Goal: Task Accomplishment & Management: Complete application form

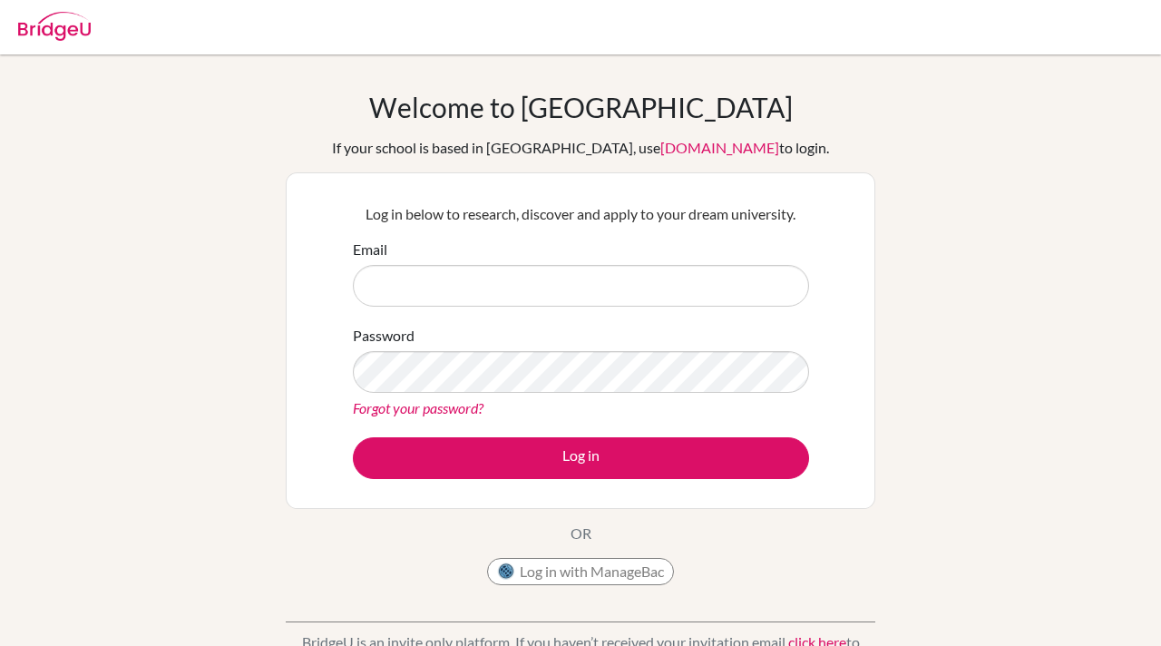
type input "unicounsellor@mlsi.in"
drag, startPoint x: 498, startPoint y: 289, endPoint x: 326, endPoint y: 285, distance: 172.4
click at [326, 285] on div "Log in below to research, discover and apply to your dream university. Email un…" at bounding box center [580, 340] width 589 height 336
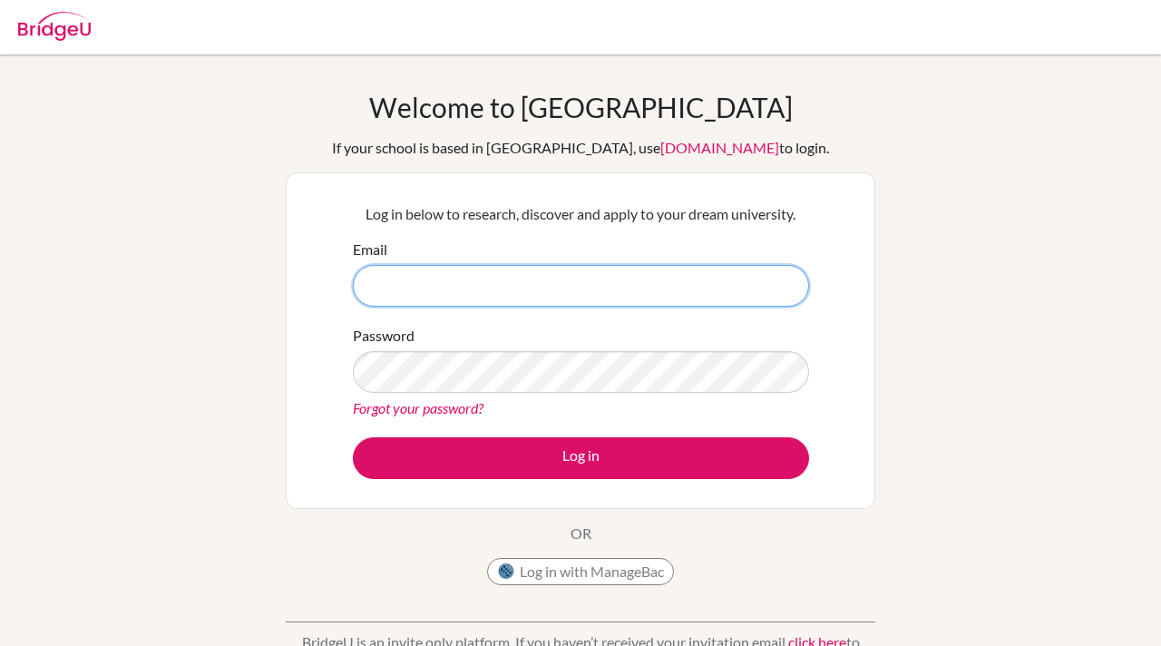
click at [367, 280] on input "Email" at bounding box center [581, 286] width 456 height 42
type input "[PERSON_NAME][EMAIL_ADDRESS][DOMAIN_NAME]"
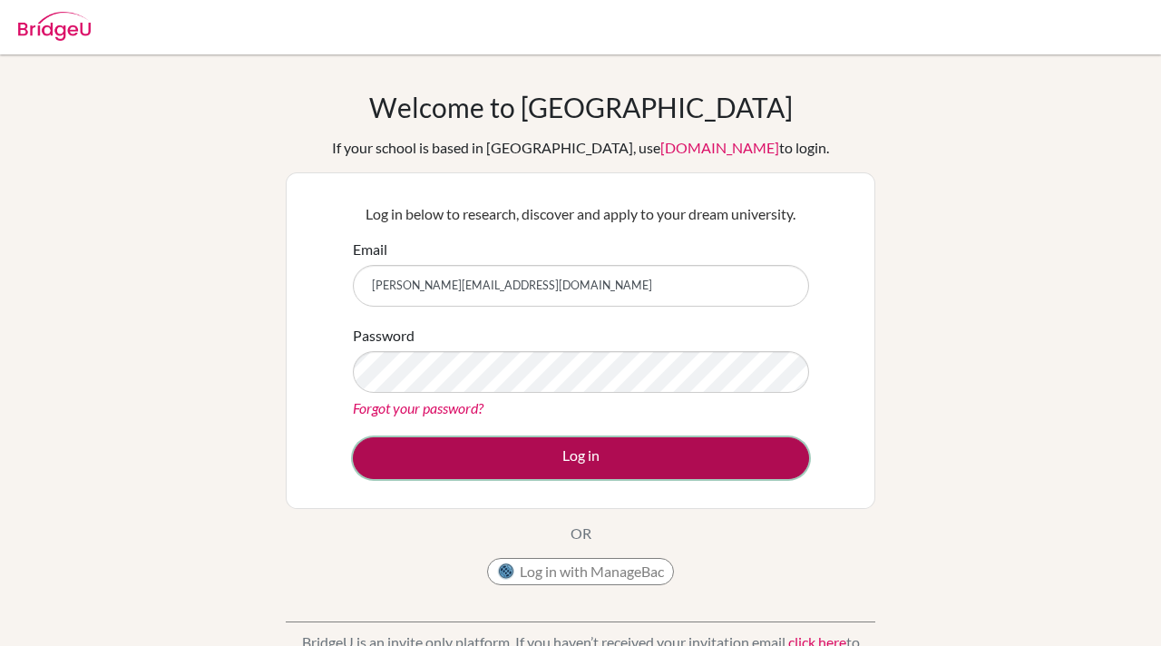
click at [401, 467] on button "Log in" at bounding box center [581, 458] width 456 height 42
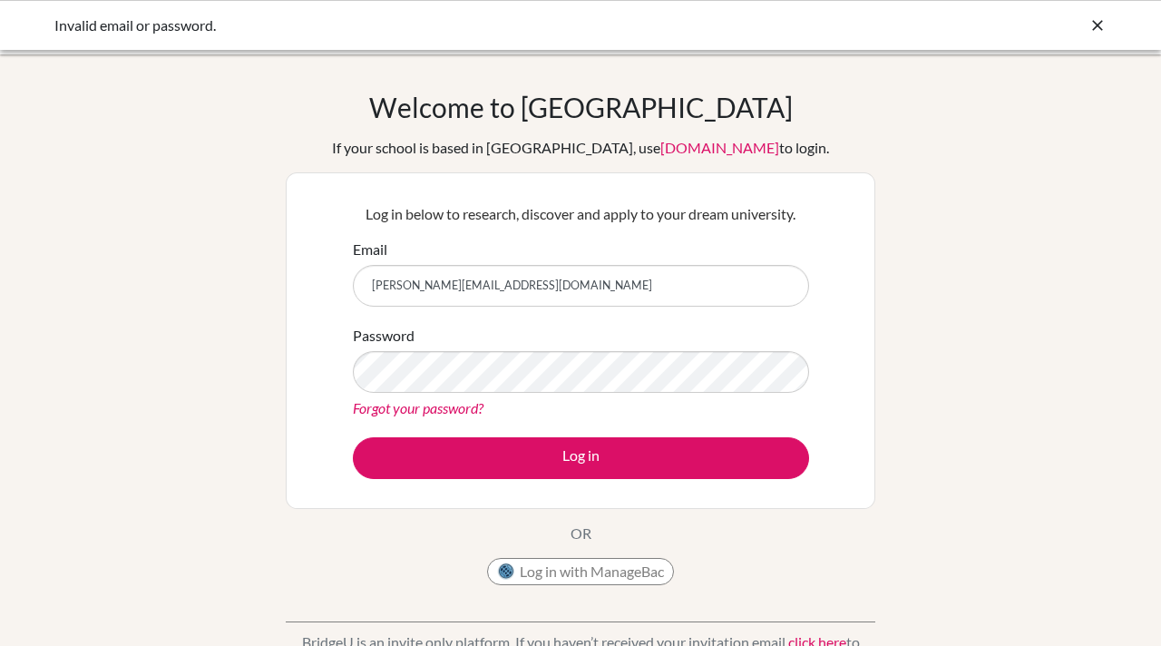
click at [369, 286] on input "[PERSON_NAME][EMAIL_ADDRESS][DOMAIN_NAME]" at bounding box center [581, 286] width 456 height 42
click at [551, 290] on input "[PERSON_NAME][EMAIL_ADDRESS][DOMAIN_NAME]" at bounding box center [581, 286] width 456 height 42
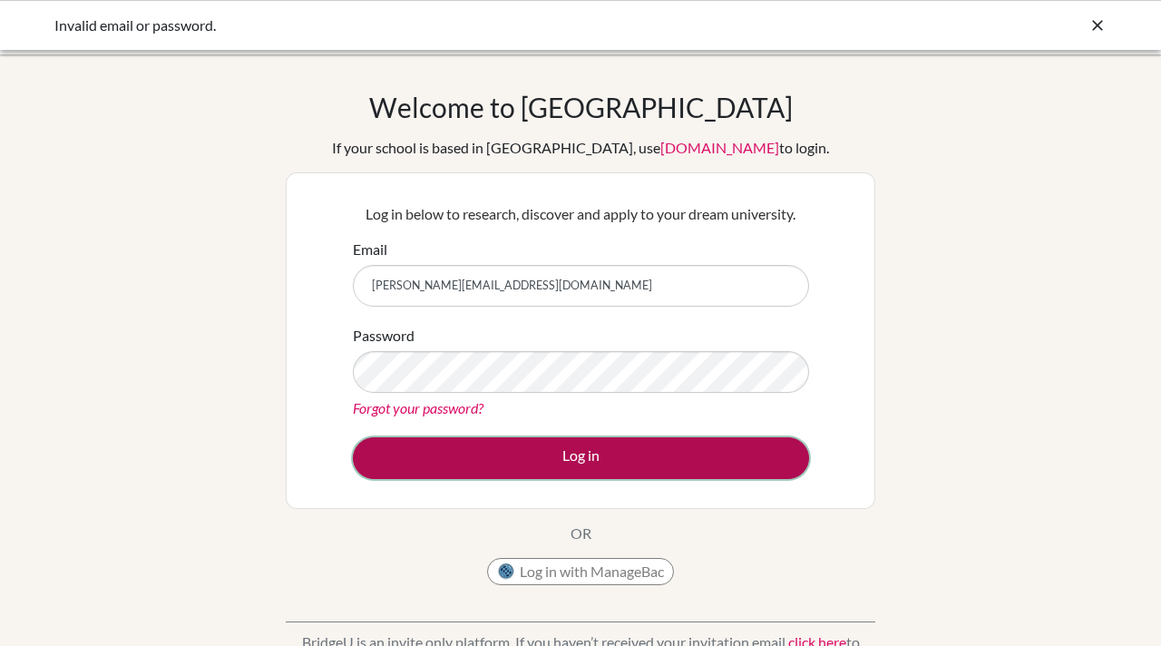
click at [407, 463] on button "Log in" at bounding box center [581, 458] width 456 height 42
click at [576, 458] on button "Log in" at bounding box center [581, 458] width 456 height 42
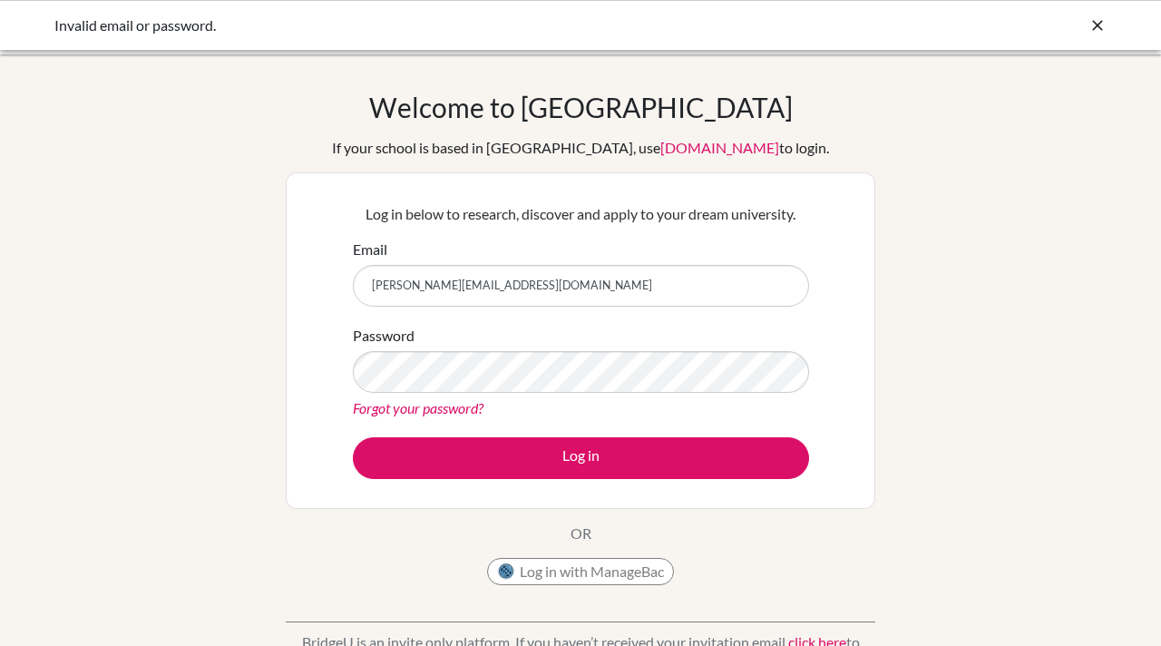
drag, startPoint x: 534, startPoint y: 288, endPoint x: 353, endPoint y: 278, distance: 181.7
click at [353, 278] on input "[PERSON_NAME][EMAIL_ADDRESS][DOMAIN_NAME]" at bounding box center [581, 286] width 456 height 42
type input "[PERSON_NAME][EMAIL_ADDRESS][DOMAIN_NAME]"
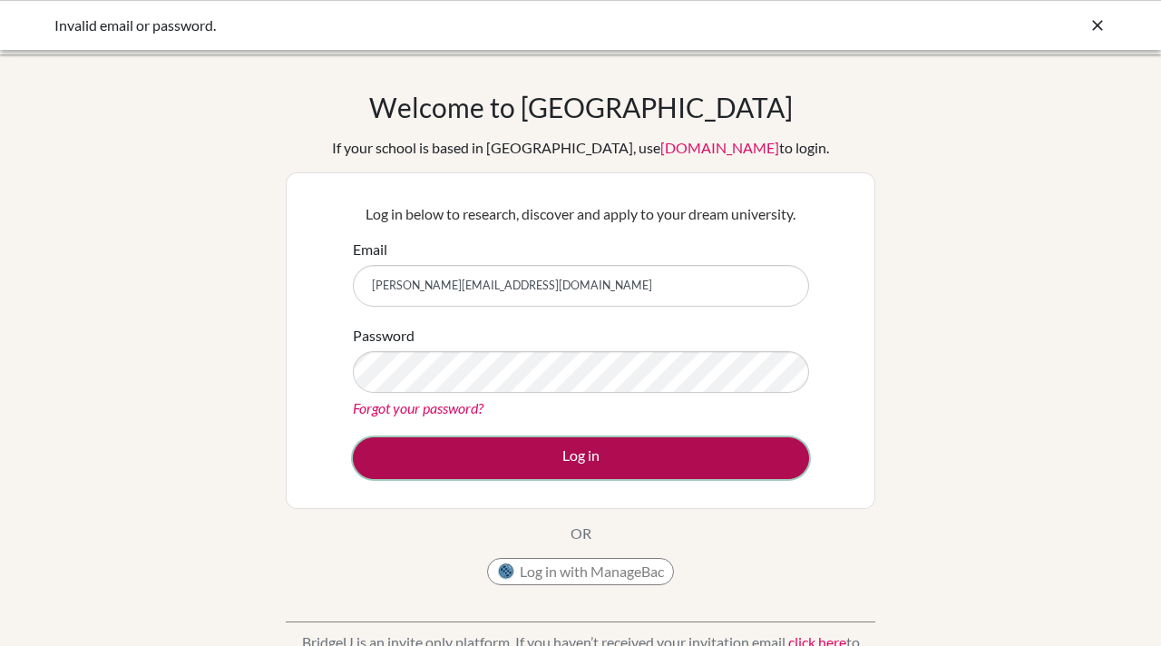
click at [406, 461] on button "Log in" at bounding box center [581, 458] width 456 height 42
click at [588, 456] on button "Log in" at bounding box center [581, 458] width 456 height 42
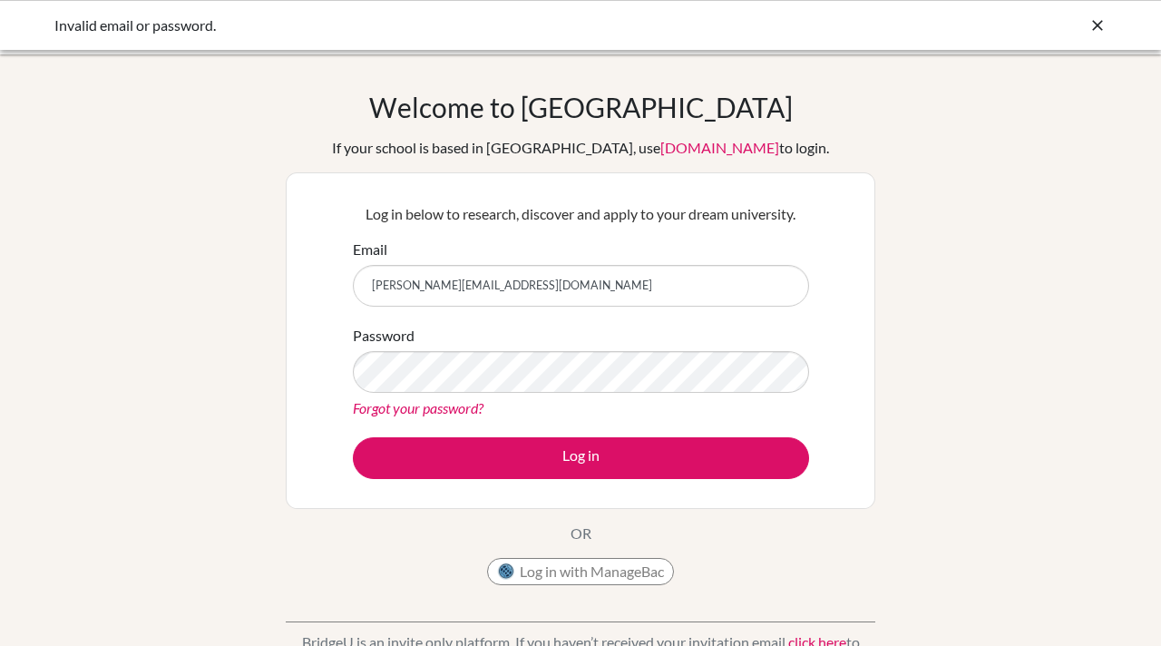
drag, startPoint x: 523, startPoint y: 288, endPoint x: 345, endPoint y: 280, distance: 178.8
click at [345, 280] on div "Log in below to research, discover and apply to your dream university. Email [P…" at bounding box center [580, 340] width 479 height 298
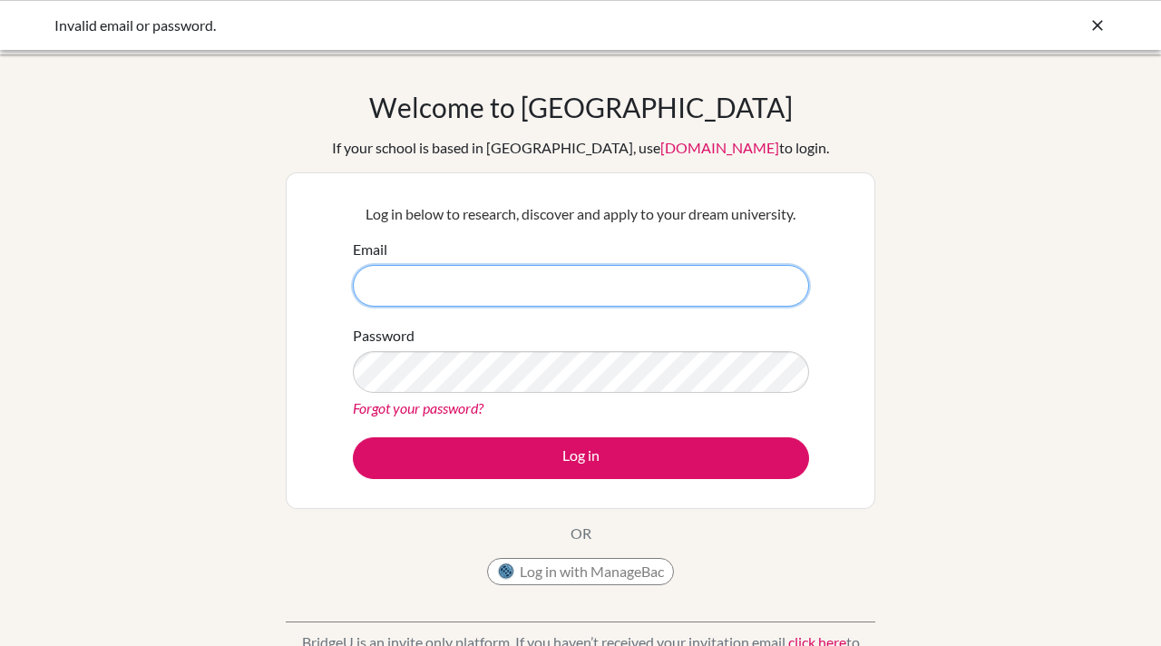
click at [376, 293] on input "Email" at bounding box center [581, 286] width 456 height 42
paste input "aairal.student@mlsi.in"
type input "aairal.student@mlsi.in"
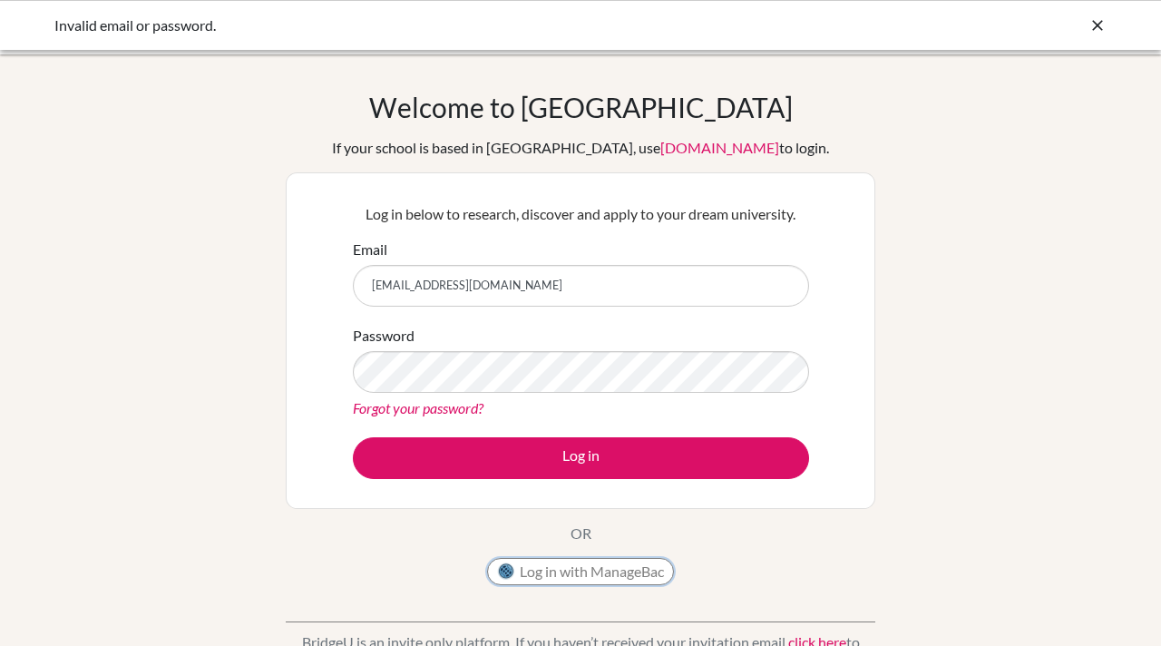
click at [576, 576] on button "Log in with ManageBac" at bounding box center [580, 571] width 187 height 27
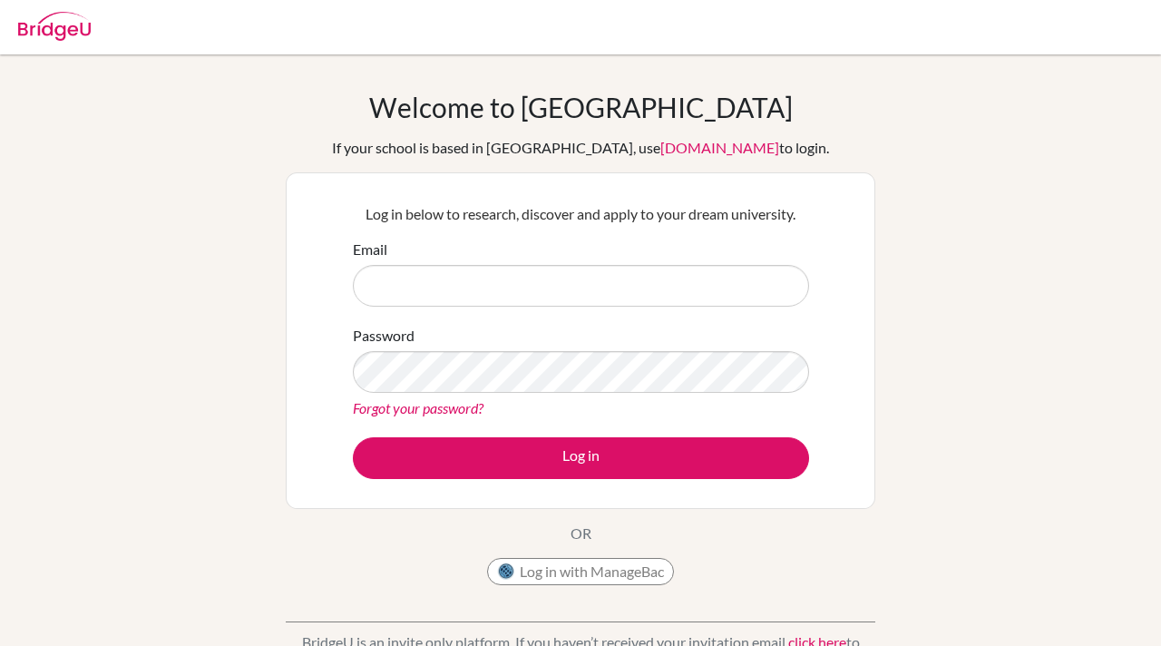
type input "[EMAIL_ADDRESS][DOMAIN_NAME]"
drag, startPoint x: 498, startPoint y: 288, endPoint x: 315, endPoint y: 291, distance: 183.2
click at [315, 291] on div "Log in below to research, discover and apply to your dream university. Email un…" at bounding box center [580, 340] width 589 height 336
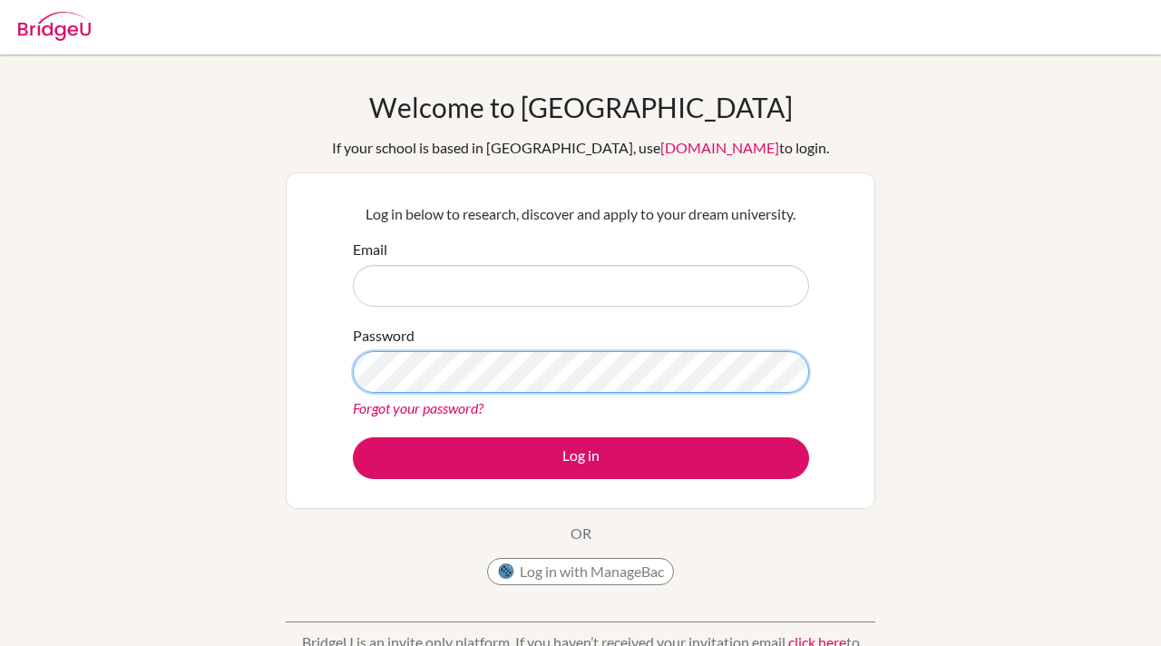
click at [346, 366] on div "Log in below to research, discover and apply to your dream university. Email Pa…" at bounding box center [580, 340] width 479 height 298
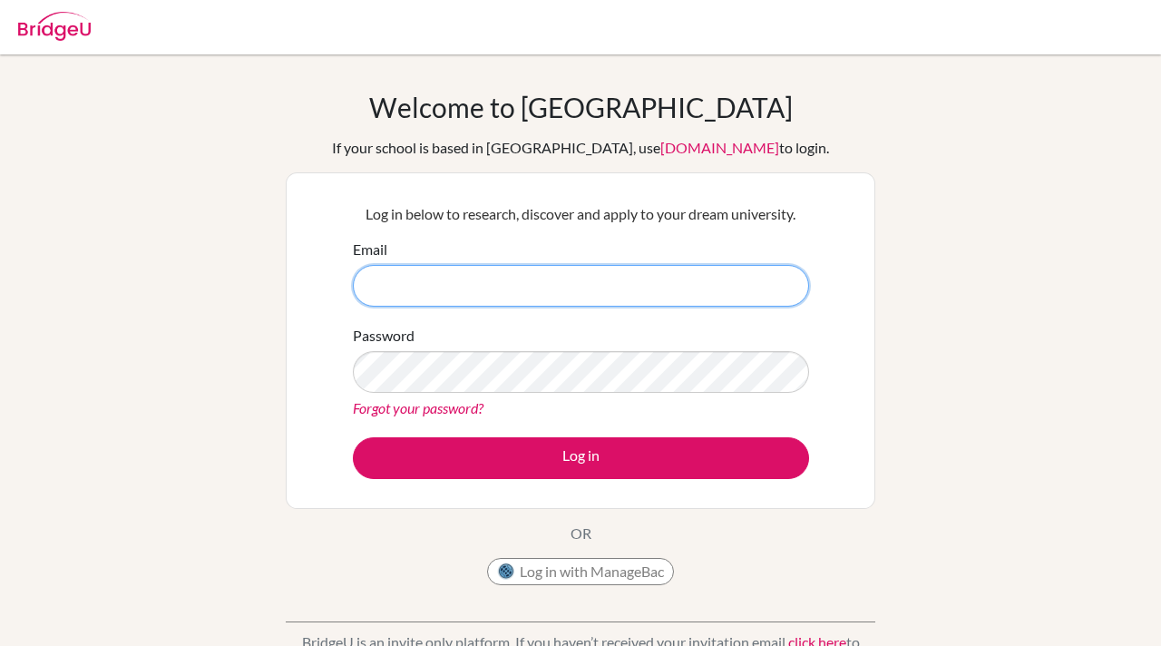
click at [363, 276] on input "Email" at bounding box center [581, 286] width 456 height 42
paste input "[EMAIL_ADDRESS][DOMAIN_NAME]"
type input "[EMAIL_ADDRESS][DOMAIN_NAME]"
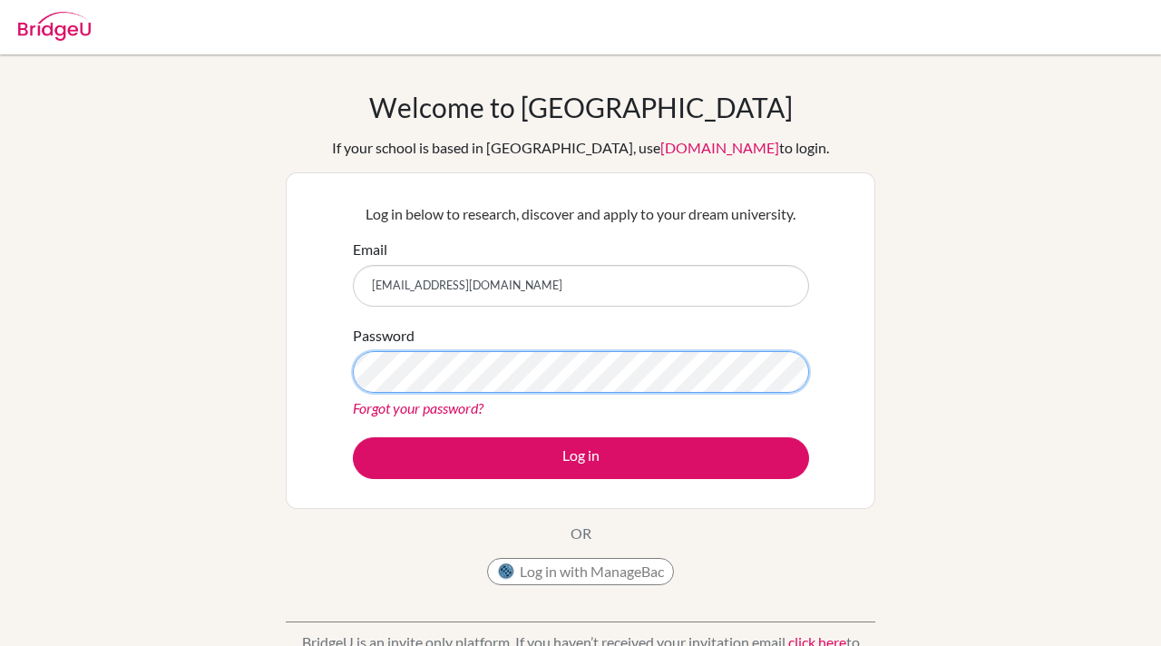
click at [317, 367] on div "Log in below to research, discover and apply to your dream university. Email sa…" at bounding box center [580, 340] width 589 height 336
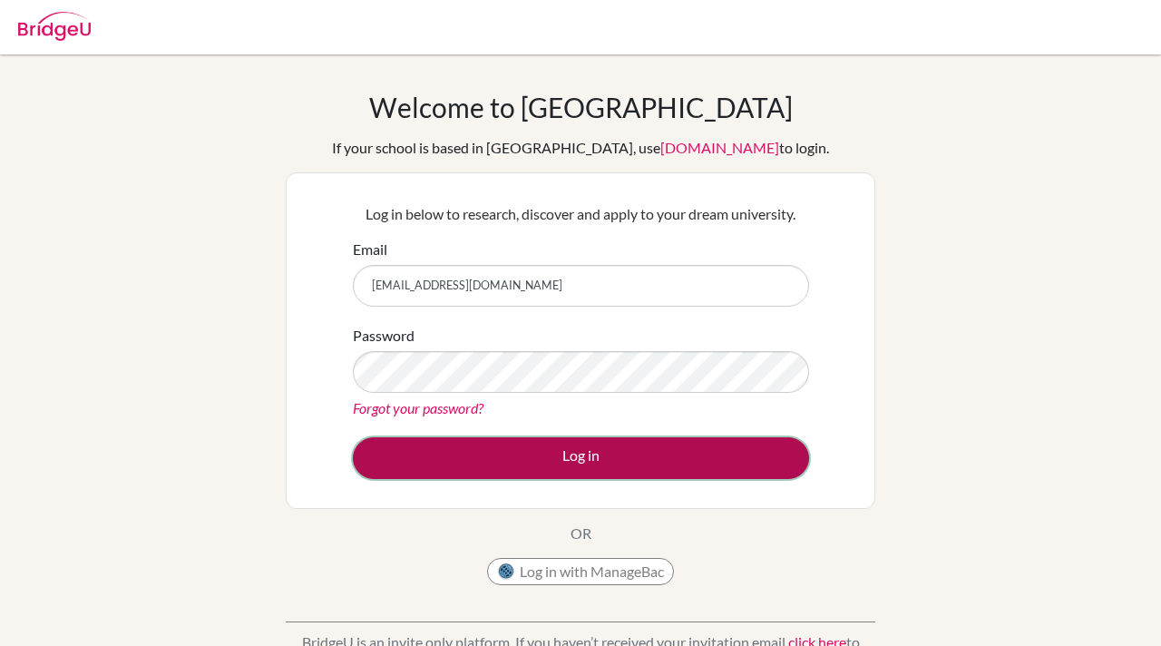
click at [717, 459] on button "Log in" at bounding box center [581, 458] width 456 height 42
click at [580, 453] on button "Log in" at bounding box center [581, 458] width 456 height 42
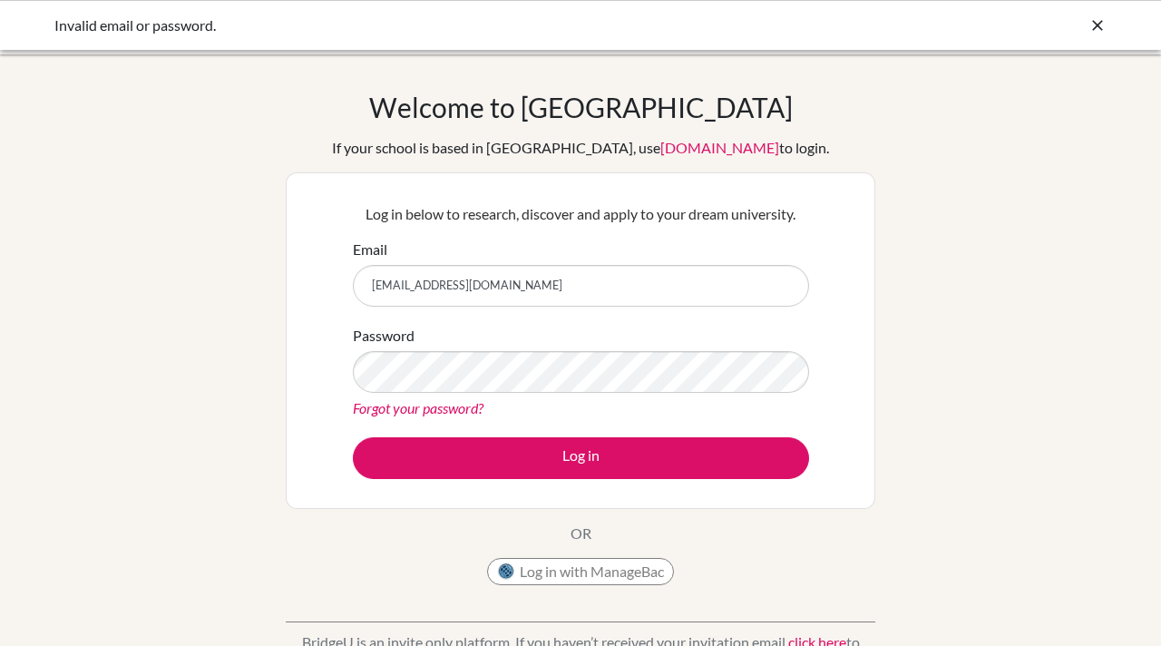
click at [492, 284] on input "[EMAIL_ADDRESS][DOMAIN_NAME]" at bounding box center [581, 286] width 456 height 42
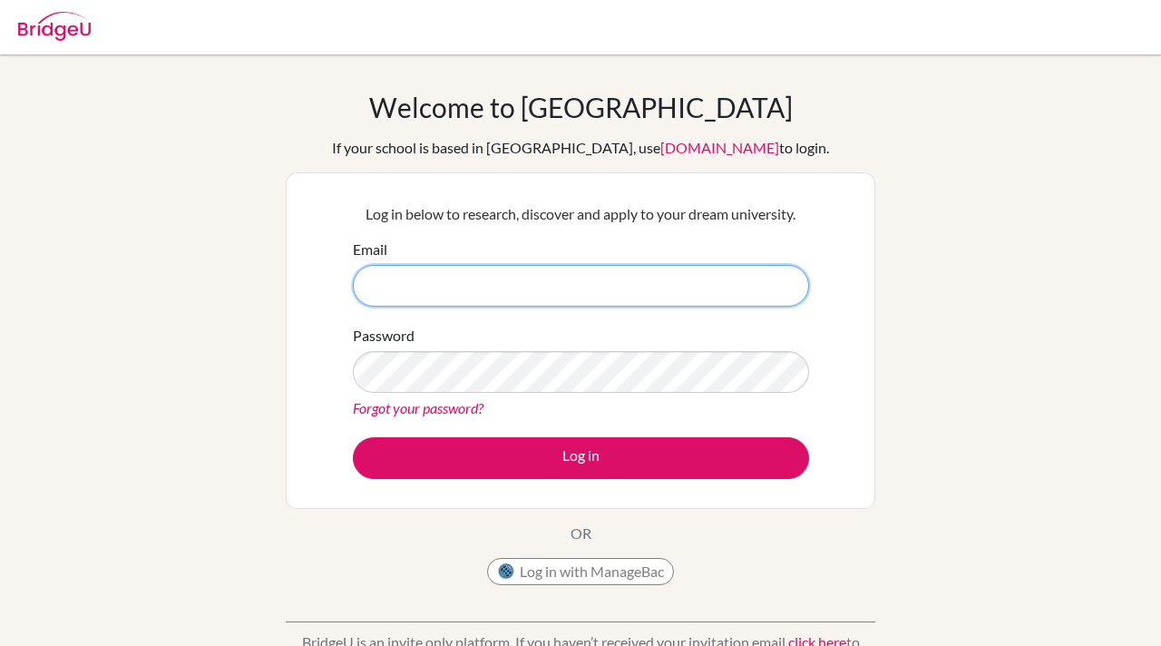
type input "[EMAIL_ADDRESS][DOMAIN_NAME]"
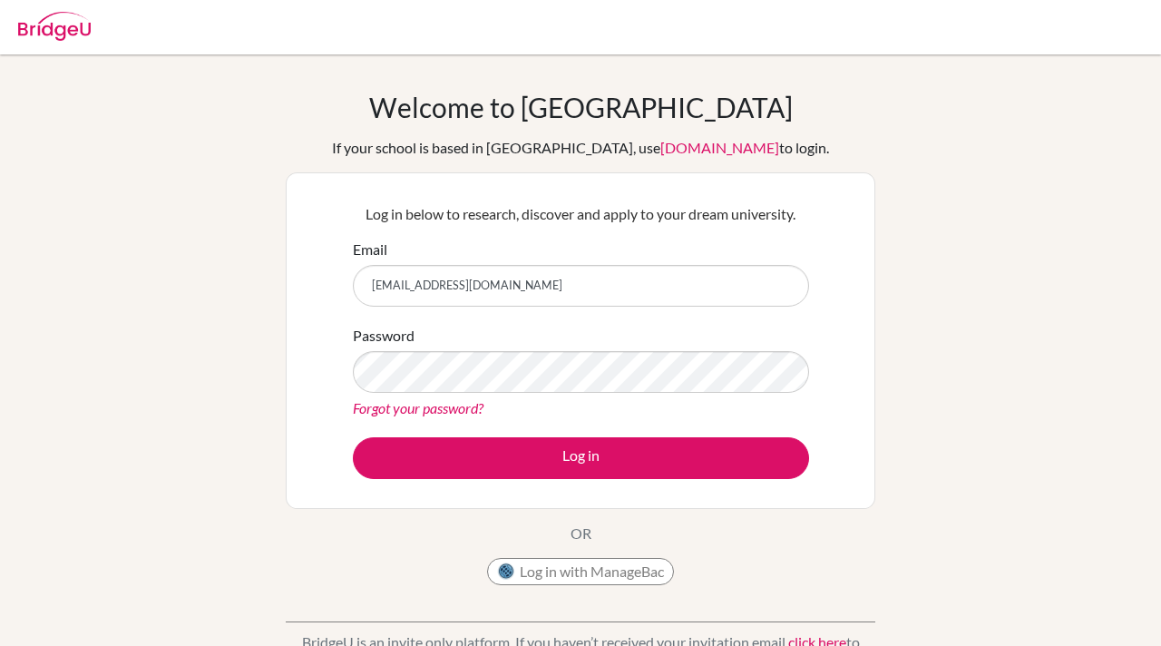
drag, startPoint x: 492, startPoint y: 285, endPoint x: 268, endPoint y: 290, distance: 225.0
click at [268, 290] on div "Welcome to [GEOGRAPHIC_DATA] If your school is based in [GEOGRAPHIC_DATA], use …" at bounding box center [580, 387] width 1161 height 593
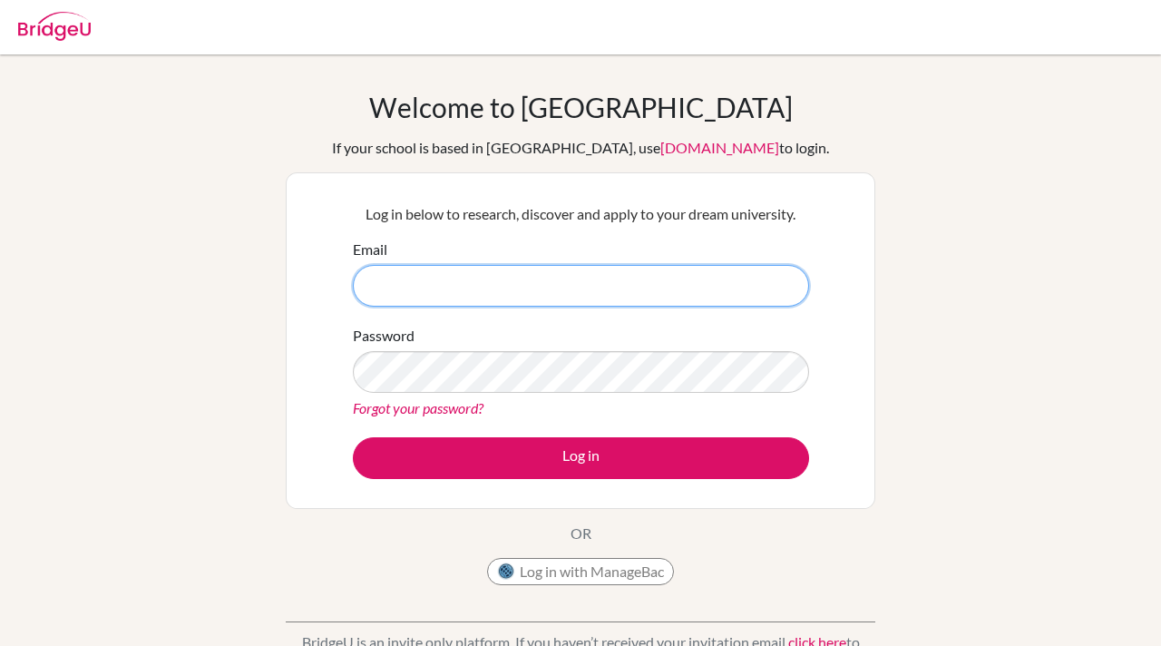
paste input "[EMAIL_ADDRESS][DOMAIN_NAME]"
type input "[EMAIL_ADDRESS][DOMAIN_NAME]"
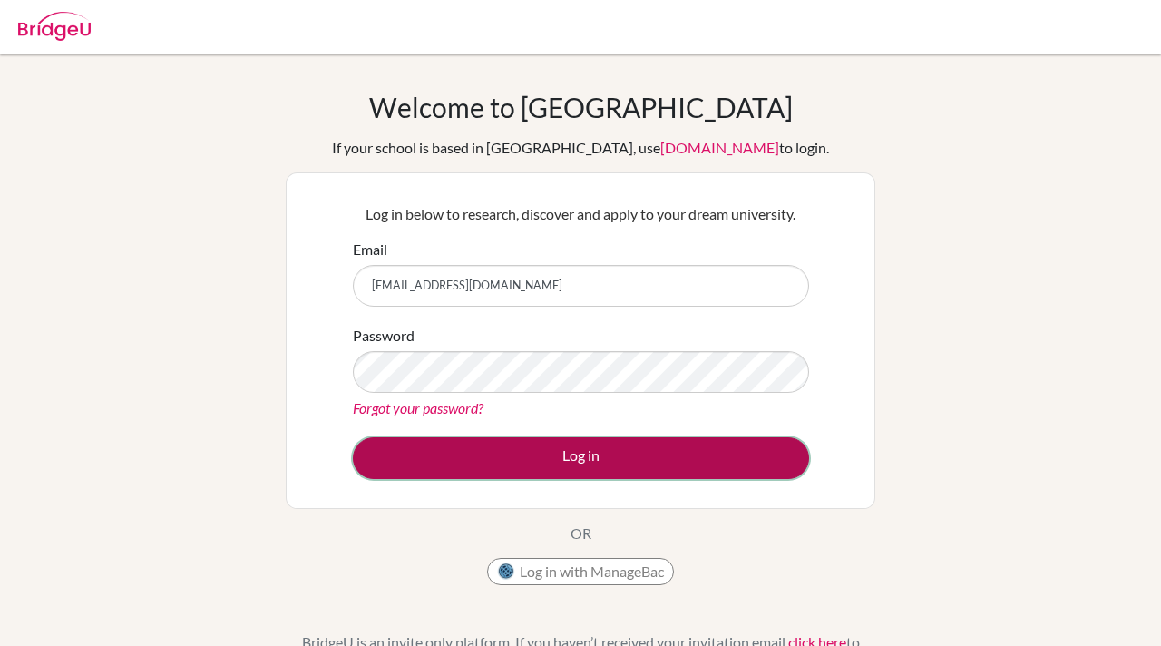
click at [424, 447] on button "Log in" at bounding box center [581, 458] width 456 height 42
click at [591, 457] on button "Log in" at bounding box center [581, 458] width 456 height 42
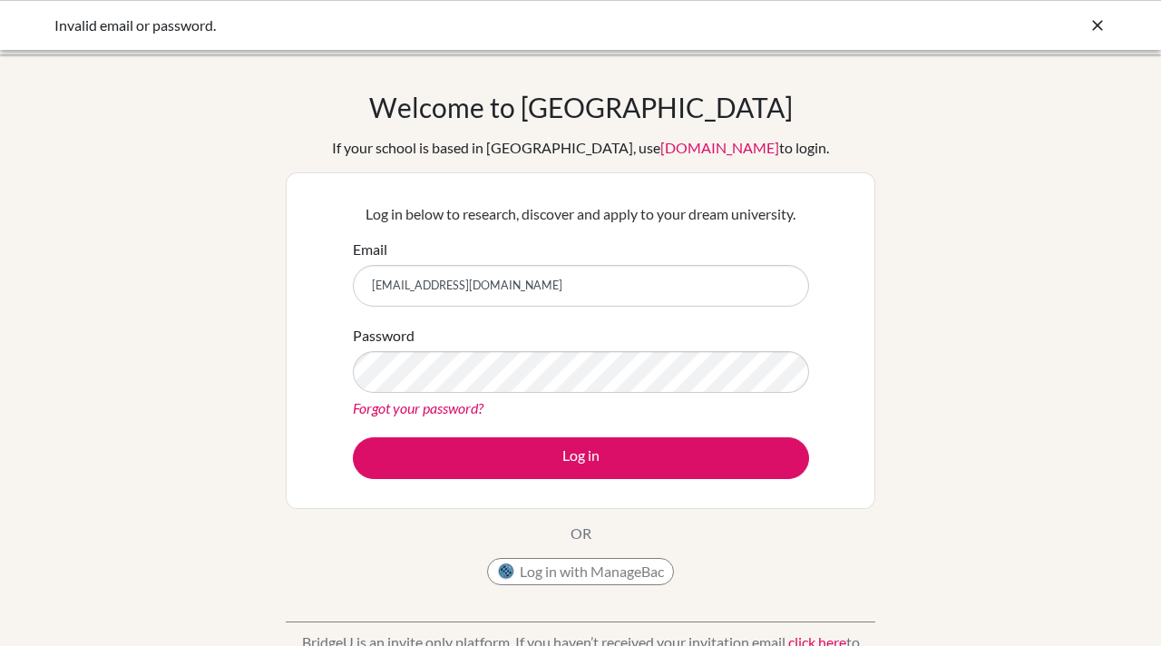
click at [420, 404] on link "Forgot your password?" at bounding box center [418, 407] width 131 height 17
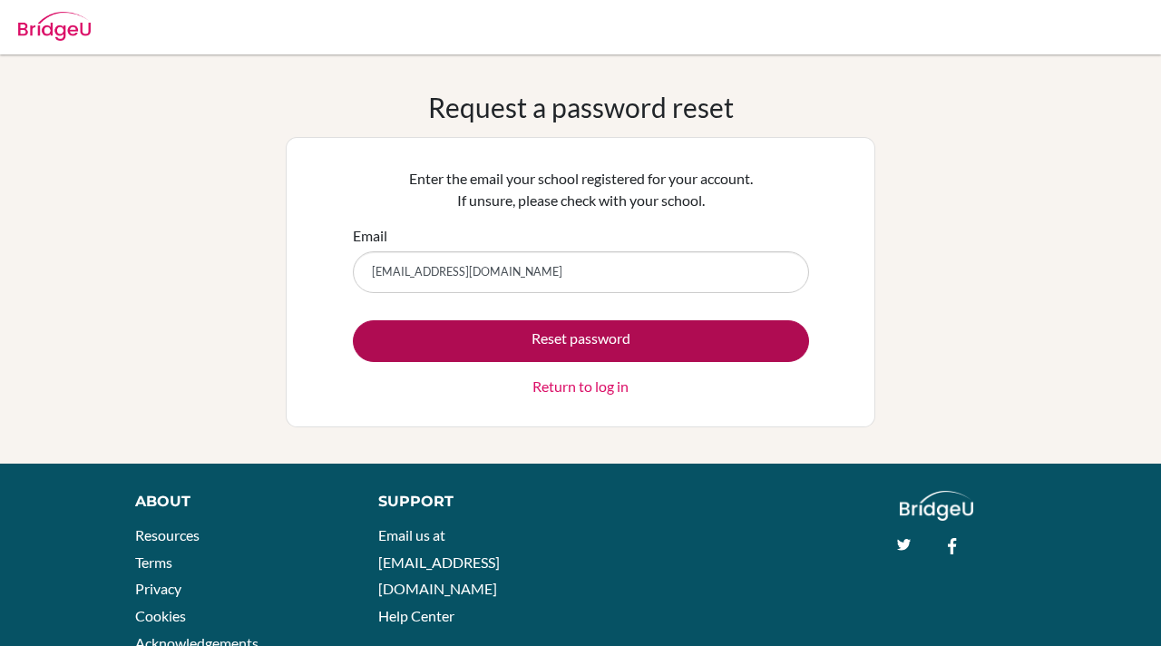
type input "sanikab.student@mlsi.in"
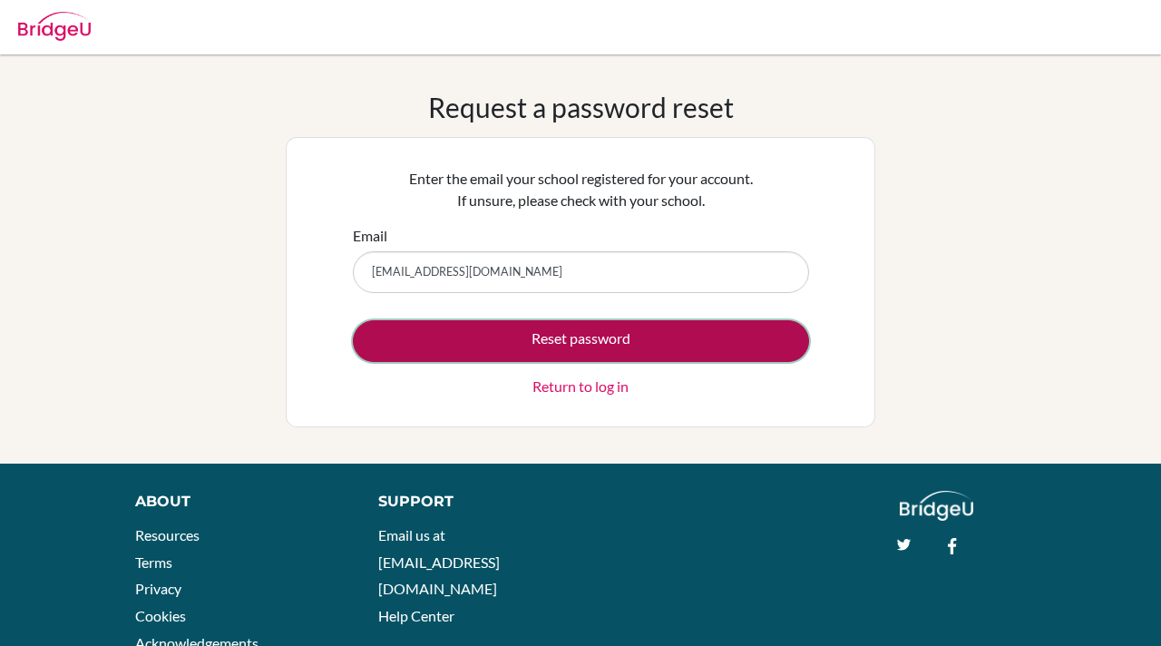
click at [572, 336] on button "Reset password" at bounding box center [581, 341] width 456 height 42
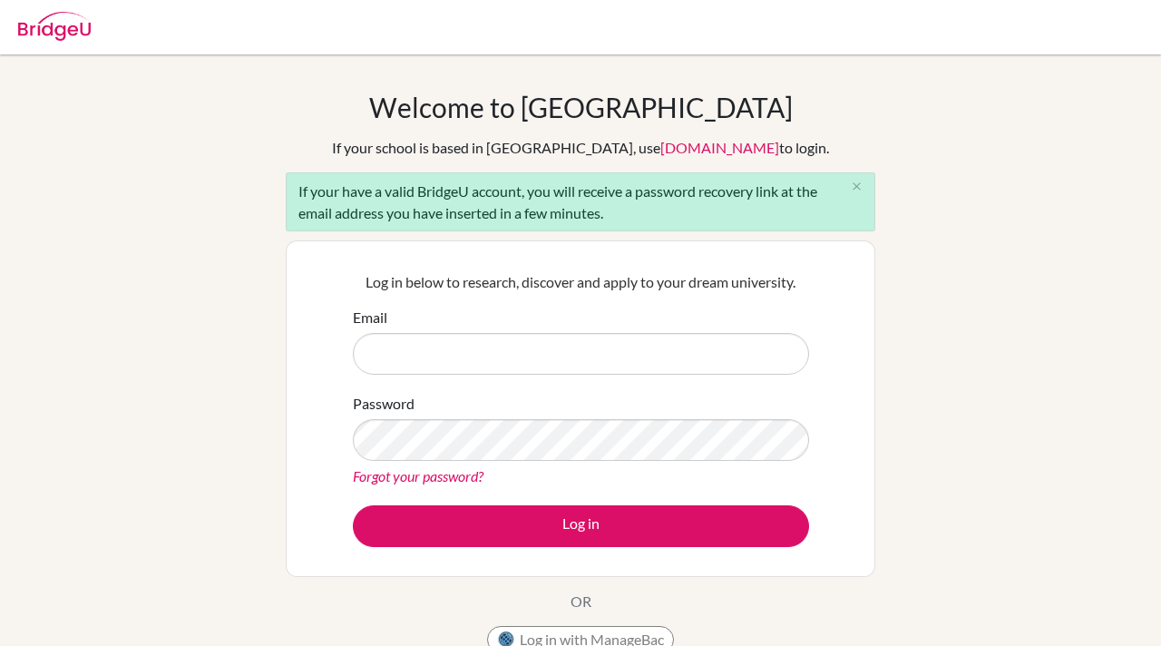
type input "[EMAIL_ADDRESS][DOMAIN_NAME]"
drag, startPoint x: 494, startPoint y: 352, endPoint x: 357, endPoint y: 352, distance: 136.9
click at [357, 352] on input "[EMAIL_ADDRESS][DOMAIN_NAME]" at bounding box center [581, 354] width 456 height 42
type input "[EMAIL_ADDRESS][DOMAIN_NAME]"
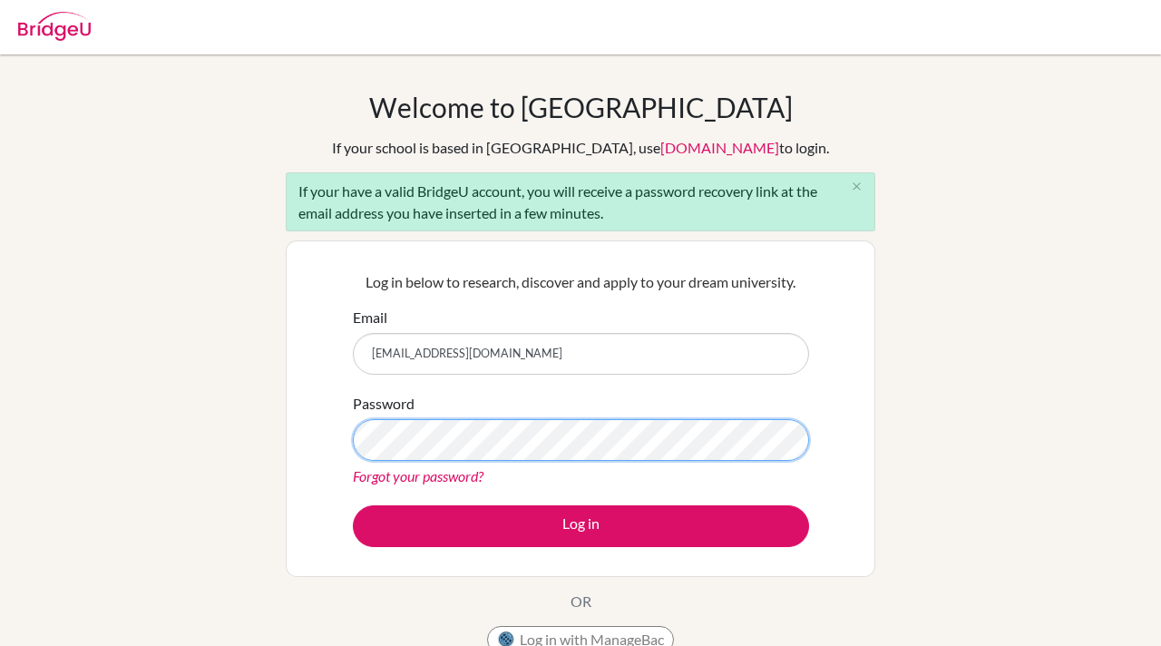
click at [338, 442] on div "Log in below to research, discover and apply to your dream university. Email sa…" at bounding box center [580, 408] width 589 height 336
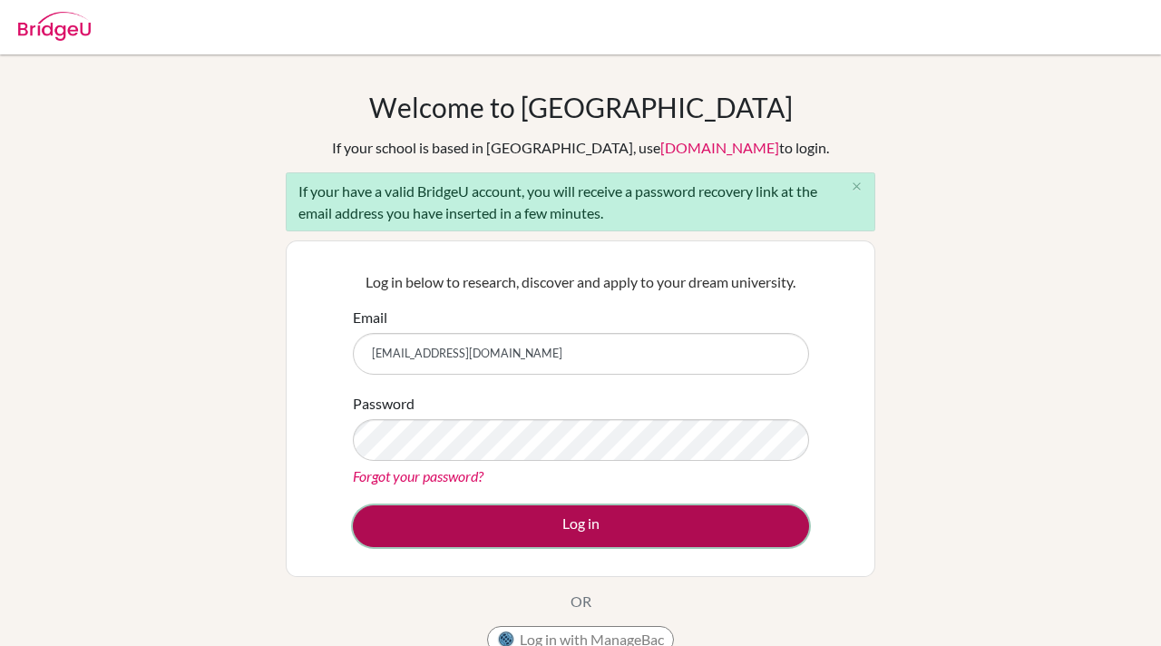
click at [401, 521] on button "Log in" at bounding box center [581, 526] width 456 height 42
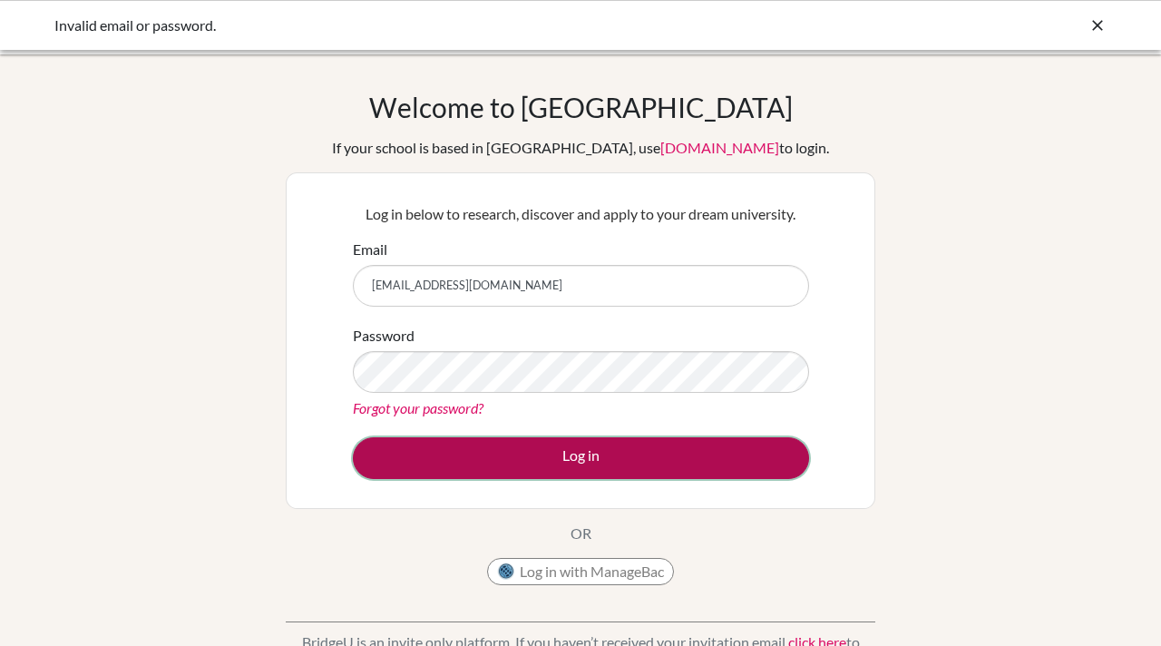
click at [582, 457] on button "Log in" at bounding box center [581, 458] width 456 height 42
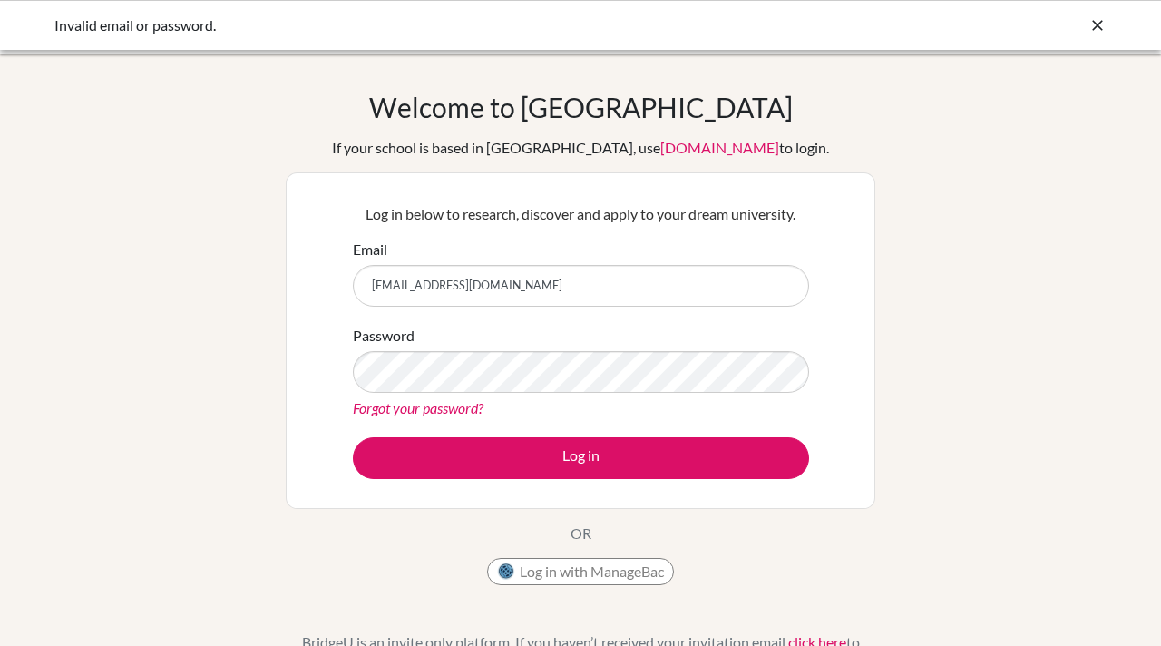
click at [776, 541] on div "Welcome to [GEOGRAPHIC_DATA] If your school is based in [GEOGRAPHIC_DATA], use …" at bounding box center [580, 342] width 589 height 503
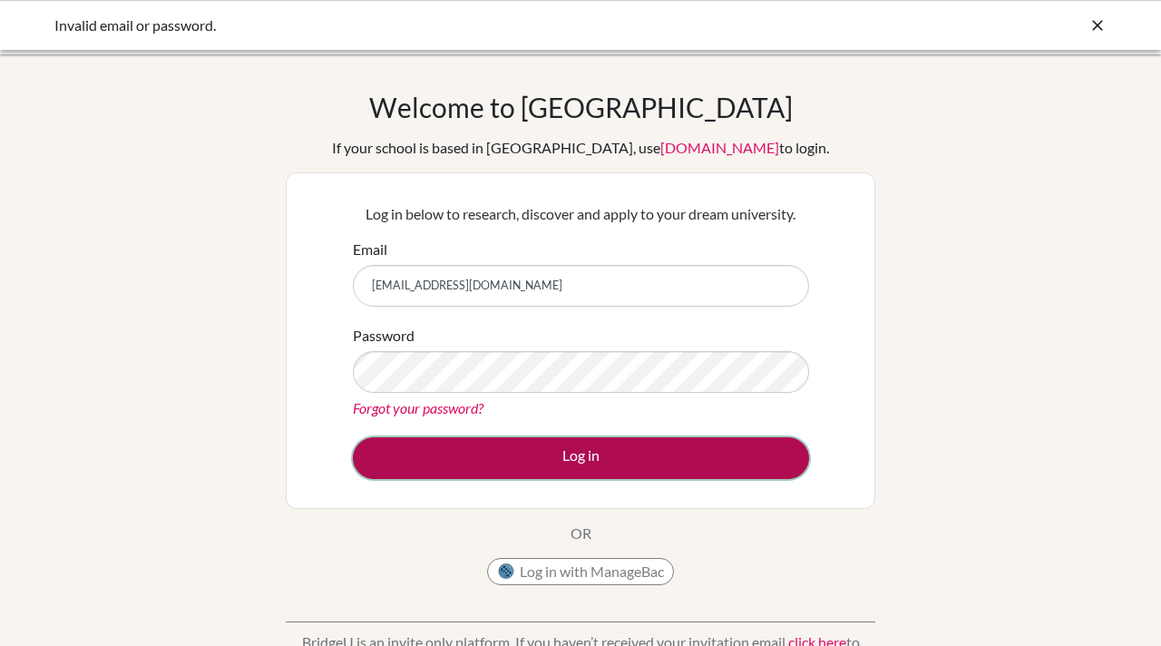
click at [586, 451] on button "Log in" at bounding box center [581, 458] width 456 height 42
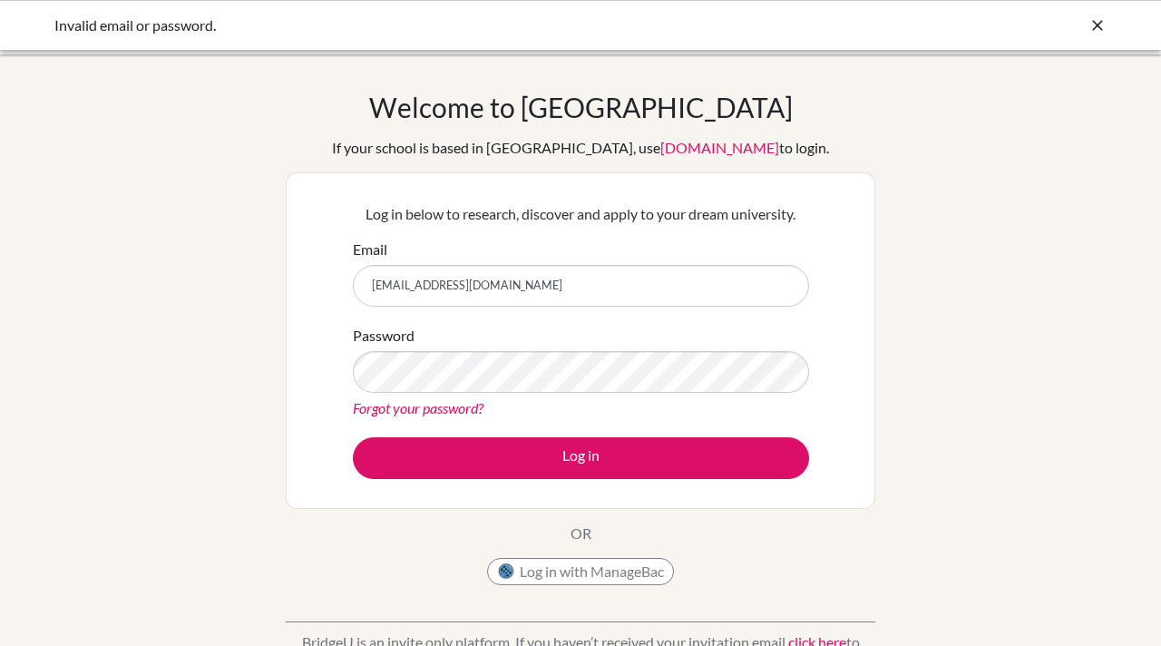
click at [427, 408] on link "Forgot your password?" at bounding box center [418, 407] width 131 height 17
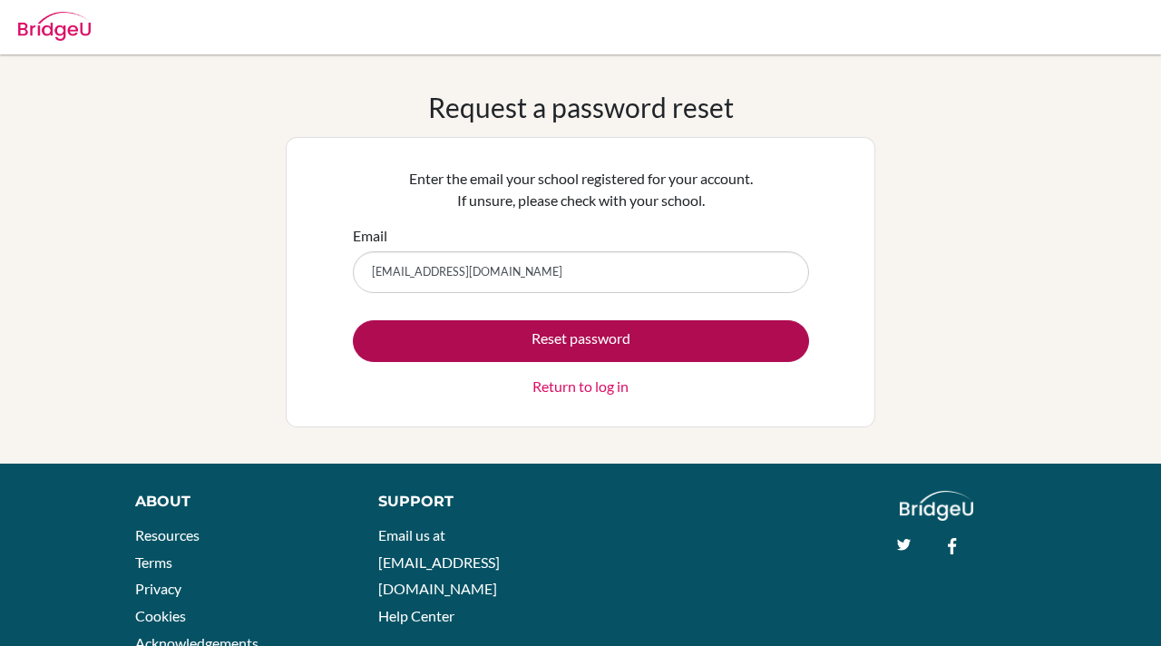
type input "[EMAIL_ADDRESS][DOMAIN_NAME]"
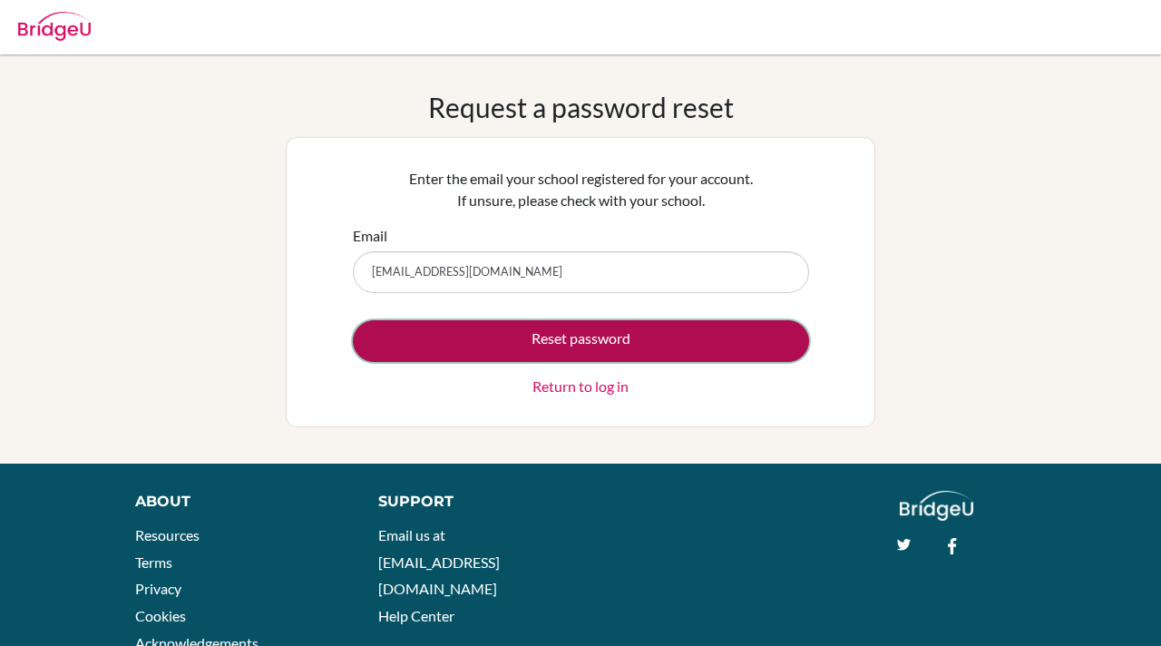
click at [576, 341] on button "Reset password" at bounding box center [581, 341] width 456 height 42
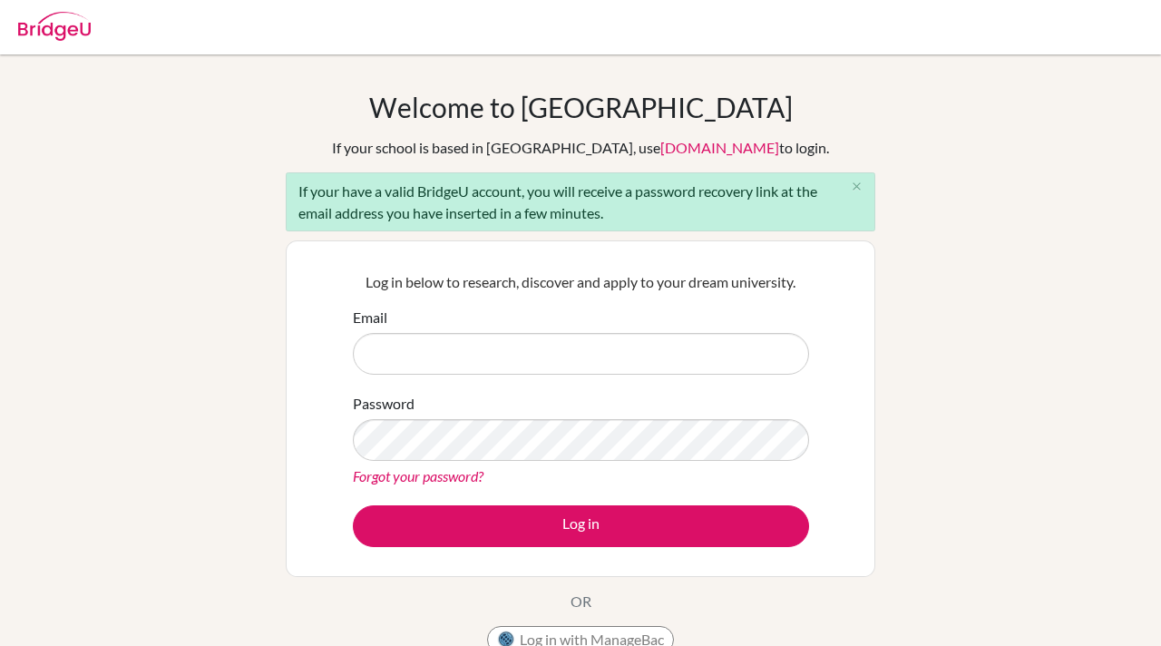
type input "unicounsellor@mlsi.in"
drag, startPoint x: 495, startPoint y: 355, endPoint x: 346, endPoint y: 355, distance: 148.7
click at [346, 355] on div "Log in below to research, discover and apply to your dream university. Email un…" at bounding box center [580, 408] width 479 height 298
click at [348, 355] on div "Log in below to research, discover and apply to your dream university. Email Pa…" at bounding box center [580, 408] width 479 height 298
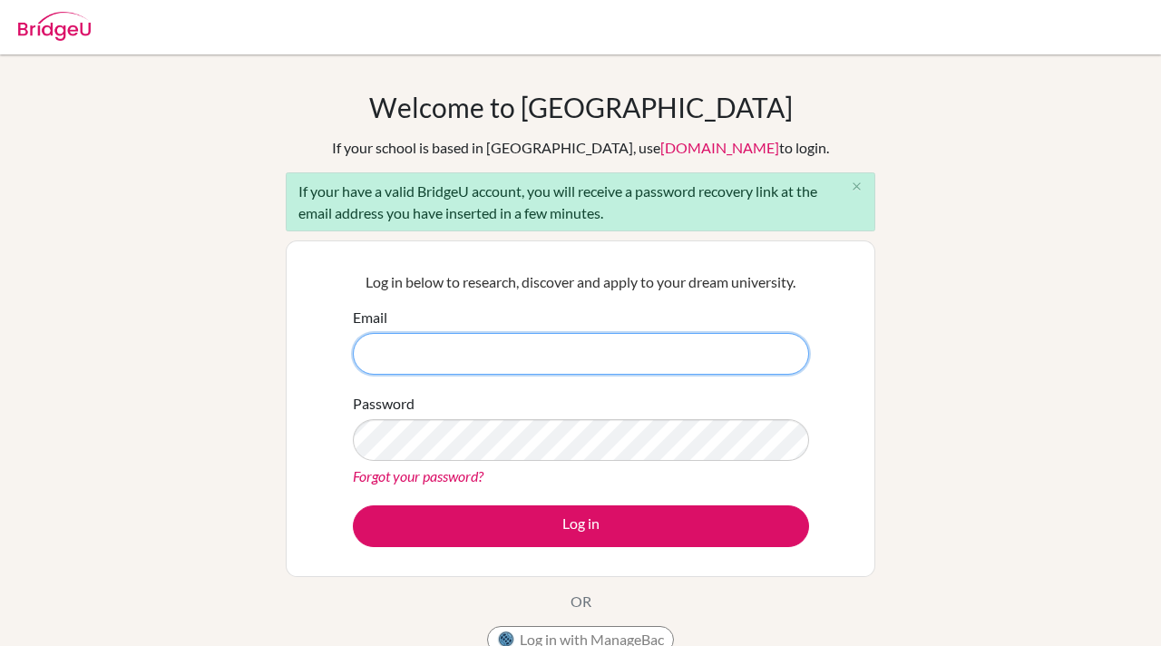
click at [370, 354] on input "Email" at bounding box center [581, 354] width 456 height 42
paste input "aairal.student@mlsi.in"
type input "aairal.student@mlsi.in"
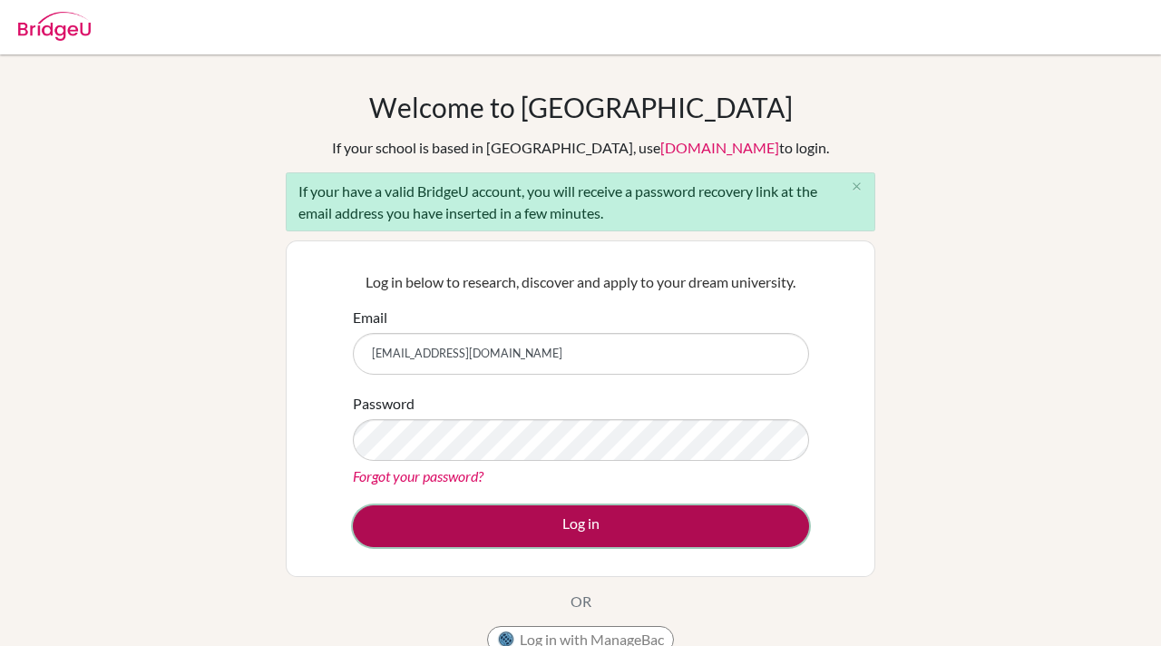
click at [399, 524] on button "Log in" at bounding box center [581, 526] width 456 height 42
click at [594, 525] on button "Log in" at bounding box center [581, 526] width 456 height 42
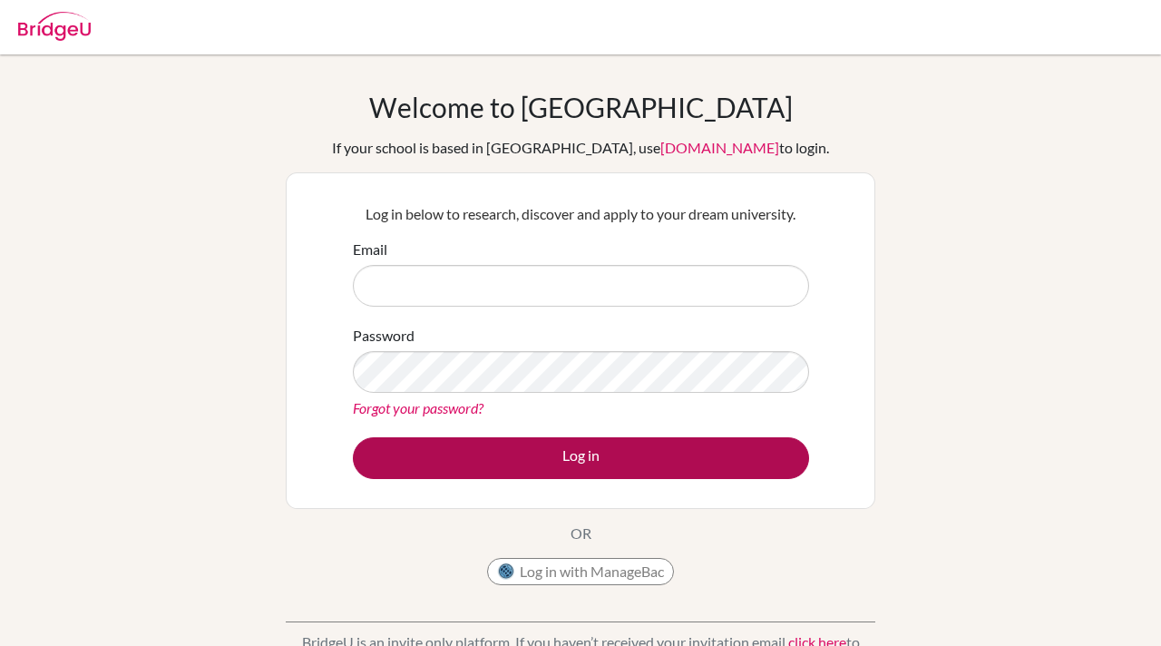
type input "unicounsellor@mlsi.in"
click at [589, 453] on button "Log in" at bounding box center [581, 458] width 456 height 42
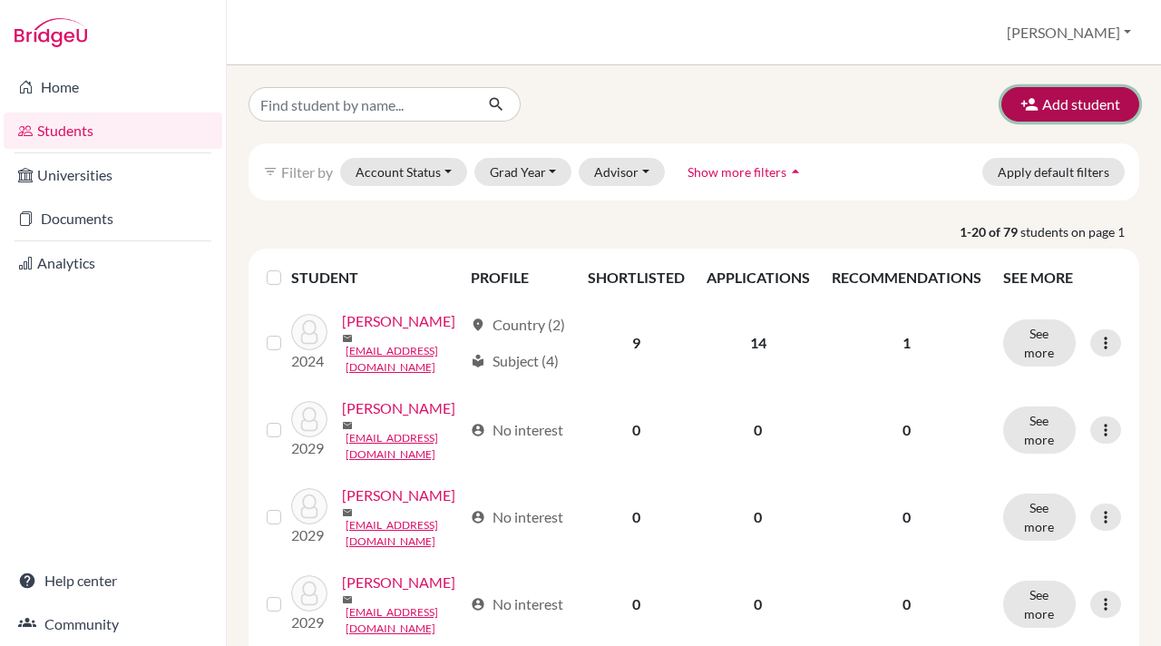
click at [1028, 97] on icon "button" at bounding box center [1029, 104] width 18 height 18
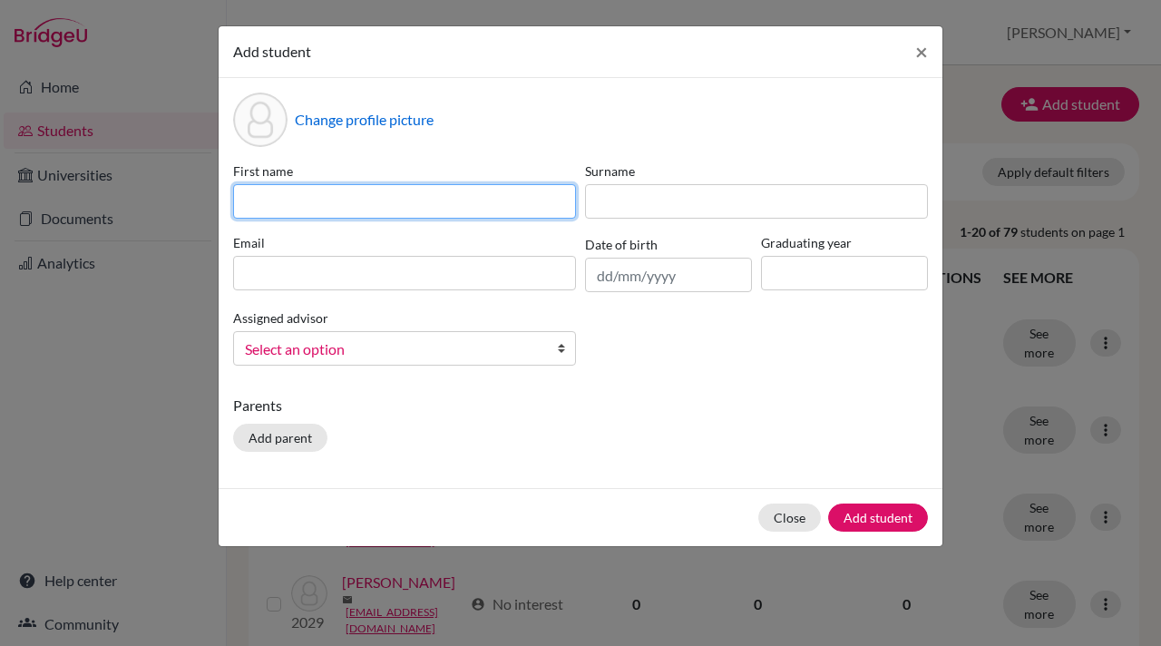
click at [259, 204] on input at bounding box center [404, 201] width 343 height 34
paste input "Aaira"
type input "Aaira"
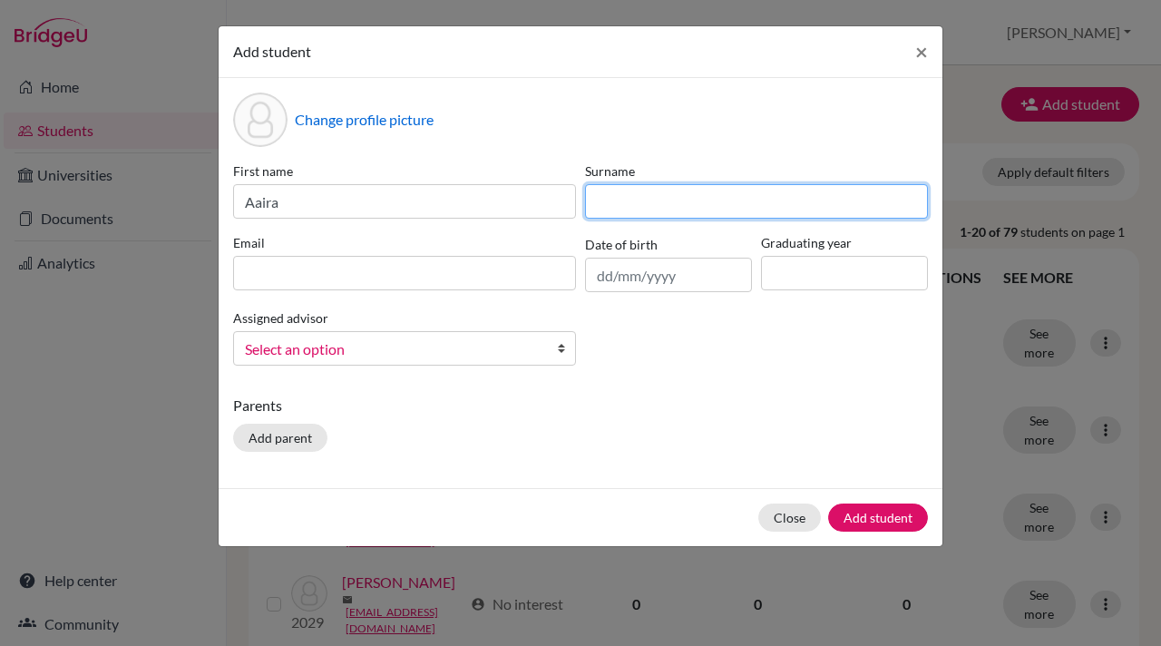
click at [609, 196] on input at bounding box center [756, 201] width 343 height 34
type input "[PERSON_NAME]"
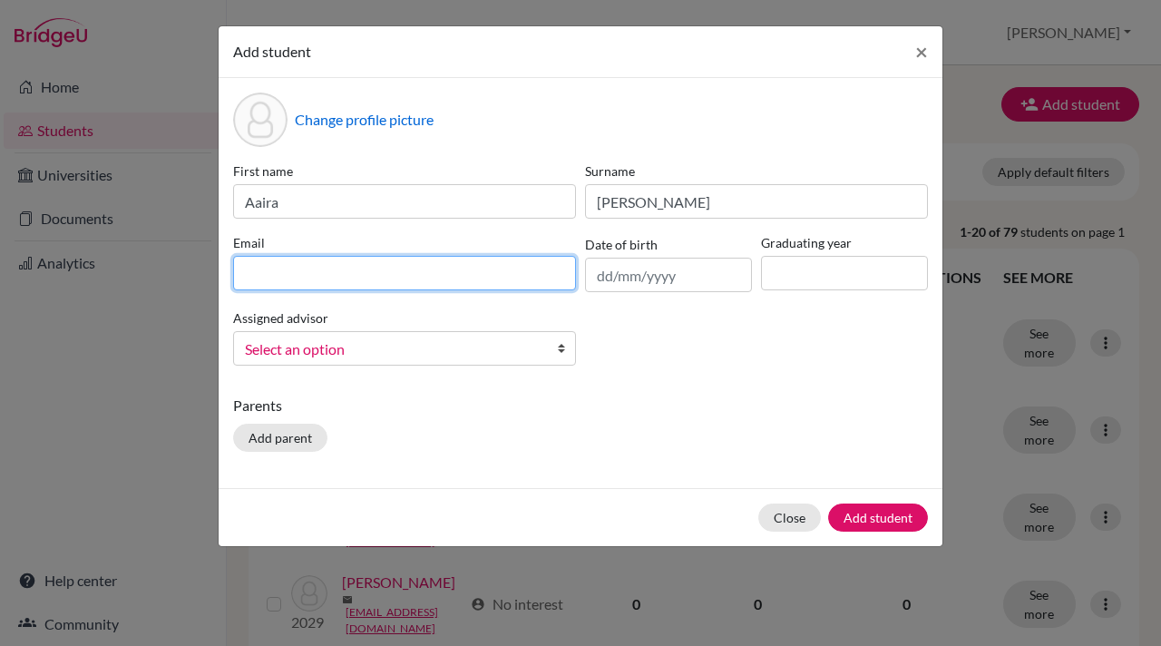
click at [264, 268] on input at bounding box center [404, 273] width 343 height 34
paste input "[EMAIL_ADDRESS][DOMAIN_NAME]"
type input "[EMAIL_ADDRESS][DOMAIN_NAME]"
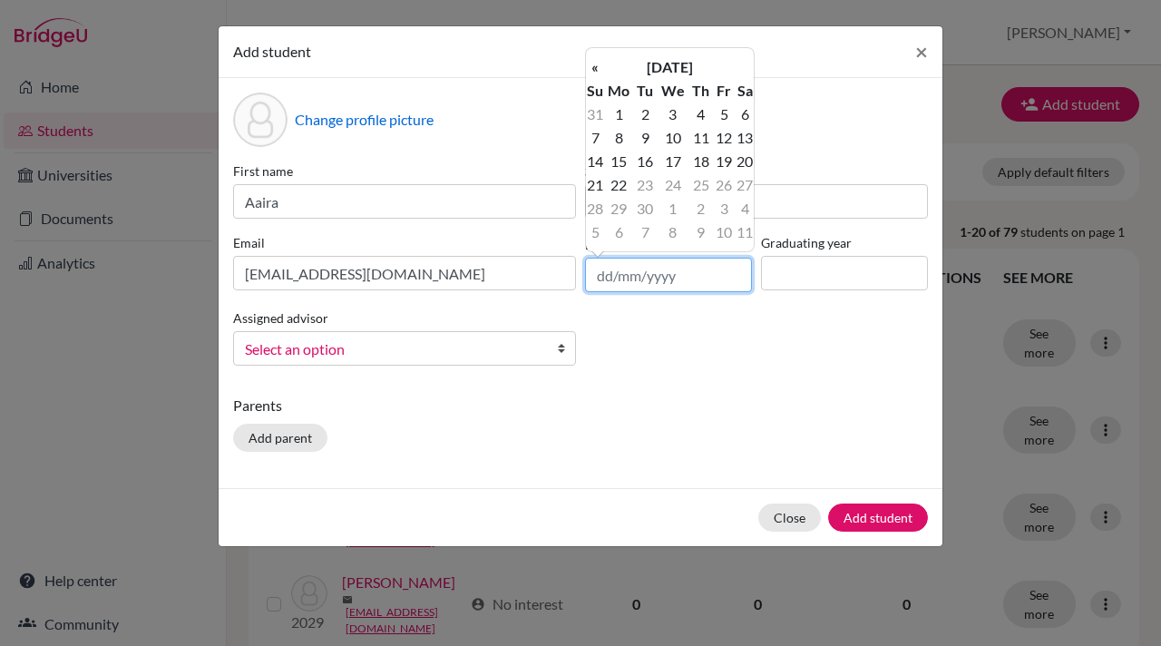
click at [650, 279] on input "text" at bounding box center [668, 275] width 167 height 34
paste input "[DATE]"
type input "[DATE]"
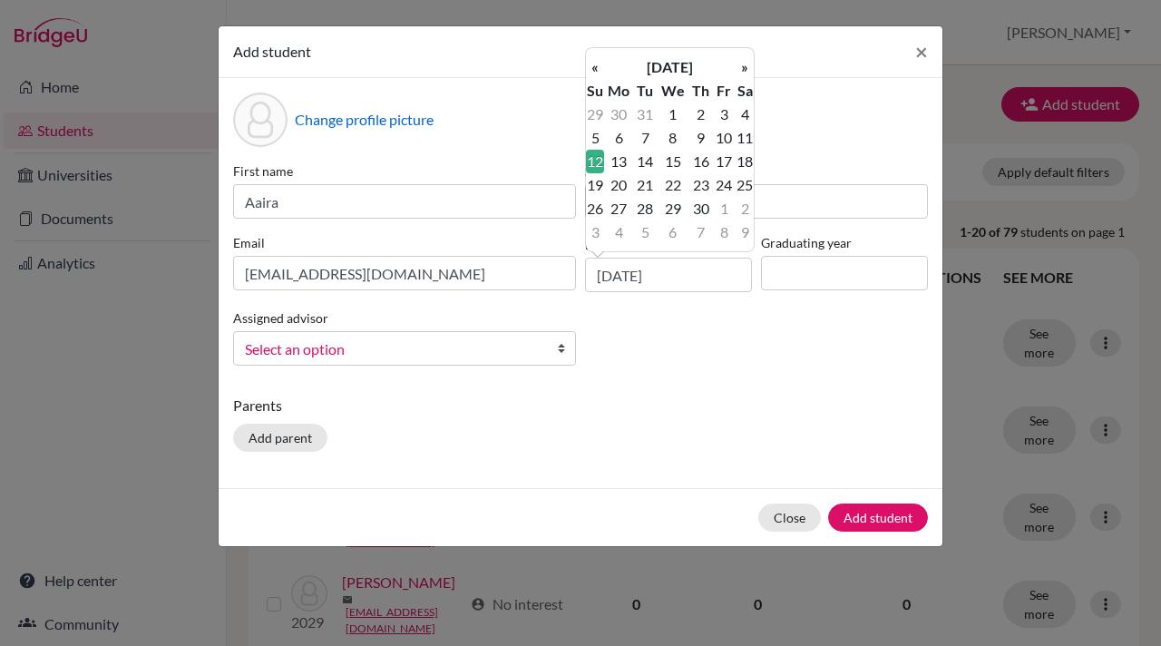
click at [596, 162] on td "12" at bounding box center [595, 162] width 18 height 24
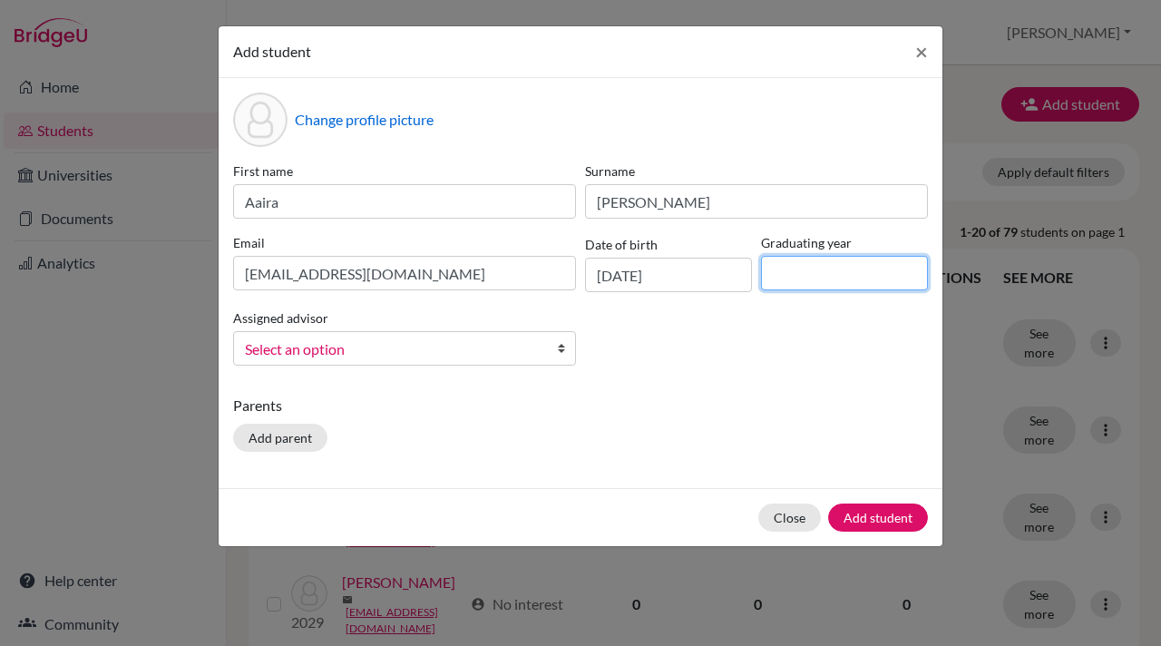
click at [784, 270] on input at bounding box center [844, 273] width 167 height 34
type input "2028"
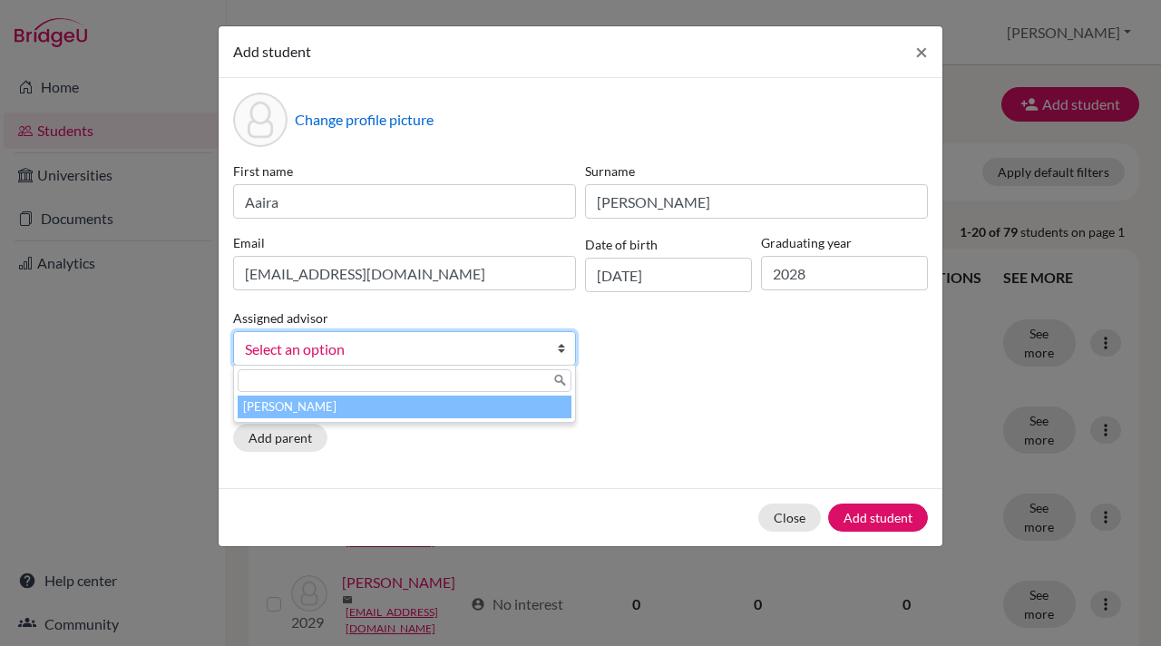
click at [567, 347] on b at bounding box center [566, 348] width 18 height 33
click at [391, 407] on li "[PERSON_NAME]" at bounding box center [405, 406] width 334 height 23
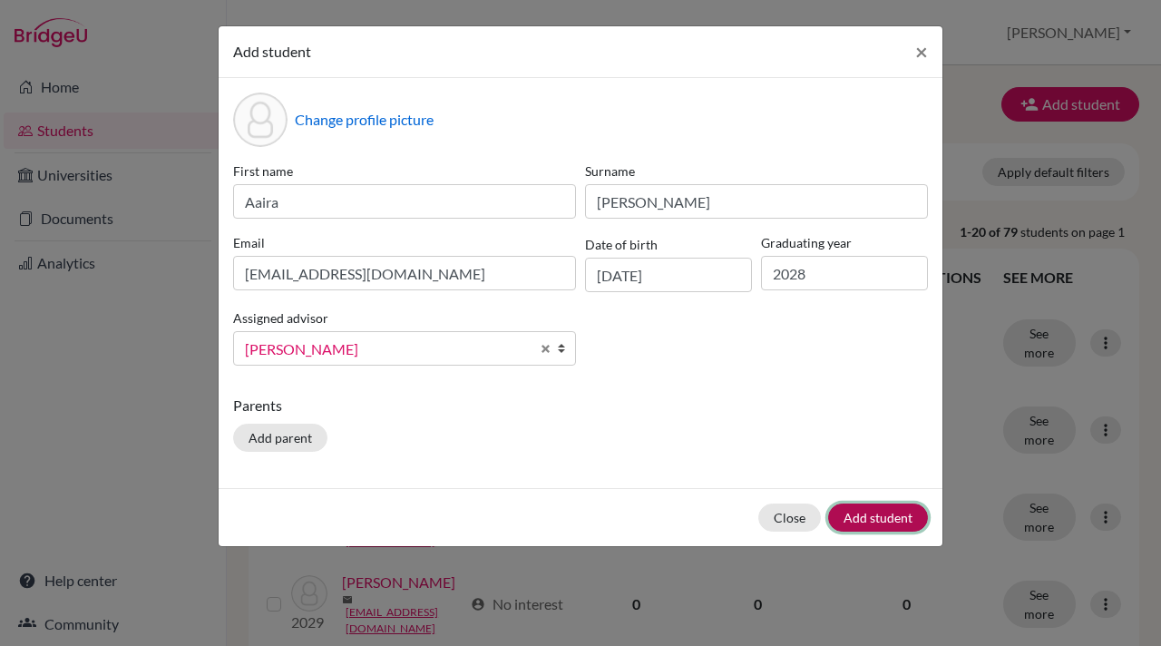
click at [880, 517] on button "Add student" at bounding box center [878, 517] width 100 height 28
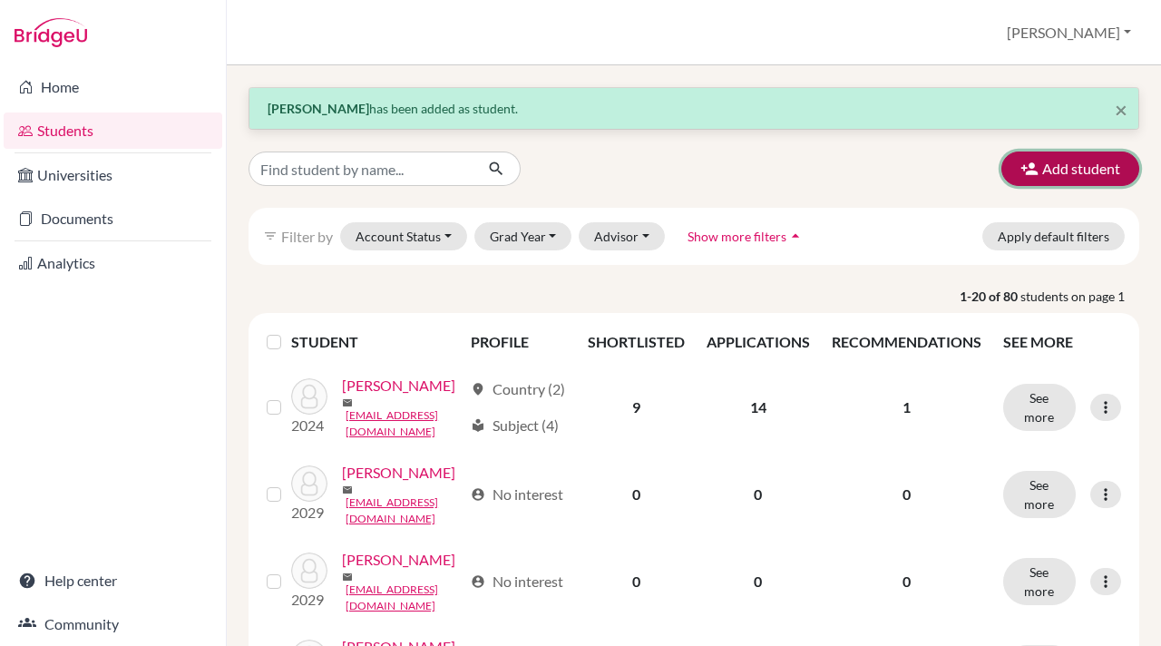
click at [1025, 163] on icon "button" at bounding box center [1029, 169] width 18 height 18
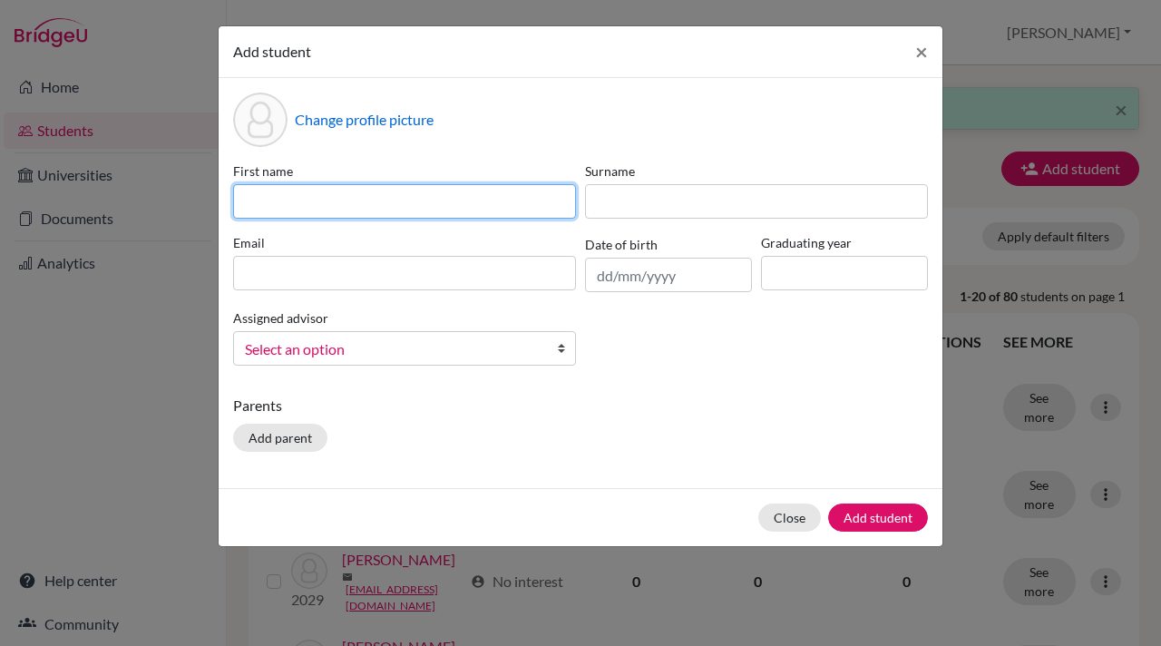
click at [250, 208] on input at bounding box center [404, 201] width 343 height 34
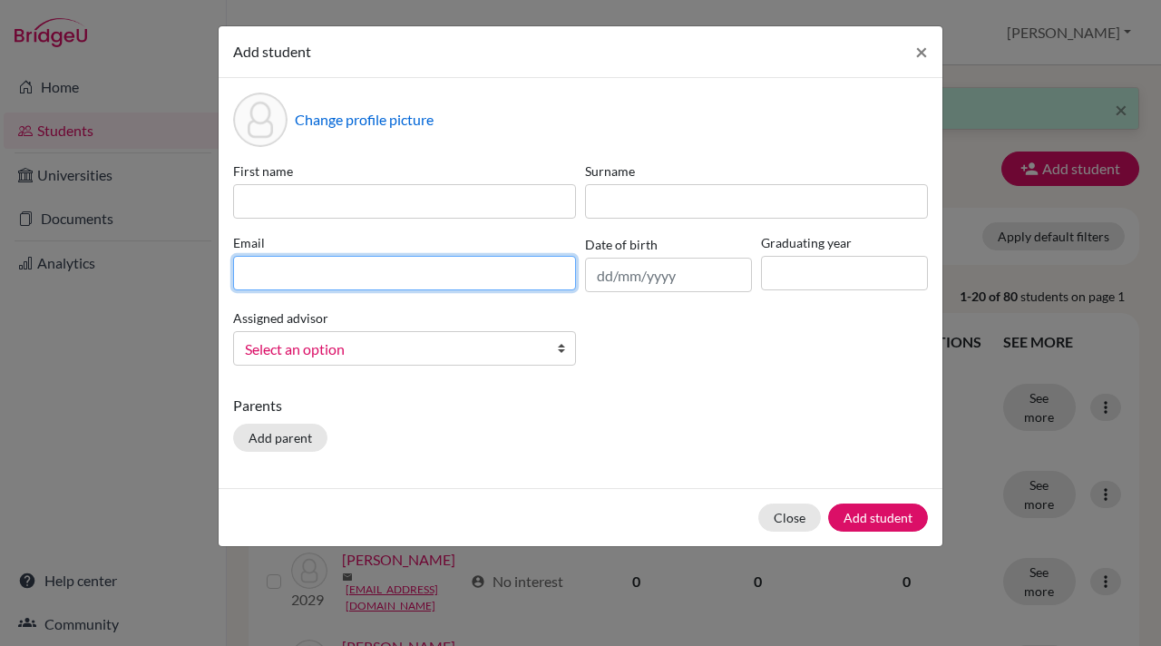
click at [243, 275] on div "Email" at bounding box center [405, 262] width 352 height 59
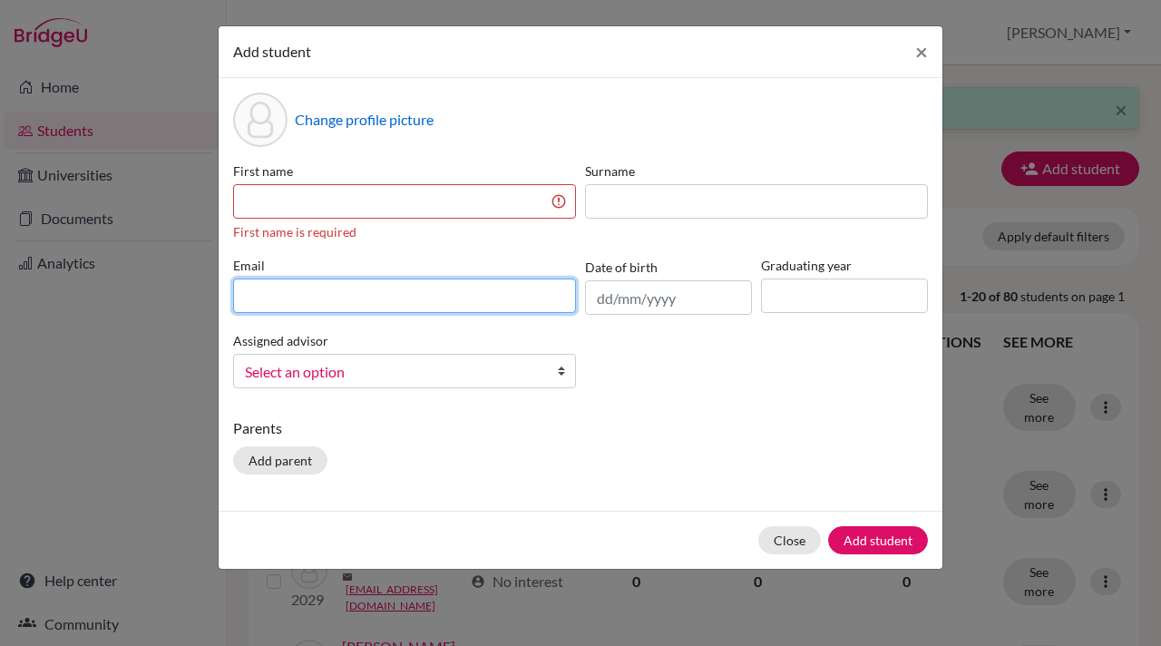
paste input "Aayra"
type input "Aayra"
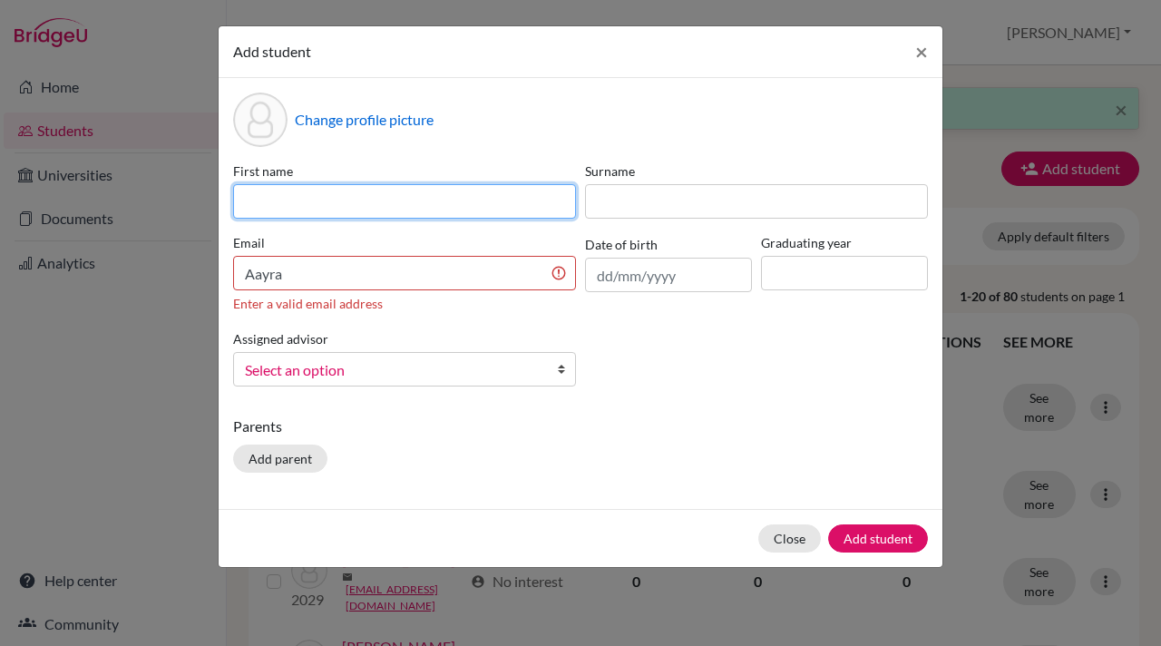
click at [246, 203] on input at bounding box center [404, 201] width 343 height 34
paste input "Aayra"
type input "Aayra"
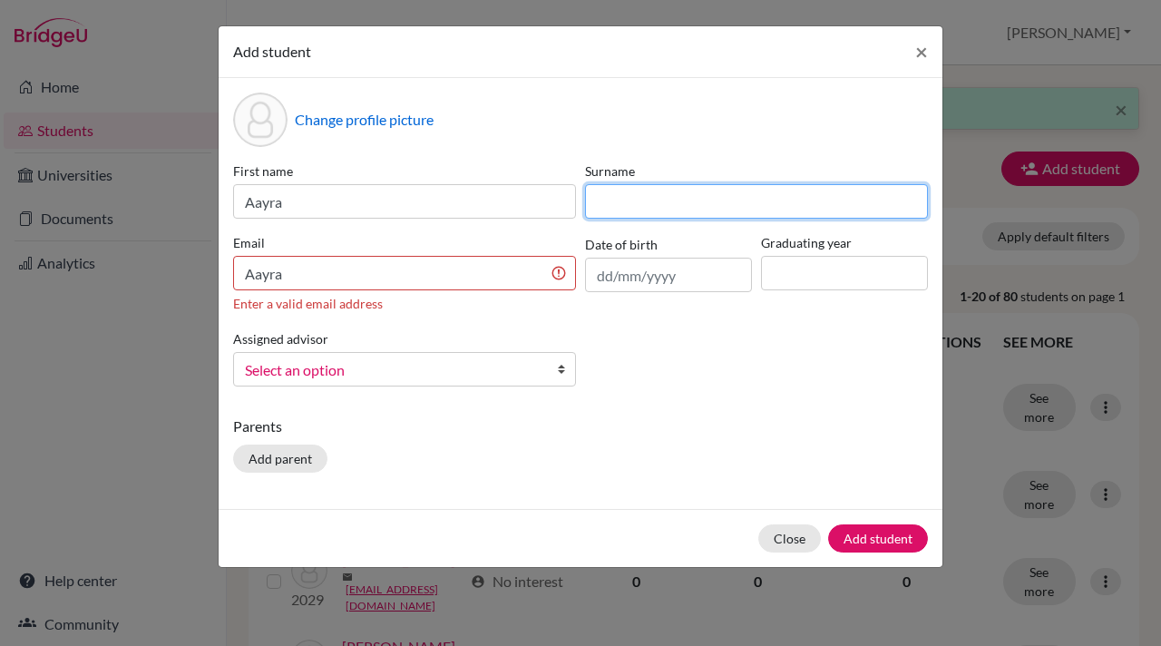
click at [603, 199] on input at bounding box center [756, 201] width 343 height 34
type input "Tayal"
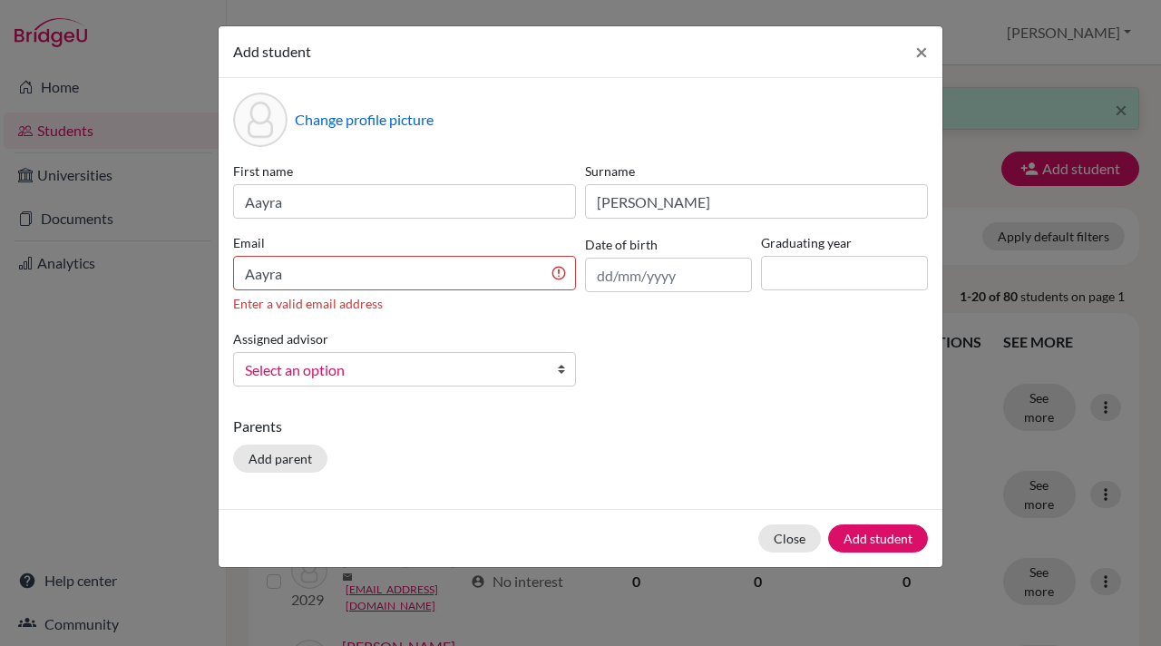
click at [563, 372] on b at bounding box center [566, 369] width 18 height 33
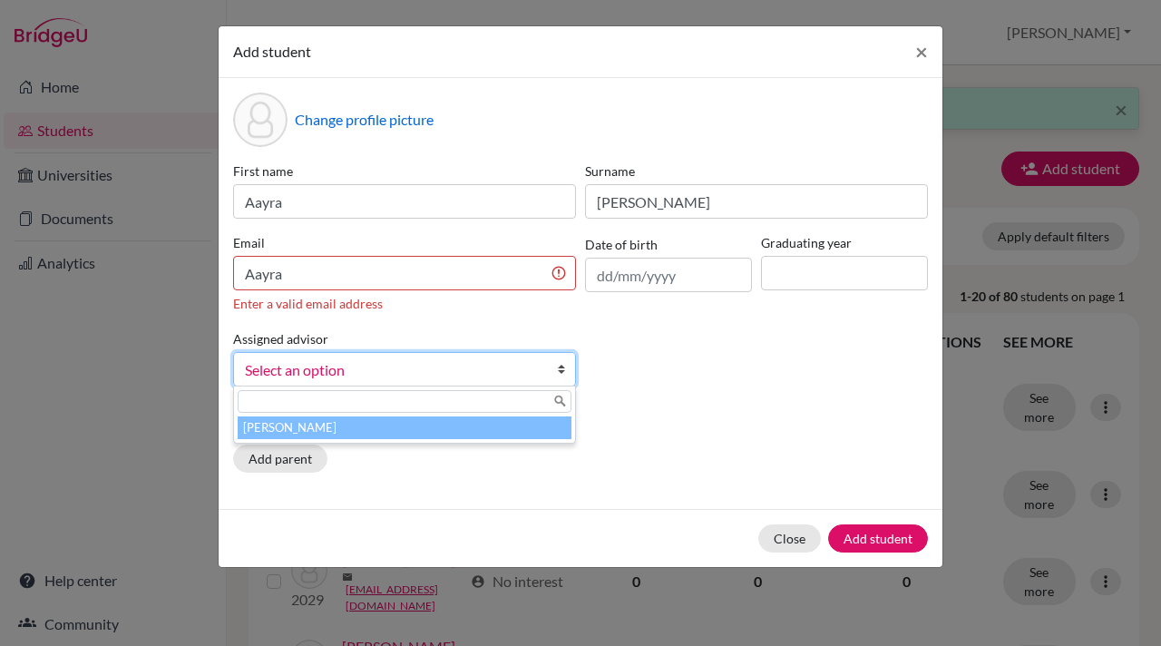
click at [508, 431] on li "[PERSON_NAME]" at bounding box center [405, 427] width 334 height 23
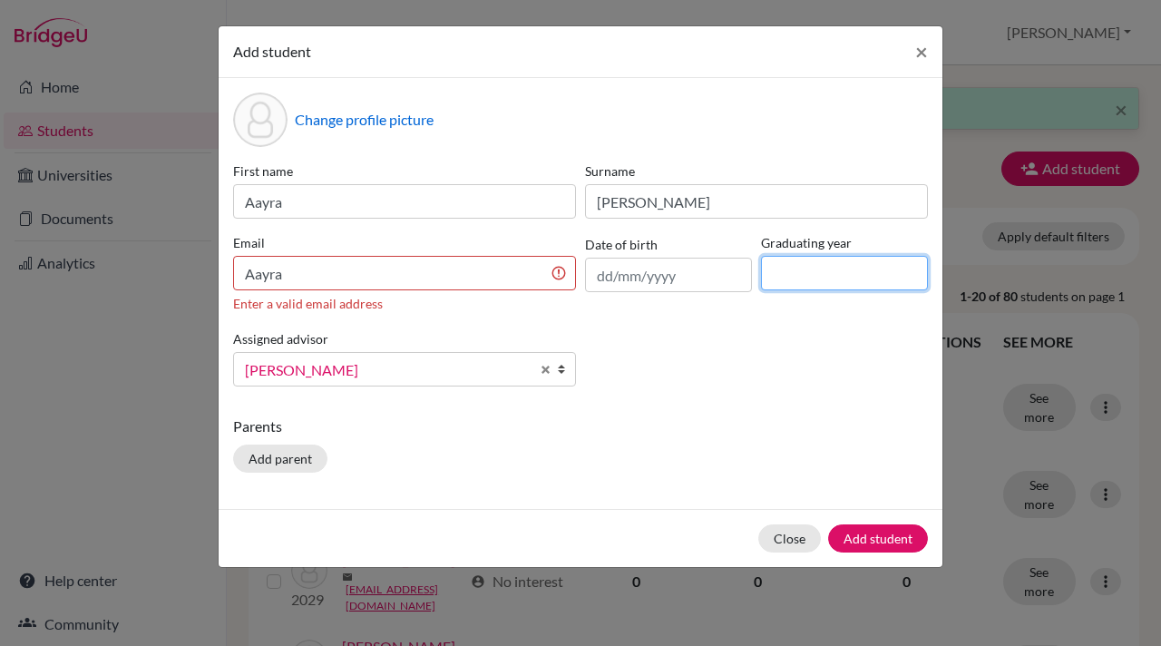
click at [785, 275] on input at bounding box center [844, 273] width 167 height 34
type input "2028"
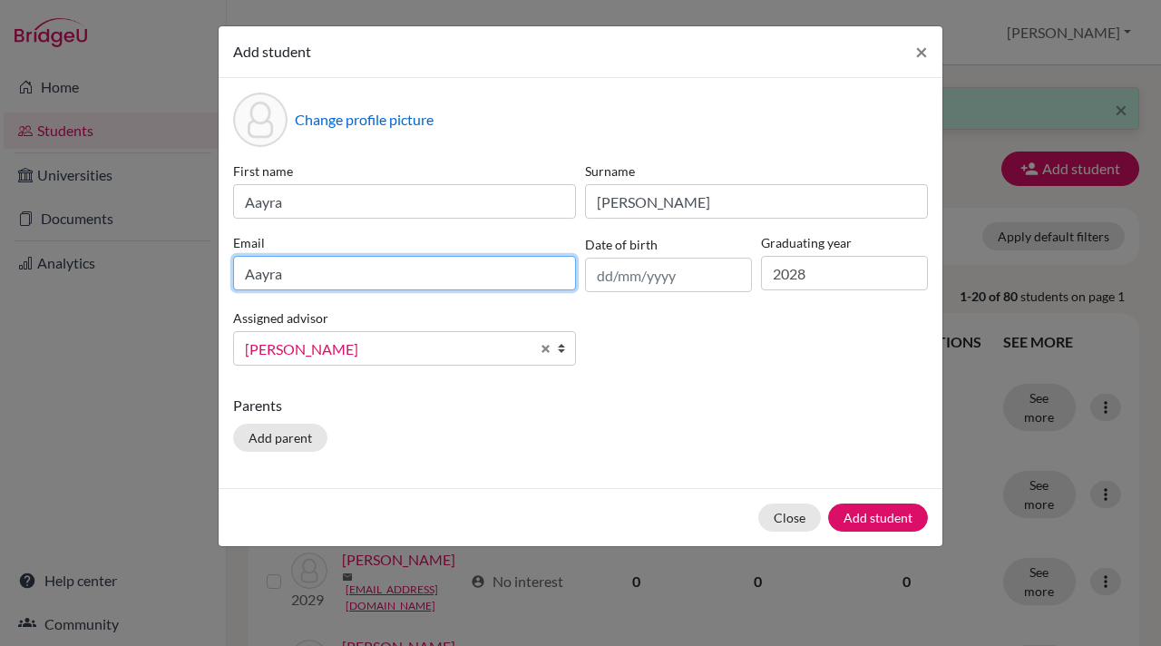
click at [291, 277] on input "Aayra" at bounding box center [404, 273] width 343 height 34
type input "A"
paste input "aayrat.student@mlsi.in"
type input "aayrat.student@mlsi.in"
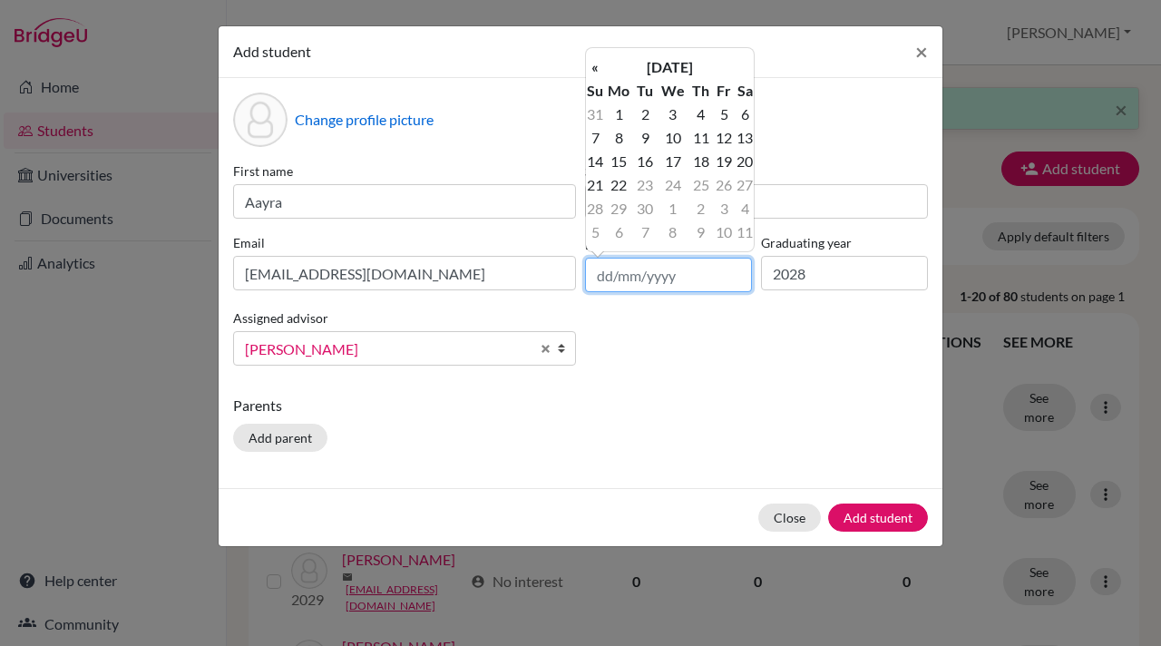
click at [606, 280] on input "text" at bounding box center [668, 275] width 167 height 34
paste input "29/09/2010"
type input "29/09/2010"
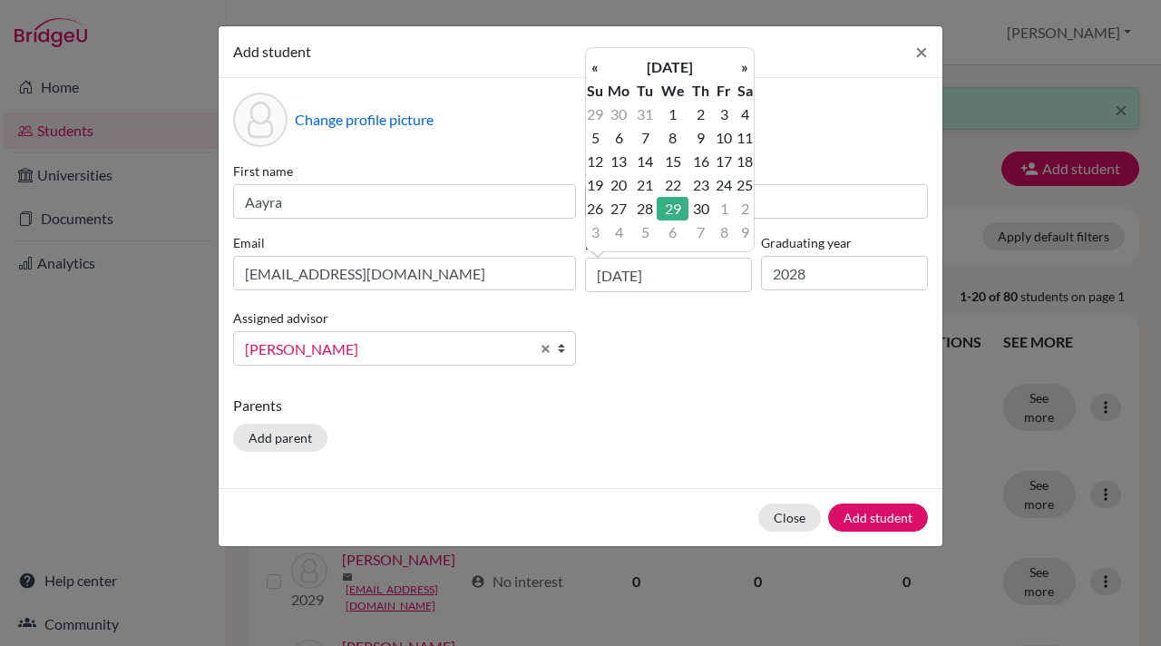
click at [678, 207] on td "29" at bounding box center [673, 209] width 32 height 24
drag, startPoint x: 683, startPoint y: 274, endPoint x: 531, endPoint y: 271, distance: 152.4
click at [531, 271] on div "First name Aayra Surname Tayal Email aayrat.student@mlsi.in Date of birth 29/09…" at bounding box center [581, 270] width 704 height 219
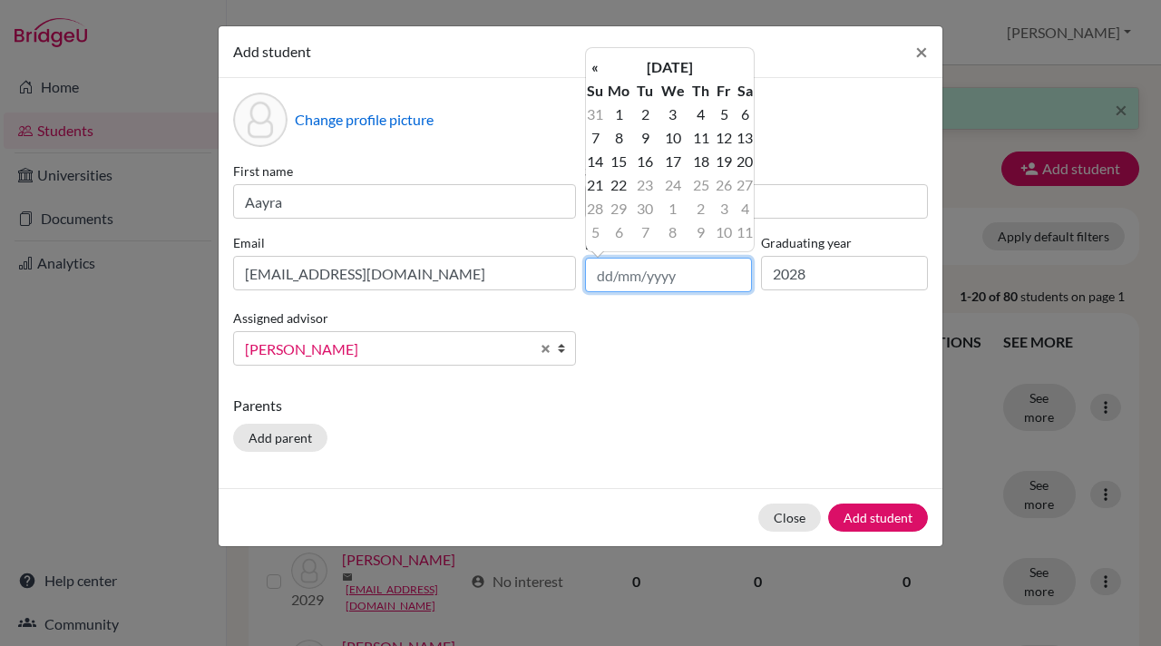
paste input "29/09/2010"
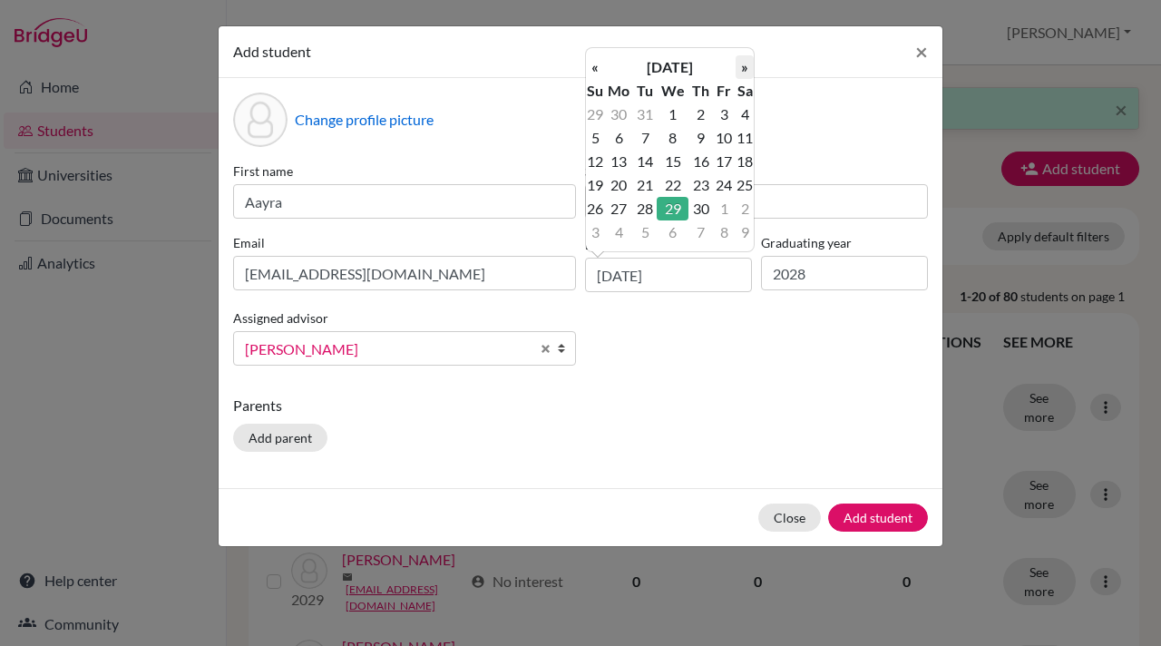
click at [745, 65] on th "»" at bounding box center [744, 67] width 18 height 24
click at [679, 111] on td "29" at bounding box center [673, 114] width 32 height 24
click at [633, 272] on input "29/09/2010" at bounding box center [668, 275] width 167 height 34
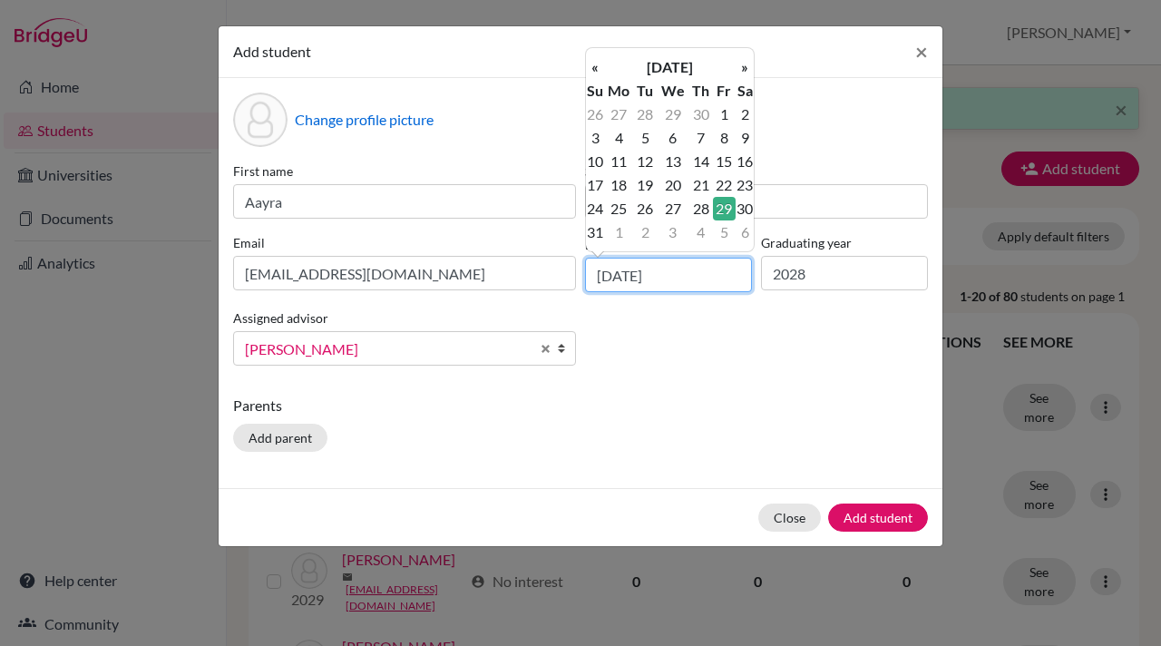
type input "29/10/2010"
click at [736, 351] on div "First name Aayra Surname Tayal Email aayrat.student@mlsi.in Date of birth 29/10…" at bounding box center [581, 270] width 704 height 219
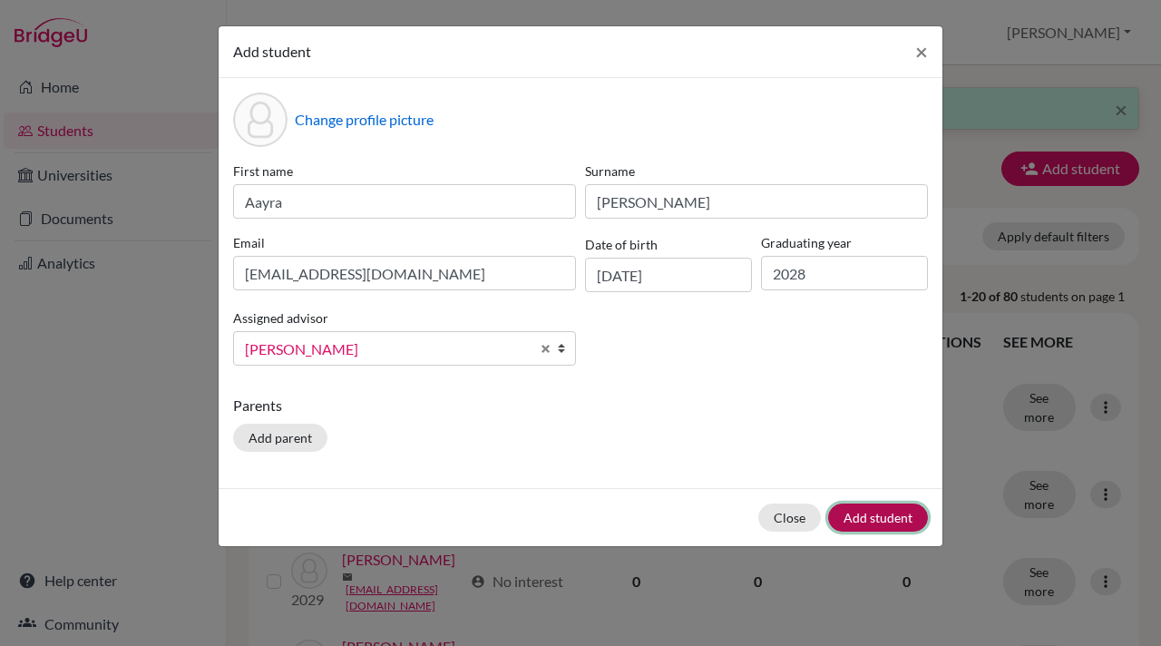
click at [868, 518] on button "Add student" at bounding box center [878, 517] width 100 height 28
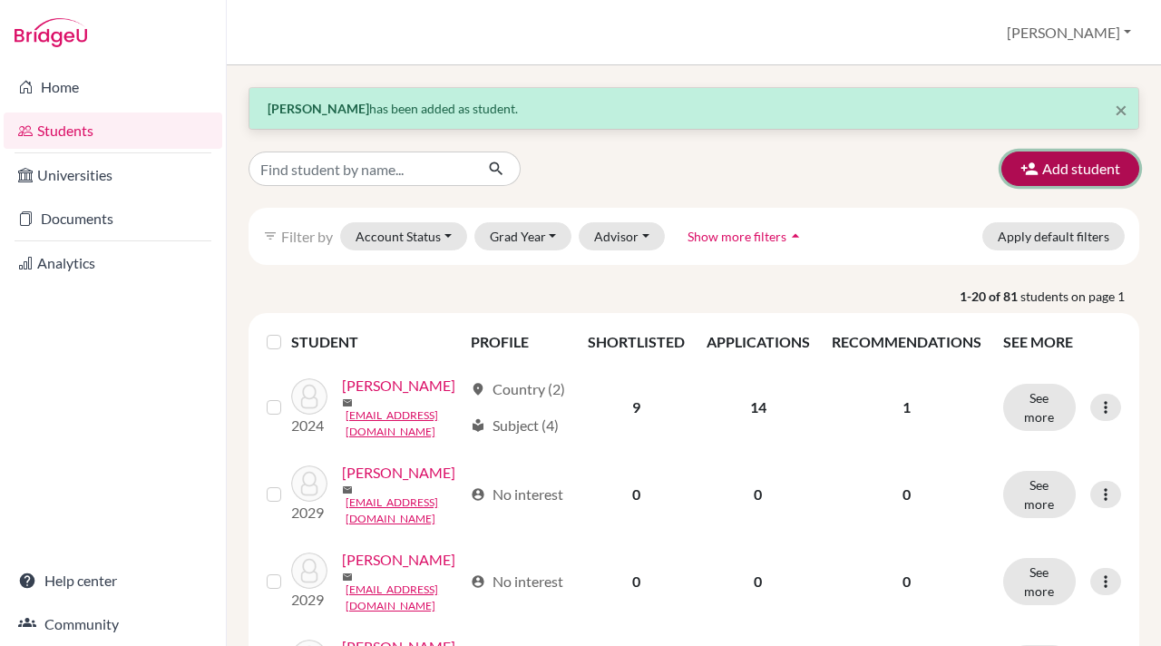
click at [1028, 161] on icon "button" at bounding box center [1029, 169] width 18 height 18
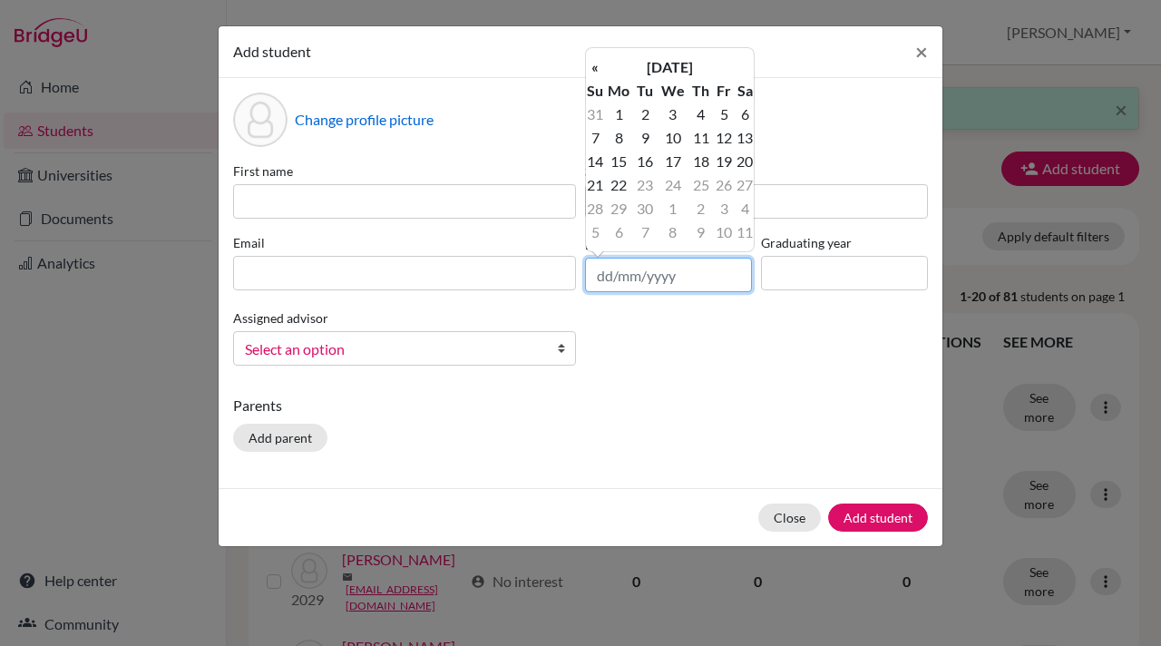
click at [599, 276] on input "text" at bounding box center [668, 275] width 167 height 34
paste input "09/09/2010"
click at [634, 275] on input "09/09/2010" at bounding box center [668, 275] width 167 height 34
type input "09/05/2010"
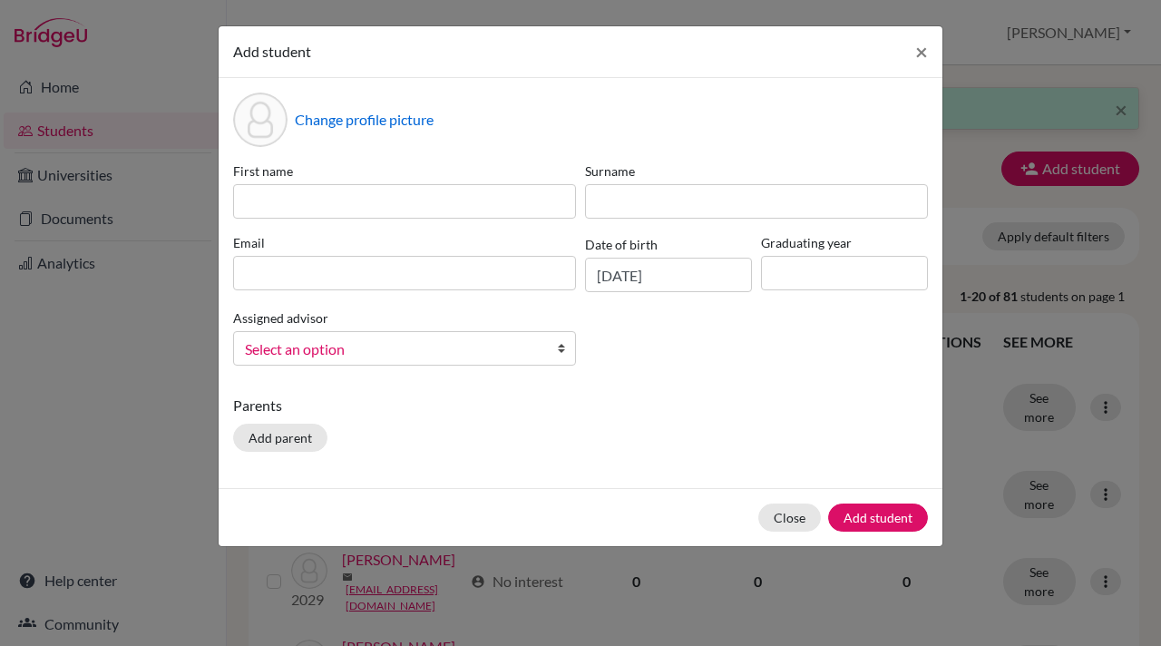
click at [703, 336] on div "First name Surname Email Date of birth 09/05/2010 Graduating year Assigned advi…" at bounding box center [581, 270] width 704 height 219
click at [784, 269] on input at bounding box center [844, 273] width 167 height 34
type input "2028"
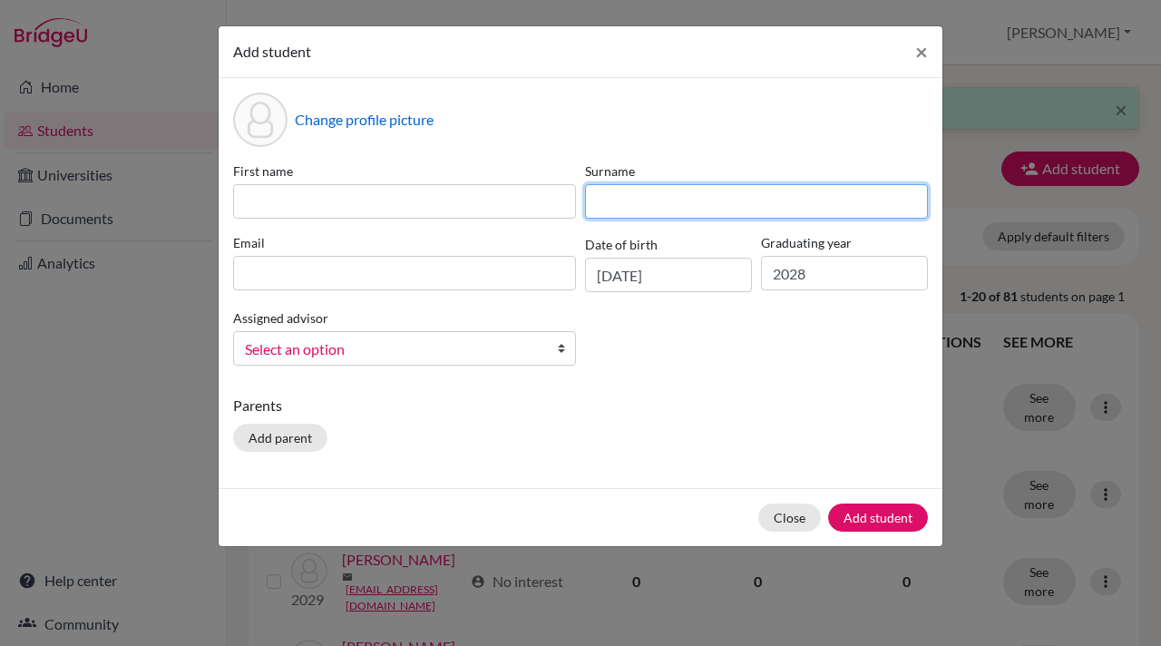
click at [597, 202] on input at bounding box center [756, 201] width 343 height 34
type input "Gupta"
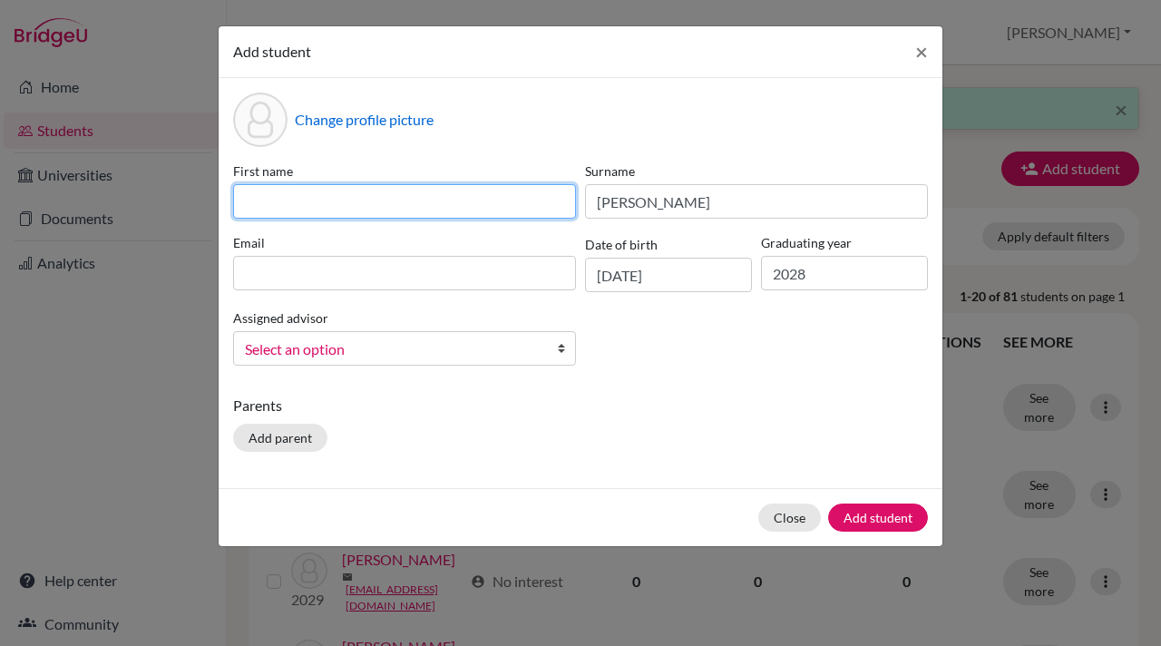
click at [274, 201] on input at bounding box center [404, 201] width 343 height 34
type input "Abeer Singh"
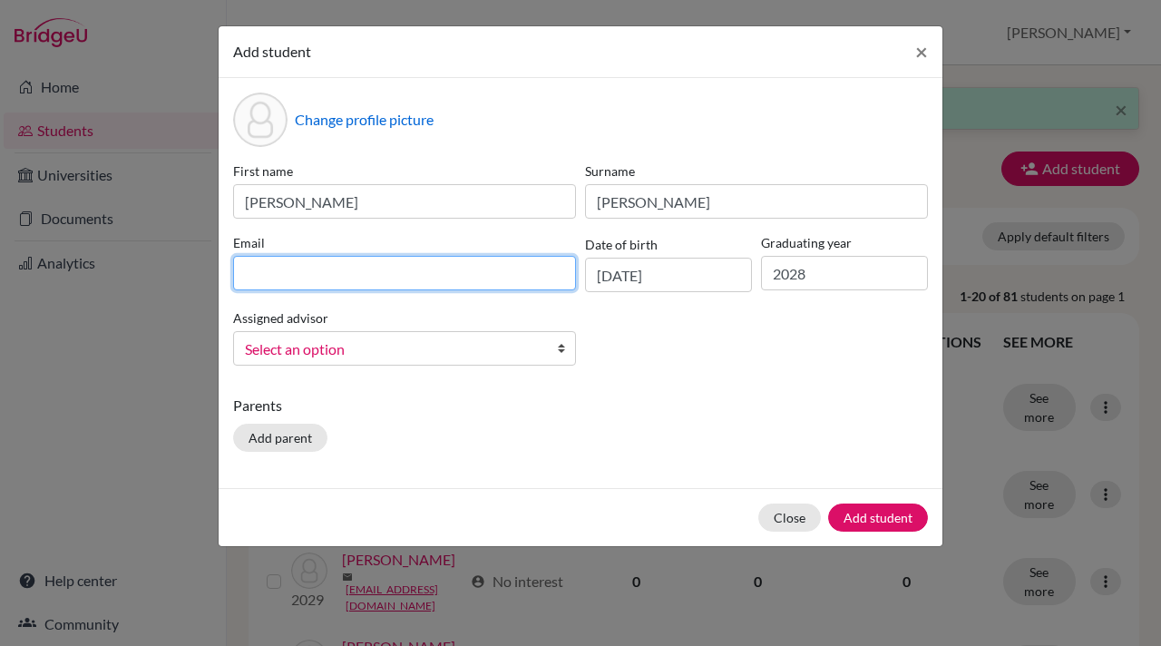
click at [260, 270] on input at bounding box center [404, 273] width 343 height 34
paste input "abeerg.student@mlsi.in"
type input "abeerg.student@mlsi.in"
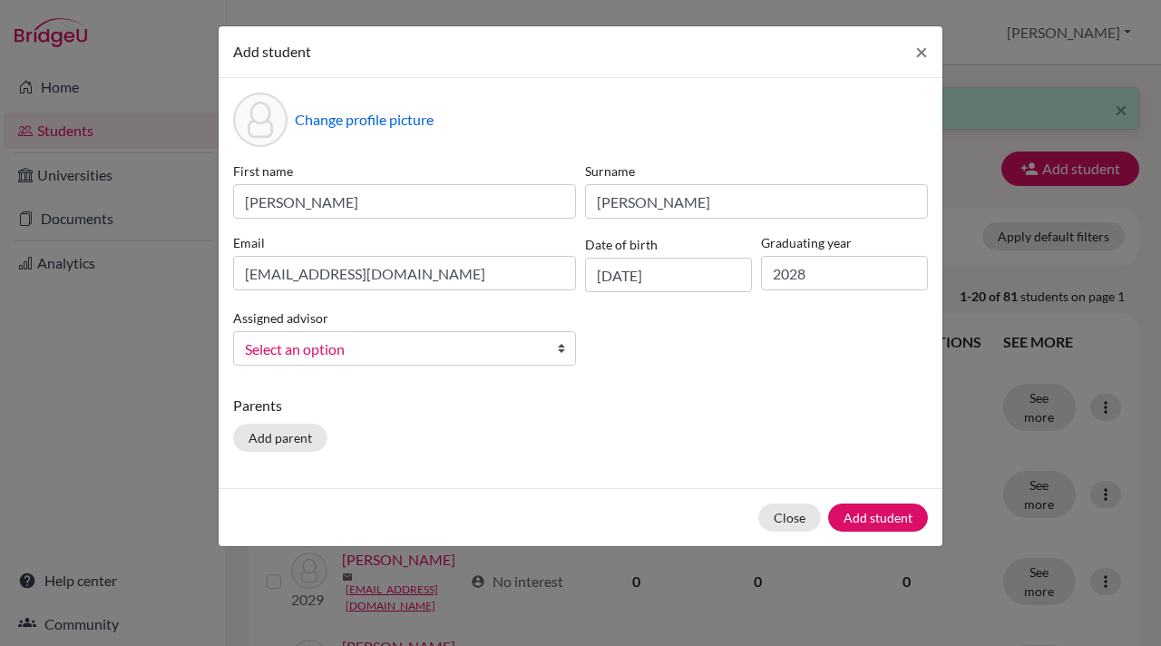
click at [560, 349] on b at bounding box center [566, 348] width 18 height 33
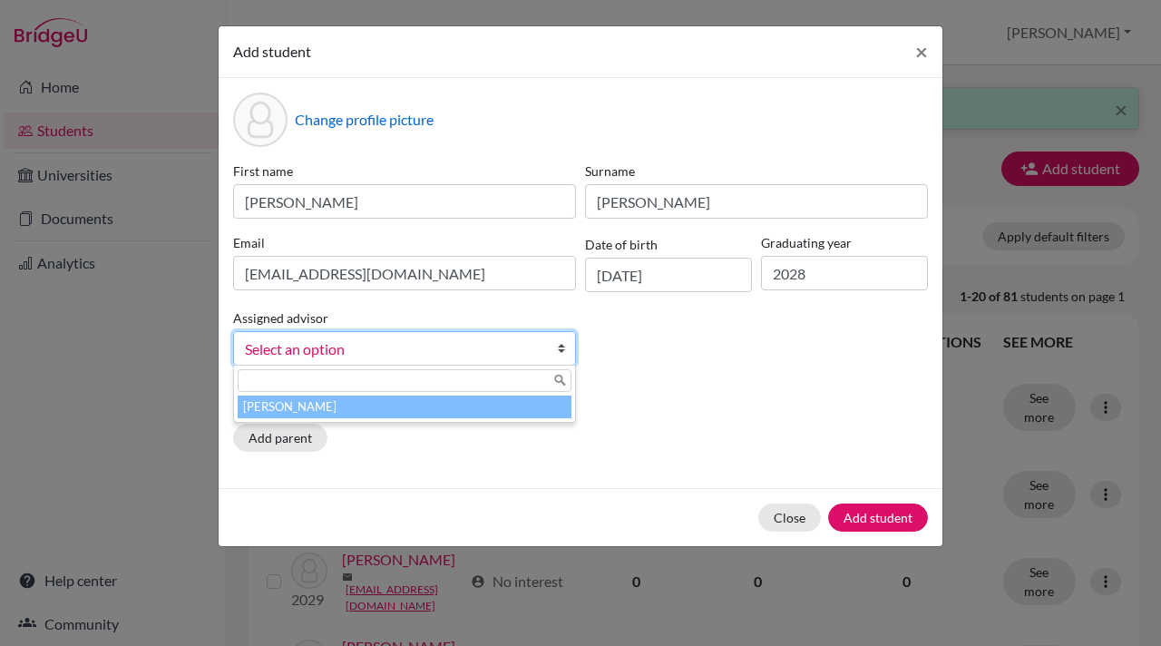
click at [473, 406] on li "[PERSON_NAME]" at bounding box center [405, 406] width 334 height 23
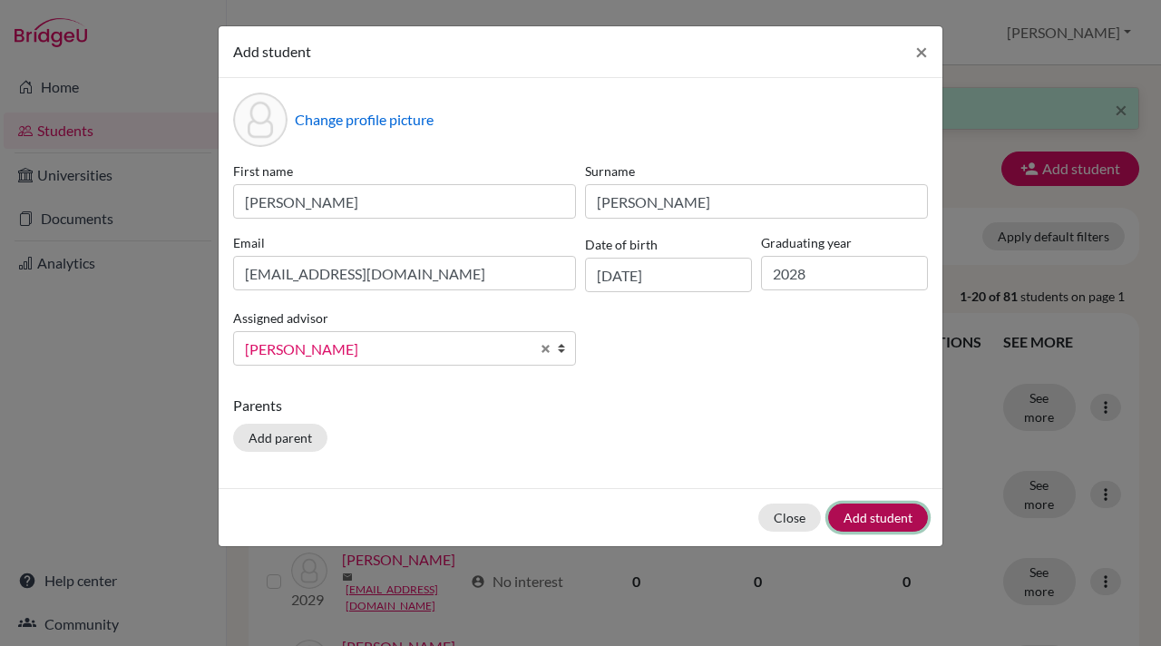
click at [887, 520] on button "Add student" at bounding box center [878, 517] width 100 height 28
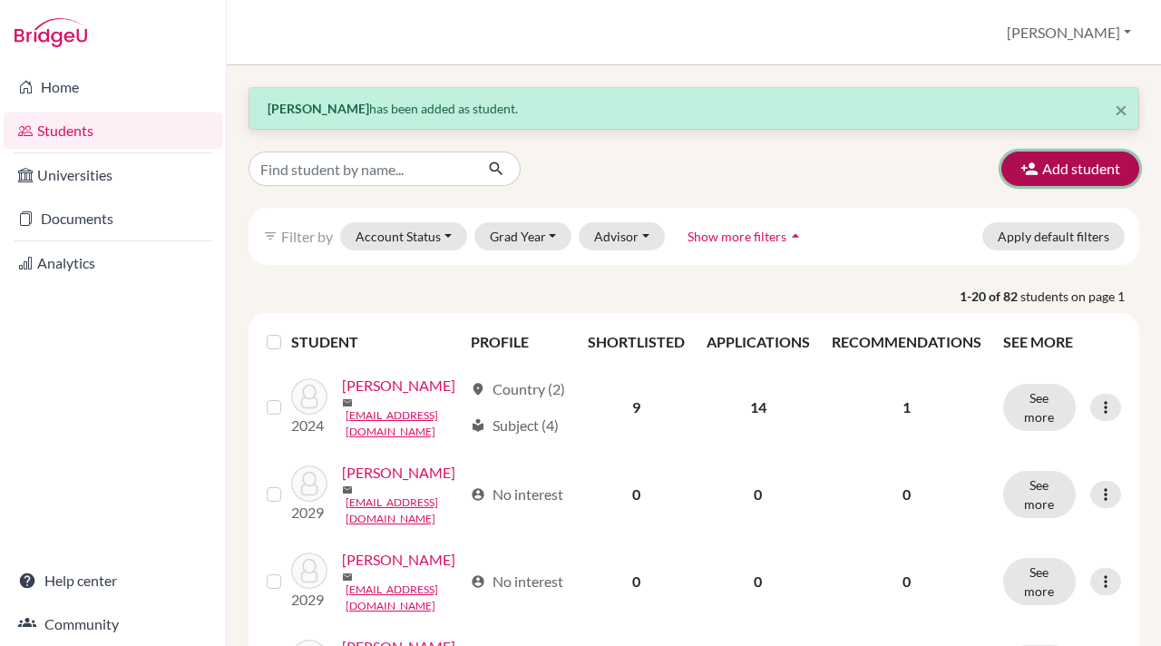
click at [1028, 170] on icon "button" at bounding box center [1029, 169] width 18 height 18
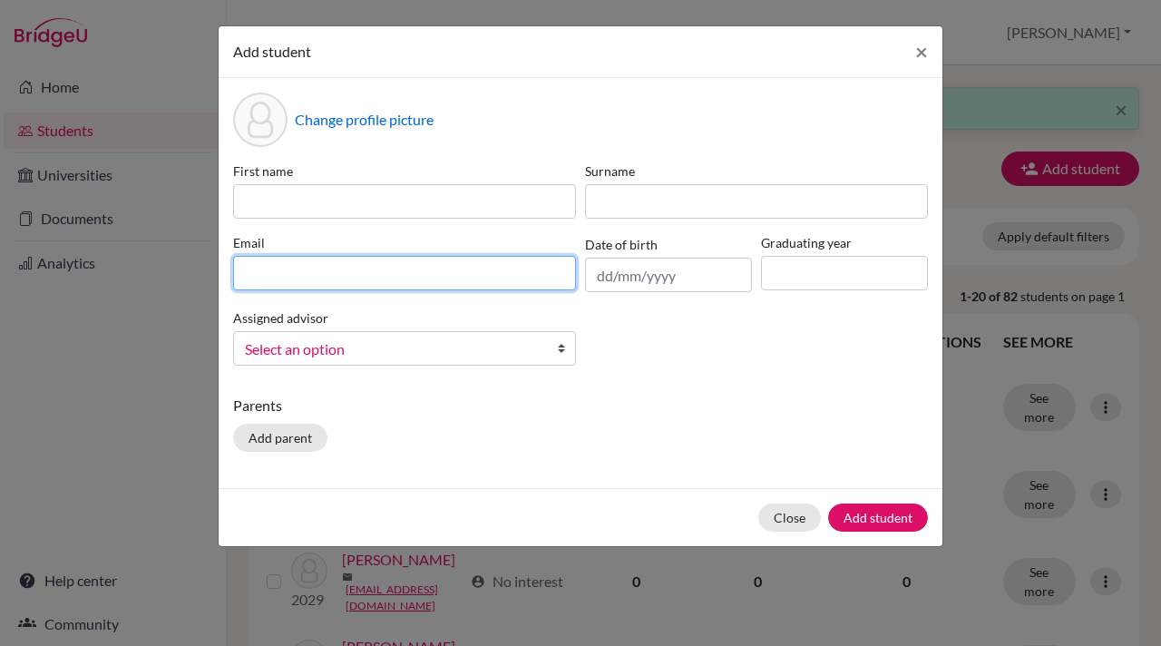
click at [247, 278] on input at bounding box center [404, 273] width 343 height 34
paste input "[PERSON_NAME][EMAIL_ADDRESS][DOMAIN_NAME]"
type input "[PERSON_NAME][EMAIL_ADDRESS][DOMAIN_NAME]"
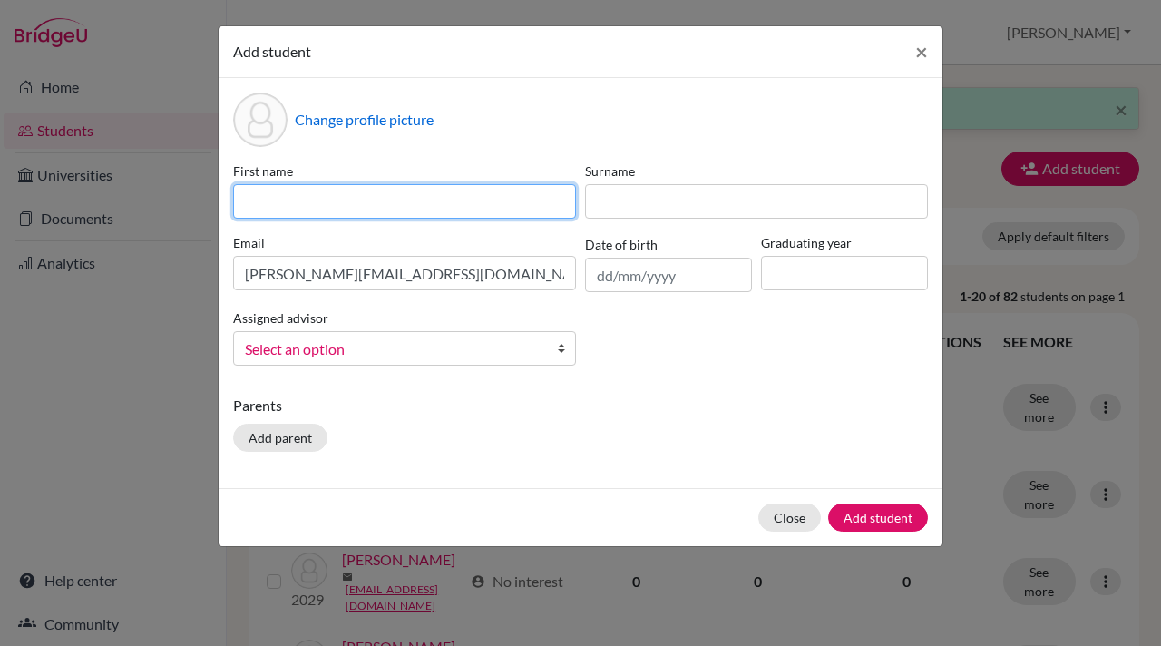
click at [248, 195] on input at bounding box center [404, 201] width 343 height 34
type input "Ananya"
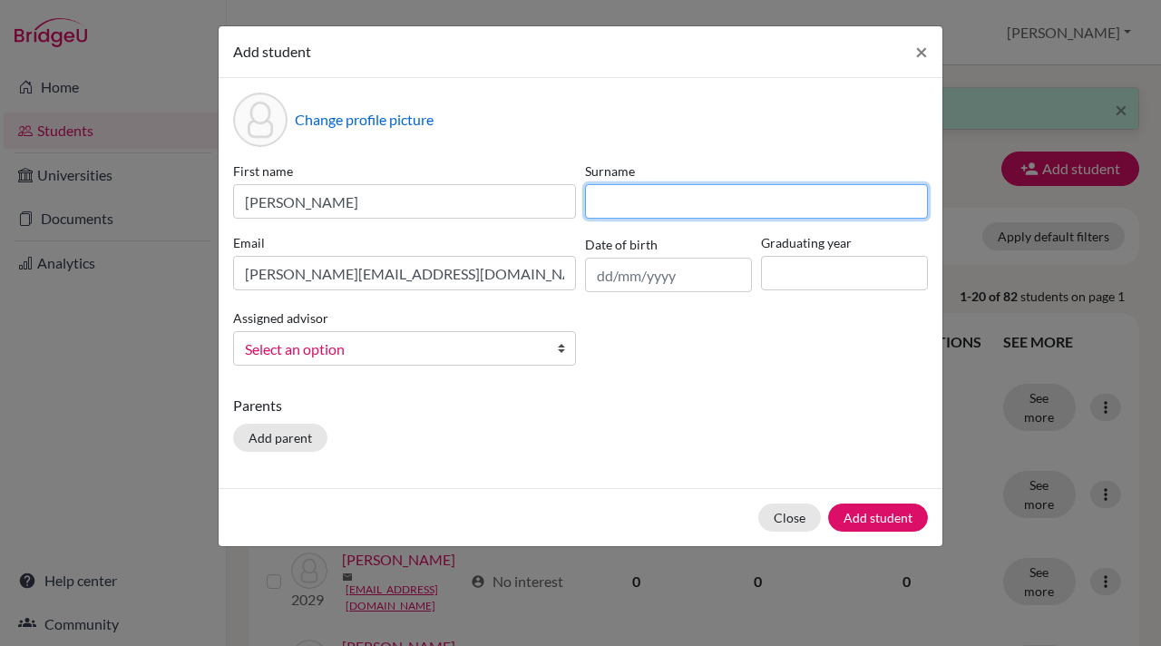
click at [608, 201] on input at bounding box center [756, 201] width 343 height 34
paste input "Aravind"
type input "Aravind"
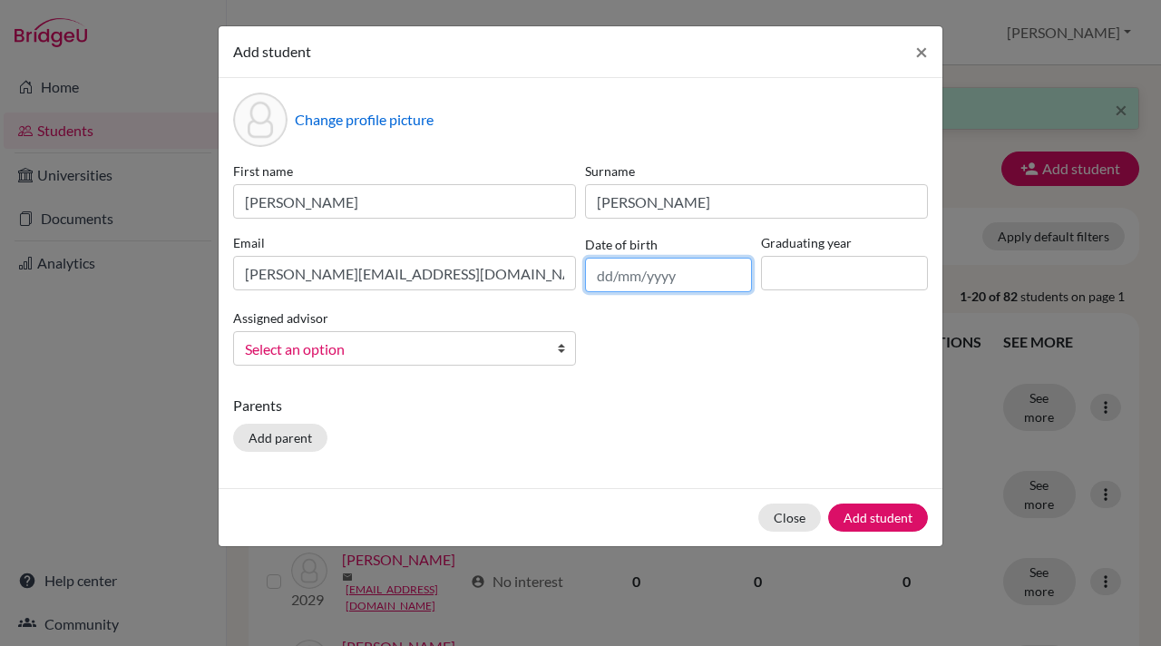
click at [608, 275] on input "text" at bounding box center [668, 275] width 167 height 34
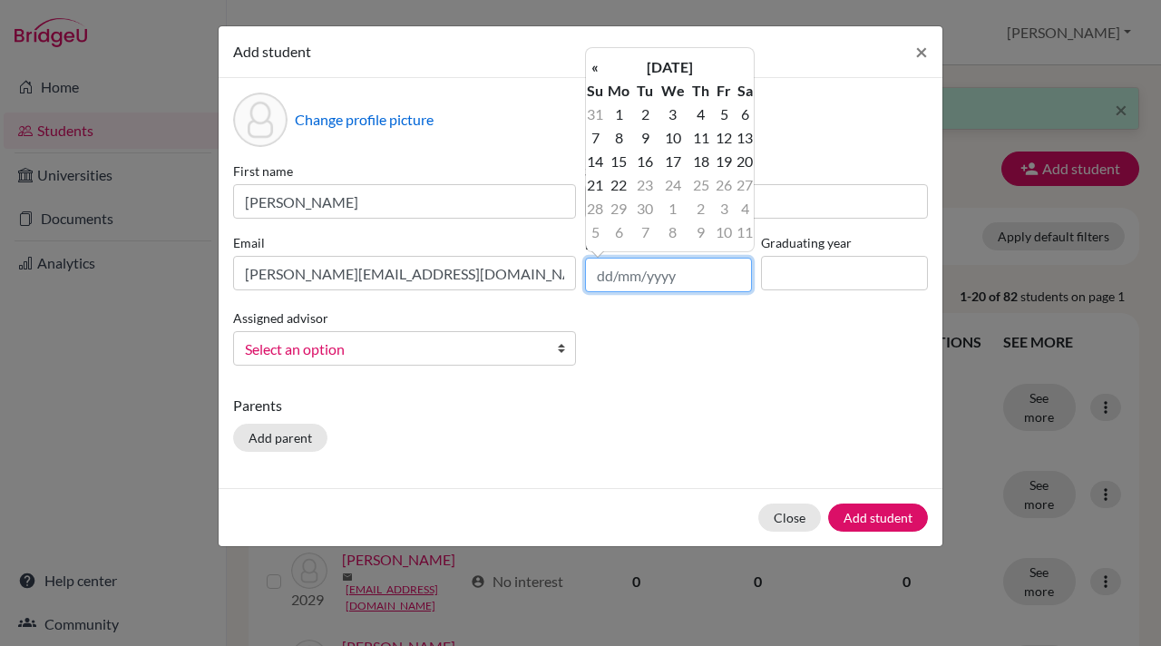
paste input "21/09/2010"
click at [636, 275] on input "21/09/2010" at bounding box center [668, 275] width 167 height 34
type input "21/05/2010"
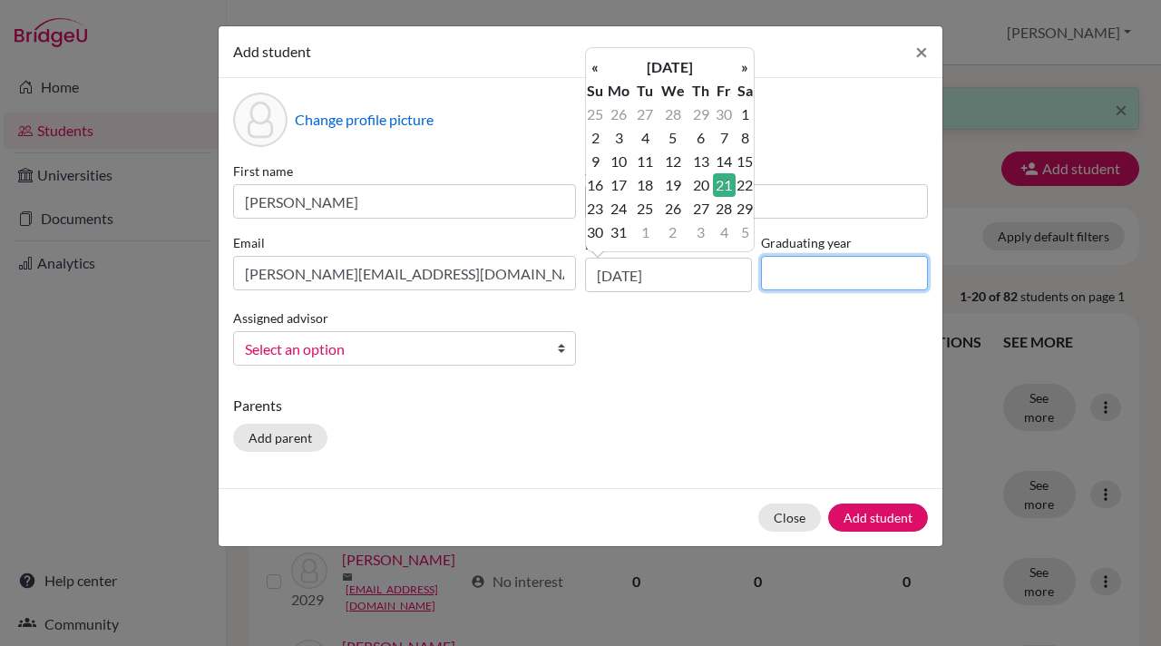
click at [774, 260] on input at bounding box center [844, 273] width 167 height 34
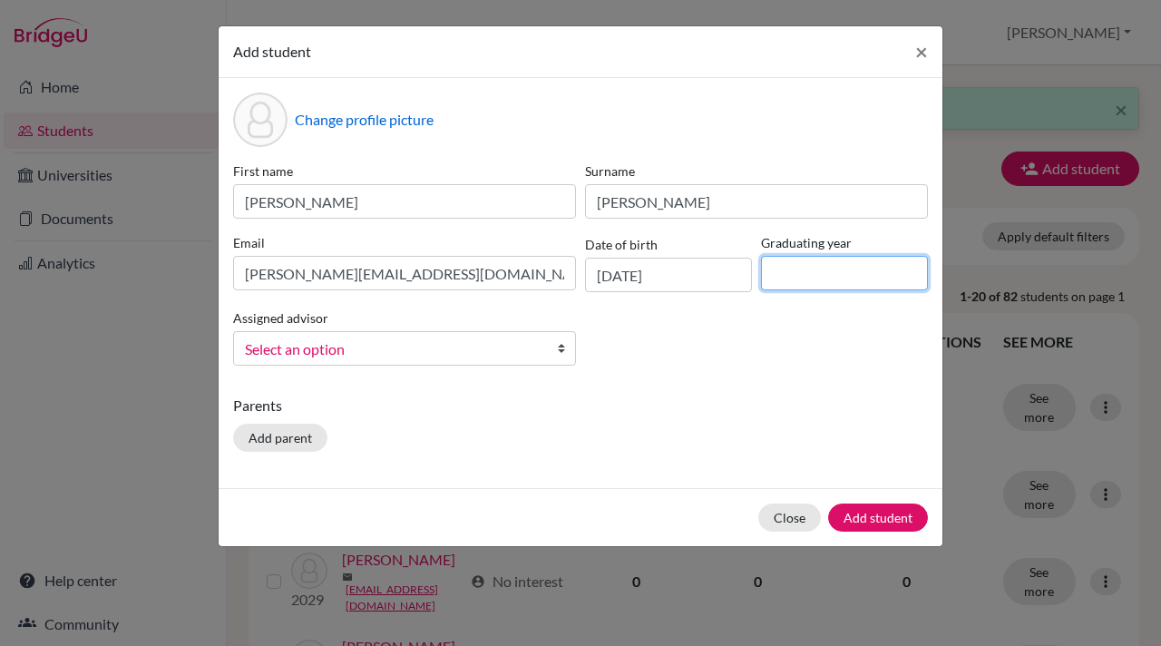
type input "2028"
click at [563, 346] on b at bounding box center [566, 348] width 18 height 33
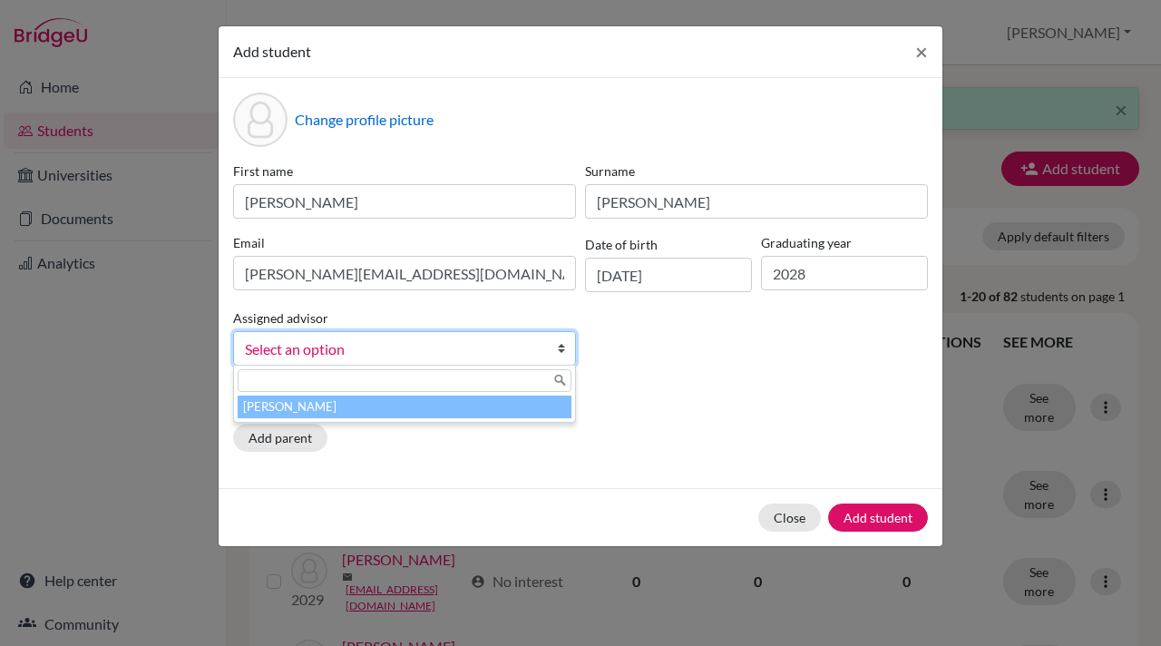
click at [483, 406] on li "[PERSON_NAME]" at bounding box center [405, 406] width 334 height 23
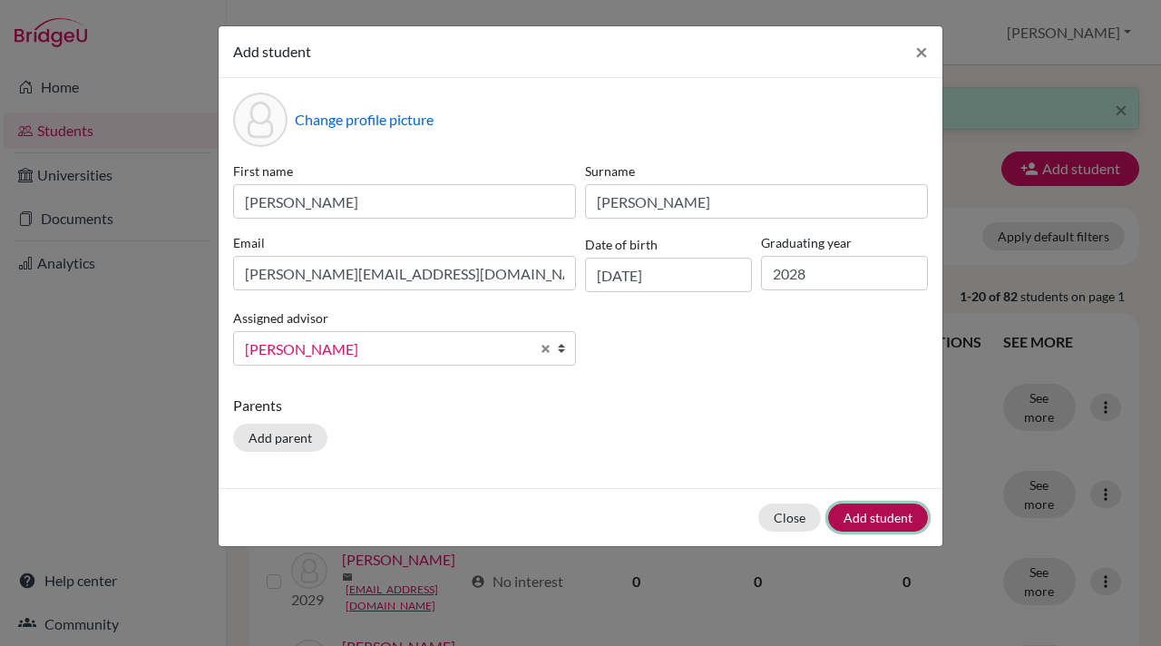
click at [891, 513] on button "Add student" at bounding box center [878, 517] width 100 height 28
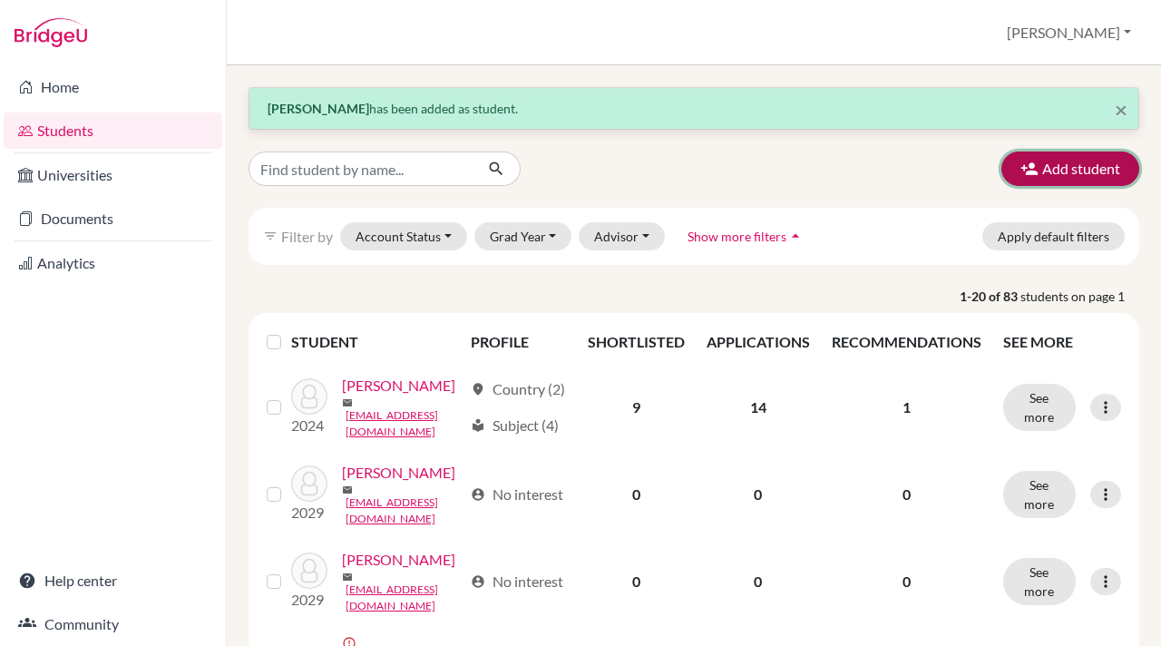
click at [1024, 162] on icon "button" at bounding box center [1029, 169] width 18 height 18
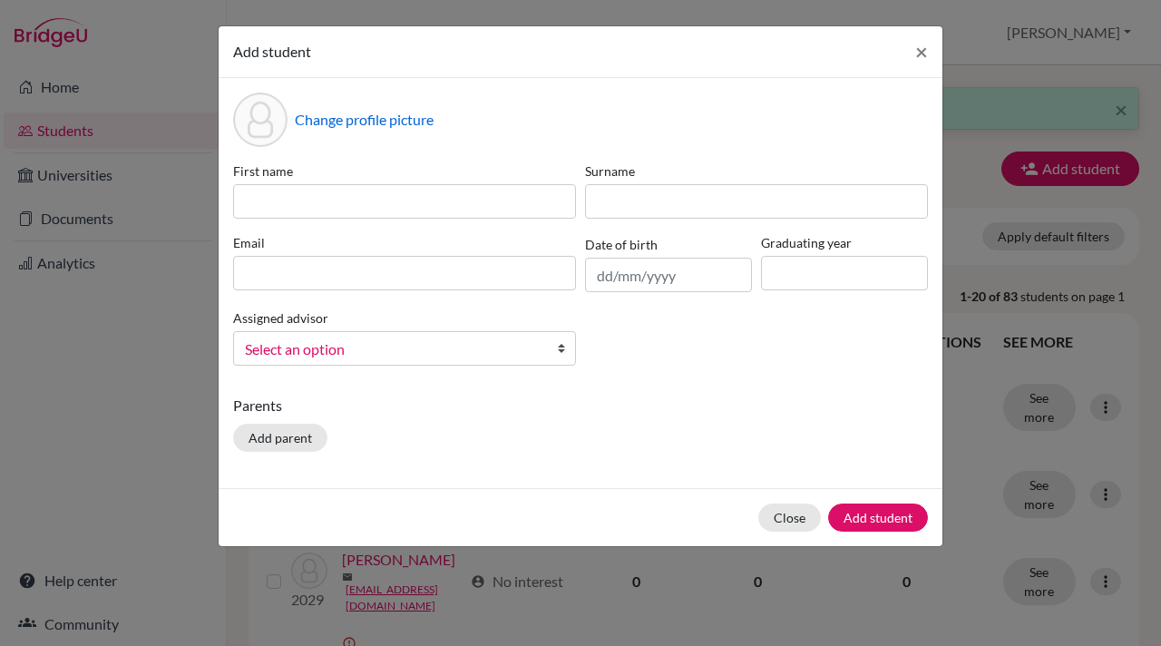
click at [560, 350] on b at bounding box center [566, 348] width 18 height 33
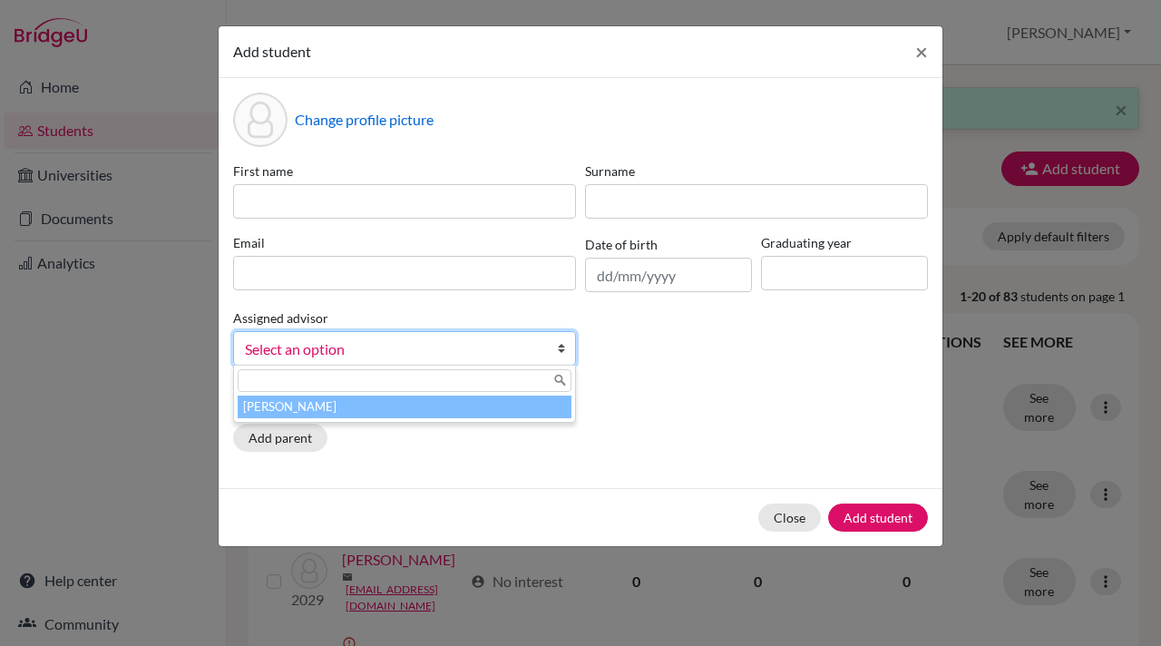
click at [510, 414] on li "[PERSON_NAME]" at bounding box center [405, 406] width 334 height 23
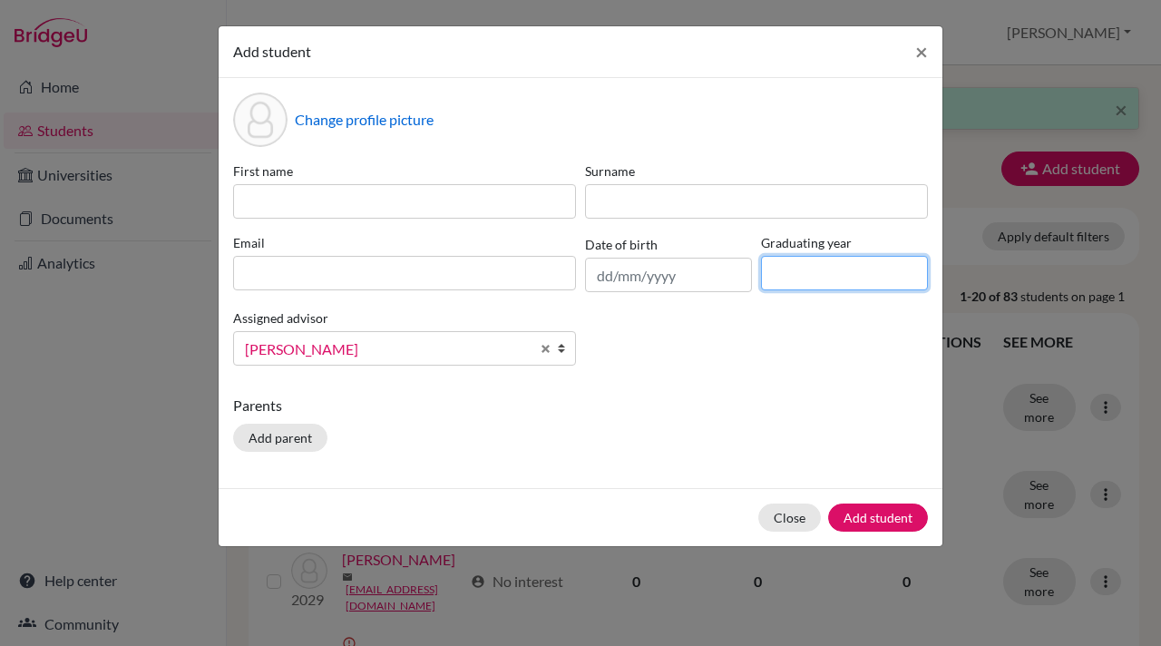
click at [806, 277] on input at bounding box center [844, 273] width 167 height 34
type input "2028"
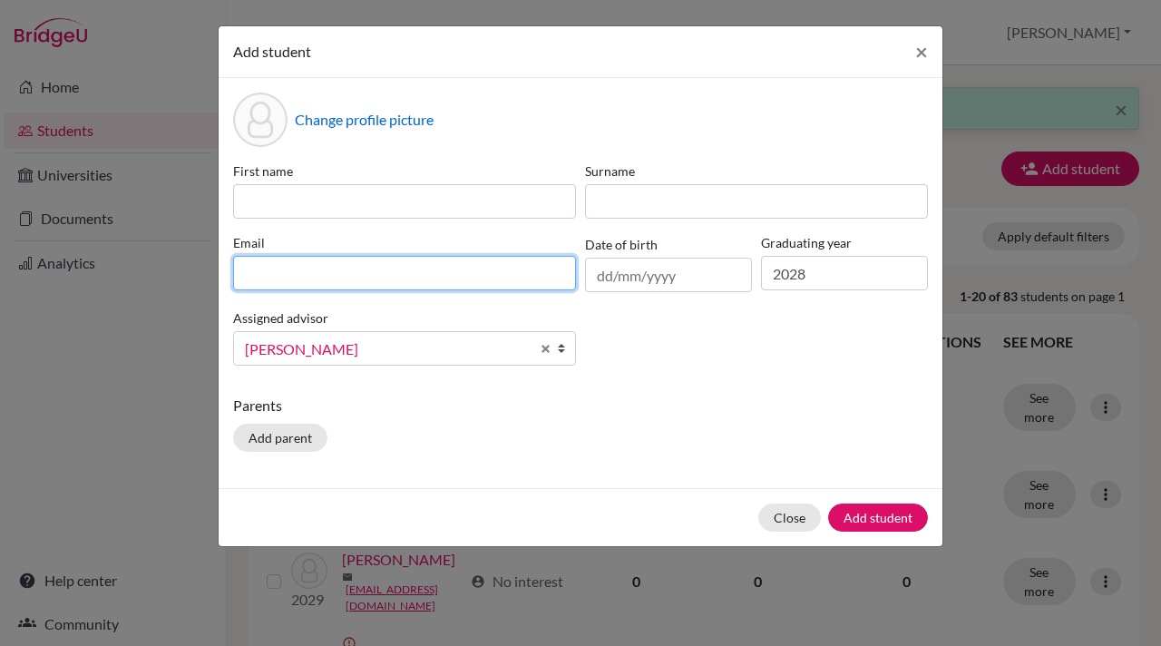
click at [248, 276] on input at bounding box center [404, 273] width 343 height 34
paste input "02-Aug-2010"
type input "02-Aug-2010"
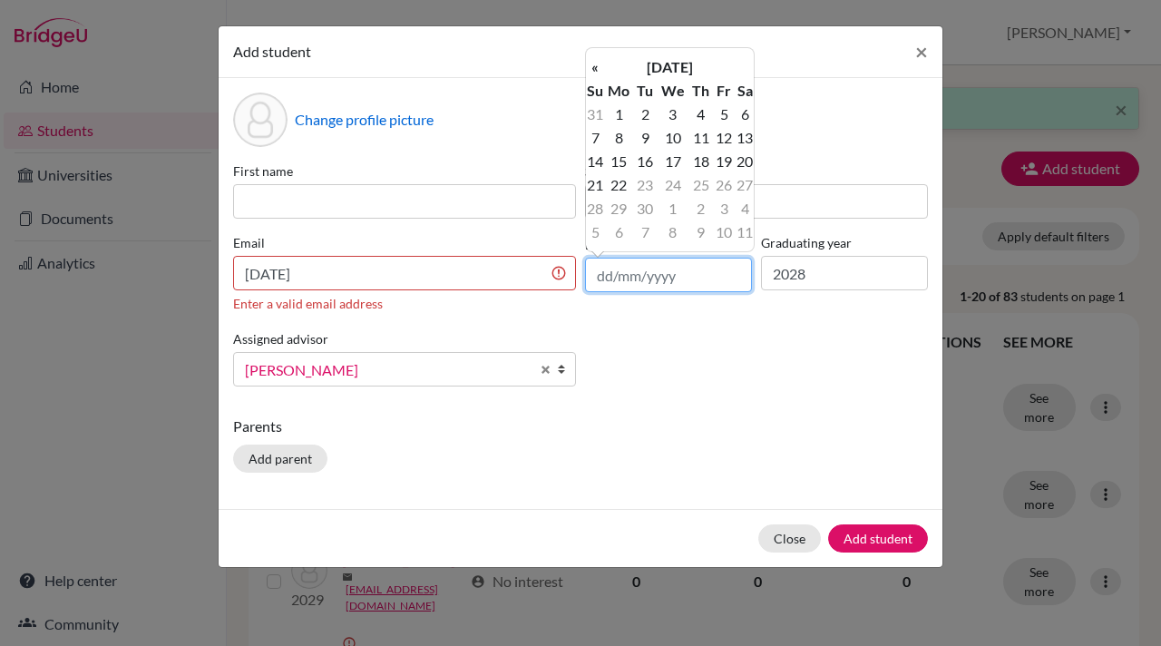
click at [601, 276] on input "text" at bounding box center [668, 275] width 167 height 34
paste input "02/09/2010"
click at [635, 273] on input "02/09/2010" at bounding box center [668, 275] width 167 height 34
type input "02/08/2010"
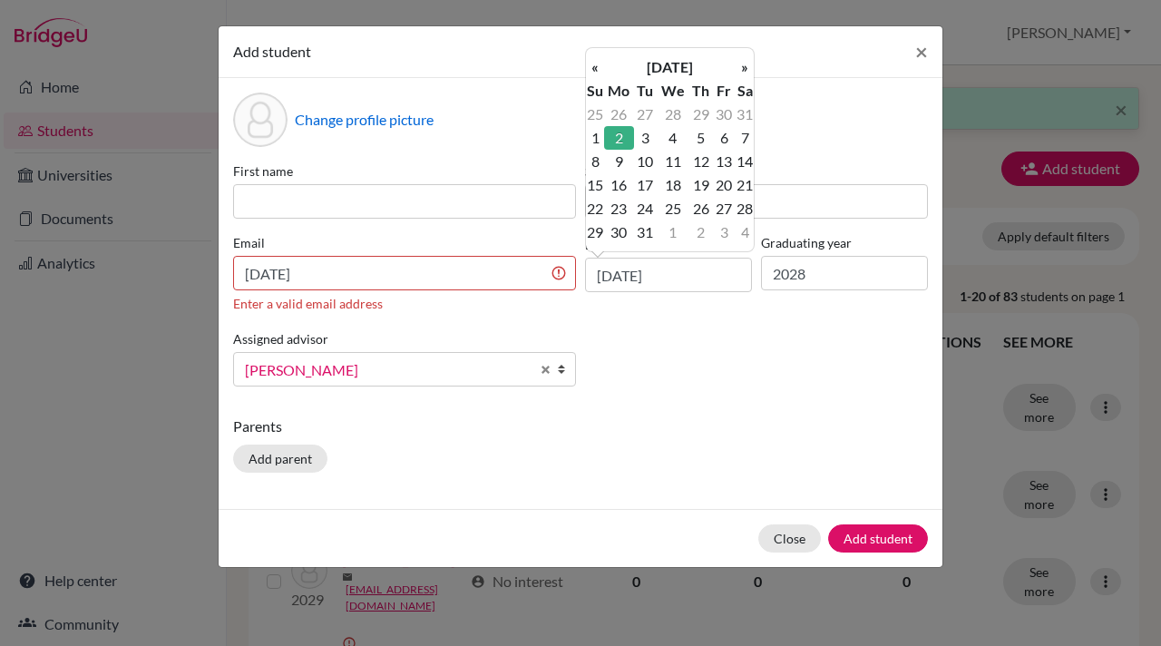
click at [511, 320] on div "First name Surname Email 02-Aug-2010 Enter a valid email address Date of birth …" at bounding box center [581, 280] width 704 height 239
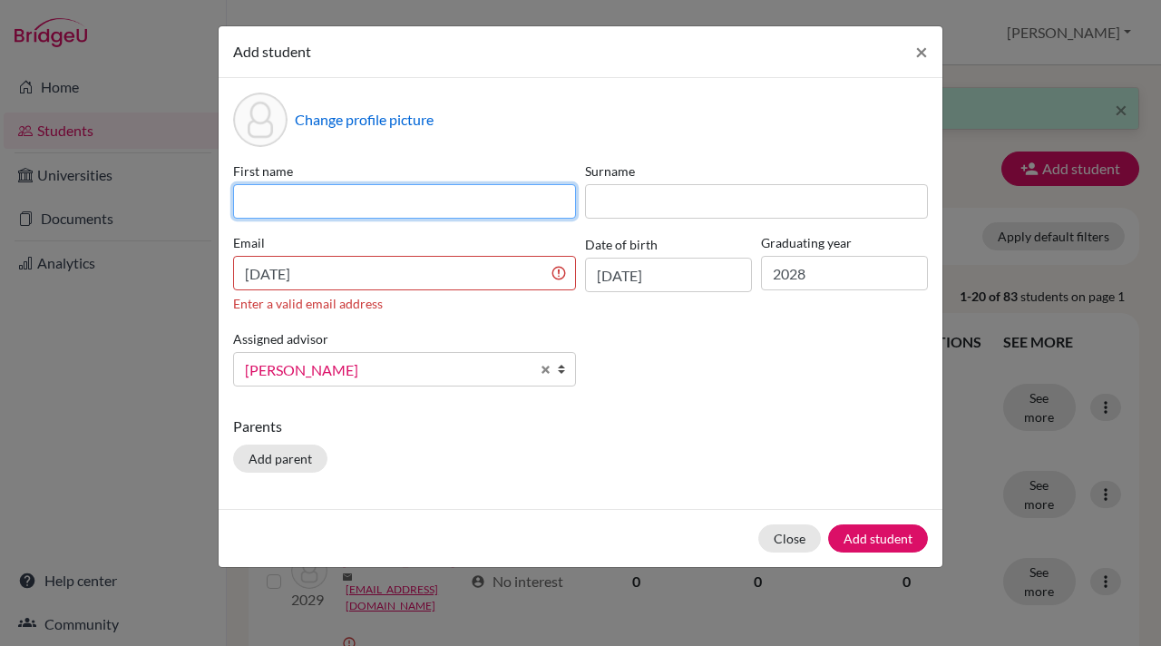
click at [252, 201] on input at bounding box center [404, 201] width 343 height 34
paste input "Arwaann"
type input "Arwaann"
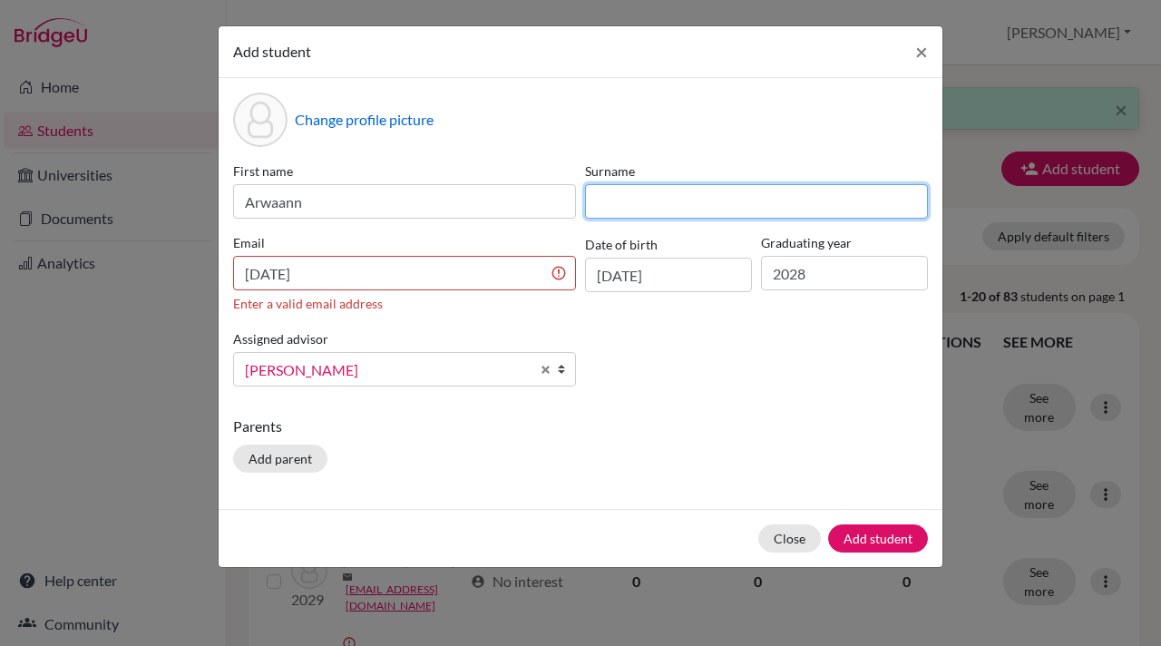
click at [599, 194] on input at bounding box center [756, 201] width 343 height 34
paste input "Saher"
type input "Saher"
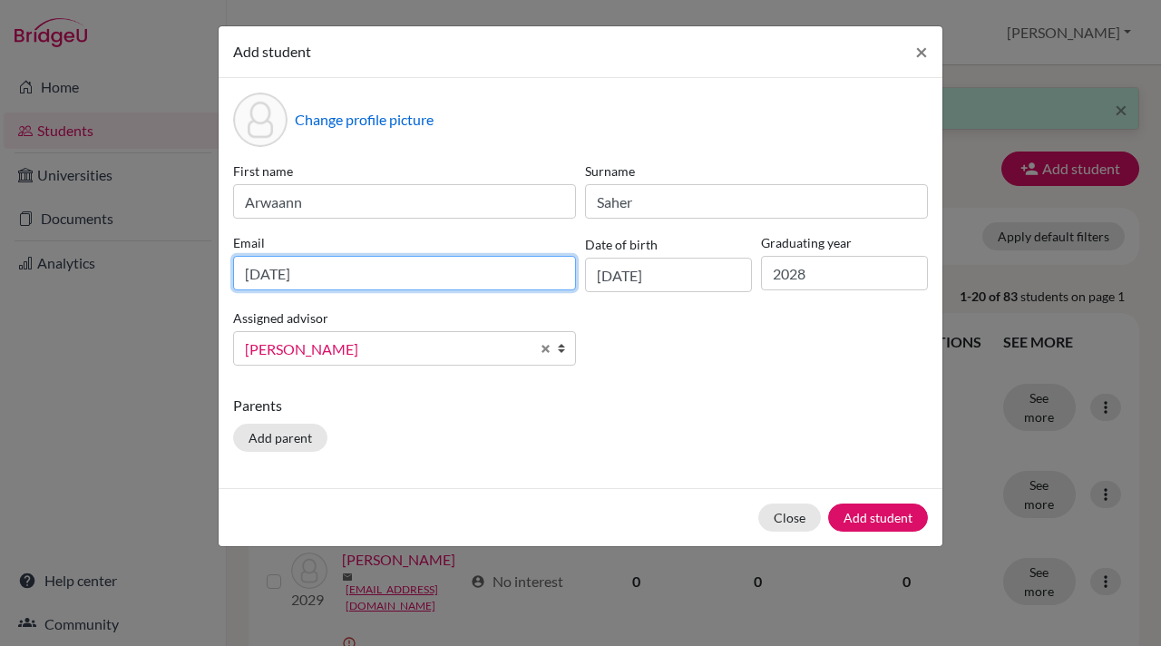
drag, startPoint x: 352, startPoint y: 268, endPoint x: 214, endPoint y: 281, distance: 138.5
click at [214, 281] on div "Add student × Change profile picture First name Arwaann Surname Saher Email 02-…" at bounding box center [580, 323] width 1161 height 646
type input "0"
paste input "arwaanns.student@mlsi.in"
type input "arwaanns.student@mlsi.in"
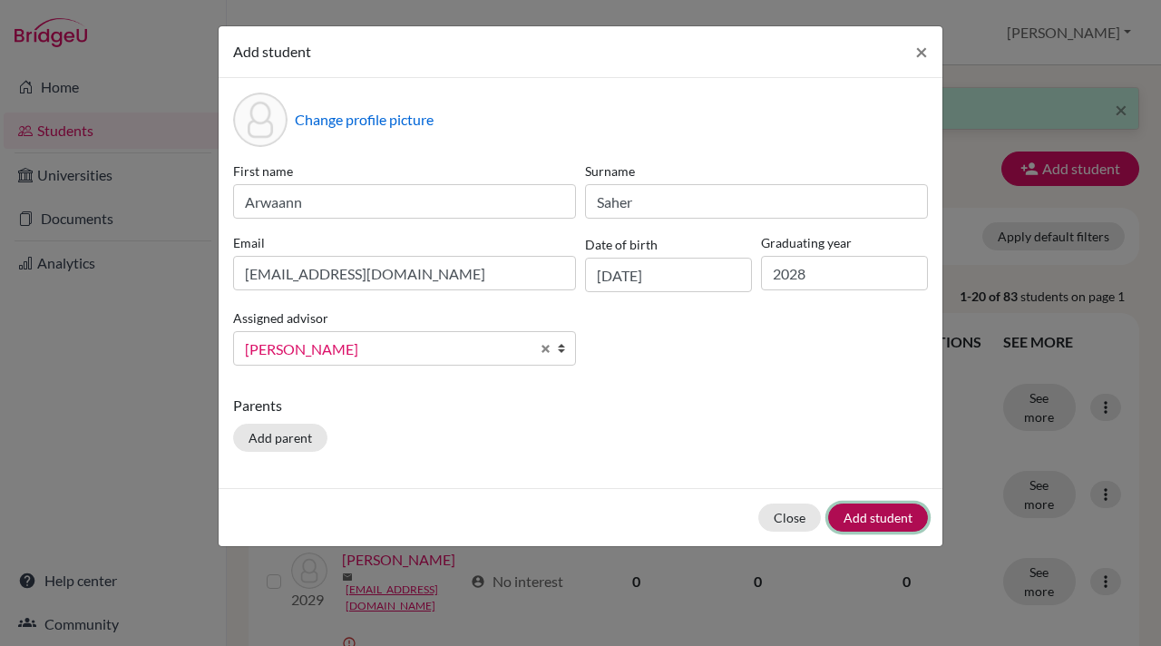
click at [857, 507] on button "Add student" at bounding box center [878, 517] width 100 height 28
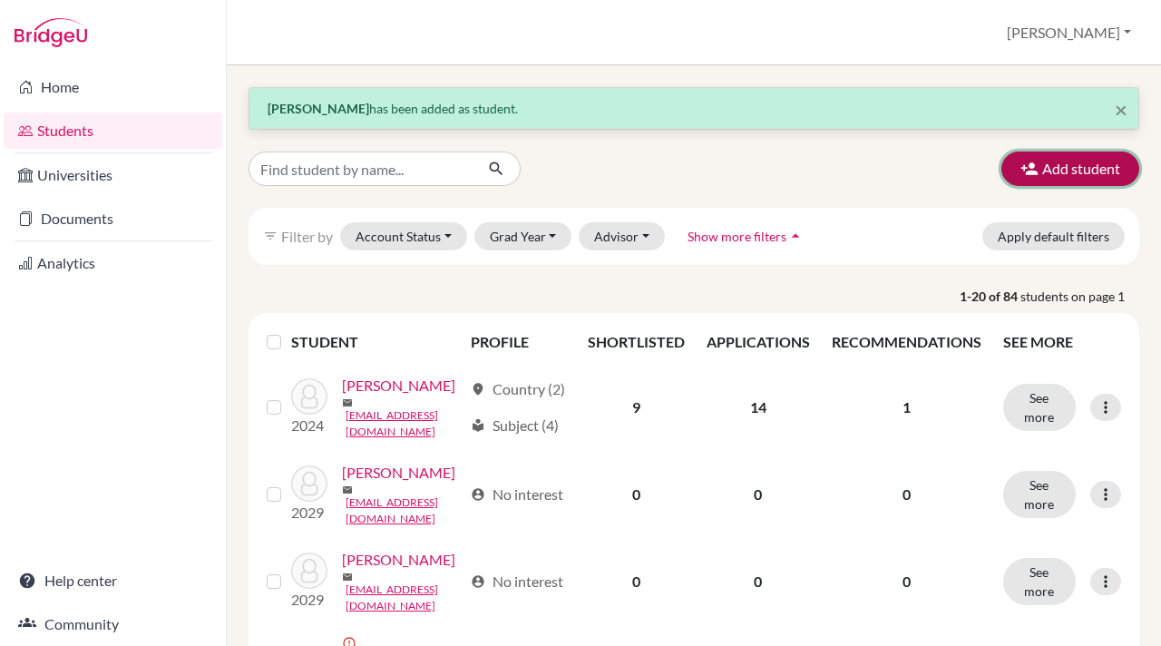
click at [1028, 161] on icon "button" at bounding box center [1029, 169] width 18 height 18
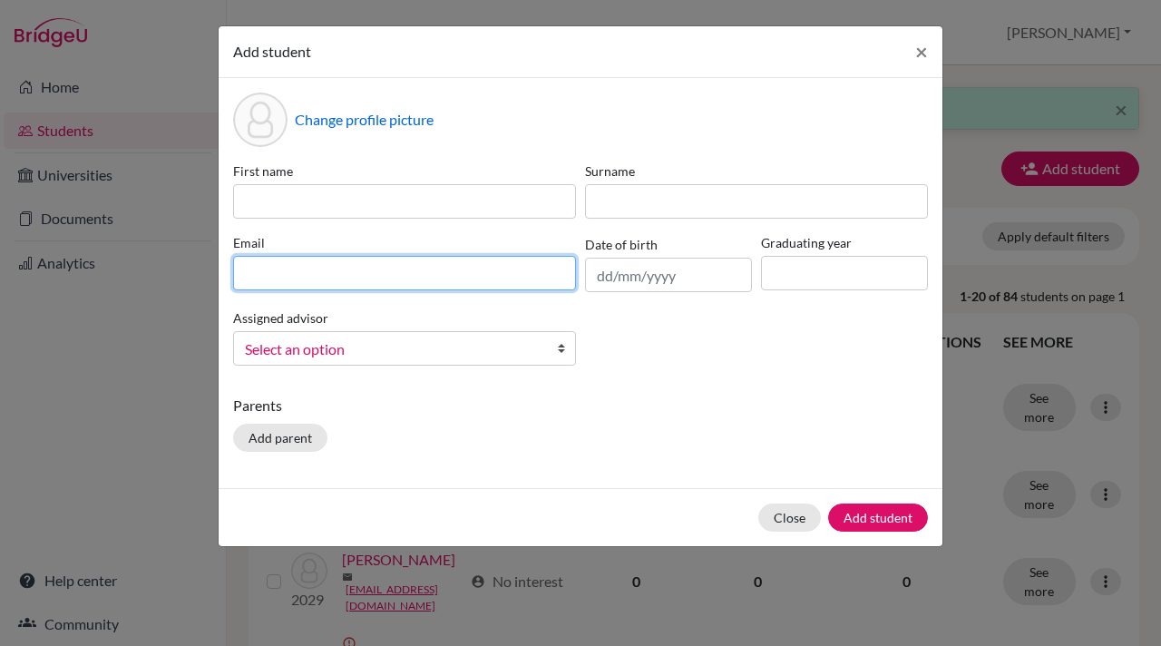
click at [239, 271] on input at bounding box center [404, 273] width 343 height 34
paste input "dheerr.student@mlsi.in"
click at [246, 276] on input "dheerr.student@mlsi.in" at bounding box center [404, 273] width 343 height 34
click at [248, 276] on input "dheerr.student@mlsi.in" at bounding box center [404, 273] width 343 height 34
type input "dheerr.student@mlsi.in"
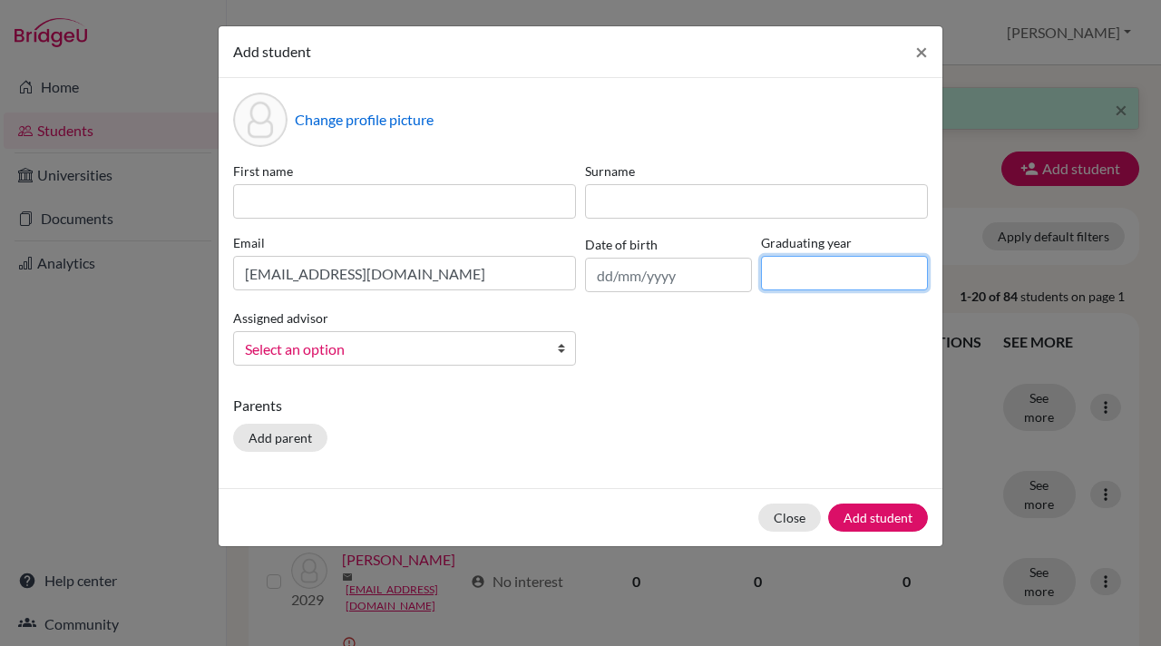
click at [783, 283] on input at bounding box center [844, 273] width 167 height 34
type input "2028"
click at [561, 350] on b at bounding box center [566, 348] width 18 height 33
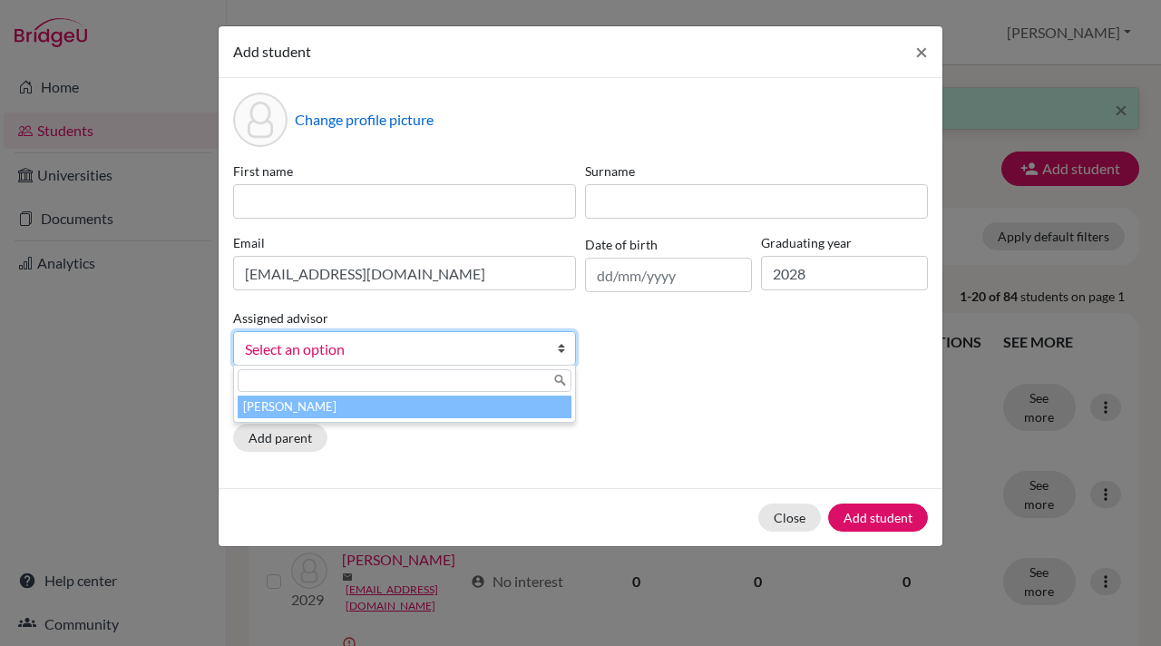
click at [437, 409] on li "[PERSON_NAME]" at bounding box center [405, 406] width 334 height 23
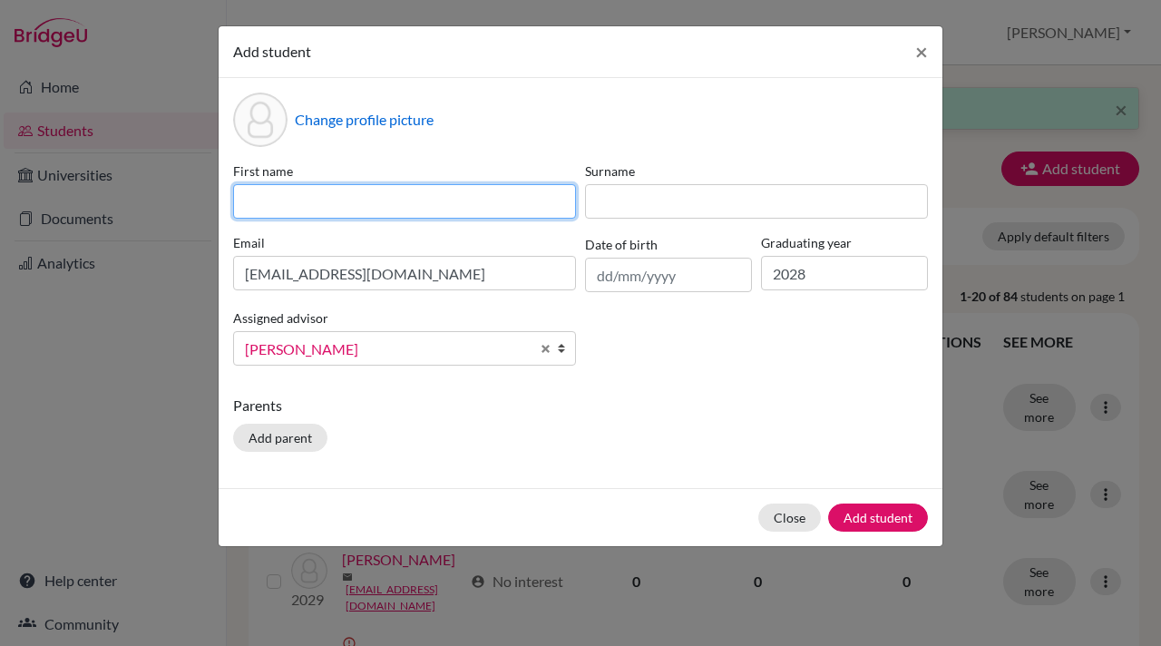
click at [285, 202] on input at bounding box center [404, 201] width 343 height 34
type input "Dheer"
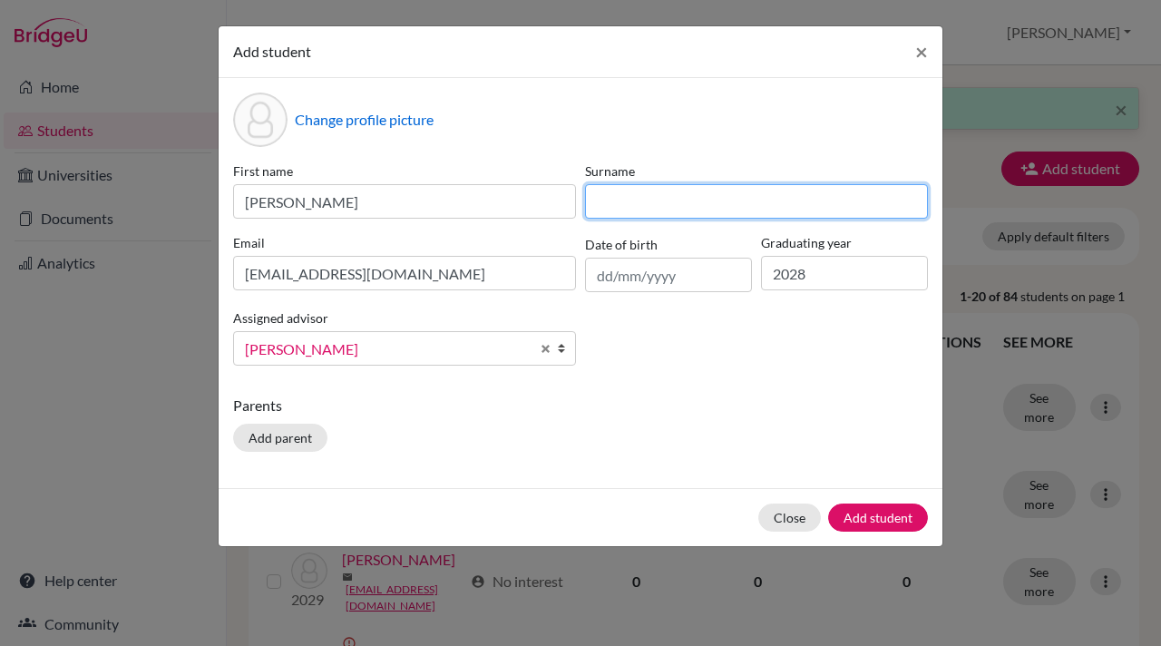
click at [609, 200] on input at bounding box center [756, 201] width 343 height 34
type input "Rajani"
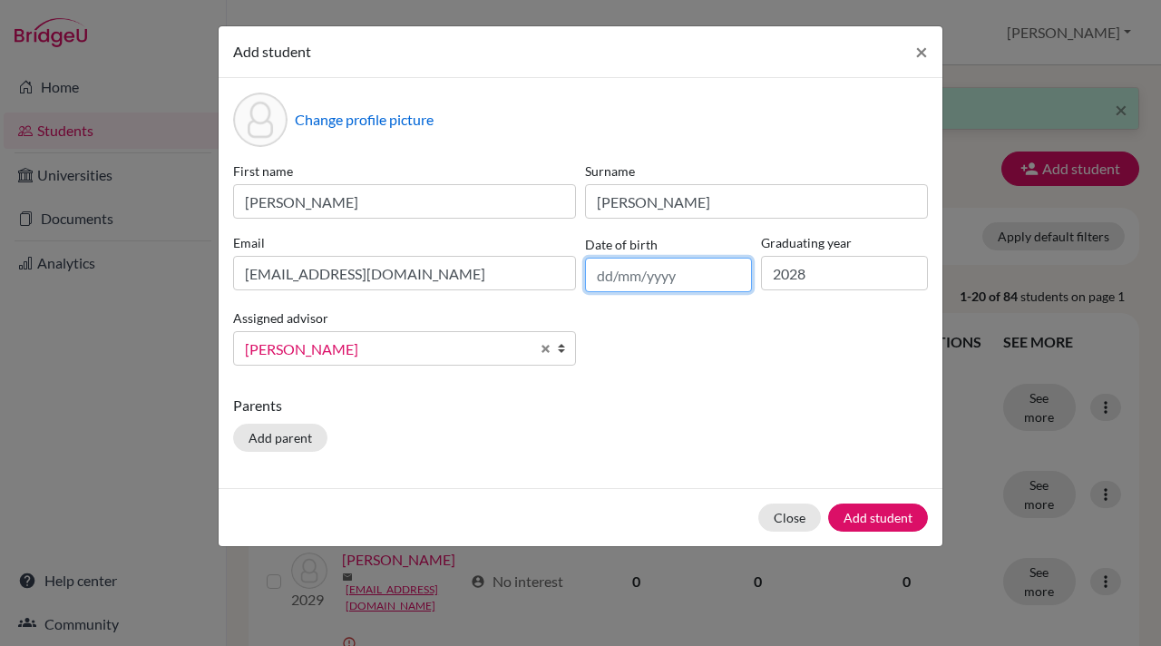
click at [622, 276] on input "text" at bounding box center [668, 275] width 167 height 34
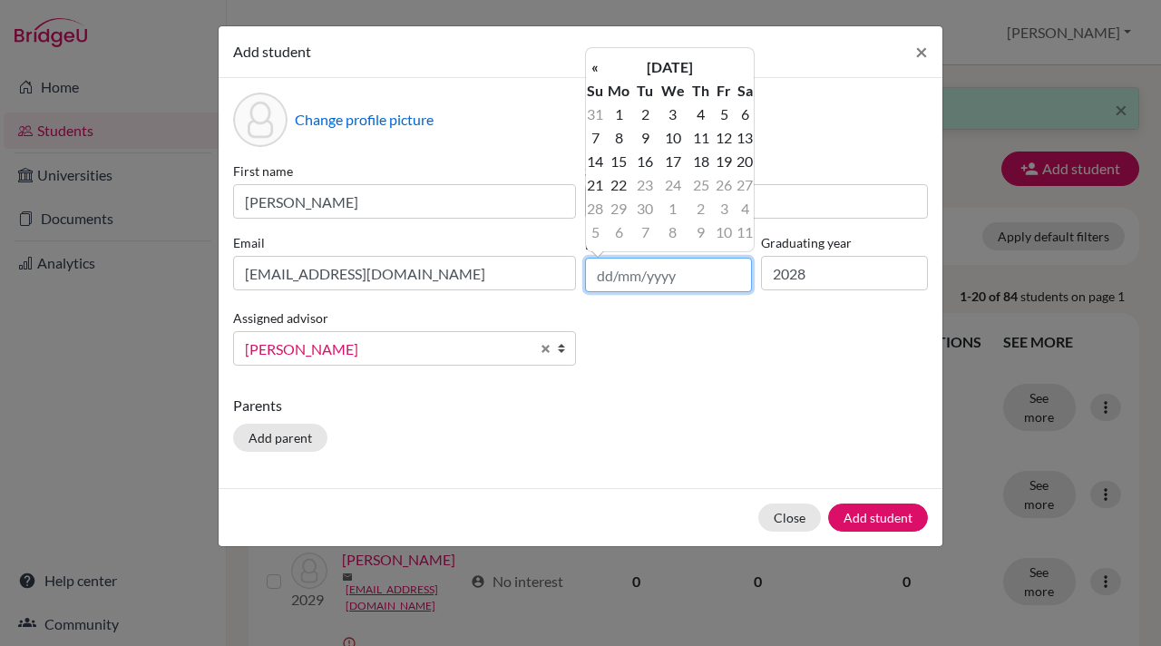
paste input "01/10/2010"
click at [613, 275] on input "01/10/2010" at bounding box center [668, 275] width 167 height 34
click at [632, 278] on input "31/10/2010" at bounding box center [668, 275] width 167 height 34
type input "31/05/2010"
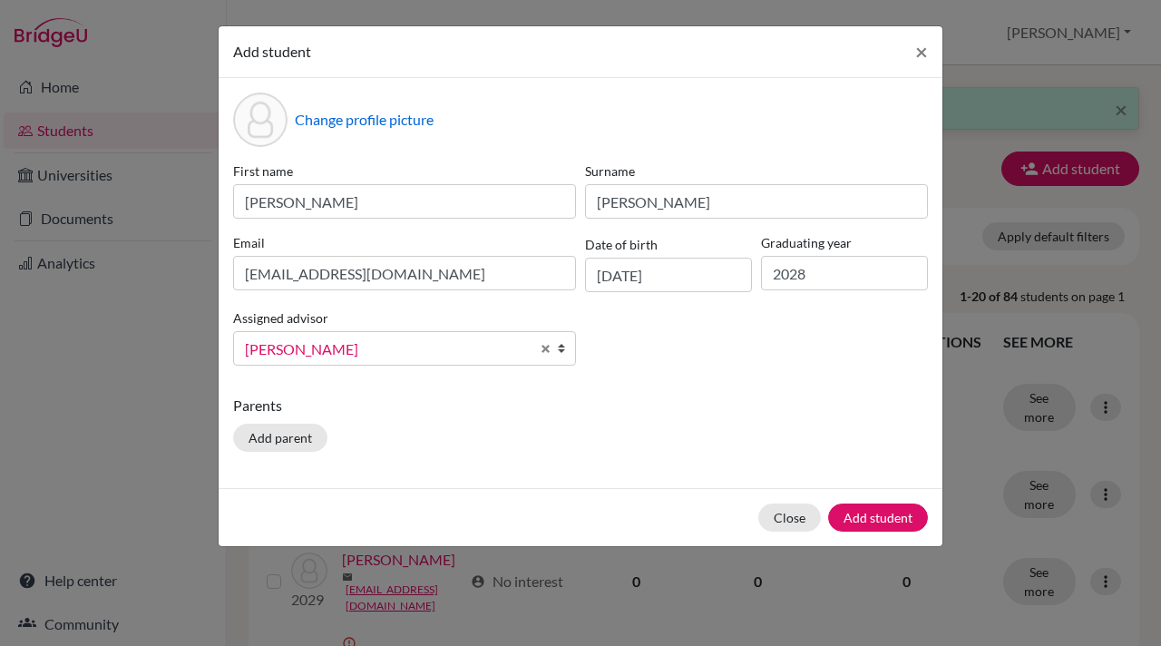
click at [833, 444] on div "Parents Add parent" at bounding box center [580, 426] width 695 height 64
click at [885, 516] on button "Add student" at bounding box center [878, 517] width 100 height 28
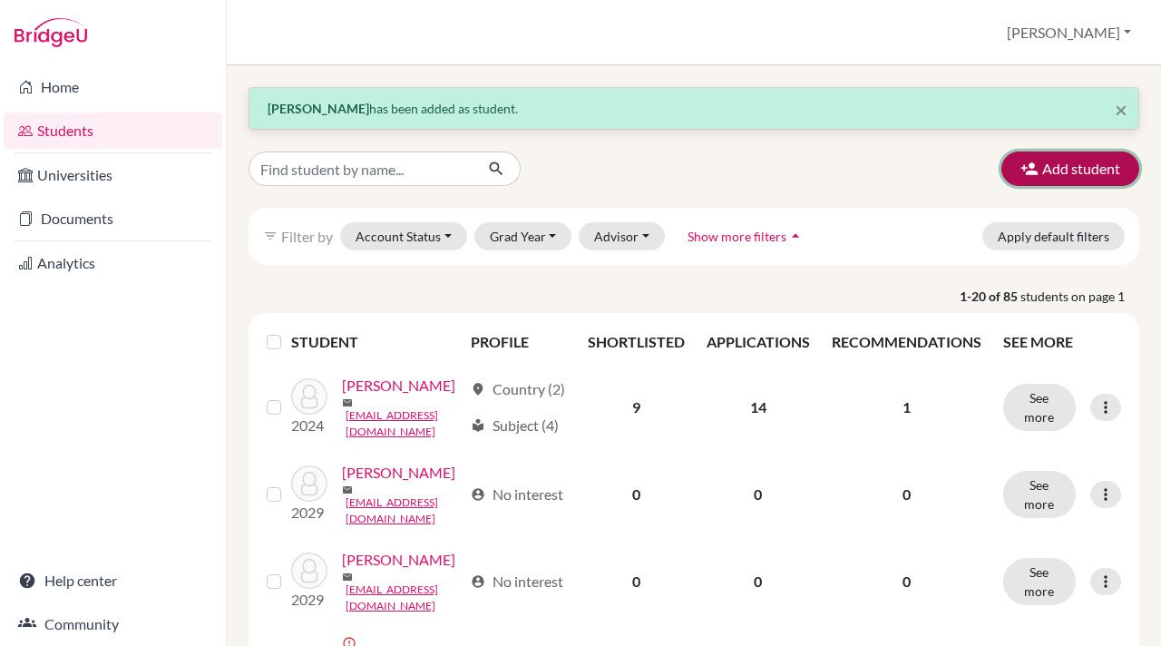
click at [1027, 164] on icon "button" at bounding box center [1029, 169] width 18 height 18
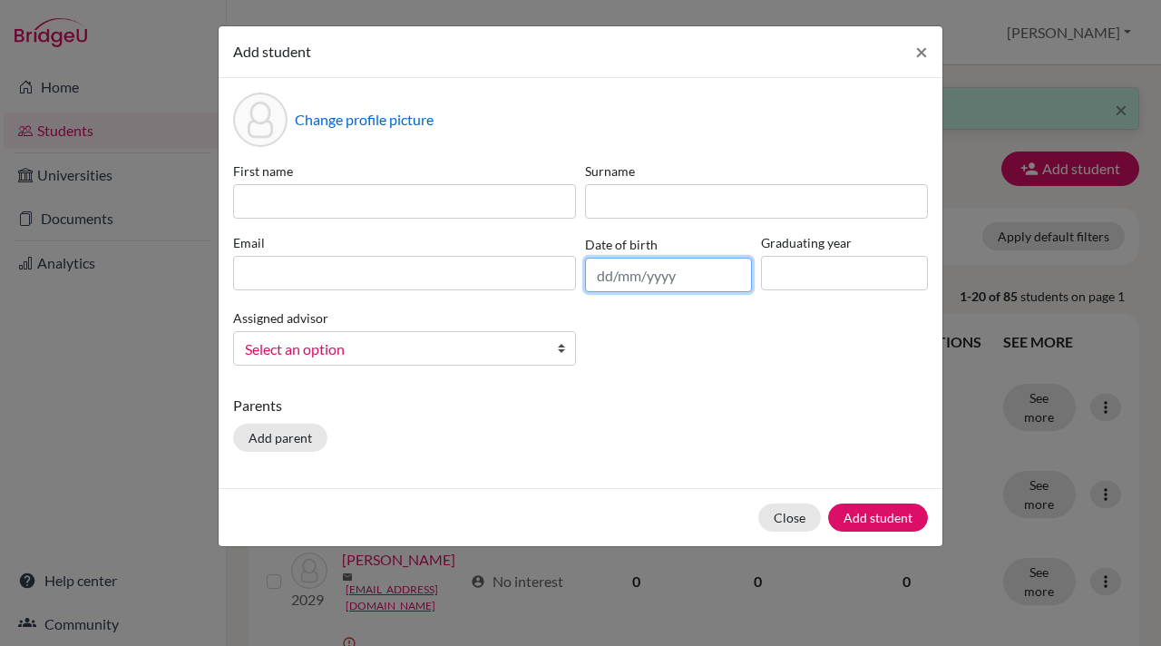
click at [599, 270] on input "text" at bounding box center [668, 275] width 167 height 34
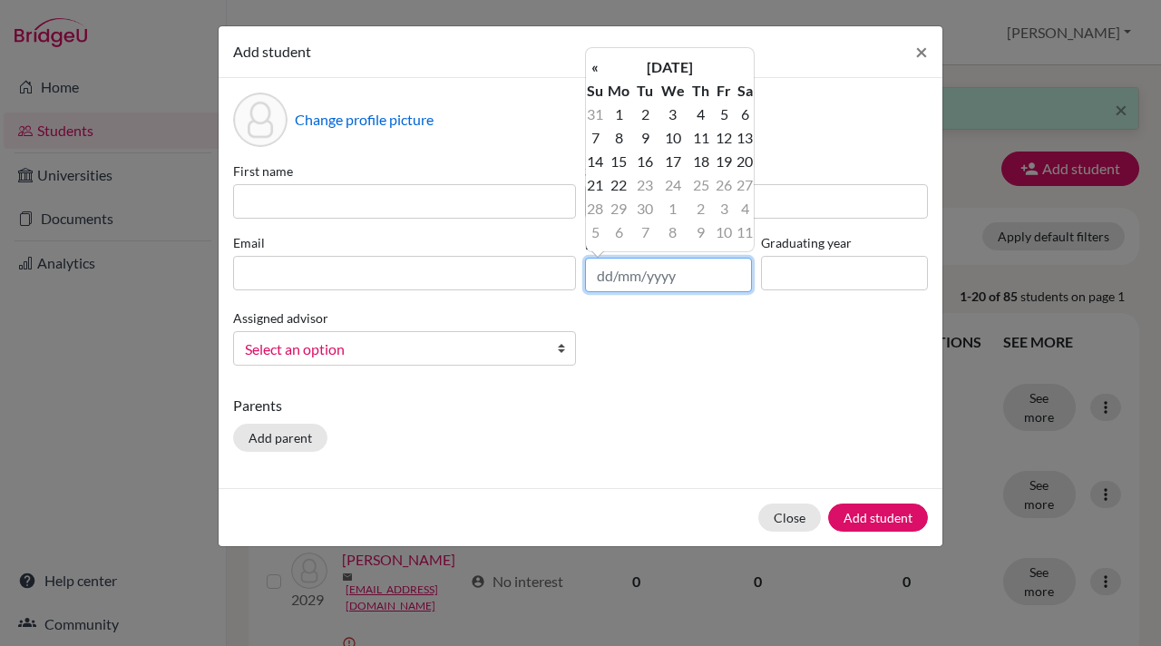
paste input "05/09/2010"
click at [636, 275] on input "05/09/2010" at bounding box center [668, 275] width 167 height 34
type input "05/07/2010"
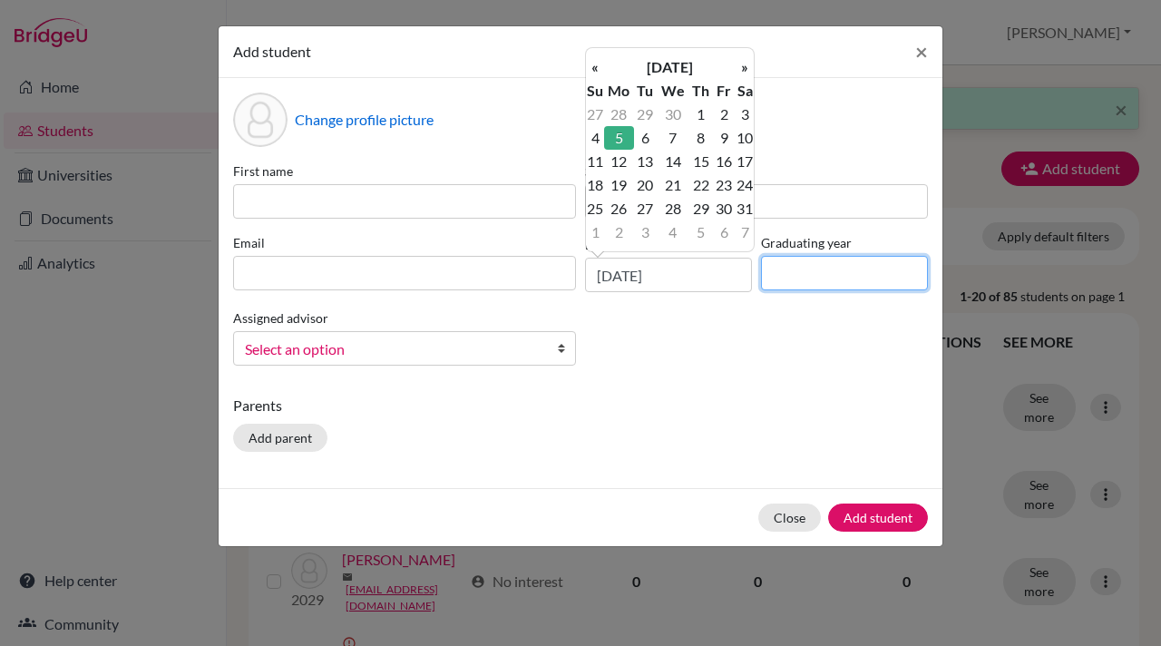
click at [779, 283] on input at bounding box center [844, 273] width 167 height 34
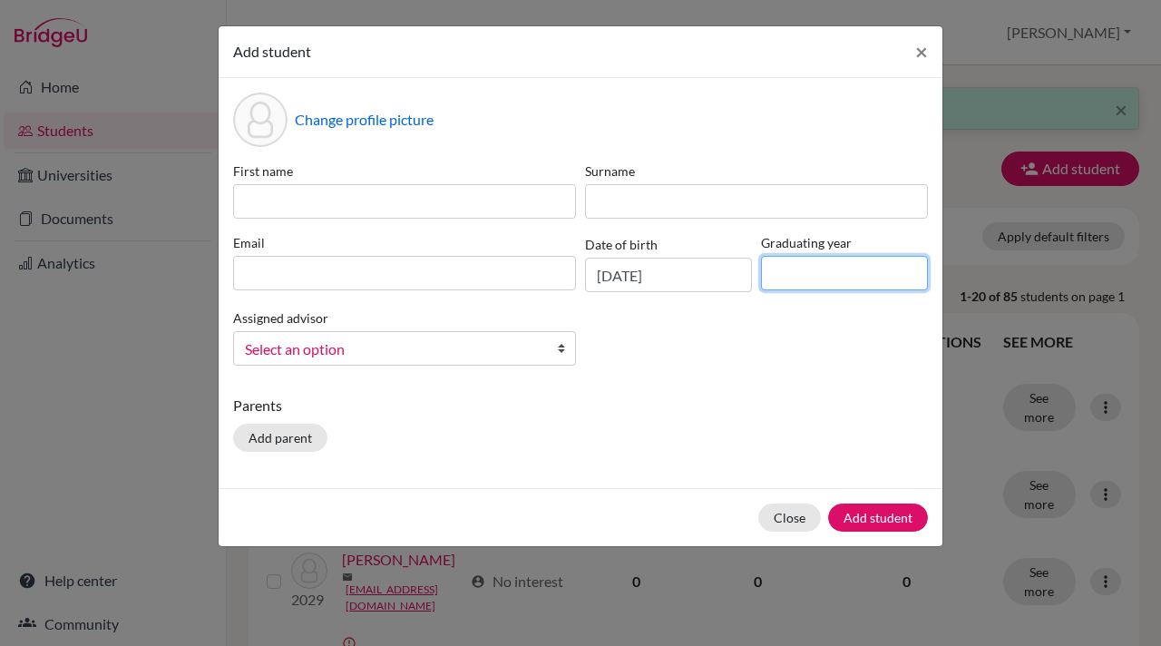
type input "2028"
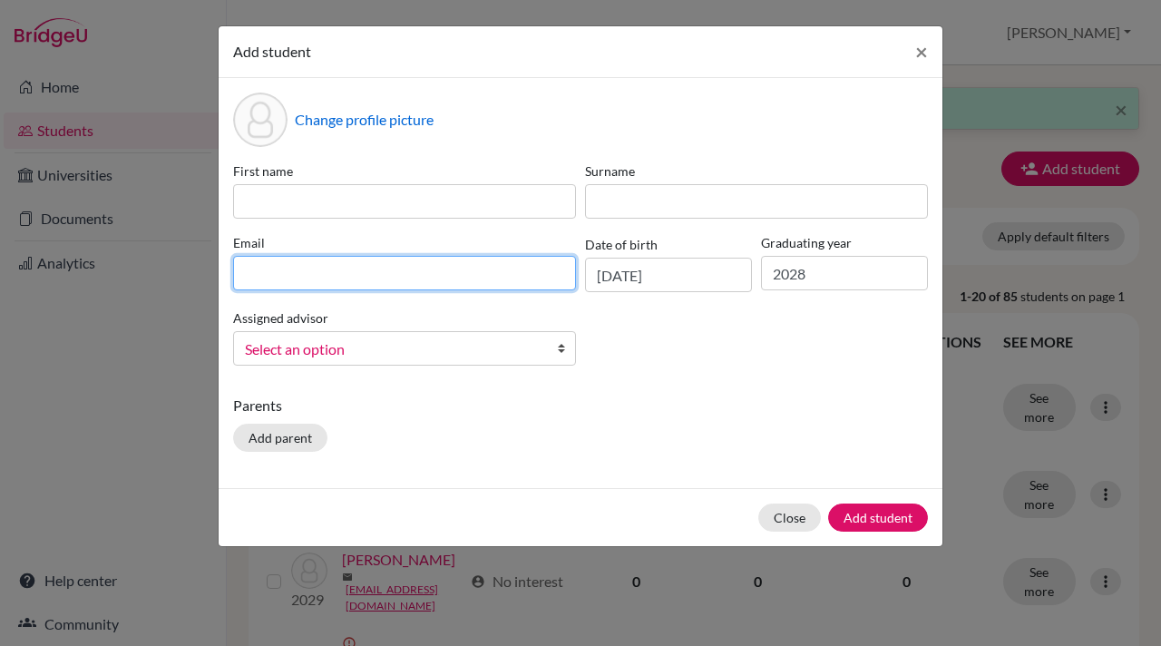
click at [309, 269] on input at bounding box center [404, 273] width 343 height 34
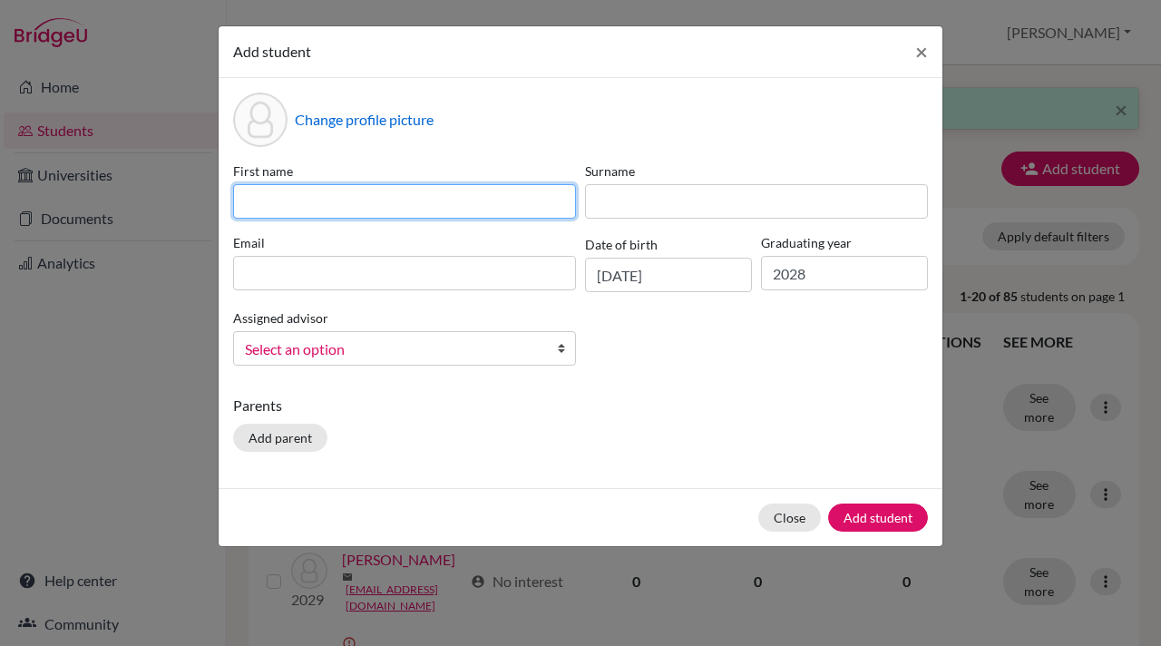
click at [251, 197] on input at bounding box center [404, 201] width 343 height 34
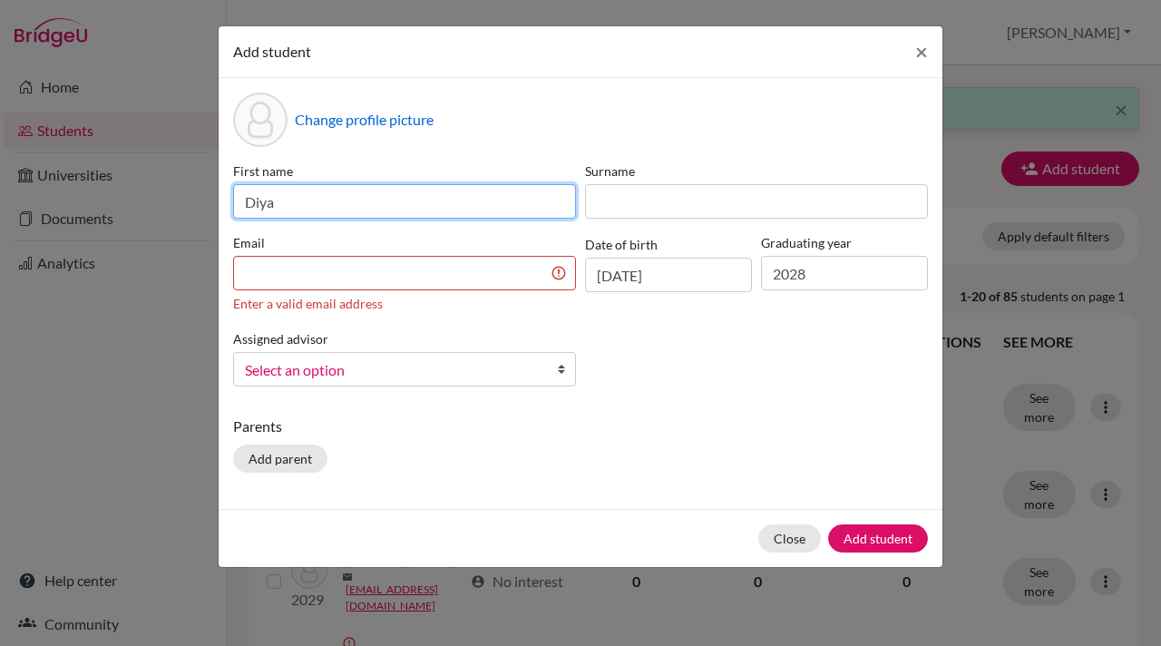
type input "Diya"
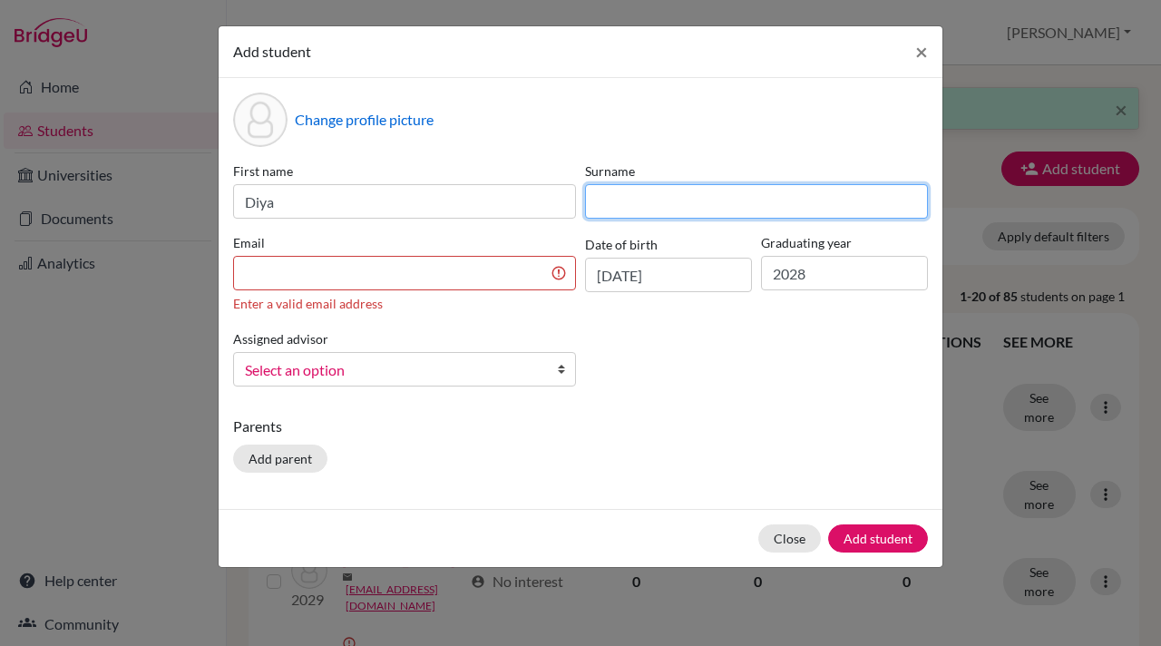
click at [614, 202] on input at bounding box center [756, 201] width 343 height 34
type input "Tanna"
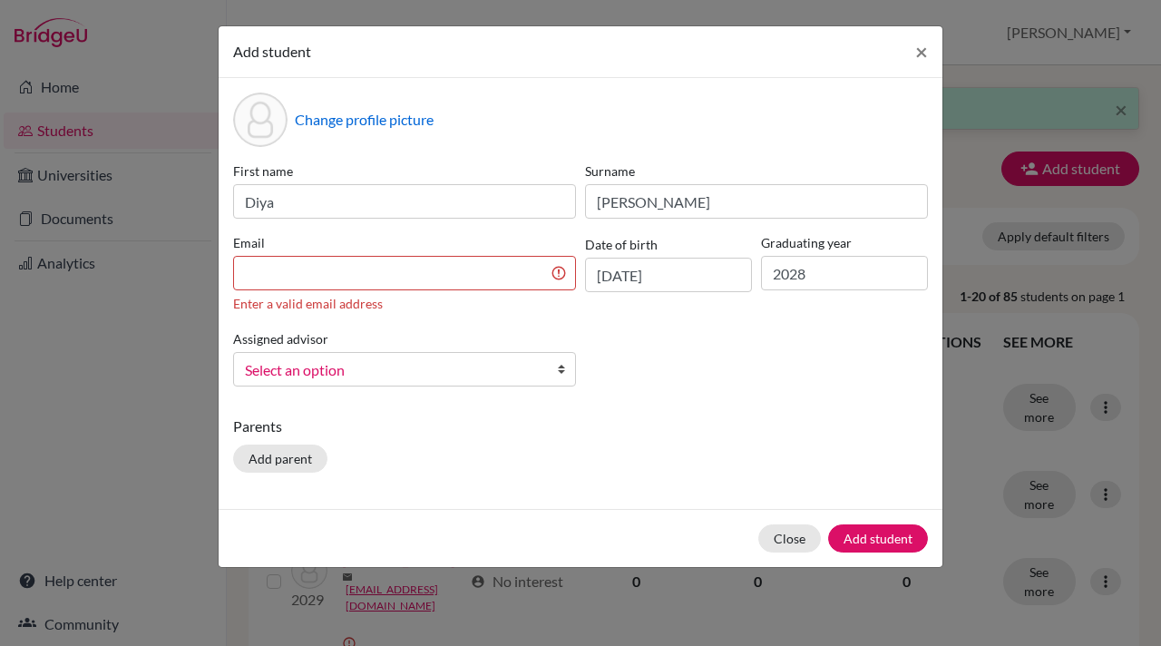
click at [564, 368] on b at bounding box center [566, 369] width 18 height 33
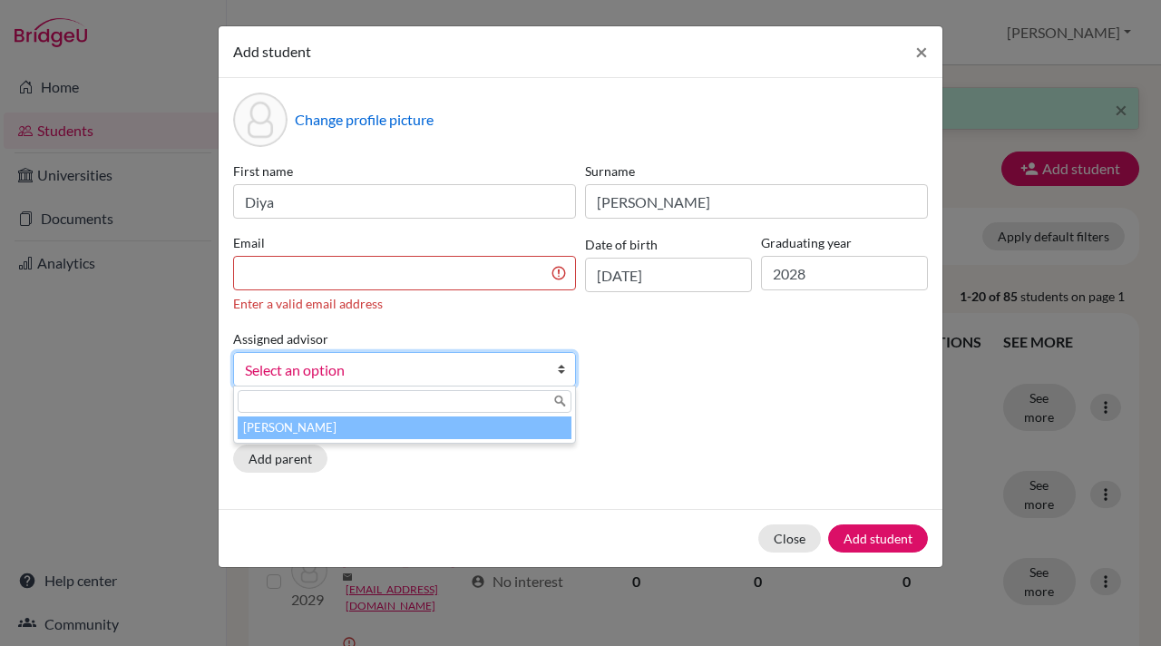
click at [456, 432] on li "[PERSON_NAME]" at bounding box center [405, 427] width 334 height 23
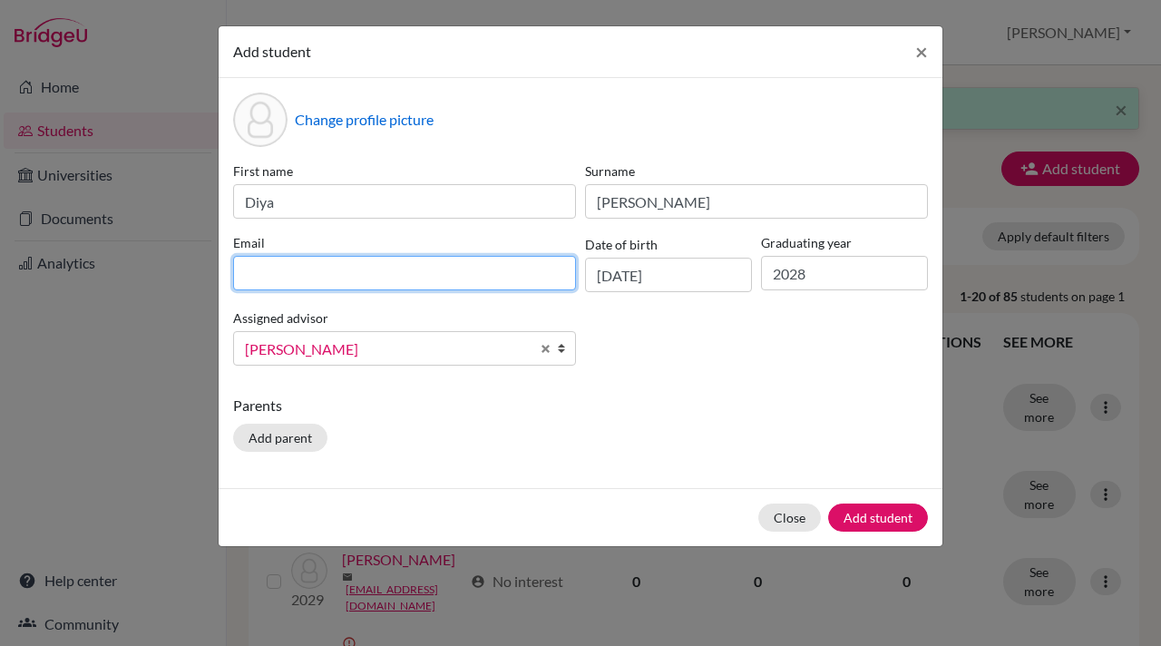
click at [244, 270] on input at bounding box center [404, 273] width 343 height 34
paste input "diyat.student@mlsi.in"
click at [246, 278] on input "diyat.student@mlsi.in" at bounding box center [404, 273] width 343 height 34
type input "diyat.student@mlsi.in"
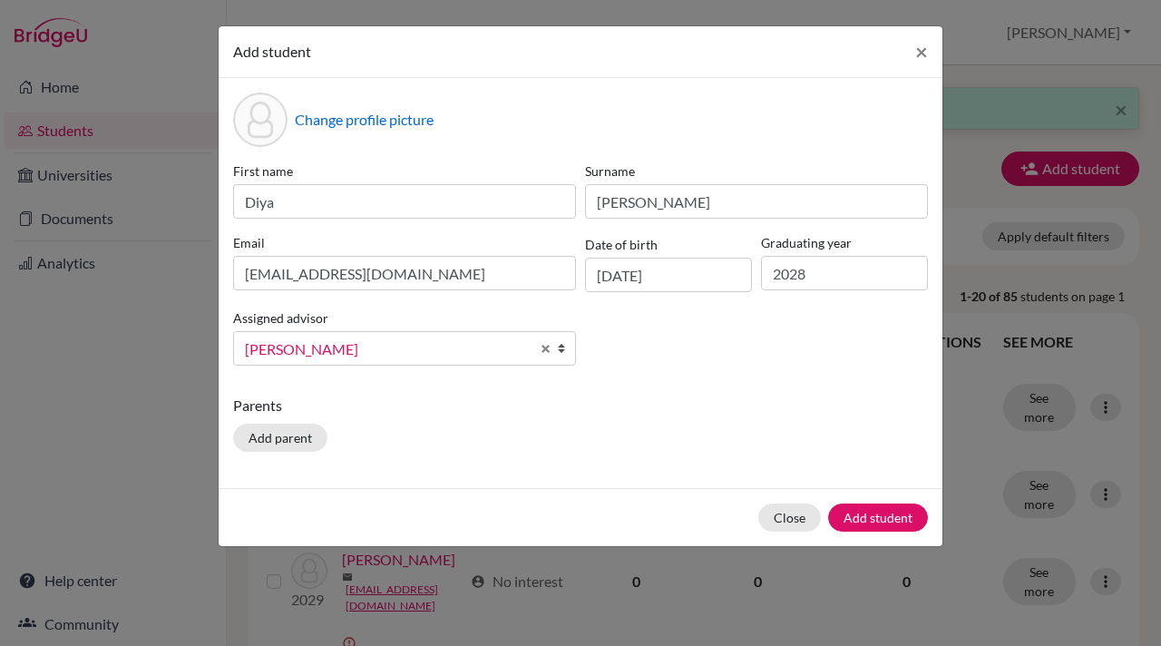
click at [422, 435] on div "Parents Add parent" at bounding box center [580, 426] width 695 height 64
click at [873, 517] on button "Add student" at bounding box center [878, 517] width 100 height 28
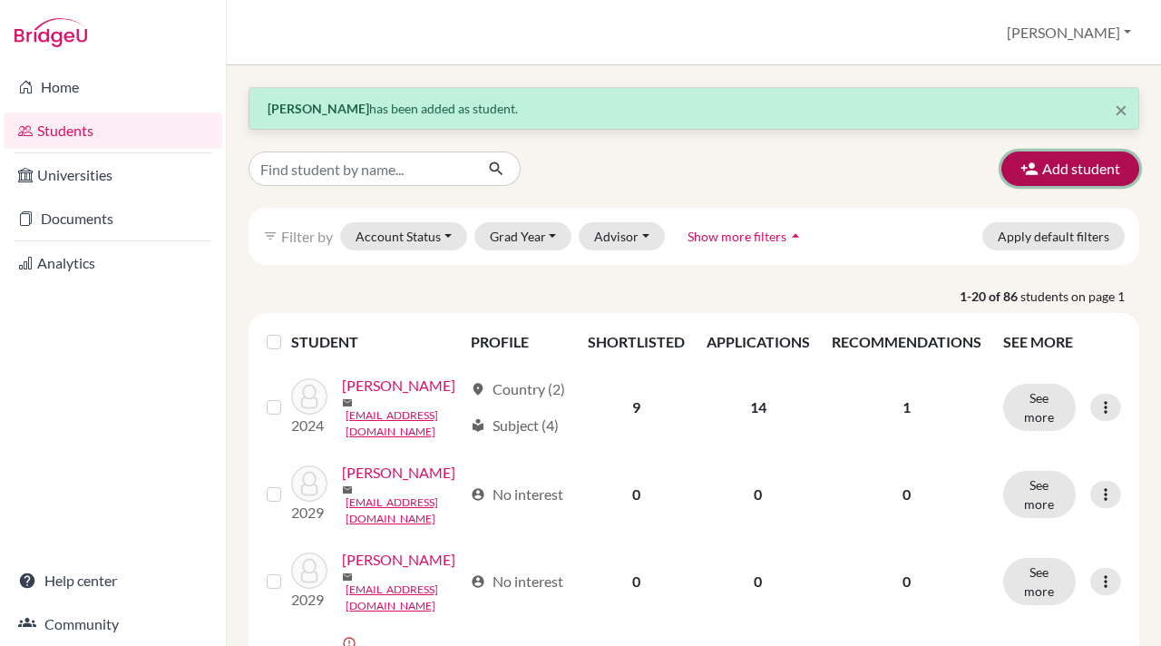
click at [1025, 162] on icon "button" at bounding box center [1029, 169] width 18 height 18
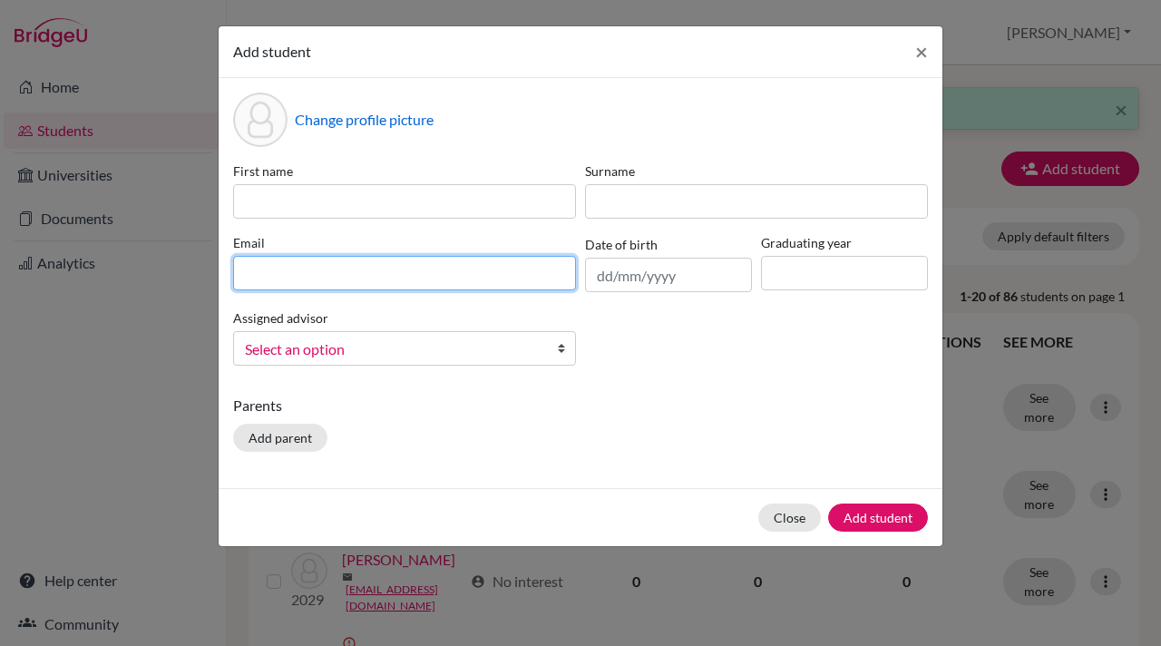
click at [241, 279] on input at bounding box center [404, 273] width 343 height 34
paste input "eashanp.student@mlsi.in"
type input "eashanp.student@mlsi.in"
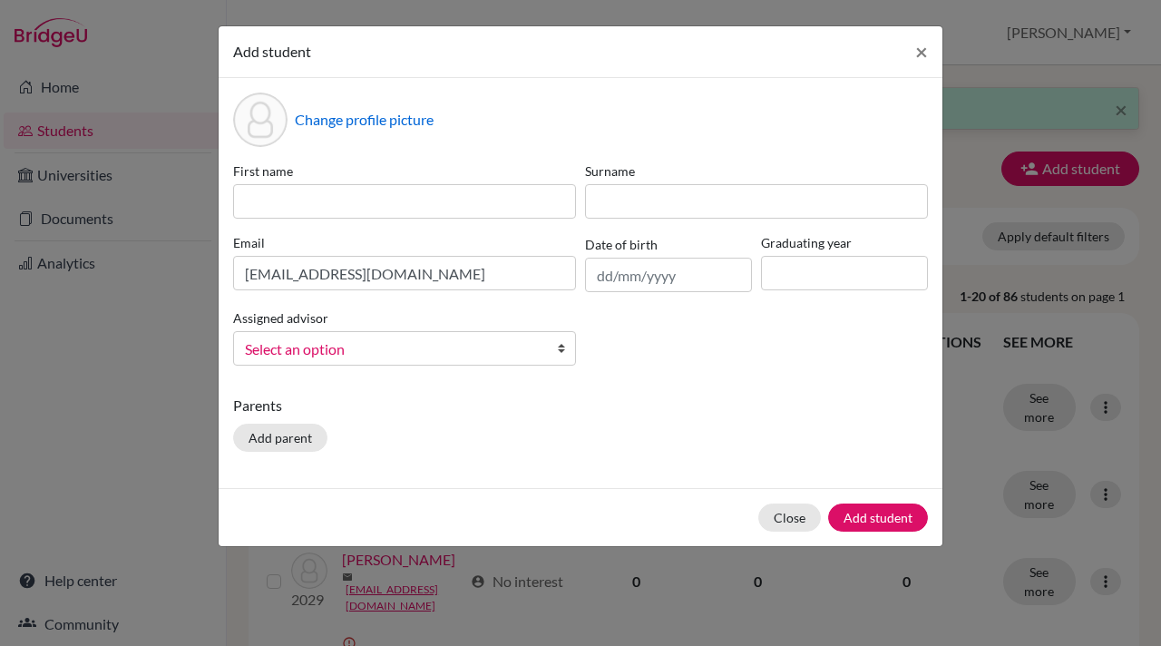
click at [561, 352] on b at bounding box center [566, 348] width 18 height 33
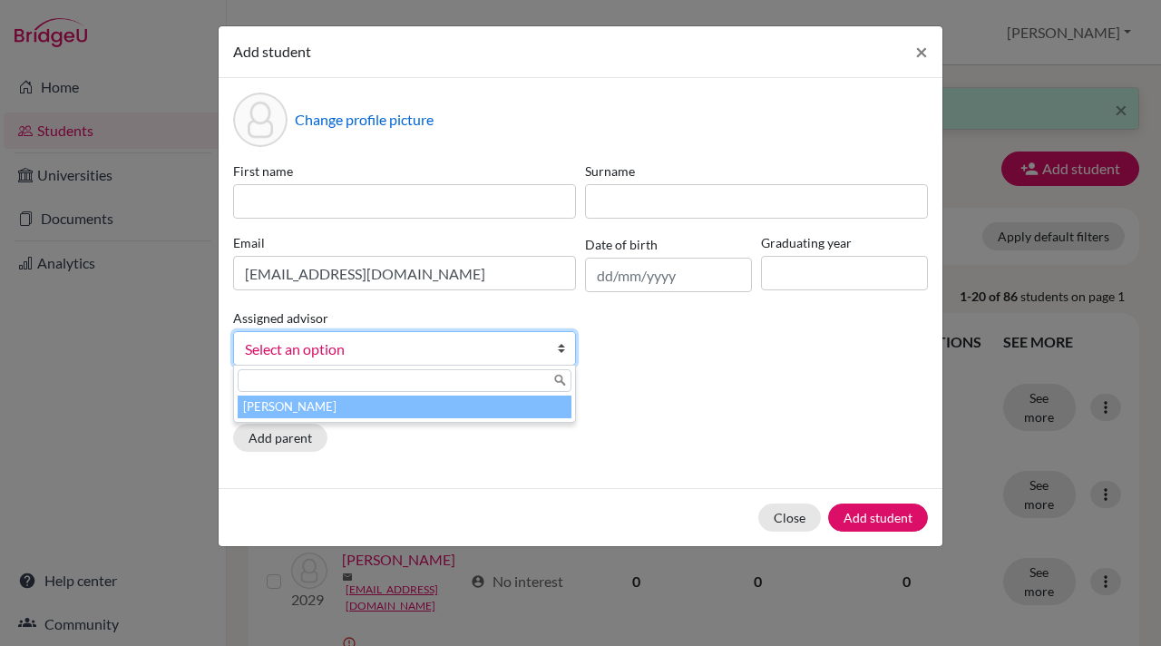
click at [384, 407] on li "[PERSON_NAME]" at bounding box center [405, 406] width 334 height 23
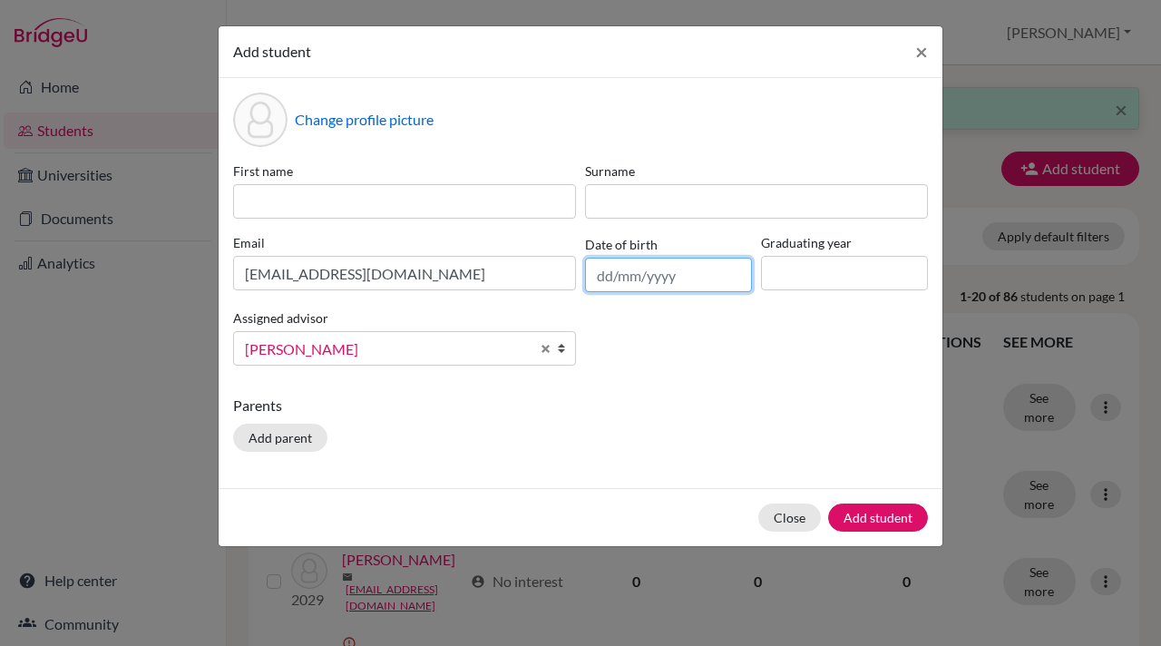
click at [614, 271] on input "text" at bounding box center [668, 275] width 167 height 34
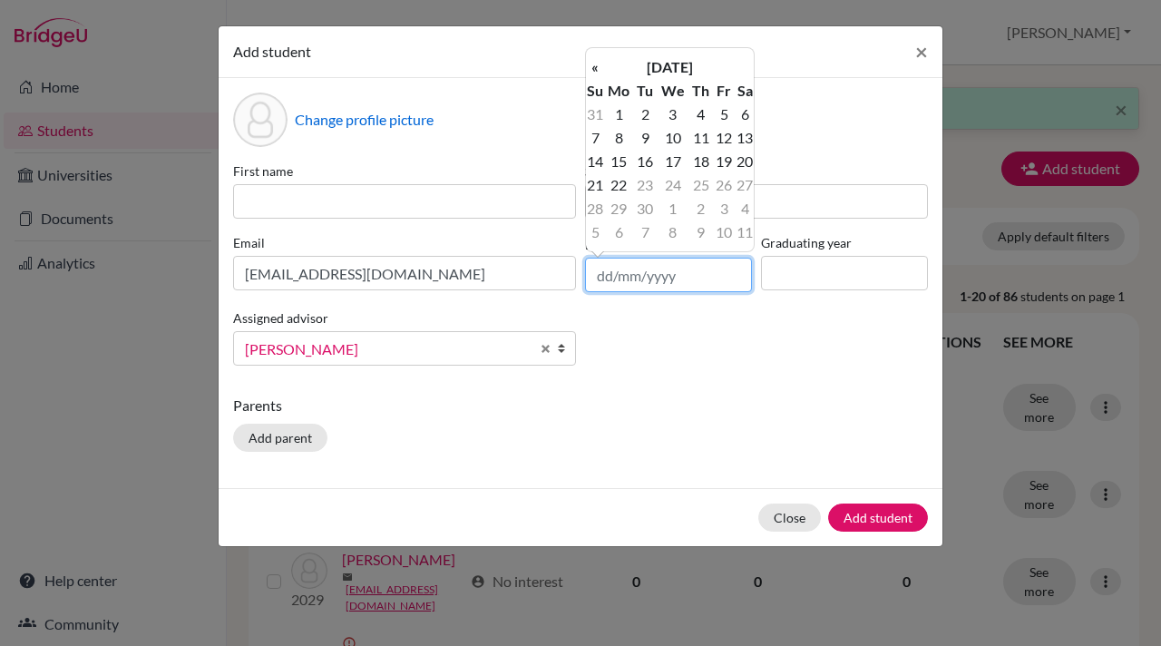
paste input "22/09/2025"
type input "22/09/2025"
click at [626, 263] on input "22/09/2025" at bounding box center [668, 275] width 167 height 34
drag, startPoint x: 691, startPoint y: 272, endPoint x: 573, endPoint y: 280, distance: 118.2
click at [573, 280] on div "First name Surname Email eashanp.student@mlsi.in Date of birth 22/09/2025 Gradu…" at bounding box center [581, 270] width 704 height 219
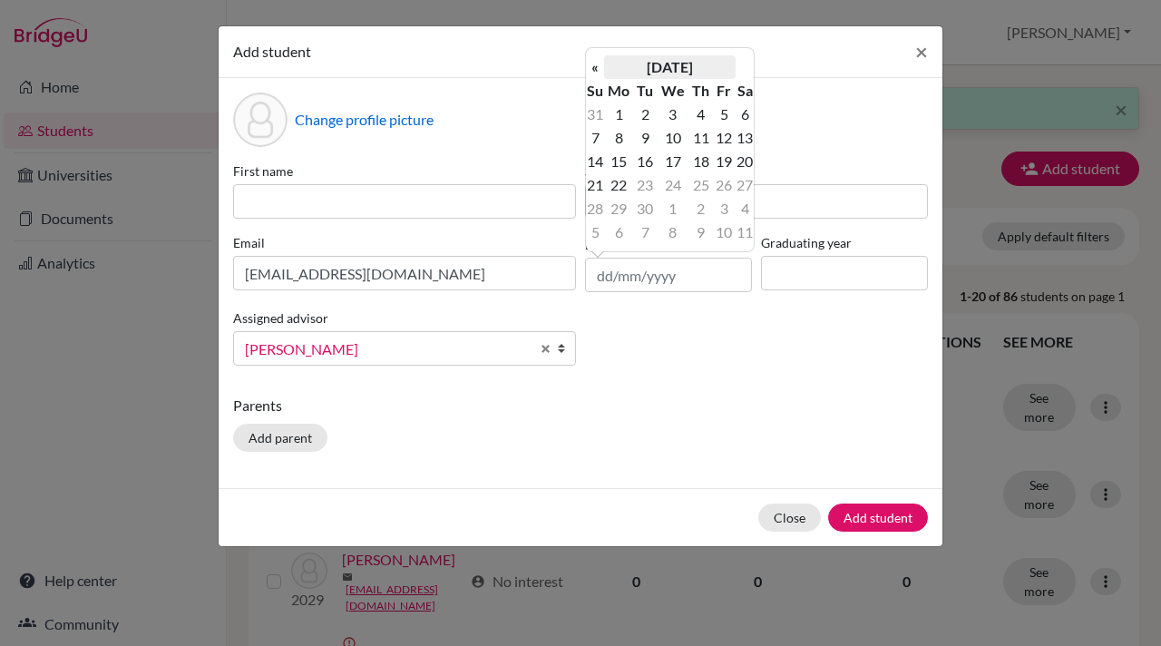
click at [642, 66] on th "[DATE]" at bounding box center [669, 67] width 131 height 24
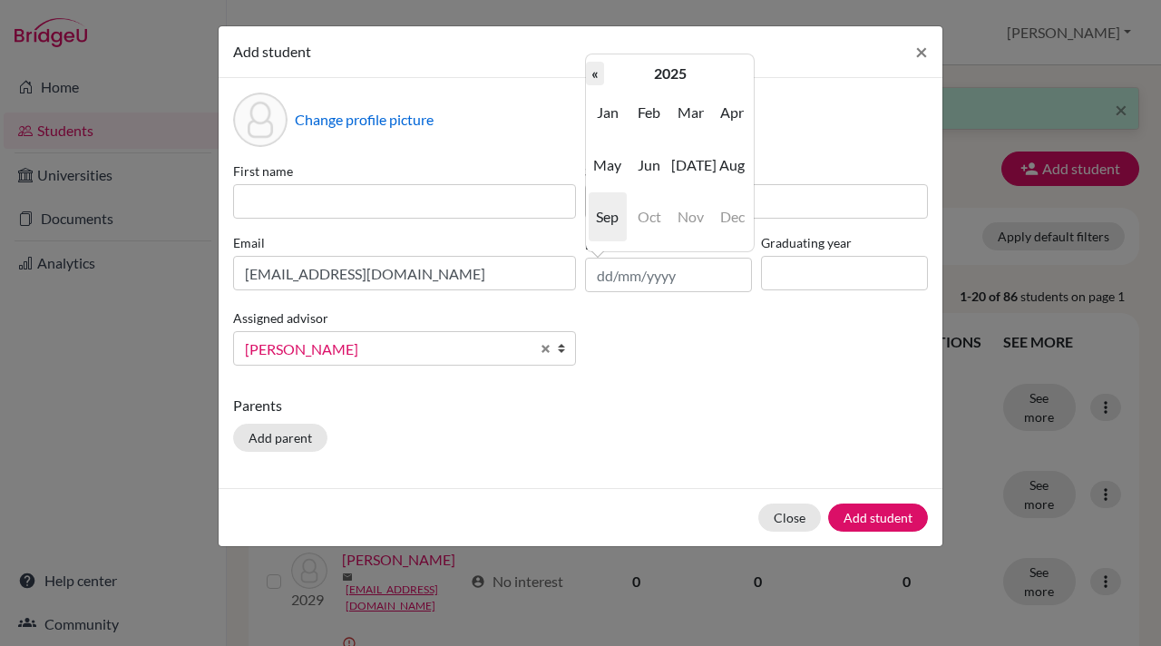
click at [594, 74] on th "«" at bounding box center [595, 74] width 18 height 24
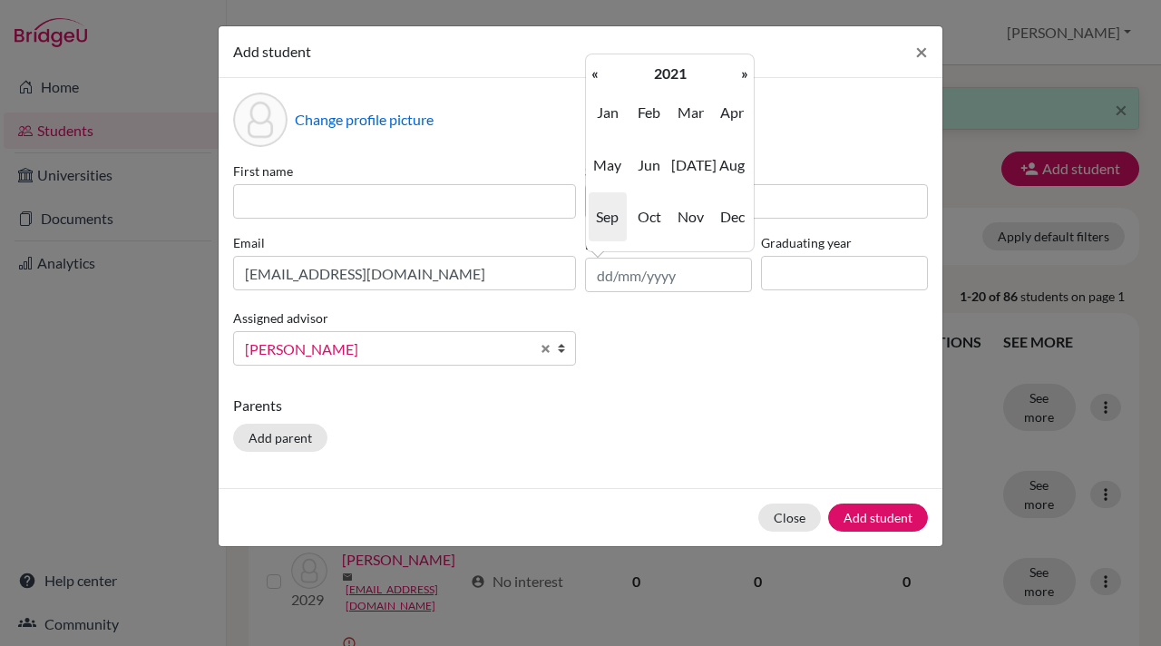
click at [594, 74] on th "«" at bounding box center [595, 74] width 18 height 24
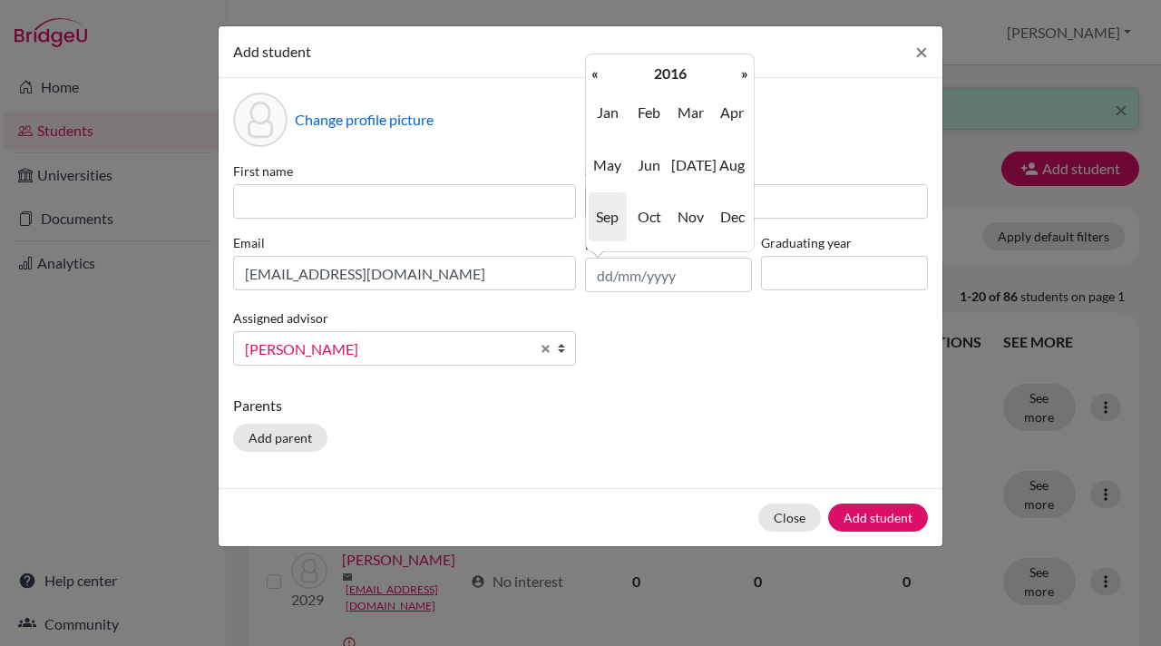
click at [594, 74] on th "«" at bounding box center [595, 74] width 18 height 24
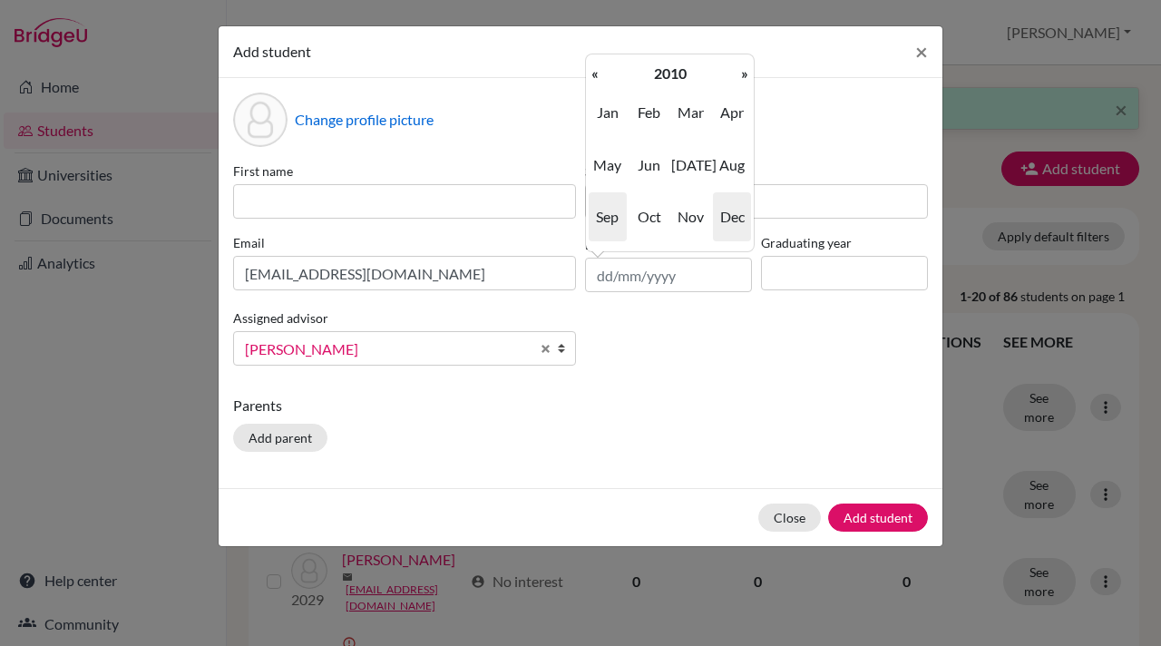
click at [735, 217] on span "Dec" at bounding box center [732, 216] width 38 height 49
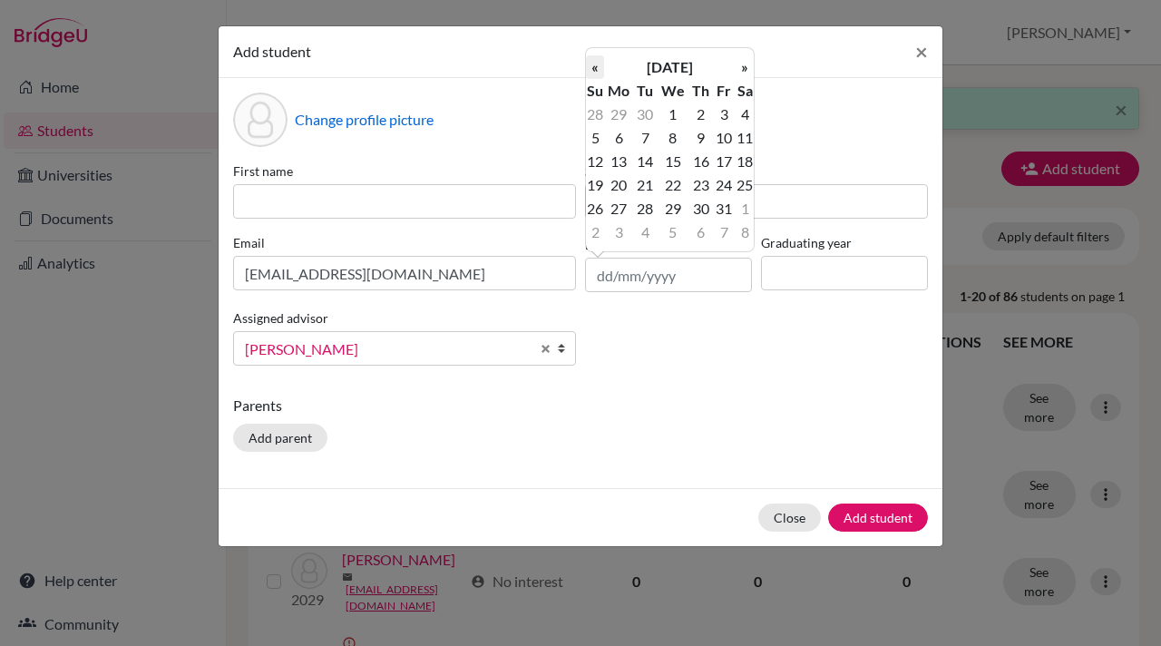
click at [594, 66] on th "«" at bounding box center [595, 67] width 18 height 24
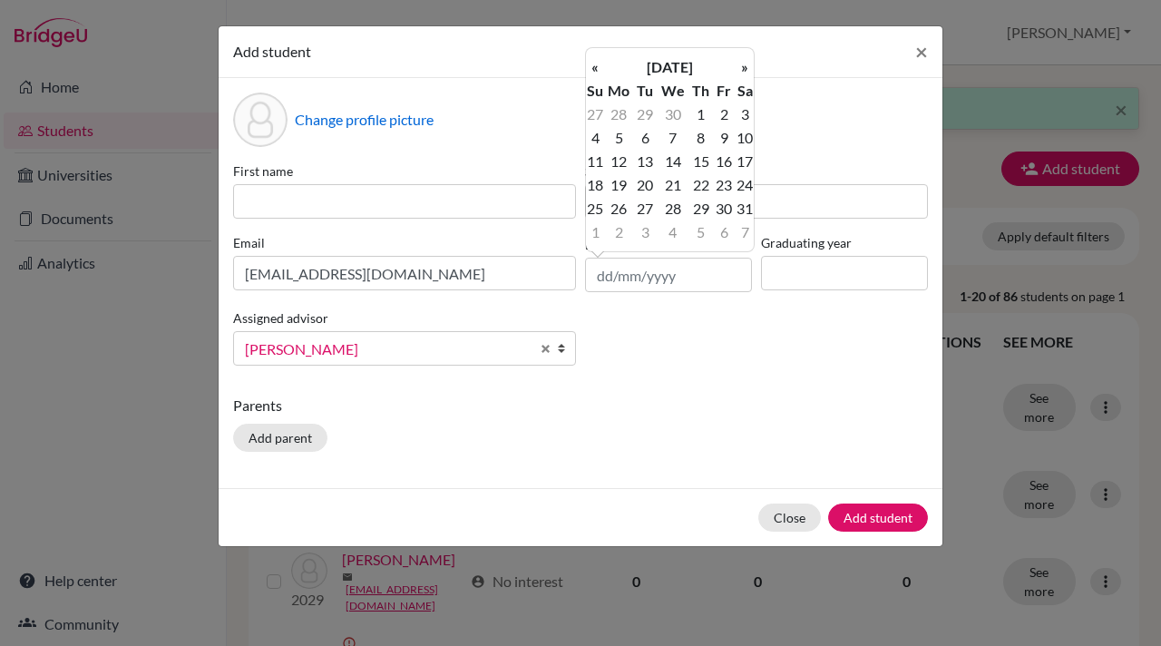
click at [594, 66] on th "«" at bounding box center [595, 67] width 18 height 24
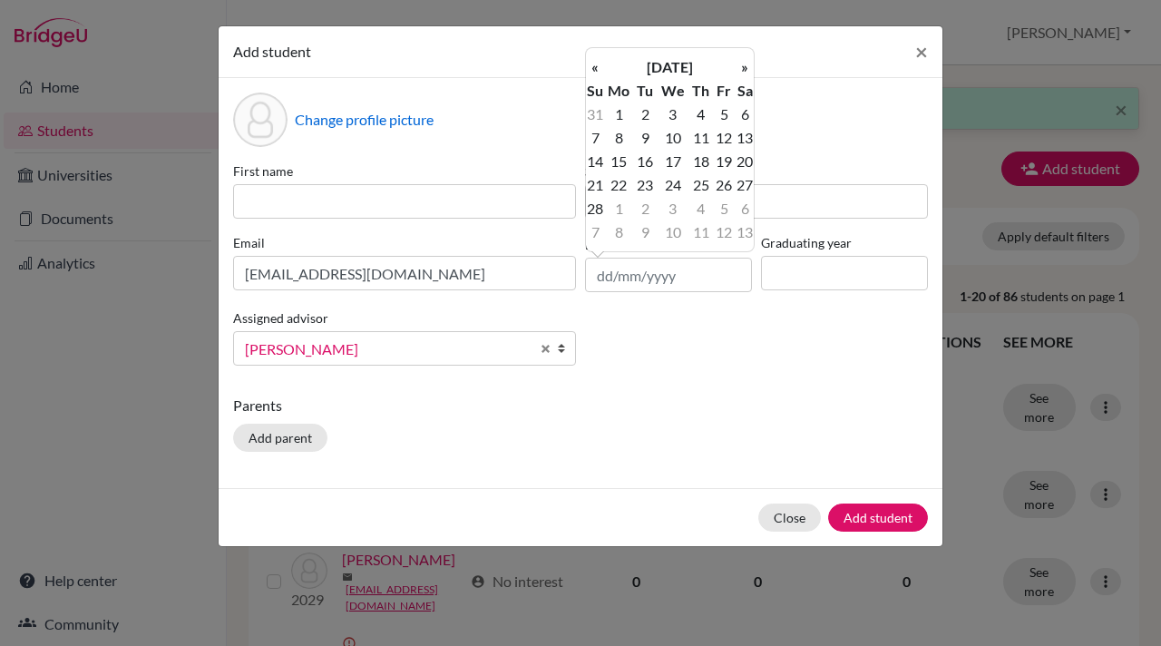
click at [594, 66] on th "«" at bounding box center [595, 67] width 18 height 24
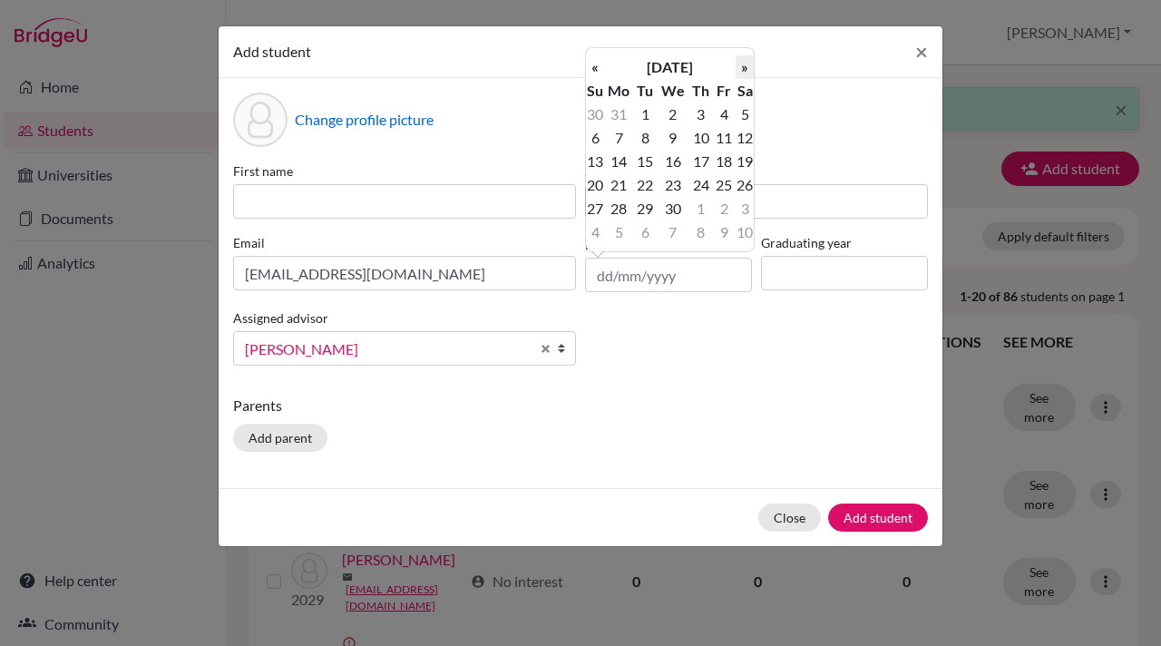
click at [749, 66] on th "»" at bounding box center [744, 67] width 18 height 24
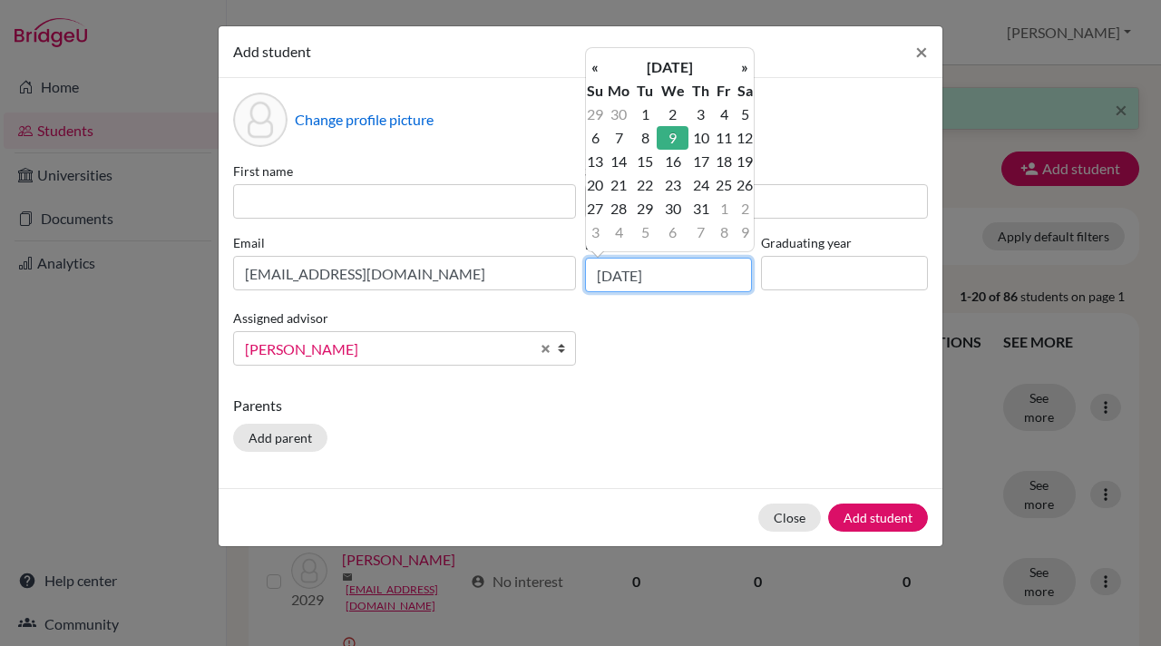
type input "09/12/2009"
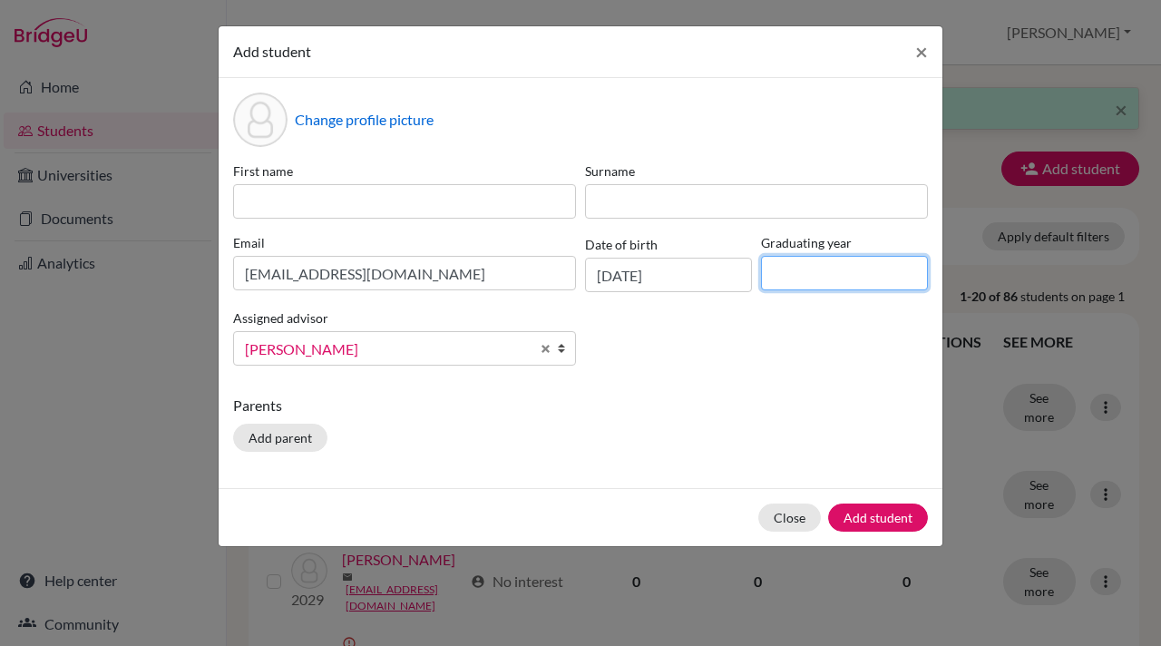
click at [815, 268] on input at bounding box center [844, 273] width 167 height 34
type input "2028"
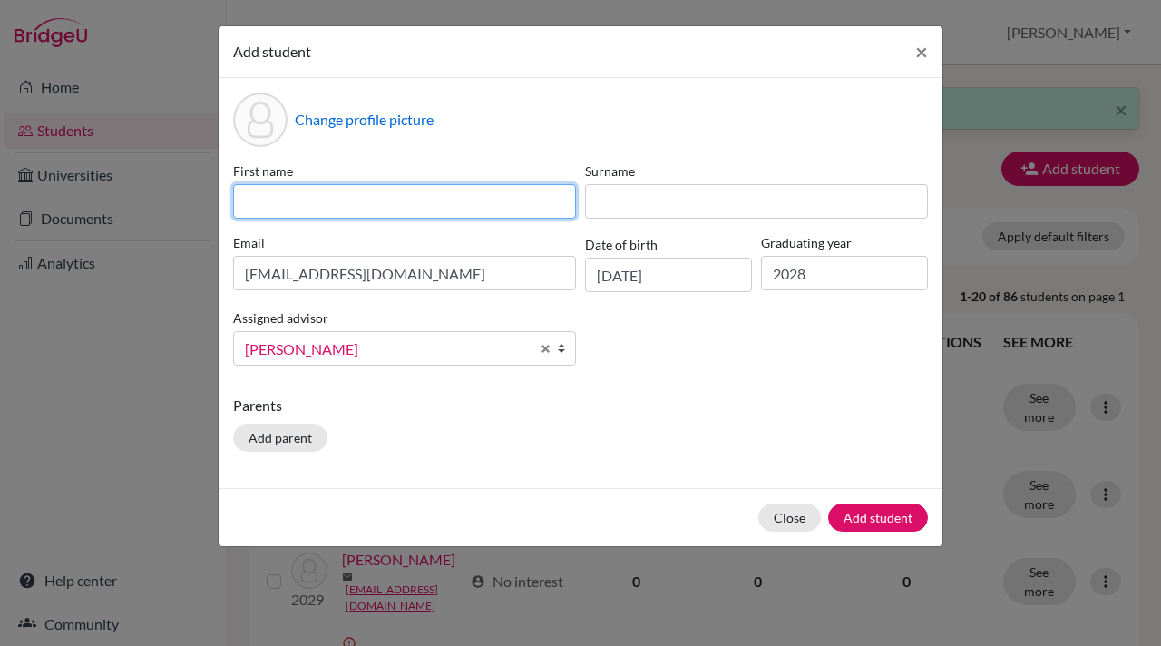
click at [285, 192] on input at bounding box center [404, 201] width 343 height 34
type input "Eashan"
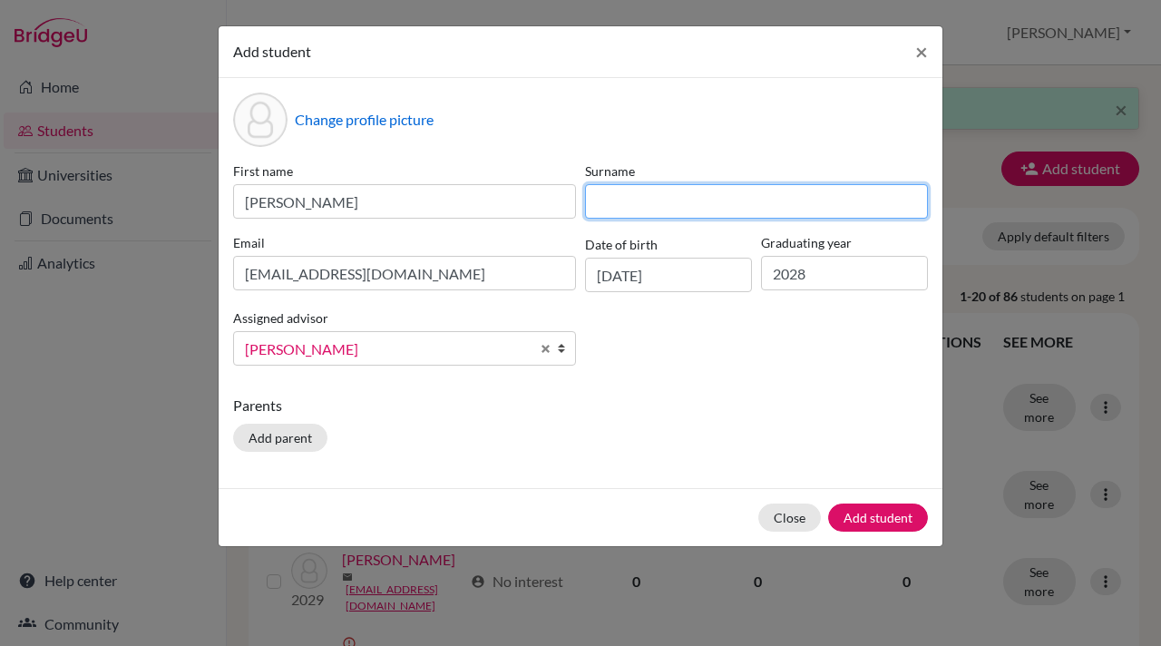
click at [615, 206] on input at bounding box center [756, 201] width 343 height 34
type input "O"
type input "Prashanth"
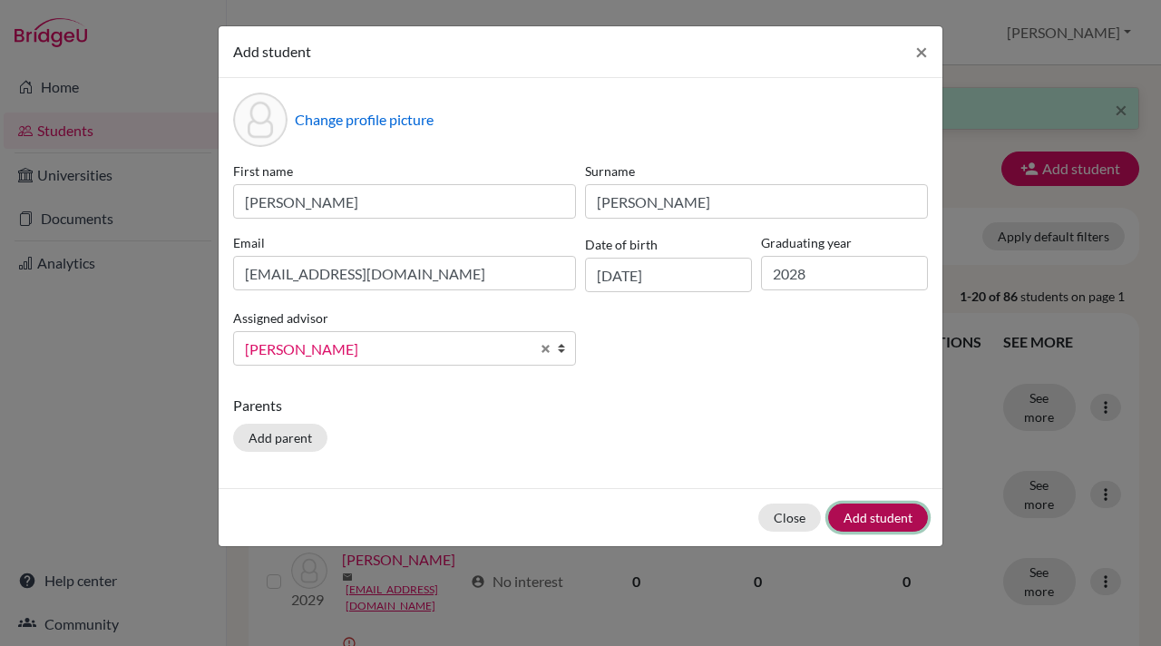
click at [894, 515] on button "Add student" at bounding box center [878, 517] width 100 height 28
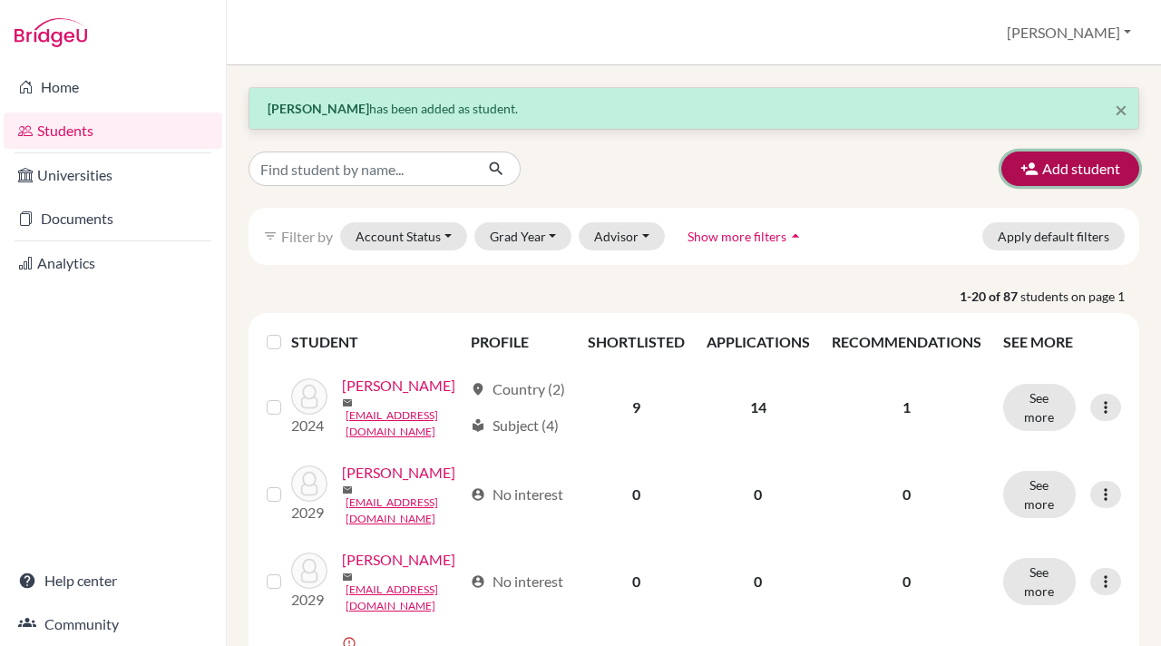
click at [1029, 161] on icon "button" at bounding box center [1029, 169] width 18 height 18
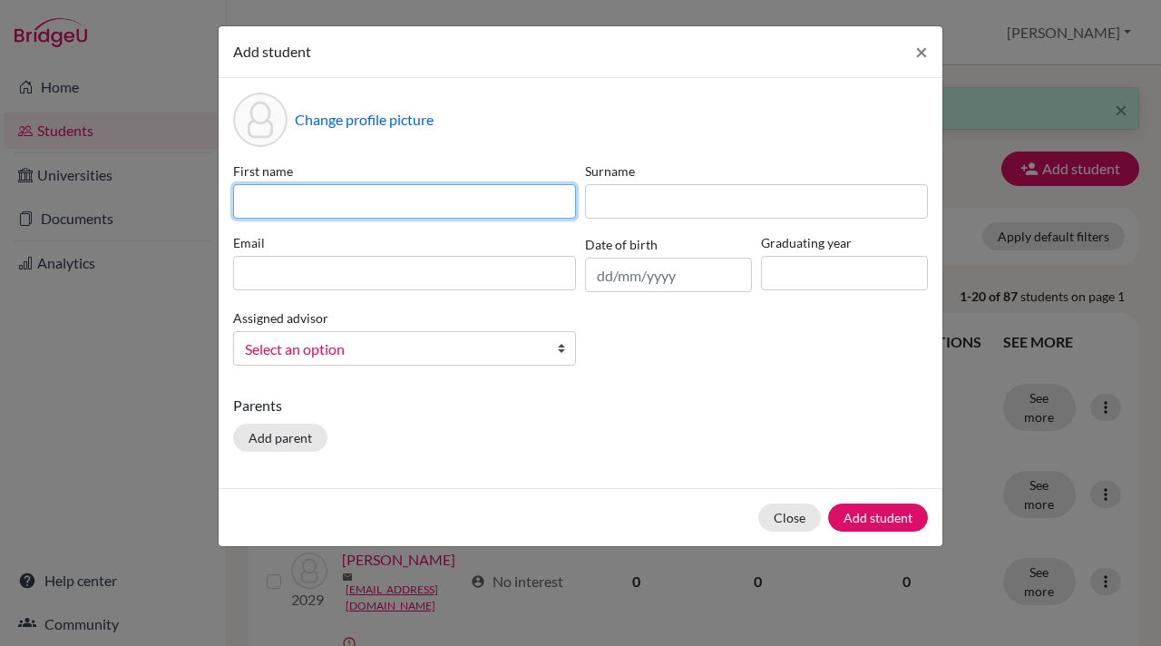
click at [252, 205] on input at bounding box center [404, 201] width 343 height 34
type input "Evaan"
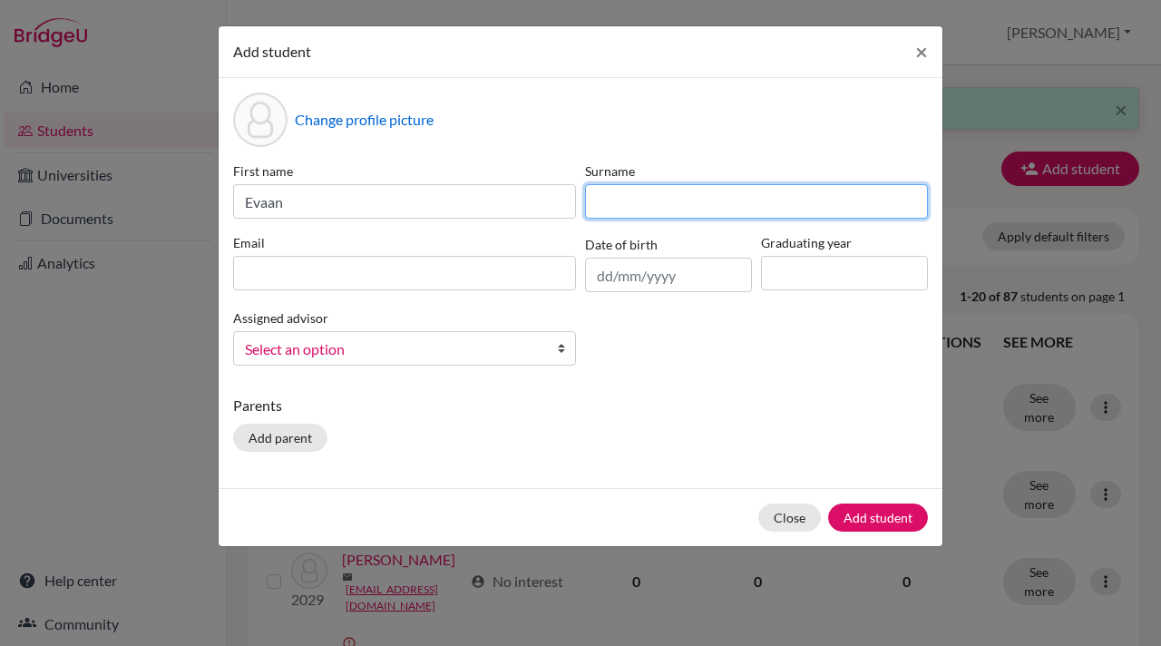
click at [600, 195] on input at bounding box center [756, 201] width 343 height 34
type input "Gadge"
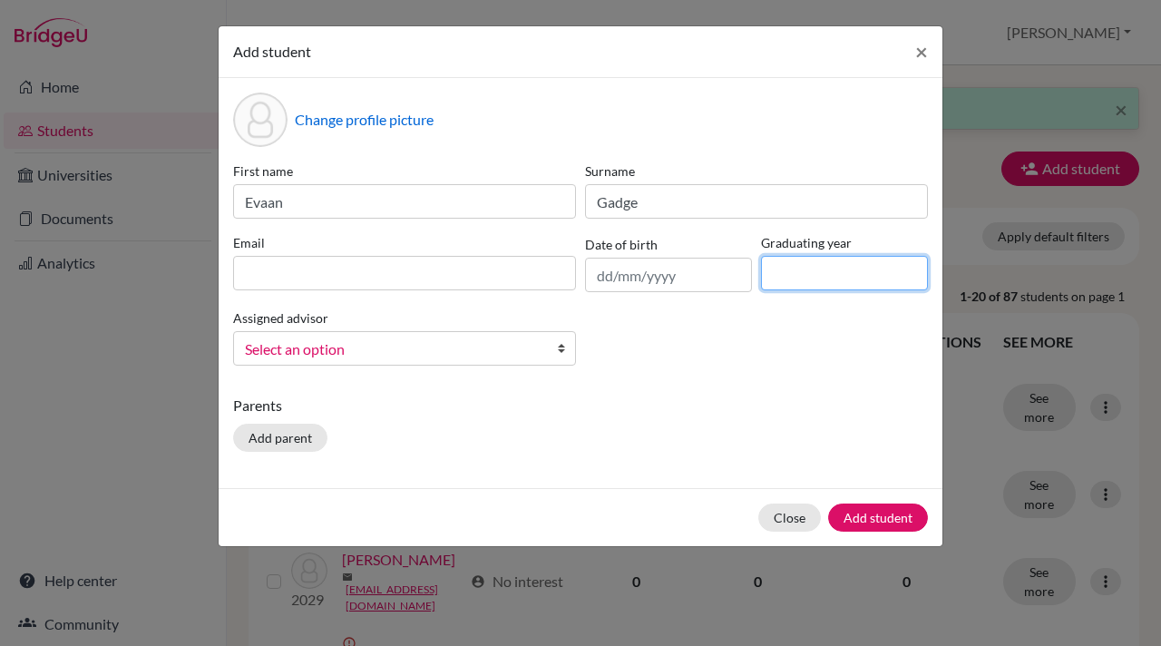
click at [778, 269] on input at bounding box center [844, 273] width 167 height 34
type input "2028"
click at [565, 351] on b at bounding box center [566, 348] width 18 height 33
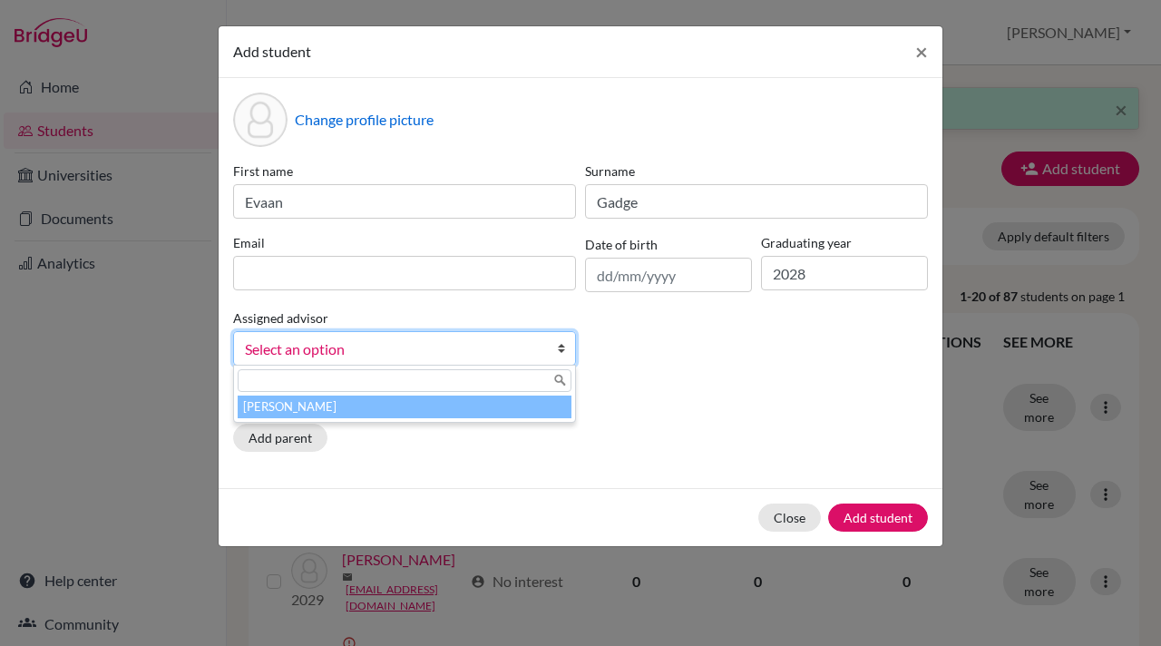
click at [441, 412] on li "[PERSON_NAME]" at bounding box center [405, 406] width 334 height 23
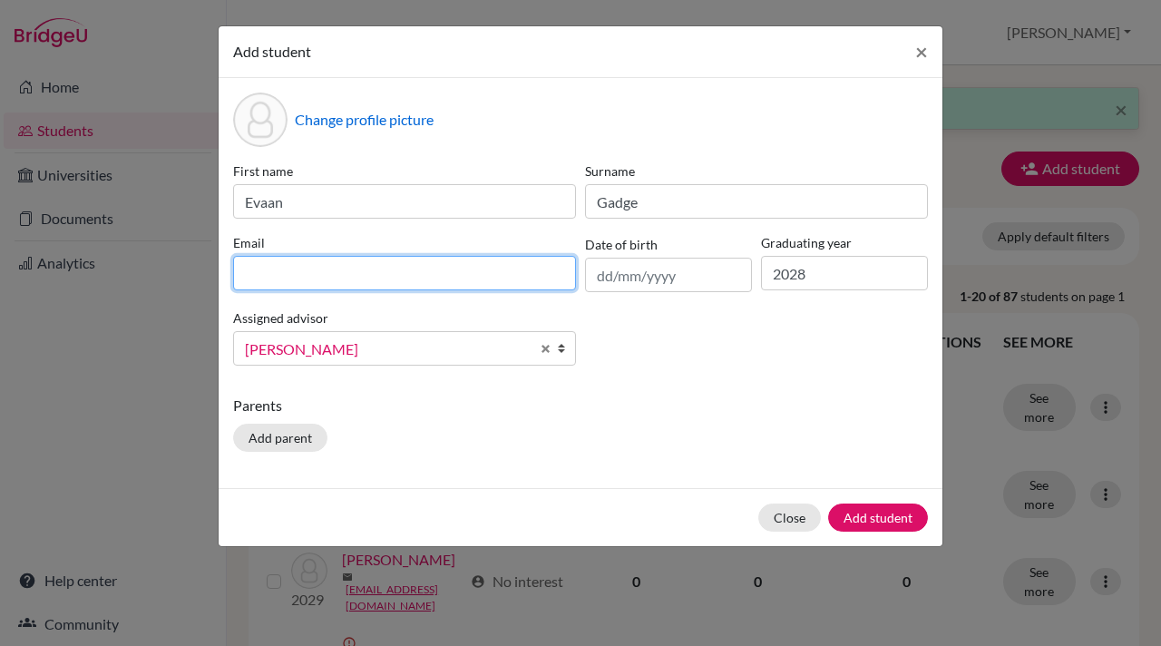
click at [247, 280] on input at bounding box center [404, 273] width 343 height 34
paste input "evaang.student@mlsi.in"
type input "evaang.student@mlsi.in"
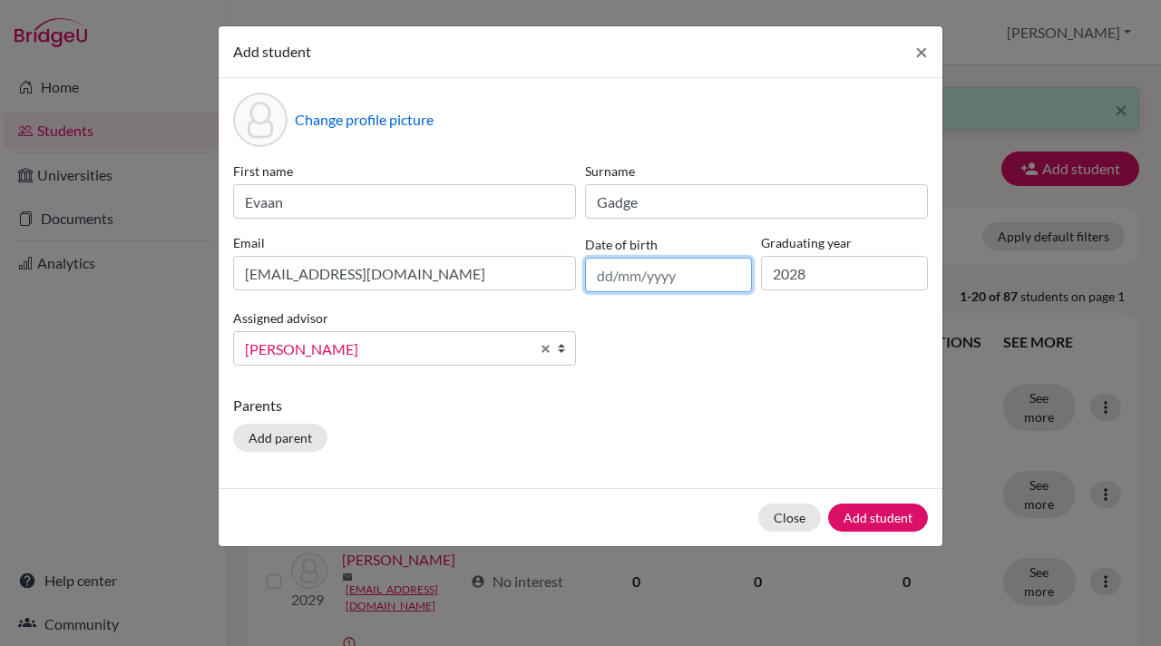
click at [599, 279] on input "text" at bounding box center [668, 275] width 167 height 34
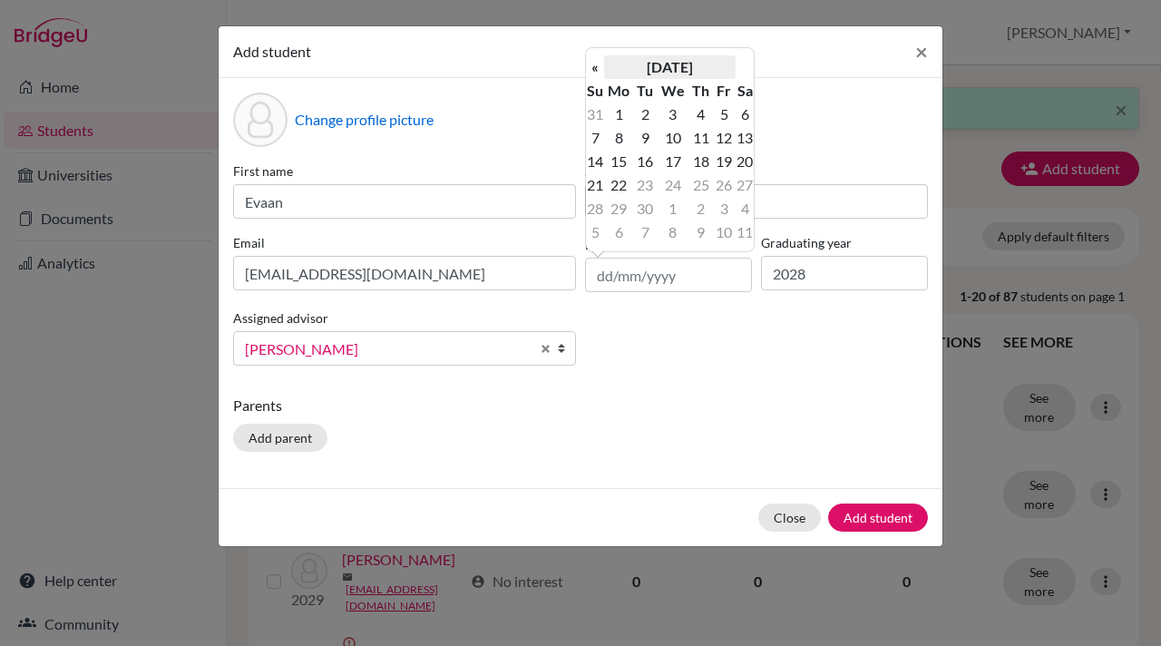
click at [660, 65] on th "[DATE]" at bounding box center [669, 67] width 131 height 24
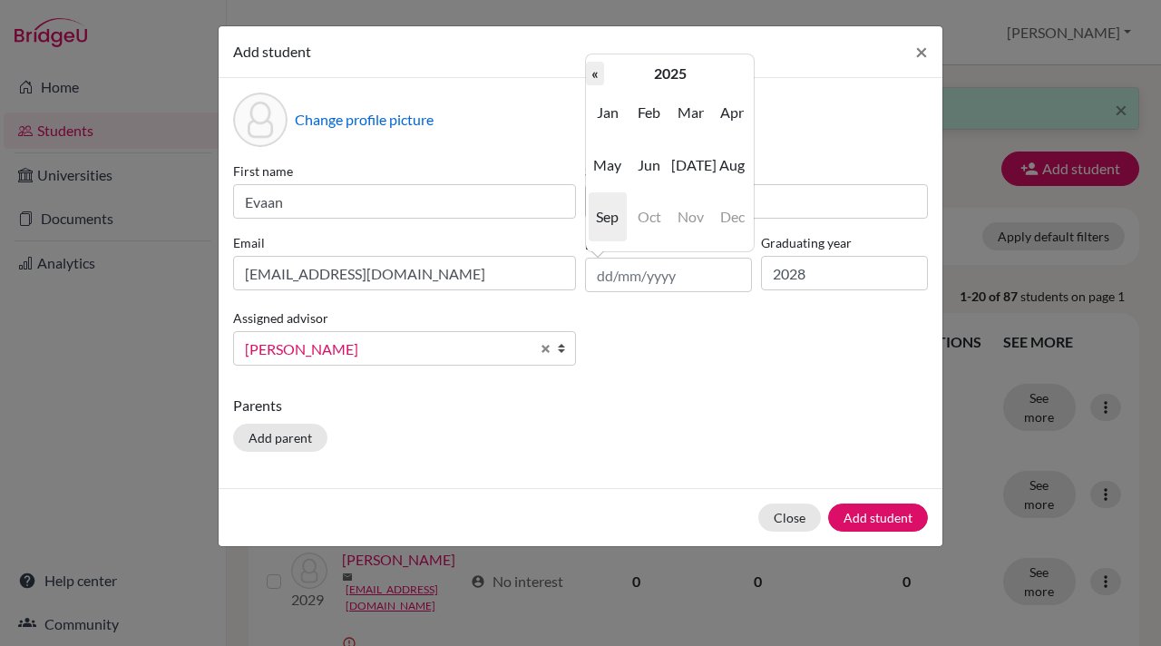
click at [591, 71] on th "«" at bounding box center [595, 74] width 18 height 24
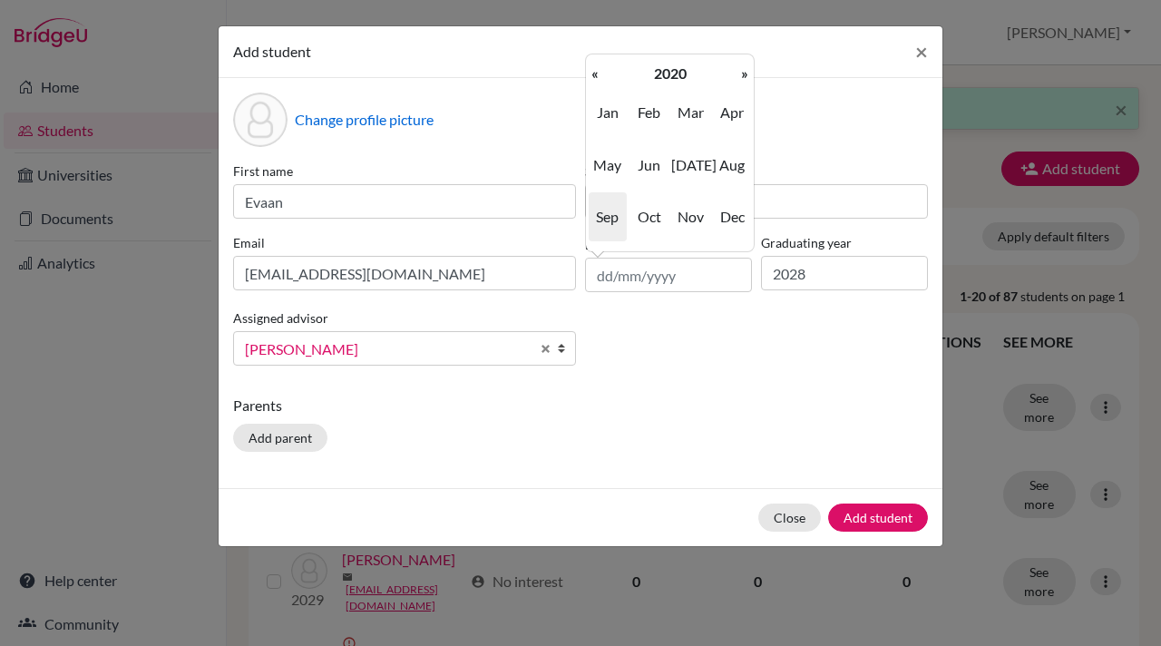
click at [591, 71] on th "«" at bounding box center [595, 74] width 18 height 24
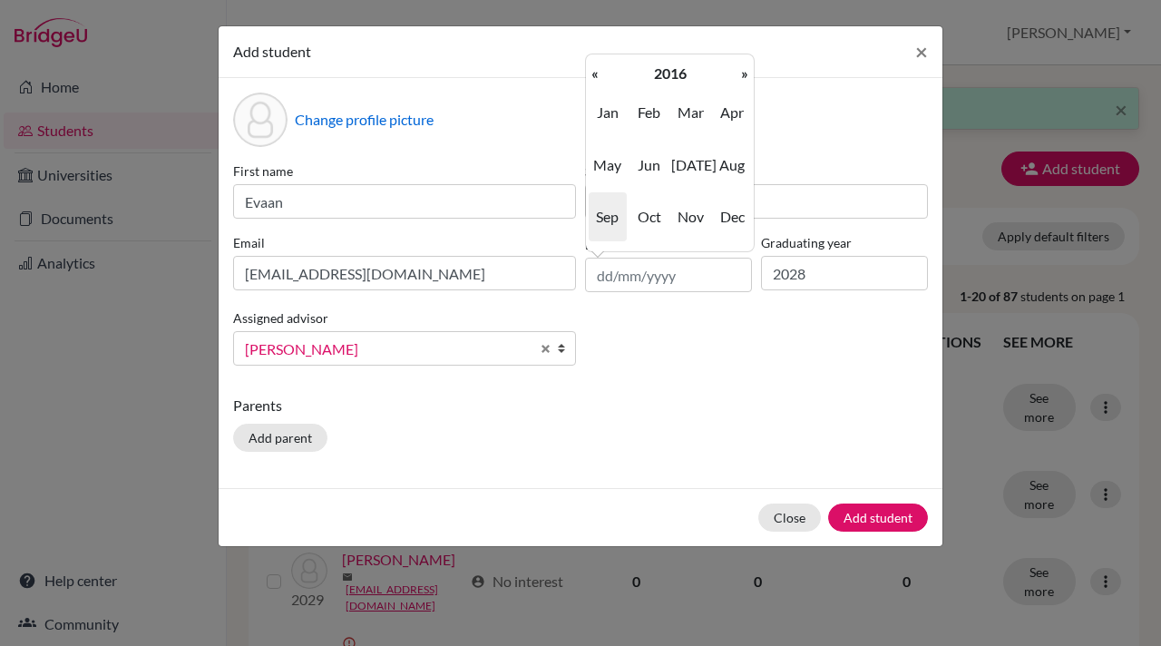
click at [591, 71] on th "«" at bounding box center [595, 74] width 18 height 24
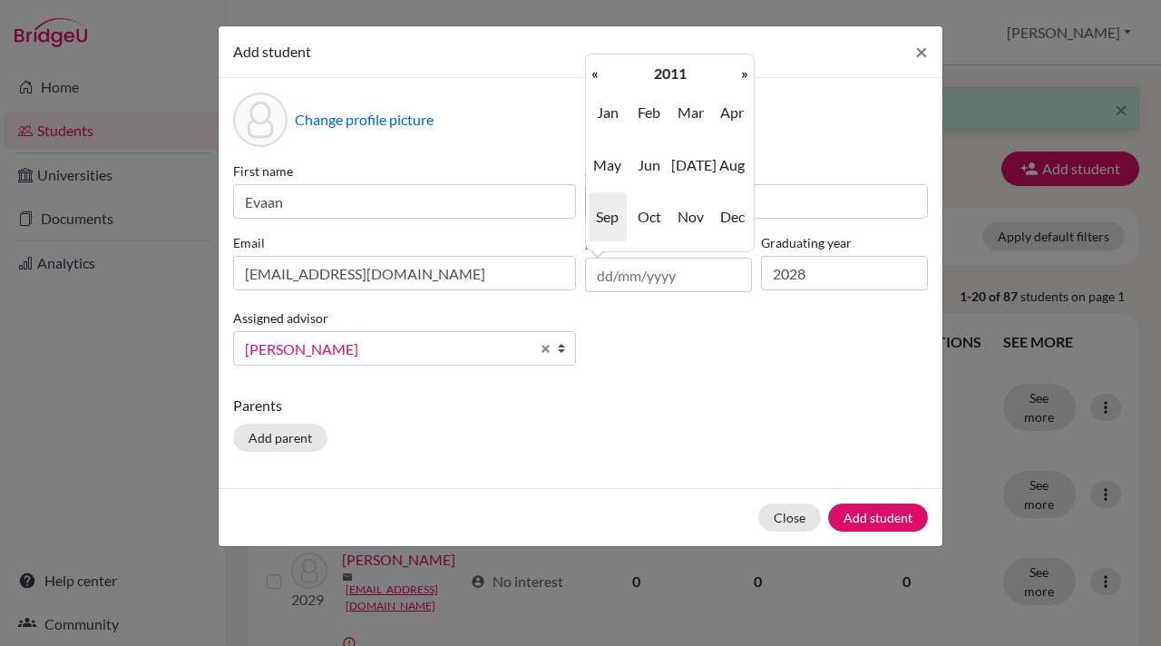
click at [591, 71] on th "«" at bounding box center [595, 74] width 18 height 24
click at [744, 74] on th "»" at bounding box center [744, 74] width 18 height 24
click at [734, 168] on span "Aug" at bounding box center [732, 165] width 38 height 49
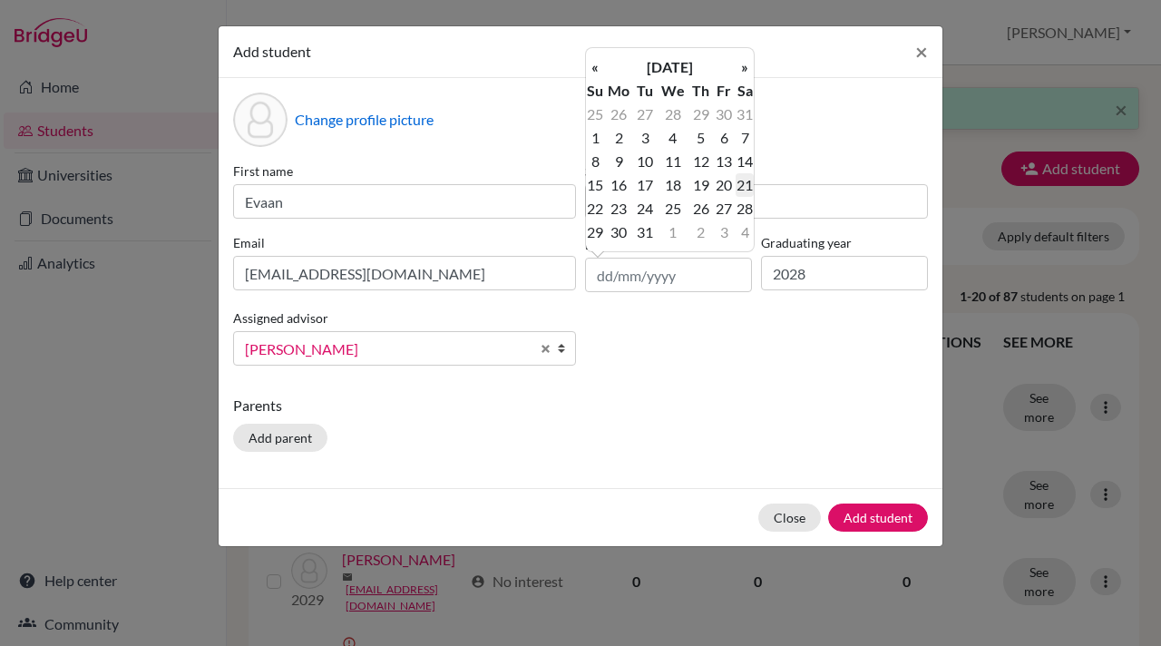
click at [746, 187] on td "21" at bounding box center [744, 185] width 18 height 24
type input "21/08/2010"
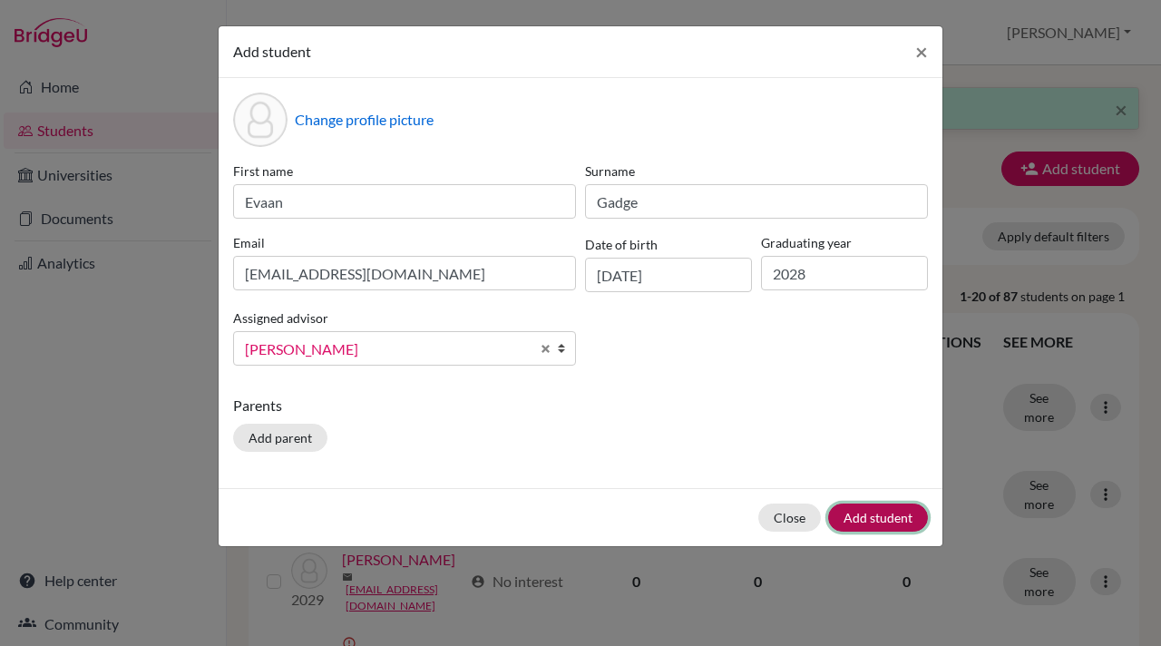
click at [883, 511] on button "Add student" at bounding box center [878, 517] width 100 height 28
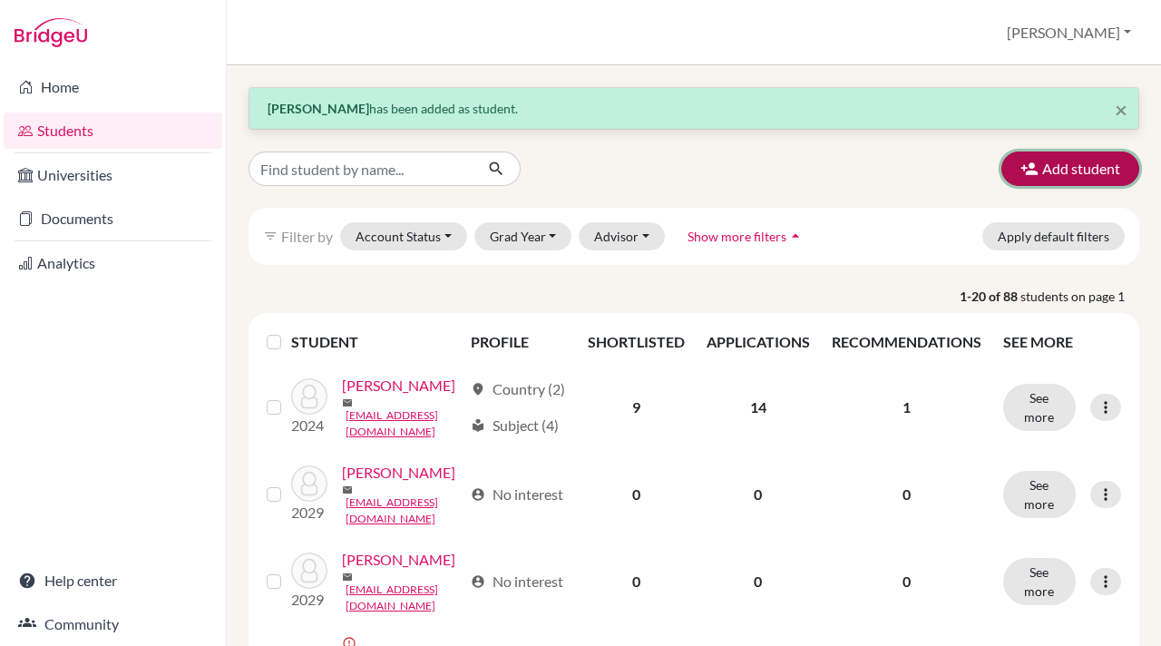
click at [1022, 170] on icon "button" at bounding box center [1029, 169] width 18 height 18
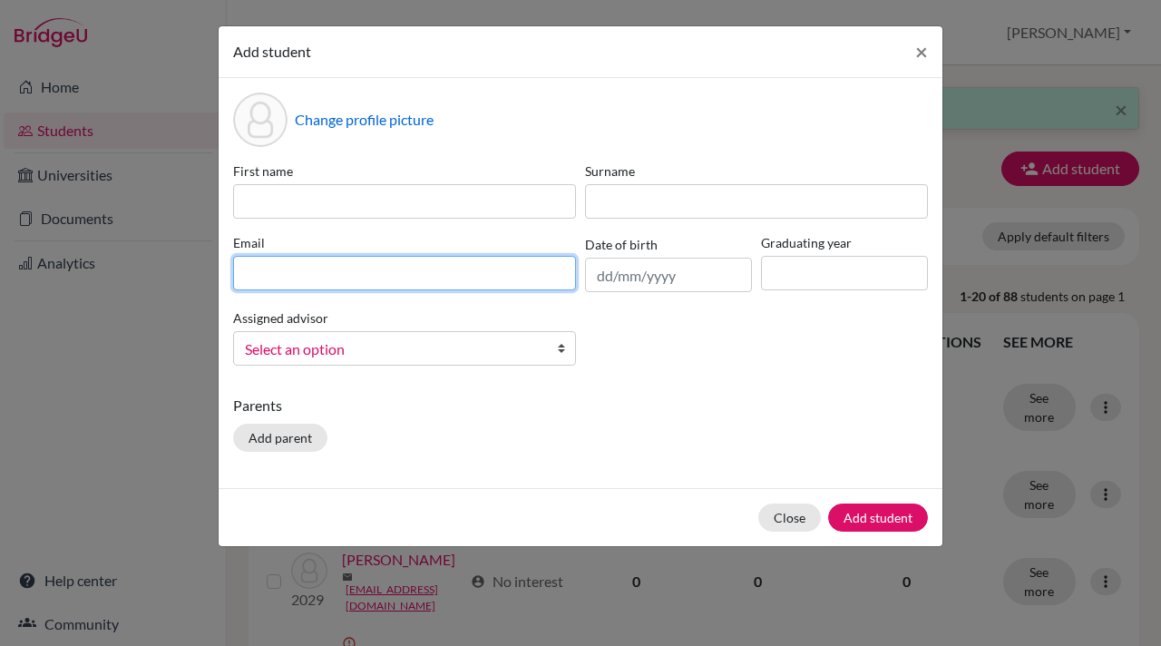
click at [243, 277] on input at bounding box center [404, 273] width 343 height 34
paste input "inayah.student@mlsi.in"
type input "inayah.student@mlsi.in"
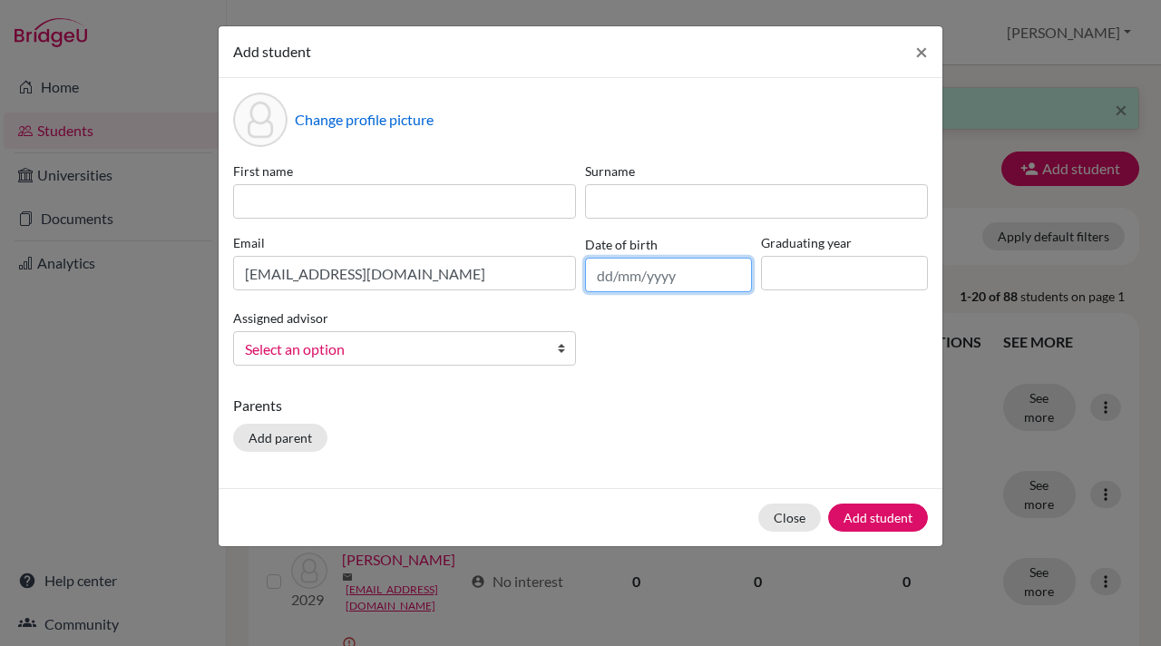
click at [668, 272] on input "text" at bounding box center [668, 275] width 167 height 34
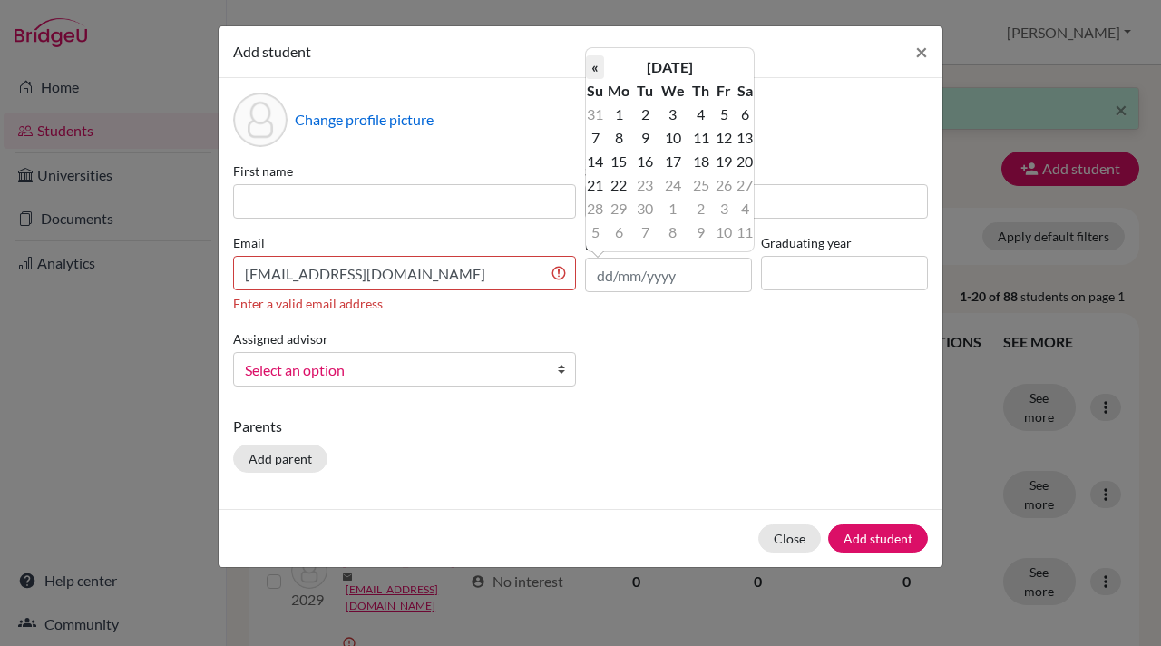
click at [598, 66] on th "«" at bounding box center [595, 67] width 18 height 24
click at [642, 72] on th "[DATE]" at bounding box center [669, 67] width 131 height 24
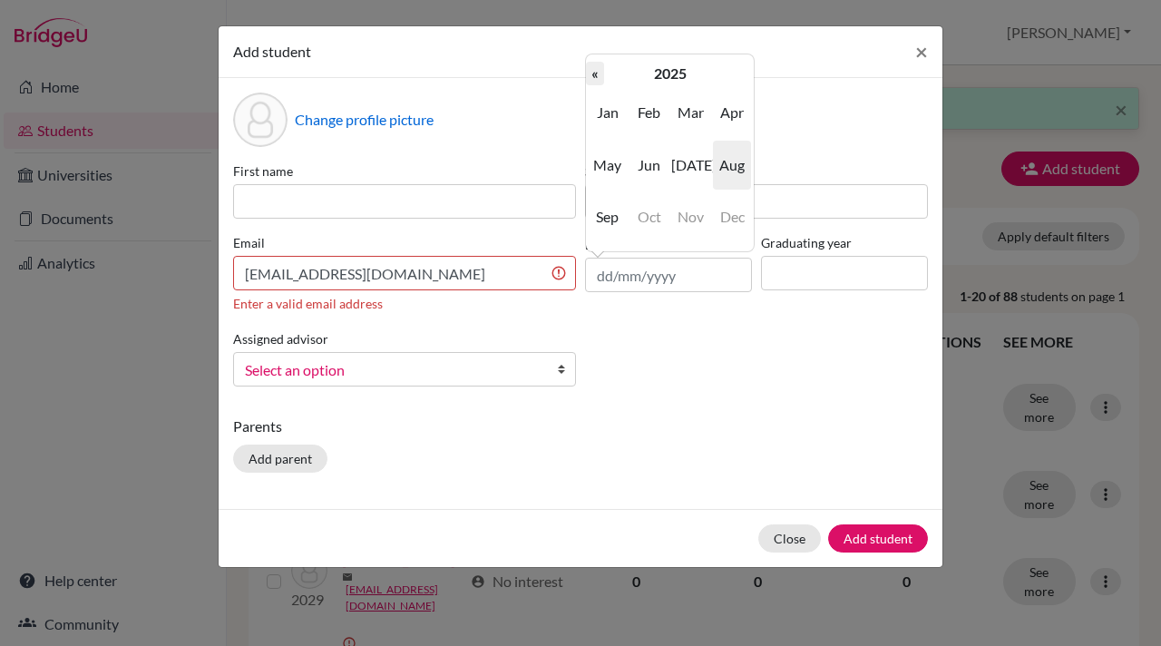
click at [595, 75] on th "«" at bounding box center [595, 74] width 18 height 24
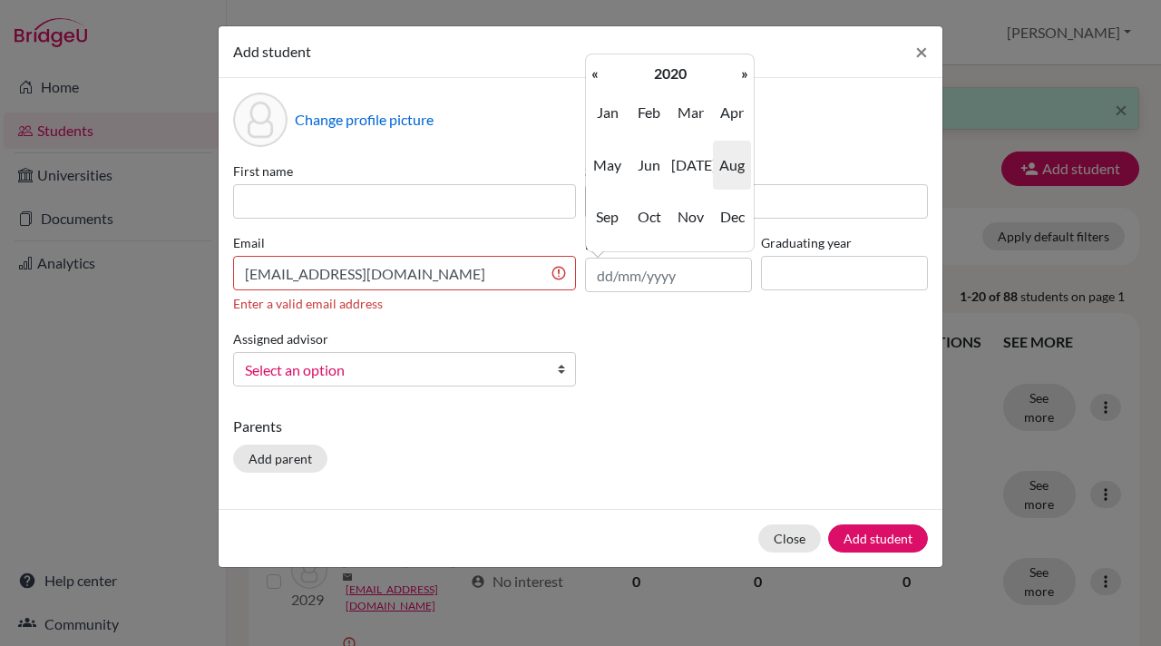
click at [595, 75] on th "«" at bounding box center [595, 74] width 18 height 24
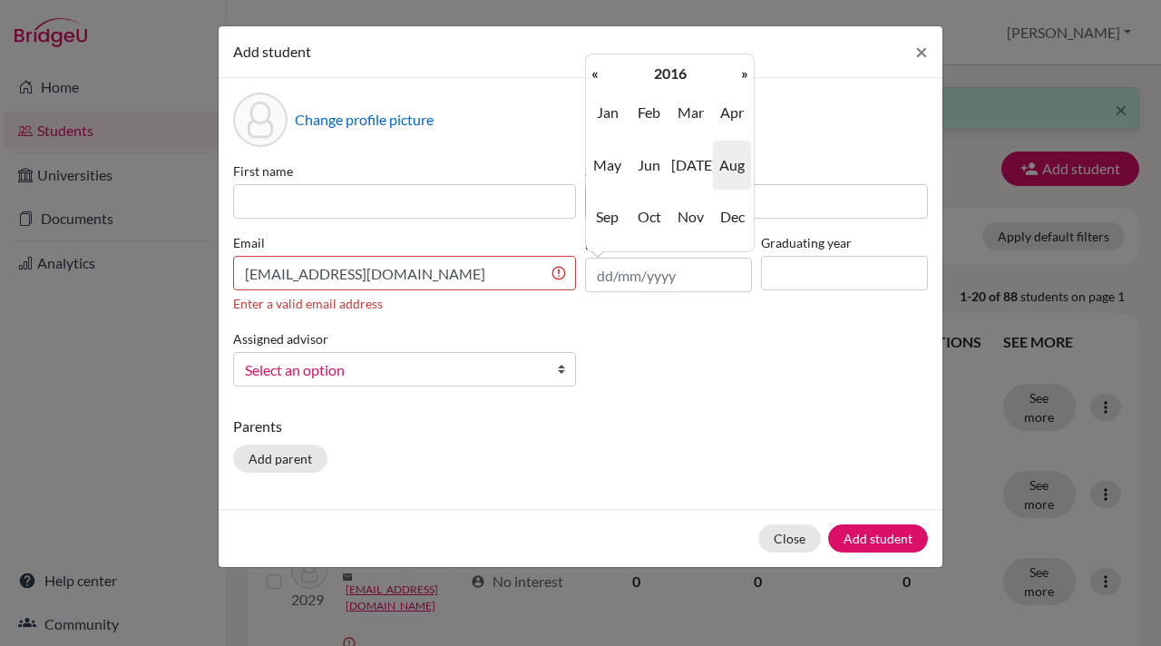
click at [595, 75] on th "«" at bounding box center [595, 74] width 18 height 24
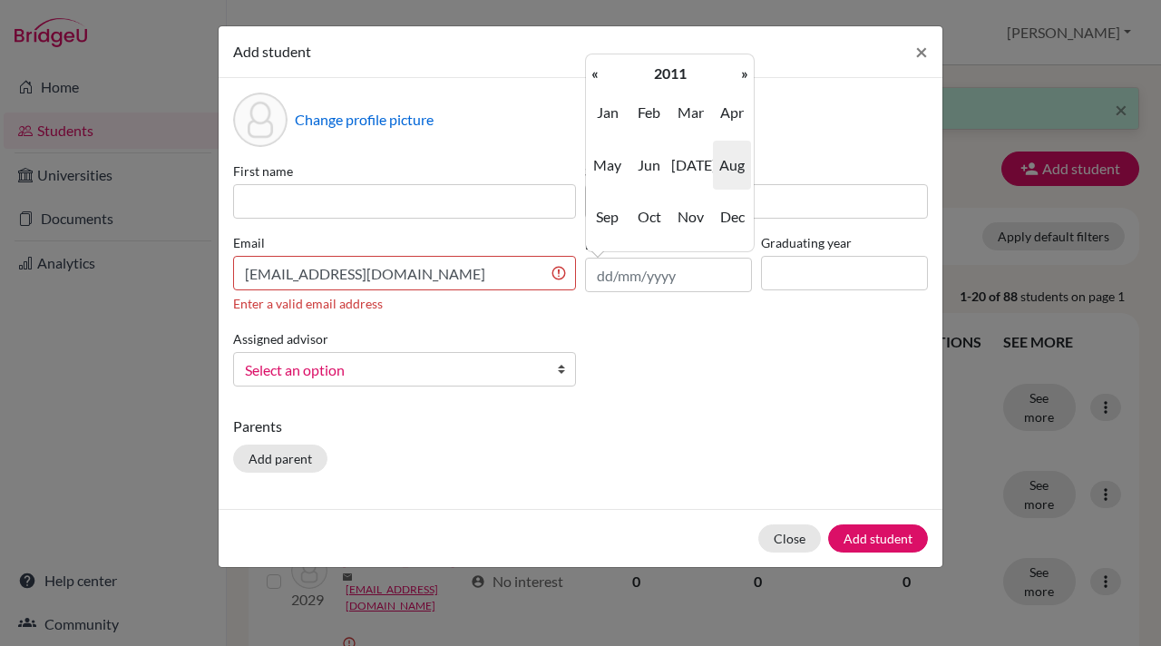
click at [595, 75] on th "«" at bounding box center [595, 74] width 18 height 24
click at [745, 74] on th "»" at bounding box center [744, 74] width 18 height 24
click at [599, 76] on th "«" at bounding box center [595, 74] width 18 height 24
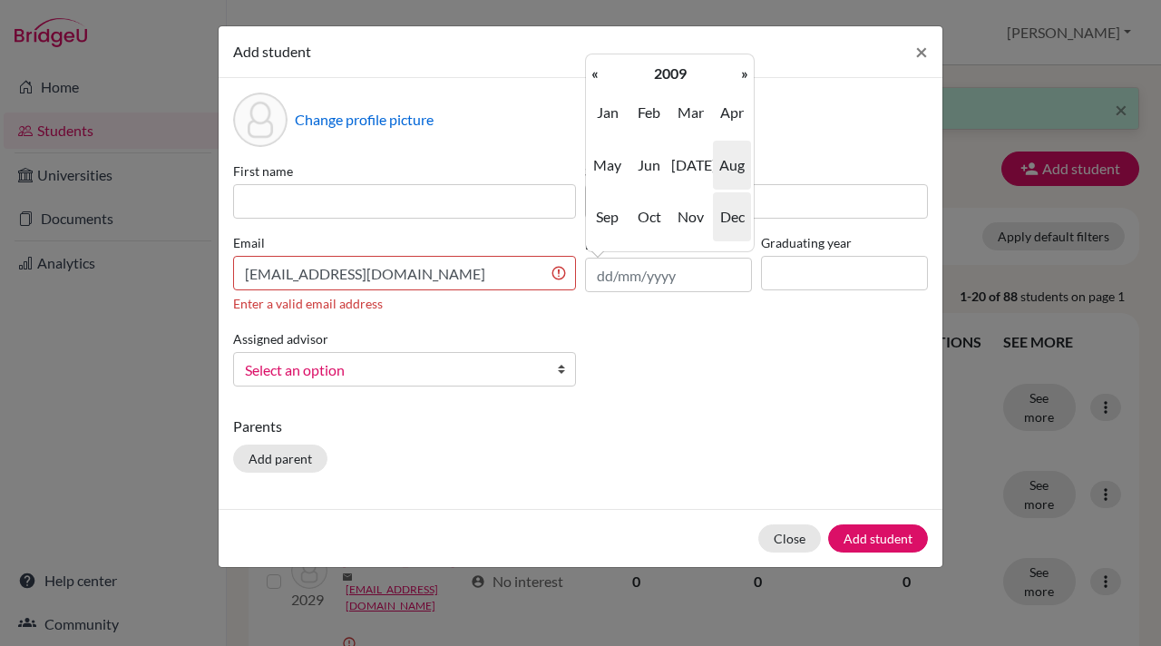
click at [735, 220] on span "Dec" at bounding box center [732, 216] width 38 height 49
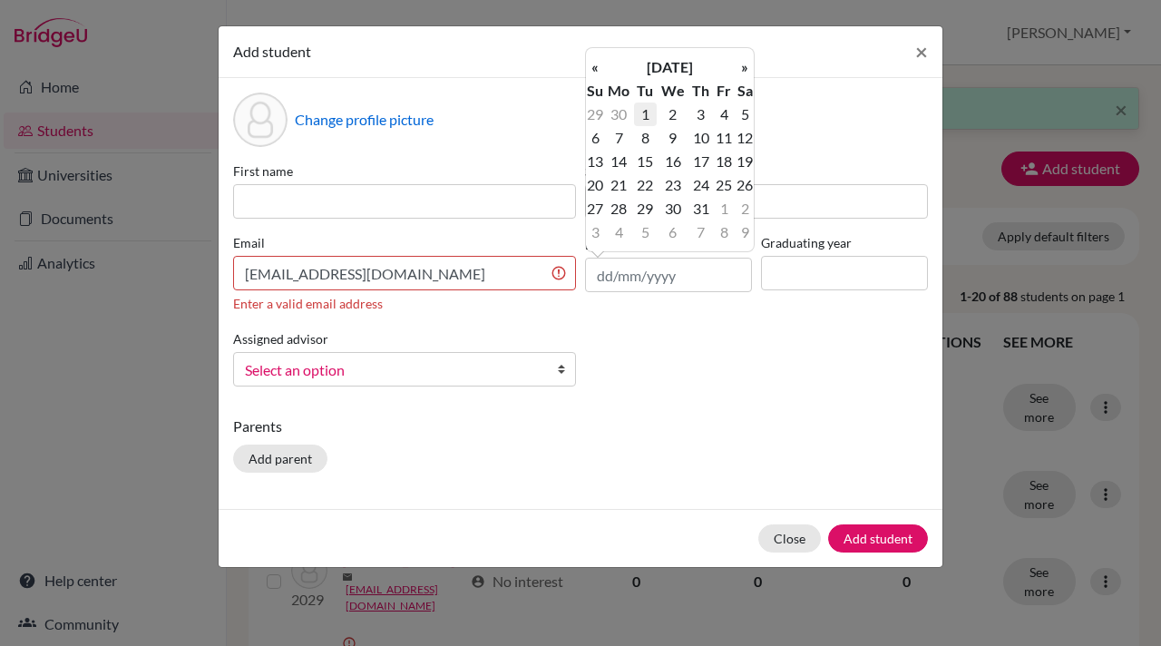
click at [646, 112] on td "1" at bounding box center [645, 114] width 23 height 24
type input "[DATE]"
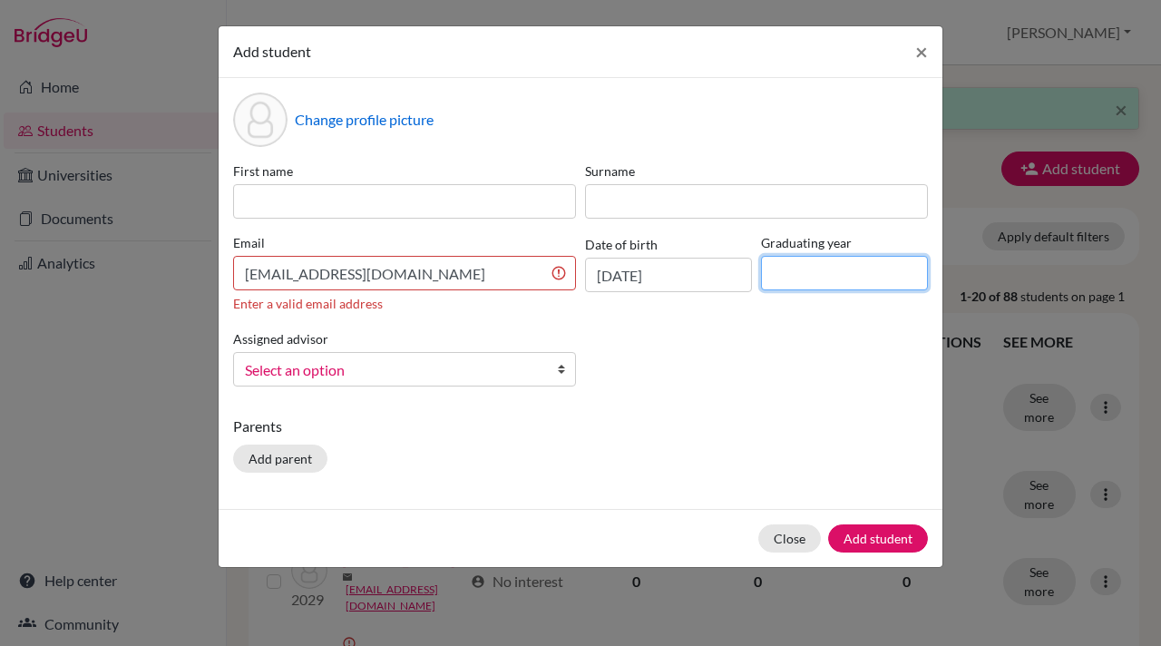
click at [793, 266] on input at bounding box center [844, 273] width 167 height 34
type input "2028"
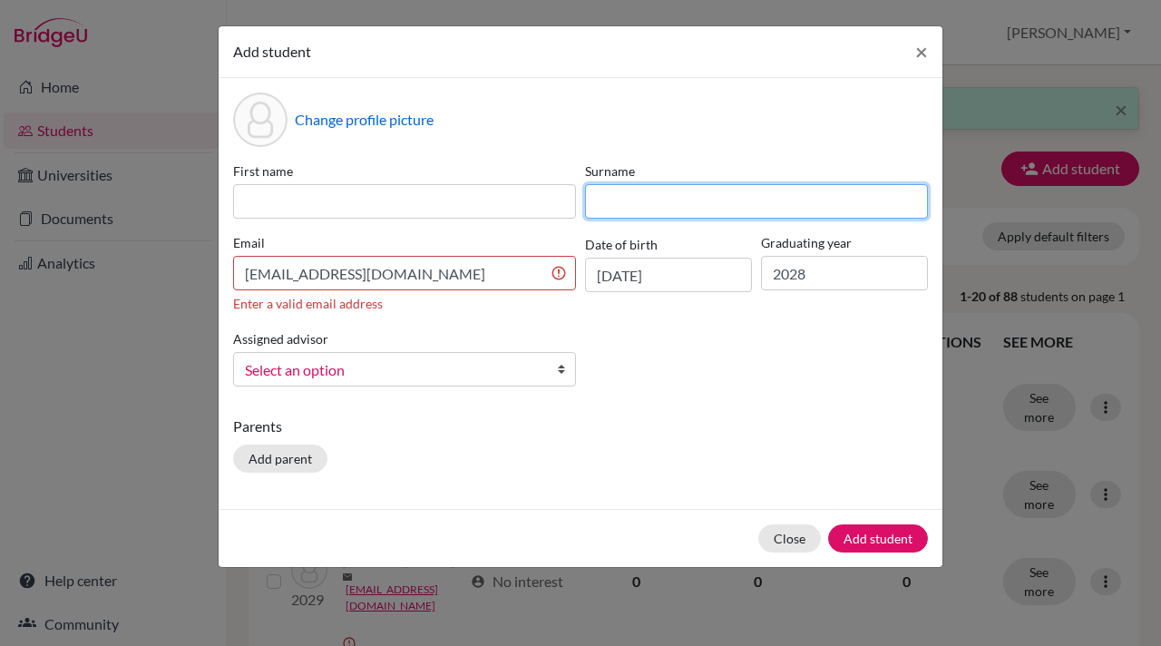
click at [607, 200] on input at bounding box center [756, 201] width 343 height 34
type input "Hiranandani"
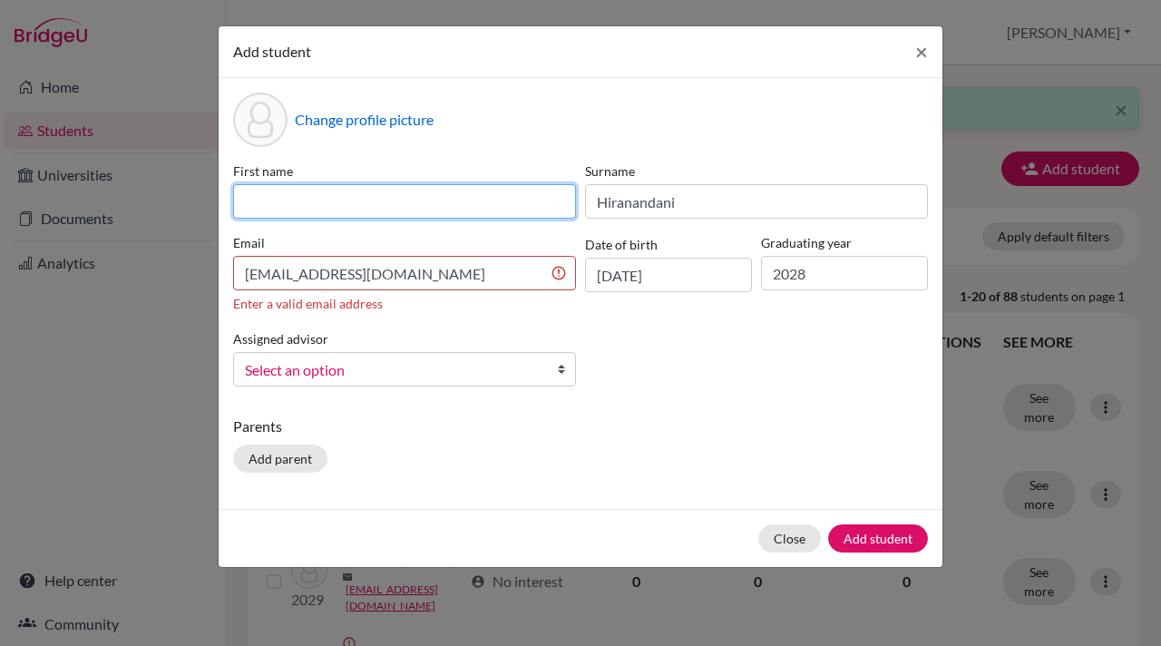
click at [264, 204] on input at bounding box center [404, 201] width 343 height 34
type input "Inaya"
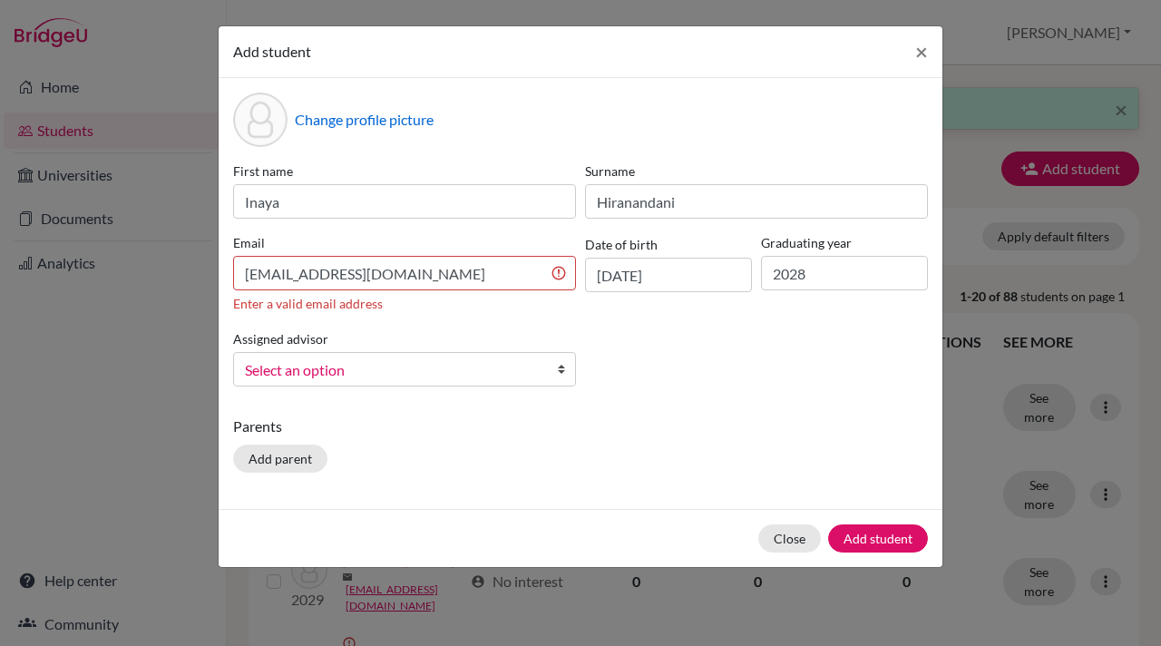
click at [562, 371] on b at bounding box center [566, 369] width 18 height 33
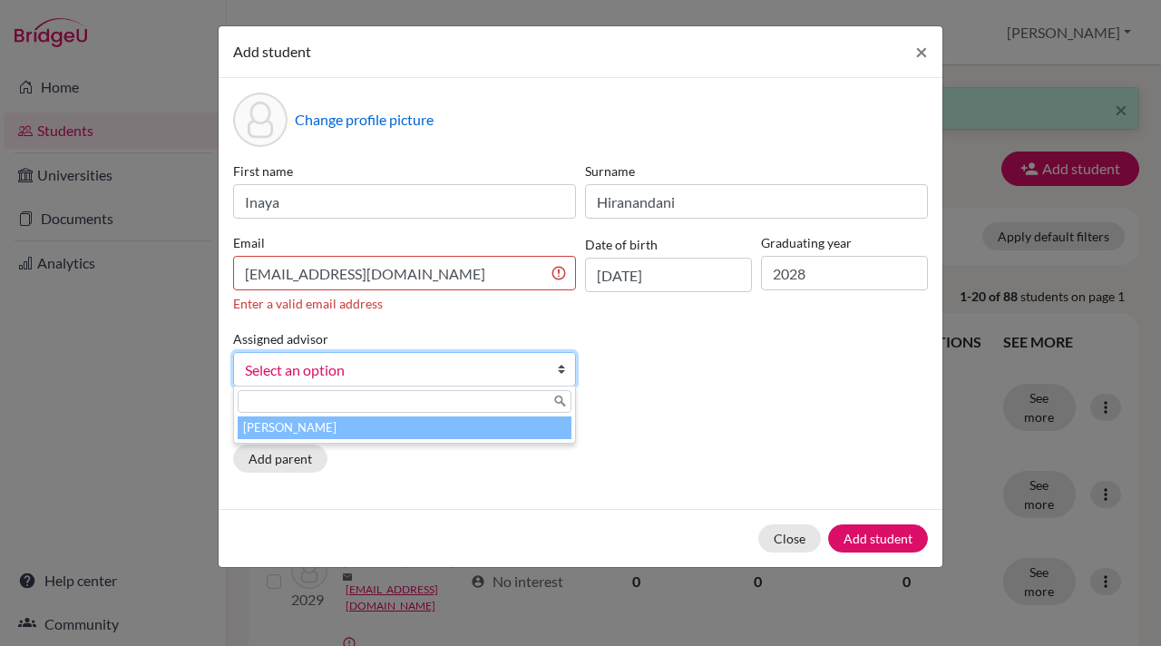
click at [441, 433] on li "[PERSON_NAME]" at bounding box center [405, 427] width 334 height 23
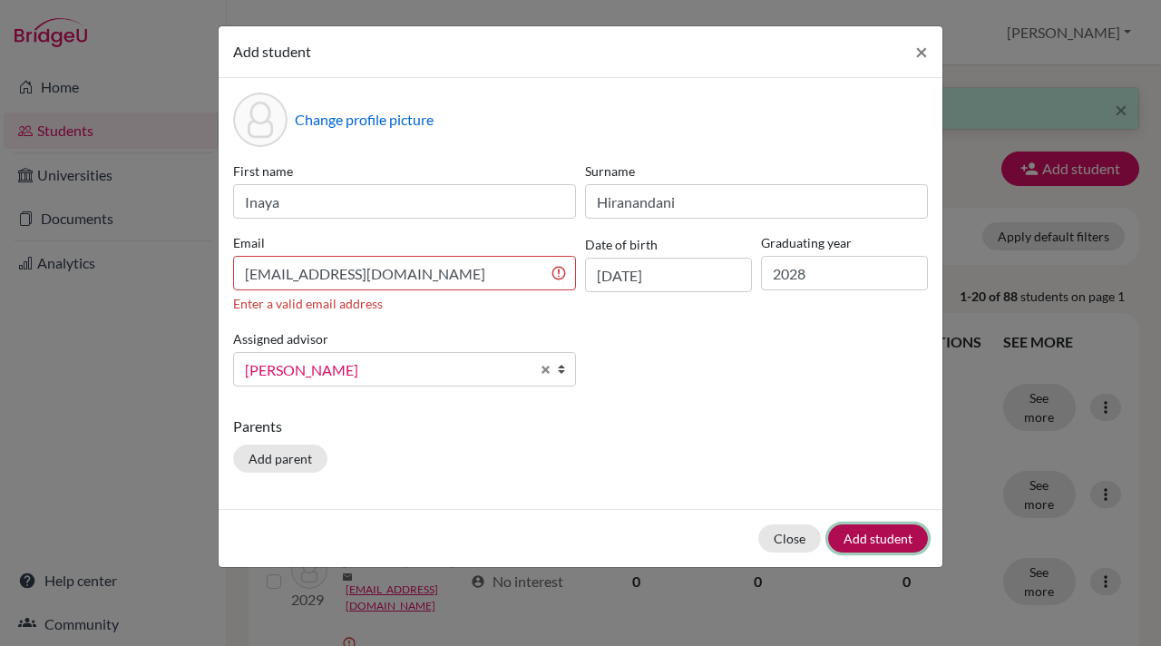
click at [873, 541] on button "Add student" at bounding box center [878, 538] width 100 height 28
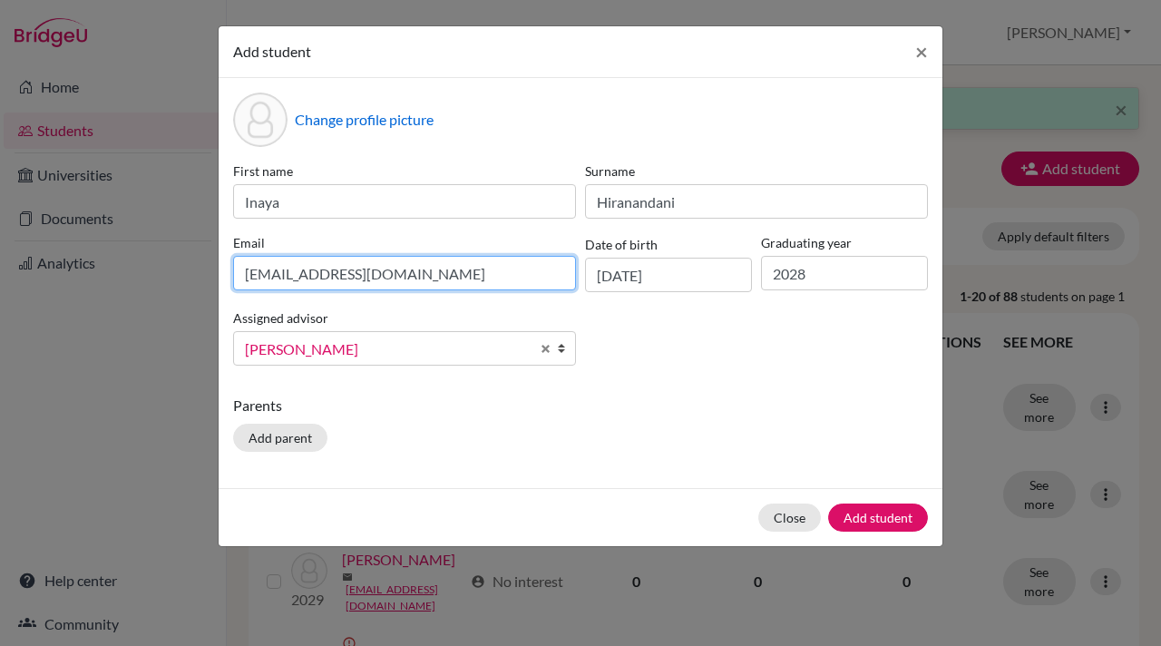
click at [248, 275] on input "inayah.student@mlsi.in" at bounding box center [404, 273] width 343 height 34
type input "inayah.student@mlsi.in"
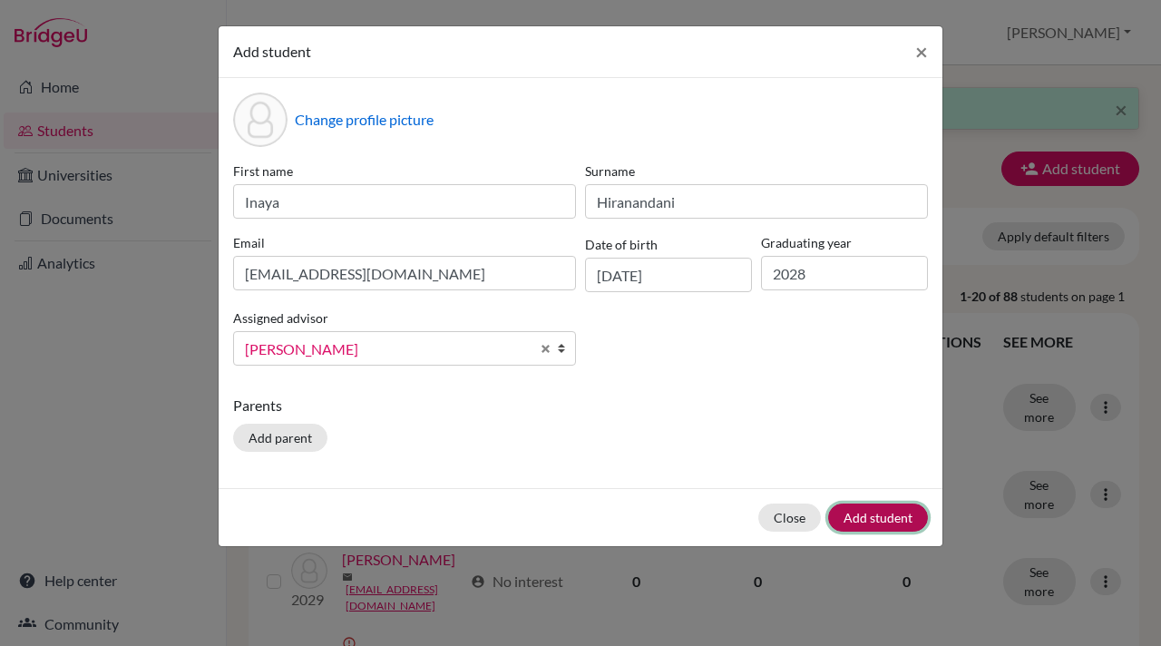
click at [897, 512] on button "Add student" at bounding box center [878, 517] width 100 height 28
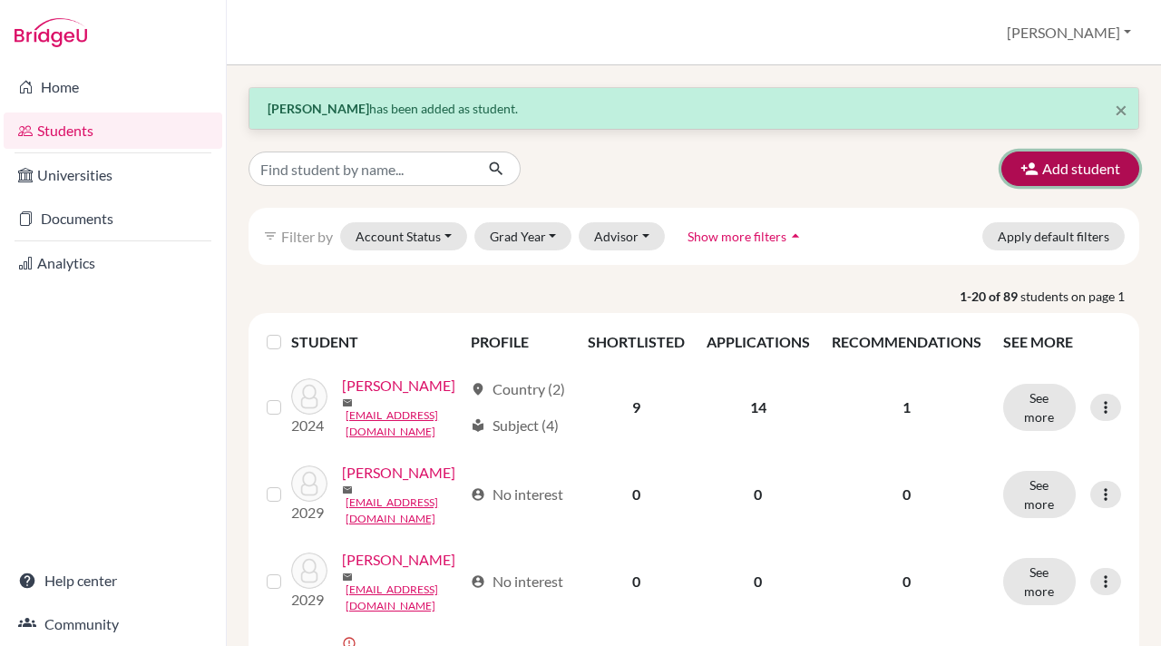
click at [1025, 168] on icon "button" at bounding box center [1029, 169] width 18 height 18
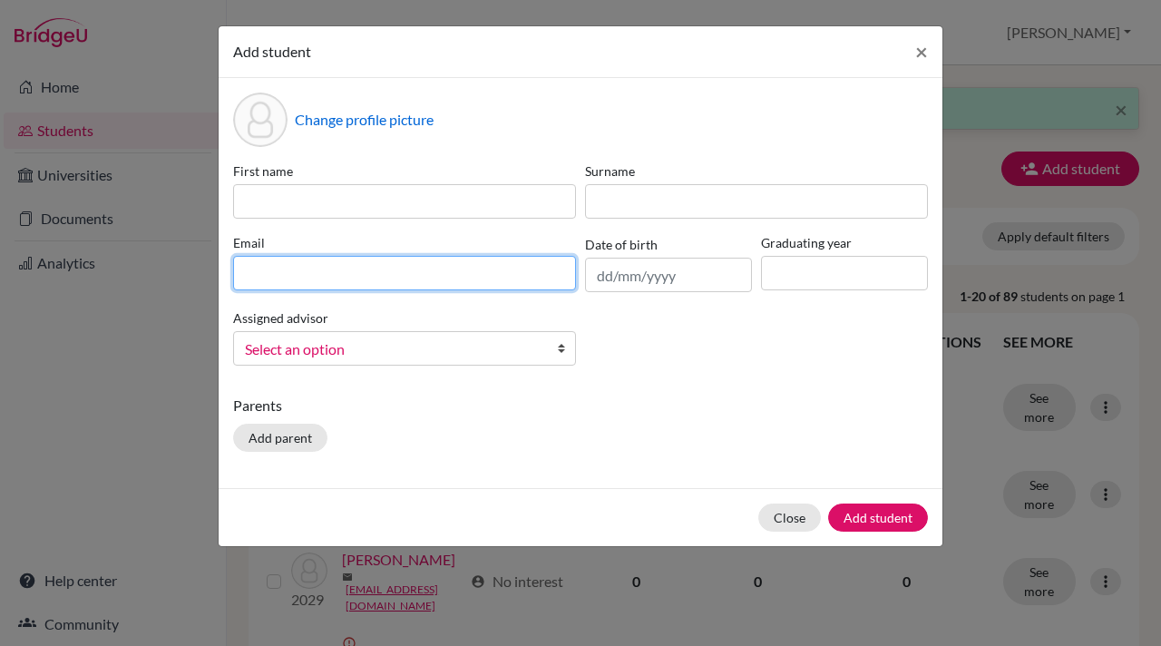
click at [238, 276] on input at bounding box center [404, 273] width 343 height 34
paste input "joshd.student@mlsi.in"
click at [243, 274] on input "joshd.student@mlsi.in" at bounding box center [404, 273] width 343 height 34
type input "joshd.student@mlsi.in"
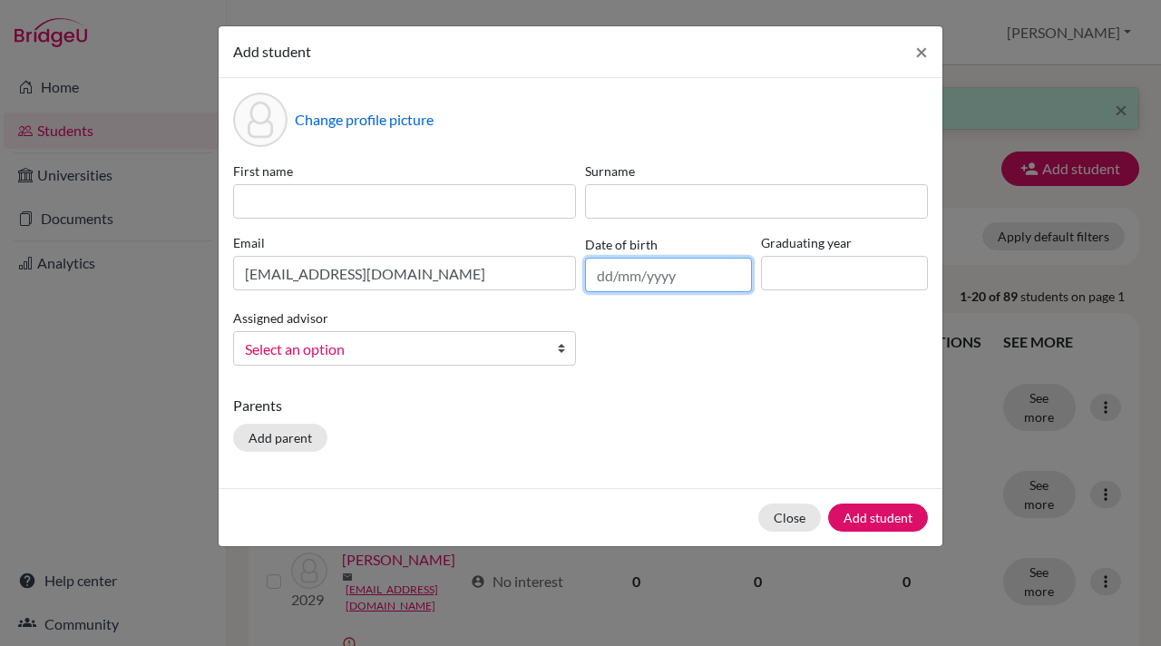
click at [606, 271] on input "text" at bounding box center [668, 275] width 167 height 34
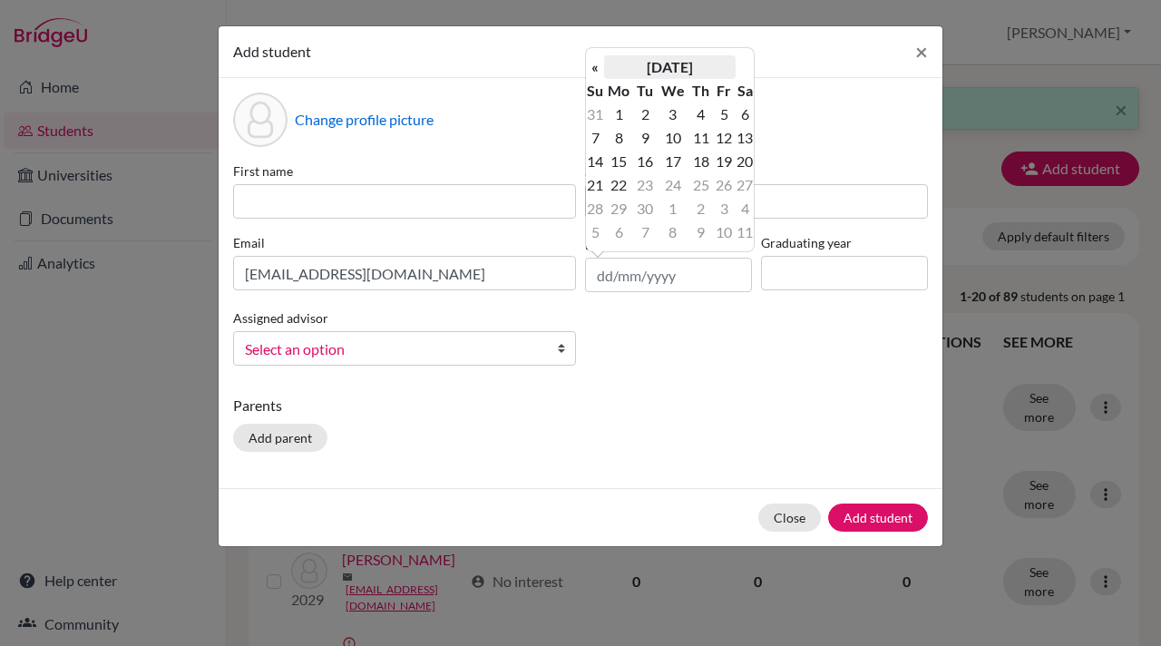
click at [647, 66] on th "[DATE]" at bounding box center [669, 67] width 131 height 24
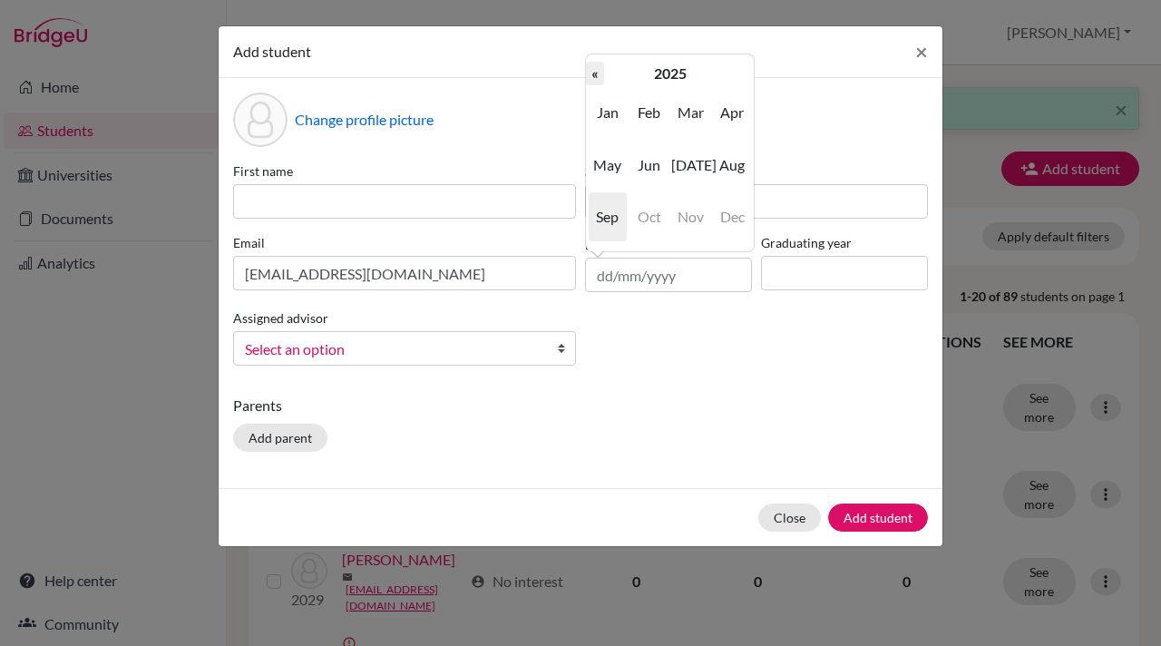
click at [597, 74] on th "«" at bounding box center [595, 74] width 18 height 24
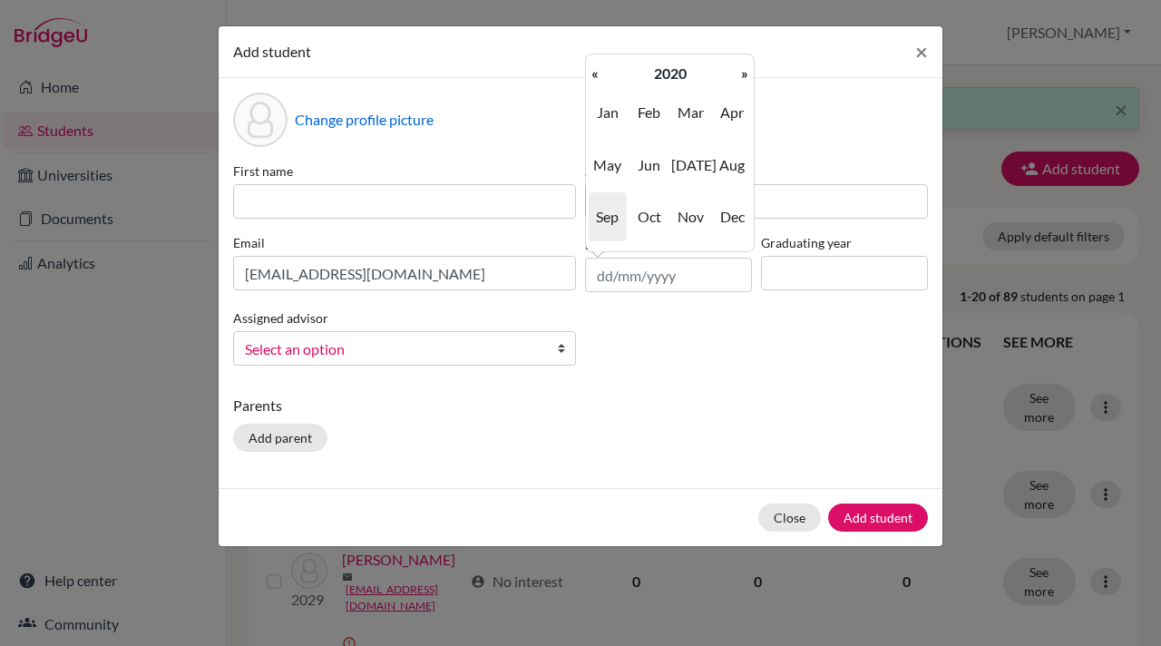
click at [597, 74] on th "«" at bounding box center [595, 74] width 18 height 24
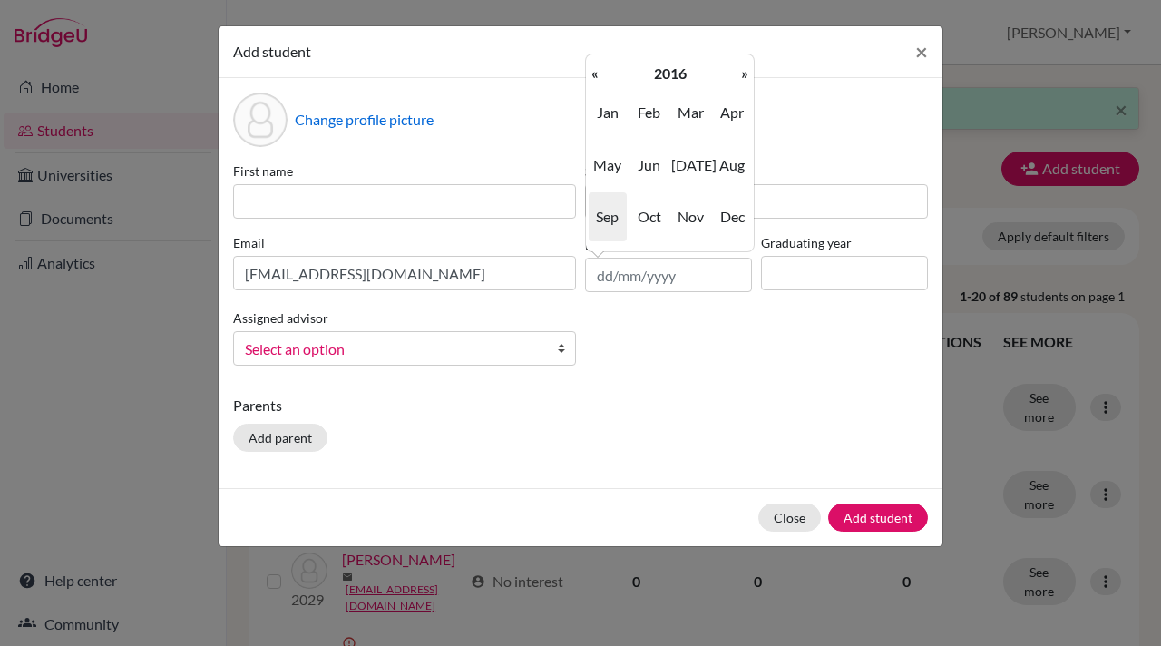
click at [597, 74] on th "«" at bounding box center [595, 74] width 18 height 24
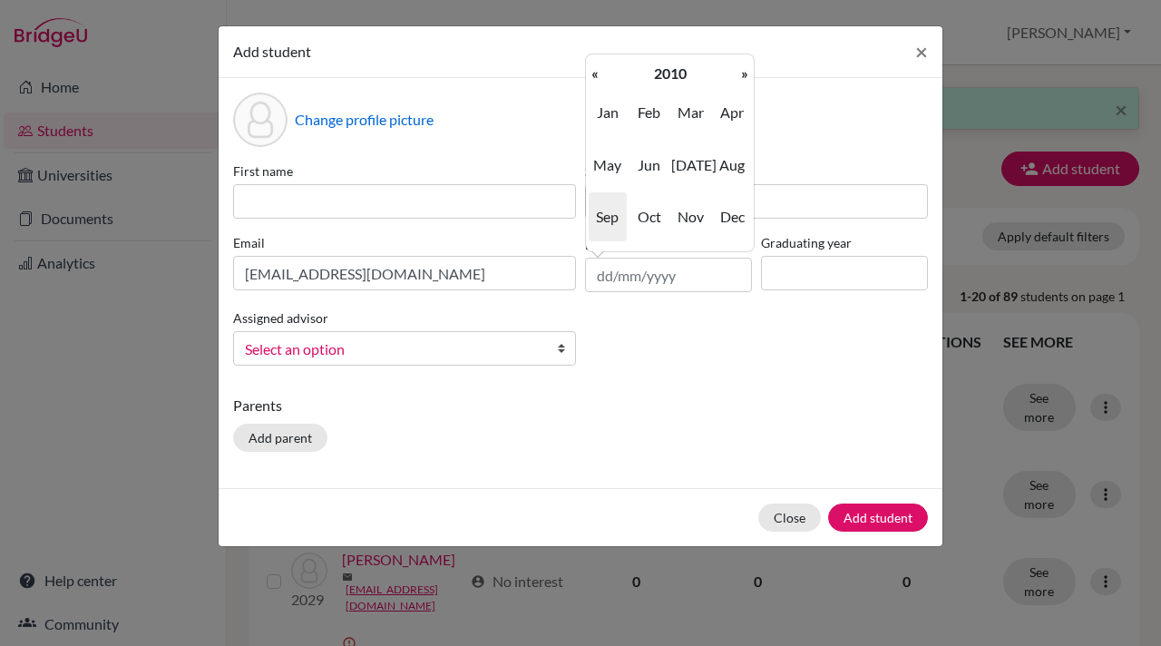
click at [597, 74] on th "«" at bounding box center [595, 74] width 18 height 24
click at [616, 213] on span "Sep" at bounding box center [608, 216] width 38 height 49
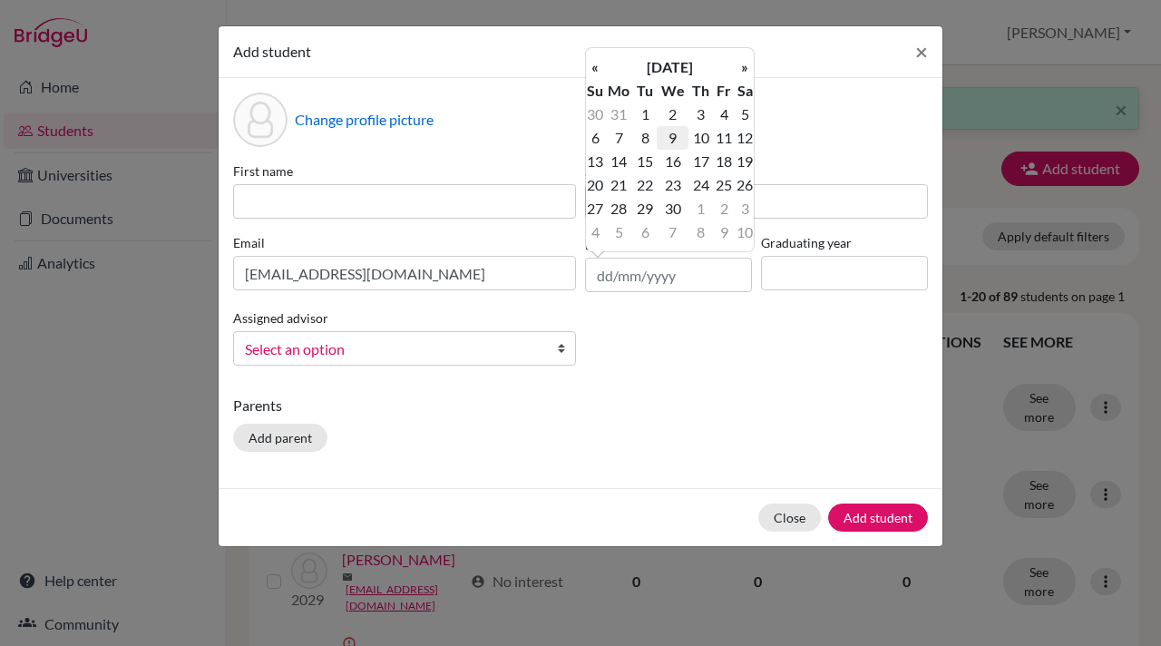
click at [679, 134] on td "9" at bounding box center [673, 138] width 32 height 24
type input "09/09/2009"
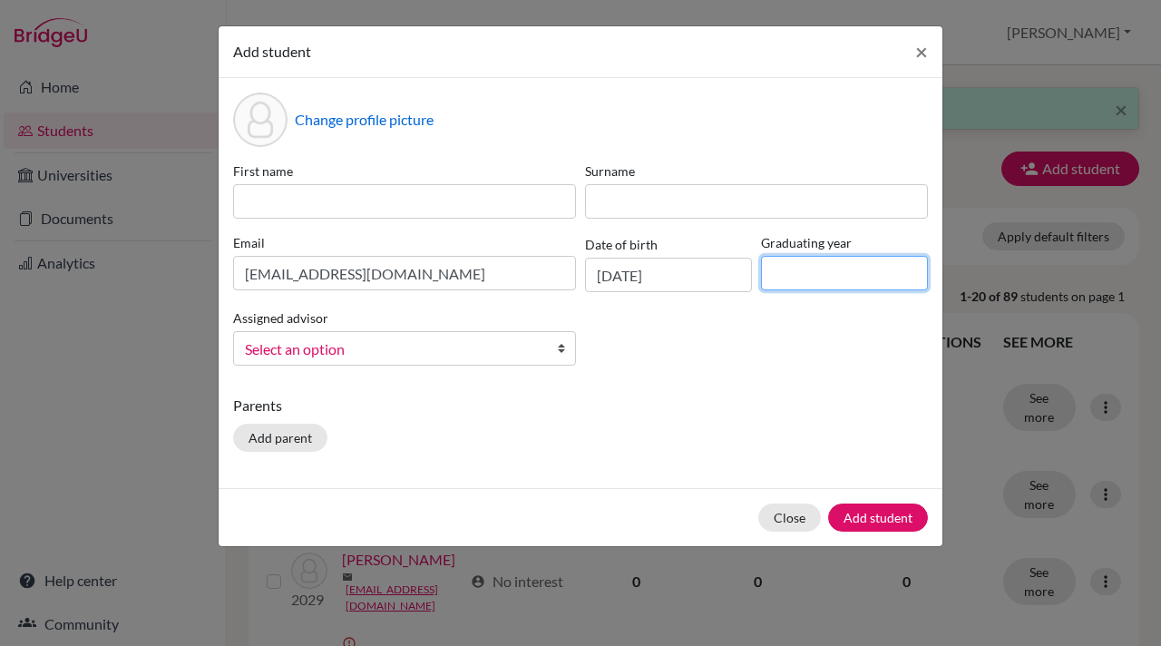
click at [783, 266] on input at bounding box center [844, 273] width 167 height 34
type input "2028"
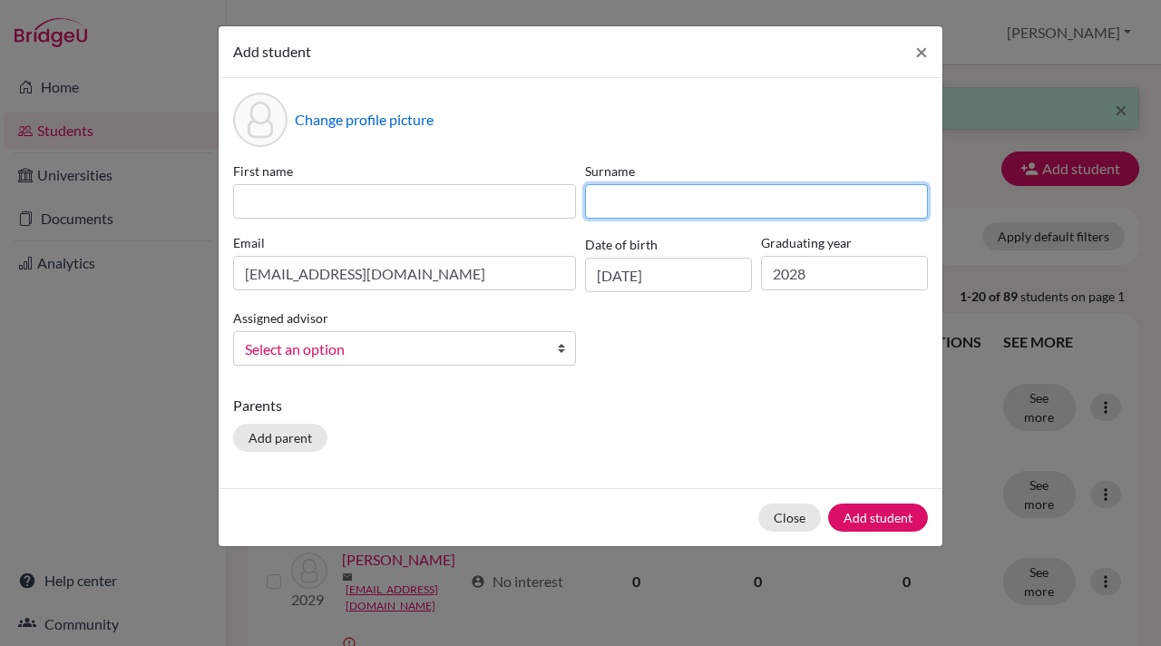
click at [614, 202] on input at bounding box center [756, 201] width 343 height 34
type input "Dhankani"
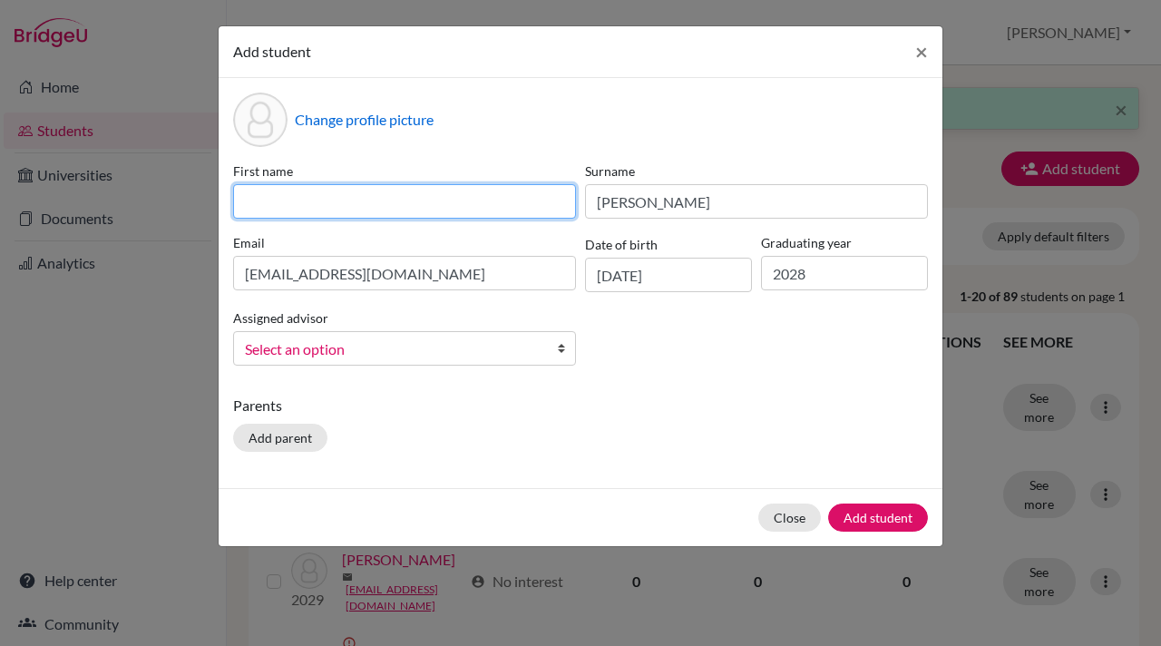
click at [270, 194] on input at bounding box center [404, 201] width 343 height 34
type input "Josh"
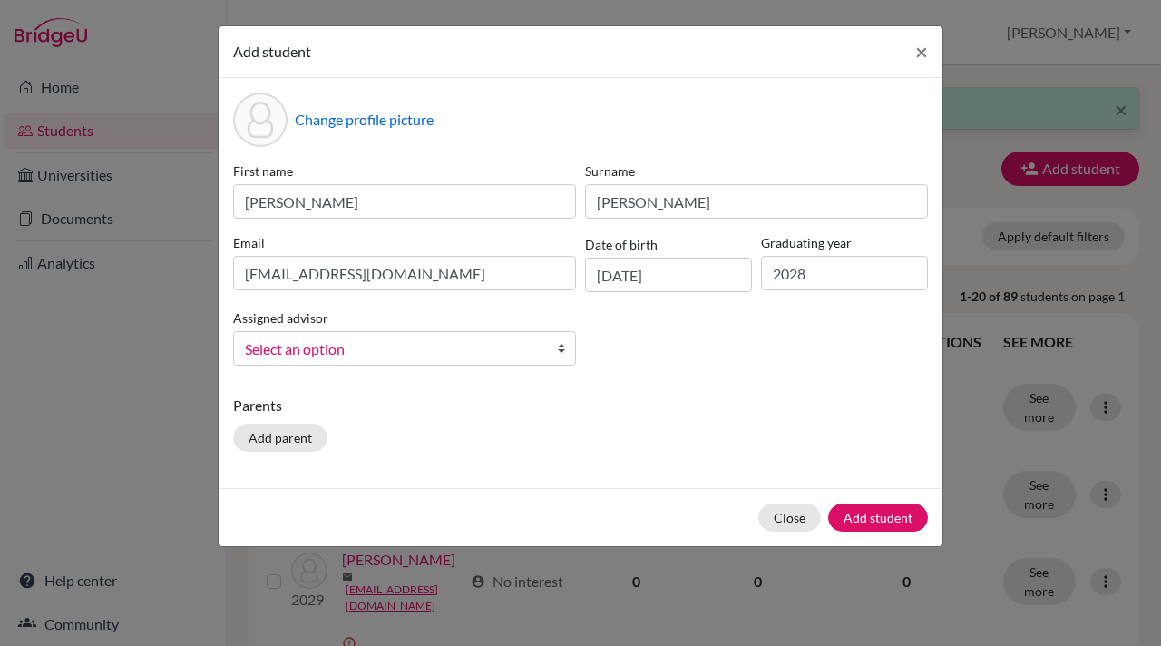
click at [564, 348] on b at bounding box center [566, 348] width 18 height 33
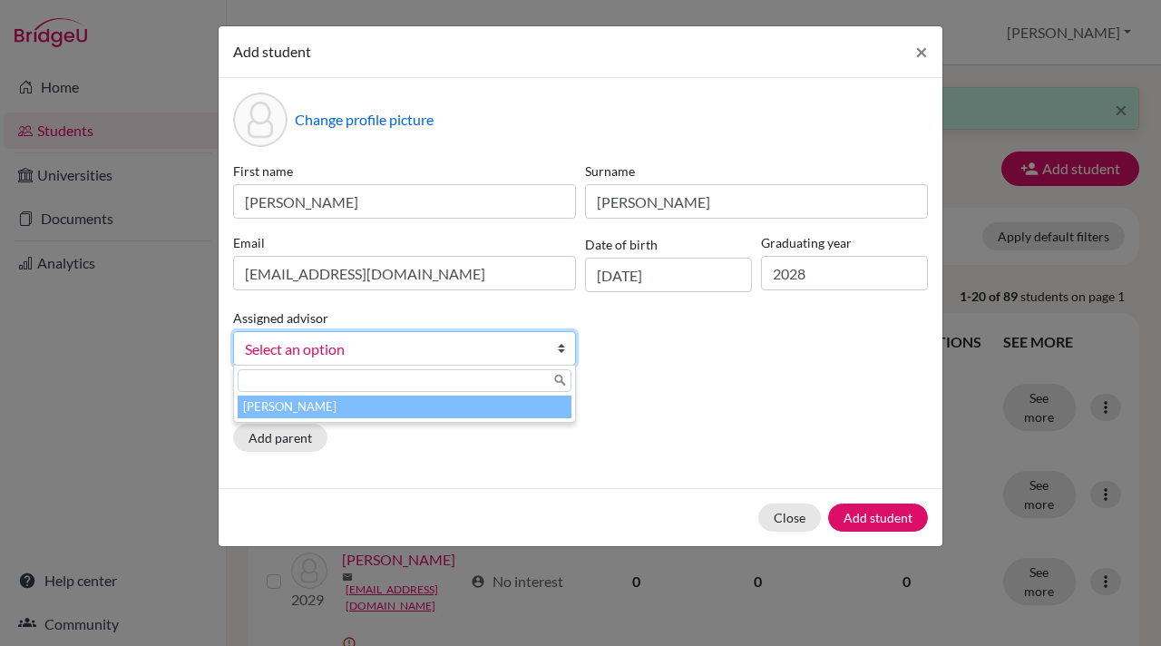
click at [466, 407] on li "[PERSON_NAME]" at bounding box center [405, 406] width 334 height 23
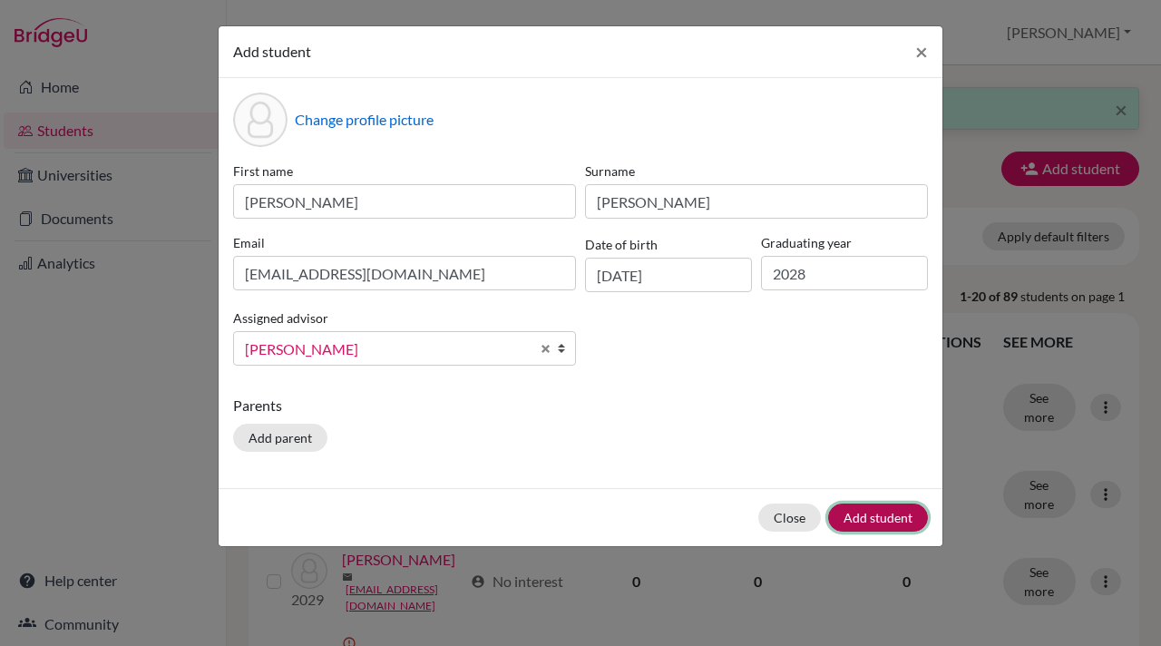
click at [887, 514] on button "Add student" at bounding box center [878, 517] width 100 height 28
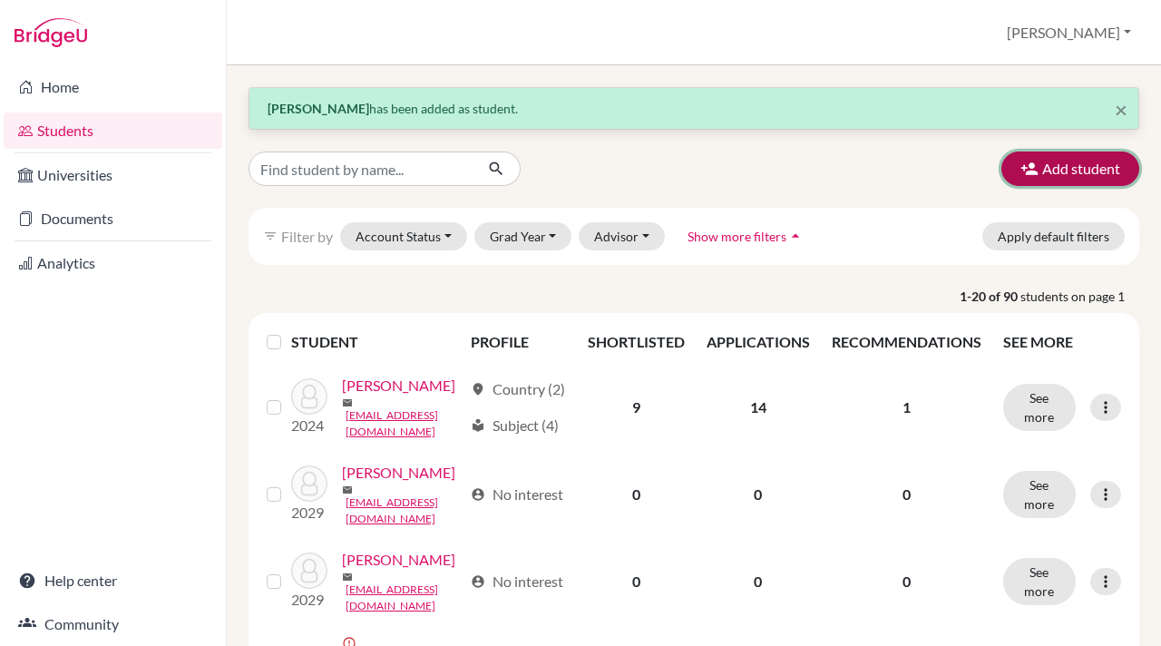
click at [1024, 172] on icon "button" at bounding box center [1029, 169] width 18 height 18
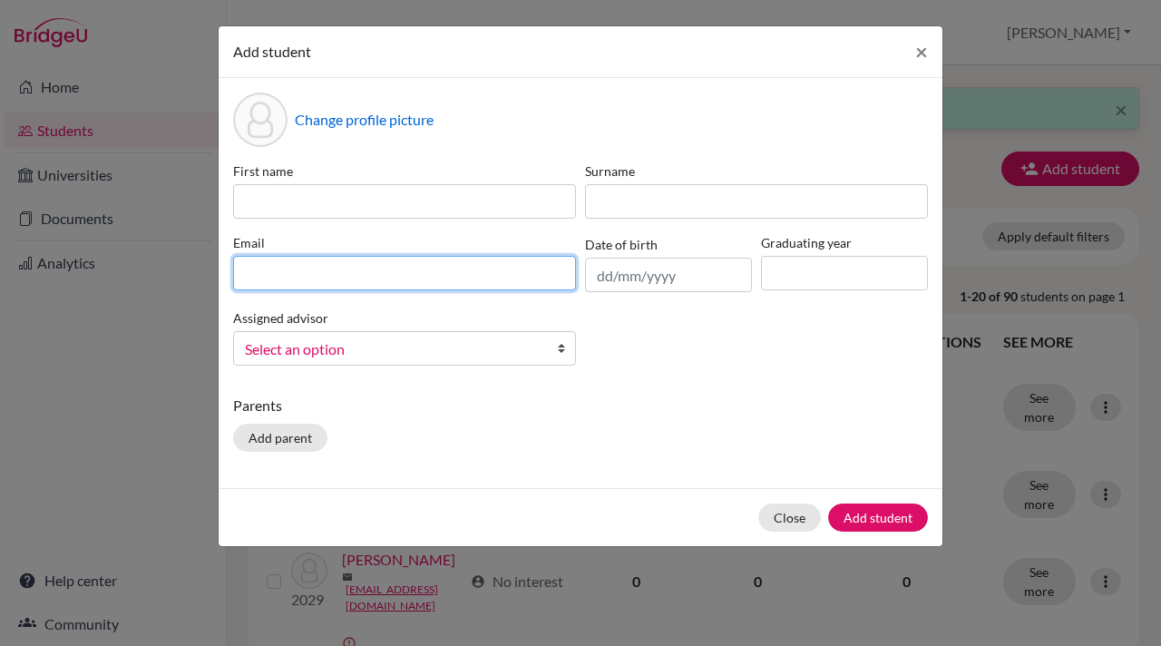
click at [243, 274] on input at bounding box center [404, 273] width 343 height 34
paste input "kanishks.student@mlsi.in"
type input "kanishks.student@mlsi.in"
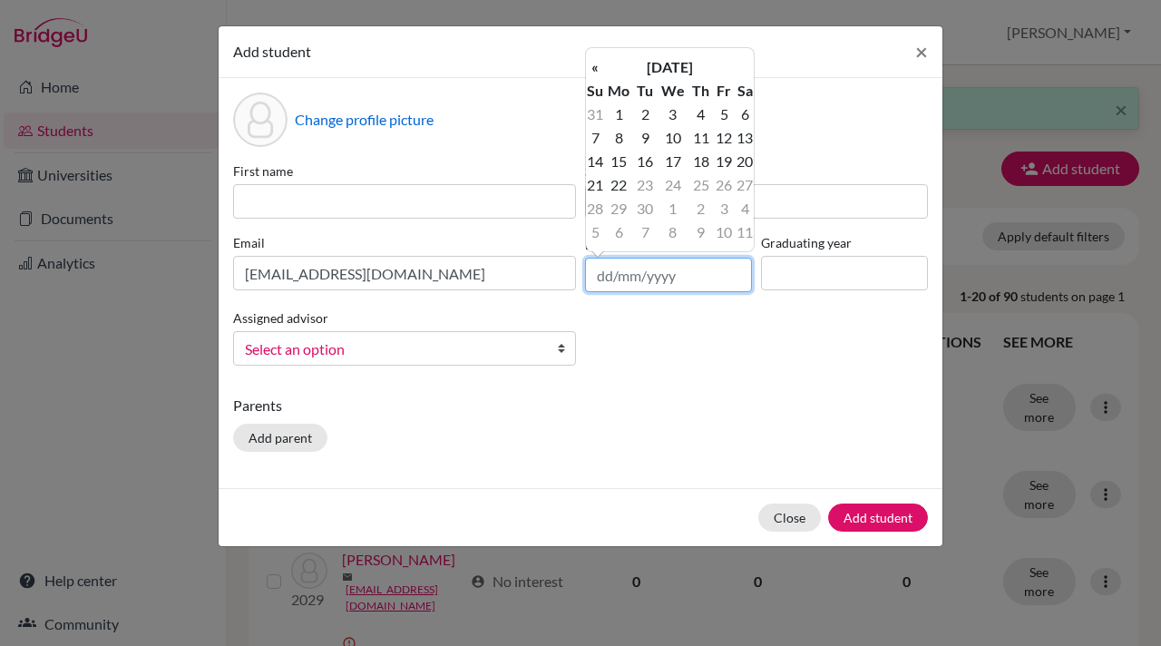
click at [660, 277] on input "text" at bounding box center [668, 275] width 167 height 34
click at [635, 278] on input "12/08/2010" at bounding box center [668, 275] width 167 height 34
click at [662, 276] on input "12//2010" at bounding box center [668, 275] width 167 height 34
click at [619, 275] on input "12//2009" at bounding box center [668, 275] width 167 height 34
click at [609, 275] on input "12/12/2009" at bounding box center [668, 275] width 167 height 34
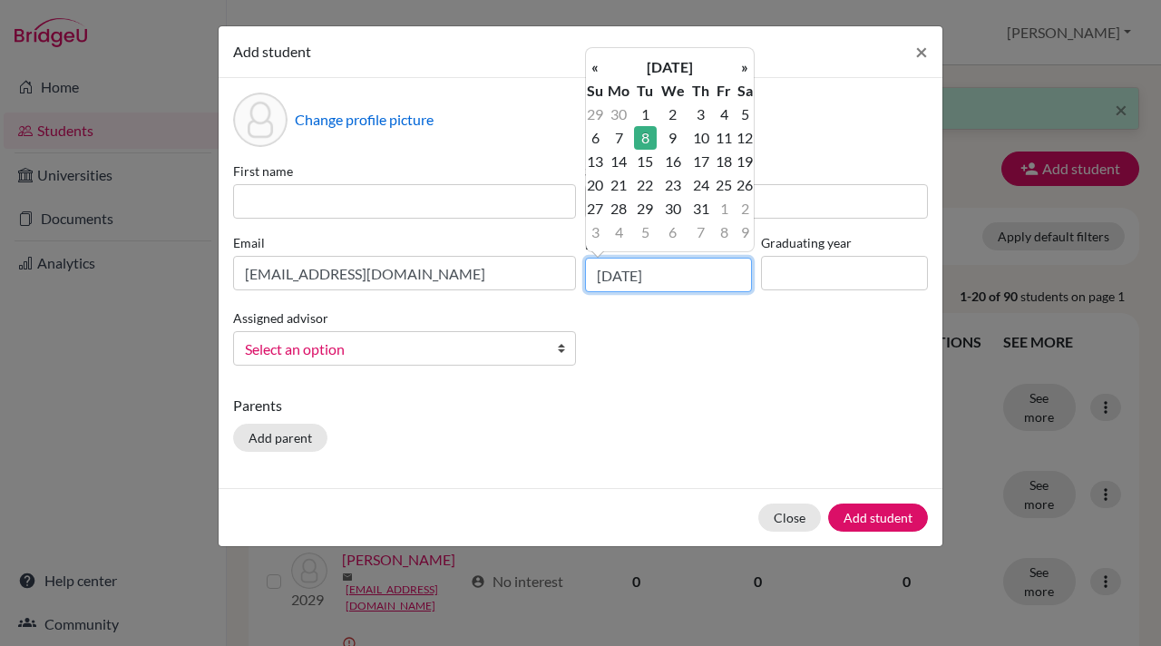
type input "08/12/2009"
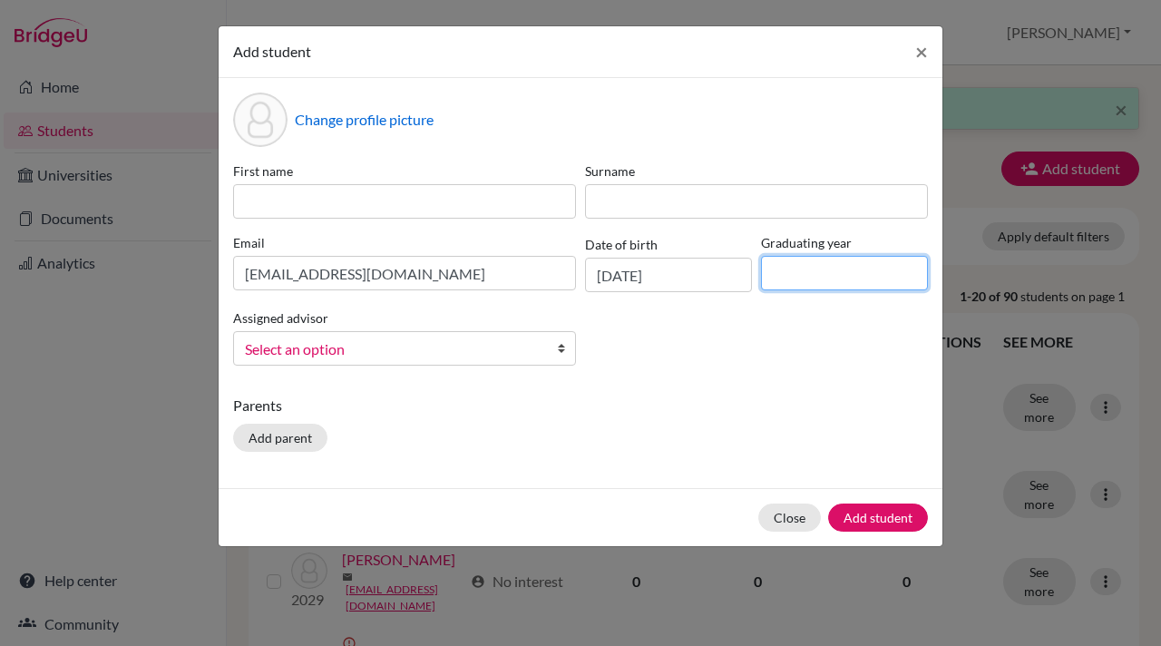
click at [807, 260] on input at bounding box center [844, 273] width 167 height 34
type input "2028"
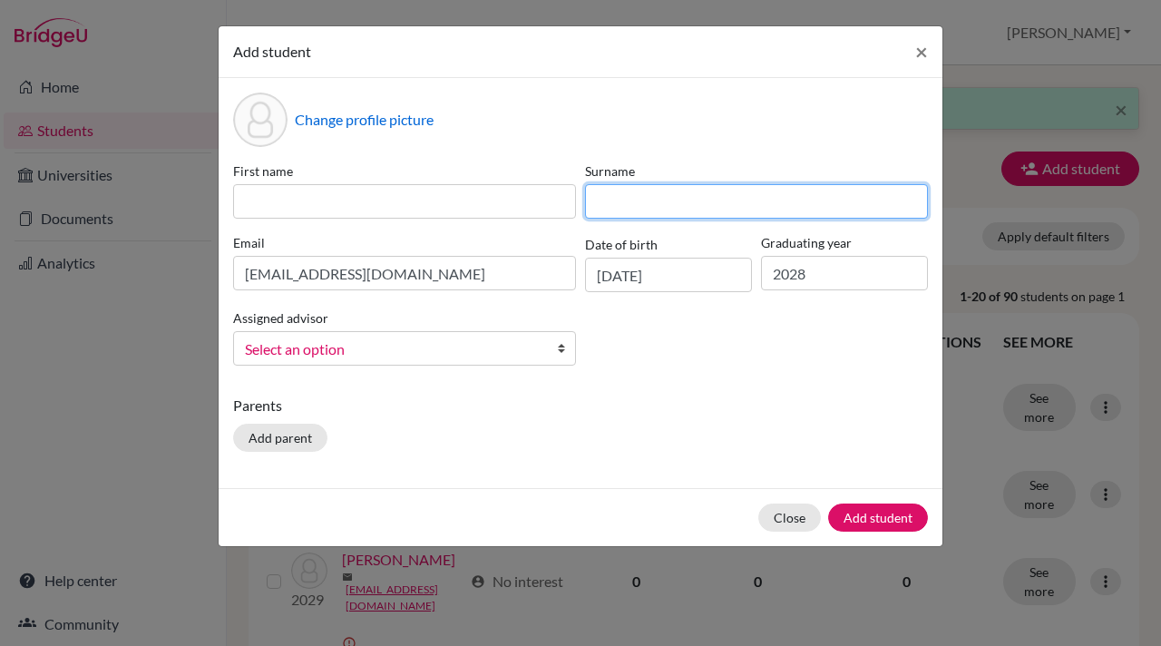
click at [607, 202] on input at bounding box center [756, 201] width 343 height 34
type input "D"
type input "Salve"
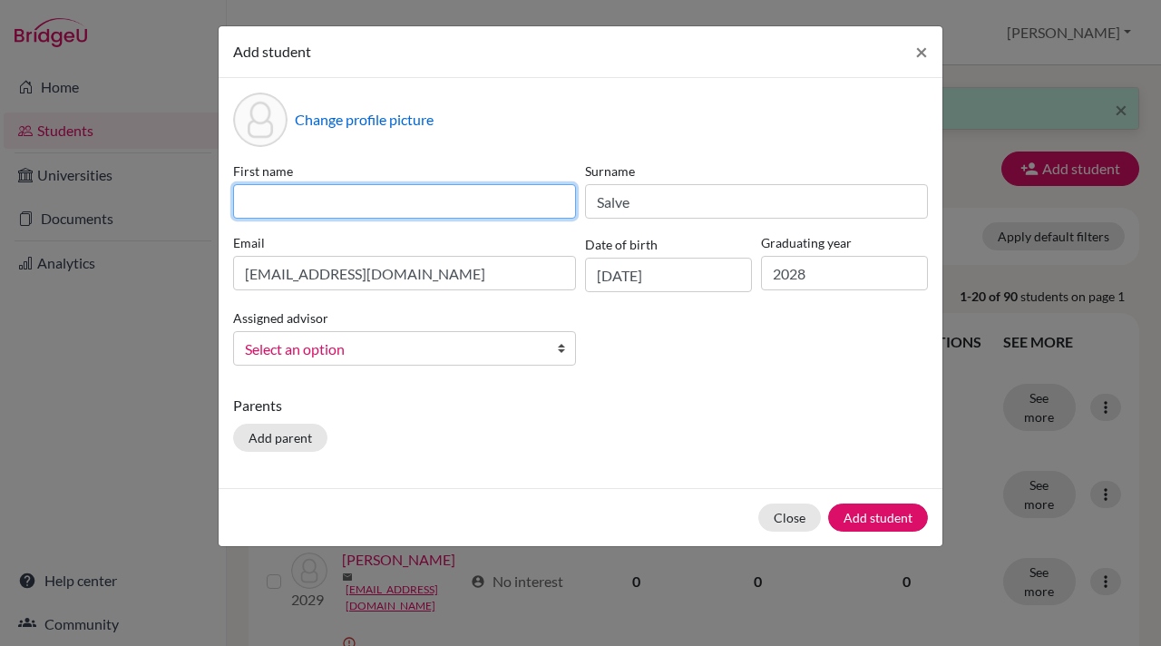
click at [258, 193] on input at bounding box center [404, 201] width 343 height 34
type input "Kanishk"
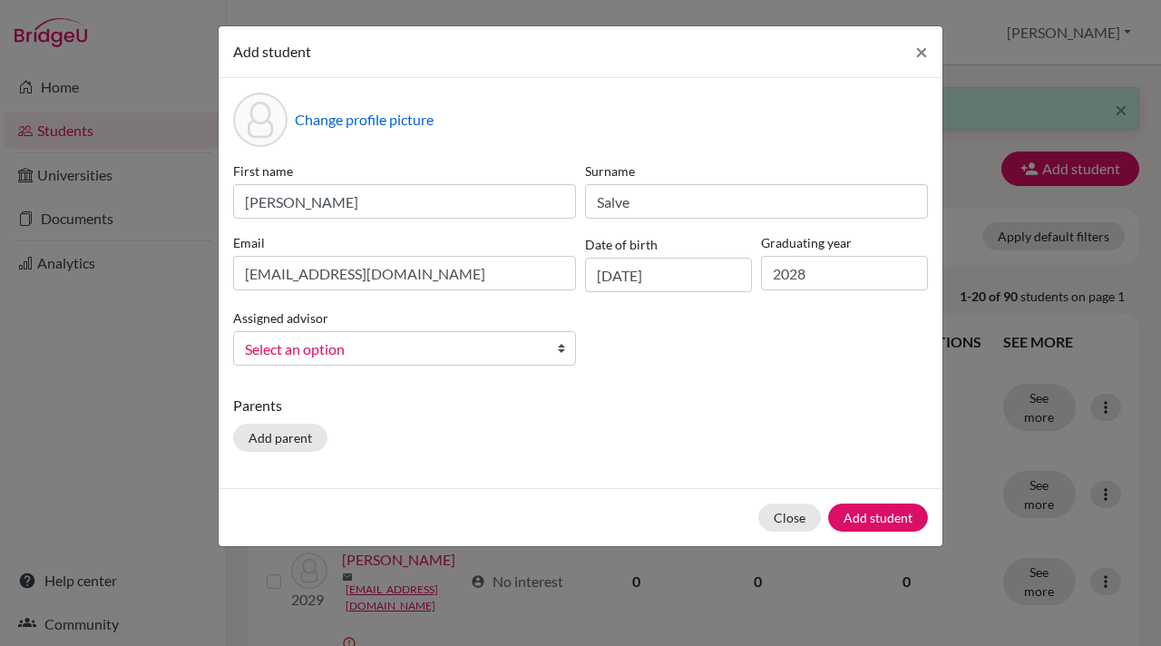
click at [565, 352] on b at bounding box center [566, 348] width 18 height 33
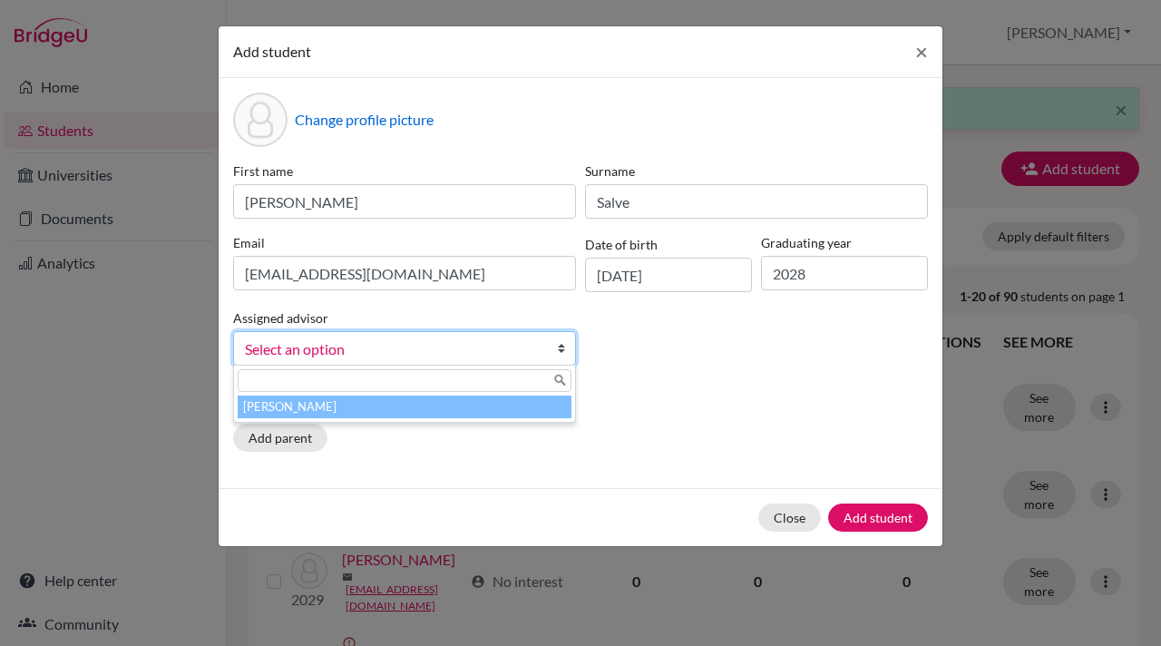
click at [383, 417] on li "[PERSON_NAME]" at bounding box center [405, 406] width 334 height 23
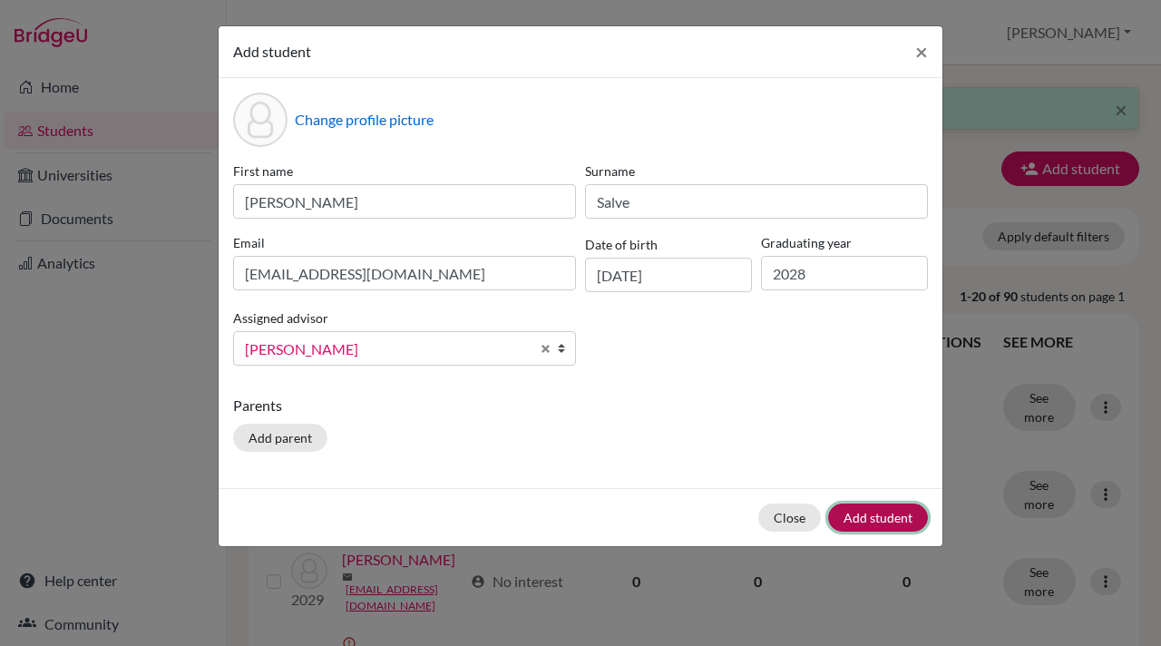
click at [874, 518] on button "Add student" at bounding box center [878, 517] width 100 height 28
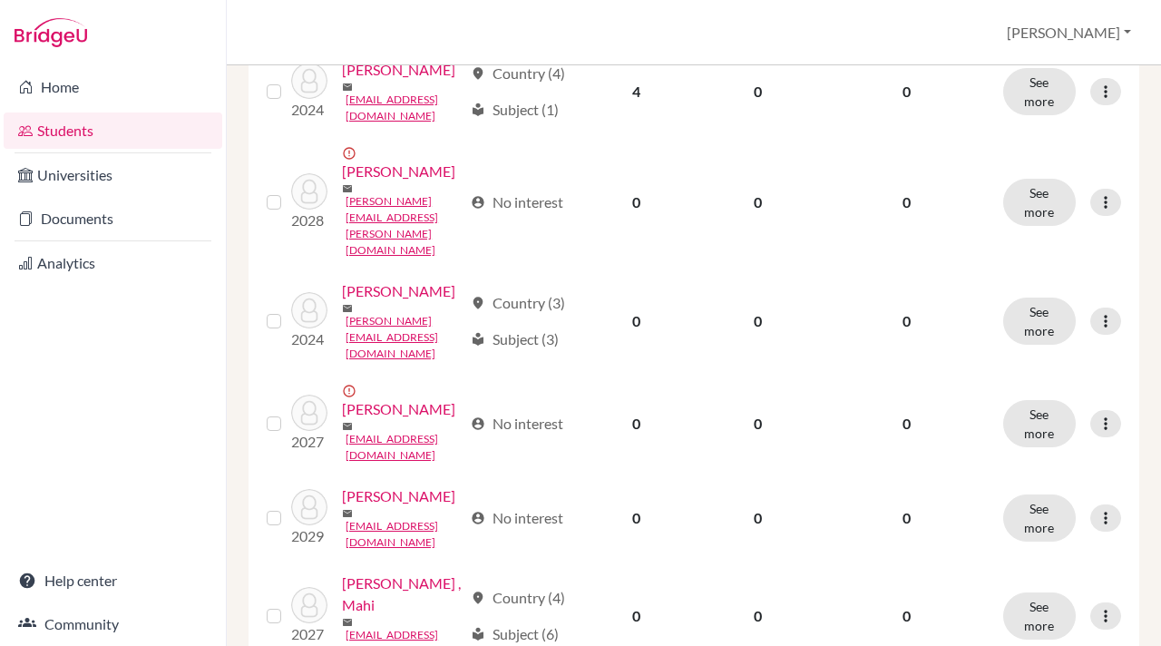
scroll to position [1697, 0]
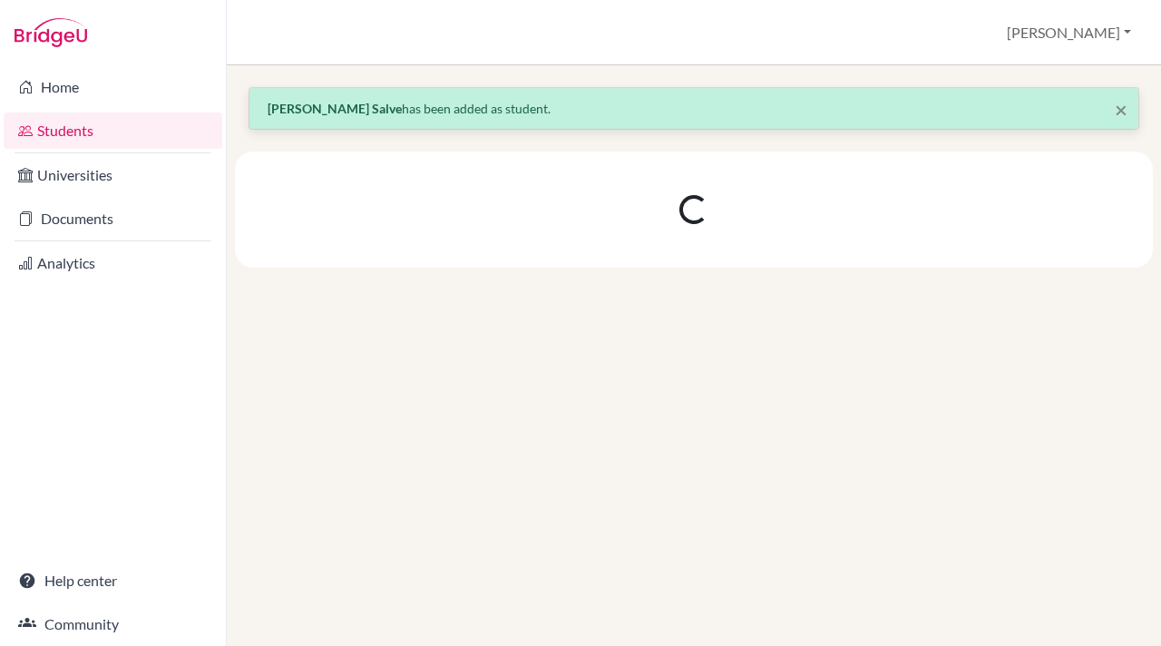
scroll to position [0, 0]
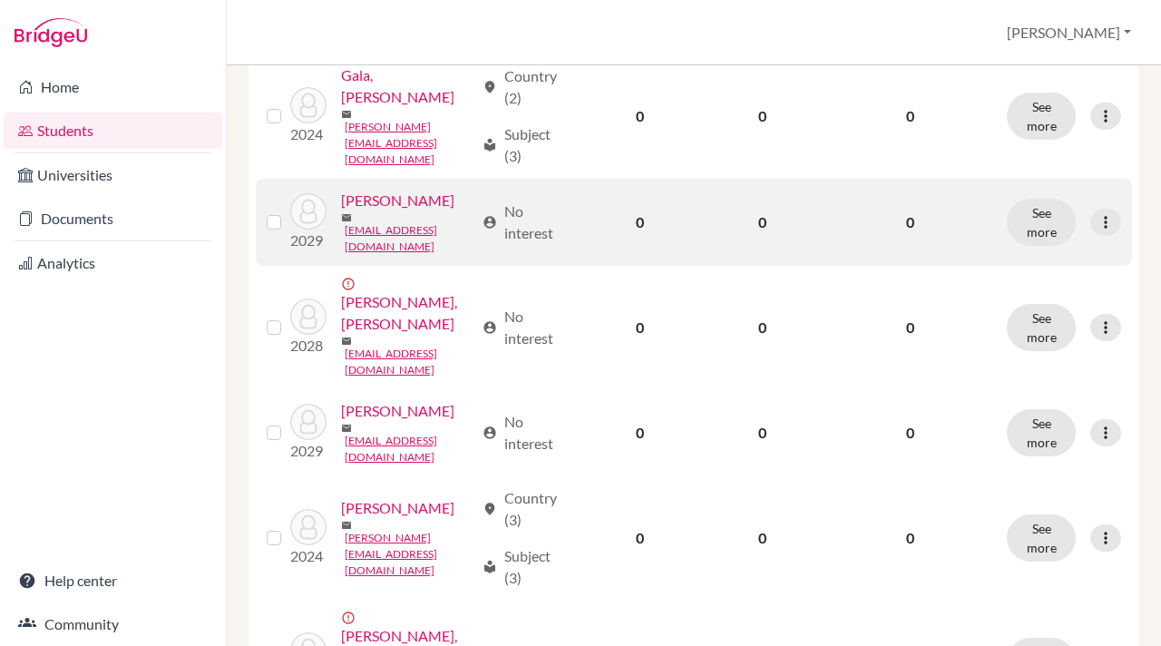
scroll to position [741, 0]
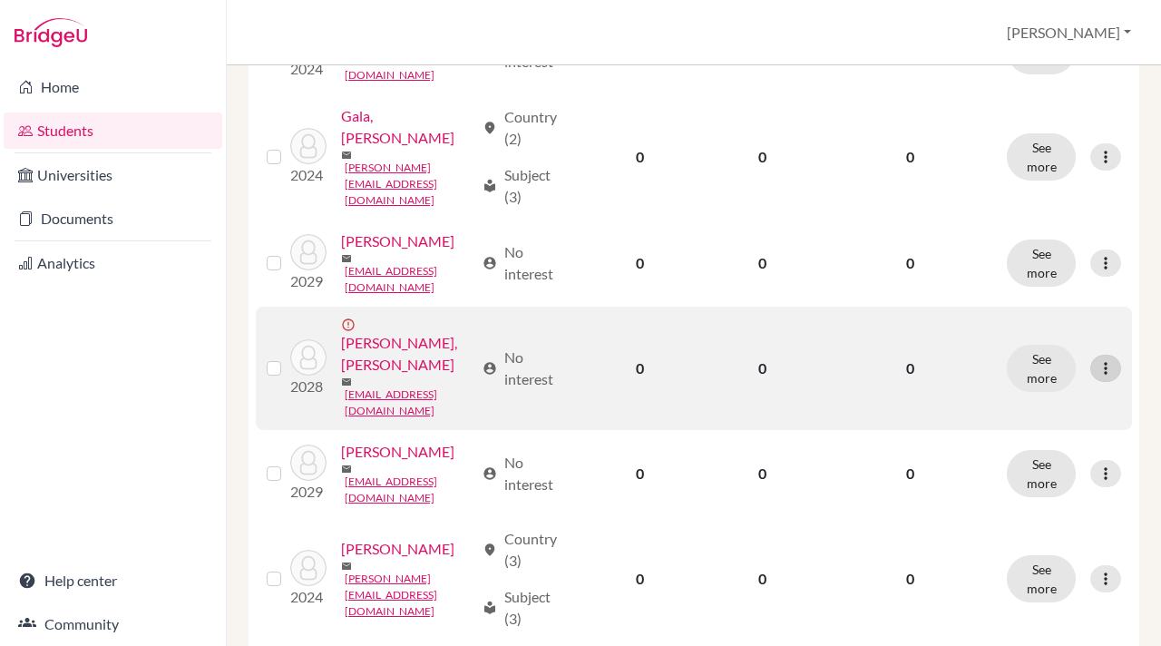
click at [1103, 359] on icon at bounding box center [1105, 368] width 18 height 18
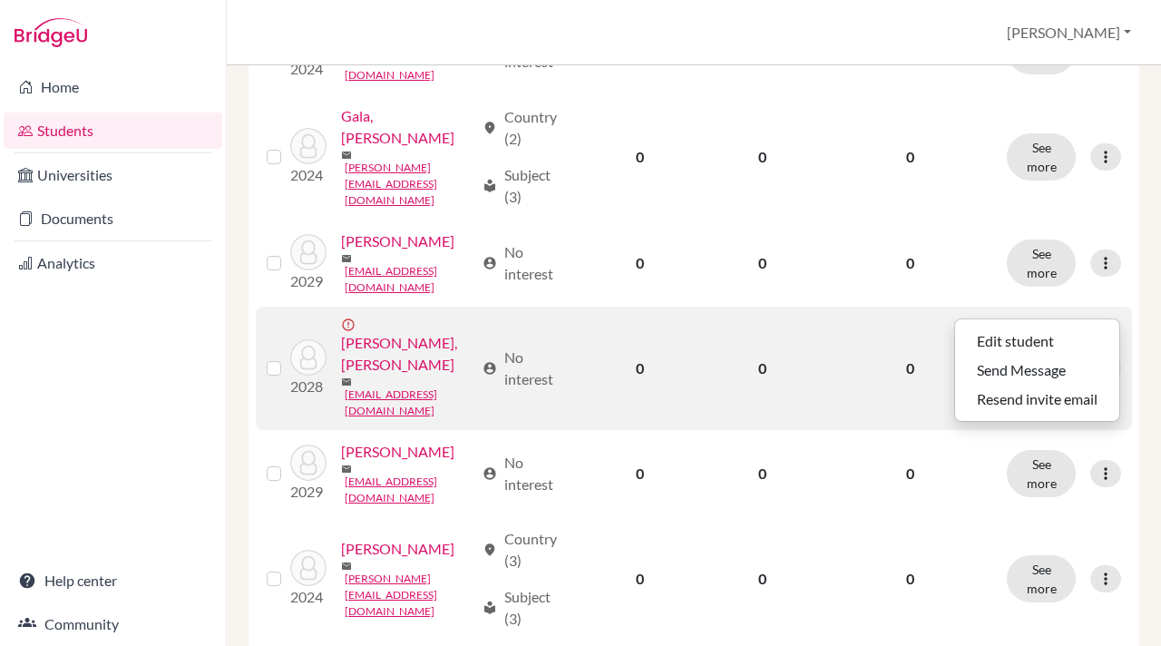
click at [1036, 345] on button "See more" at bounding box center [1041, 368] width 69 height 47
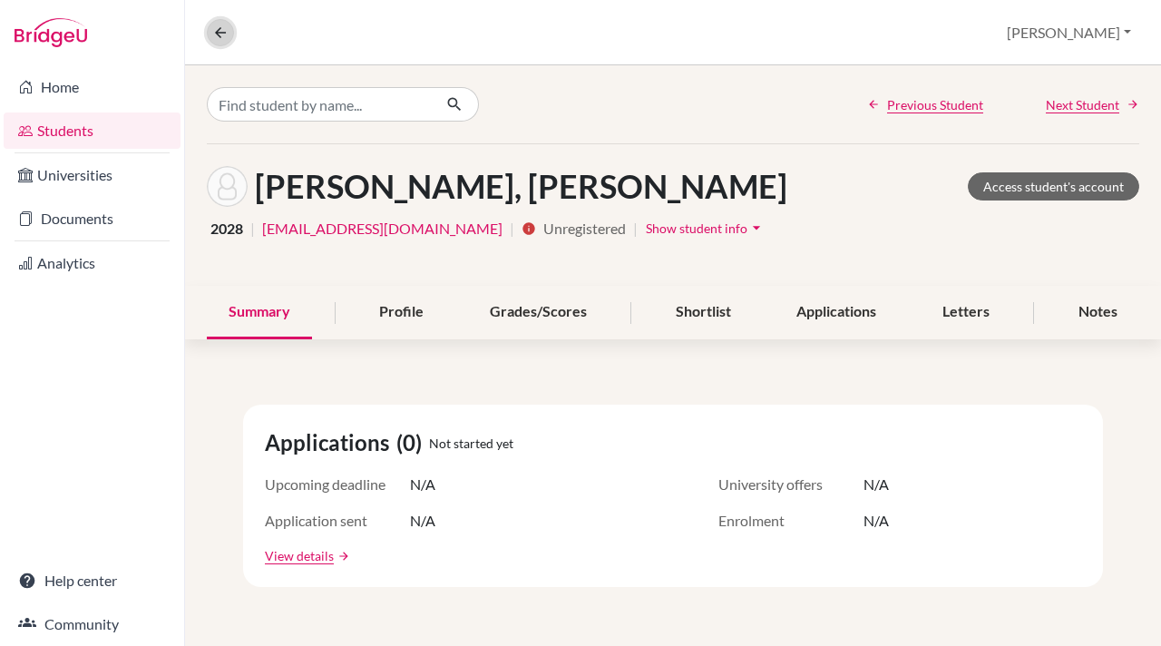
click at [219, 31] on icon at bounding box center [220, 32] width 16 height 16
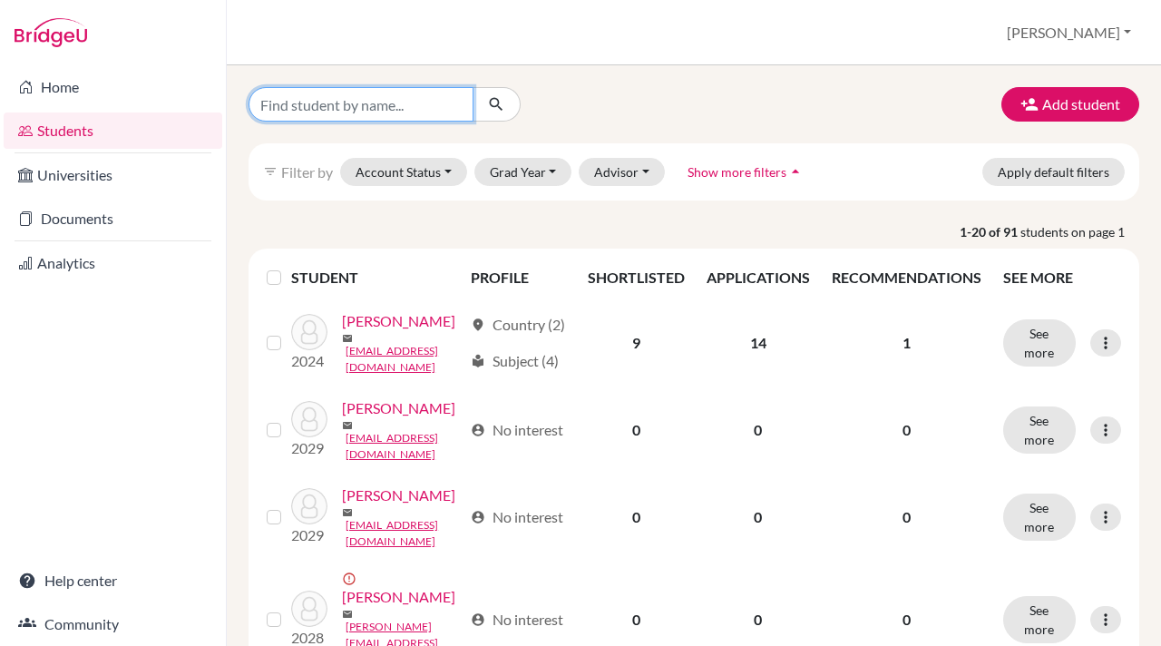
click at [303, 99] on input "Find student by name..." at bounding box center [360, 104] width 225 height 34
type input "sanika"
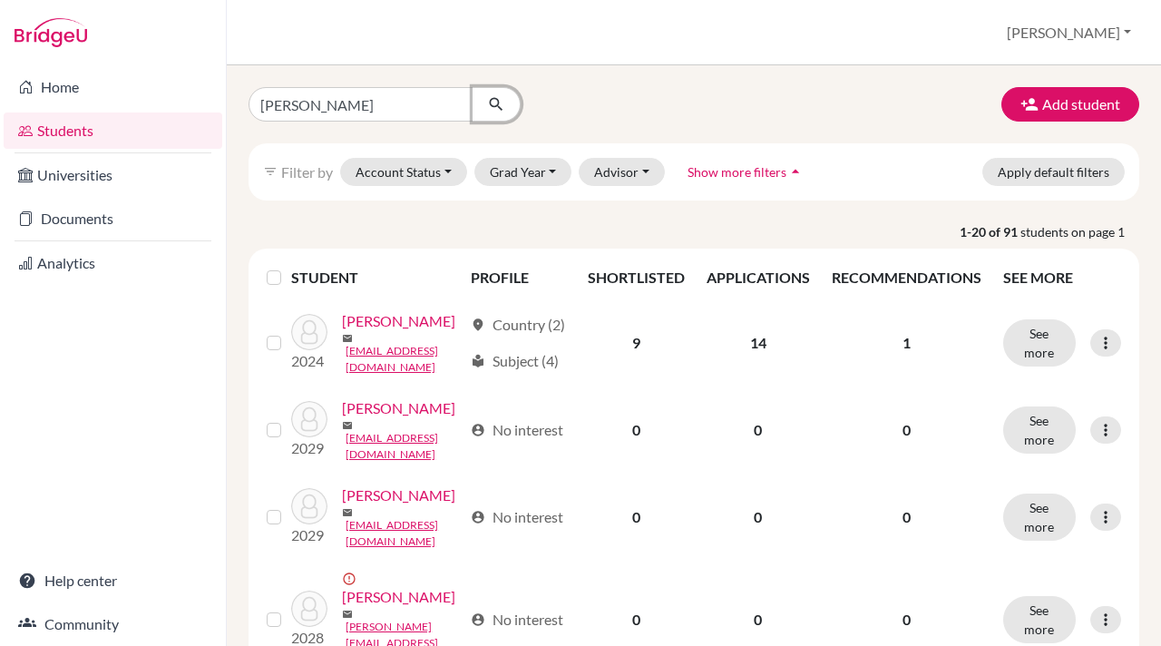
click at [493, 106] on icon "submit" at bounding box center [496, 104] width 18 height 18
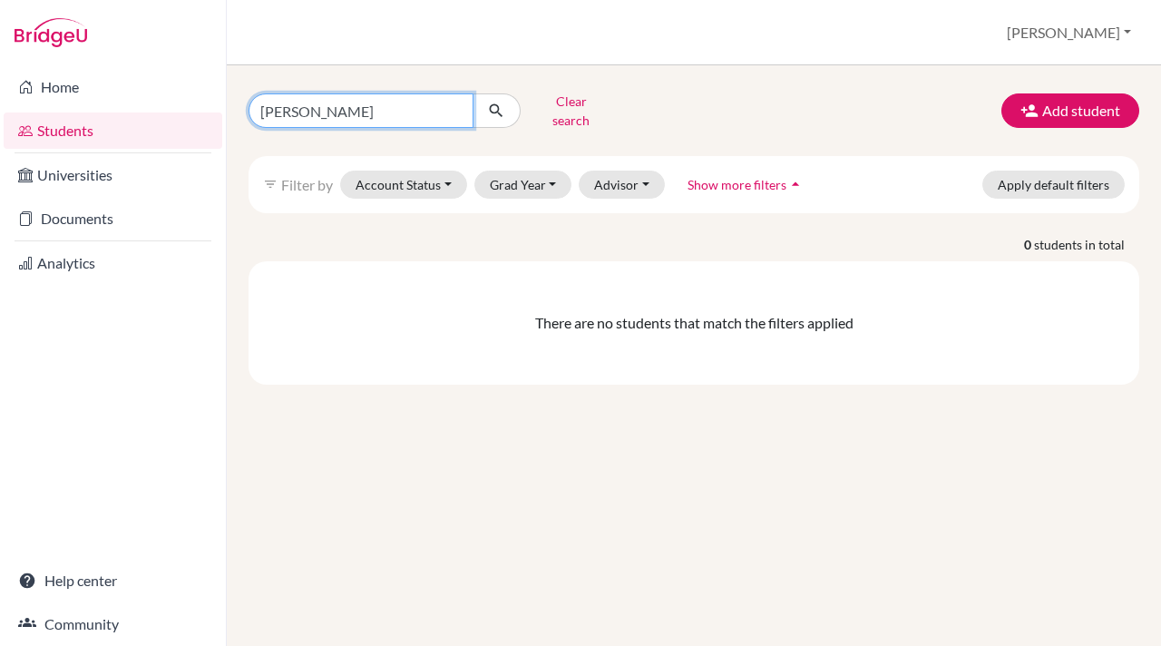
click at [305, 104] on input "sanika" at bounding box center [360, 110] width 225 height 34
type input "s"
click at [826, 80] on div "Clear search Add student filter_list Filter by Account Status Active accounts A…" at bounding box center [694, 355] width 934 height 580
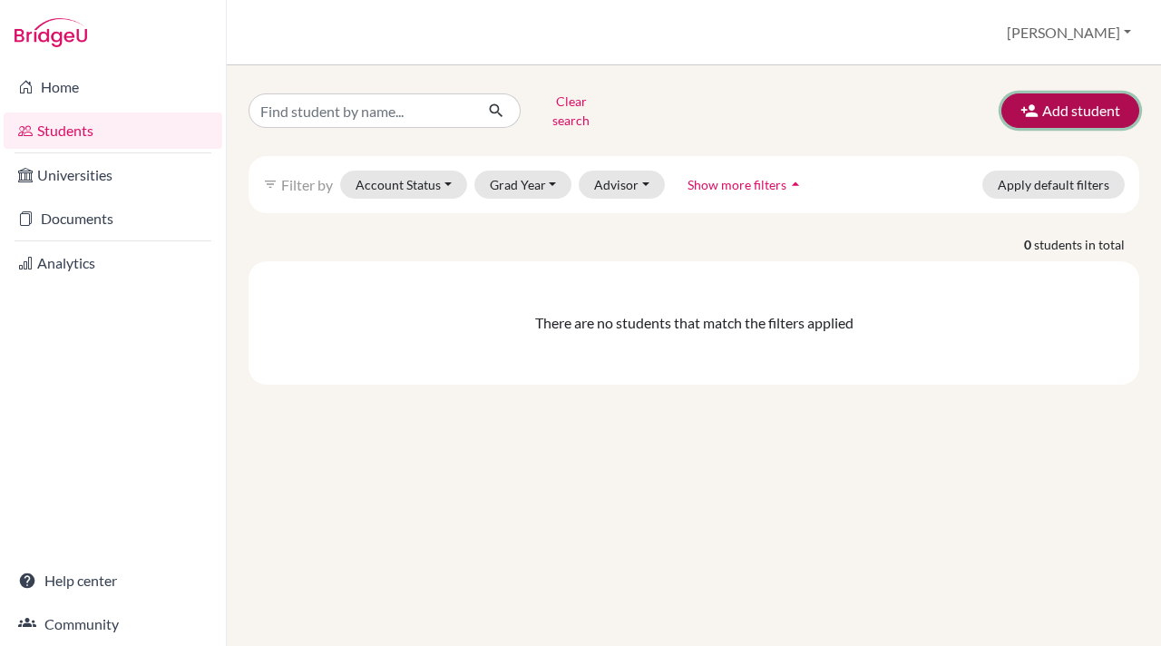
click at [1025, 102] on icon "button" at bounding box center [1029, 111] width 18 height 18
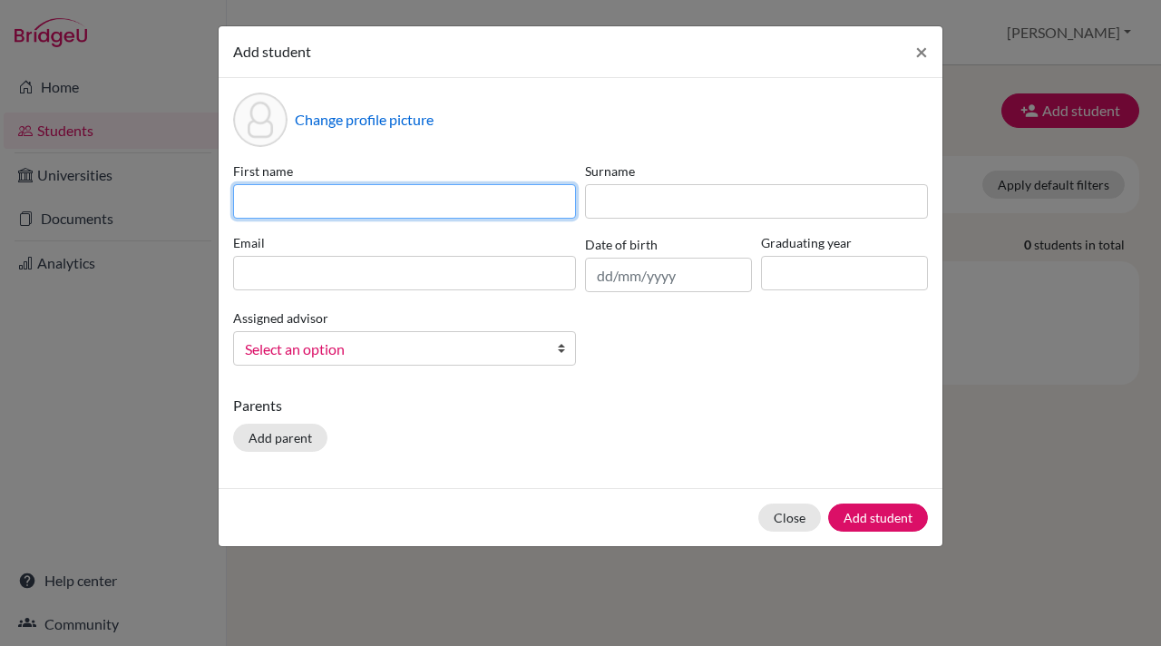
click at [255, 206] on input at bounding box center [404, 201] width 343 height 34
type input "Maisha"
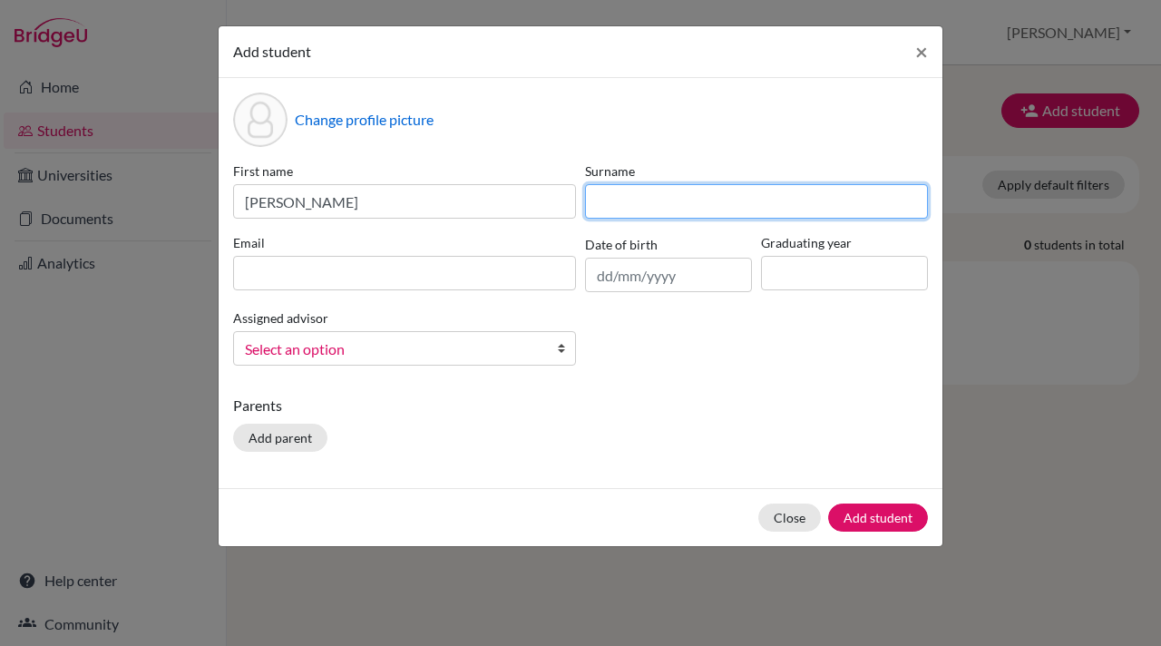
click at [614, 190] on input at bounding box center [756, 201] width 343 height 34
type input "Gada"
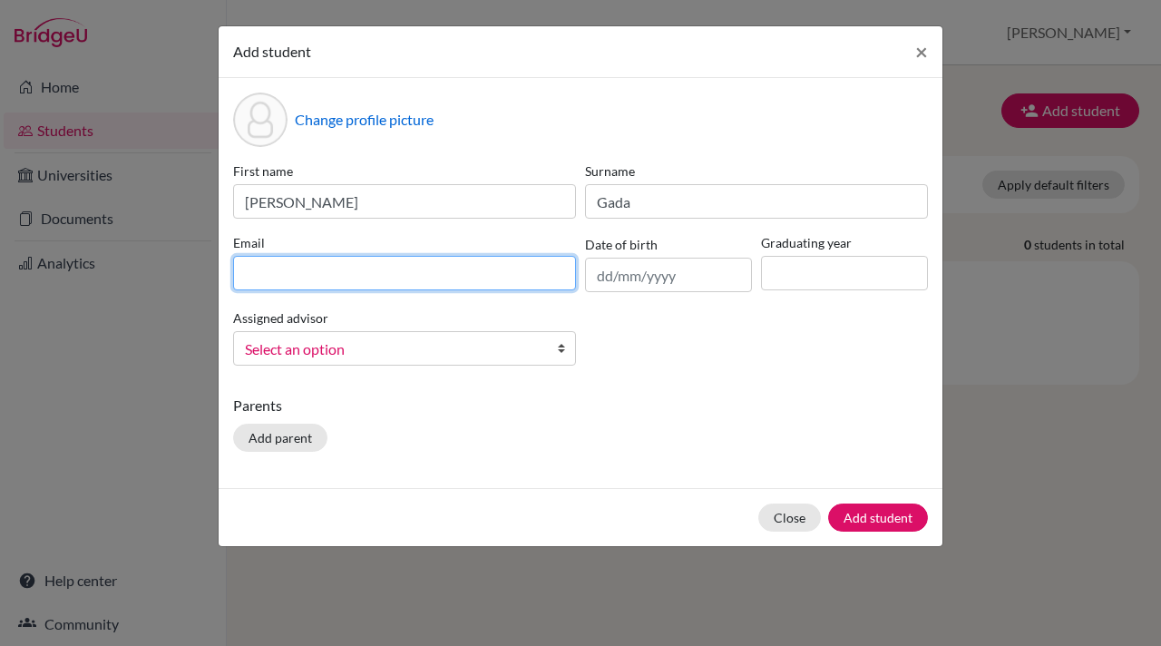
click at [267, 276] on input at bounding box center [404, 273] width 343 height 34
paste input "maishag.student@mlsi.in"
type input "maishag.student@mlsi.in"
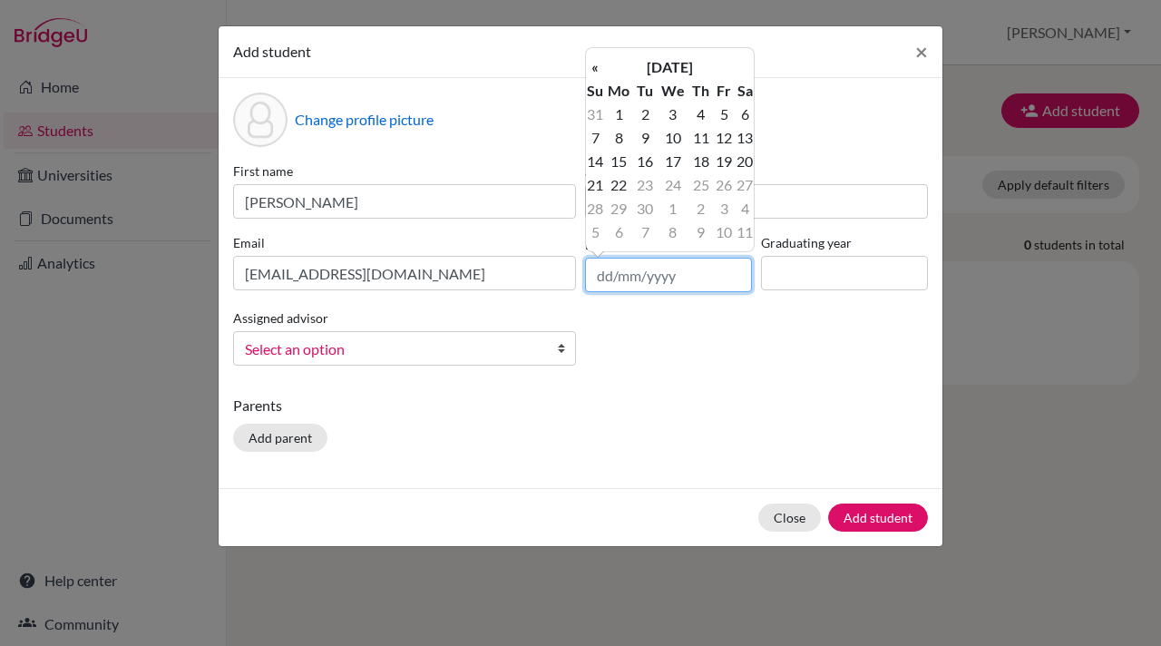
click at [612, 279] on input "text" at bounding box center [668, 275] width 167 height 34
paste input "22/09/2025"
click at [633, 276] on input "22/09/2025" at bounding box center [668, 275] width 167 height 34
click at [674, 72] on th "[DATE]" at bounding box center [669, 67] width 131 height 24
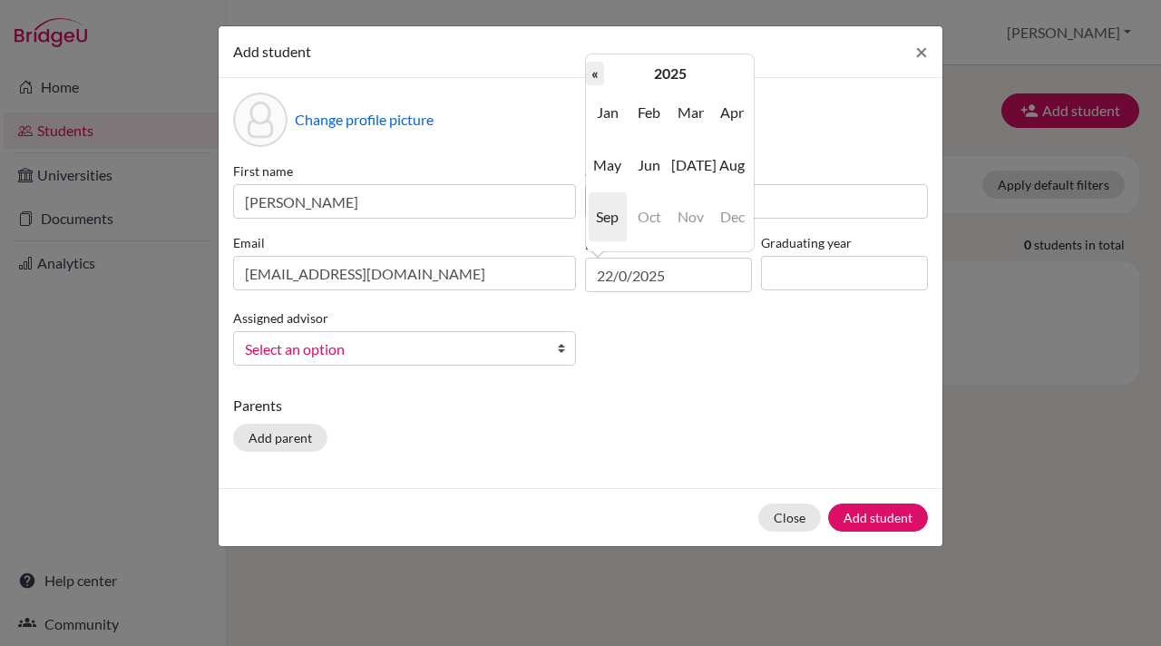
click at [597, 73] on th "«" at bounding box center [595, 74] width 18 height 24
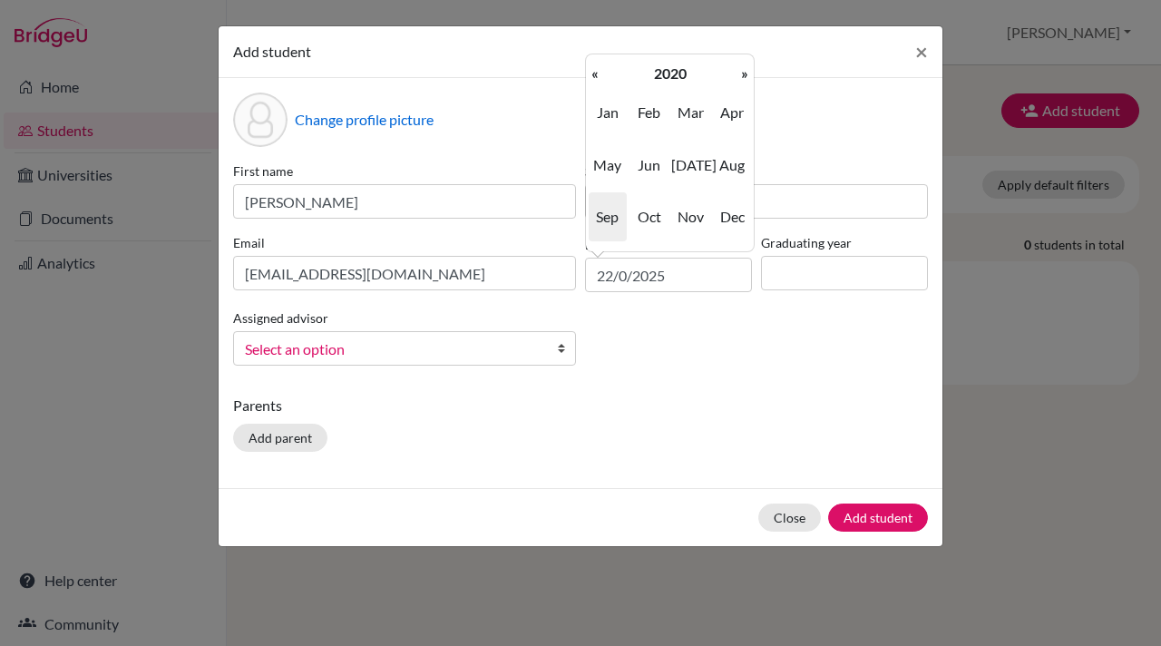
click at [597, 73] on th "«" at bounding box center [595, 74] width 18 height 24
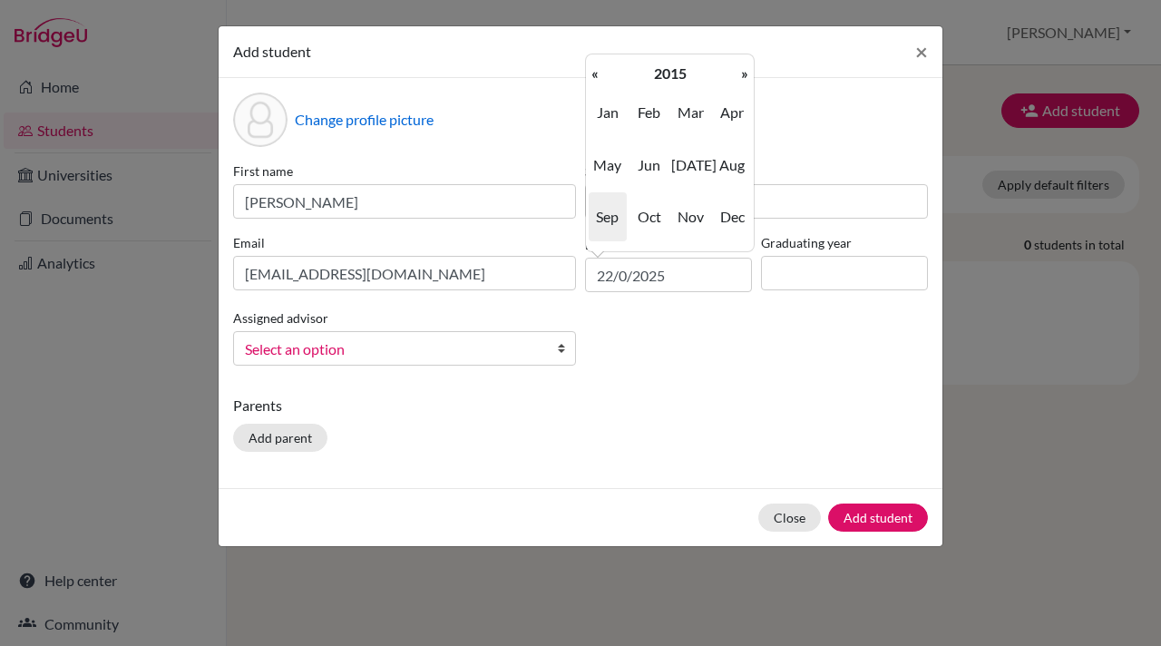
click at [597, 73] on th "«" at bounding box center [595, 74] width 18 height 24
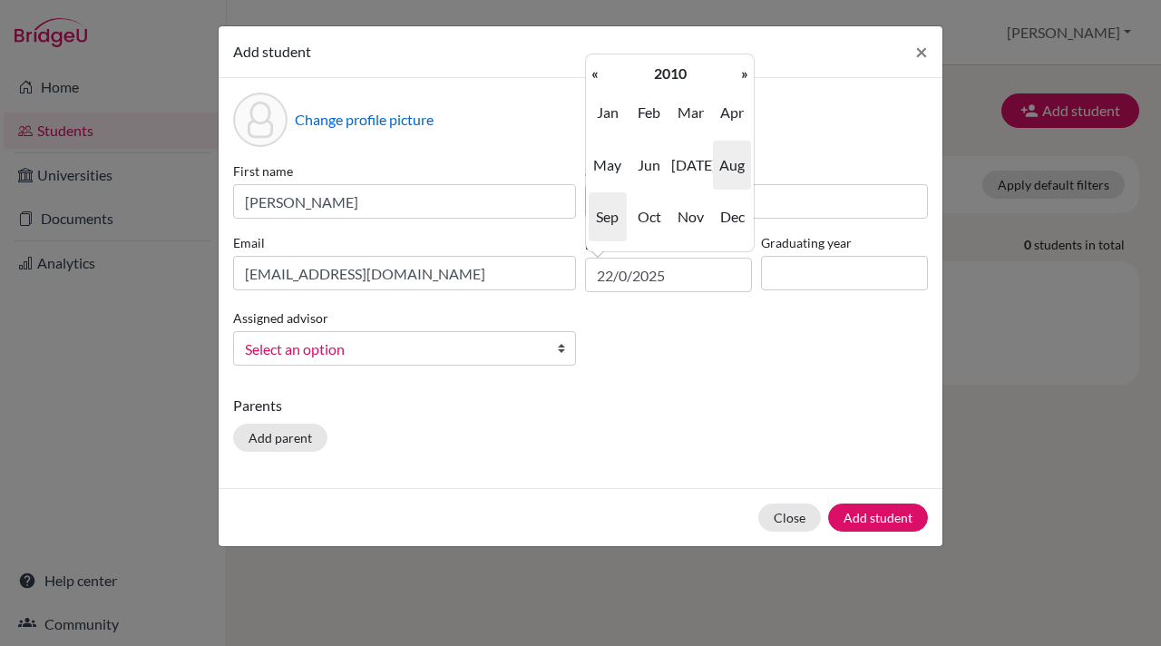
click at [734, 158] on span "Aug" at bounding box center [732, 165] width 38 height 49
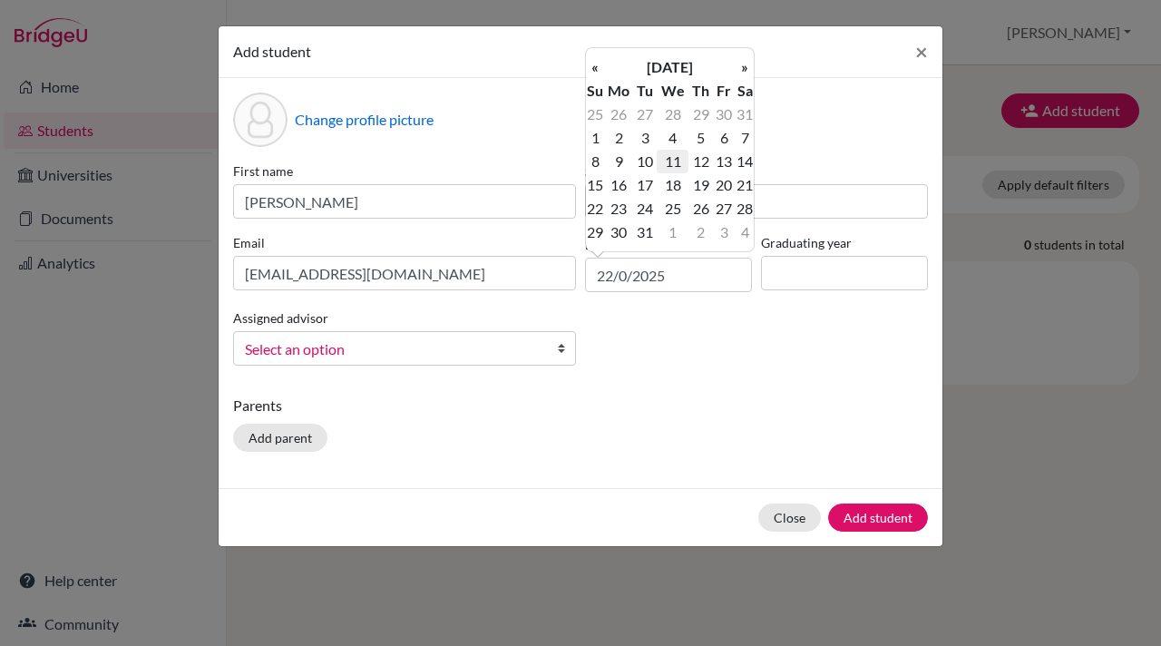
click at [678, 160] on td "11" at bounding box center [673, 162] width 32 height 24
type input "11/08/2010"
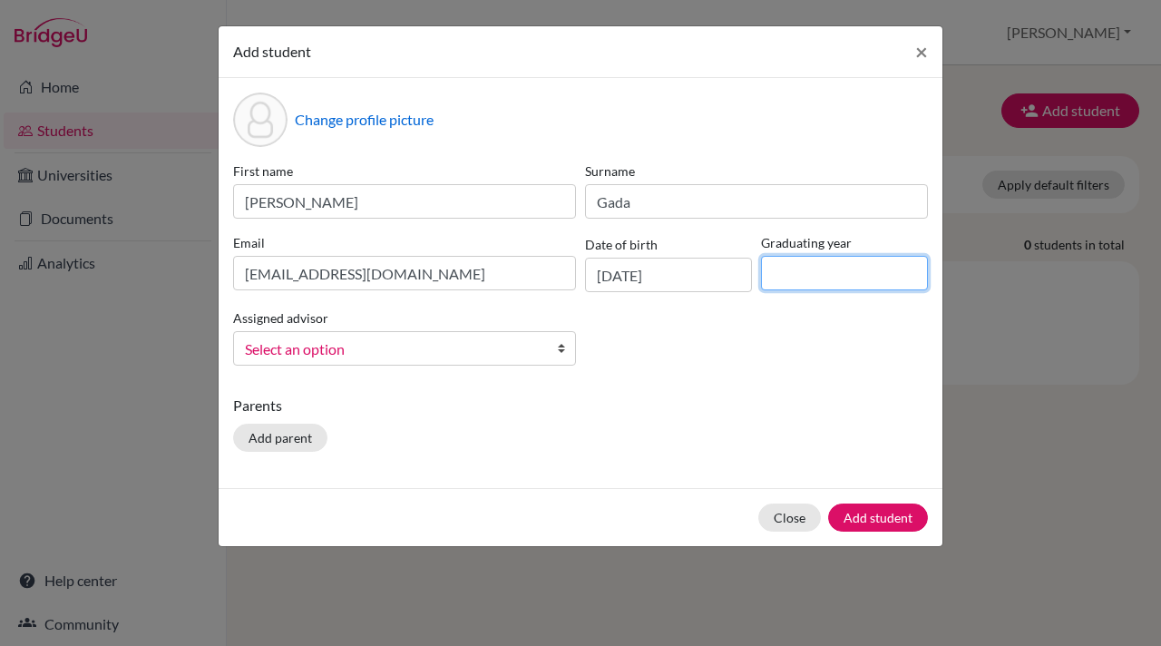
click at [789, 278] on input at bounding box center [844, 273] width 167 height 34
type input "2028"
click at [568, 347] on b at bounding box center [566, 348] width 18 height 33
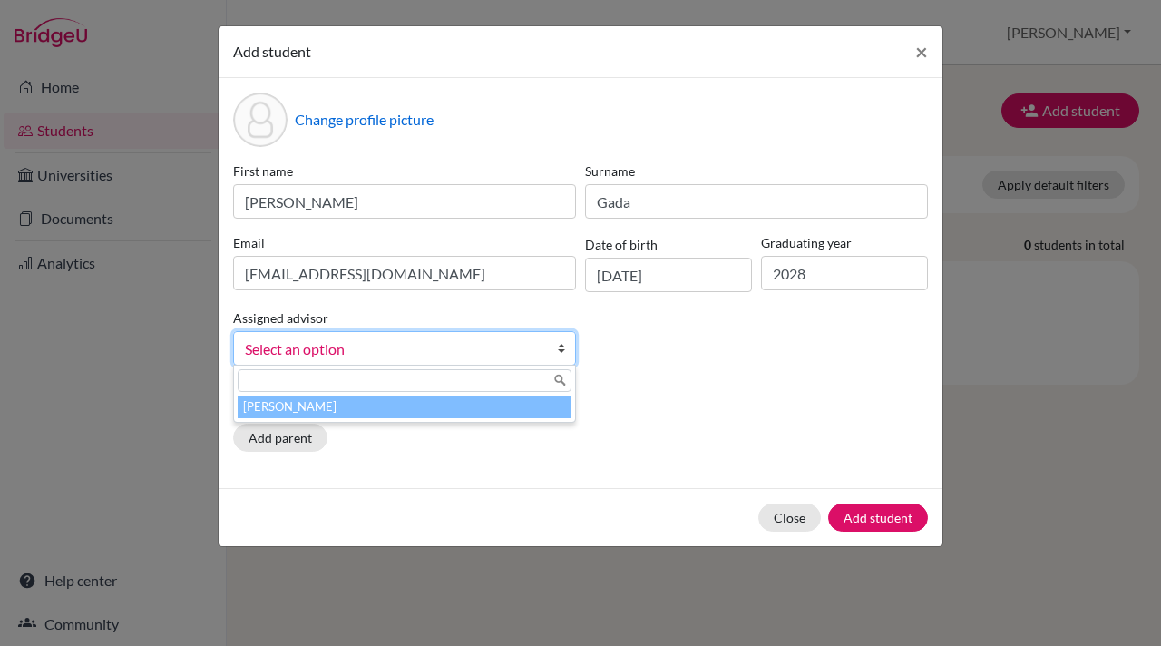
click at [437, 405] on li "[PERSON_NAME]" at bounding box center [405, 406] width 334 height 23
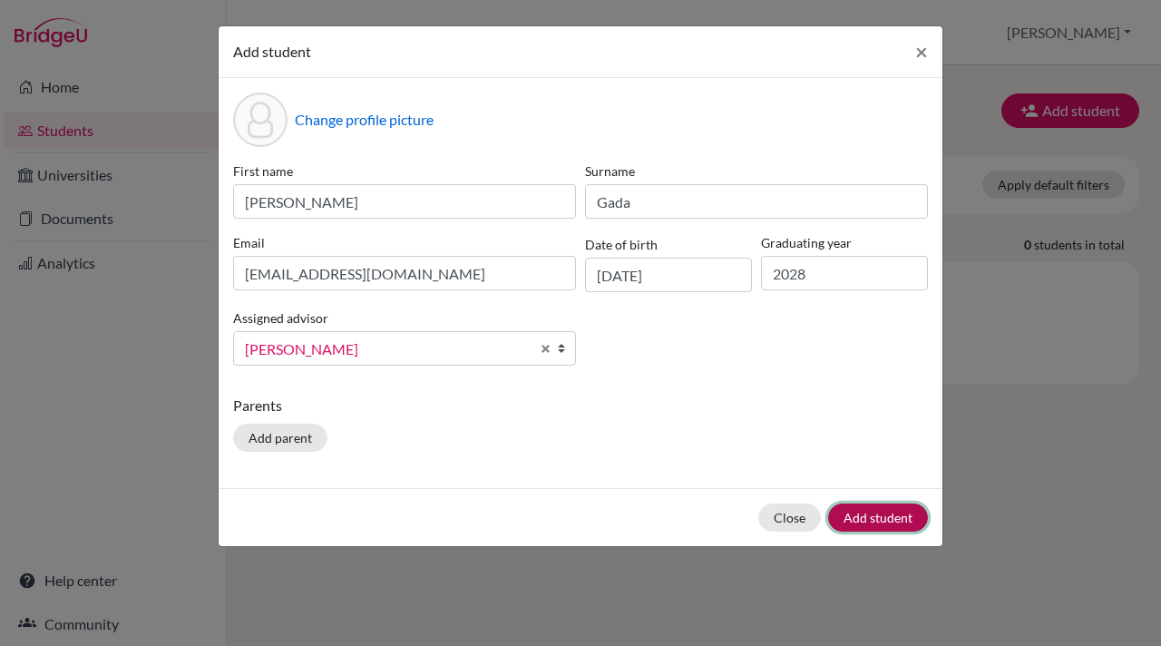
click at [864, 516] on button "Add student" at bounding box center [878, 517] width 100 height 28
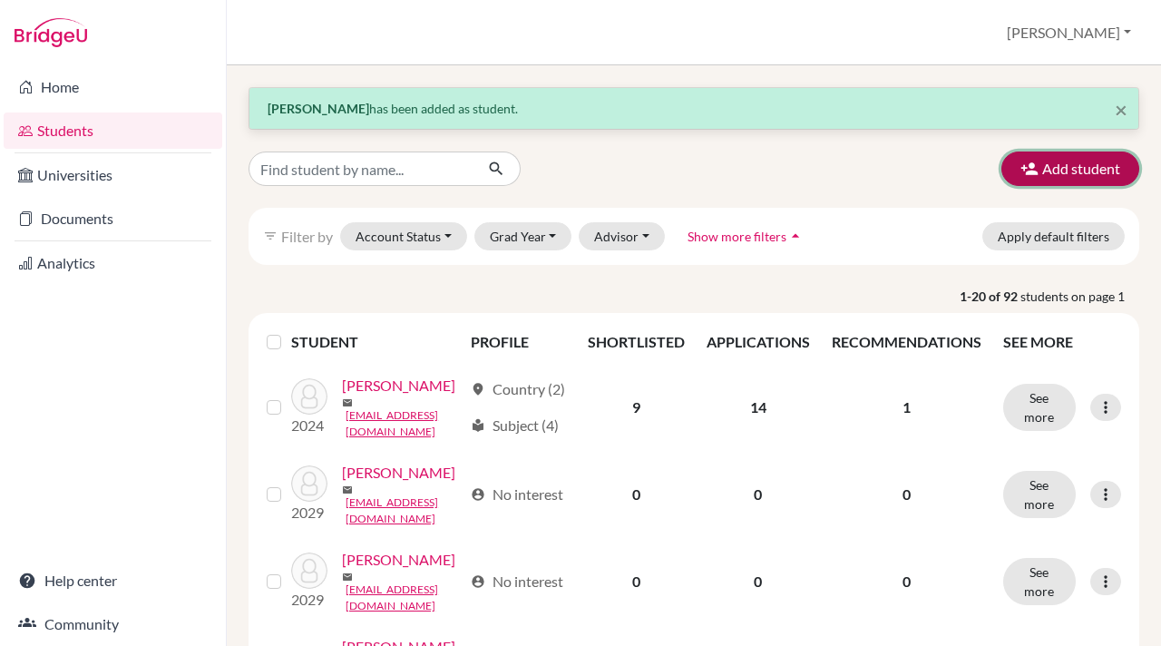
click at [1027, 162] on icon "button" at bounding box center [1029, 169] width 18 height 18
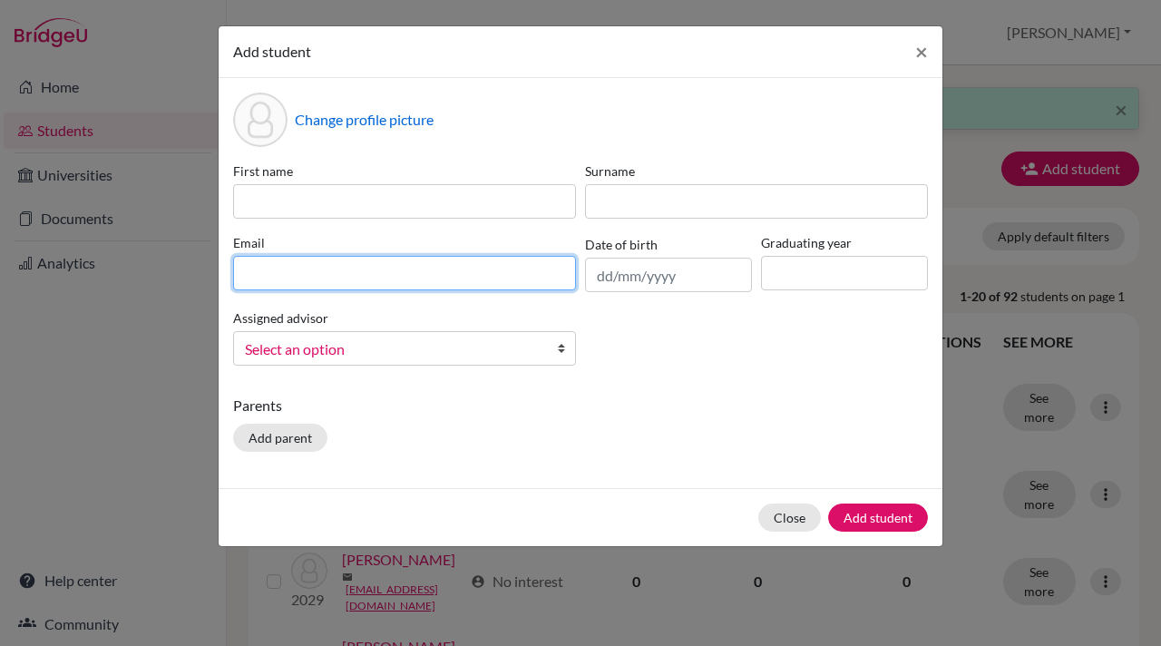
click at [237, 275] on input at bounding box center [404, 273] width 343 height 34
paste input "[EMAIL_ADDRESS][DOMAIN_NAME]"
click at [247, 276] on input "[EMAIL_ADDRESS][DOMAIN_NAME]" at bounding box center [404, 273] width 343 height 34
type input "[EMAIL_ADDRESS][DOMAIN_NAME]"
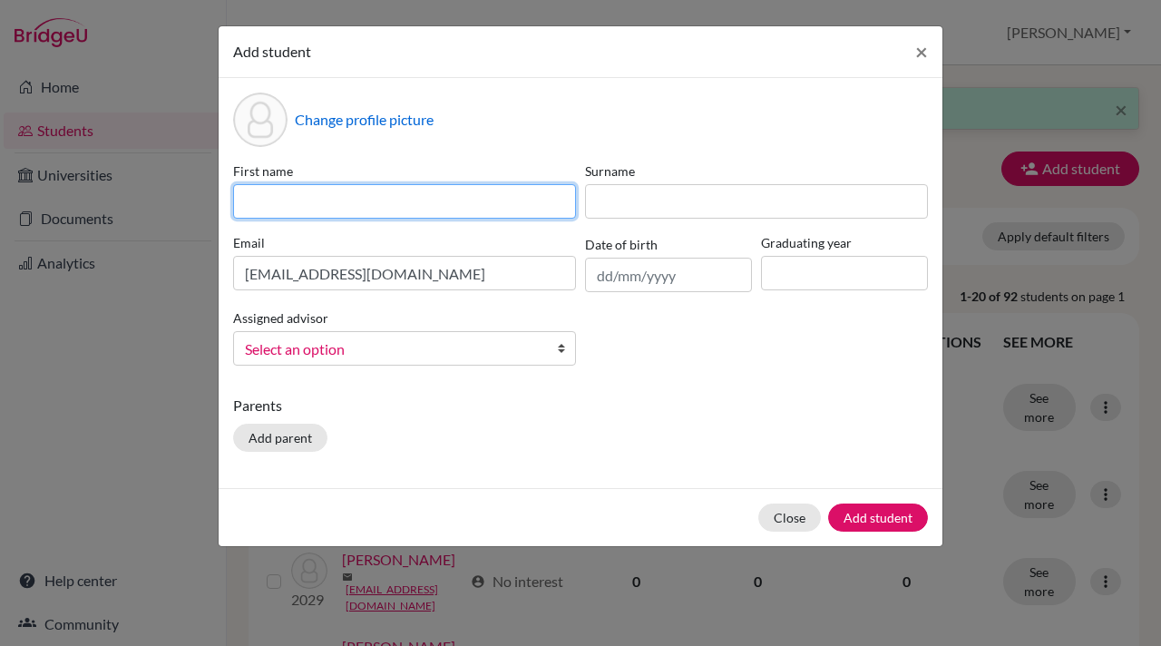
click at [248, 203] on input at bounding box center [404, 201] width 343 height 34
type input "Urja"
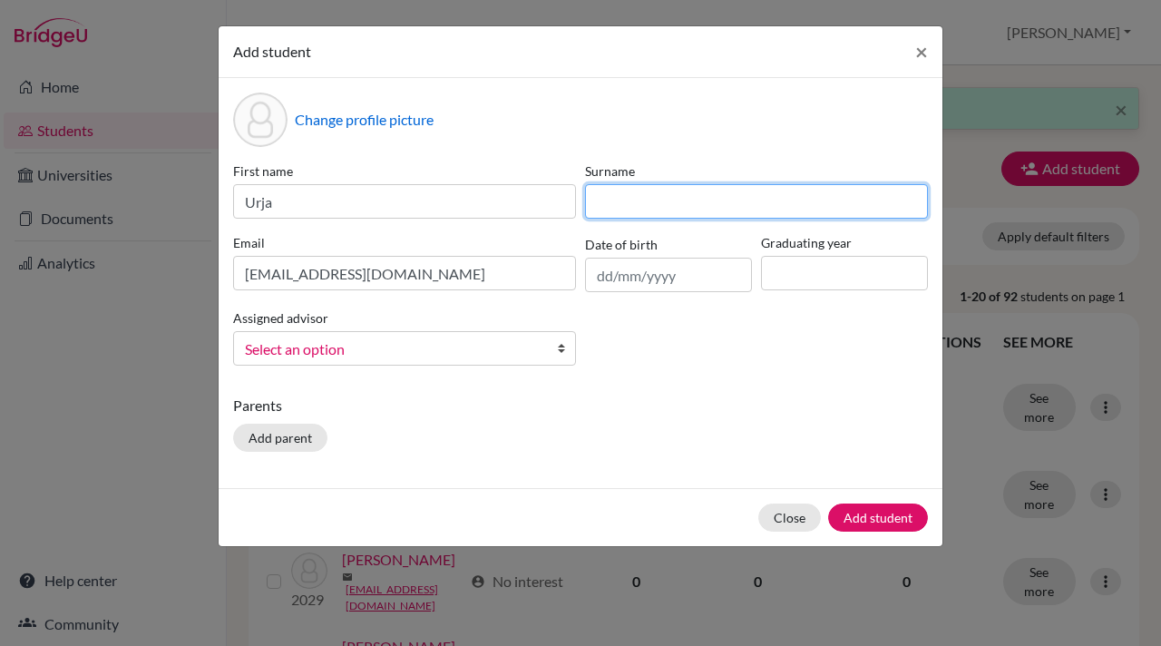
click at [592, 200] on input at bounding box center [756, 201] width 343 height 34
type input "Bhat"
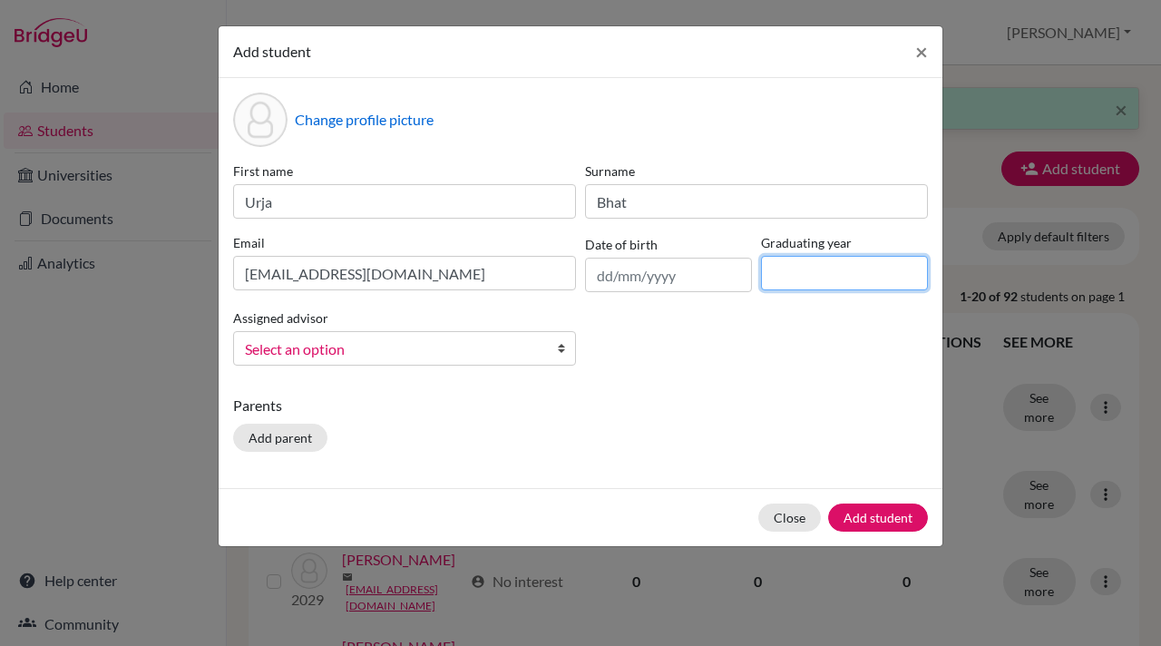
click at [804, 270] on input at bounding box center [844, 273] width 167 height 34
type input "2028"
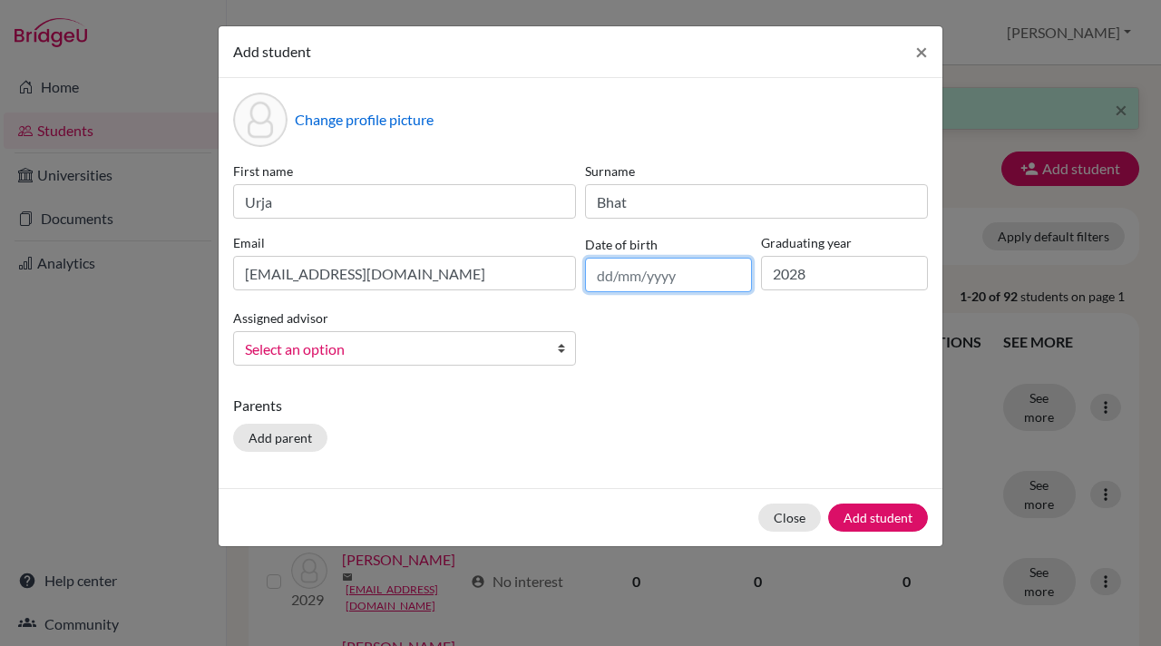
click at [629, 286] on input "text" at bounding box center [668, 275] width 167 height 34
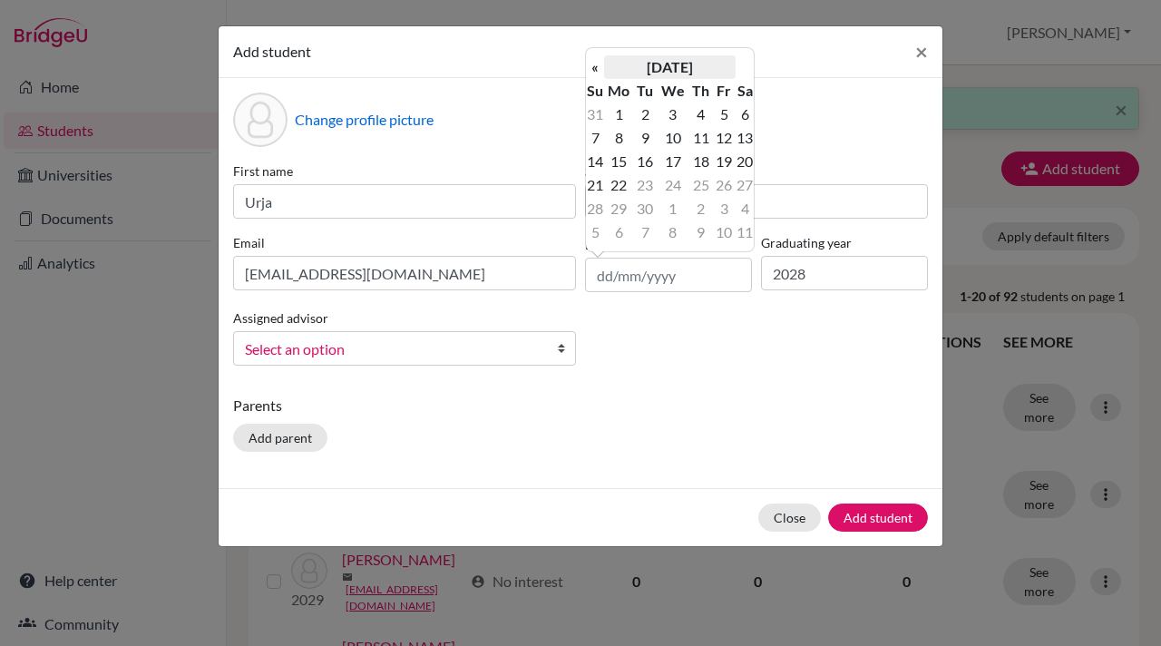
click at [669, 69] on th "[DATE]" at bounding box center [669, 67] width 131 height 24
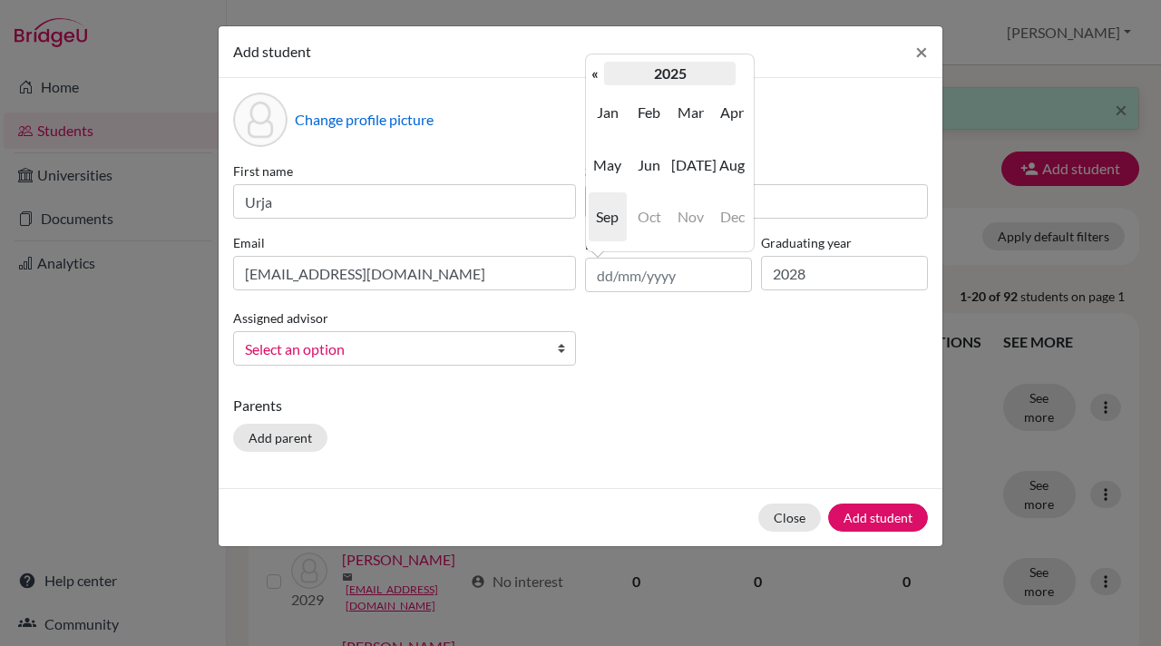
click at [604, 72] on th "2025" at bounding box center [669, 74] width 131 height 24
click at [594, 73] on th "«" at bounding box center [595, 74] width 18 height 24
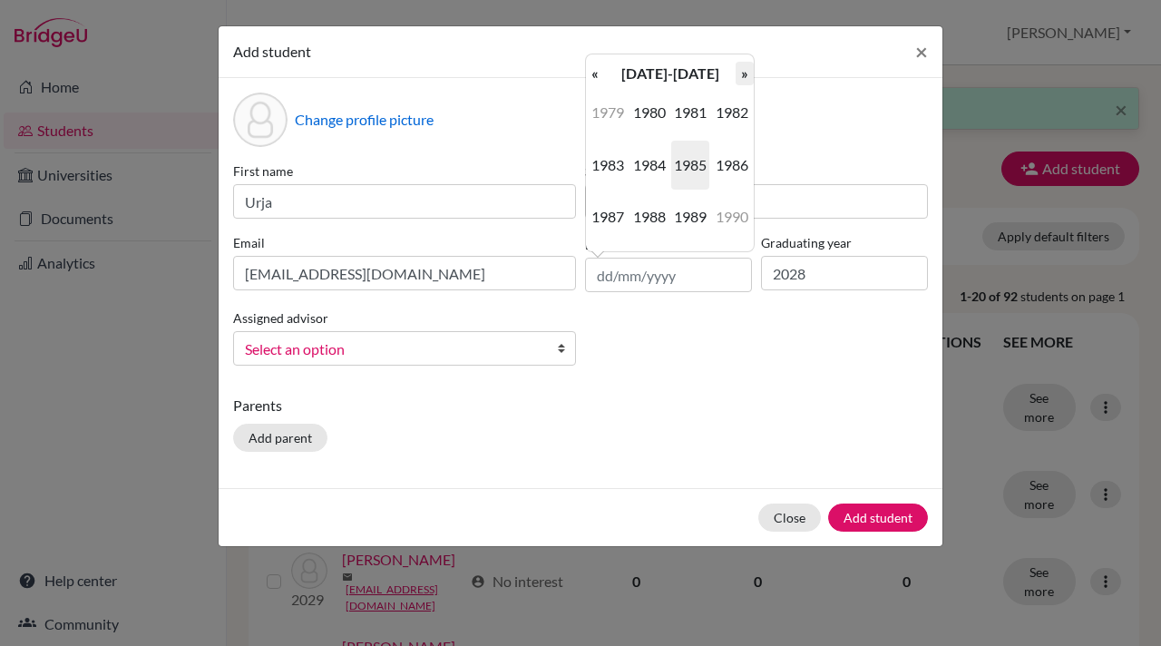
click at [744, 75] on th "»" at bounding box center [744, 74] width 18 height 24
click at [738, 72] on th "»" at bounding box center [744, 74] width 18 height 24
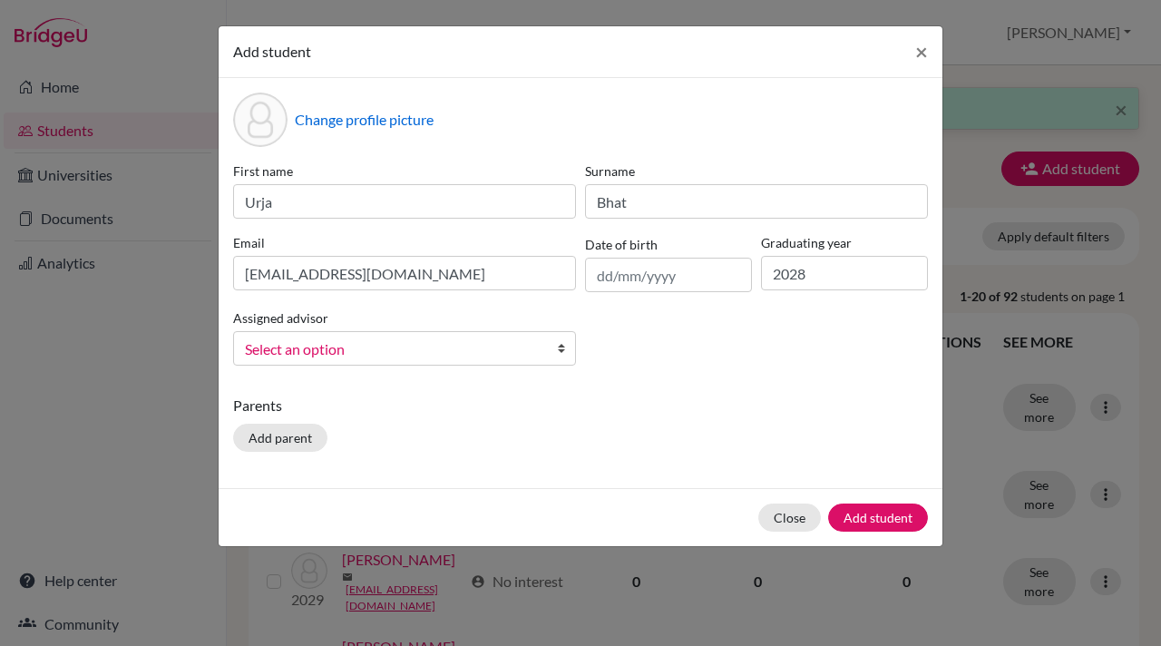
click at [673, 255] on div "Date of birth" at bounding box center [668, 262] width 176 height 59
click at [645, 280] on input "text" at bounding box center [668, 275] width 167 height 34
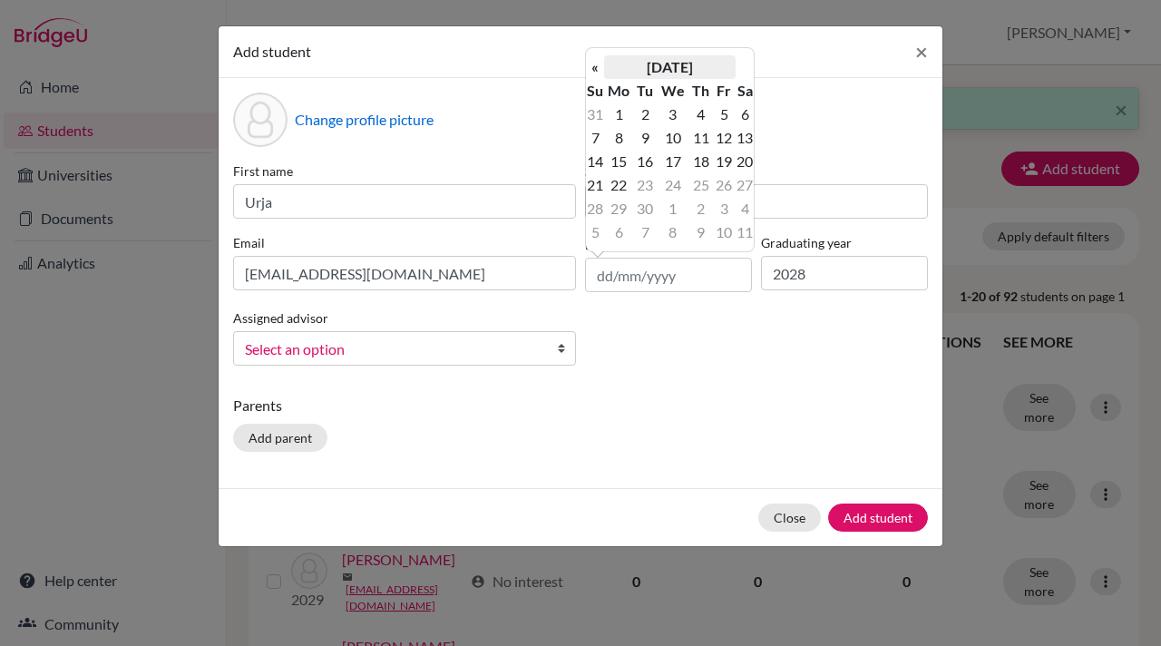
click at [672, 57] on th "[DATE]" at bounding box center [669, 67] width 131 height 24
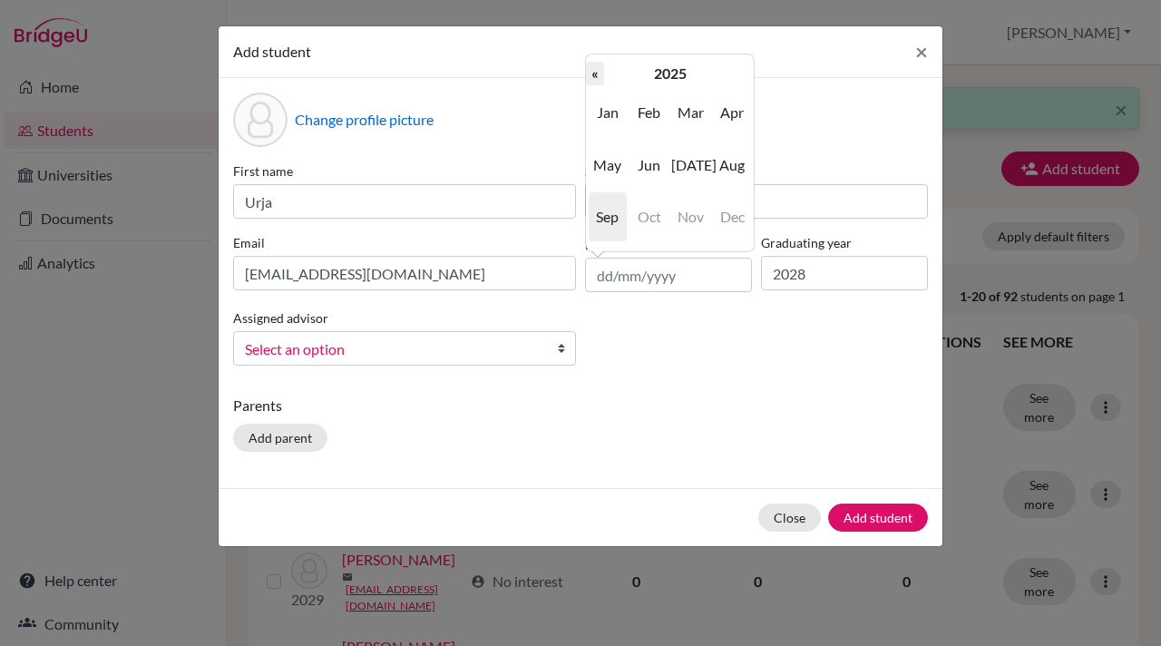
click at [595, 74] on th "«" at bounding box center [595, 74] width 18 height 24
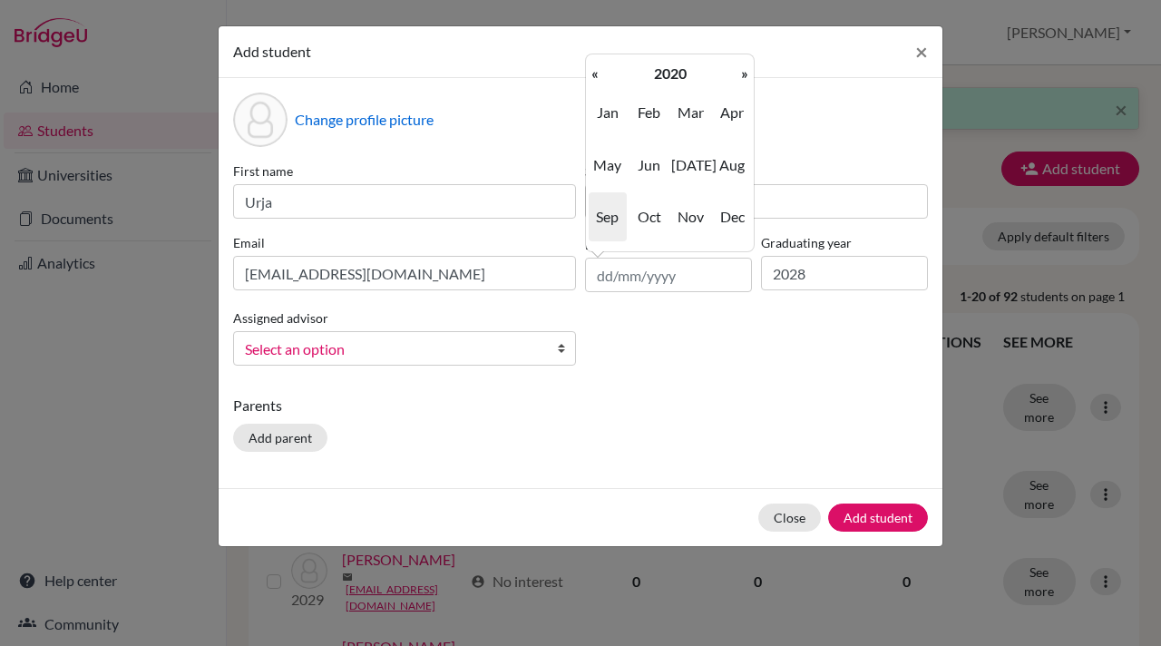
click at [595, 74] on th "«" at bounding box center [595, 74] width 18 height 24
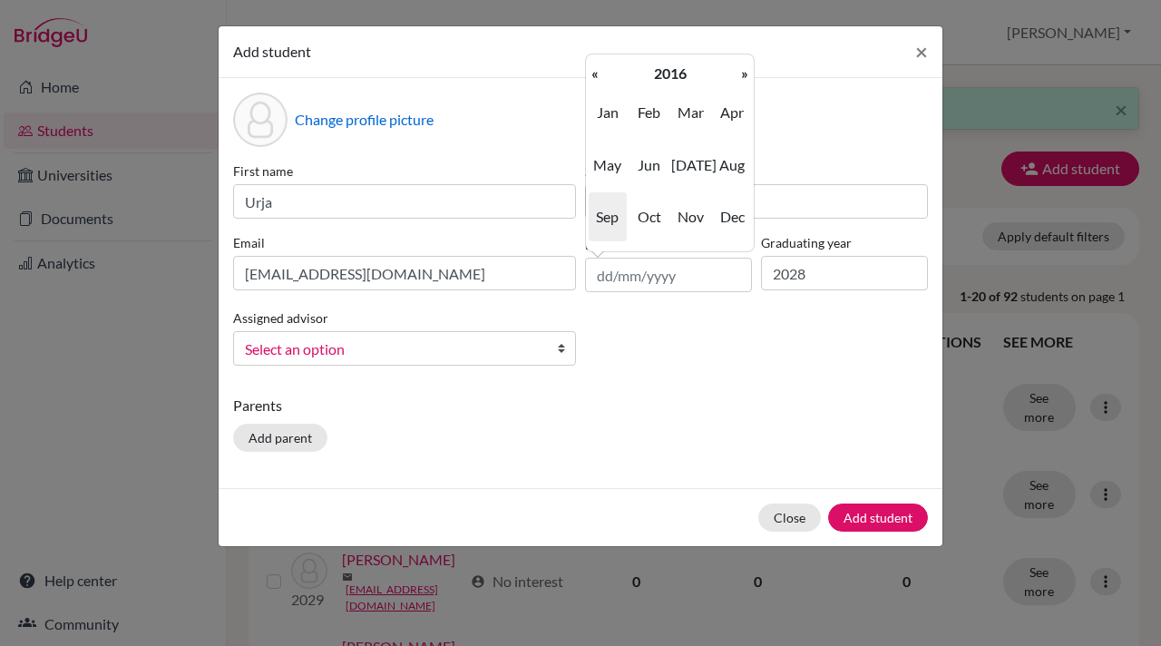
click at [595, 74] on th "«" at bounding box center [595, 74] width 18 height 24
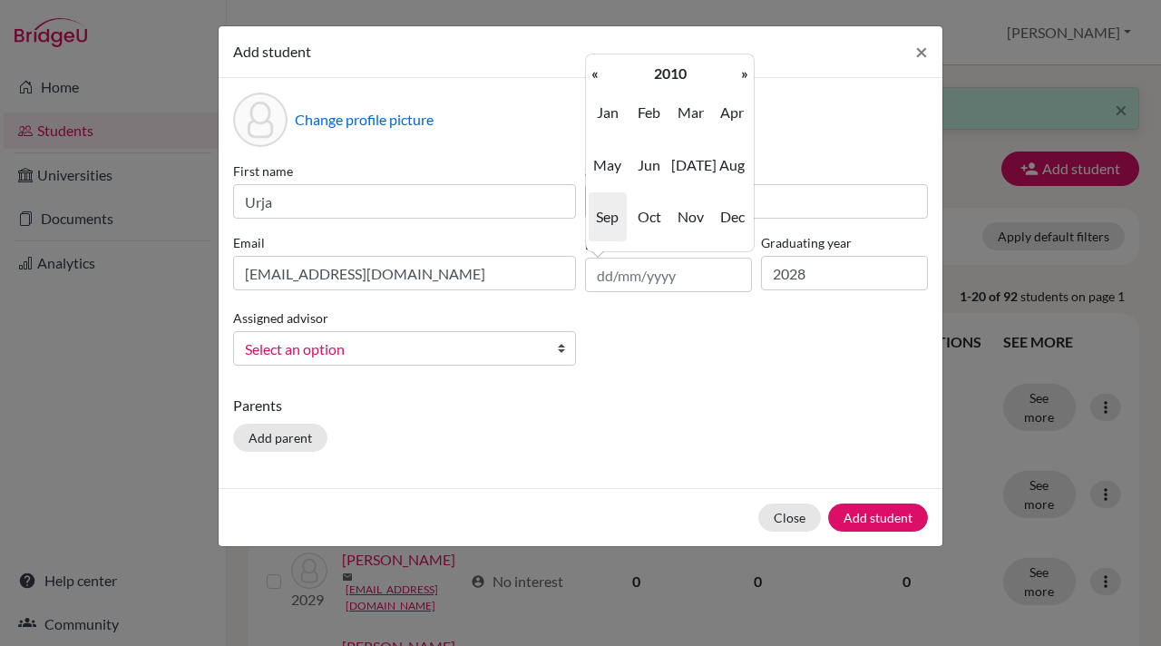
click at [609, 211] on span "Sep" at bounding box center [608, 216] width 38 height 49
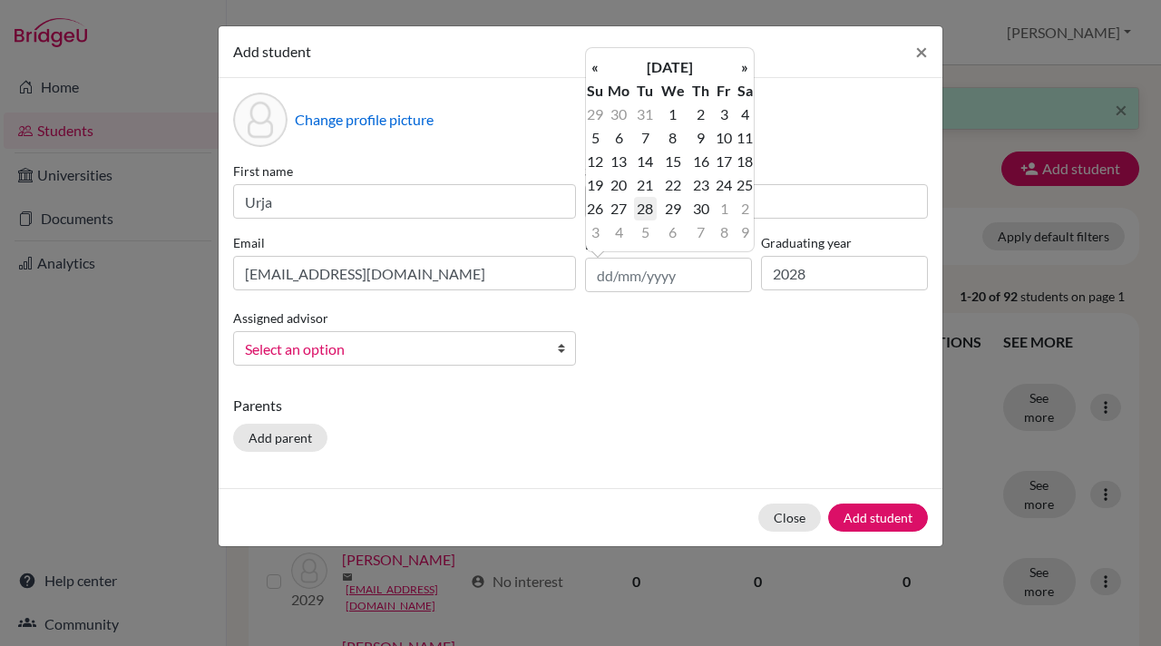
click at [647, 204] on td "28" at bounding box center [645, 209] width 23 height 24
type input "28/09/2010"
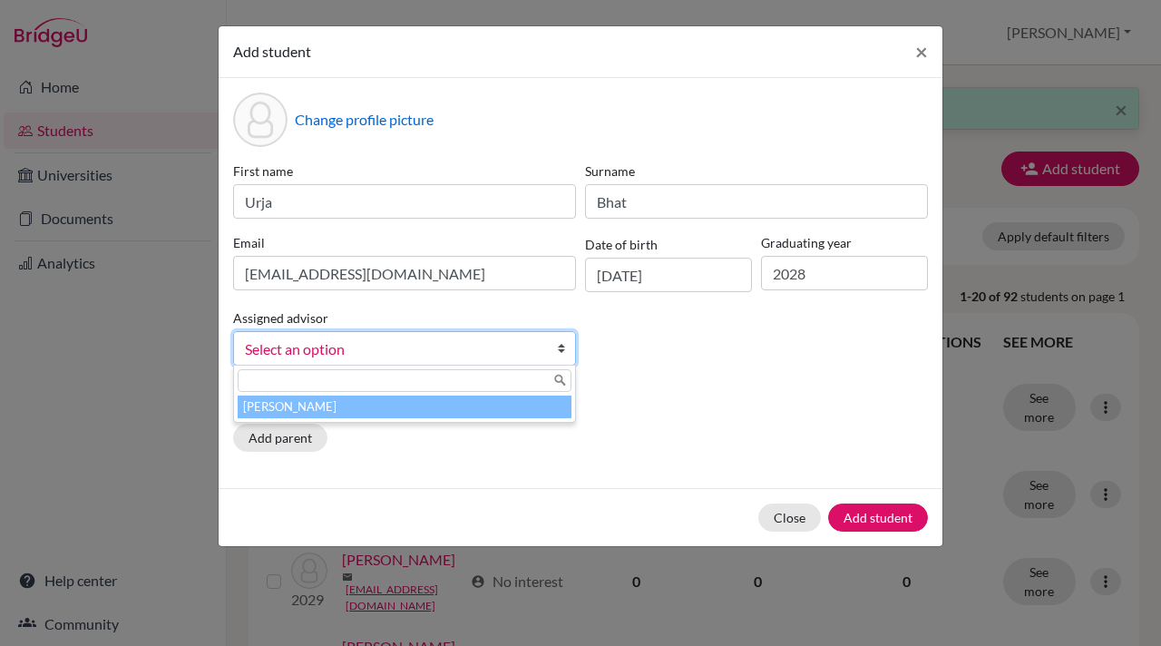
click at [562, 349] on b at bounding box center [566, 348] width 18 height 33
click at [436, 411] on li "[PERSON_NAME]" at bounding box center [405, 406] width 334 height 23
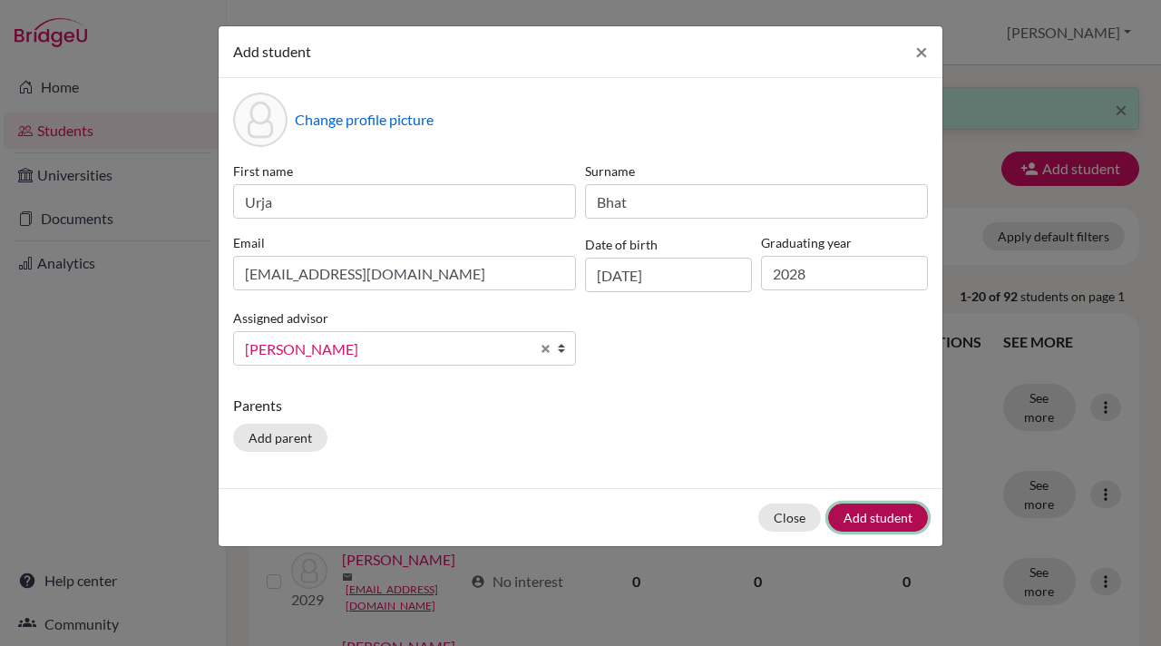
click at [868, 514] on button "Add student" at bounding box center [878, 517] width 100 height 28
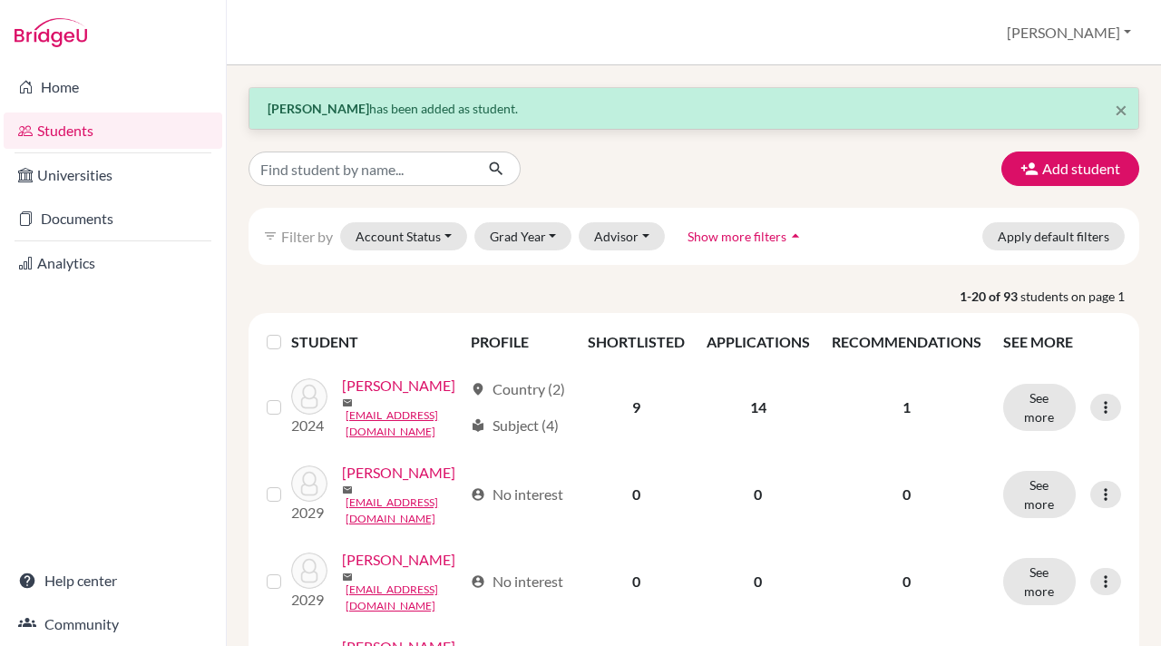
click at [868, 505] on p "0" at bounding box center [907, 494] width 150 height 22
click at [1022, 169] on icon "button" at bounding box center [1029, 169] width 18 height 18
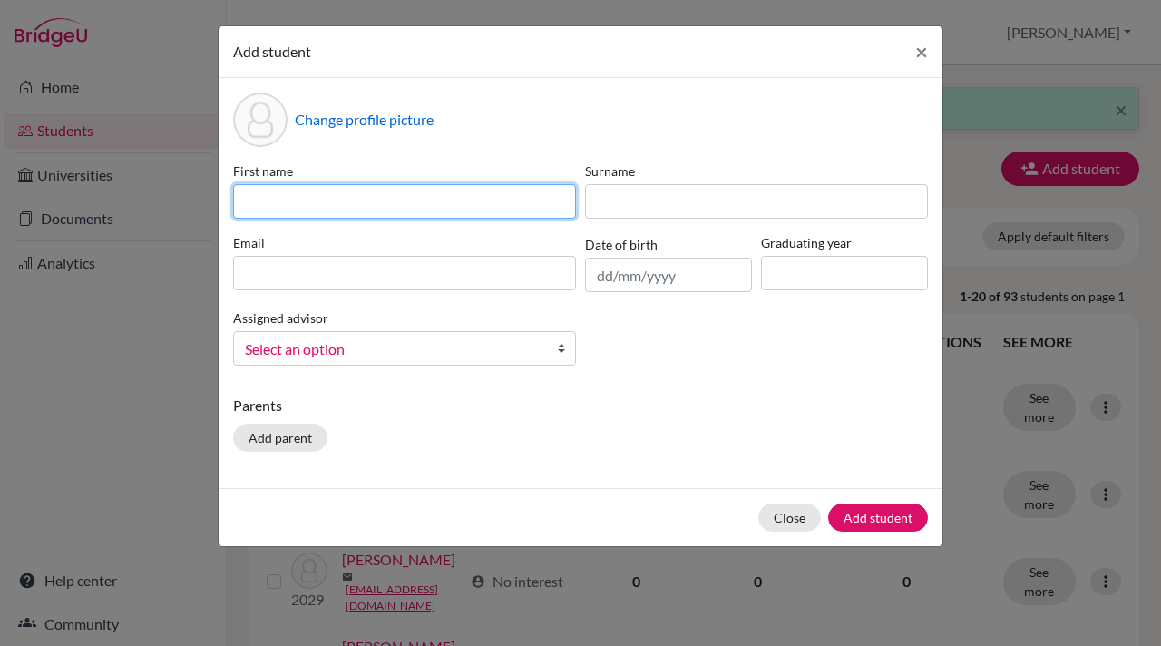
click at [248, 206] on input at bounding box center [404, 201] width 343 height 34
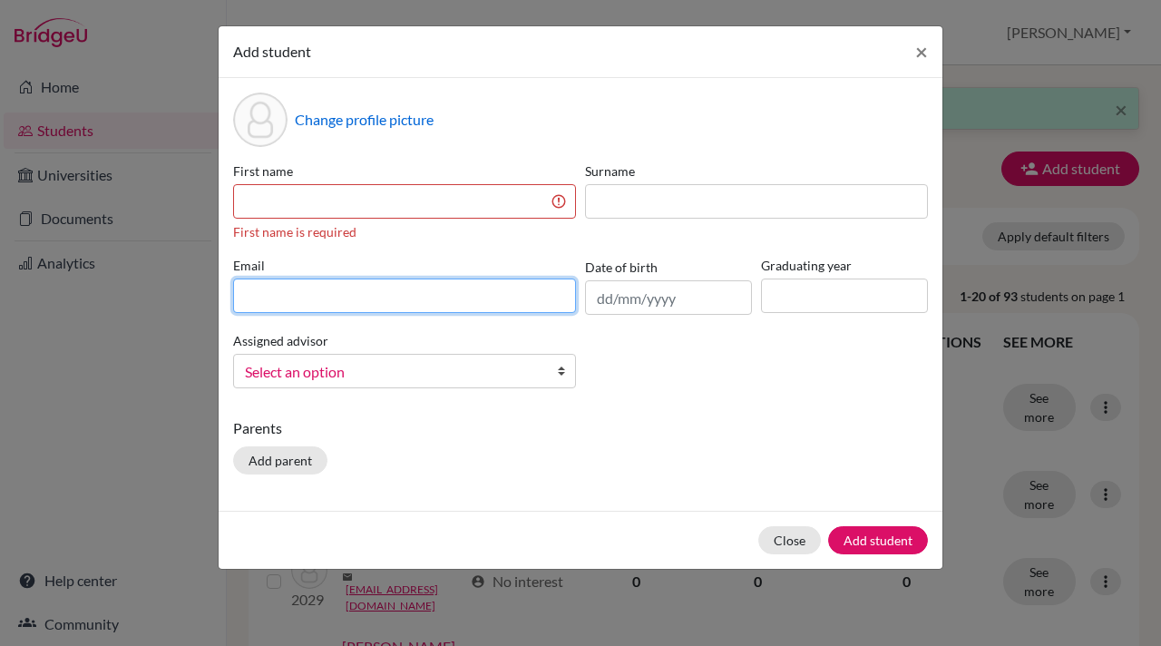
click at [249, 272] on div "Email" at bounding box center [405, 285] width 352 height 59
paste input "[EMAIL_ADDRESS][DOMAIN_NAME]"
click at [245, 301] on input "[EMAIL_ADDRESS][DOMAIN_NAME]" at bounding box center [404, 295] width 343 height 34
type input "[EMAIL_ADDRESS][DOMAIN_NAME]"
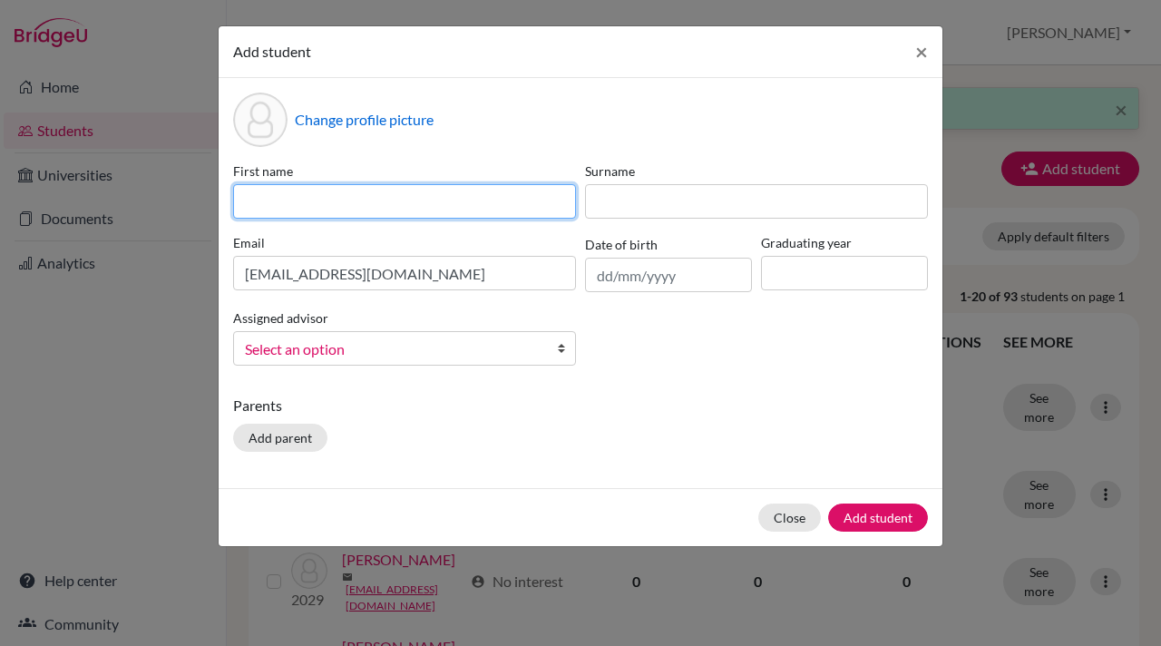
click at [246, 203] on input at bounding box center [404, 201] width 343 height 34
type input "Mayuukh"
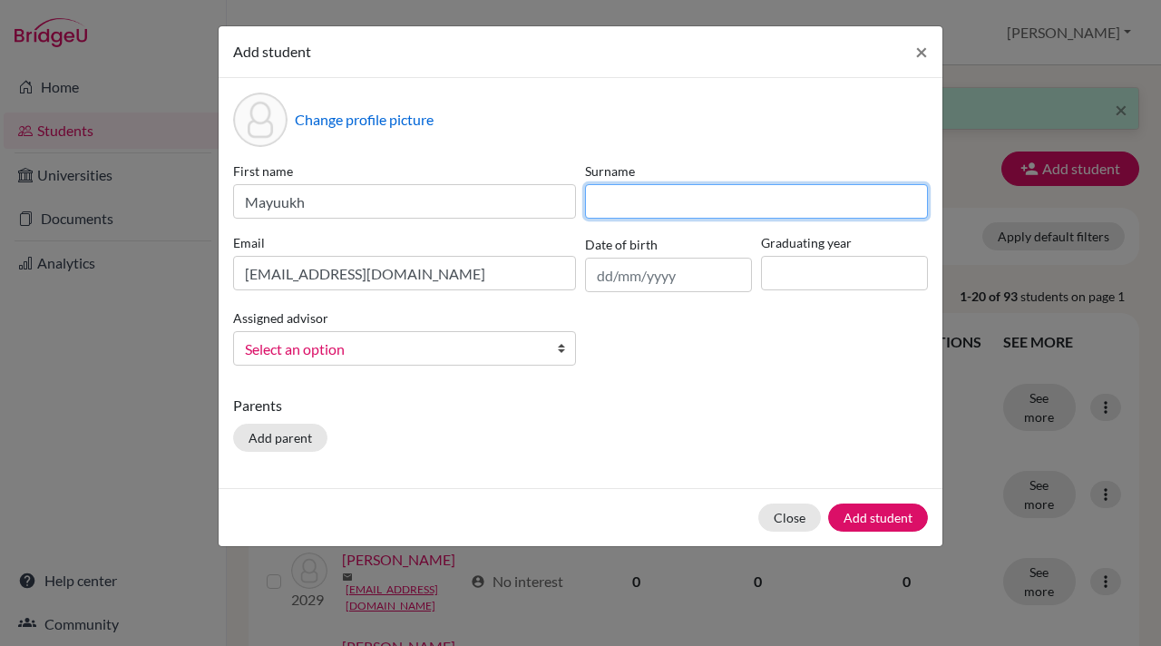
click at [609, 207] on input at bounding box center [756, 201] width 343 height 34
type input "Banerjee"
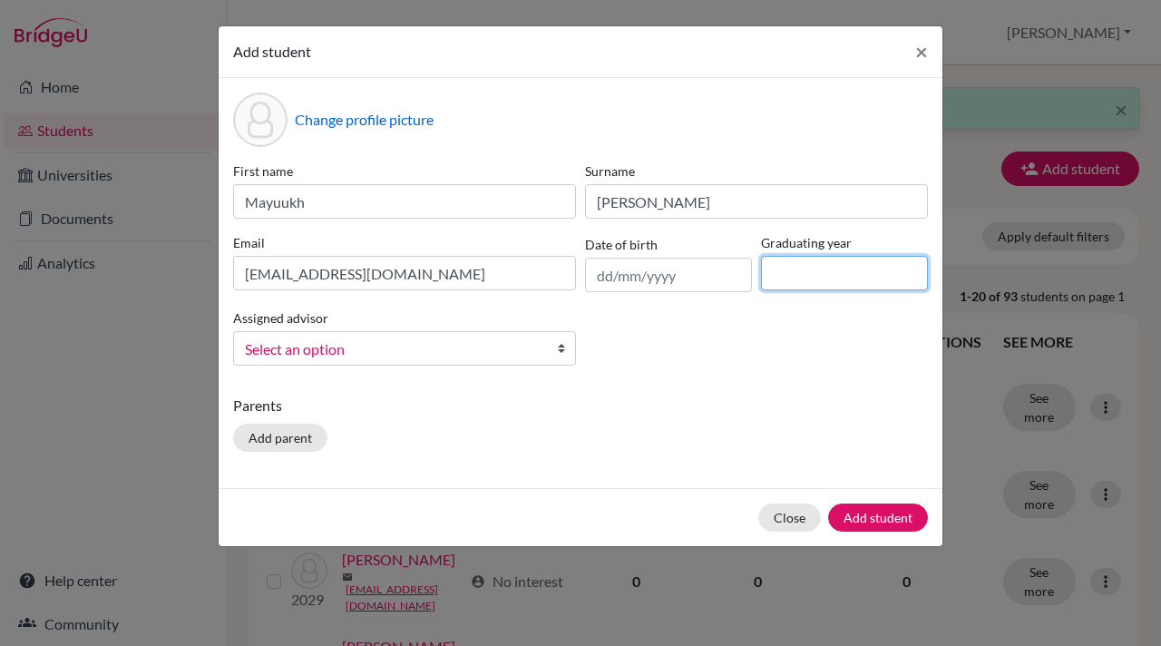
click at [799, 284] on input at bounding box center [844, 273] width 167 height 34
type input "2028"
click at [557, 352] on b at bounding box center [566, 348] width 18 height 33
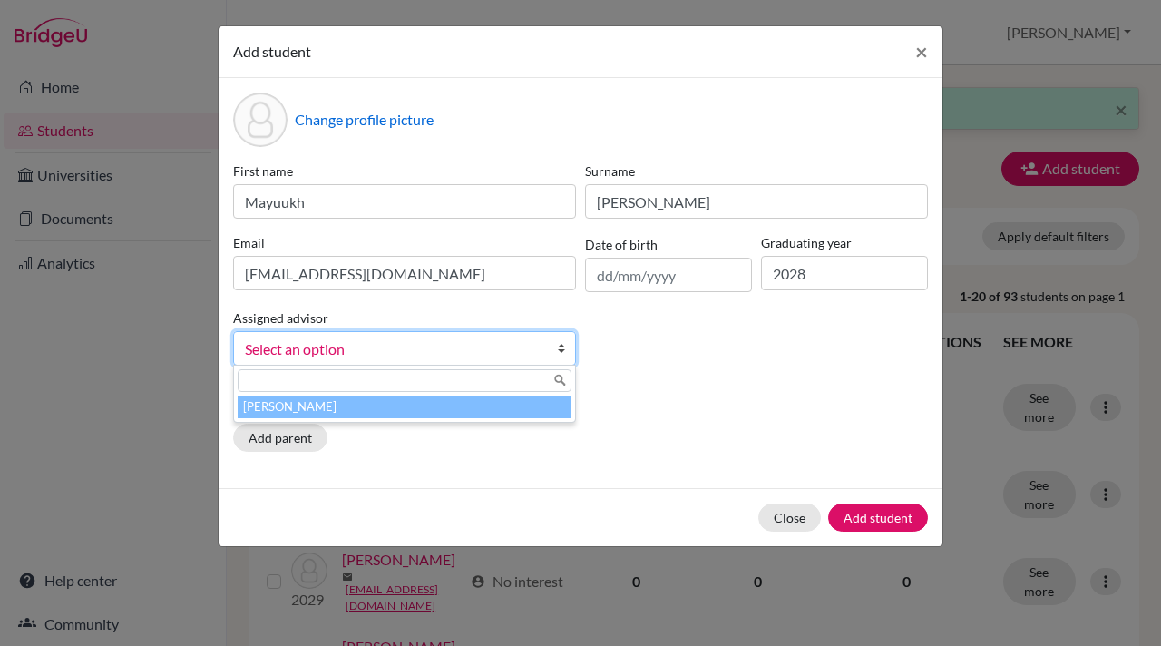
click at [490, 409] on li "[PERSON_NAME]" at bounding box center [405, 406] width 334 height 23
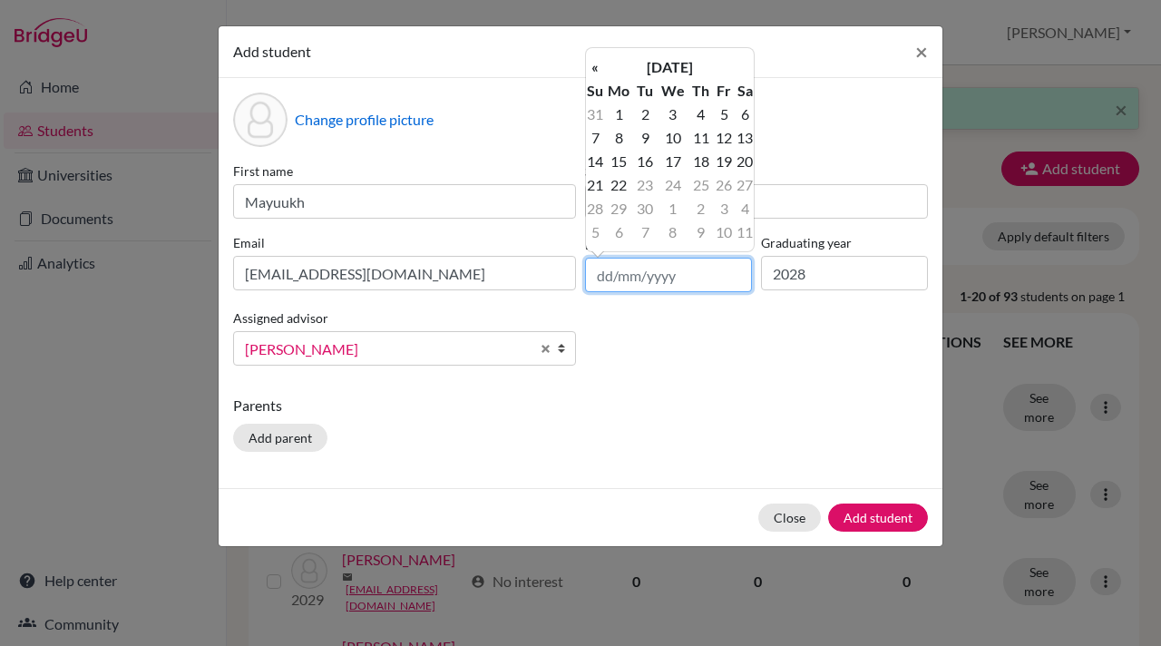
click at [687, 271] on input "text" at bounding box center [668, 275] width 167 height 34
paste input "27/09/2010"
click at [634, 278] on input "27/09/2010" at bounding box center [668, 275] width 167 height 34
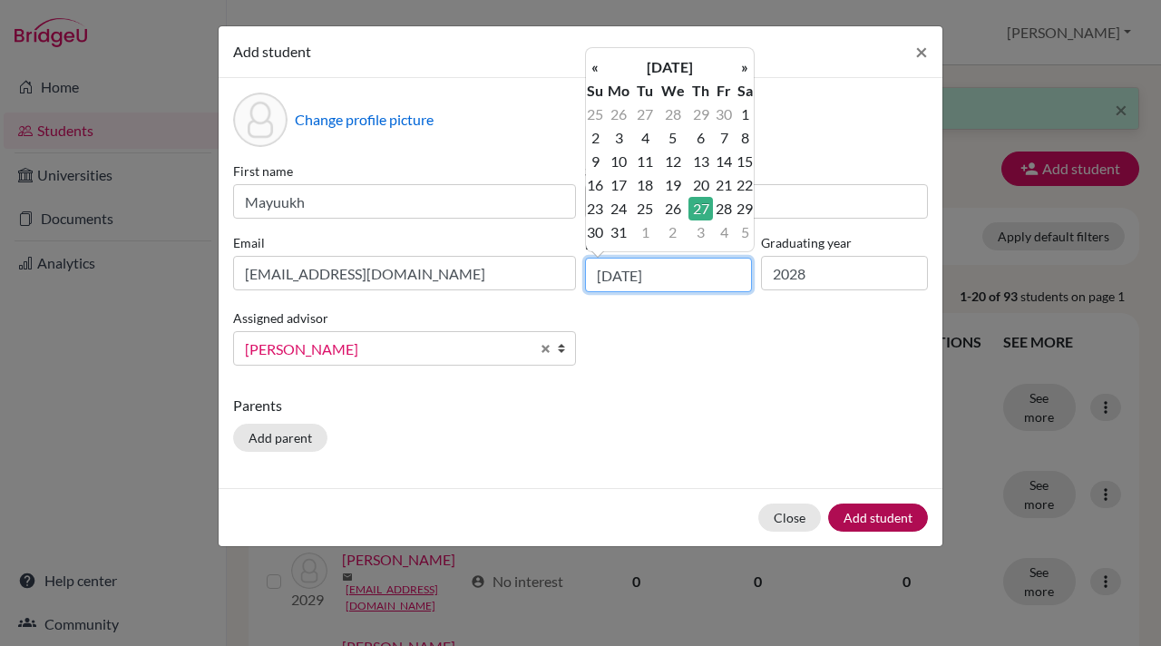
type input "27/05/2010"
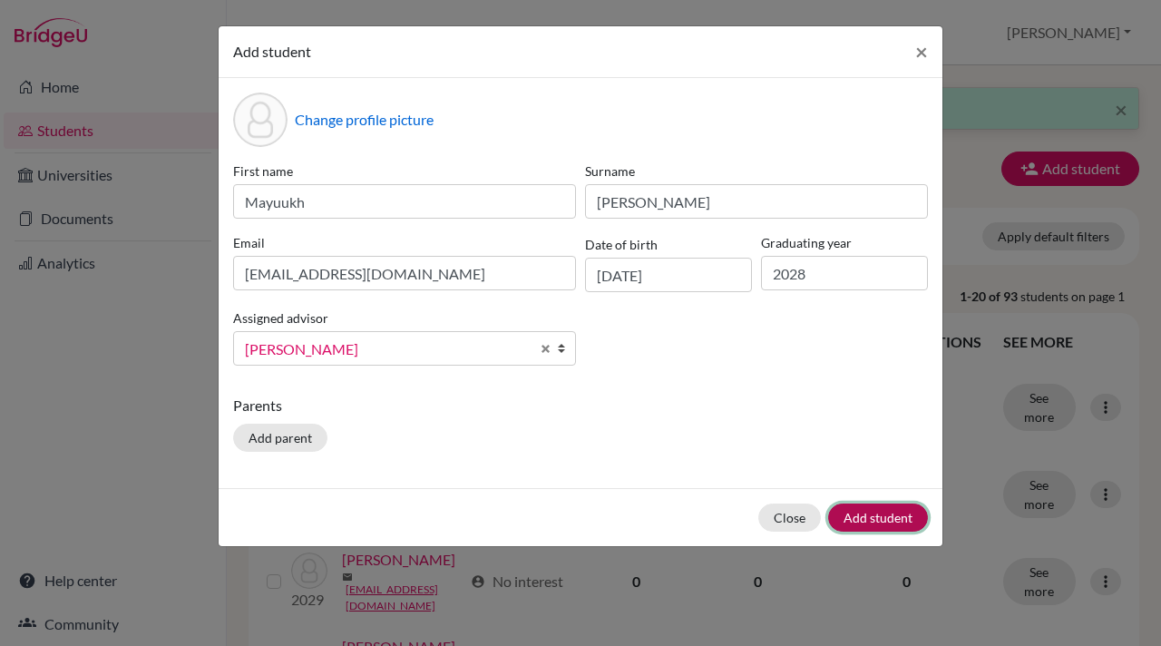
click at [865, 525] on button "Add student" at bounding box center [878, 517] width 100 height 28
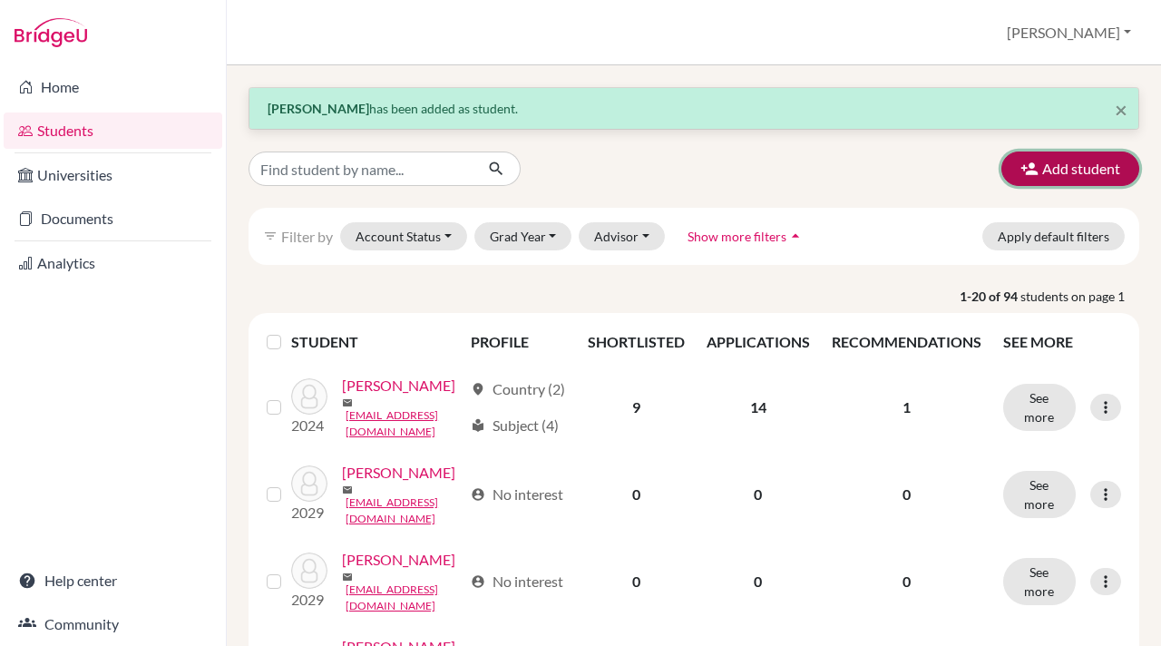
click at [1027, 164] on icon "button" at bounding box center [1029, 169] width 18 height 18
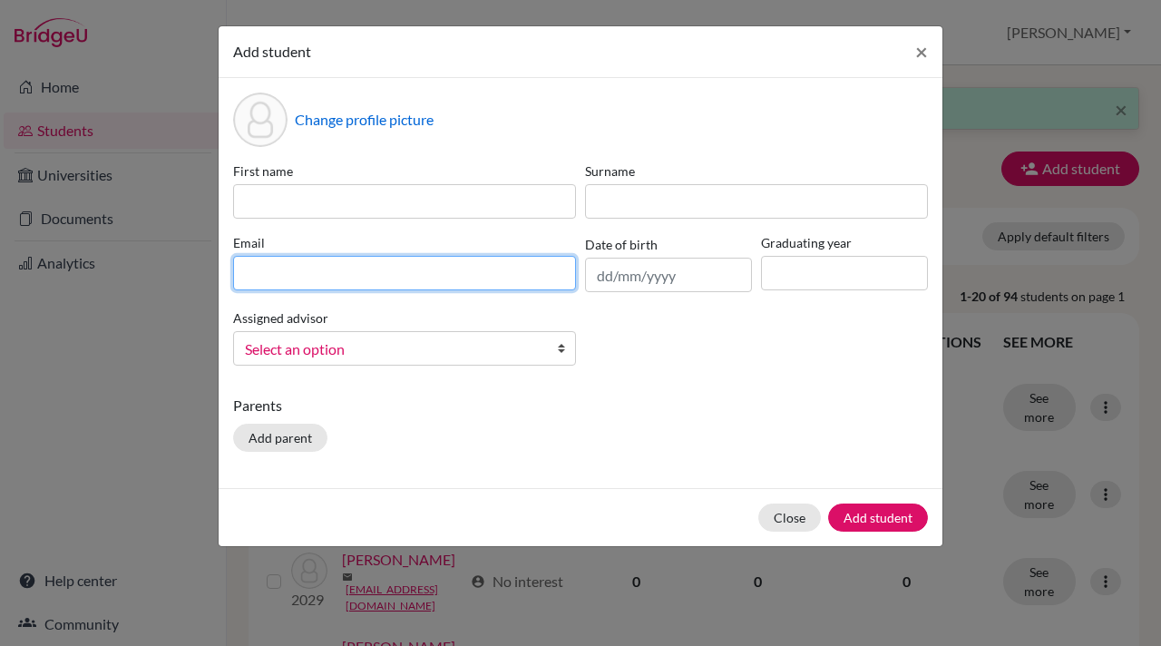
click at [239, 276] on input at bounding box center [404, 273] width 343 height 34
paste input "naveeap.student@mlsi.in"
type input "naveeap.student@mlsi.in"
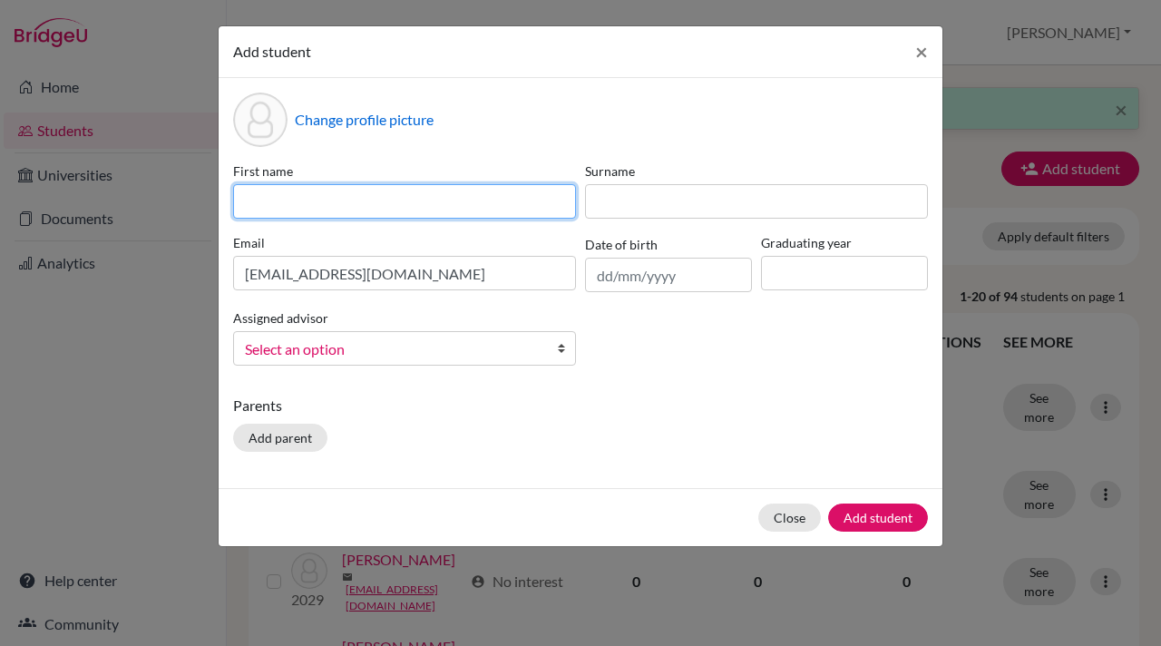
click at [248, 197] on input at bounding box center [404, 201] width 343 height 34
type input "Naveea"
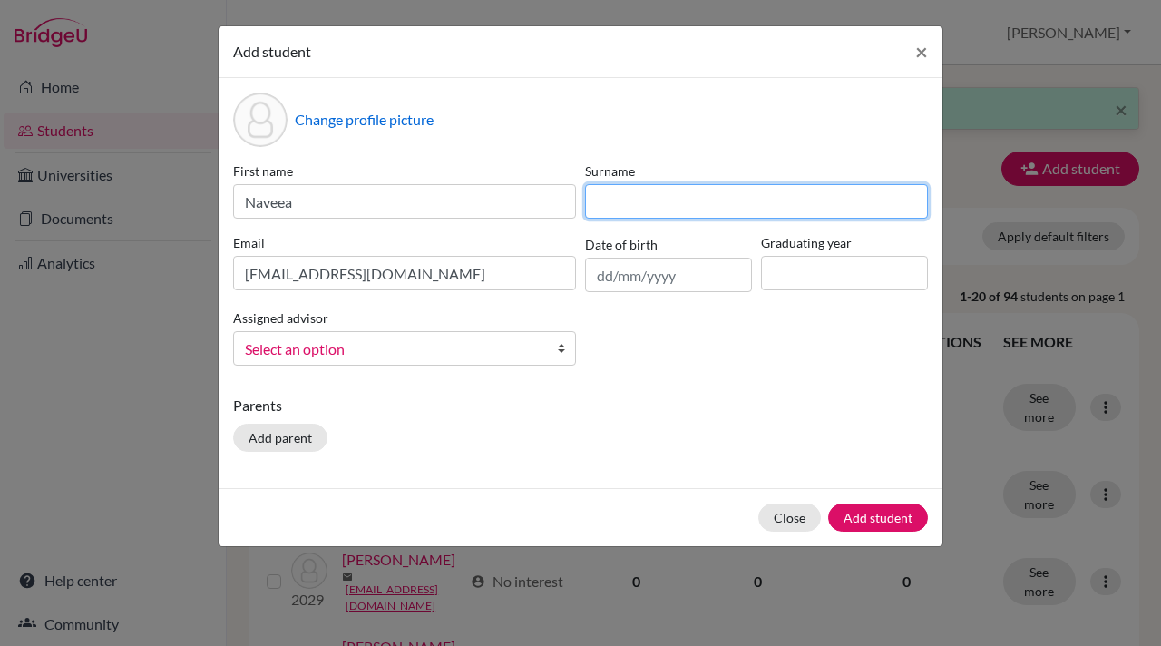
click at [607, 198] on input at bounding box center [756, 201] width 343 height 34
type input "Parikh"
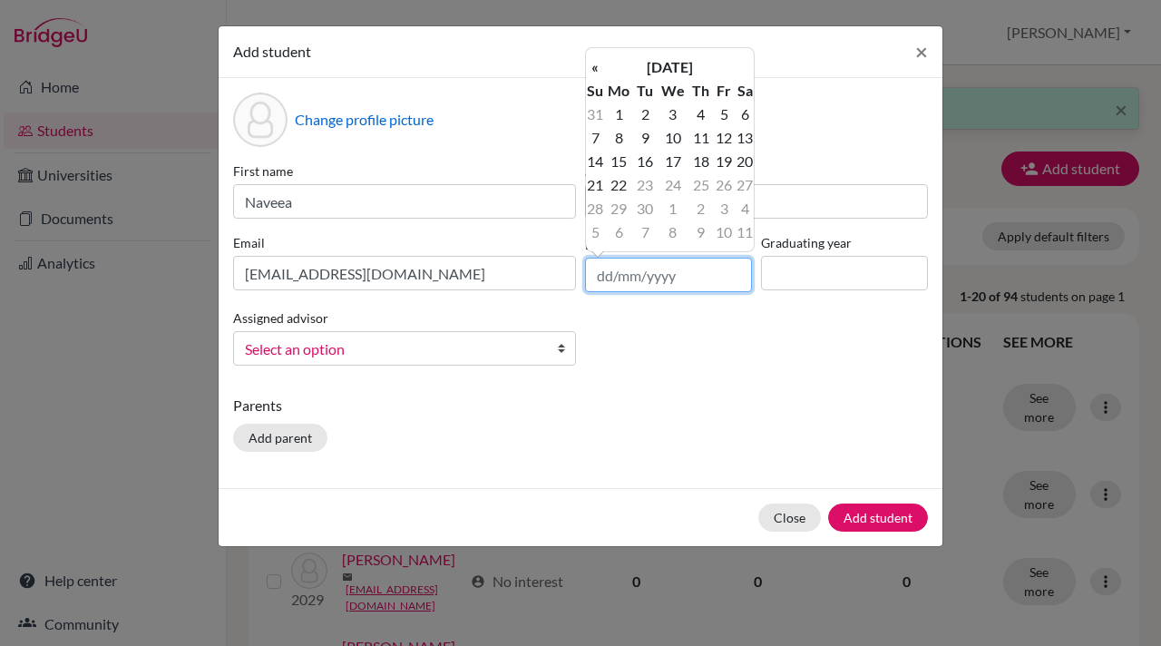
click at [645, 278] on input "text" at bounding box center [668, 275] width 167 height 34
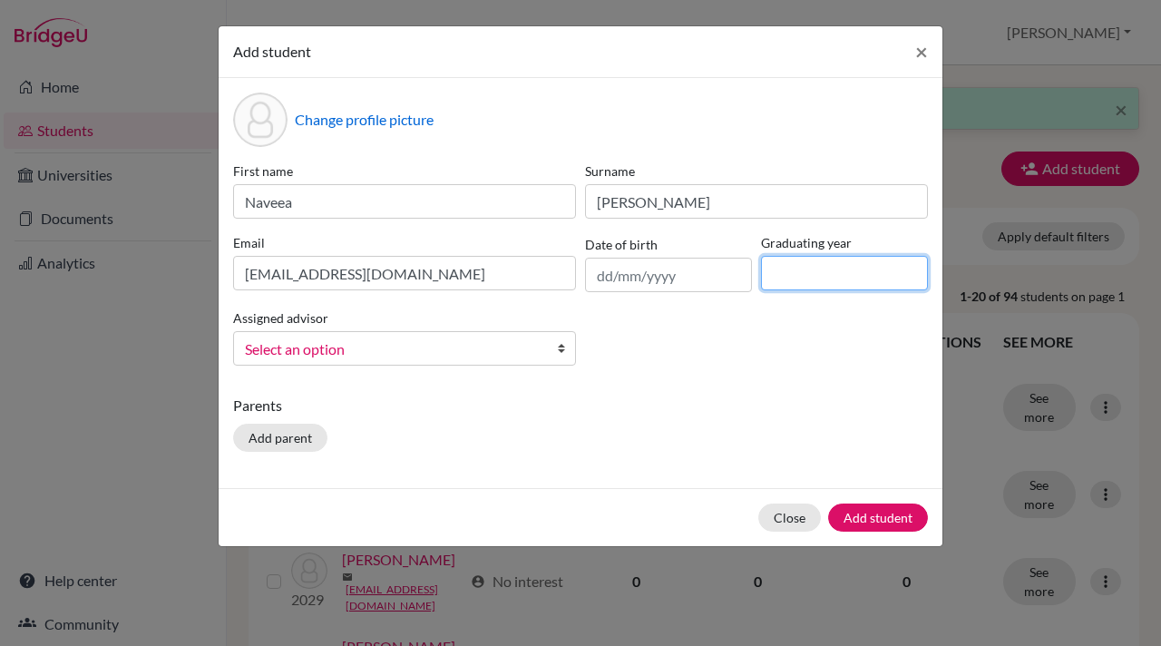
click at [791, 272] on input at bounding box center [844, 273] width 167 height 34
type input "2028"
click at [560, 347] on b at bounding box center [566, 348] width 18 height 33
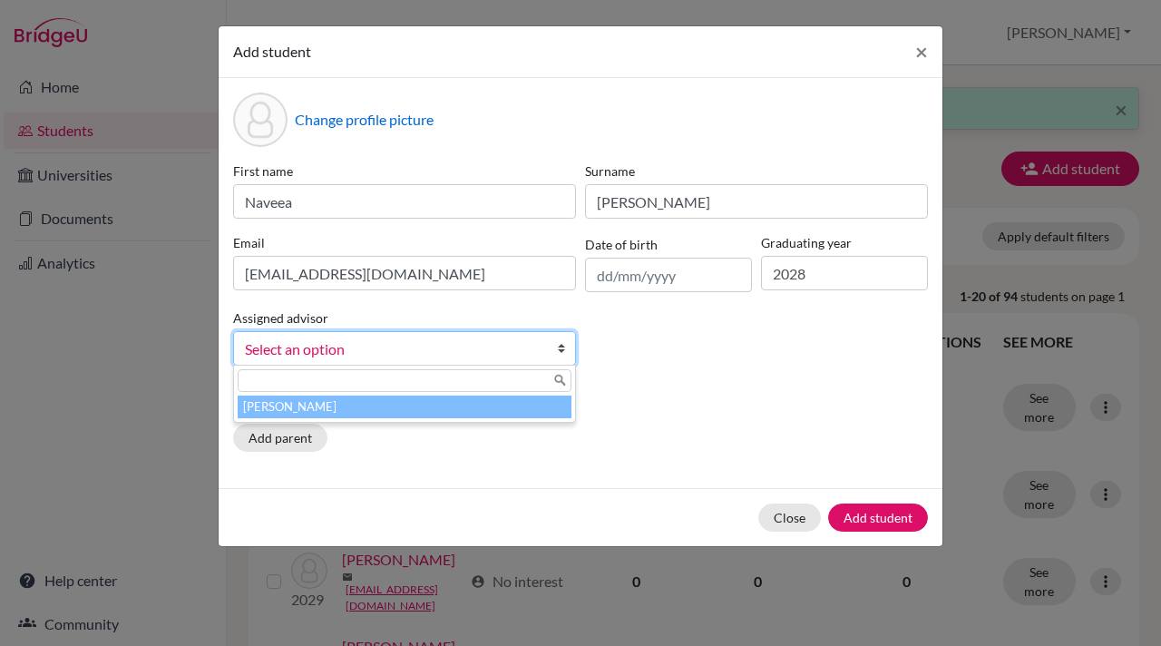
click at [470, 407] on li "[PERSON_NAME]" at bounding box center [405, 406] width 334 height 23
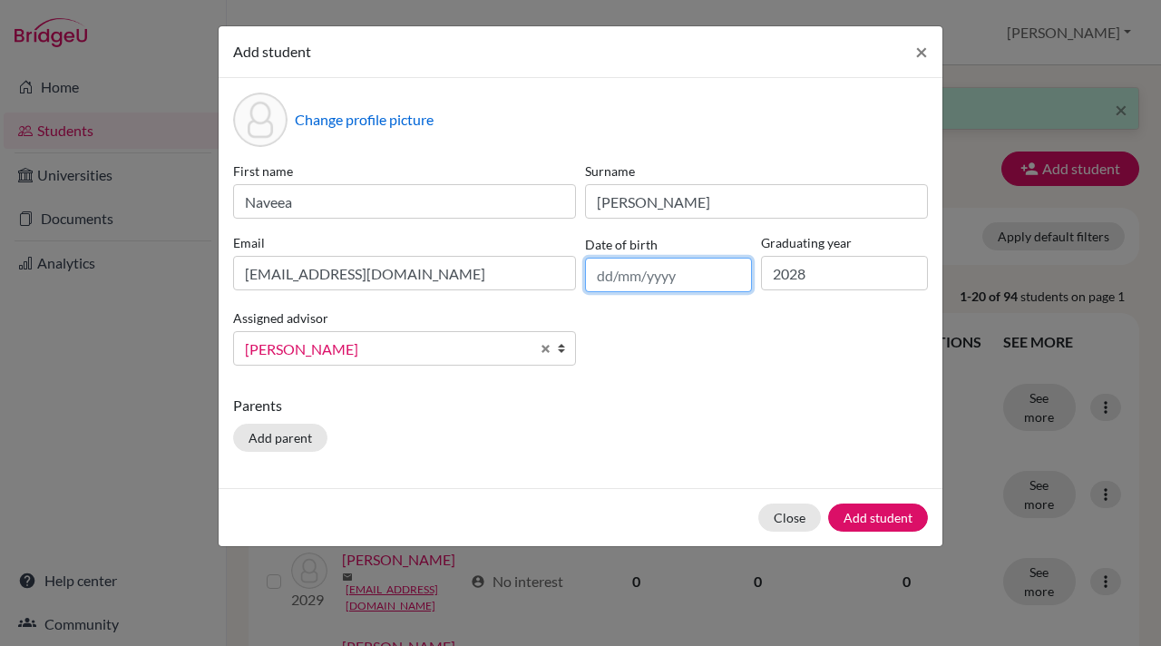
click at [605, 279] on input "text" at bounding box center [668, 275] width 167 height 34
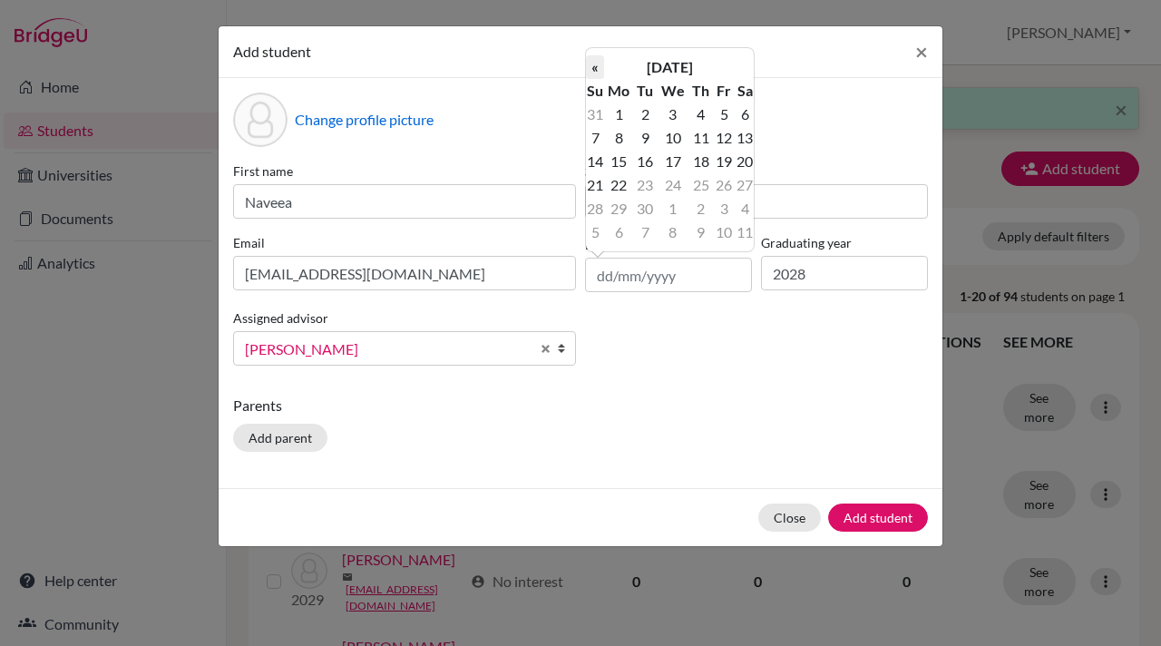
click at [596, 69] on th "«" at bounding box center [595, 67] width 18 height 24
click at [658, 69] on th "[DATE]" at bounding box center [669, 67] width 131 height 24
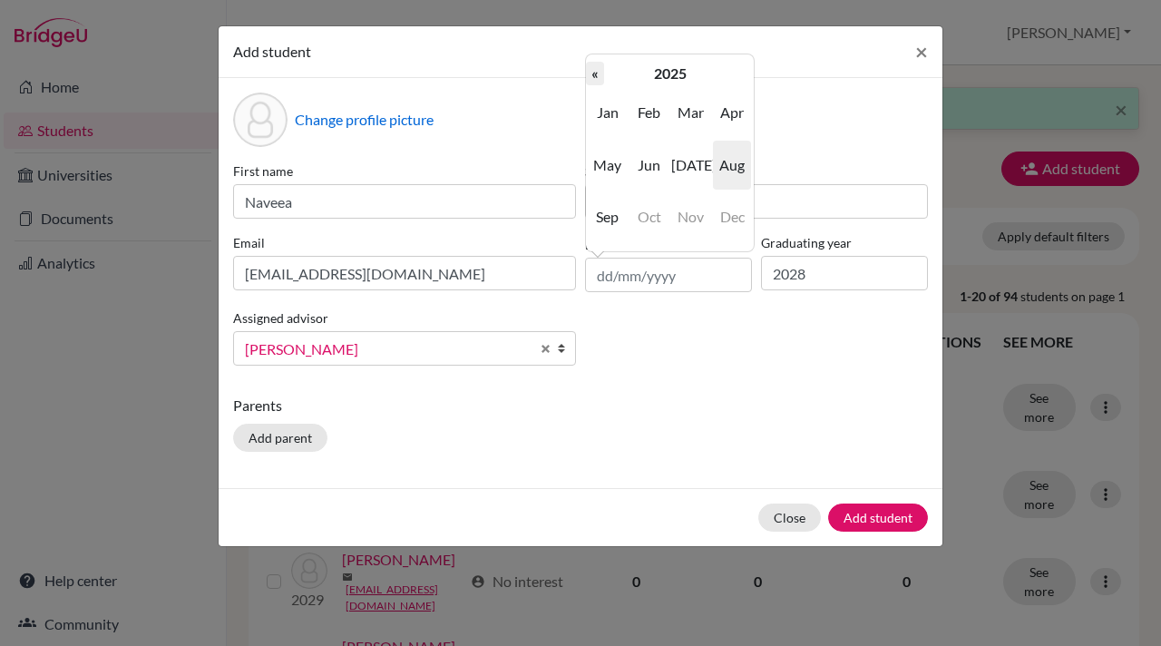
click at [597, 71] on th "«" at bounding box center [595, 74] width 18 height 24
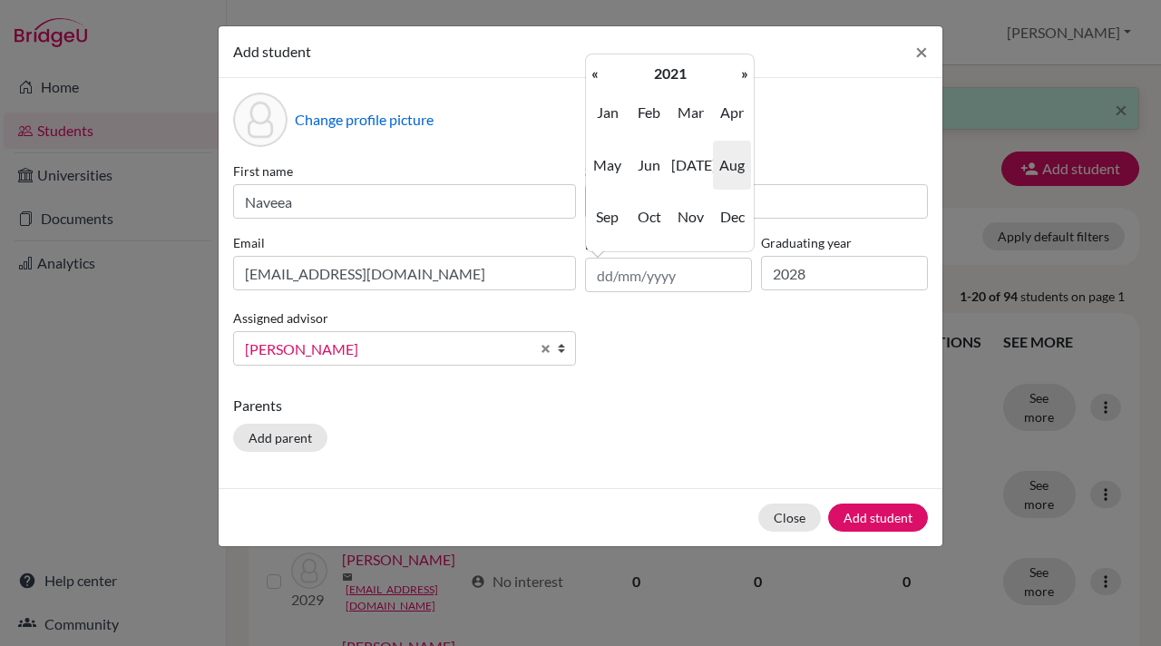
click at [597, 71] on th "«" at bounding box center [595, 74] width 18 height 24
click at [599, 269] on input "text" at bounding box center [668, 275] width 167 height 34
paste input "22/09/2025"
click at [593, 77] on th "«" at bounding box center [595, 74] width 18 height 24
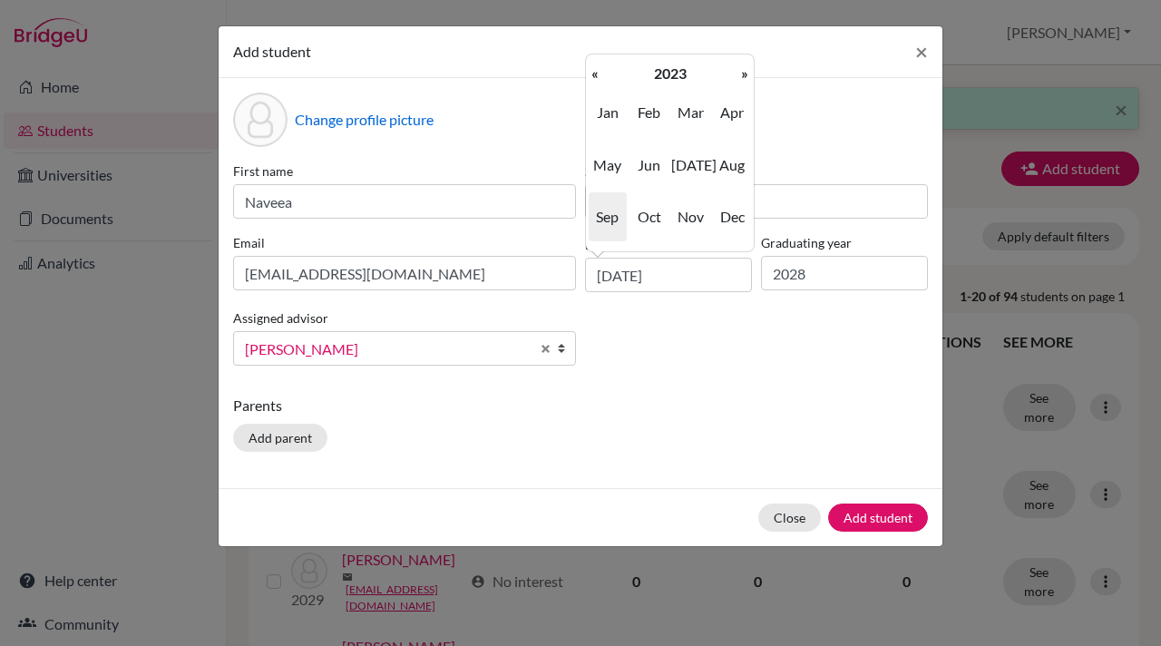
click at [593, 77] on th "«" at bounding box center [595, 74] width 18 height 24
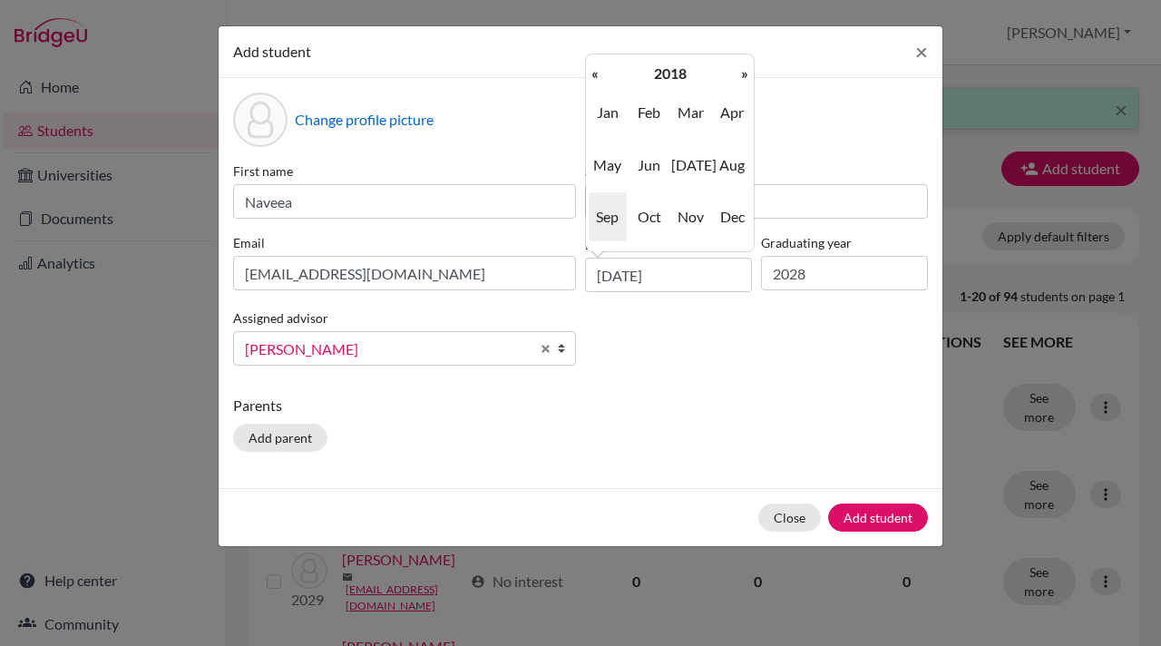
click at [593, 77] on th "«" at bounding box center [595, 74] width 18 height 24
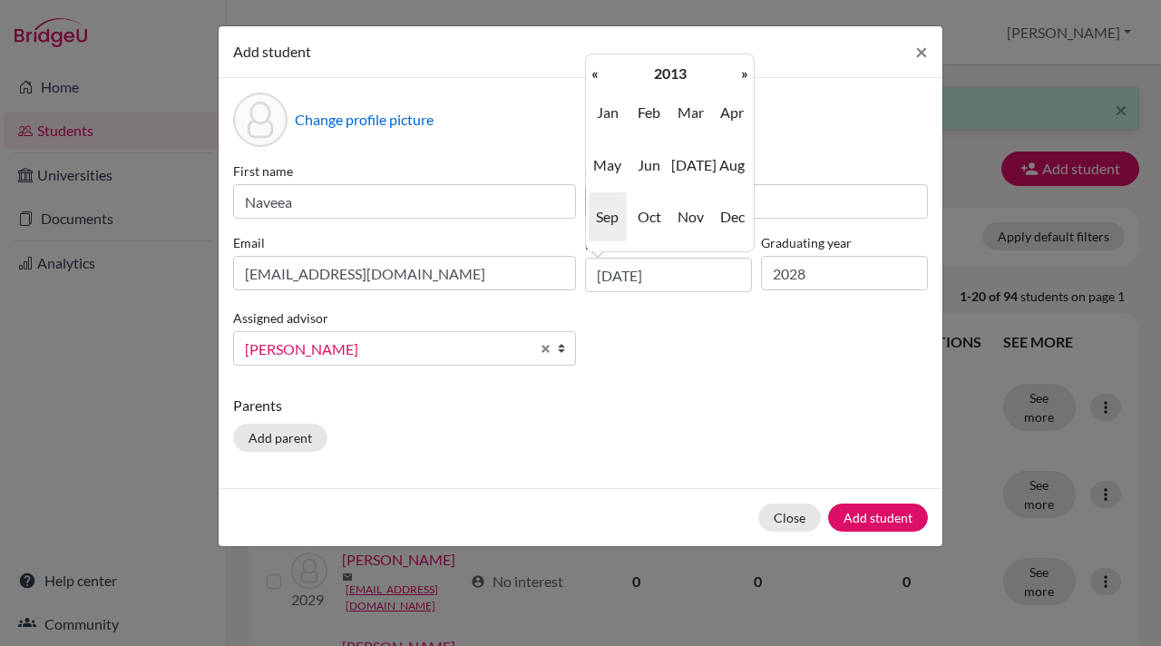
click at [593, 77] on th "«" at bounding box center [595, 74] width 18 height 24
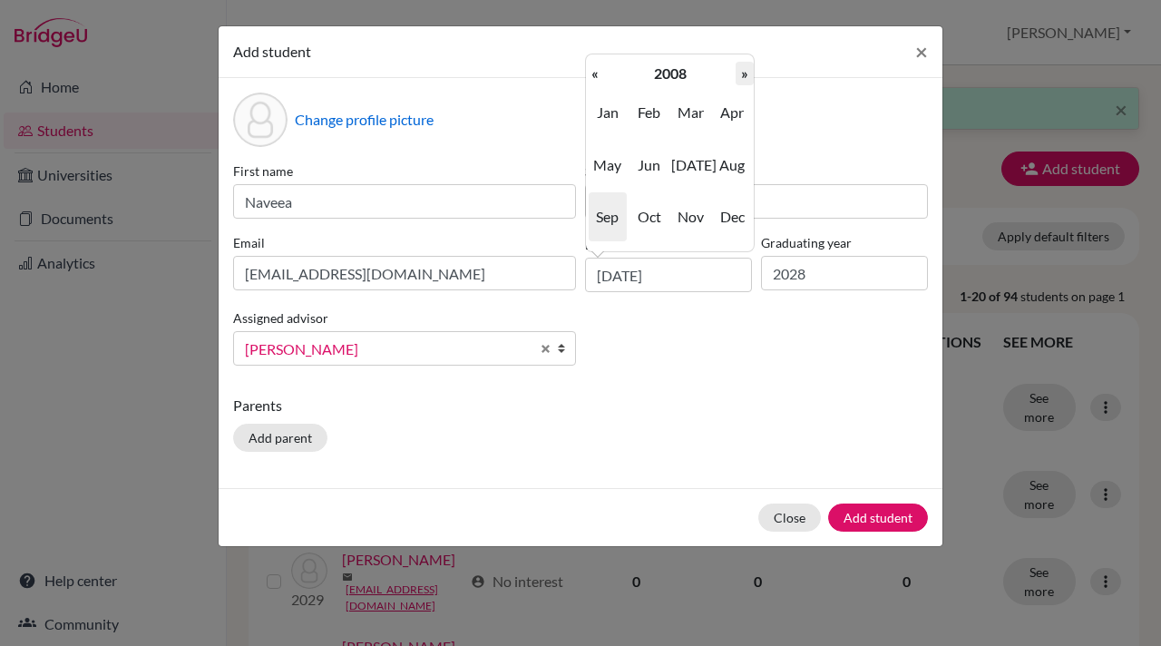
click at [743, 71] on th "»" at bounding box center [744, 74] width 18 height 24
click at [744, 75] on th "»" at bounding box center [744, 74] width 18 height 24
click at [667, 73] on th "2010" at bounding box center [669, 74] width 131 height 24
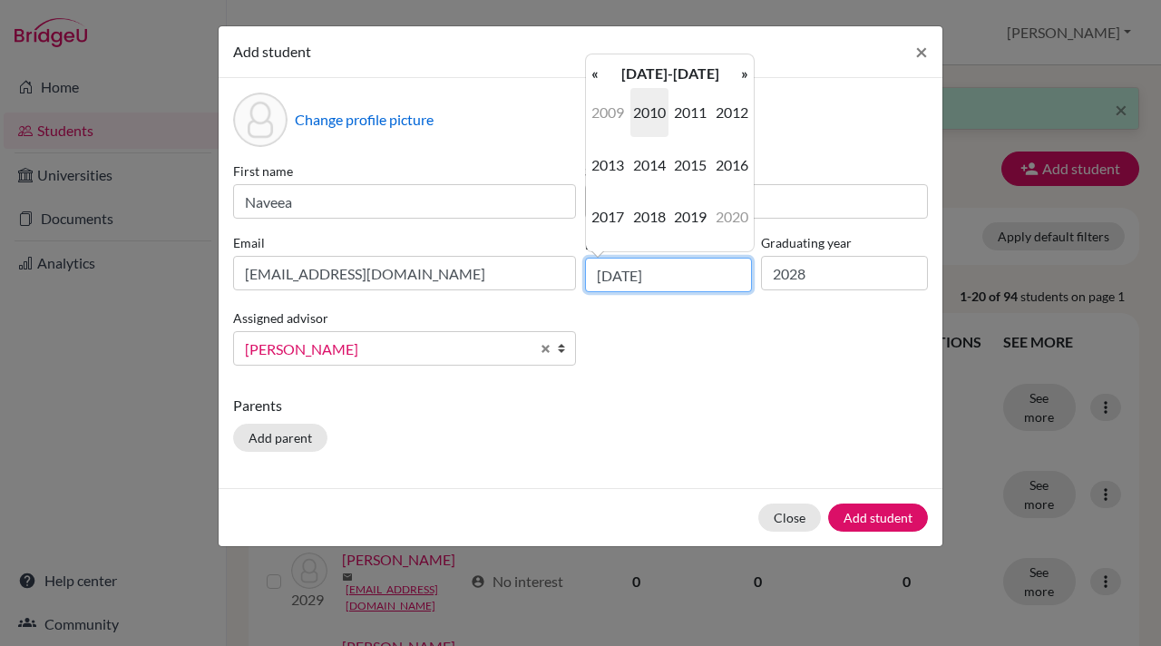
click at [677, 279] on input "22/09/2025" at bounding box center [668, 275] width 167 height 34
type input "28/05/2010"
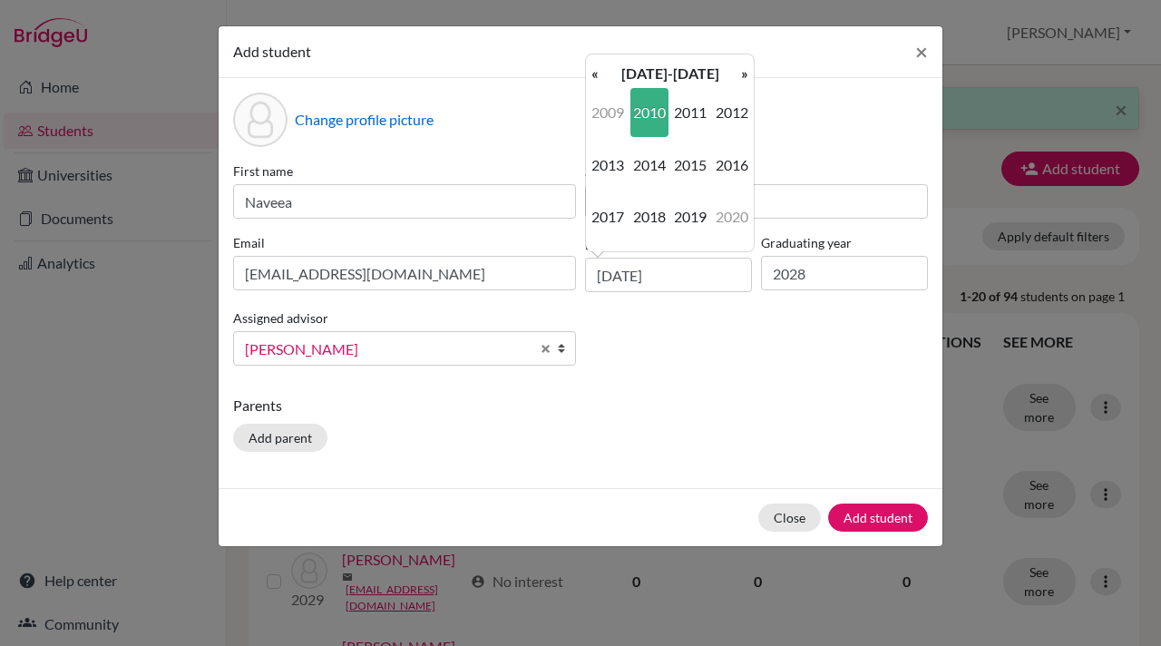
click at [643, 375] on div "First name Naveea Surname Parikh Email naveeap.student@mlsi.in Date of birth 28…" at bounding box center [581, 270] width 704 height 219
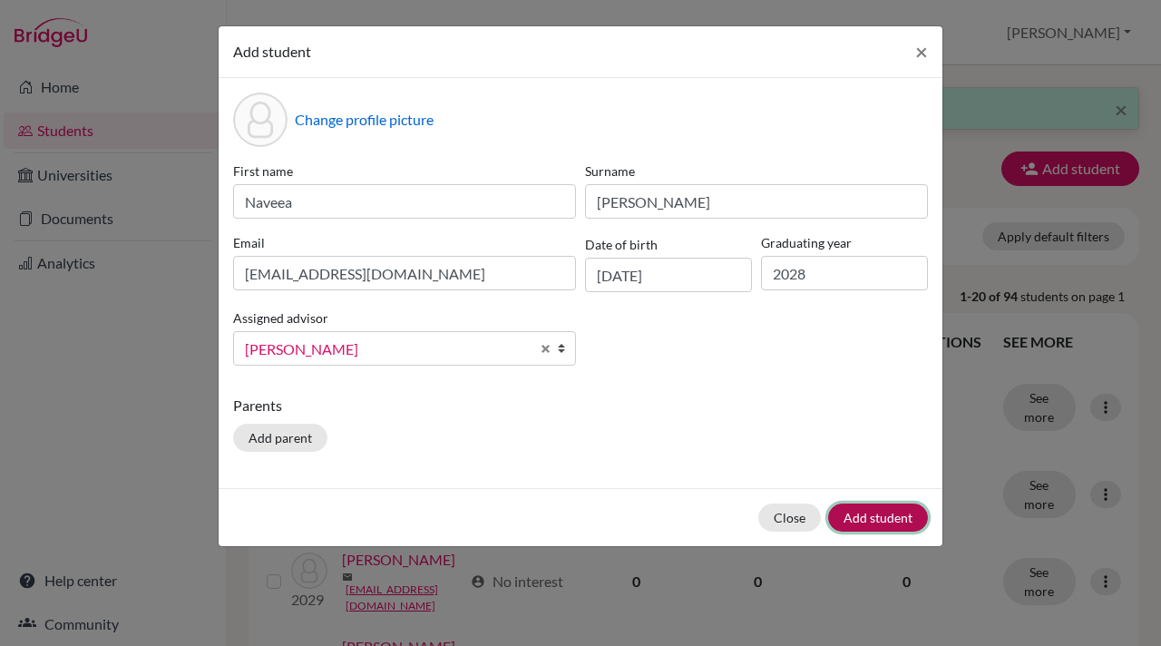
click at [881, 518] on button "Add student" at bounding box center [878, 517] width 100 height 28
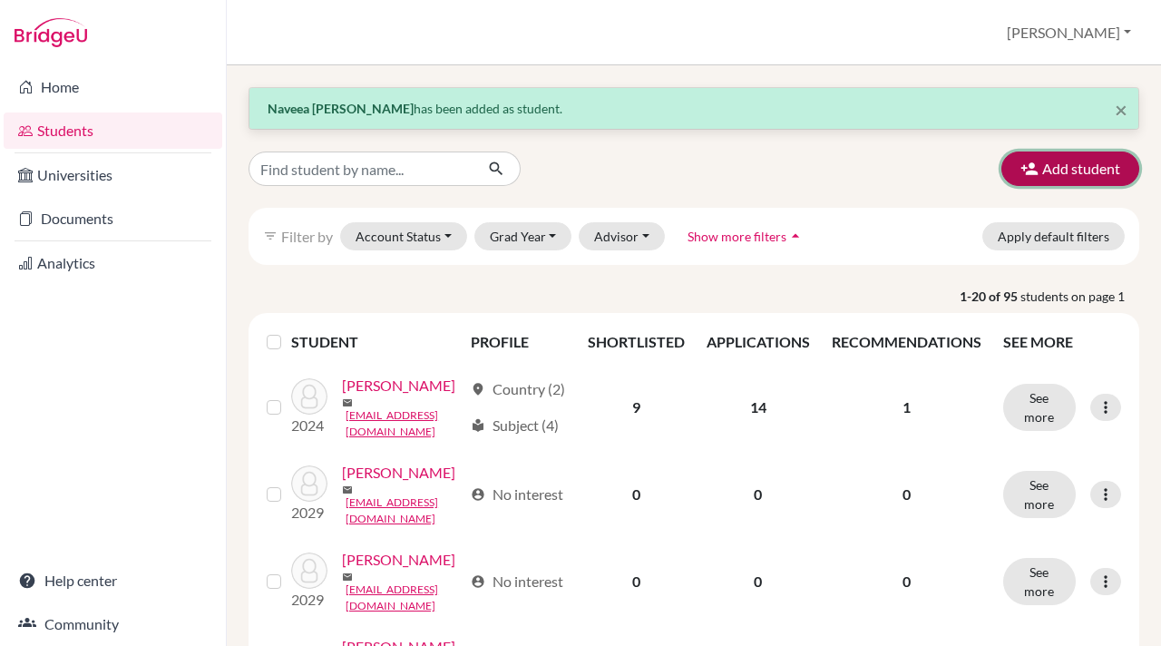
click at [1024, 166] on icon "button" at bounding box center [1029, 169] width 18 height 18
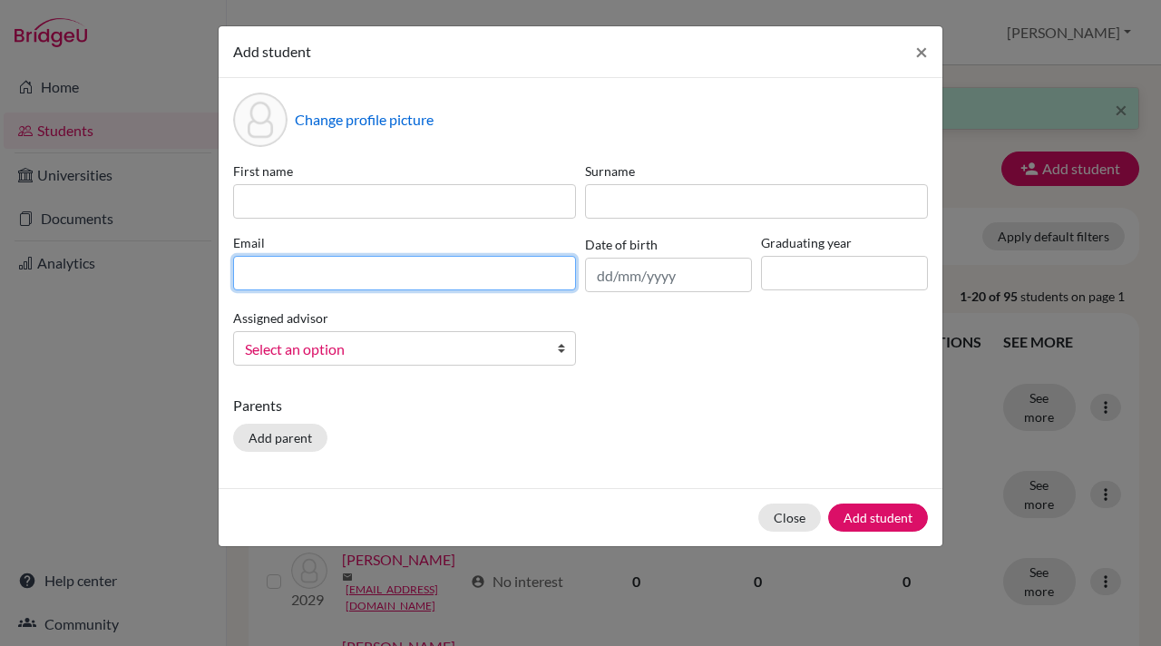
click at [238, 276] on input at bounding box center [404, 273] width 343 height 34
paste input "nirvaanc.student@mlsi.in"
type input "nirvaanc.student@mlsi.in"
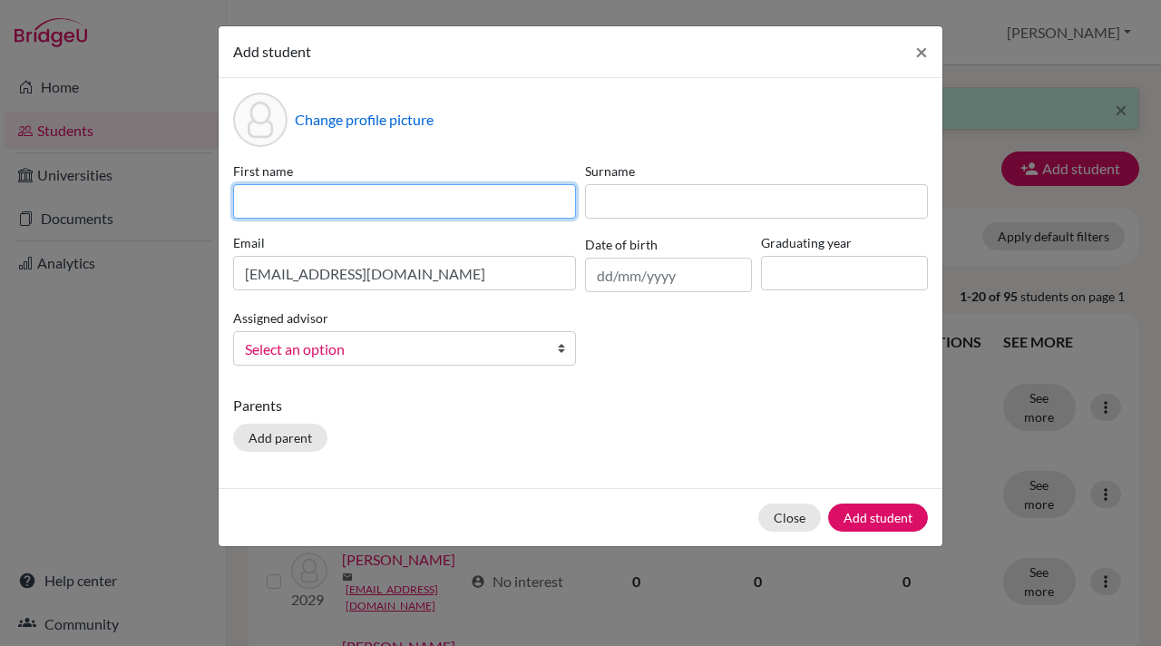
click at [246, 202] on input at bounding box center [404, 201] width 343 height 34
type input "Nirvaan"
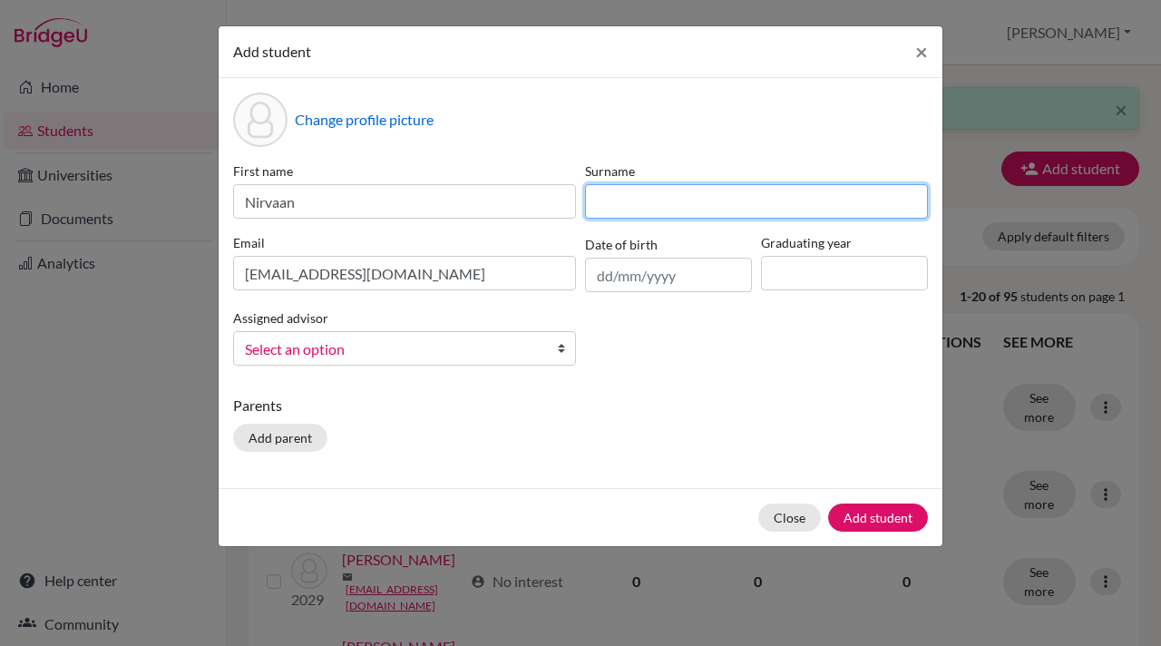
click at [603, 204] on input at bounding box center [756, 201] width 343 height 34
click at [645, 207] on input "Chhabaria" at bounding box center [756, 201] width 343 height 34
type input "Chhabria"
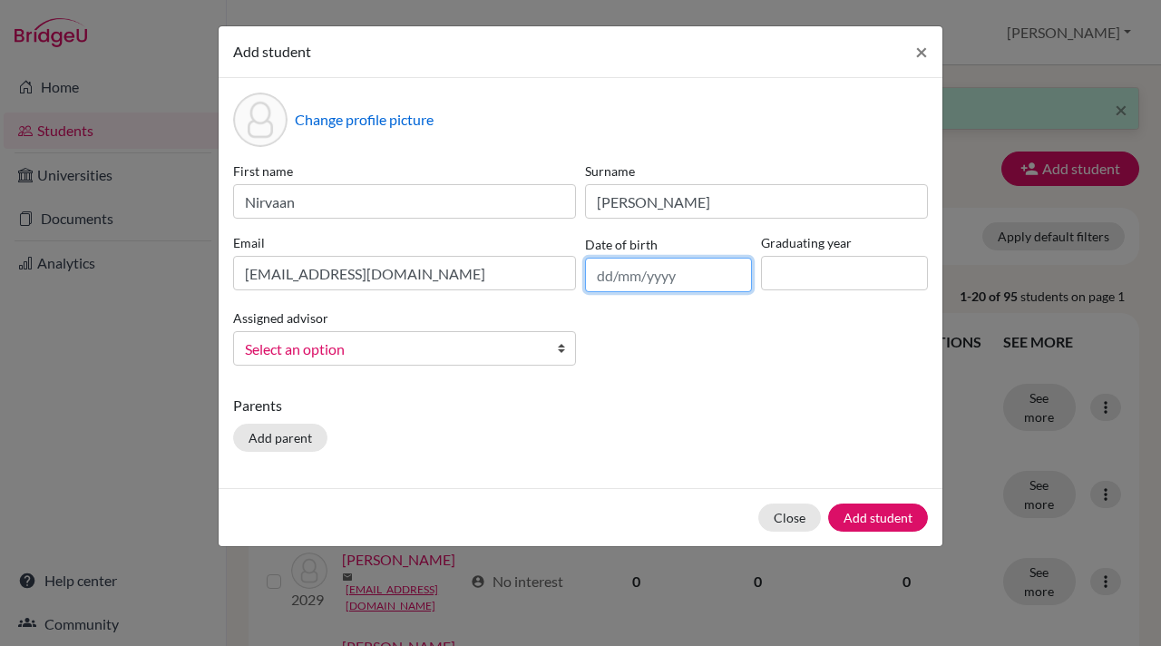
click at [603, 271] on input "text" at bounding box center [668, 275] width 167 height 34
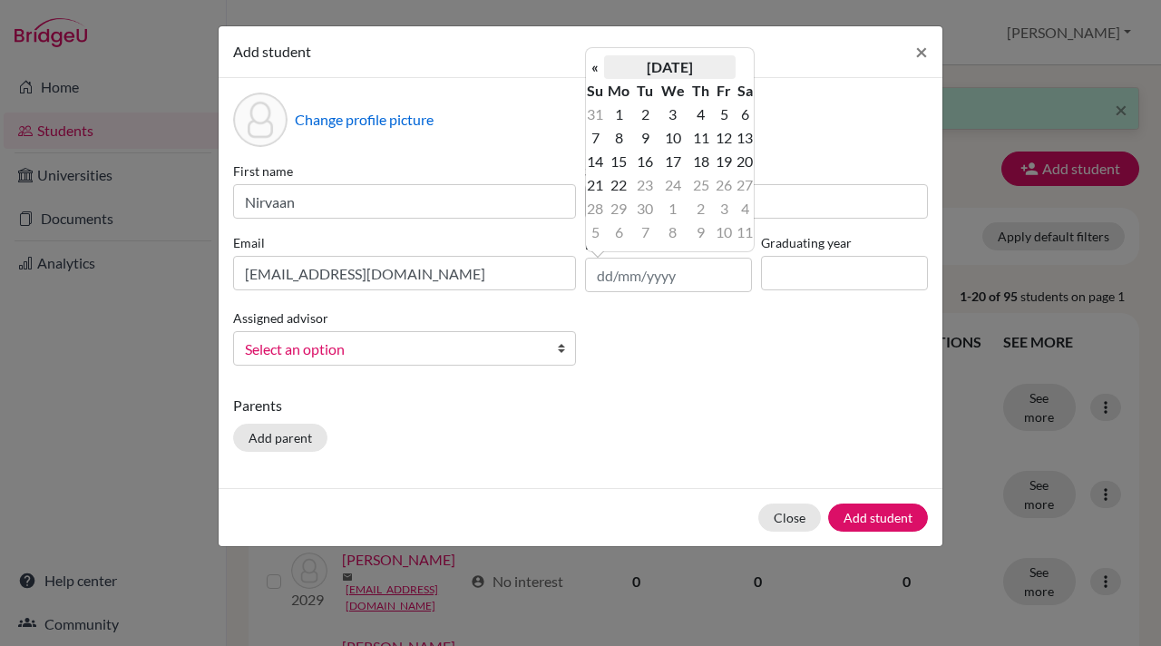
click at [667, 63] on th "[DATE]" at bounding box center [669, 67] width 131 height 24
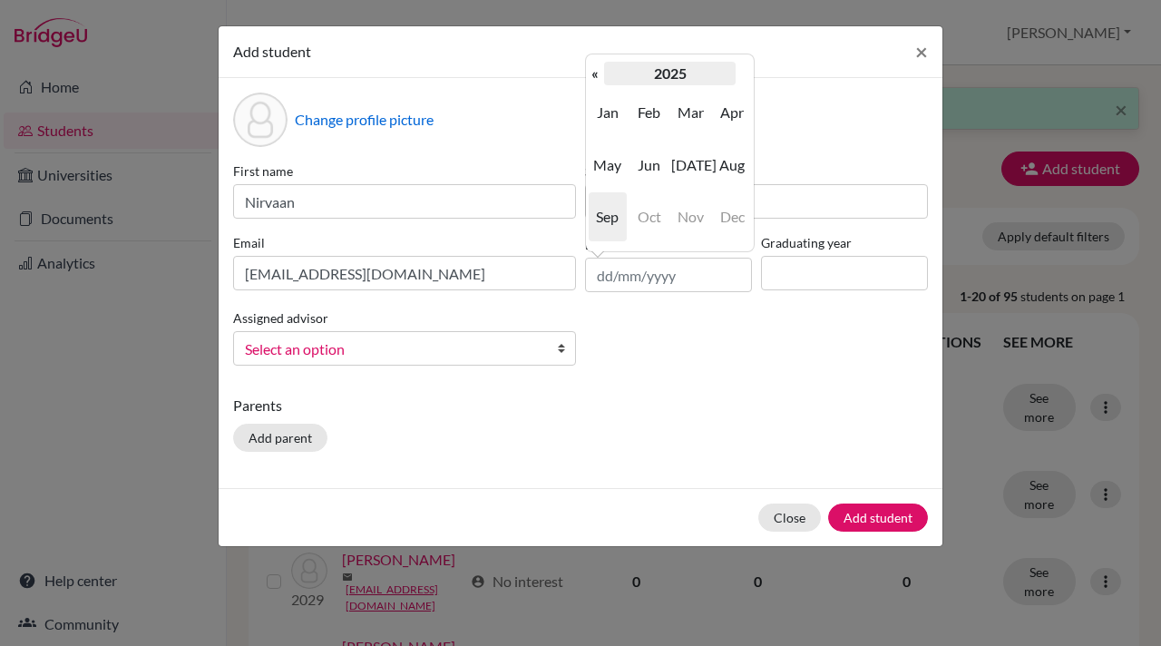
click at [667, 81] on th "2025" at bounding box center [669, 74] width 131 height 24
click at [655, 67] on th "[DATE]-[DATE]" at bounding box center [669, 74] width 131 height 24
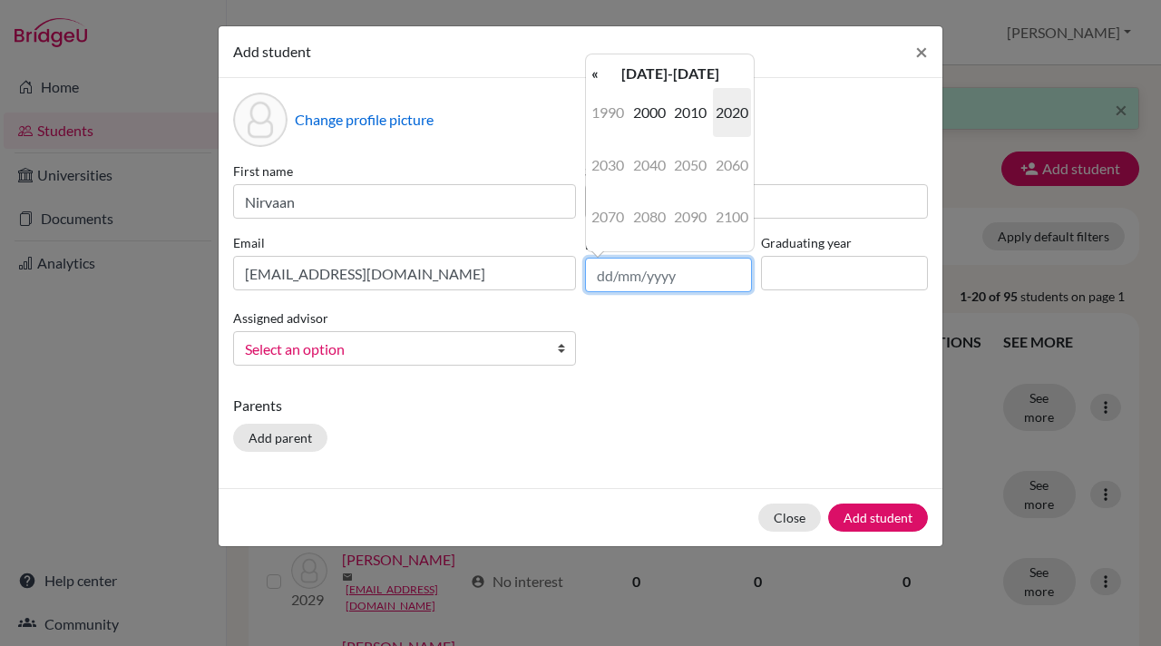
click at [674, 282] on input "text" at bounding box center [668, 275] width 167 height 34
click at [637, 270] on input "text" at bounding box center [668, 275] width 167 height 34
type input "14/07/2010"
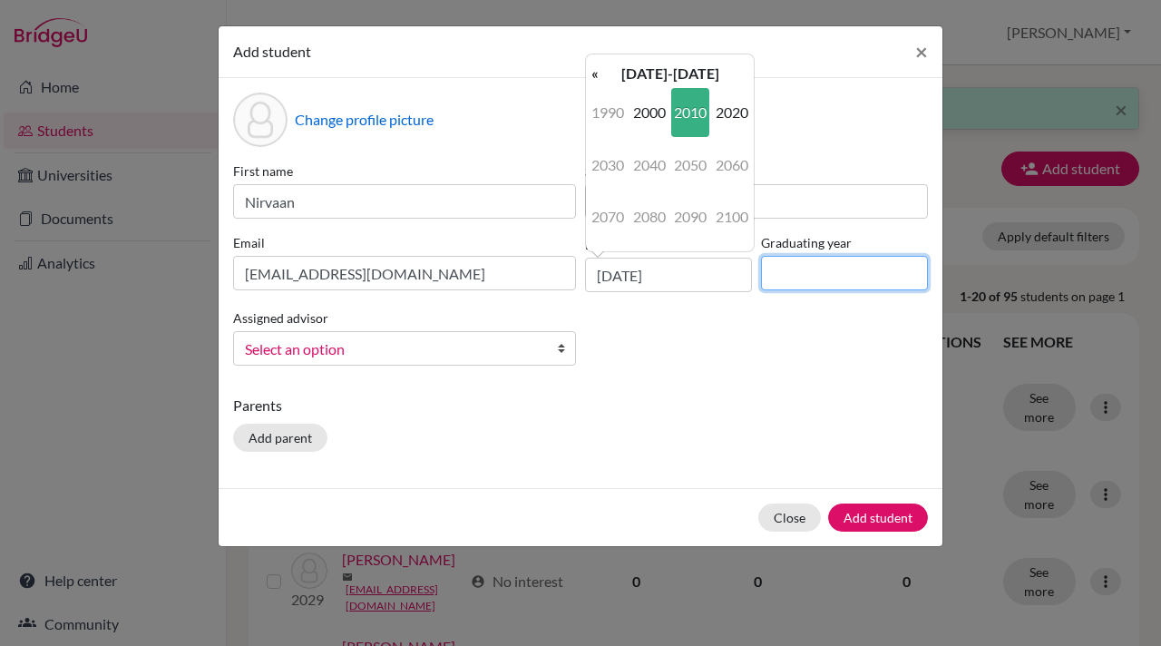
click at [779, 277] on input at bounding box center [844, 273] width 167 height 34
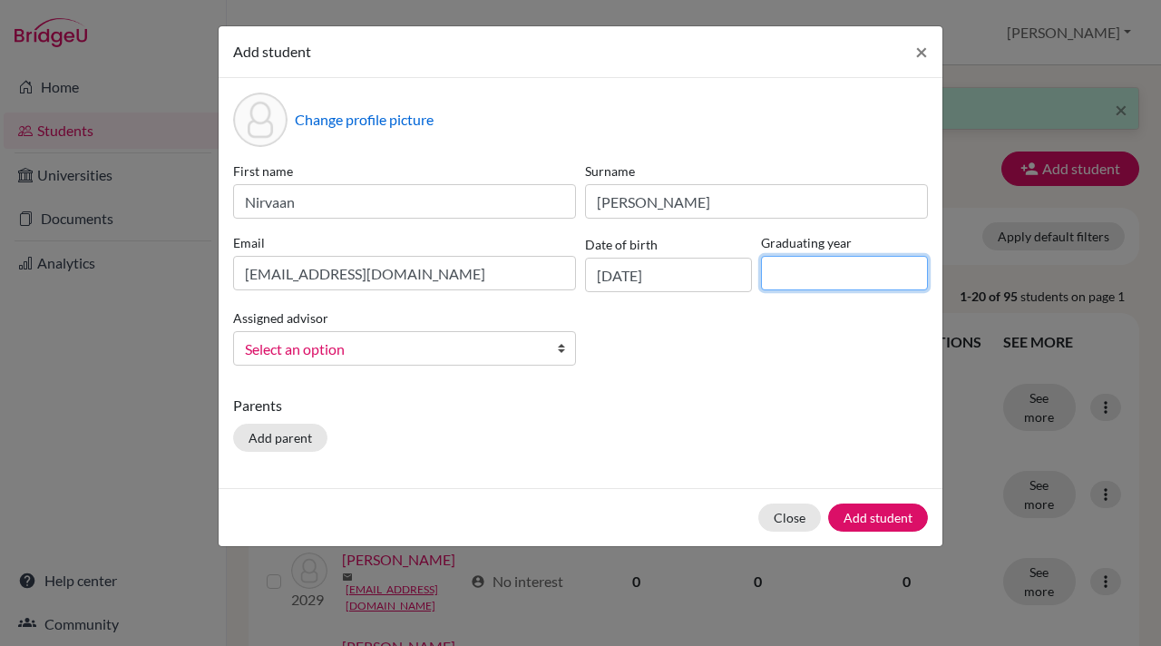
type input "2028"
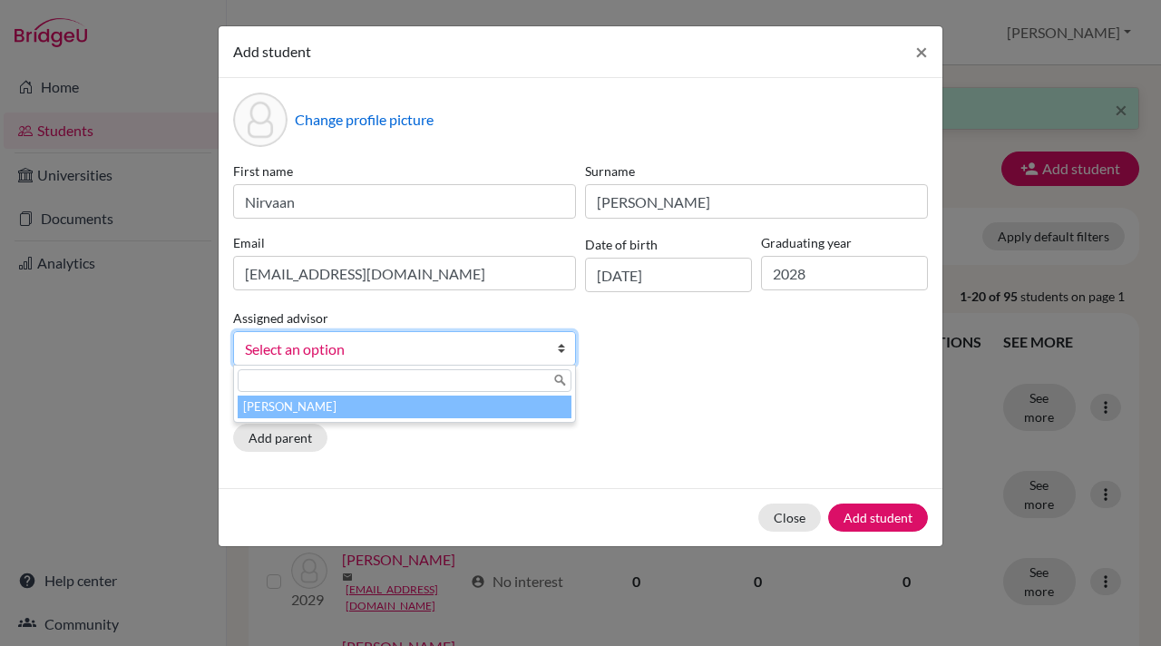
click at [563, 352] on b at bounding box center [566, 348] width 18 height 33
click at [492, 408] on li "[PERSON_NAME]" at bounding box center [405, 406] width 334 height 23
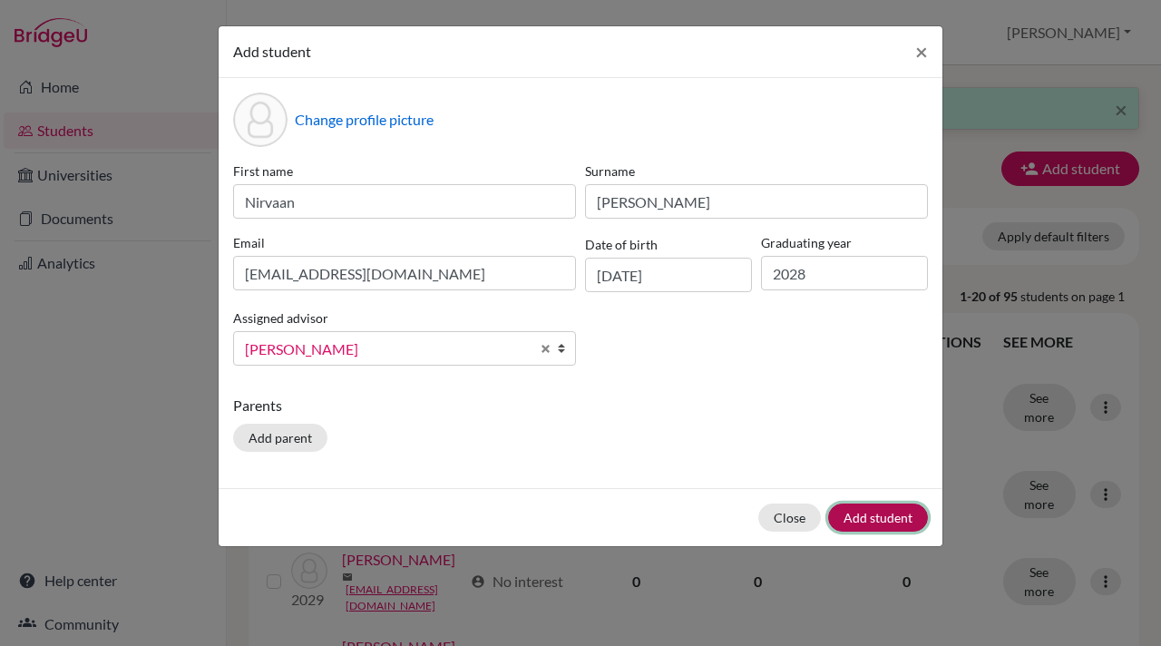
click at [893, 515] on button "Add student" at bounding box center [878, 517] width 100 height 28
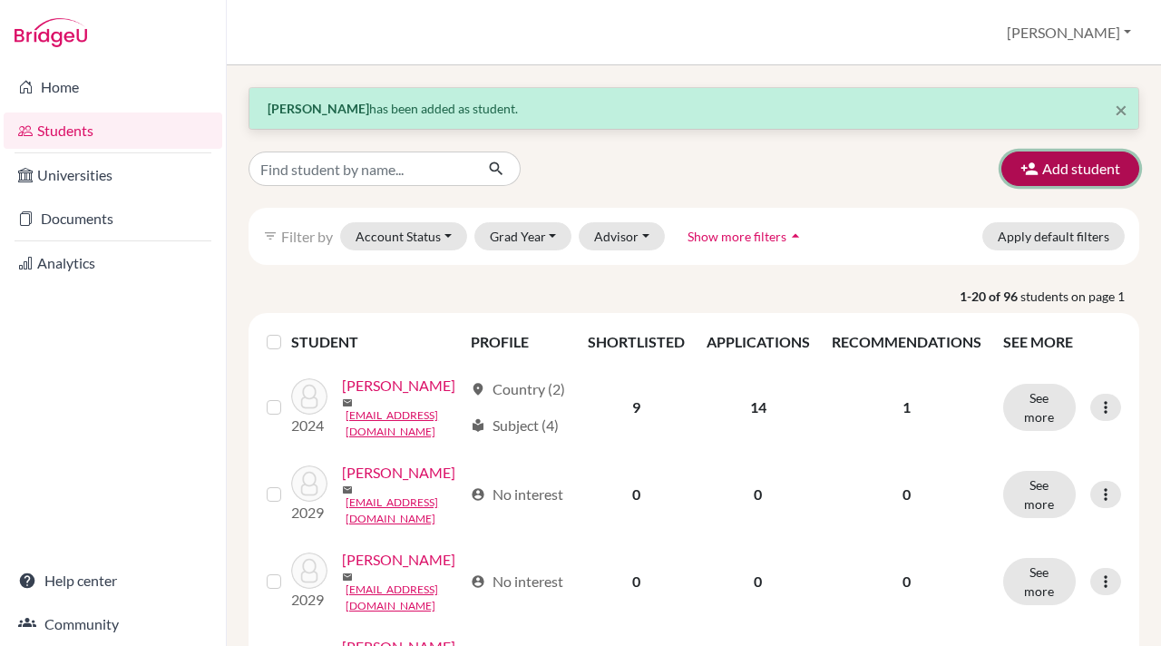
click at [1026, 164] on icon "button" at bounding box center [1029, 169] width 18 height 18
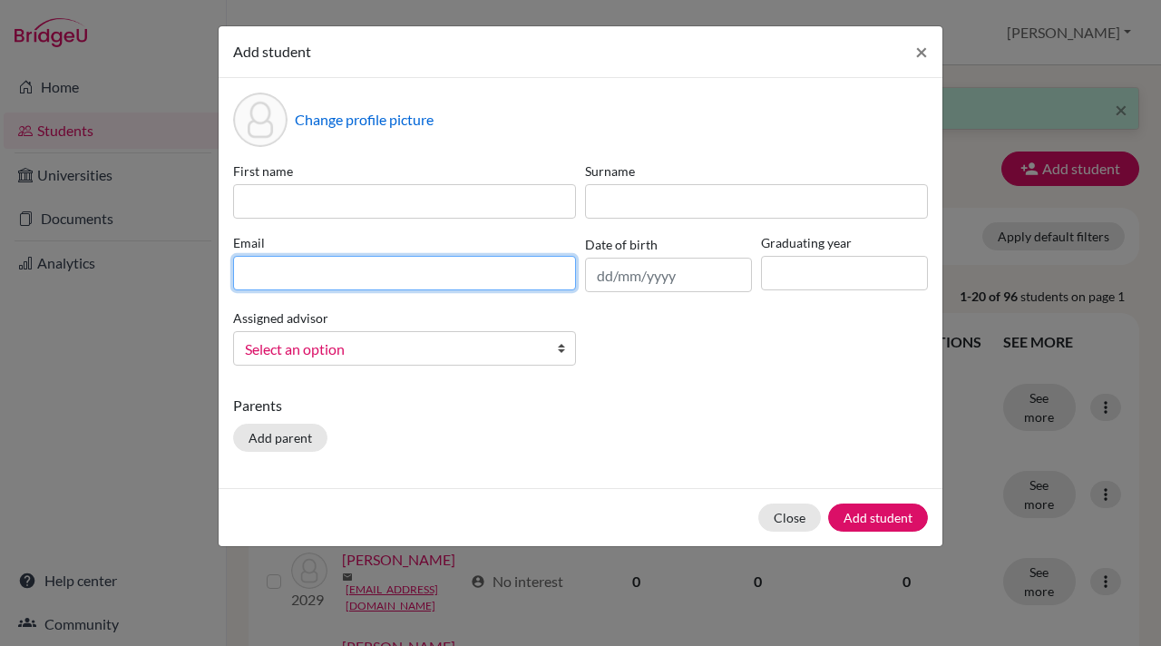
click at [252, 271] on input at bounding box center [404, 273] width 343 height 34
paste input "rishij.student@mlsi.in"
type input "rishij.student@mlsi.in"
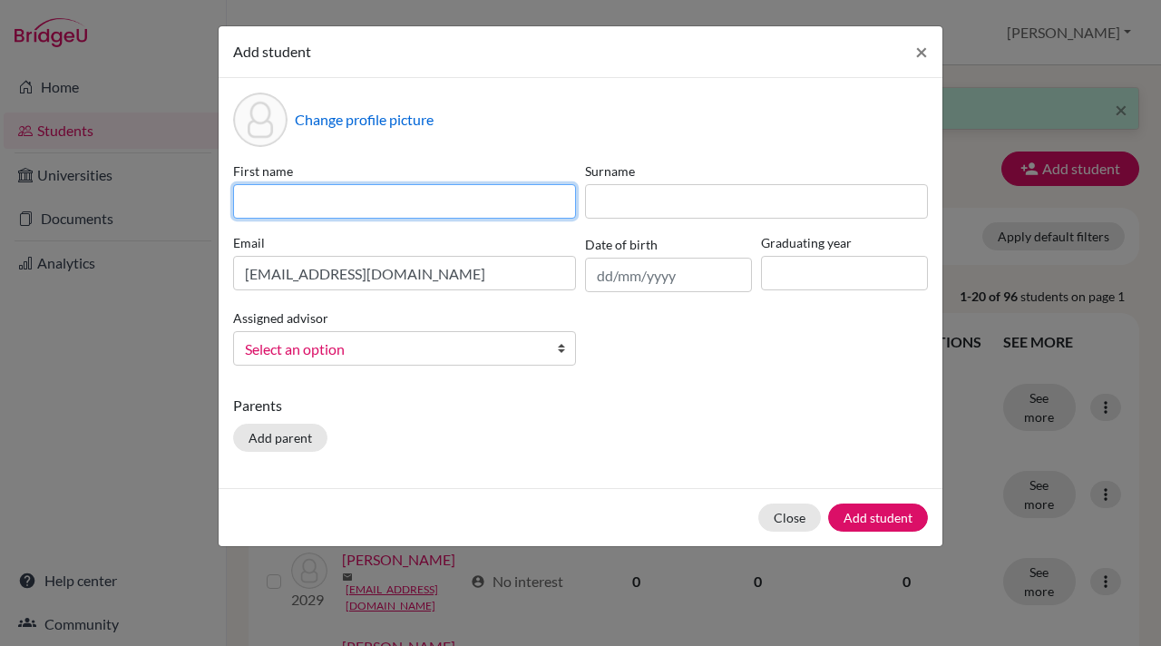
click at [248, 202] on input at bounding box center [404, 201] width 343 height 34
type input "Rishi"
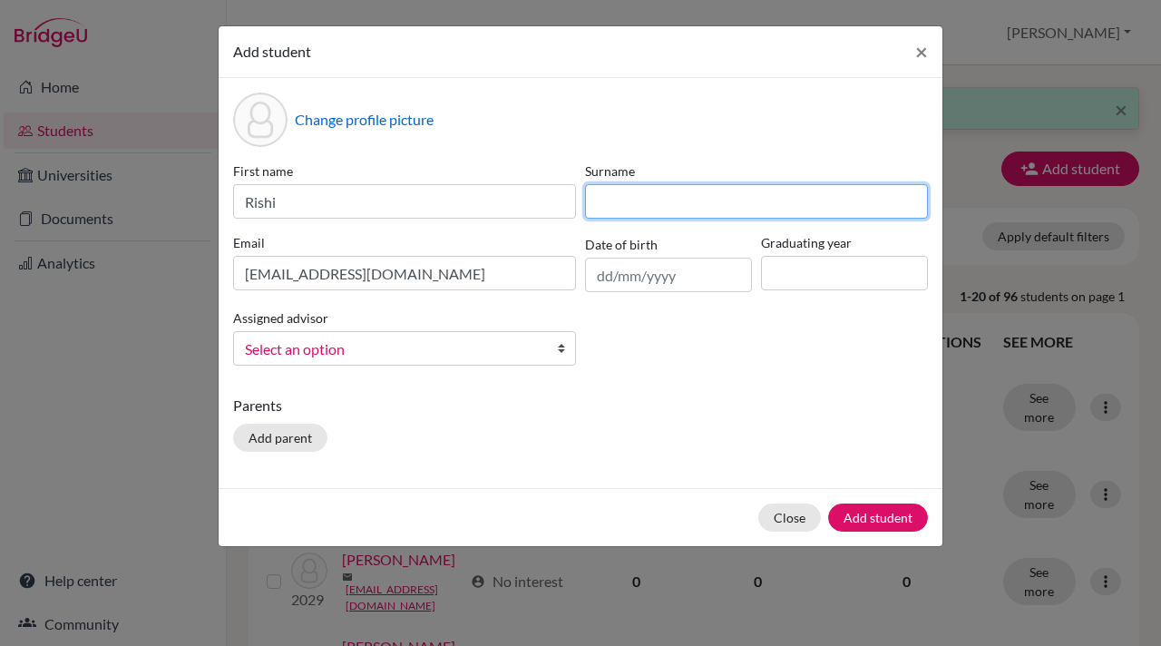
click at [618, 198] on input at bounding box center [756, 201] width 343 height 34
type input "Jamnis"
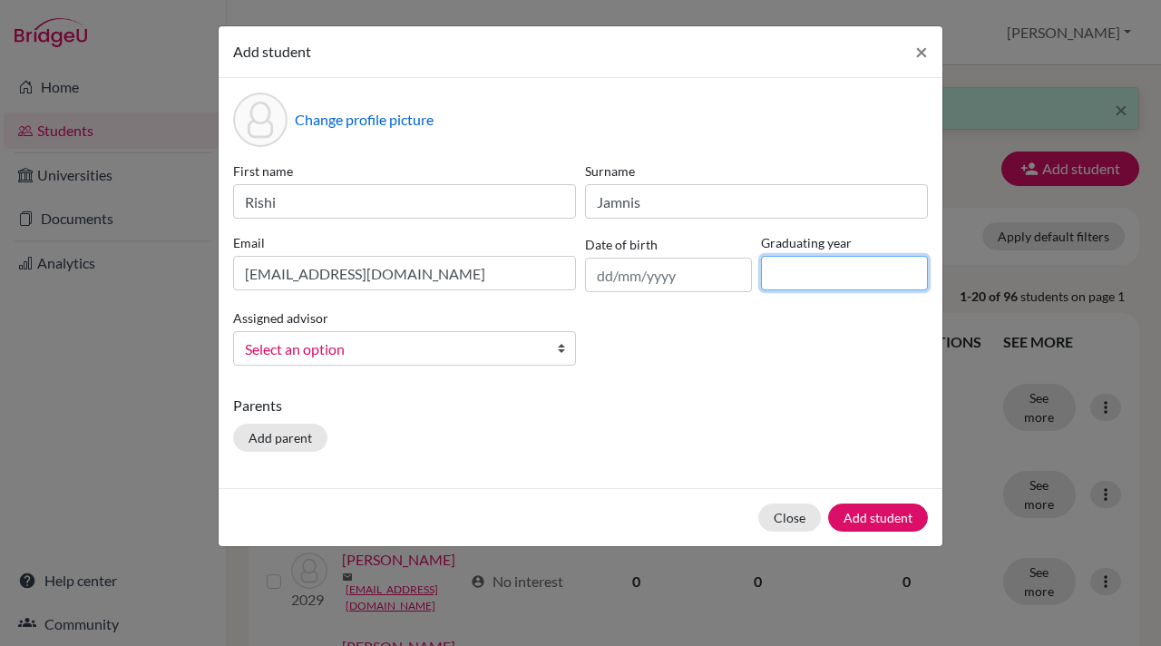
click at [800, 264] on input at bounding box center [844, 273] width 167 height 34
type input "2028"
click at [558, 350] on b at bounding box center [566, 348] width 18 height 33
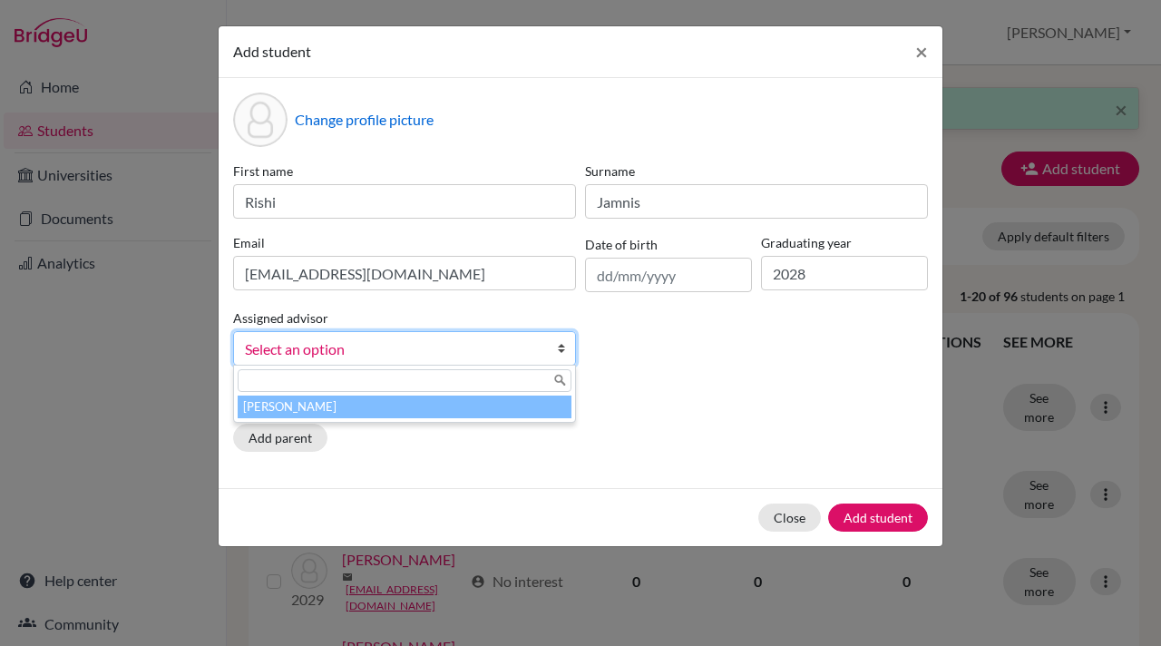
click at [381, 414] on li "[PERSON_NAME]" at bounding box center [405, 406] width 334 height 23
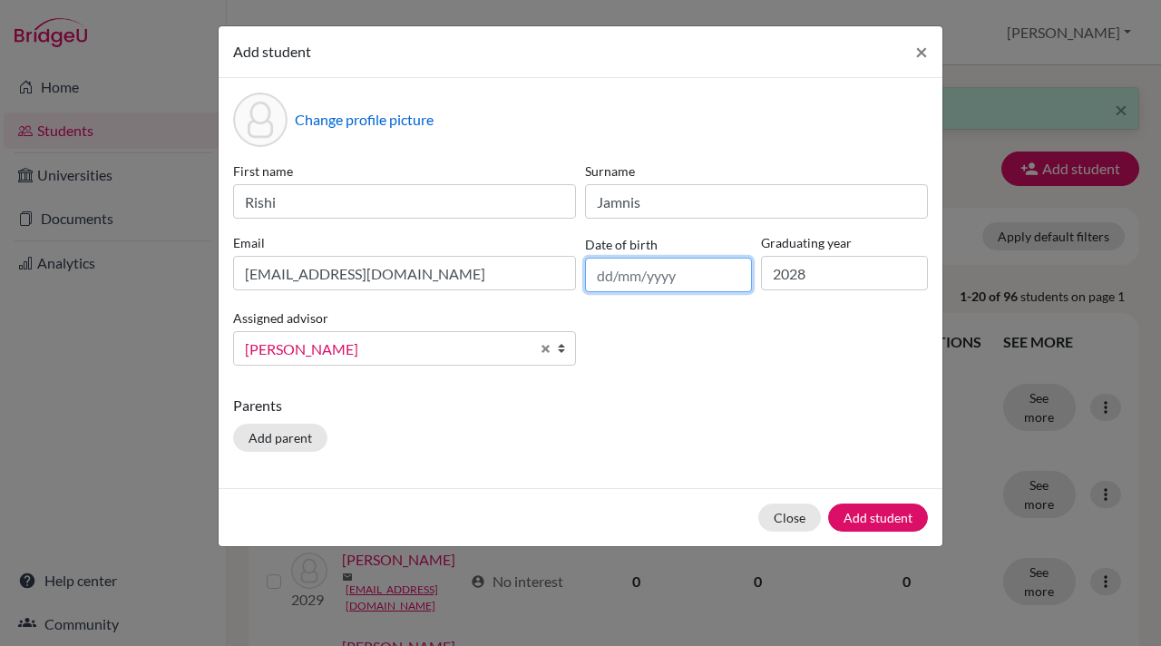
click at [649, 272] on input "text" at bounding box center [668, 275] width 167 height 34
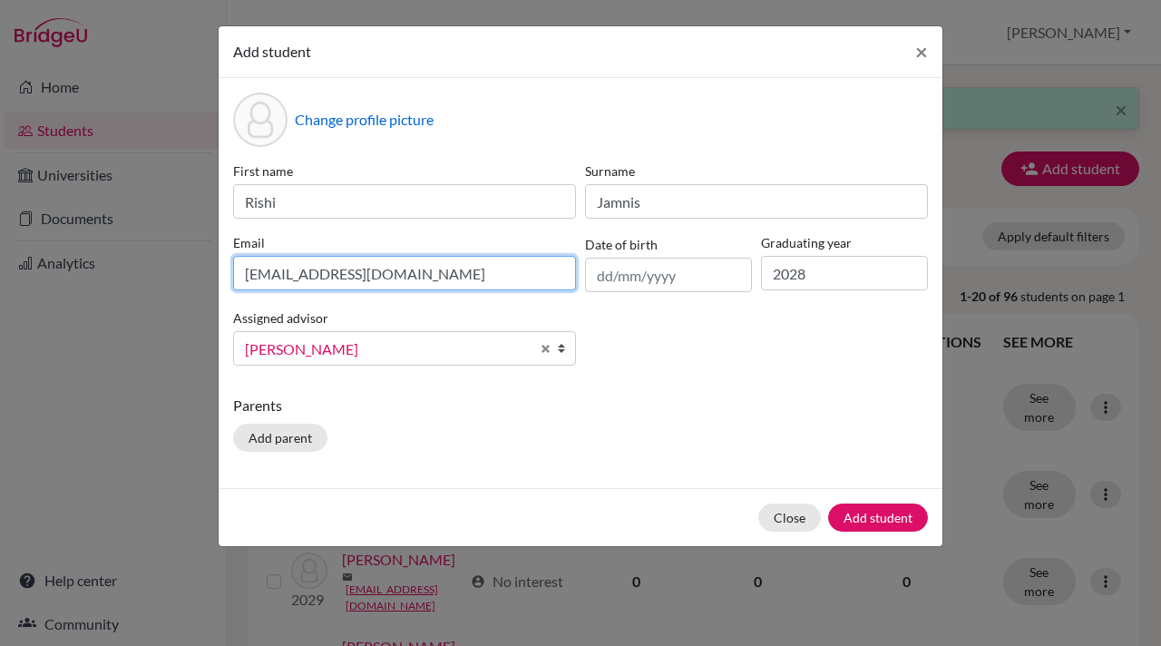
drag, startPoint x: 391, startPoint y: 277, endPoint x: 226, endPoint y: 274, distance: 165.1
click at [226, 274] on div "Change profile picture First name Rishi Surname Jamnis Email rishij.student@mls…" at bounding box center [581, 283] width 724 height 410
paste input "ritwikk.student@mlsi.in"
type input "ritwikk.student@mlsi.in"
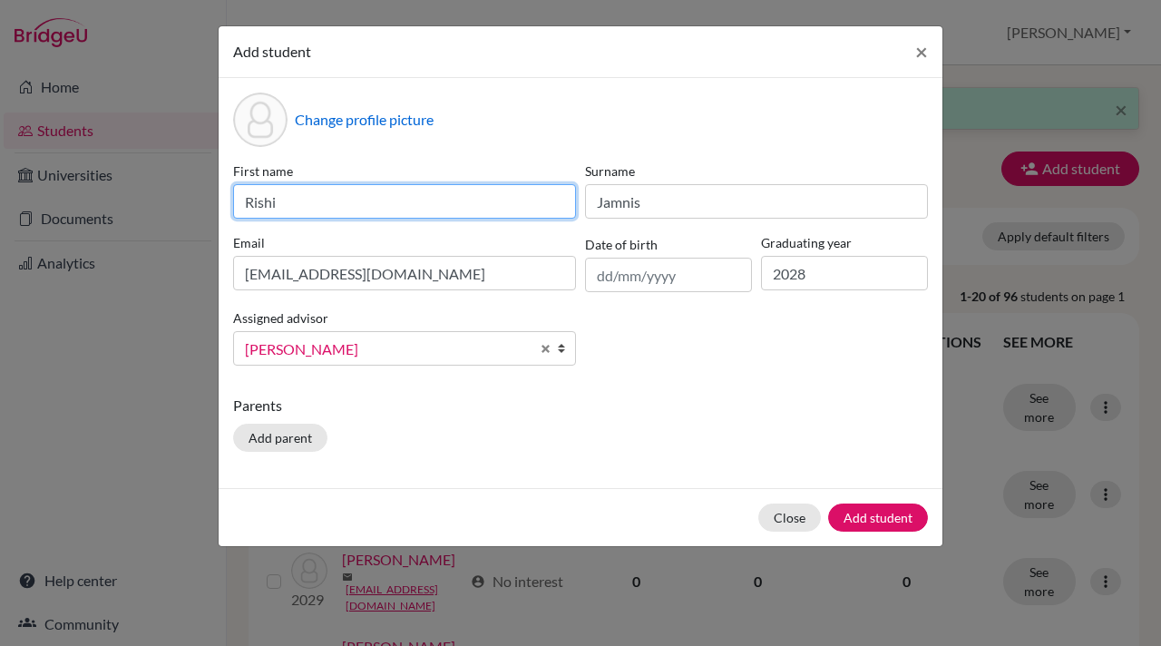
click at [278, 205] on input "Rishi" at bounding box center [404, 201] width 343 height 34
type input "Ritwik"
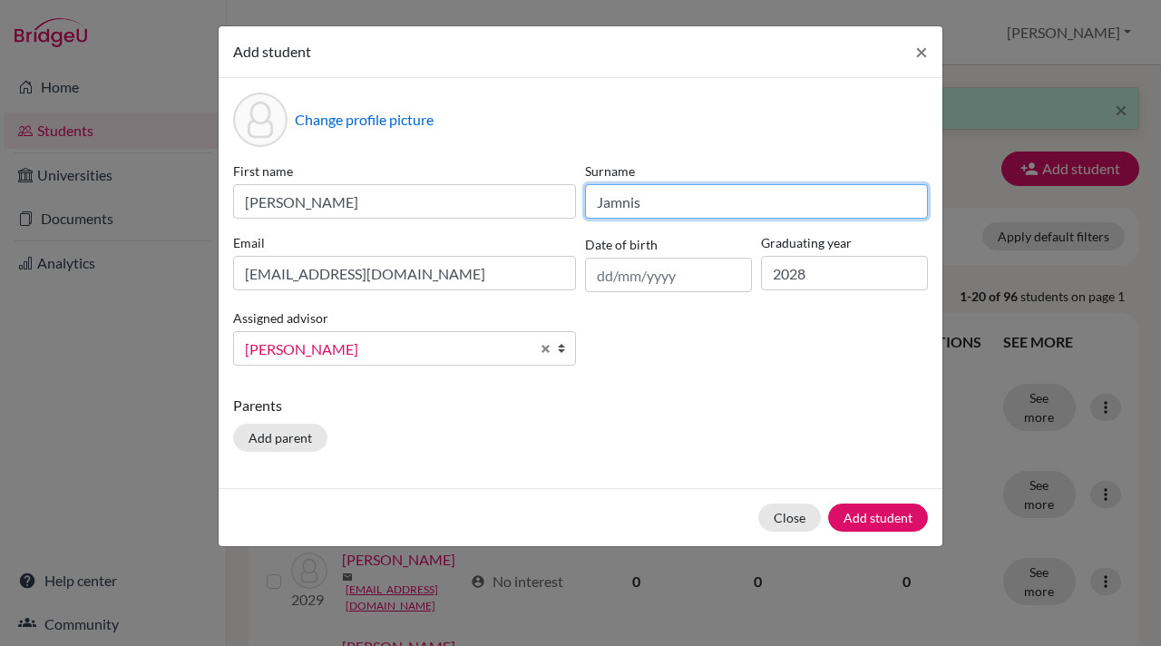
drag, startPoint x: 671, startPoint y: 199, endPoint x: 579, endPoint y: 200, distance: 92.5
click at [579, 200] on div "First name Ritwik Surname Jamnis Email ritwikk.student@mlsi.in Date of birth Gr…" at bounding box center [581, 270] width 704 height 219
type input "Kothuri"
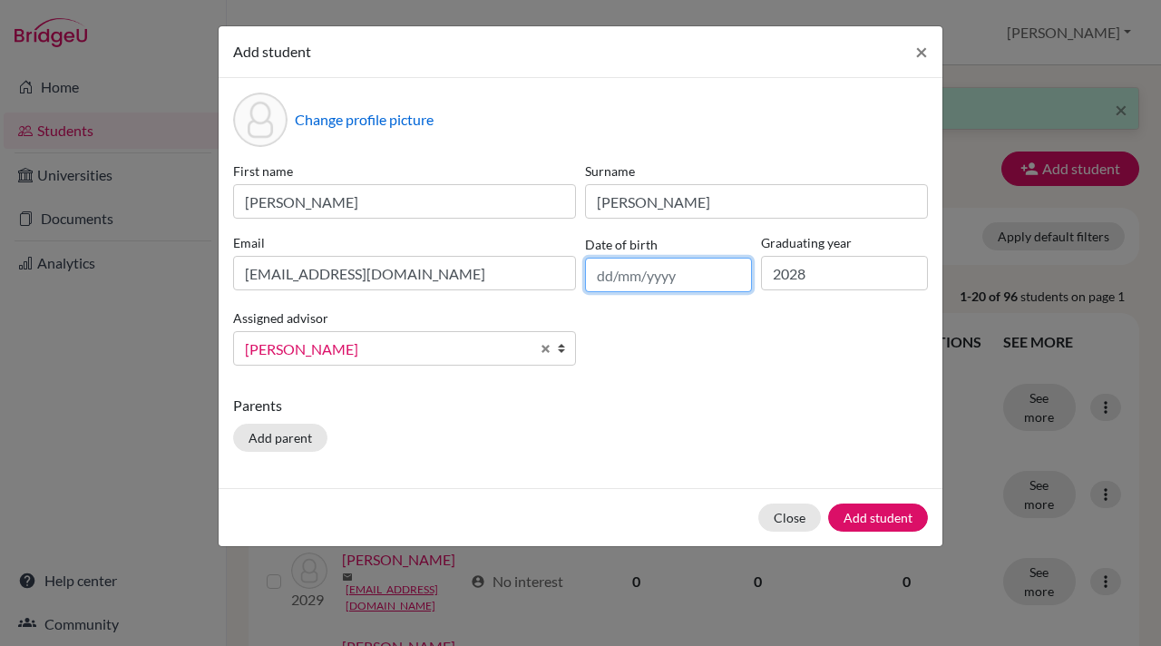
click at [618, 276] on input "text" at bounding box center [668, 275] width 167 height 34
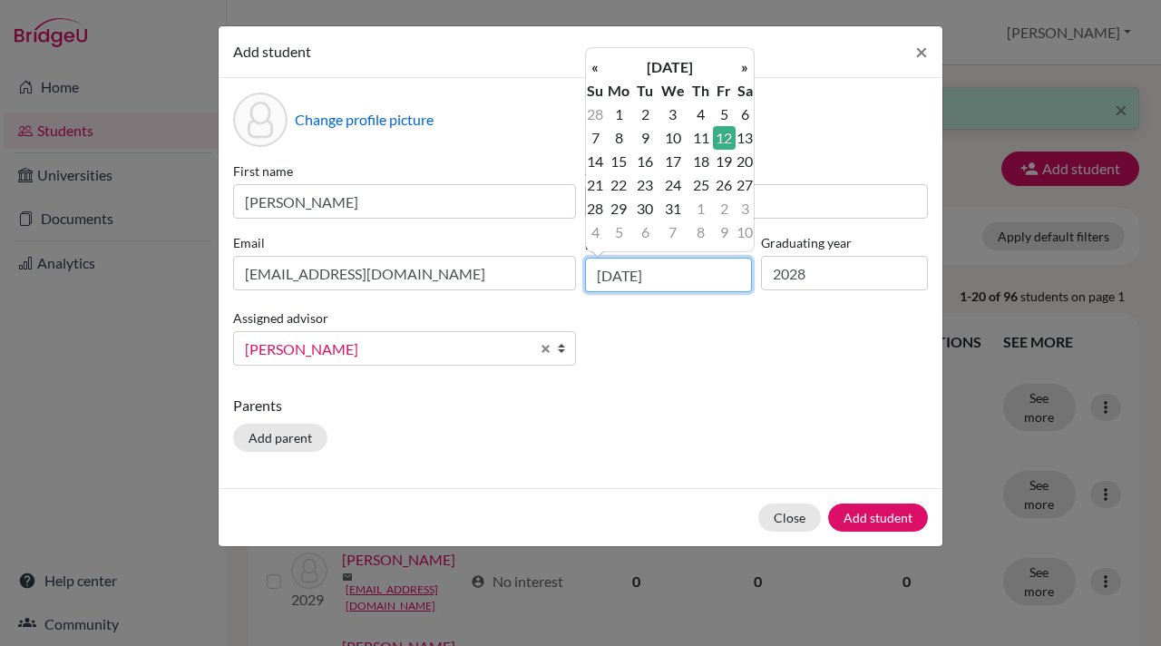
type input "12/03/2010"
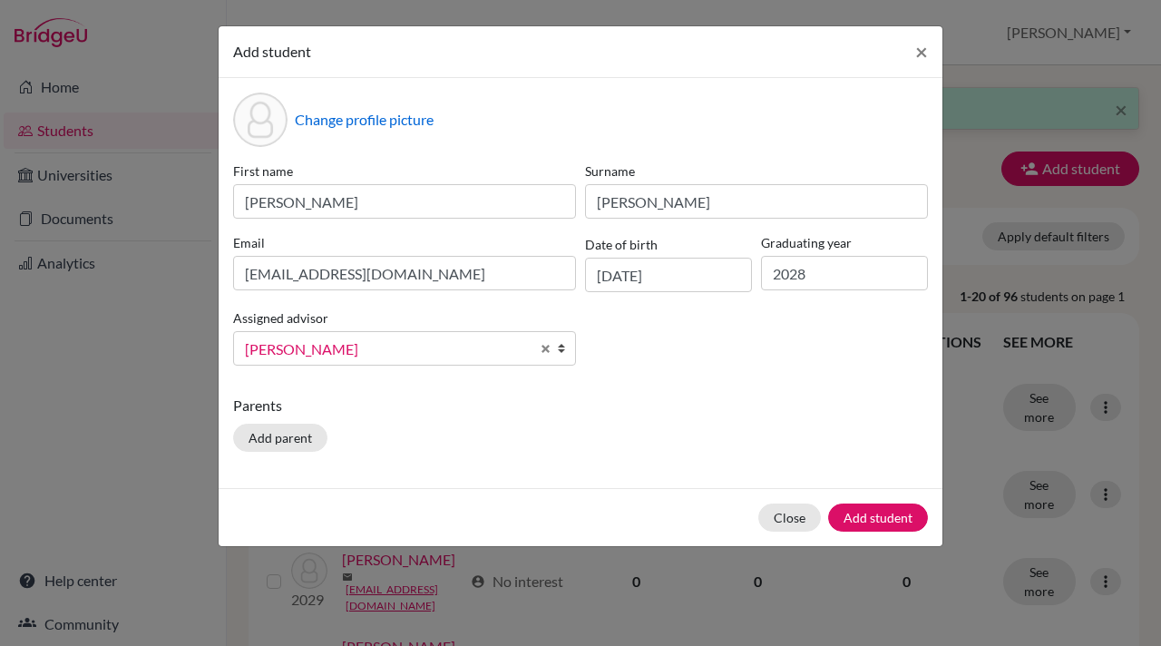
click at [562, 410] on p "Parents" at bounding box center [580, 405] width 695 height 22
click at [875, 512] on button "Add student" at bounding box center [878, 517] width 100 height 28
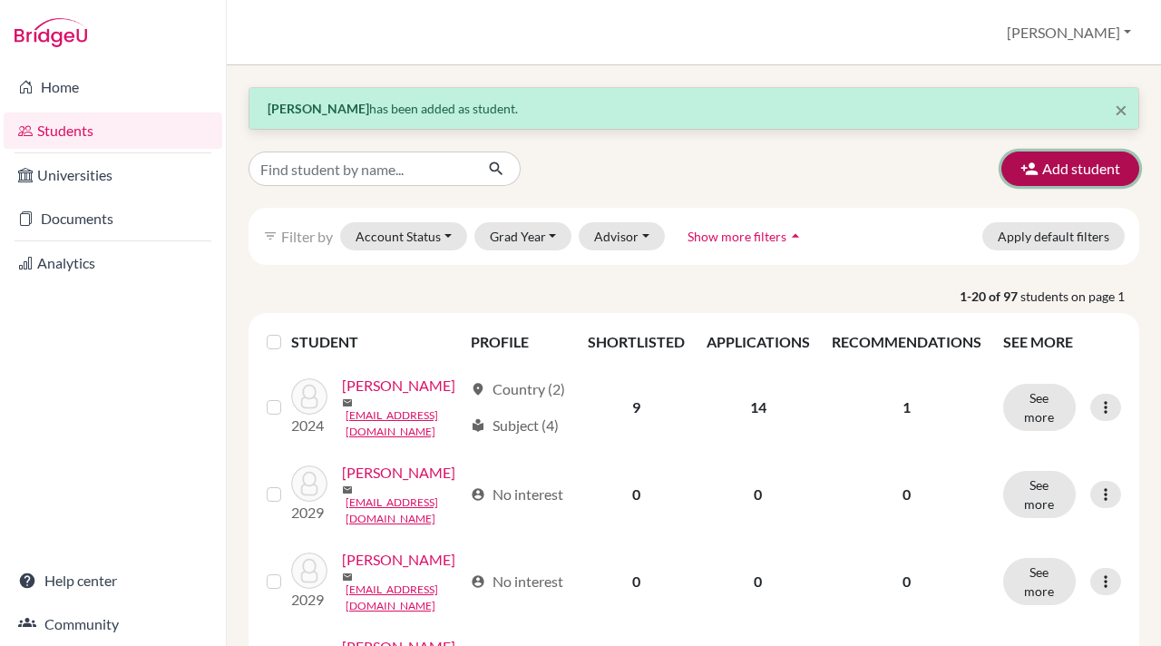
click at [1026, 162] on icon "button" at bounding box center [1029, 169] width 18 height 18
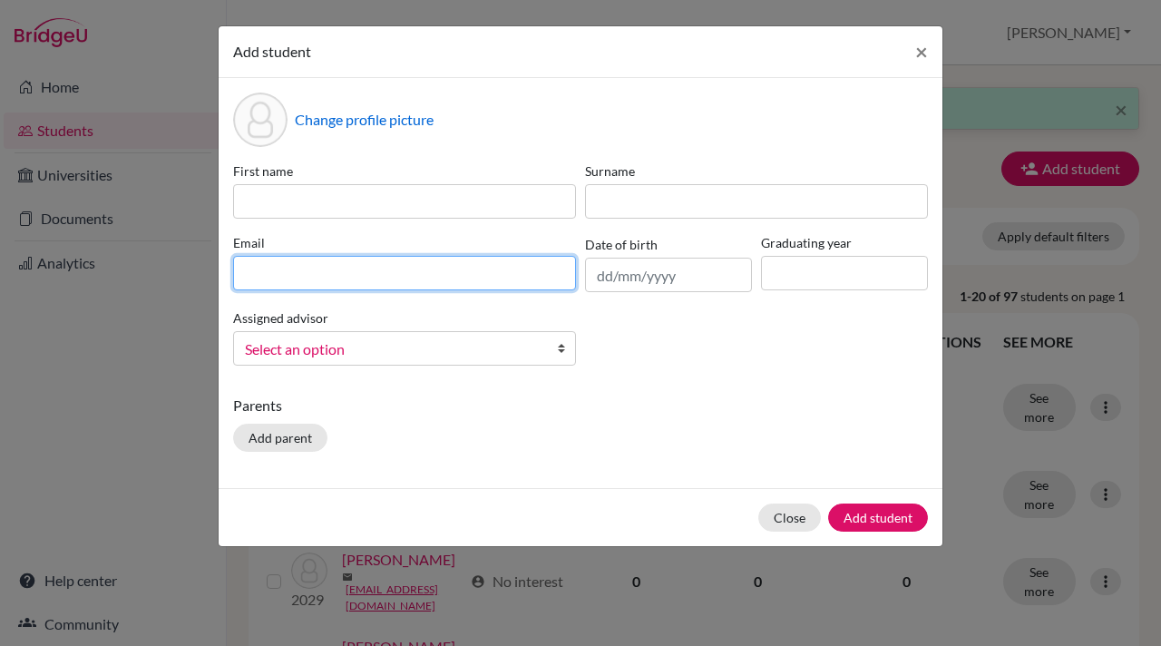
click at [242, 276] on input at bounding box center [404, 273] width 343 height 34
paste input "[EMAIL_ADDRESS][DOMAIN_NAME]"
type input "[EMAIL_ADDRESS][DOMAIN_NAME]"
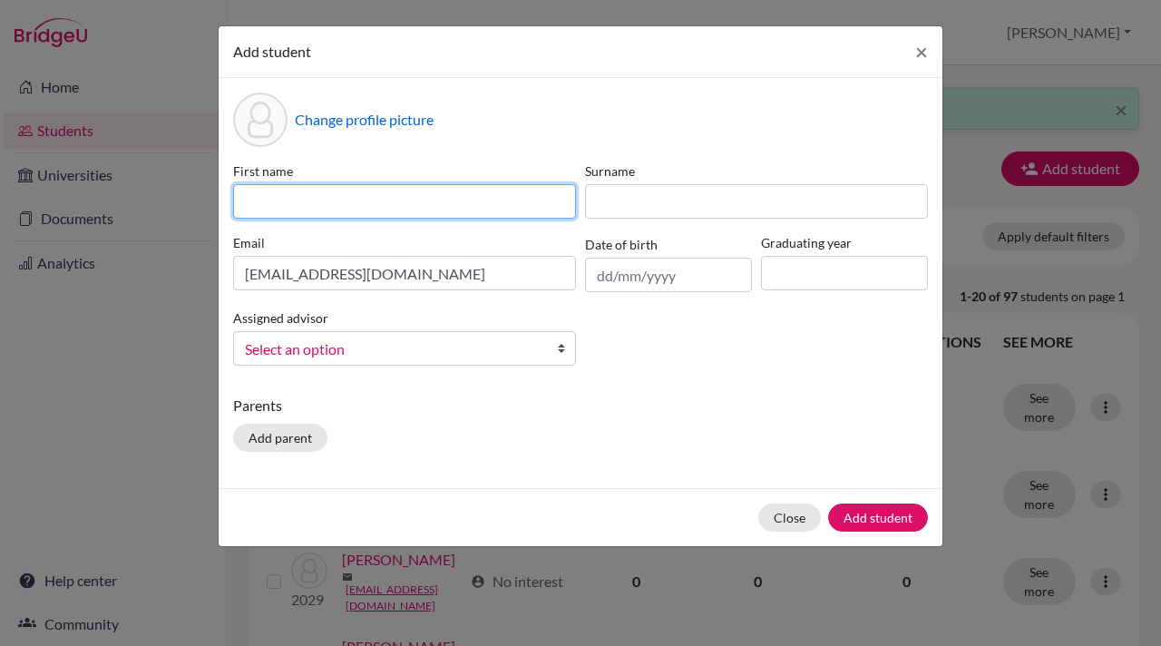
click at [248, 208] on input at bounding box center [404, 201] width 343 height 34
type input "Sanika"
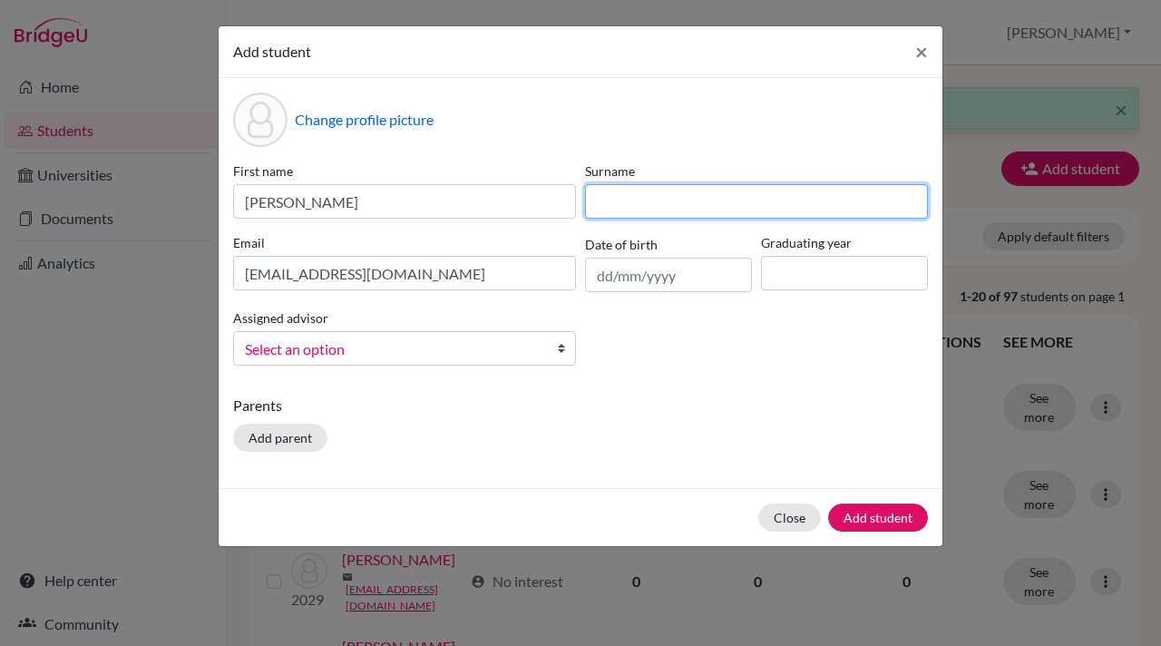
click at [616, 199] on input at bounding box center [756, 201] width 343 height 34
type input "Bhuva"
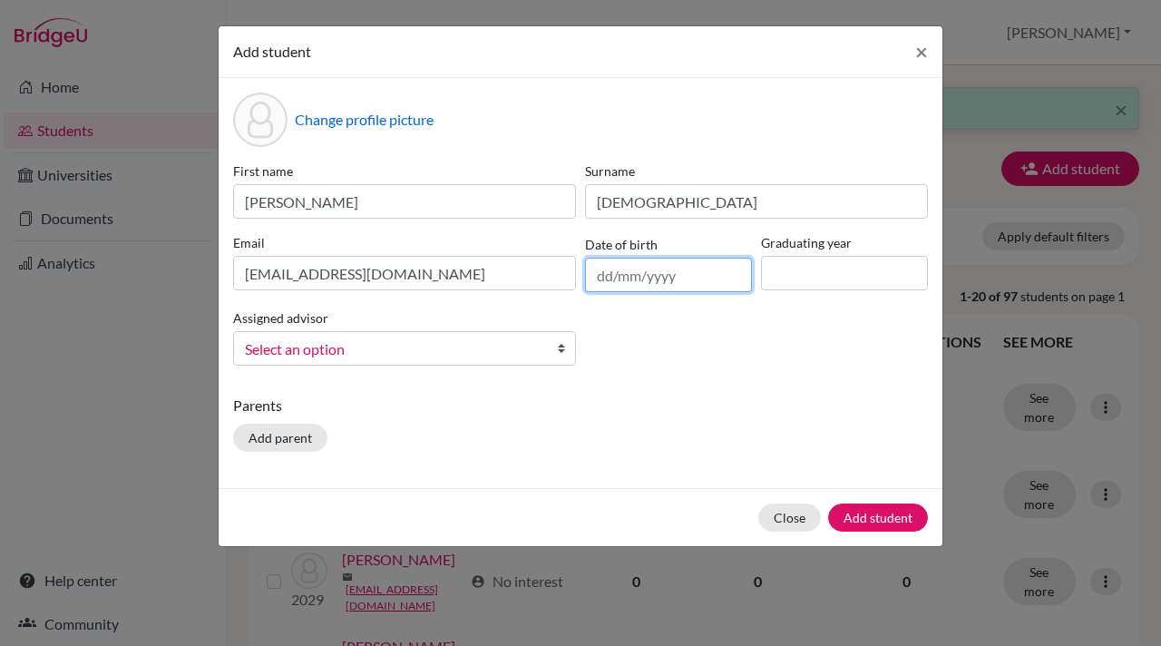
click at [630, 278] on input "text" at bounding box center [668, 275] width 167 height 34
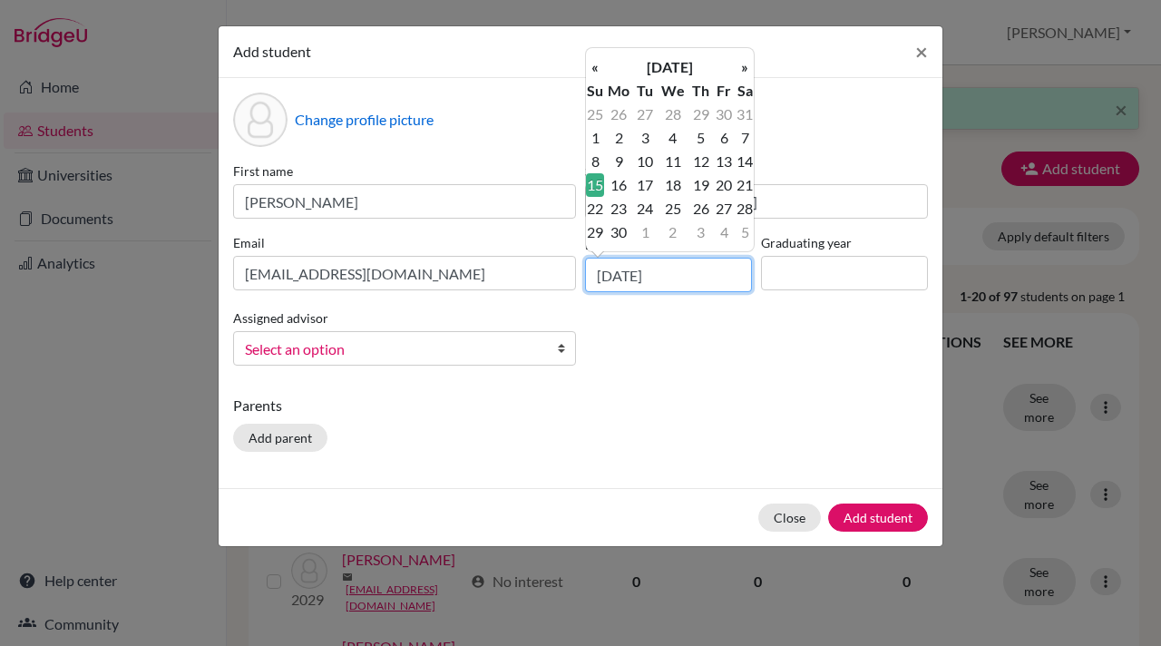
type input "15/11/2009"
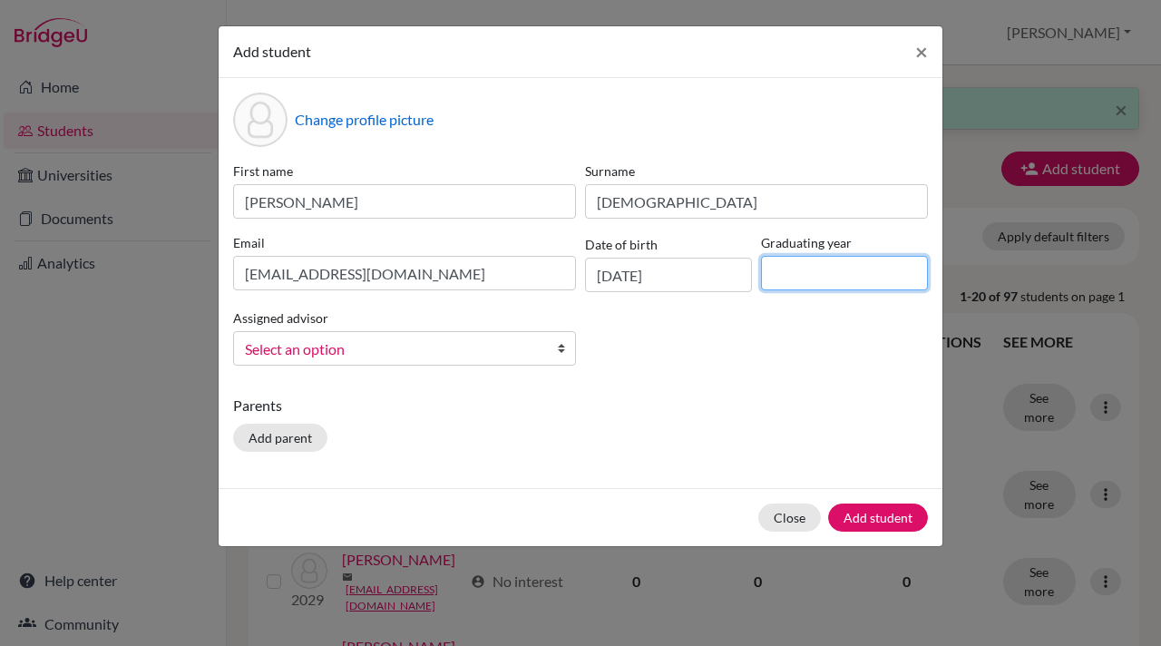
click at [839, 269] on input at bounding box center [844, 273] width 167 height 34
type input "2028"
click at [562, 348] on b at bounding box center [566, 348] width 18 height 33
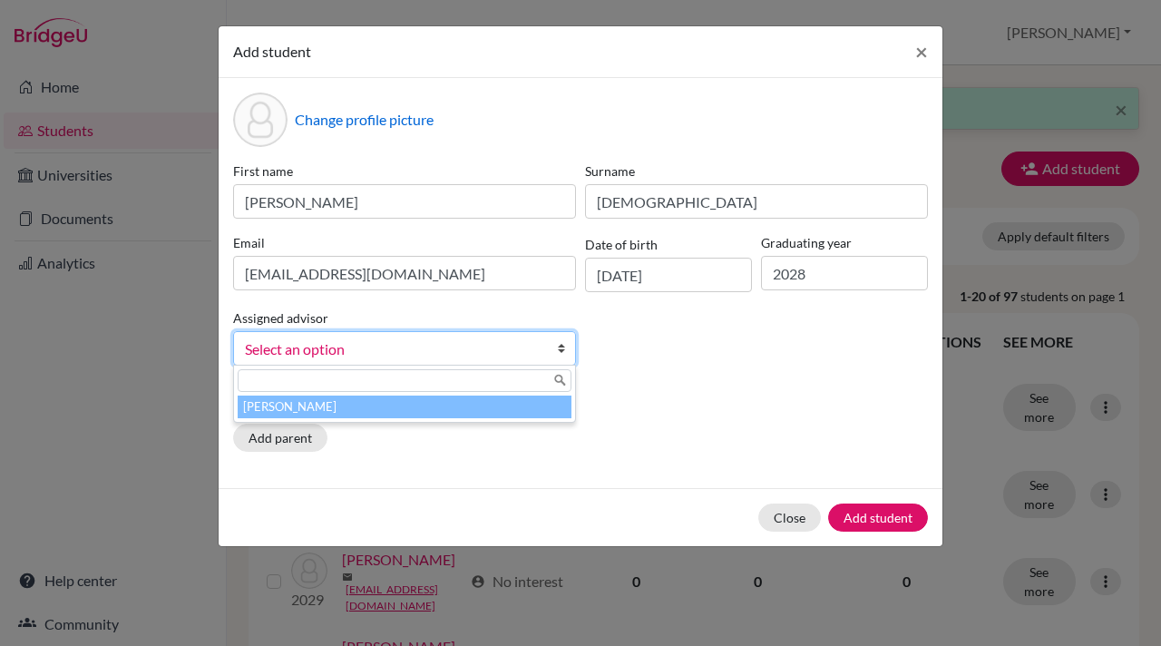
click at [335, 408] on li "[PERSON_NAME]" at bounding box center [405, 406] width 334 height 23
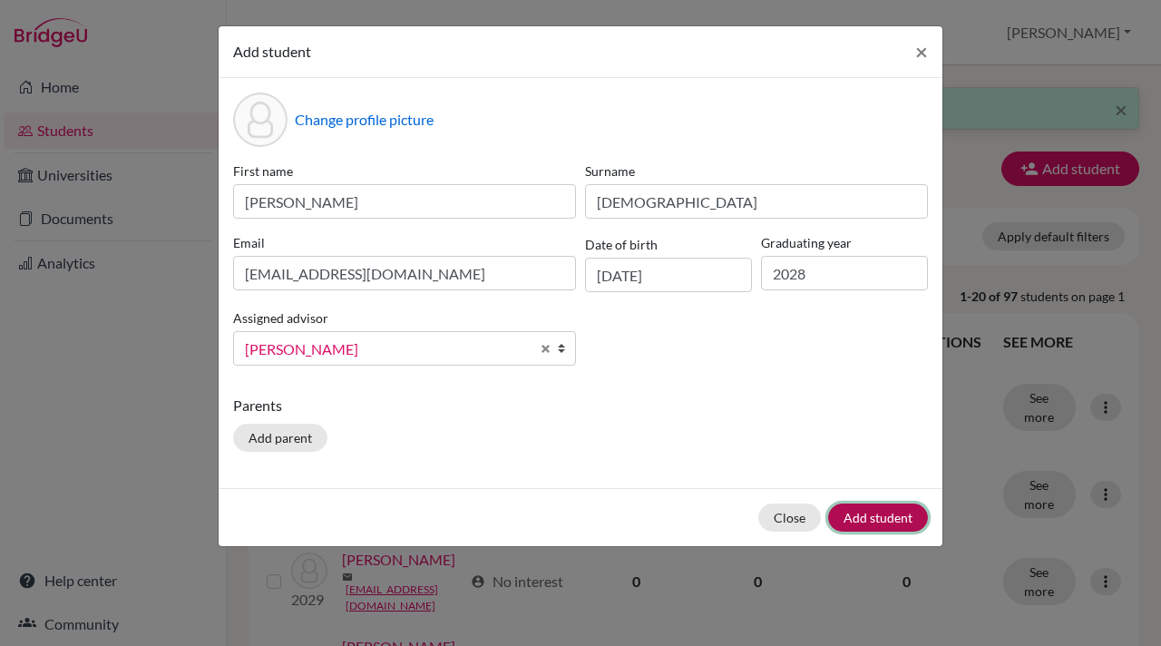
click at [881, 514] on button "Add student" at bounding box center [878, 517] width 100 height 28
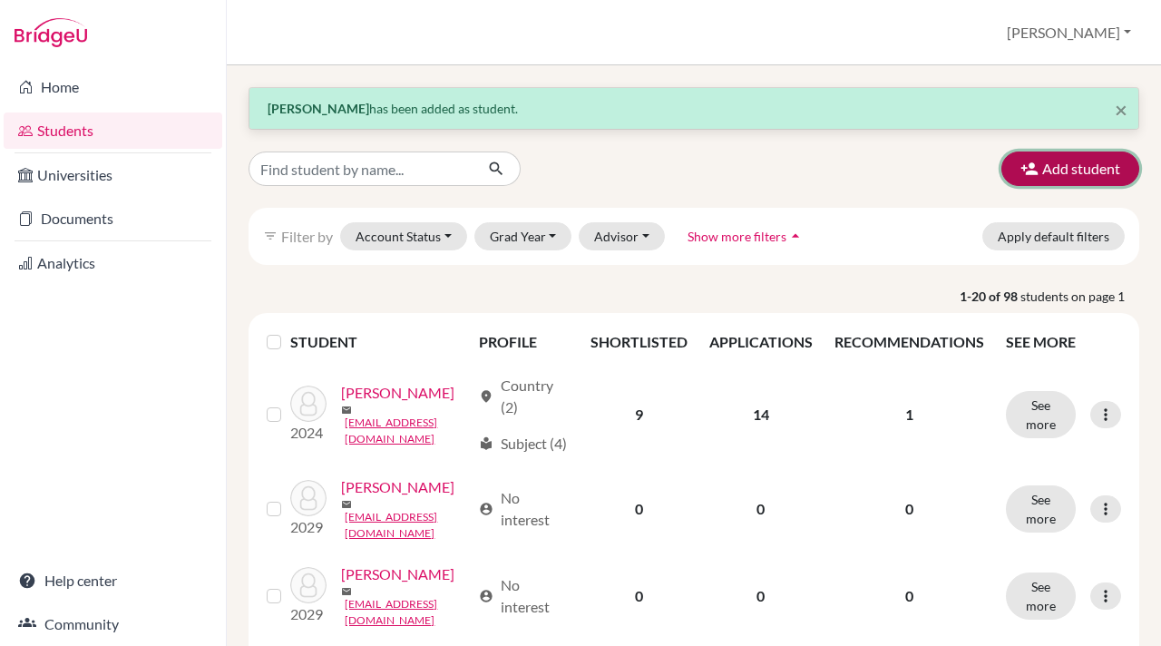
click at [1026, 166] on icon "button" at bounding box center [1029, 169] width 18 height 18
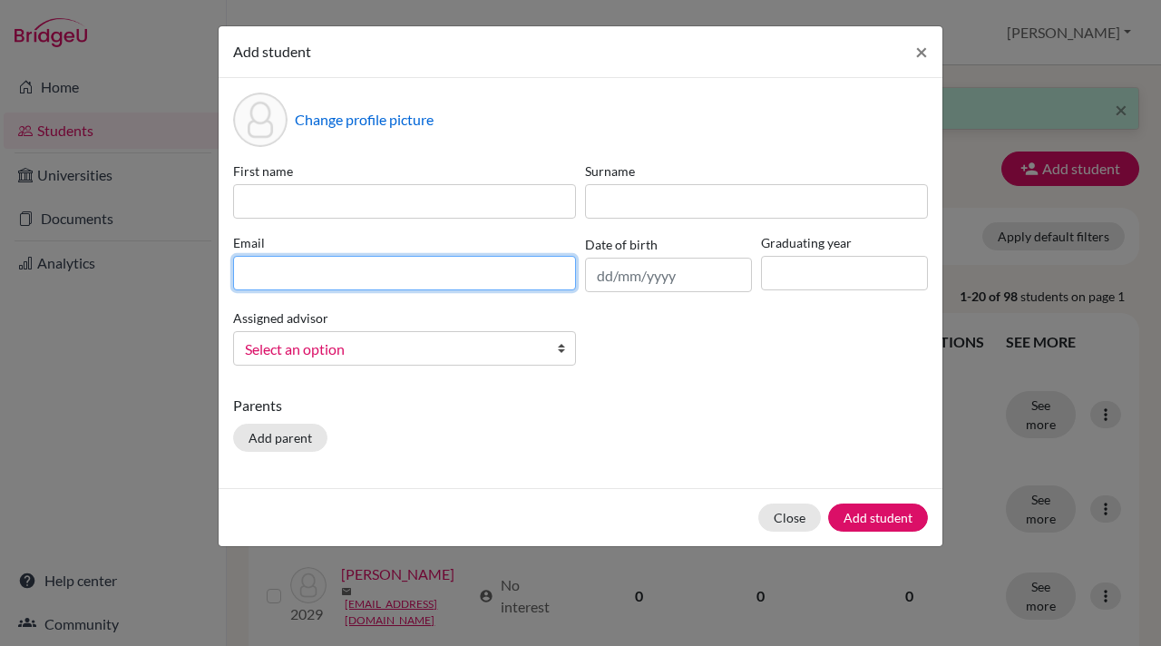
click at [239, 274] on input at bounding box center [404, 273] width 343 height 34
paste input "sarink.student@mlsi.in"
click at [247, 276] on input "sarink.student@mlsi.in" at bounding box center [404, 273] width 343 height 34
click at [240, 277] on input "sarink.student@mlsi.in" at bounding box center [404, 273] width 343 height 34
type input "sarink.student@mlsi.in"
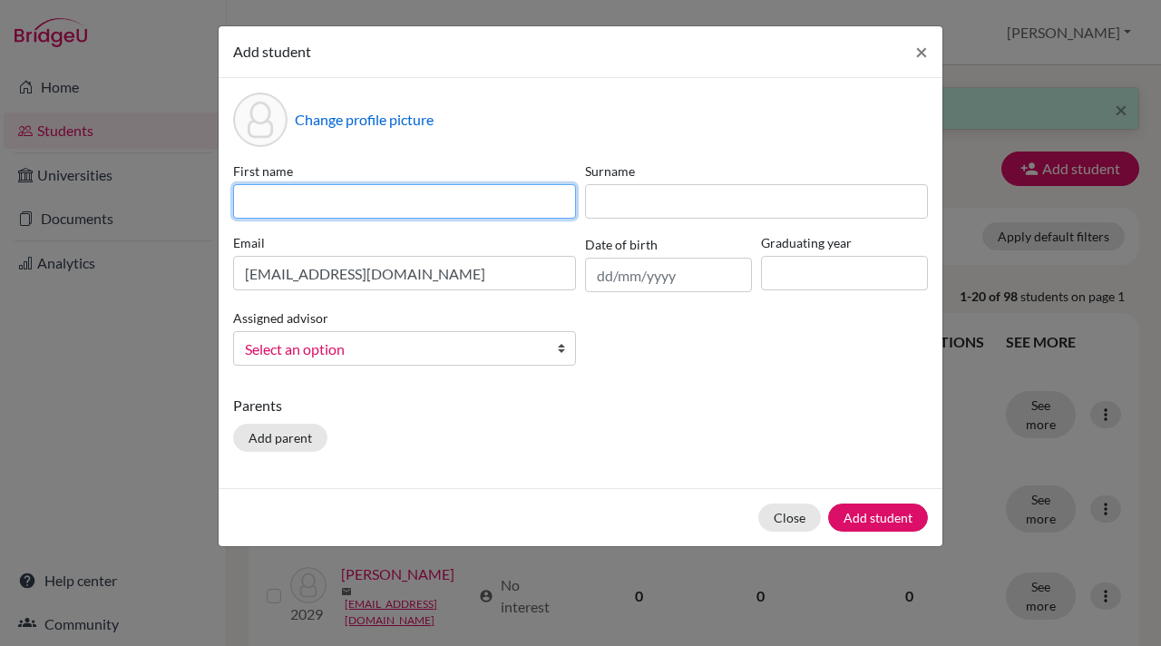
click at [259, 205] on input at bounding box center [404, 201] width 343 height 34
type input "Sarin"
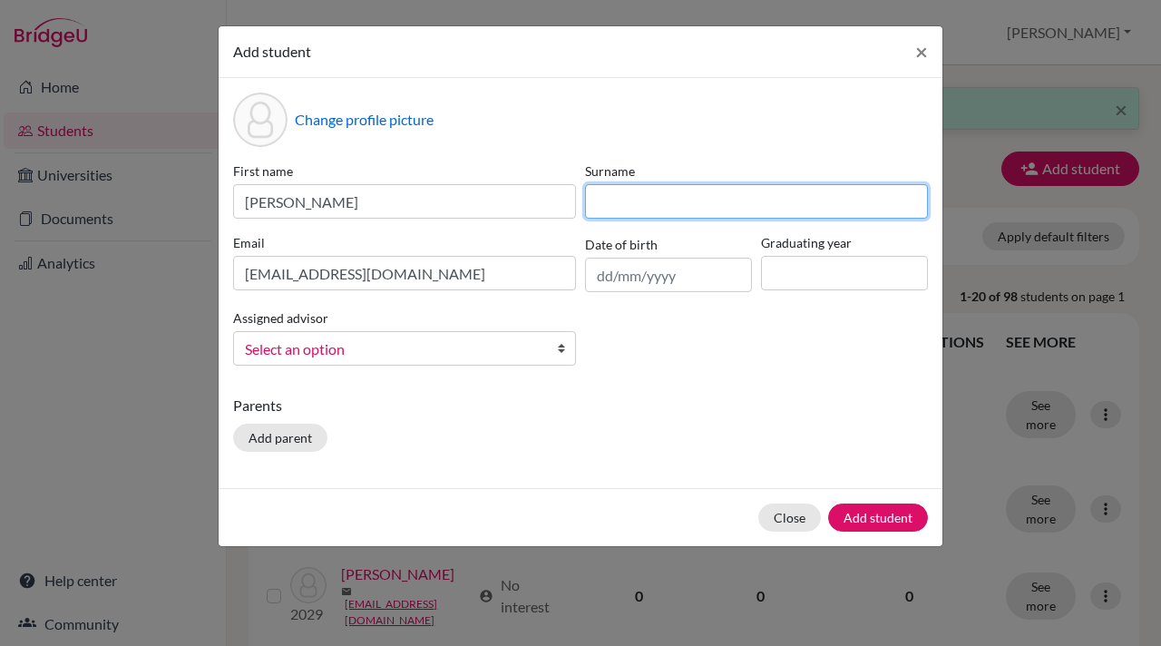
click at [596, 203] on input at bounding box center [756, 201] width 343 height 34
type input "Kanti"
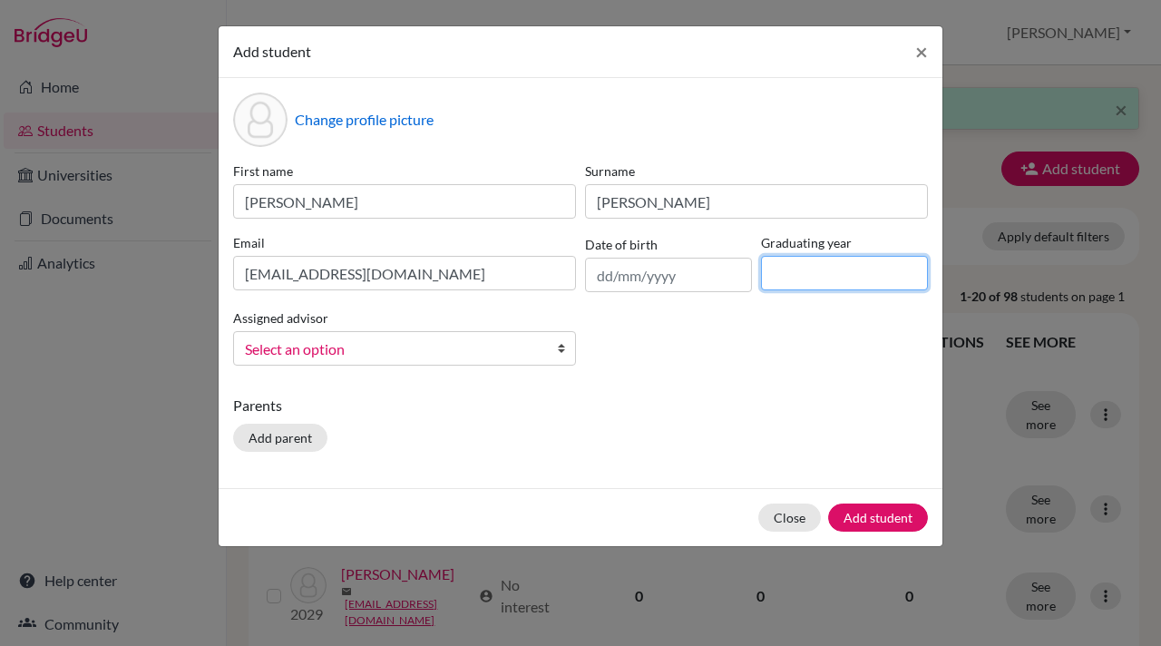
click at [811, 282] on input at bounding box center [844, 273] width 167 height 34
type input "2028"
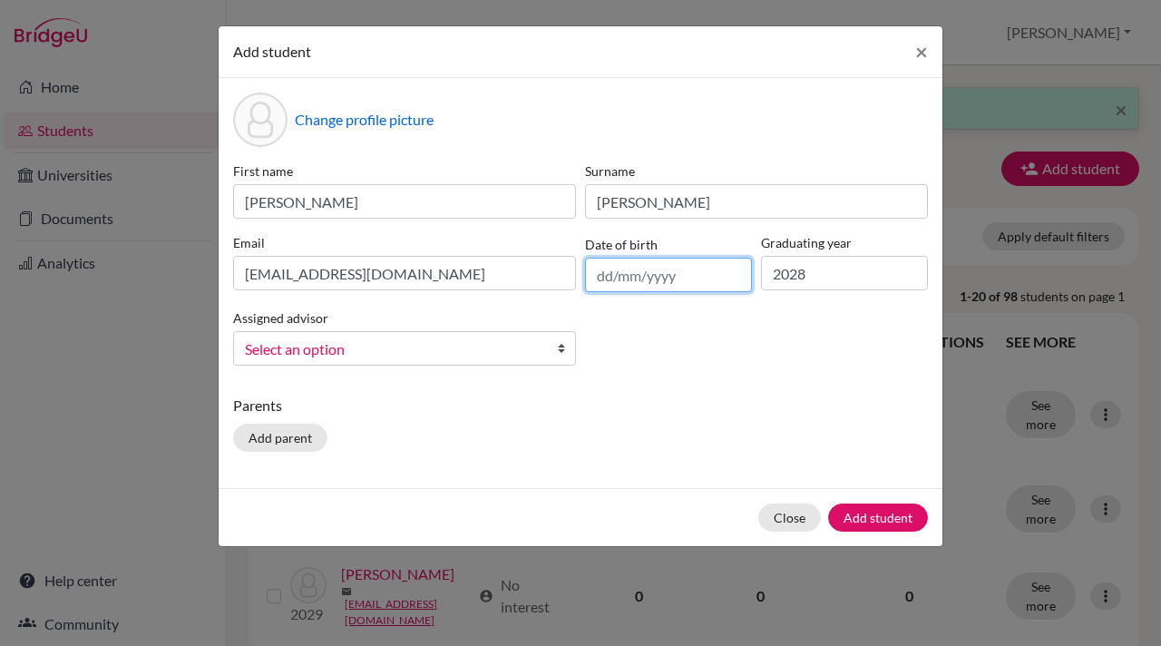
click at [642, 275] on input "text" at bounding box center [668, 275] width 167 height 34
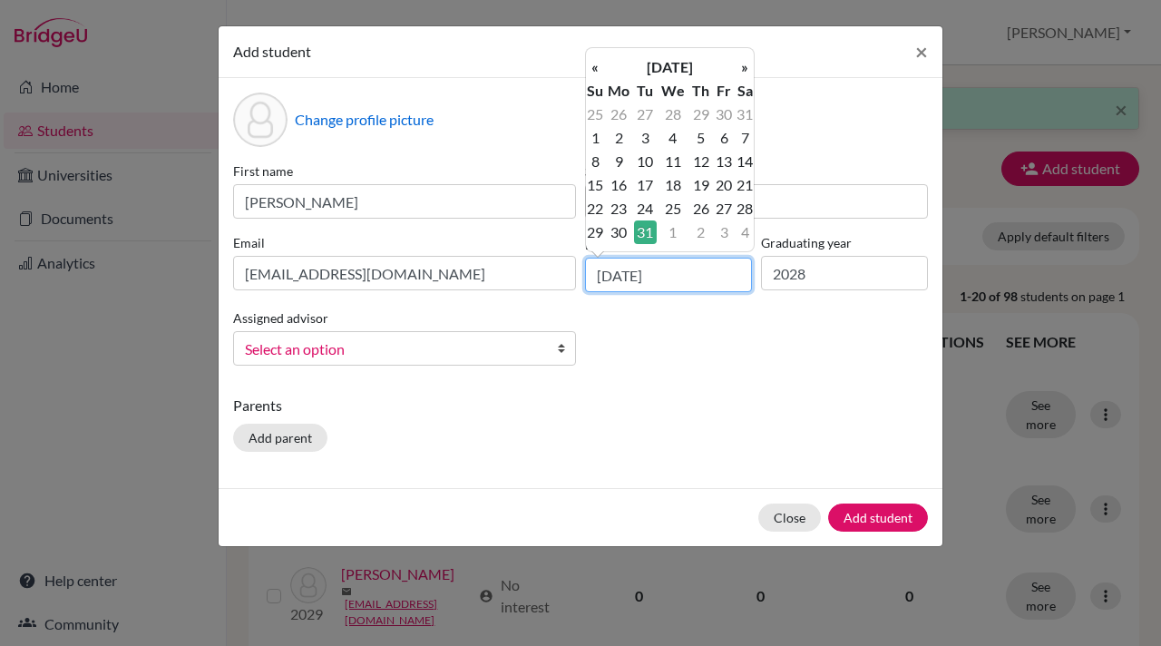
type input "31/08/2010"
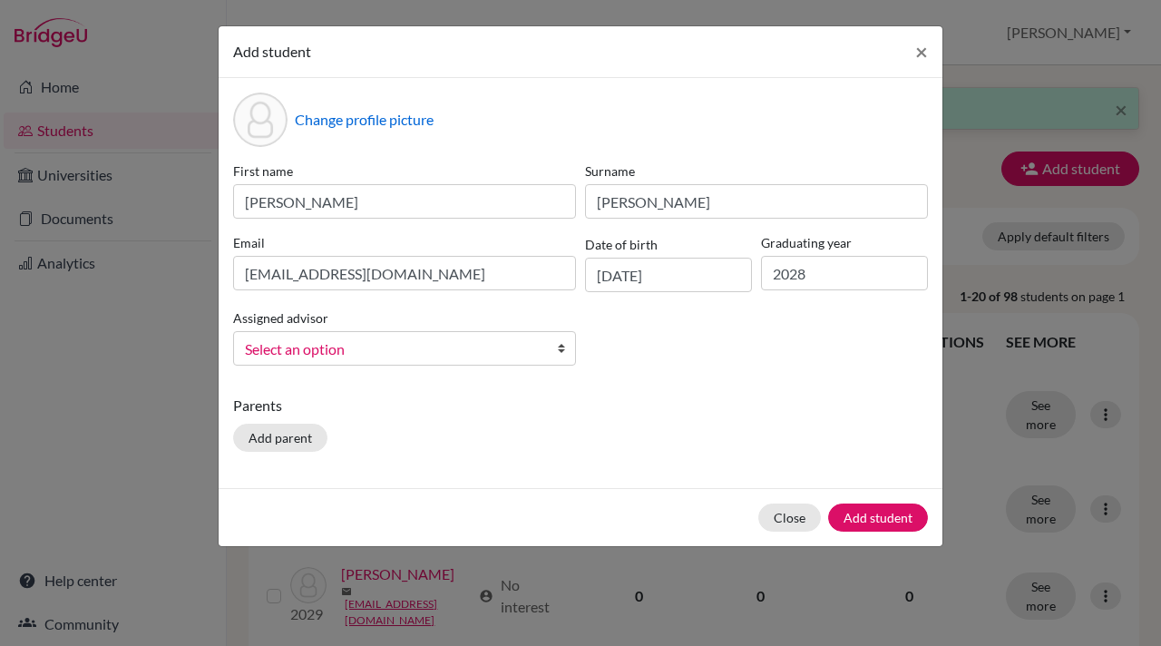
click at [636, 335] on div "First name Sarin Surname Kanti Email sarink.student@mlsi.in Date of birth 31/08…" at bounding box center [581, 270] width 704 height 219
click at [560, 347] on b at bounding box center [566, 348] width 18 height 33
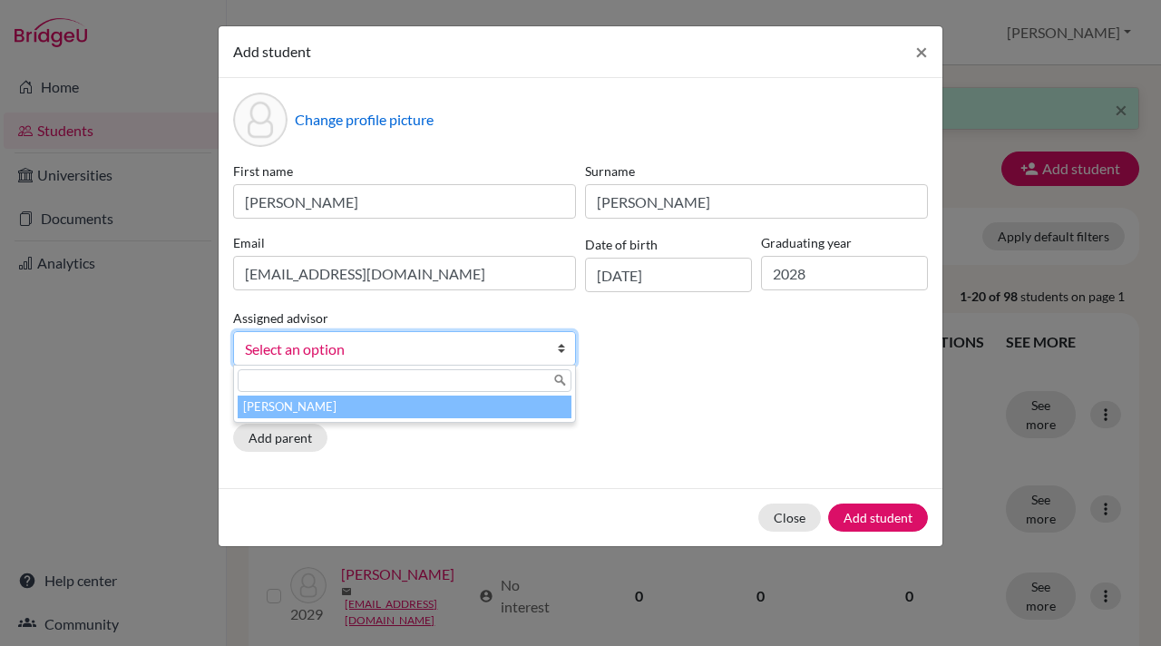
click at [511, 408] on li "[PERSON_NAME]" at bounding box center [405, 406] width 334 height 23
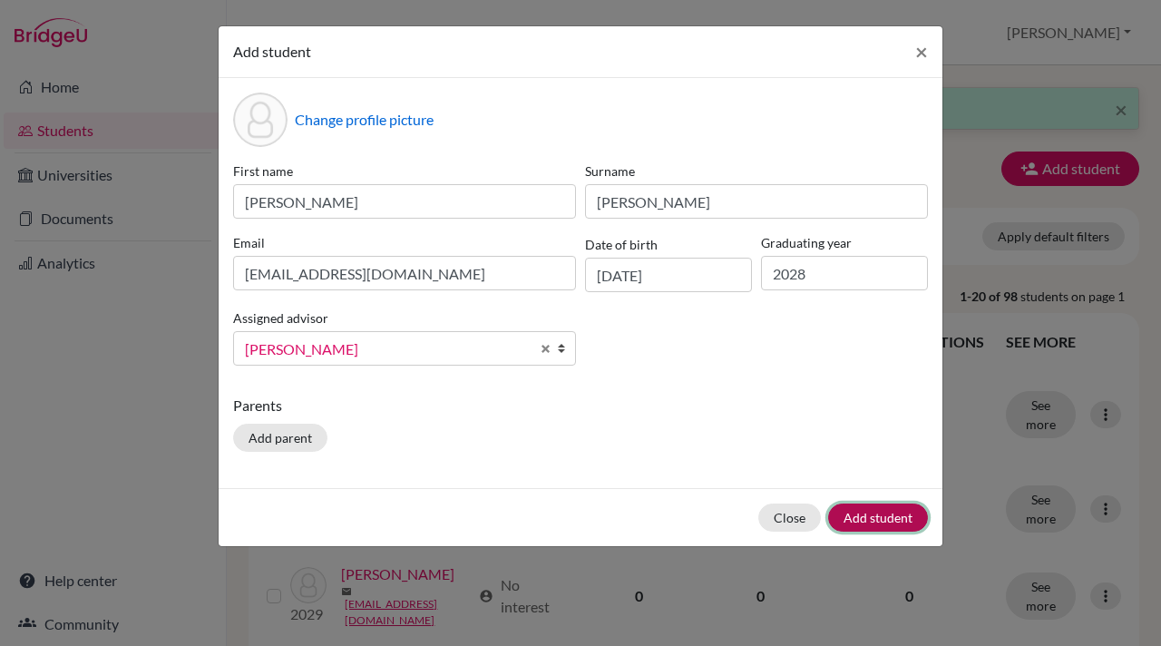
click at [872, 517] on button "Add student" at bounding box center [878, 517] width 100 height 28
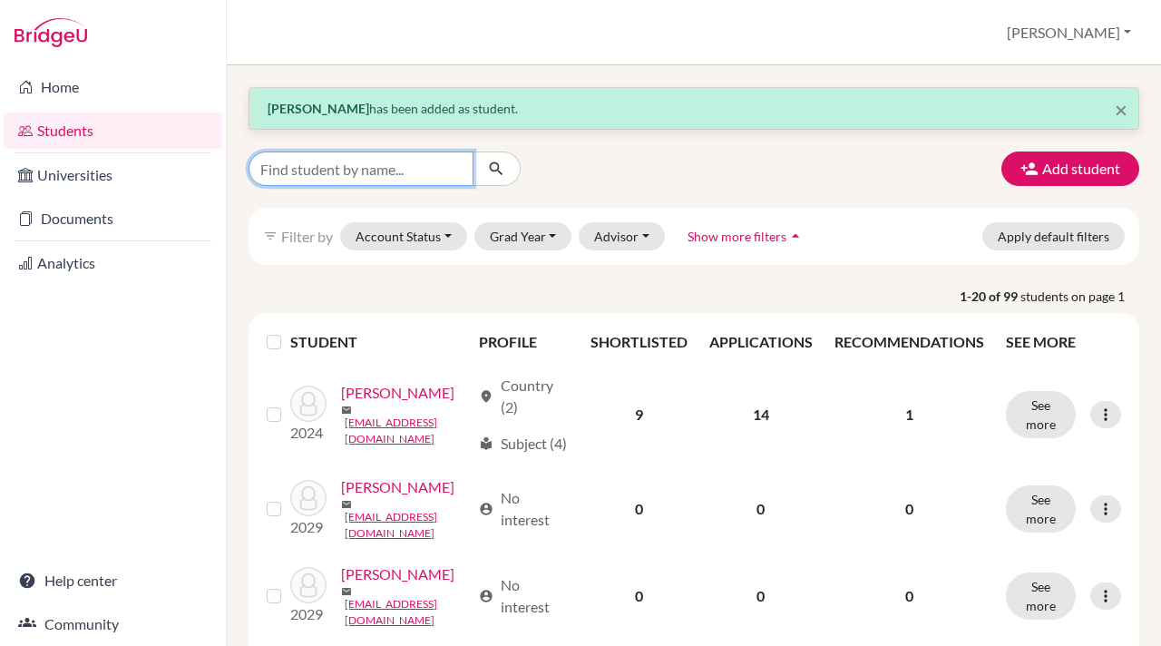
click at [282, 169] on input "Find student by name..." at bounding box center [360, 168] width 225 height 34
type input "urja"
click at [495, 165] on icon "submit" at bounding box center [496, 169] width 18 height 18
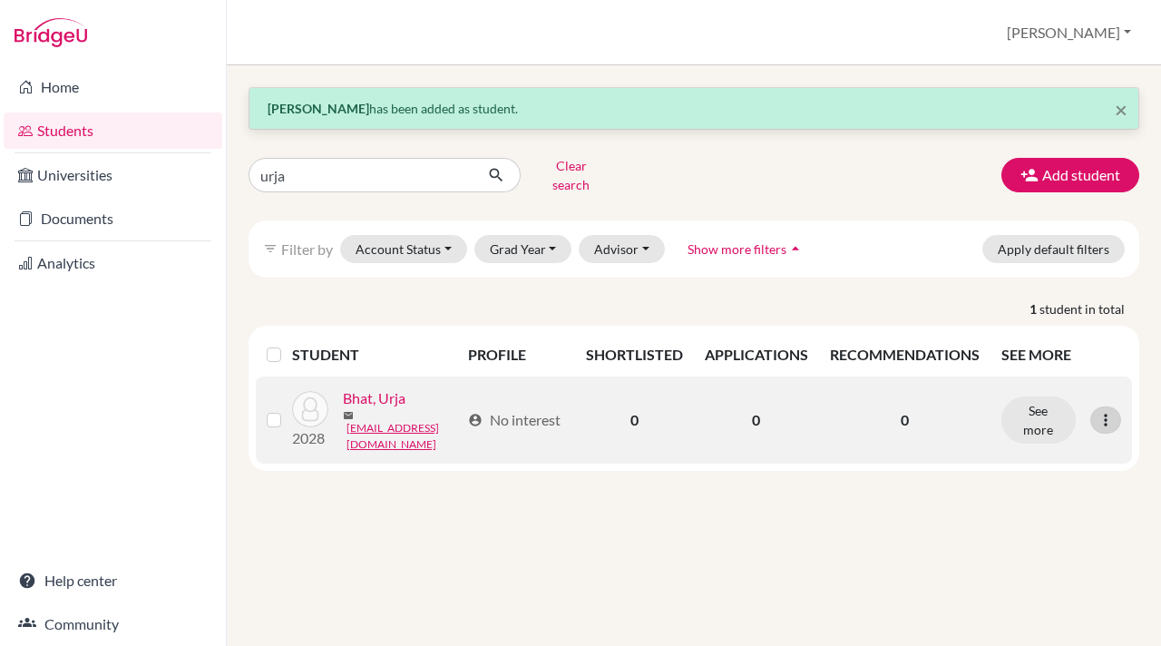
click at [1105, 411] on icon at bounding box center [1105, 420] width 18 height 18
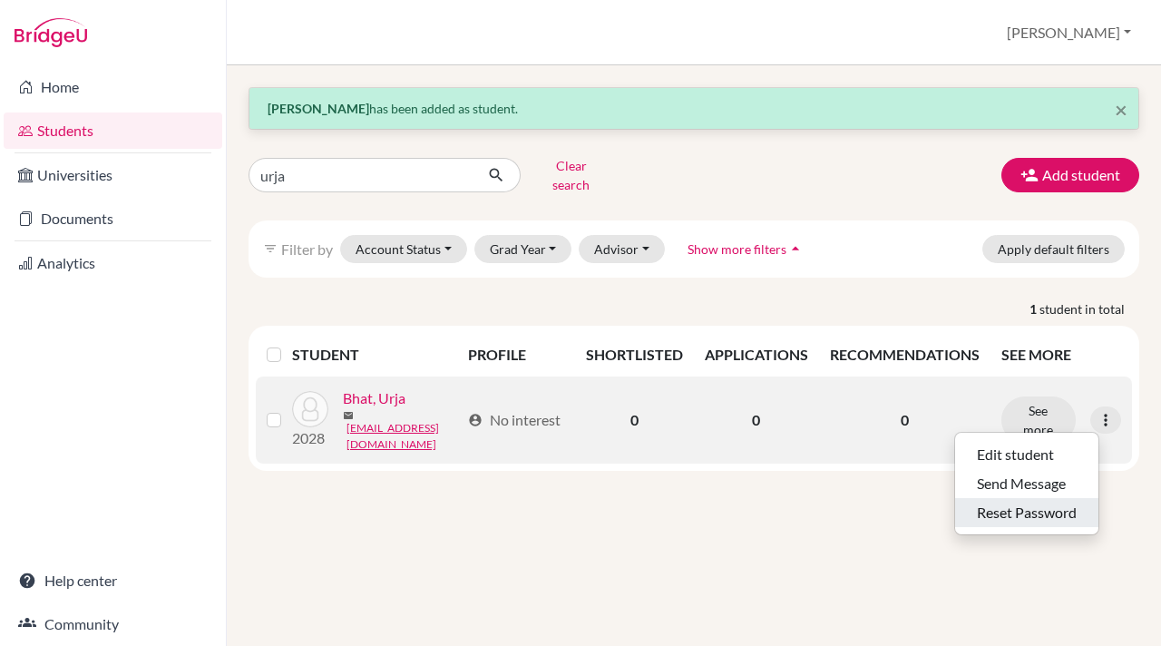
click at [1041, 502] on button "Reset Password" at bounding box center [1026, 512] width 143 height 29
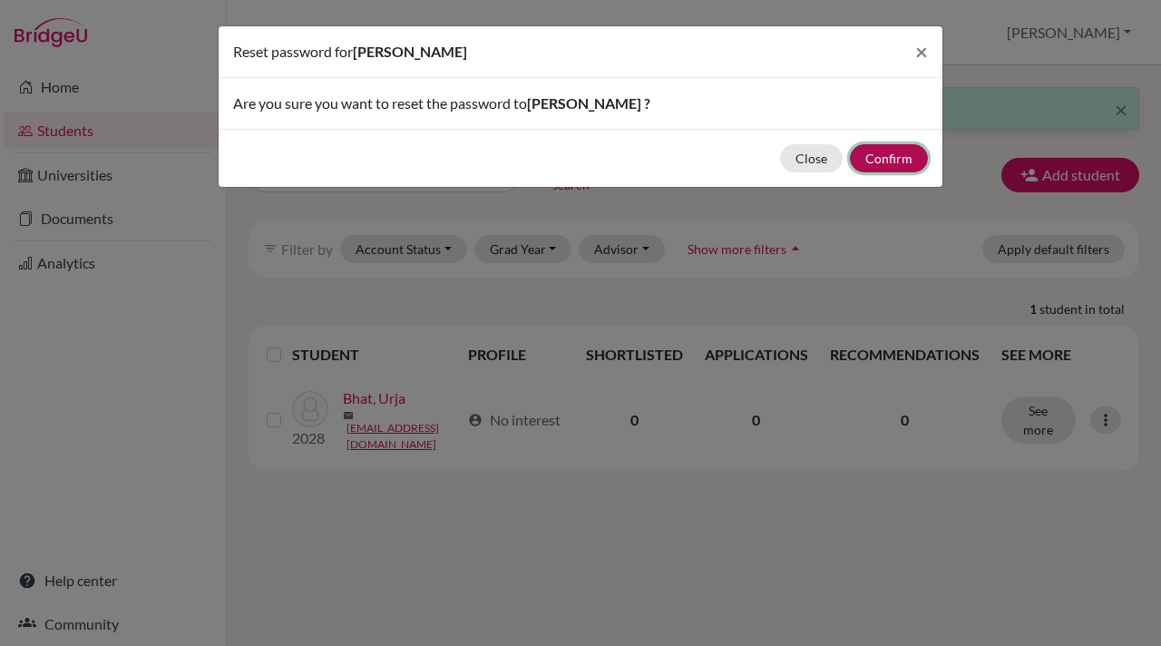
click at [890, 158] on button "Confirm" at bounding box center [889, 158] width 78 height 28
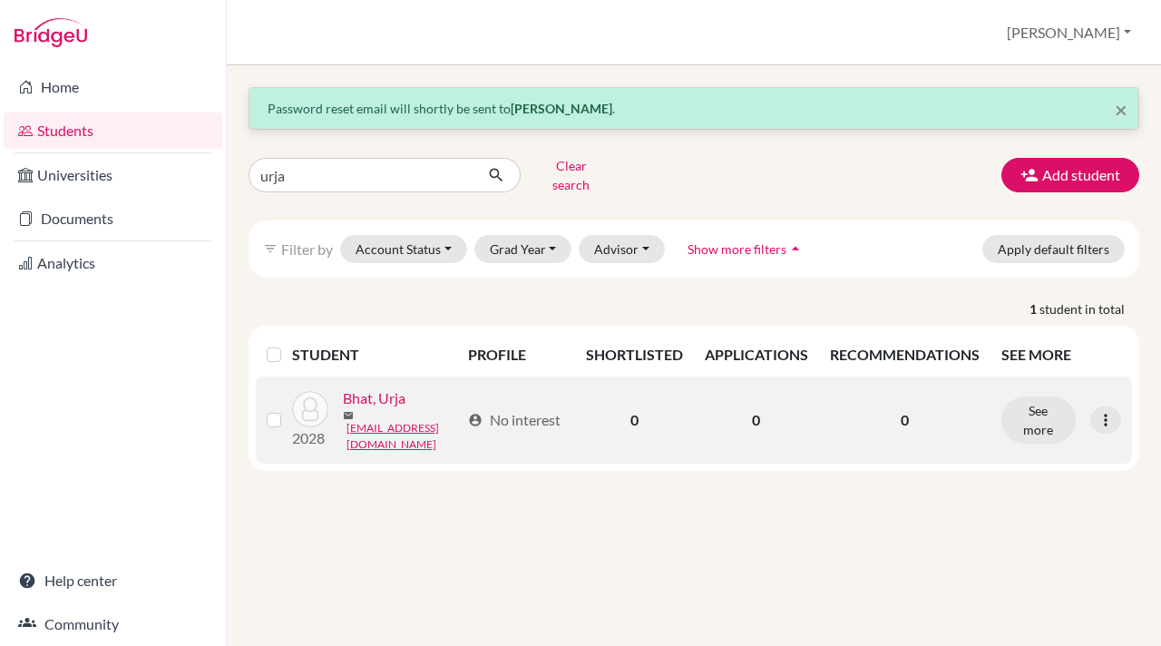
click at [288, 409] on label at bounding box center [288, 409] width 0 height 0
click at [0, 0] on input "checkbox" at bounding box center [0, 0] width 0 height 0
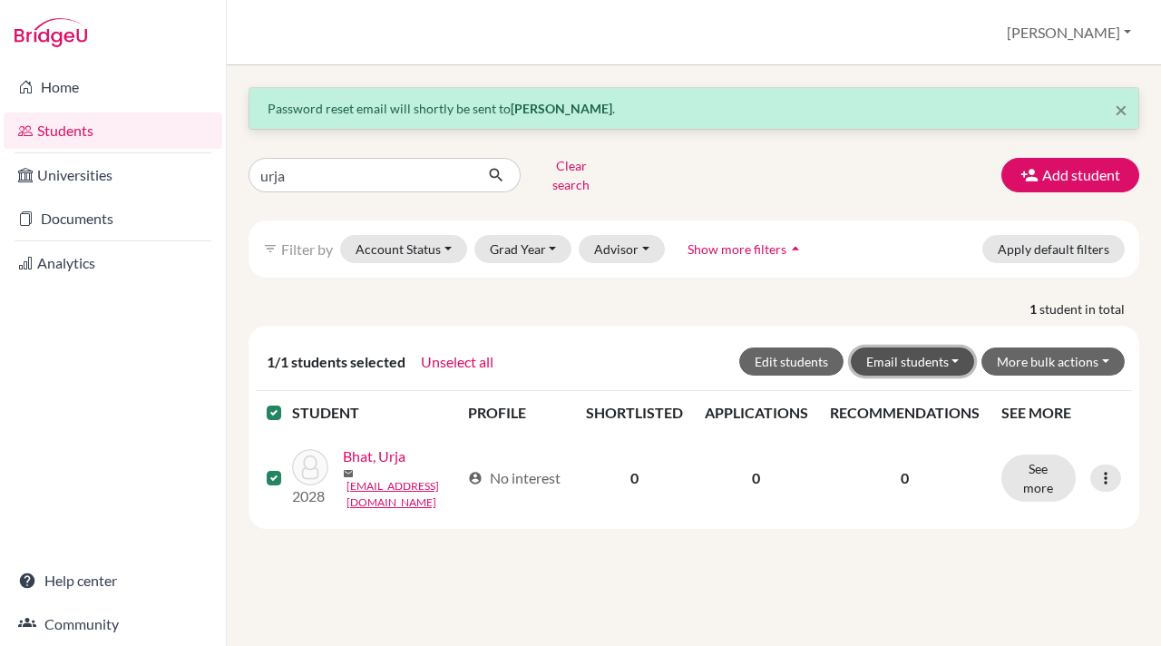
click at [956, 347] on button "Email students" at bounding box center [913, 361] width 124 height 28
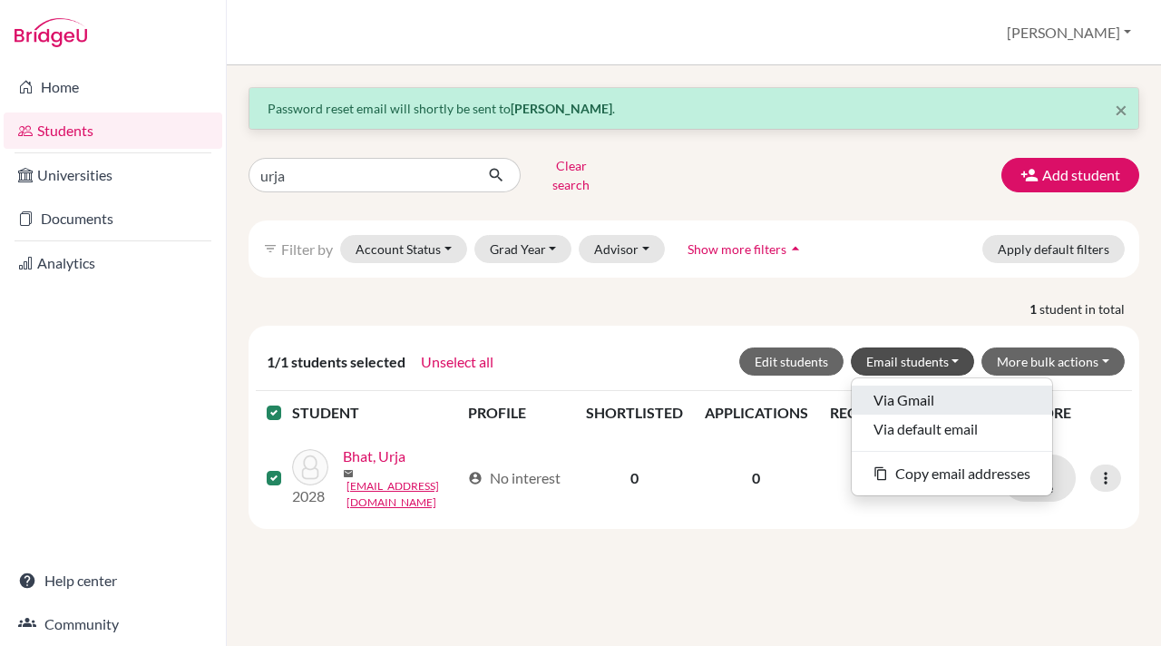
click at [937, 385] on button "Via Gmail" at bounding box center [952, 399] width 200 height 29
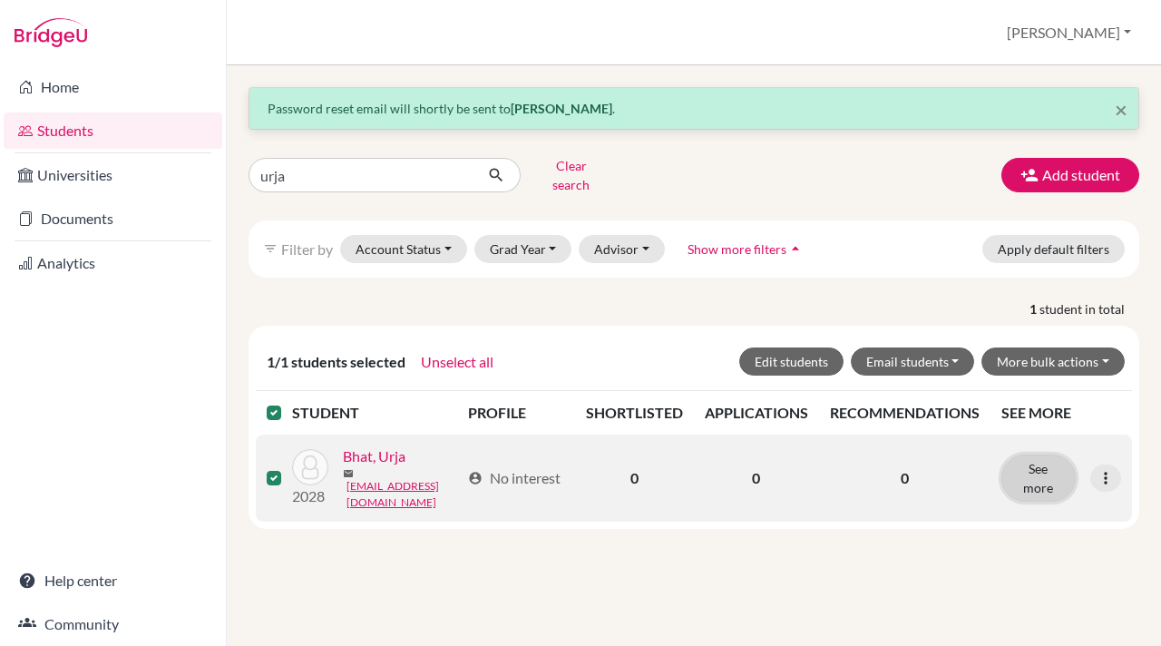
click at [1038, 463] on button "See more" at bounding box center [1038, 477] width 75 height 47
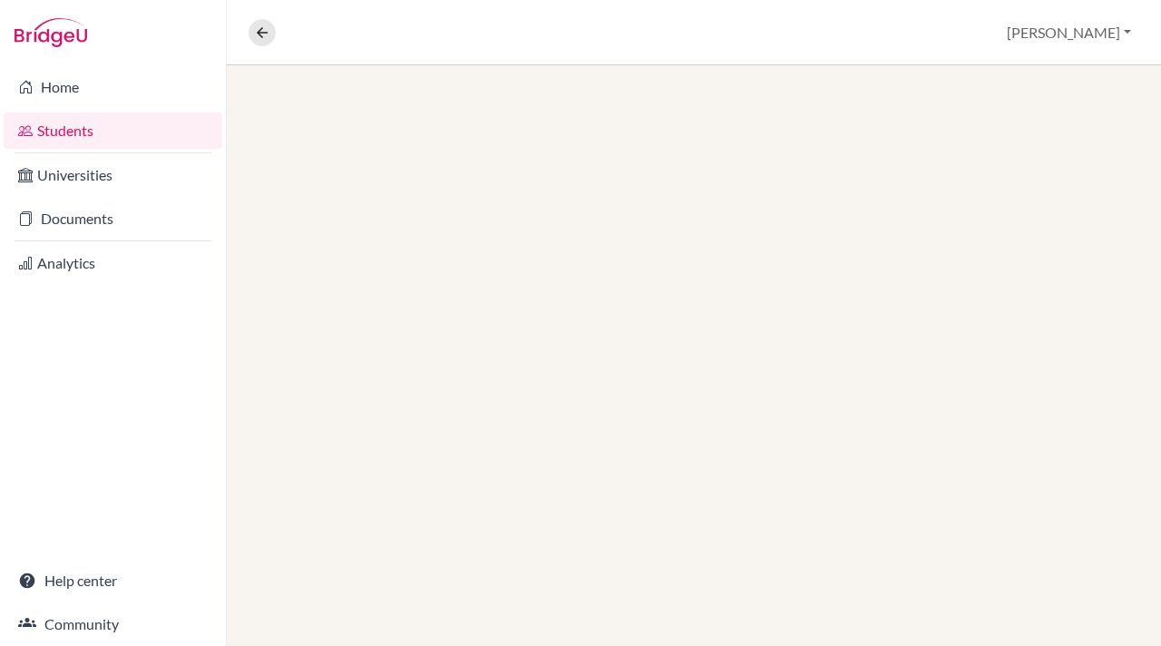
click at [1038, 463] on div at bounding box center [694, 355] width 934 height 580
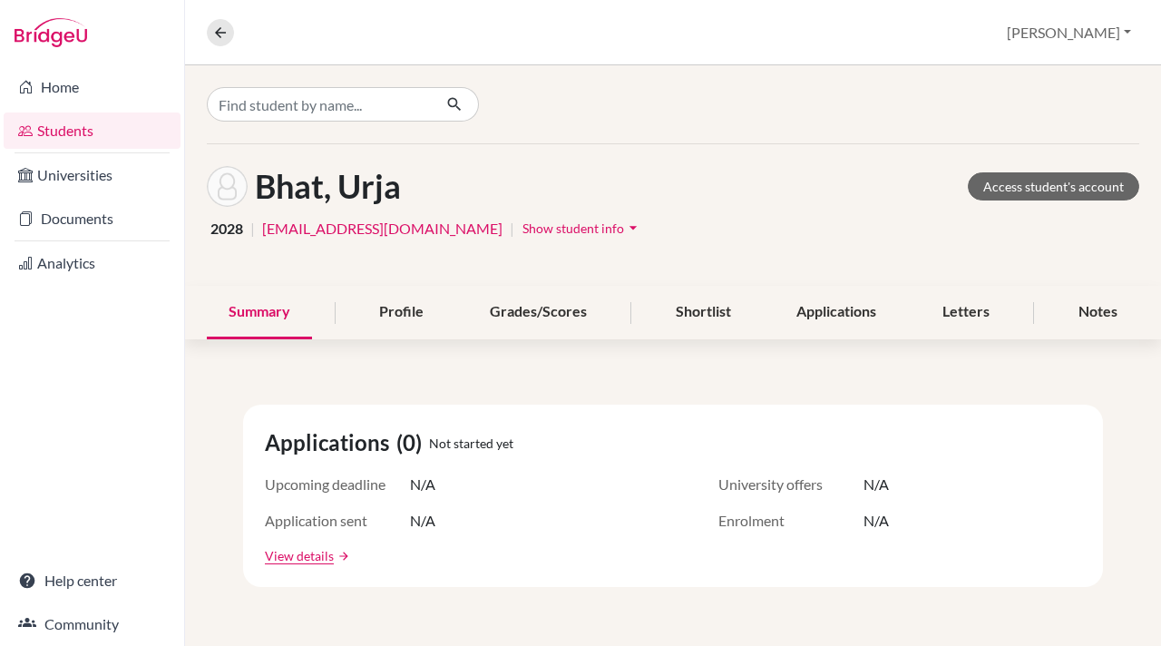
click at [624, 226] on icon "arrow_drop_down" at bounding box center [633, 228] width 18 height 18
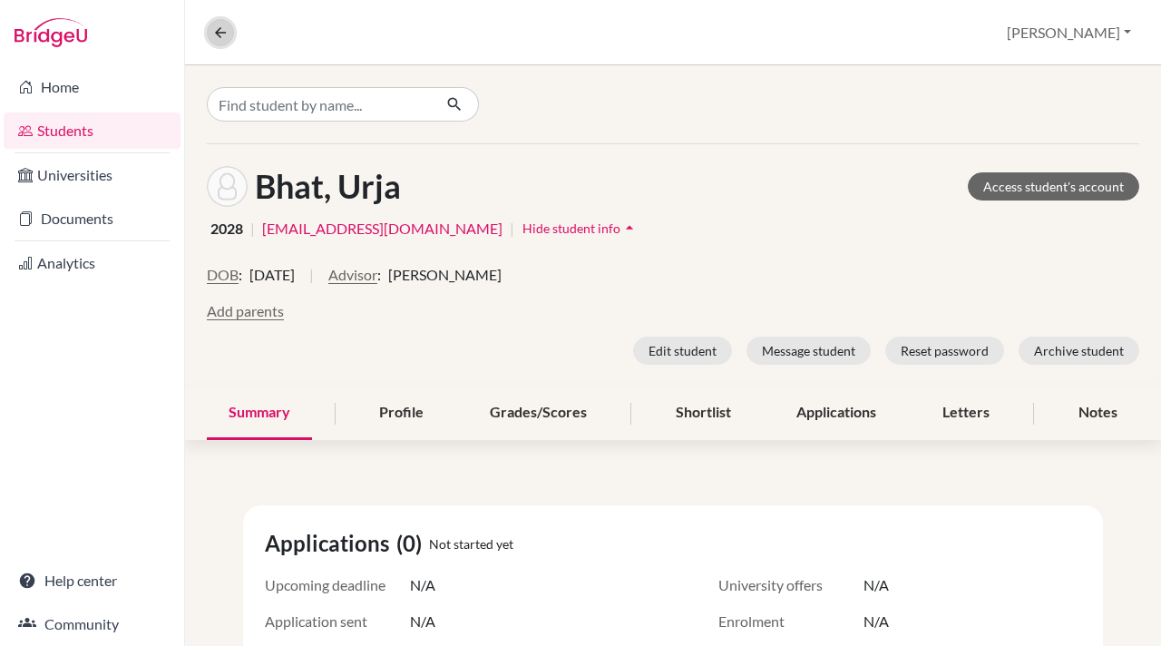
click at [217, 34] on icon at bounding box center [220, 32] width 16 height 16
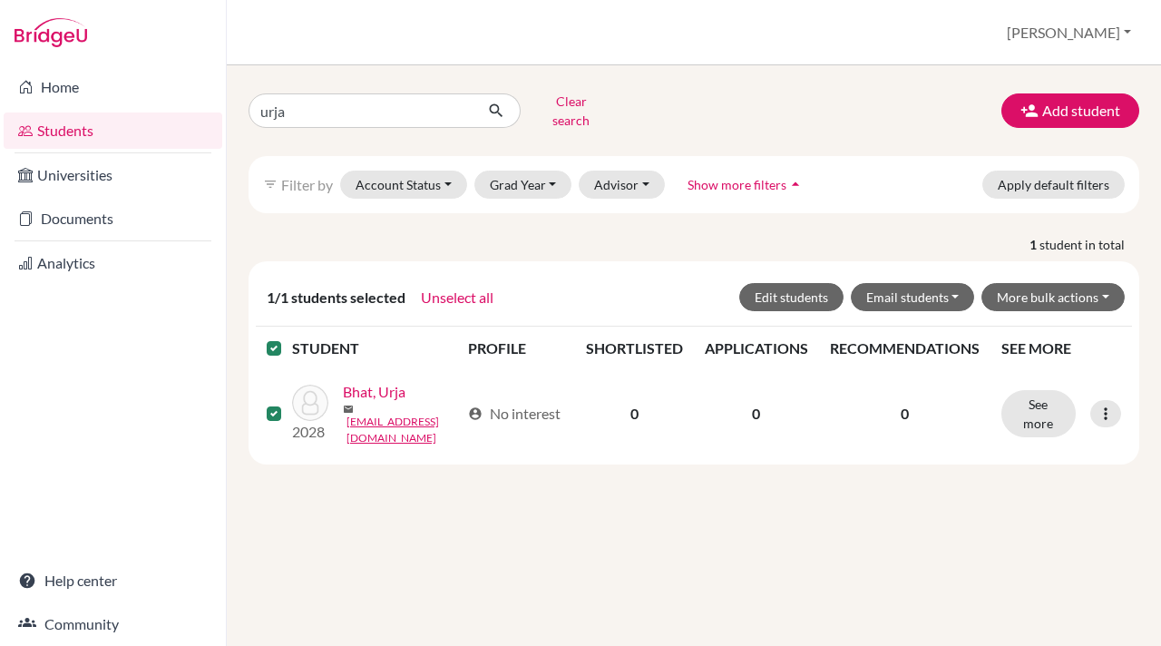
click at [217, 34] on div at bounding box center [113, 32] width 226 height 65
click at [573, 99] on button "Clear search" at bounding box center [571, 110] width 101 height 47
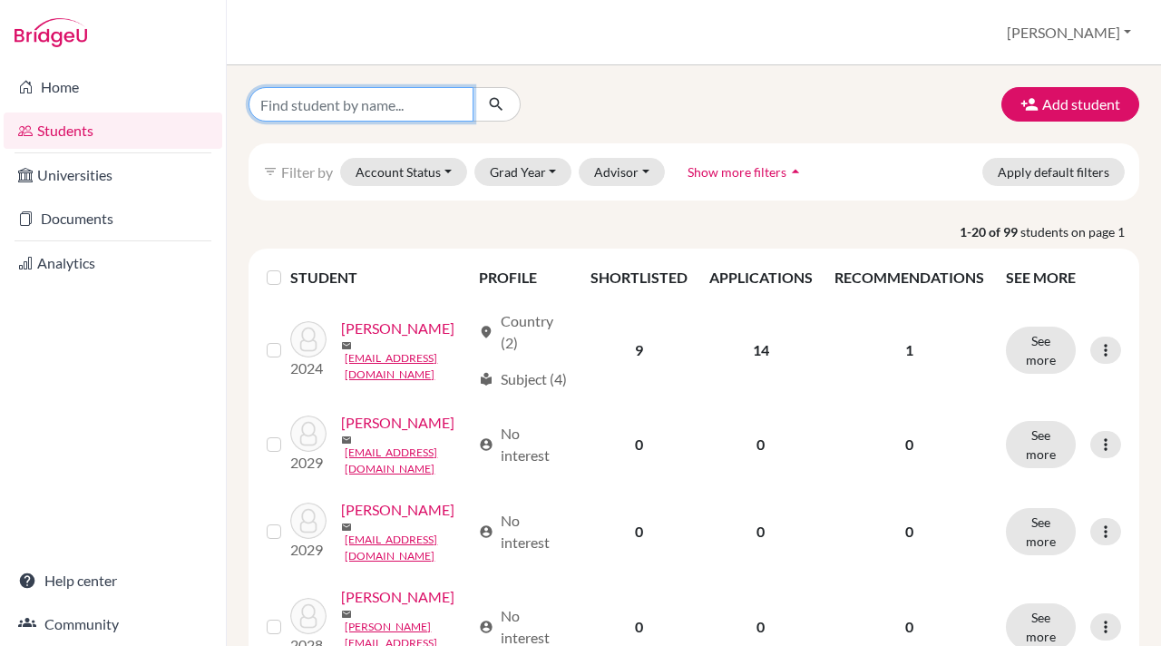
click at [289, 105] on input "Find student by name..." at bounding box center [360, 104] width 225 height 34
type input "sarin"
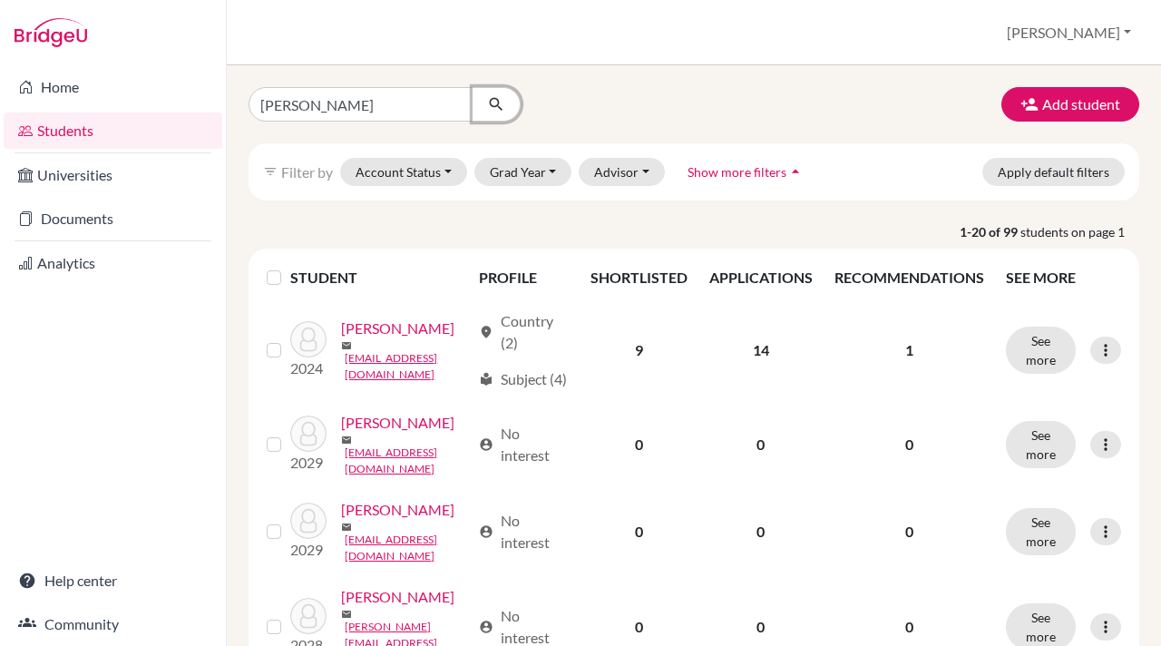
click at [495, 102] on icon "submit" at bounding box center [496, 104] width 18 height 18
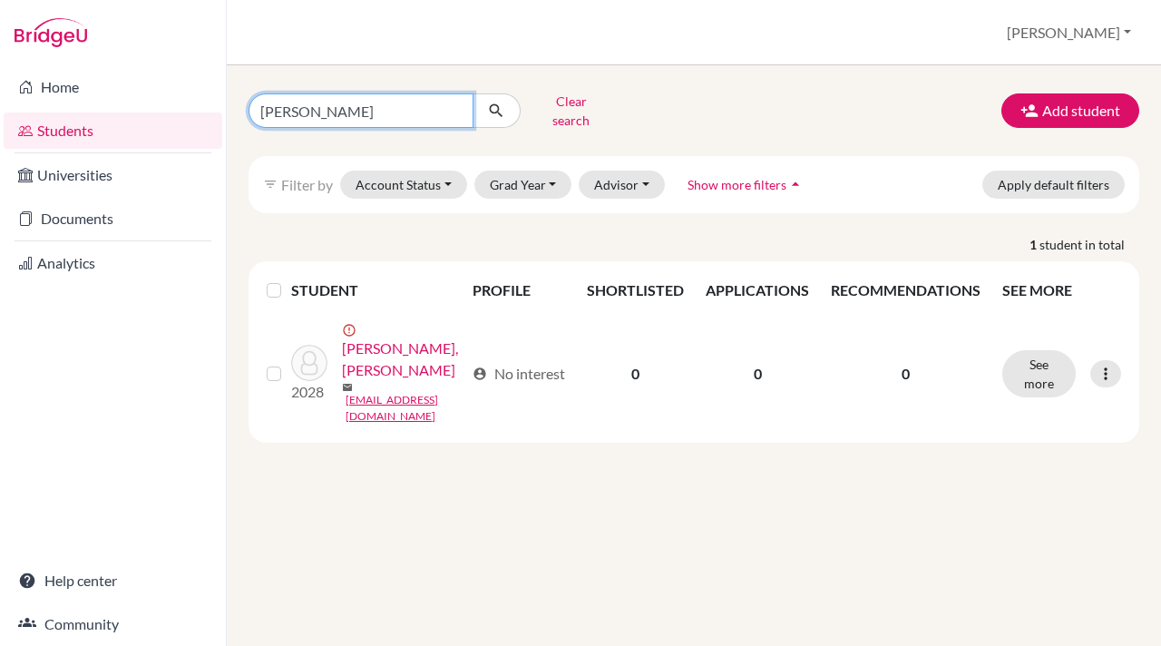
click at [297, 108] on input "sarin" at bounding box center [360, 110] width 225 height 34
type input "s"
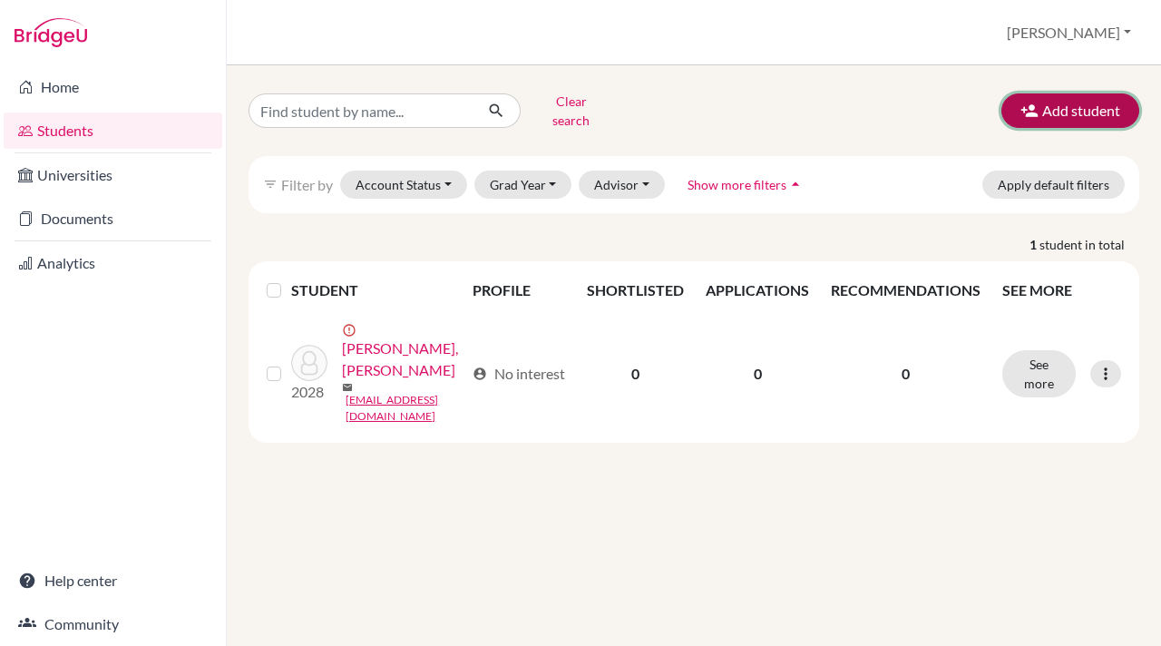
click at [1030, 106] on icon "button" at bounding box center [1029, 111] width 18 height 18
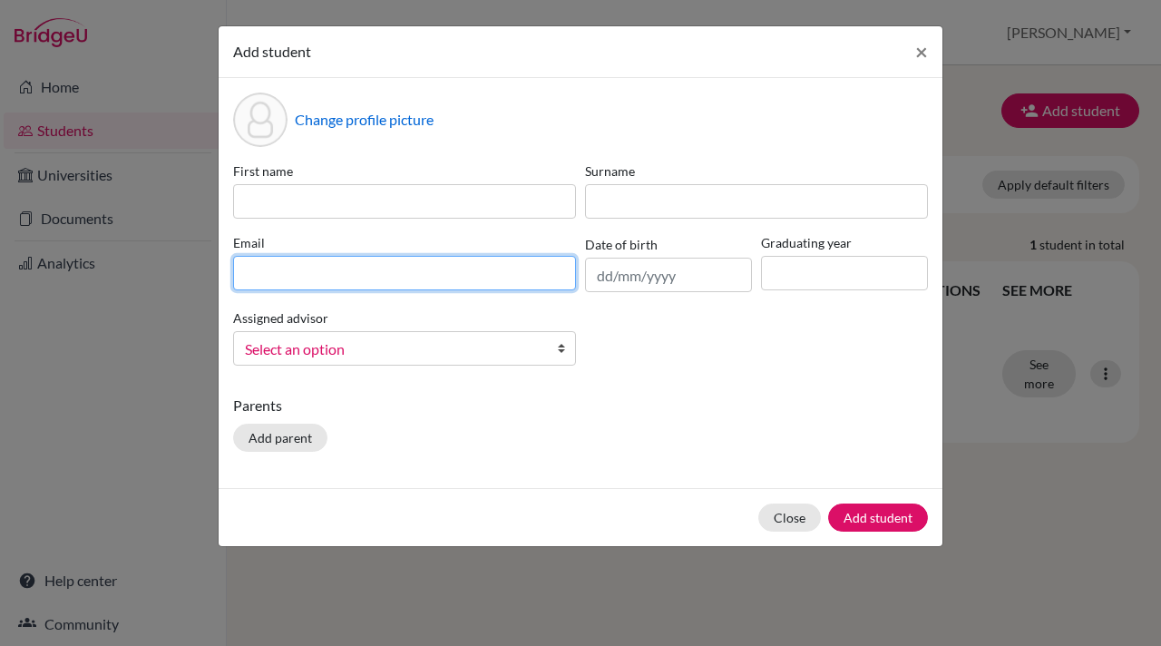
click at [243, 275] on input at bounding box center [404, 273] width 343 height 34
paste input "sarink.student@mlsi.in"
drag, startPoint x: 375, startPoint y: 280, endPoint x: 212, endPoint y: 277, distance: 162.4
click at [212, 277] on div "Add student × Change profile picture First name Surname Email sarink.student@ml…" at bounding box center [580, 323] width 1161 height 646
type input "in"
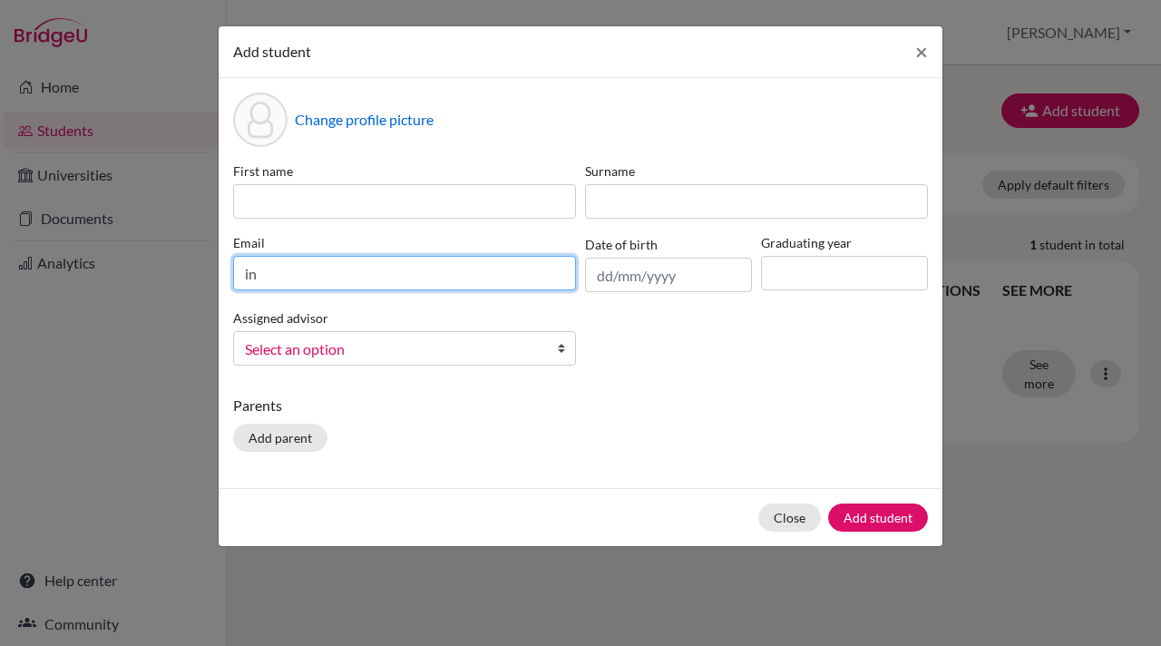
drag, startPoint x: 260, startPoint y: 278, endPoint x: 237, endPoint y: 278, distance: 23.6
click at [237, 278] on input "in" at bounding box center [404, 273] width 343 height 34
paste input "[EMAIL_ADDRESS][DOMAIN_NAME]"
click at [245, 277] on input "[EMAIL_ADDRESS][DOMAIN_NAME]" at bounding box center [404, 273] width 343 height 34
type input "[EMAIL_ADDRESS][DOMAIN_NAME]"
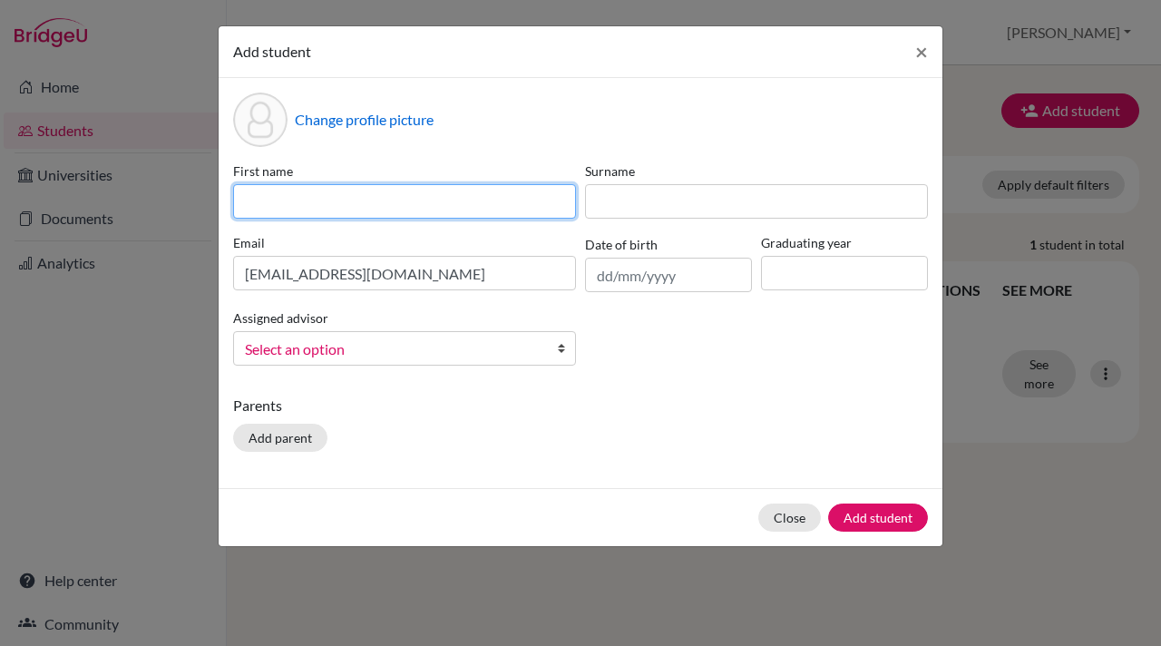
click at [253, 202] on input at bounding box center [404, 201] width 343 height 34
type input "Shanuq"
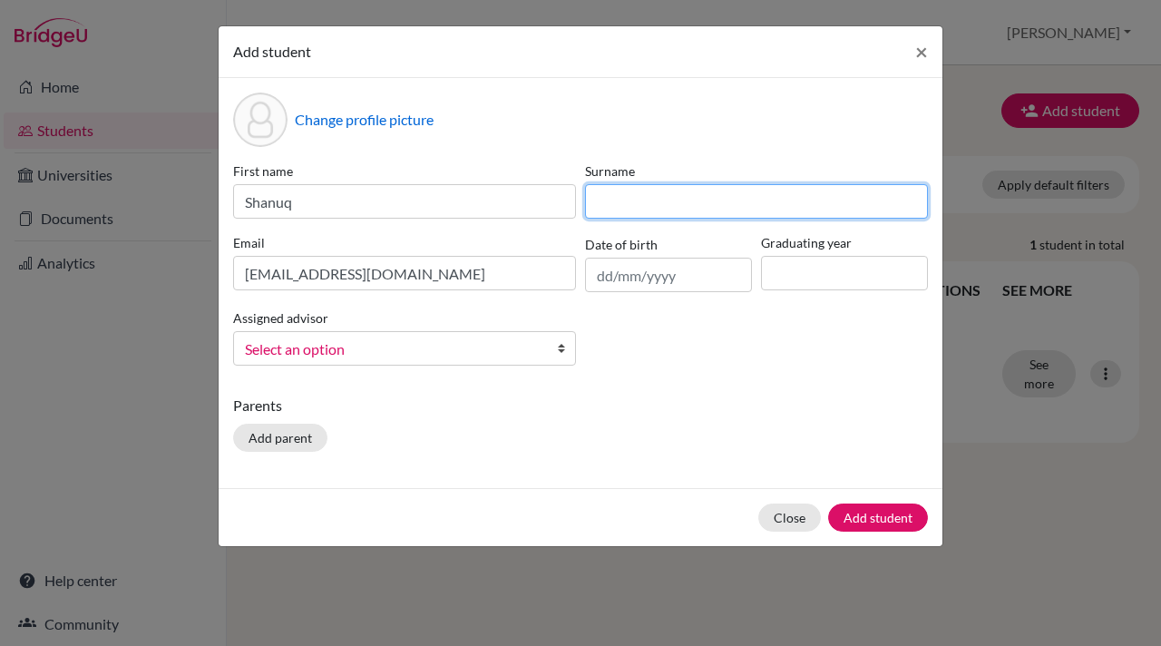
click at [612, 205] on input at bounding box center [756, 201] width 343 height 34
type input "Biwa"
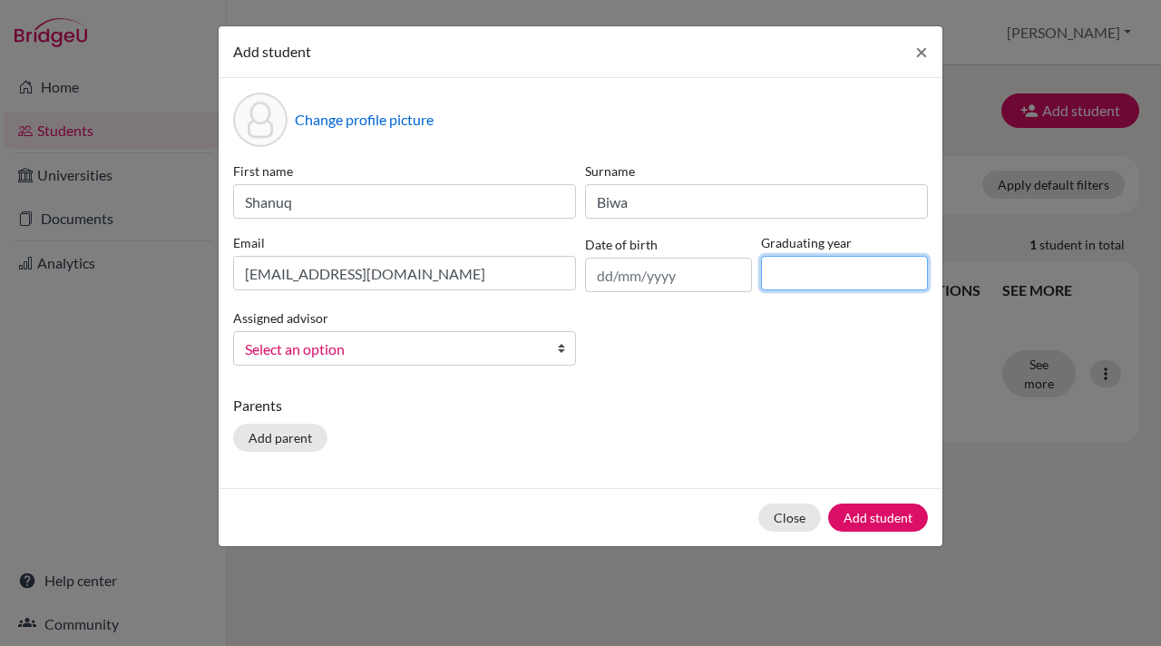
click at [802, 274] on input at bounding box center [844, 273] width 167 height 34
type input "2028"
click at [559, 351] on b at bounding box center [566, 348] width 18 height 33
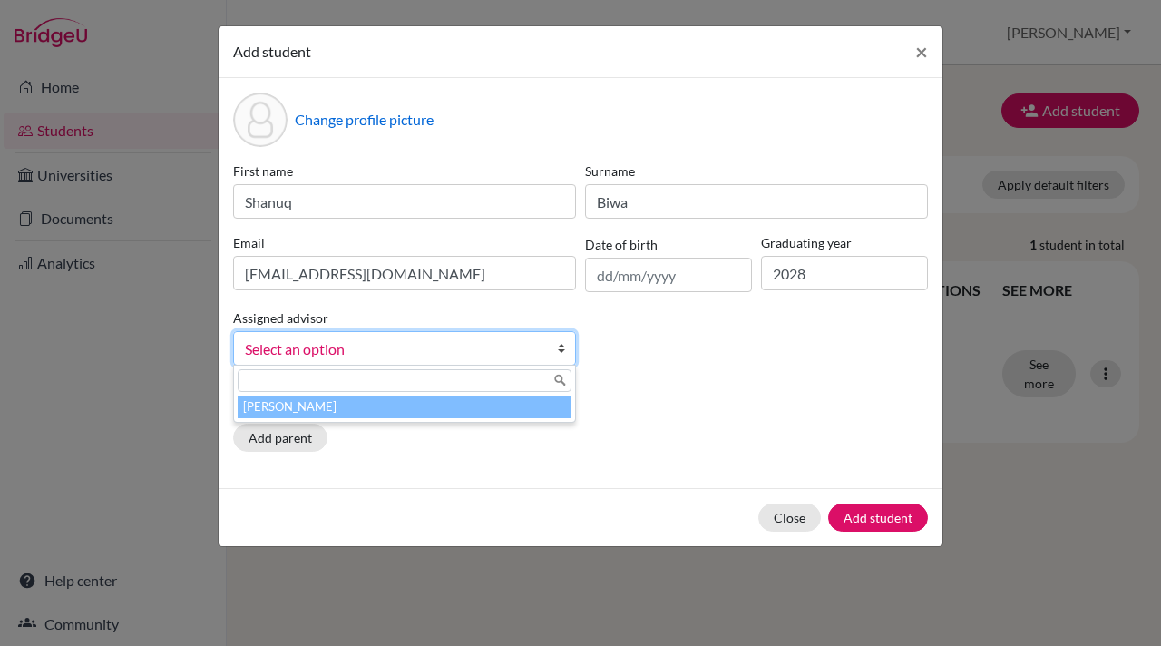
click at [480, 407] on li "[PERSON_NAME]" at bounding box center [405, 406] width 334 height 23
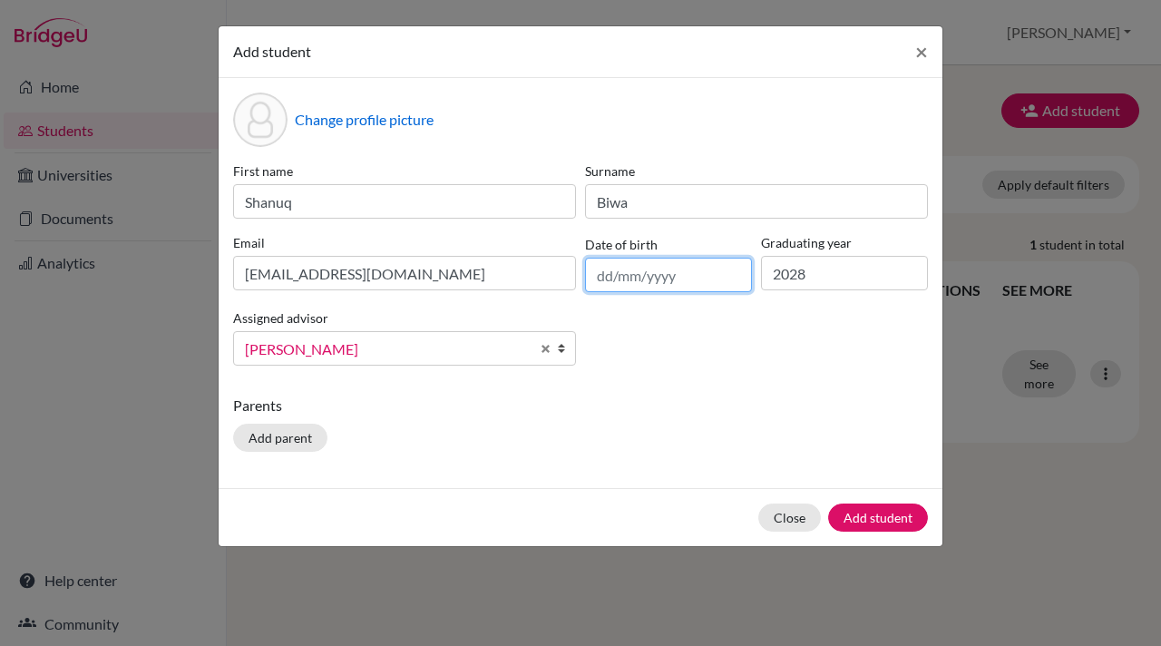
click at [672, 276] on input "text" at bounding box center [668, 275] width 167 height 34
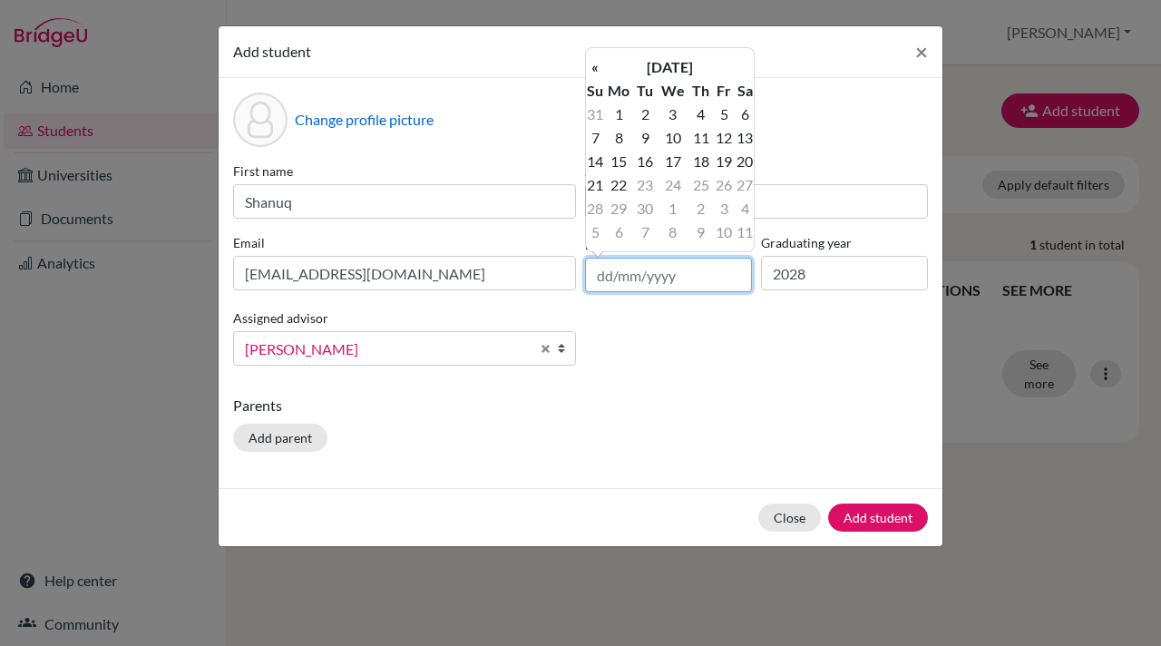
paste input "10/09/2008"
click at [635, 276] on input "10/09/2008" at bounding box center [668, 275] width 167 height 34
type input "10/10/2008"
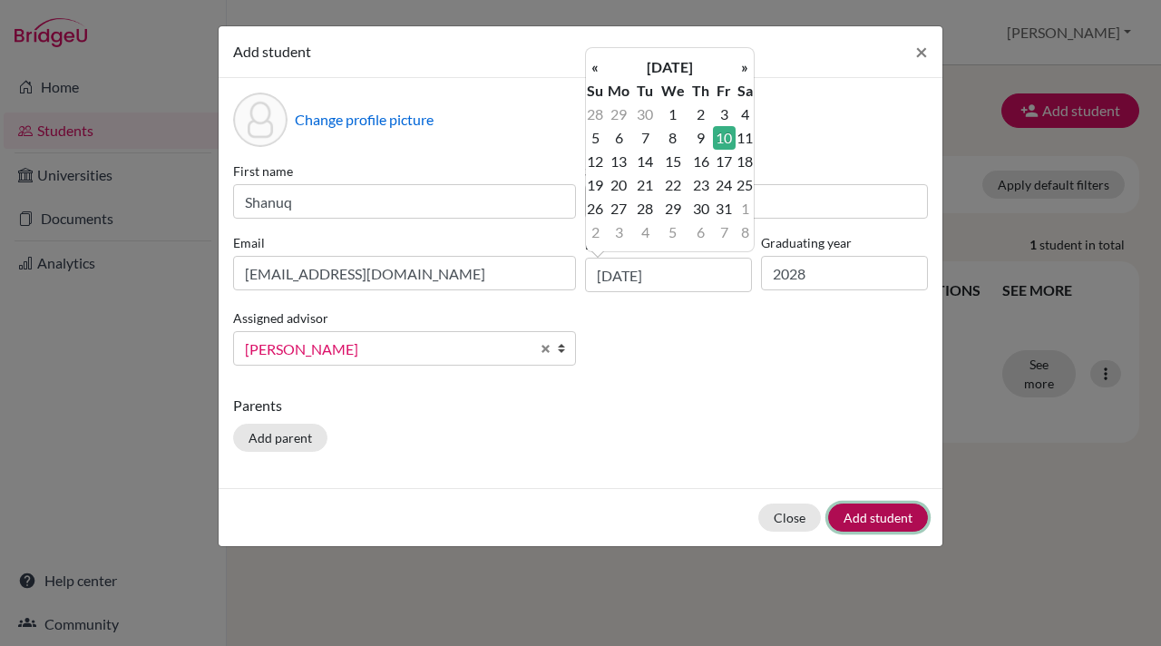
click at [871, 523] on button "Add student" at bounding box center [878, 517] width 100 height 28
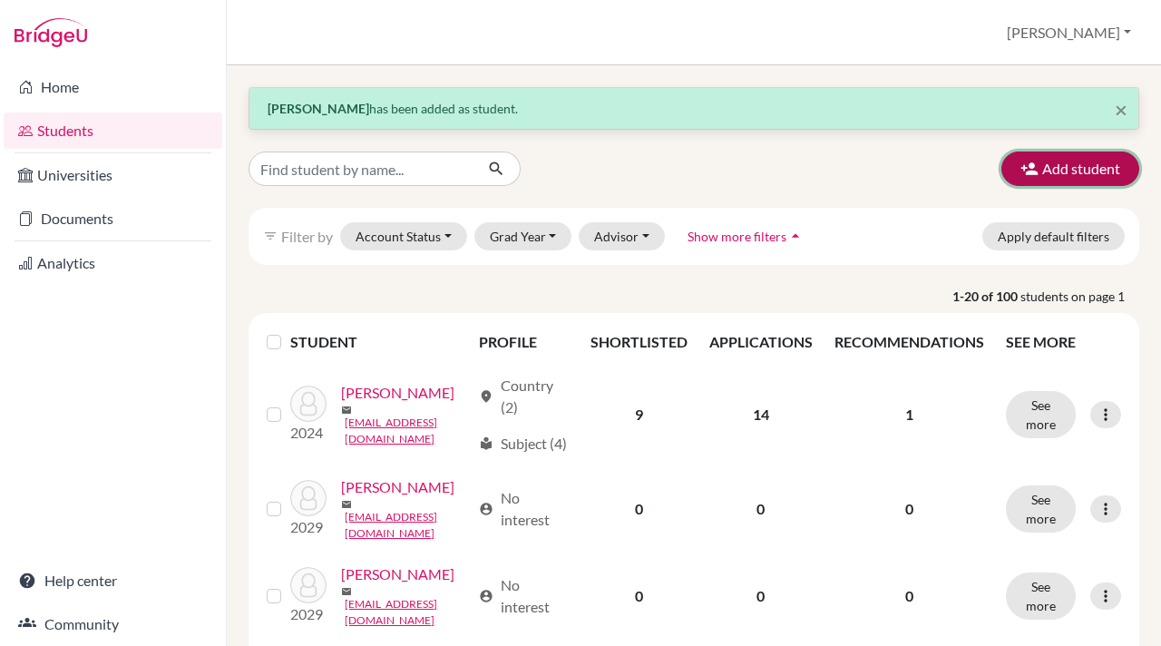
click at [1026, 166] on icon "button" at bounding box center [1029, 169] width 18 height 18
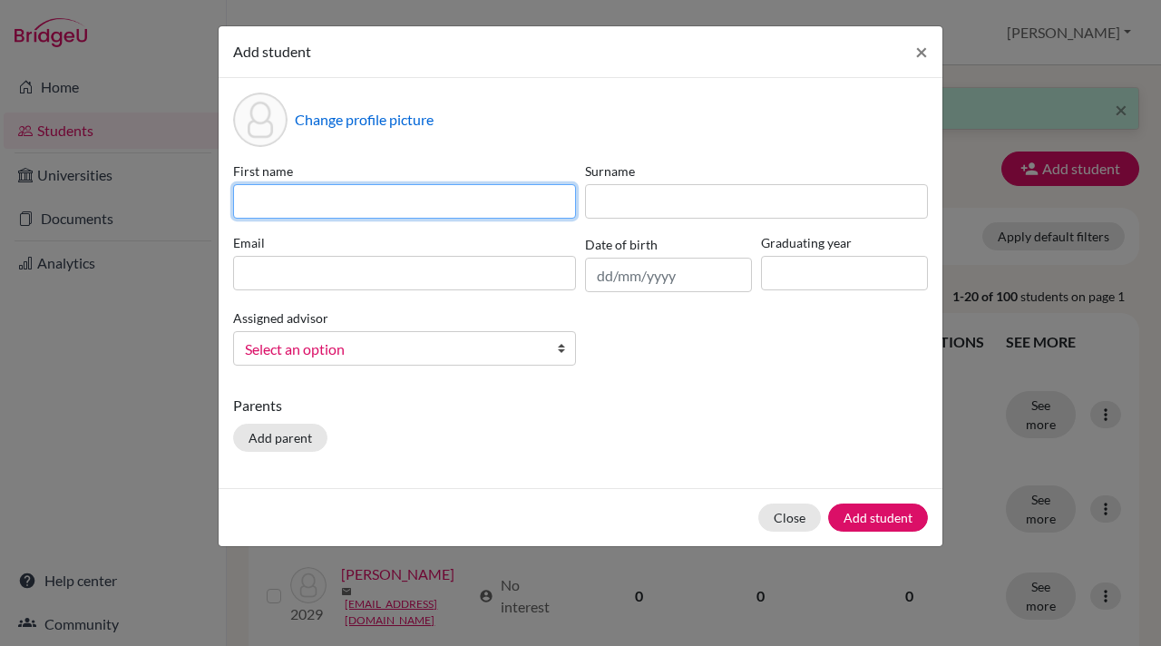
click at [247, 205] on input at bounding box center [404, 201] width 343 height 34
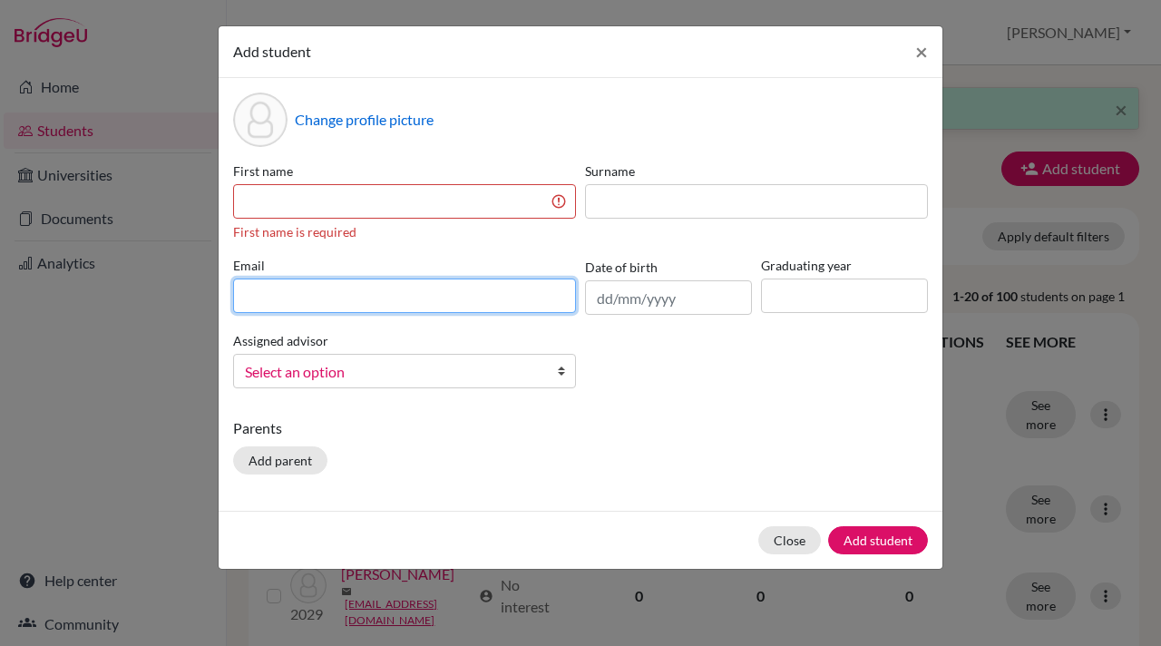
click at [248, 277] on div "Email" at bounding box center [405, 285] width 352 height 59
paste input "smerav.student@mlsi.in"
type input "smerav.student@mlsi.in"
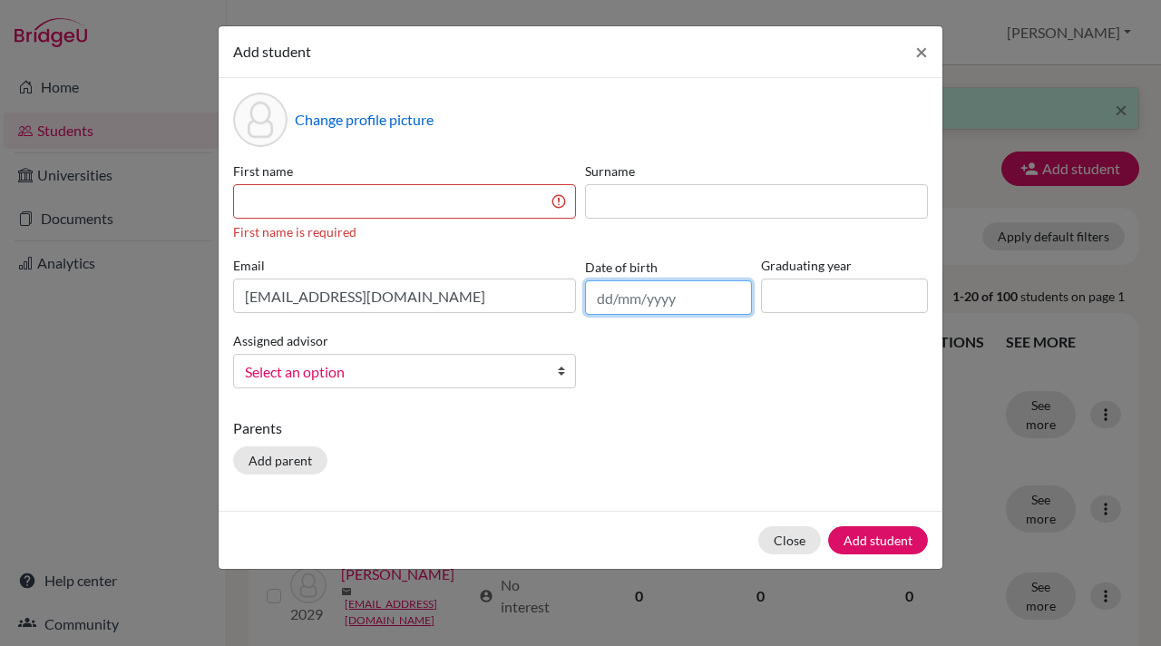
click at [641, 305] on input "text" at bounding box center [668, 297] width 167 height 34
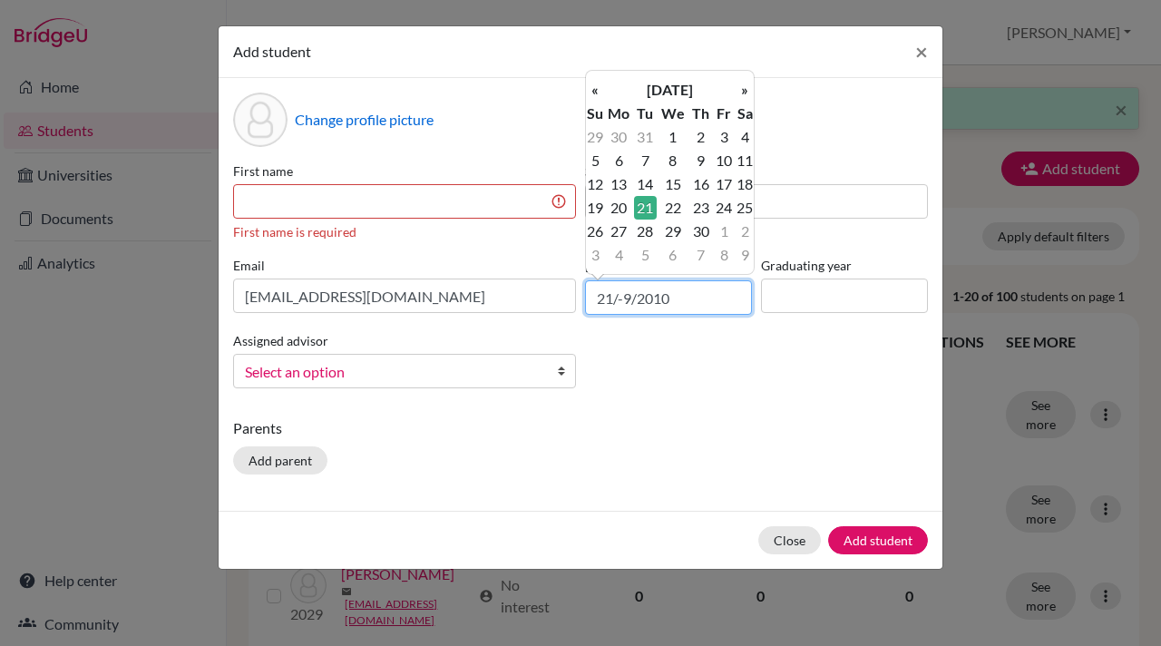
type input "21/09/2010"
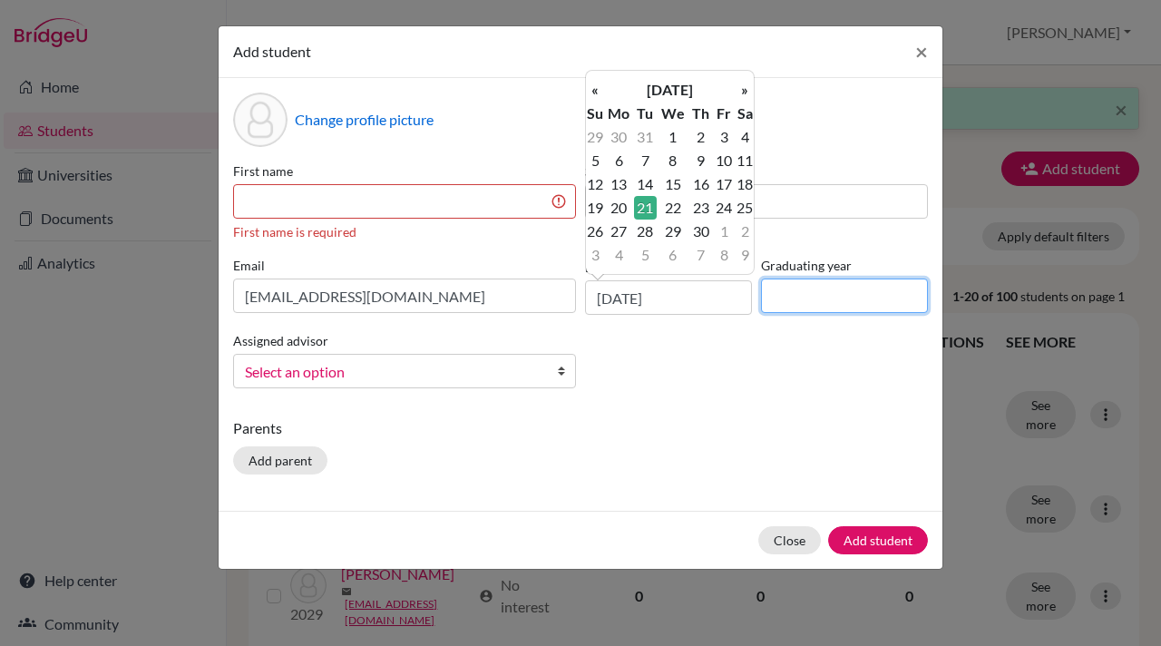
click at [795, 301] on input at bounding box center [844, 295] width 167 height 34
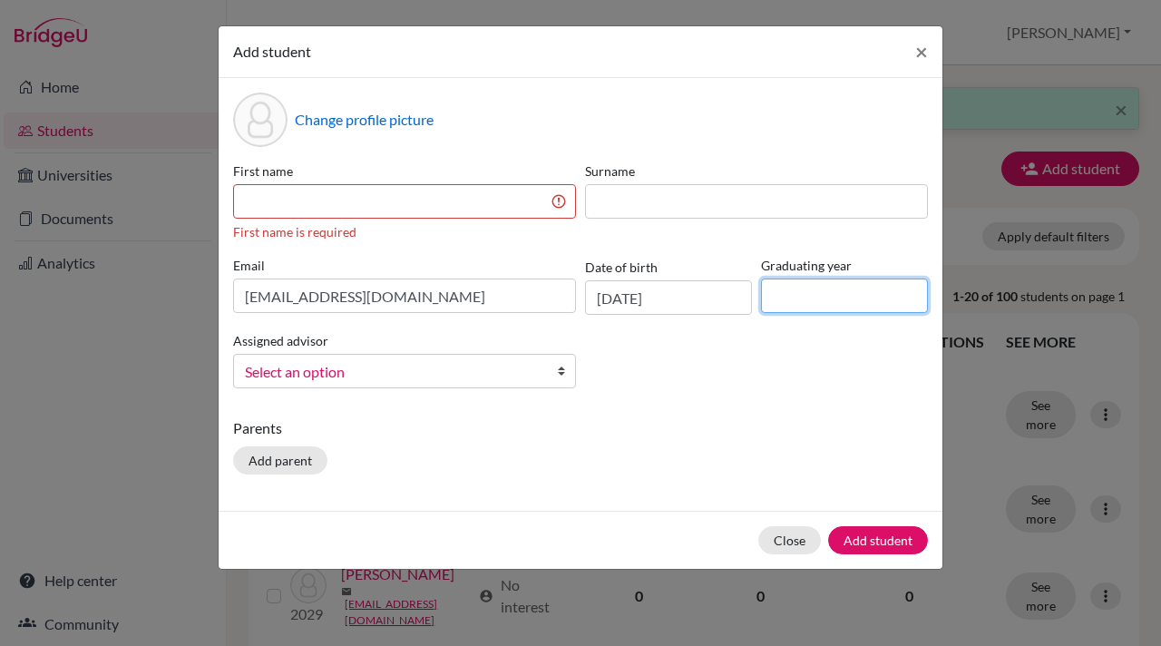
type input "2028"
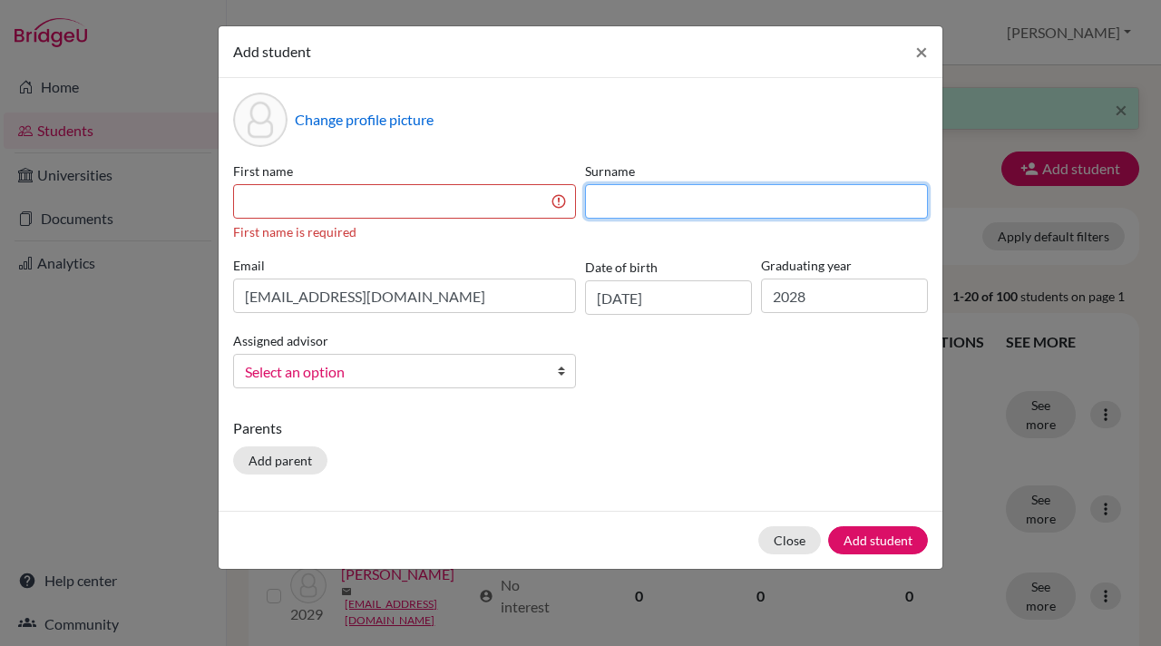
click at [614, 200] on input at bounding box center [756, 201] width 343 height 34
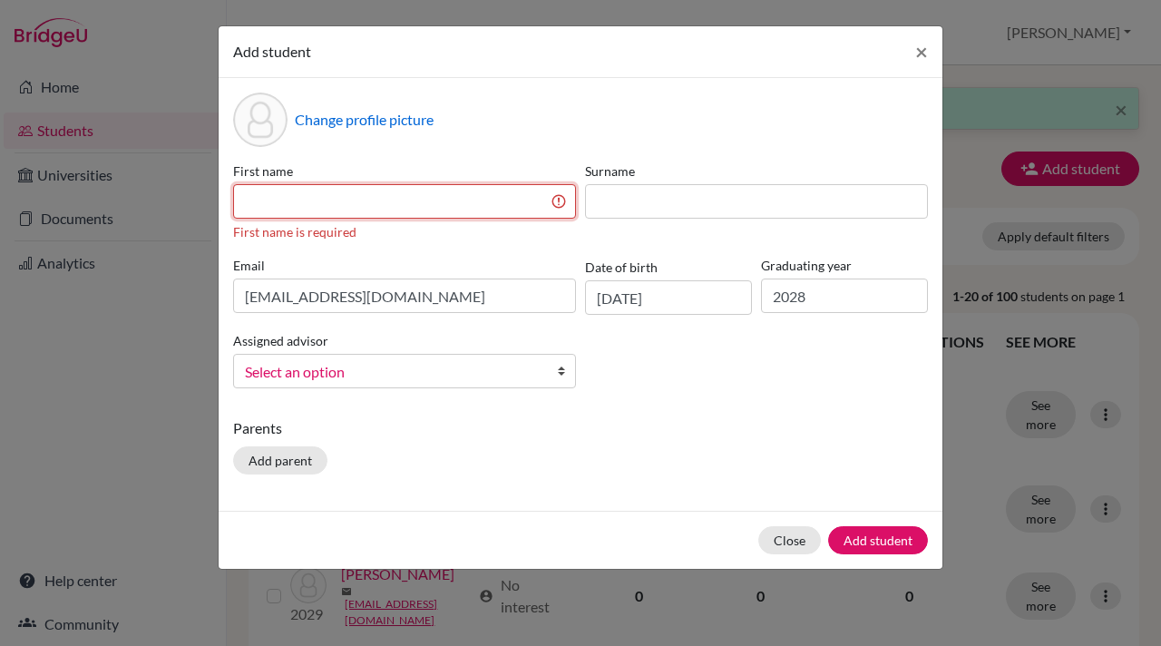
click at [251, 202] on input at bounding box center [404, 201] width 343 height 34
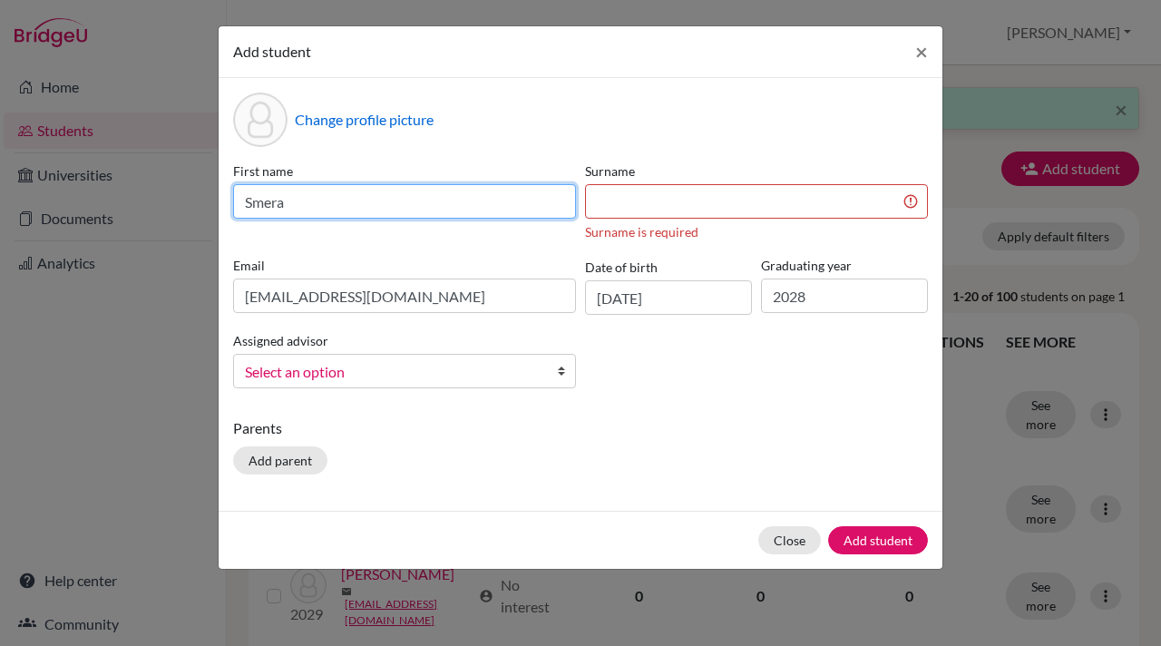
type input "Smera"
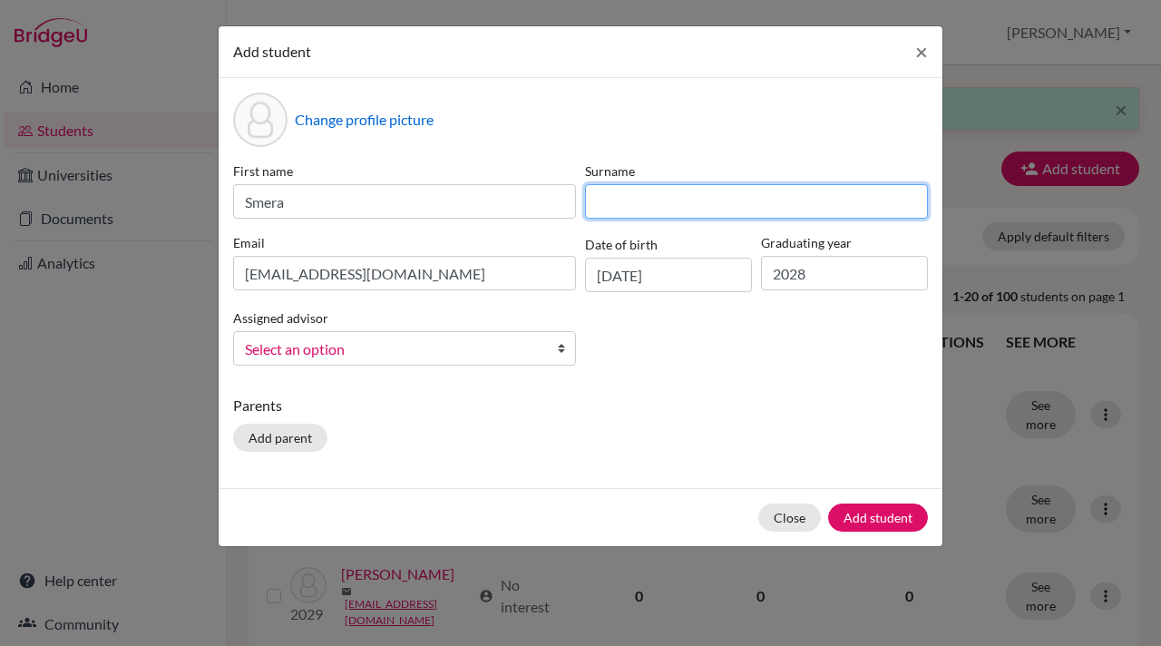
click at [617, 205] on input at bounding box center [756, 201] width 343 height 34
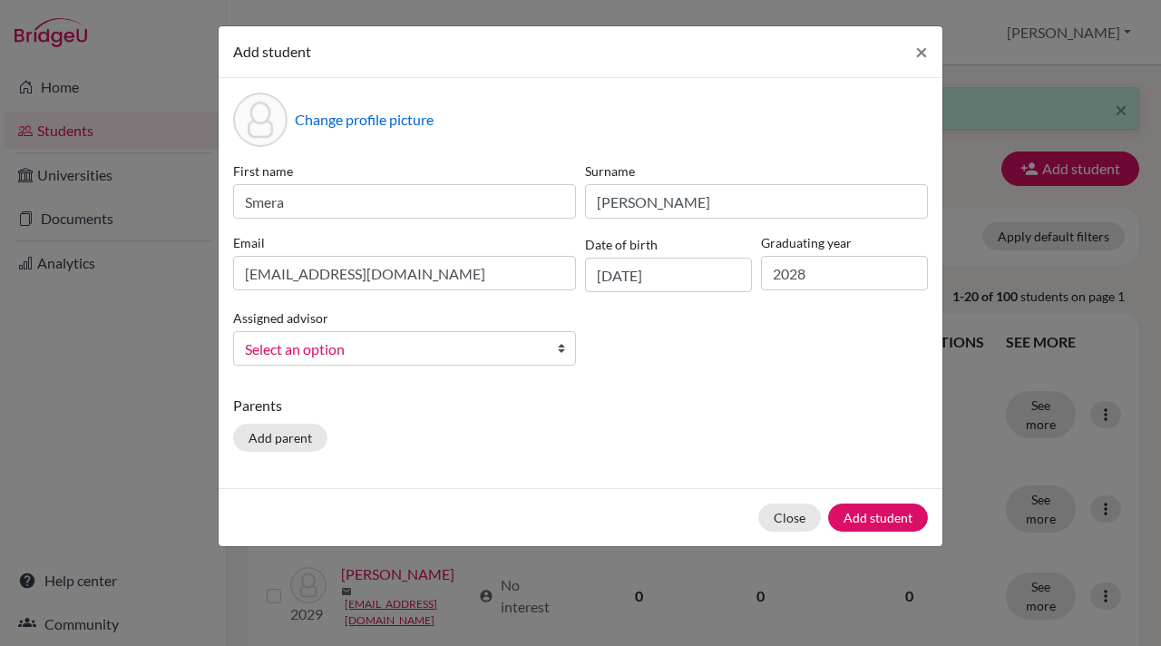
click at [638, 347] on div "First name Smera Surname Vaid Email smerav.student@mlsi.in Date of birth 21/09/…" at bounding box center [581, 270] width 704 height 219
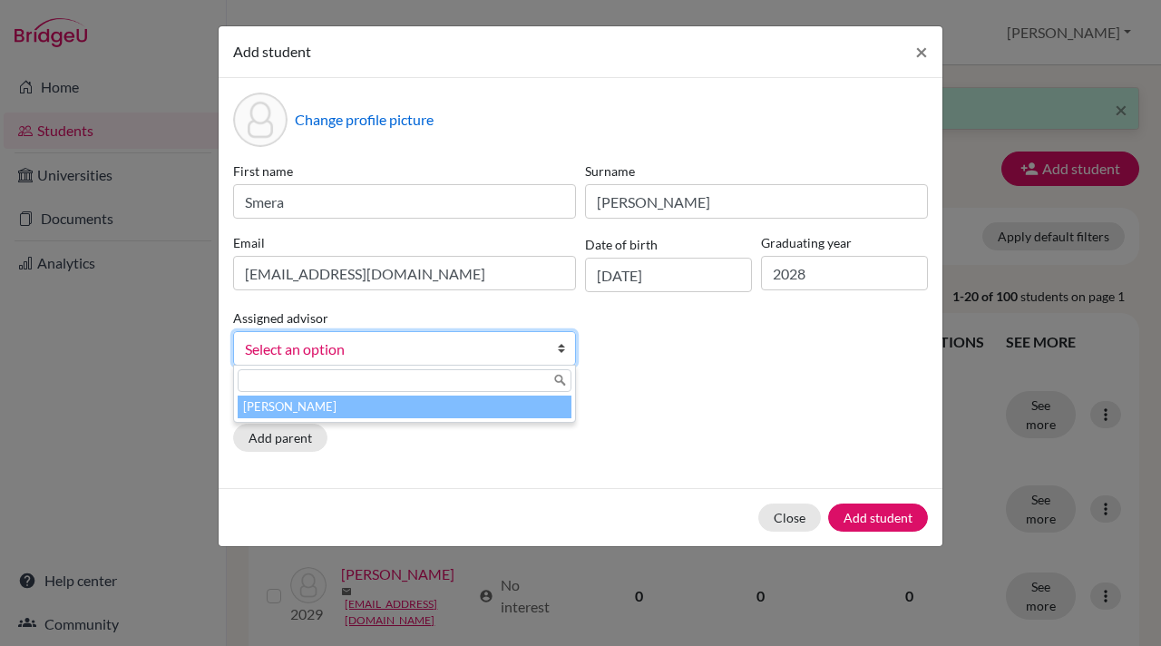
click at [570, 347] on b at bounding box center [566, 348] width 18 height 33
click at [500, 409] on li "[PERSON_NAME]" at bounding box center [405, 406] width 334 height 23
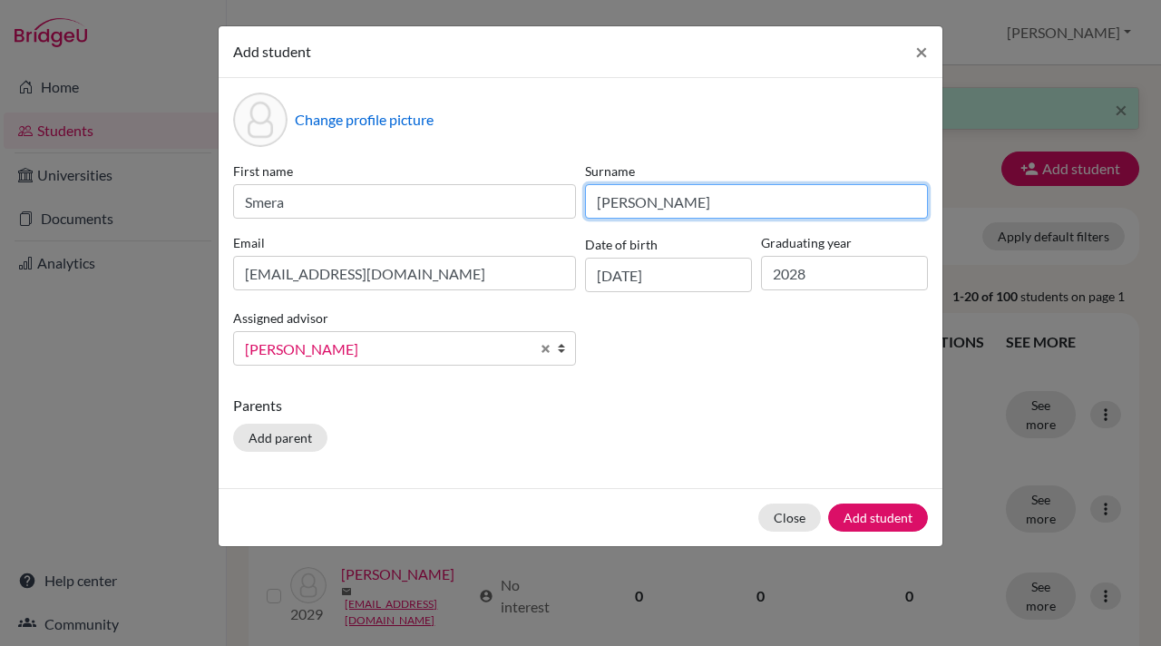
click at [627, 203] on input "Vaid" at bounding box center [756, 201] width 343 height 34
type input "Vaidya"
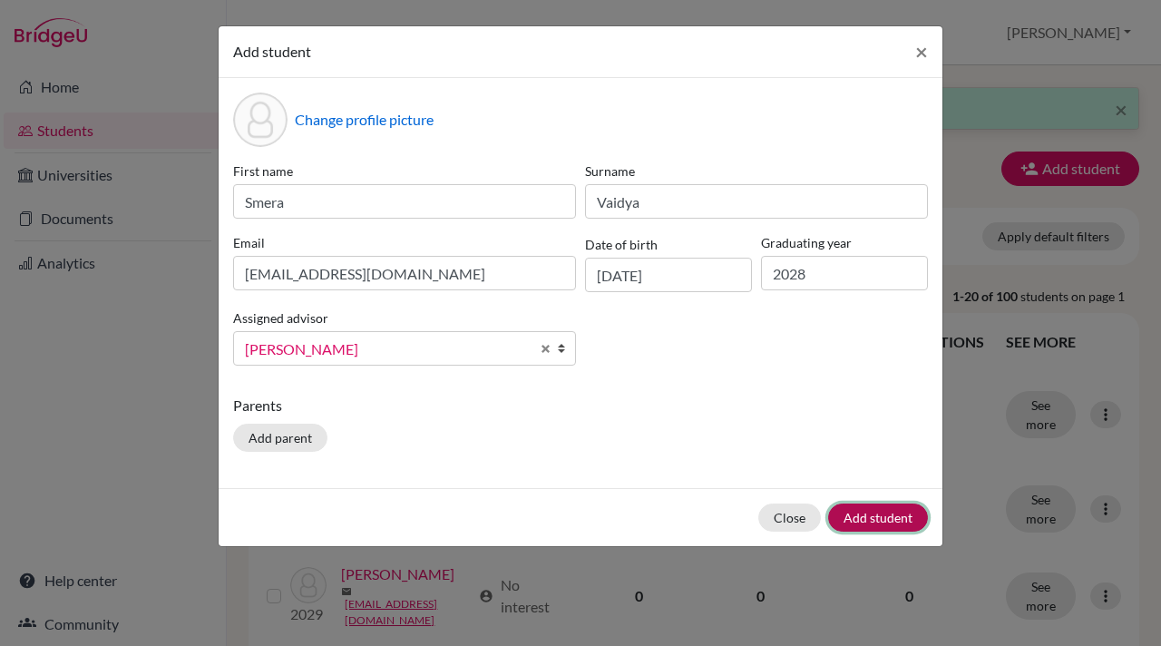
click at [865, 522] on button "Add student" at bounding box center [878, 517] width 100 height 28
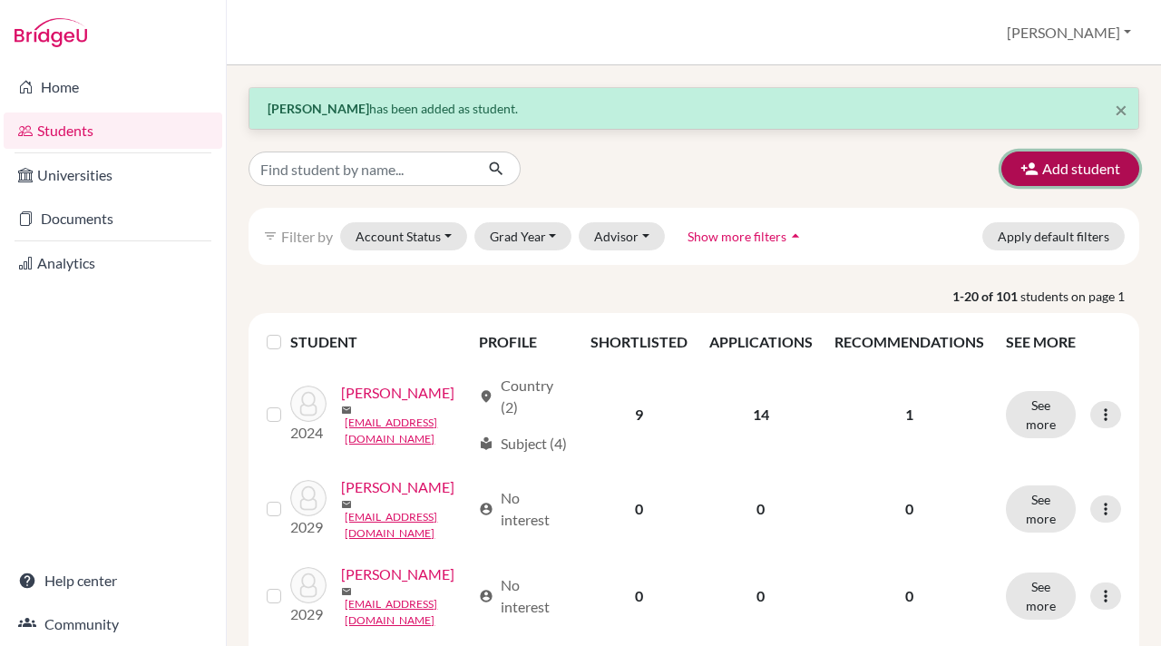
click at [1031, 164] on icon "button" at bounding box center [1029, 169] width 18 height 18
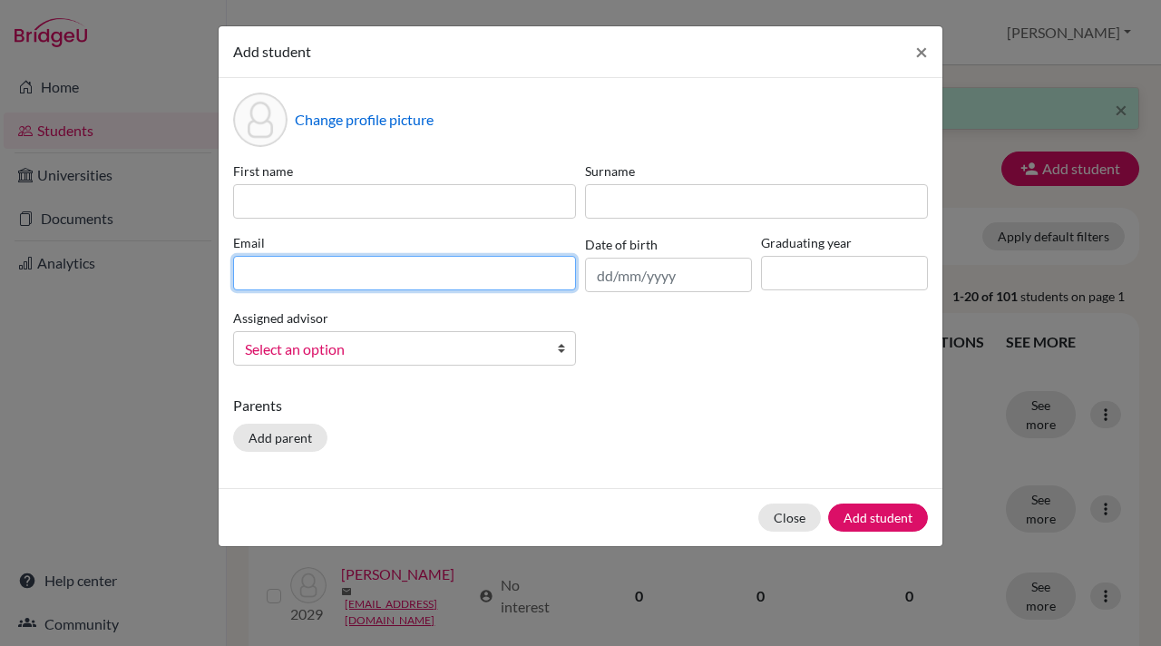
click at [236, 278] on input at bounding box center [404, 273] width 343 height 34
paste input "tanvic.student@mlsi.in"
type input "tanvic.student@mlsi.in"
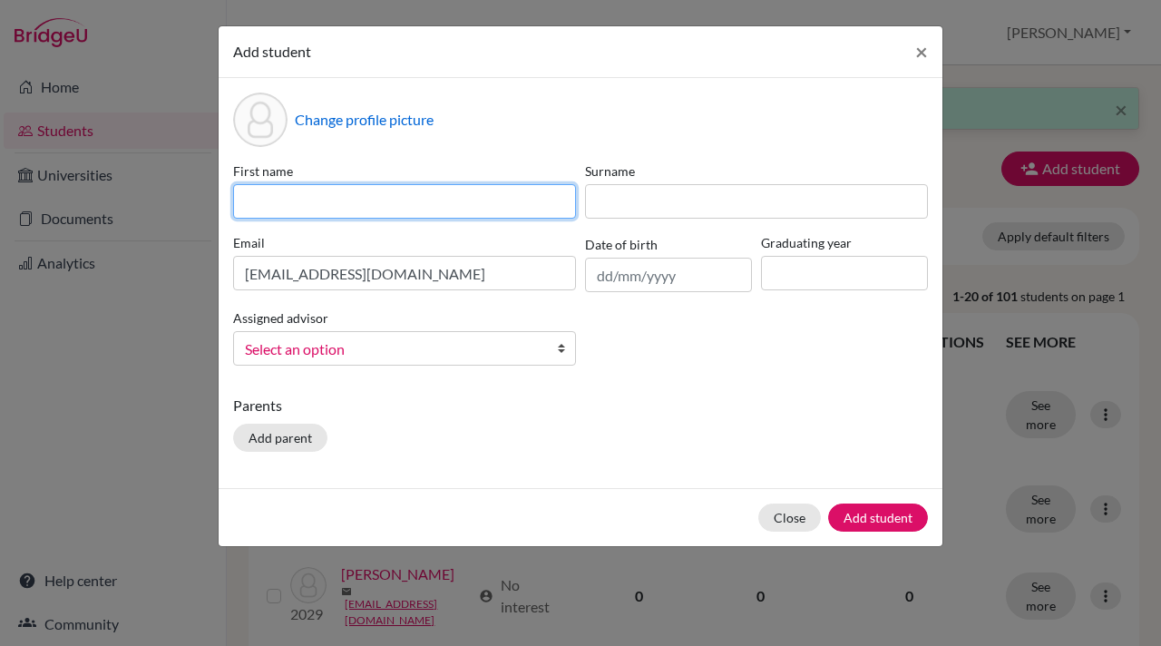
click at [248, 190] on input at bounding box center [404, 201] width 343 height 34
type input "Tanvi"
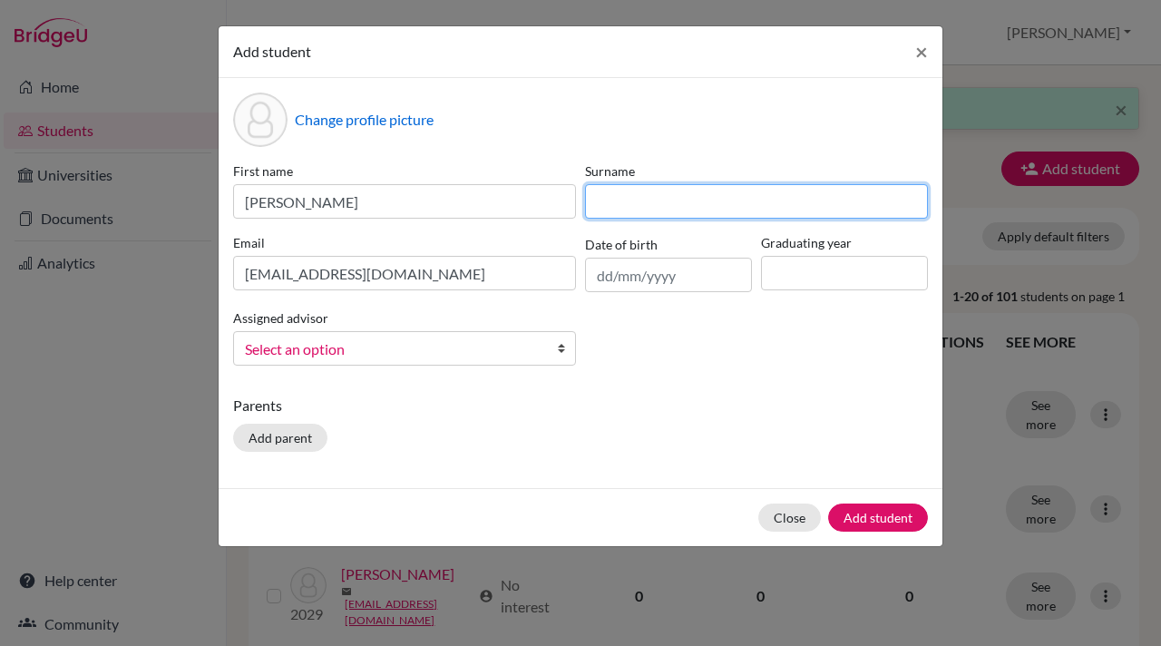
click at [607, 205] on input at bounding box center [756, 201] width 343 height 34
type input "Chukkal"
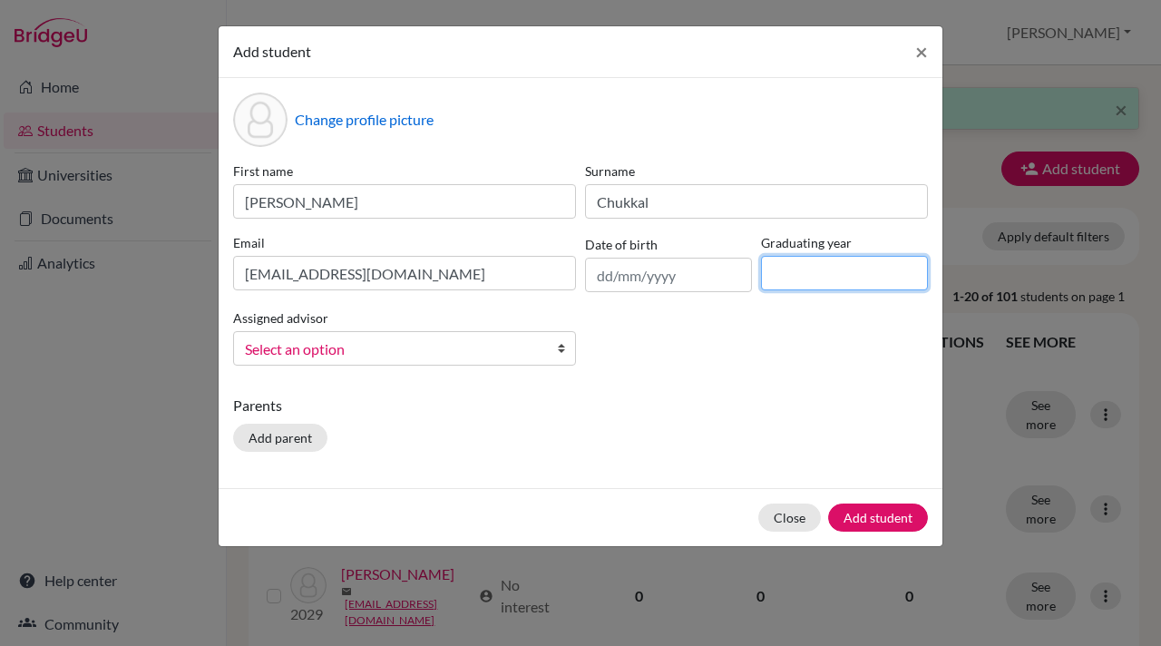
click at [775, 280] on input at bounding box center [844, 273] width 167 height 34
type input "2028"
click at [561, 351] on b at bounding box center [566, 348] width 18 height 33
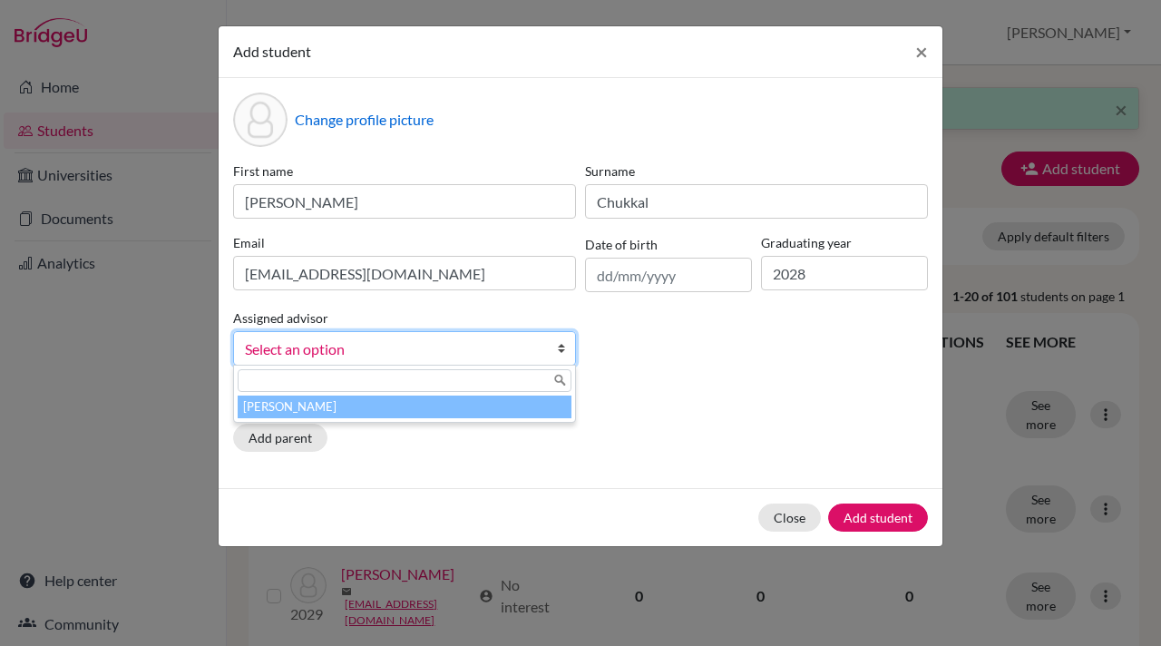
click at [525, 412] on li "[PERSON_NAME]" at bounding box center [405, 406] width 334 height 23
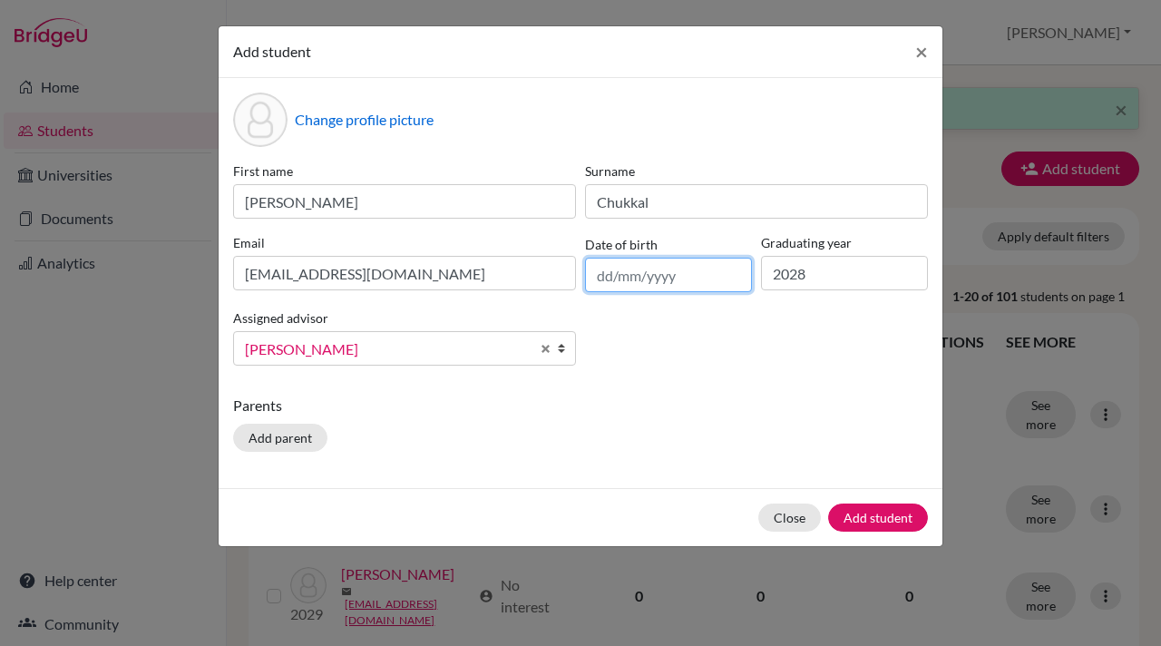
click at [701, 279] on input "text" at bounding box center [668, 275] width 167 height 34
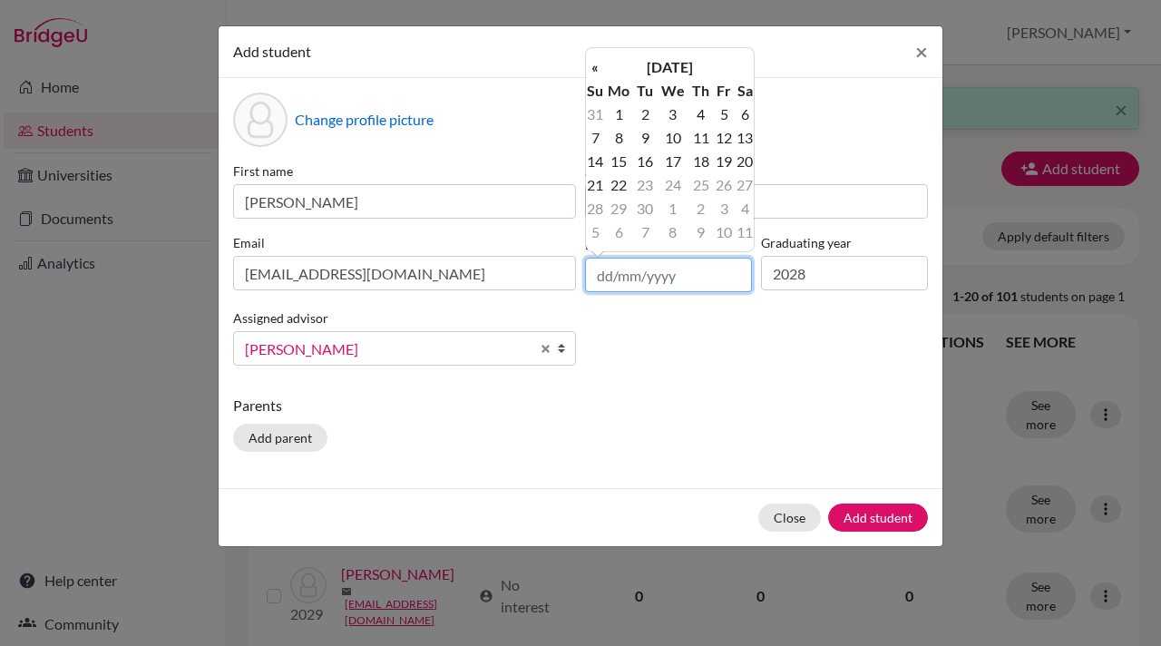
paste input "23/09/2010"
click at [634, 275] on input "23/09/2010" at bounding box center [668, 275] width 167 height 34
type input "23/06/2010"
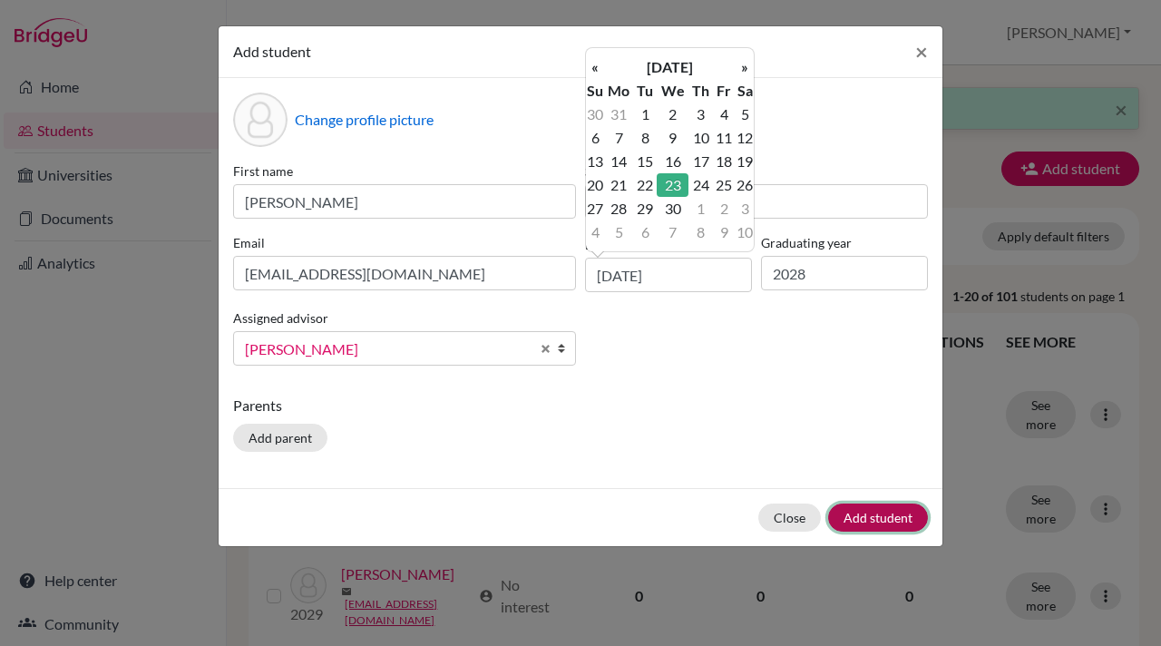
click at [870, 517] on button "Add student" at bounding box center [878, 517] width 100 height 28
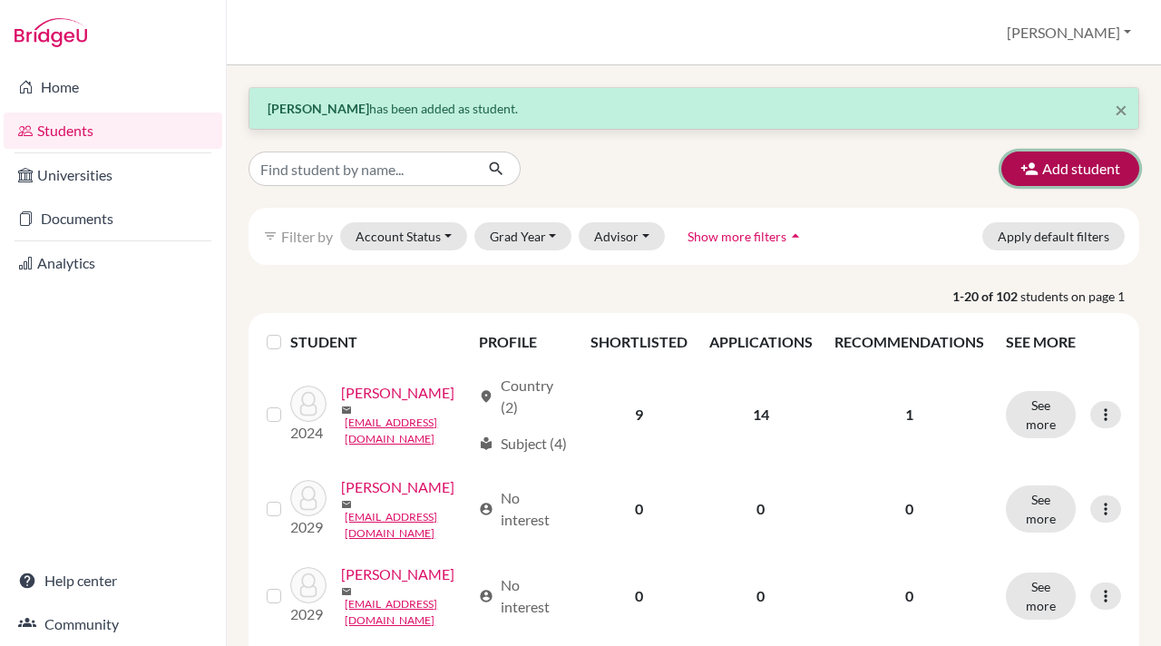
click at [1026, 163] on icon "button" at bounding box center [1029, 169] width 18 height 18
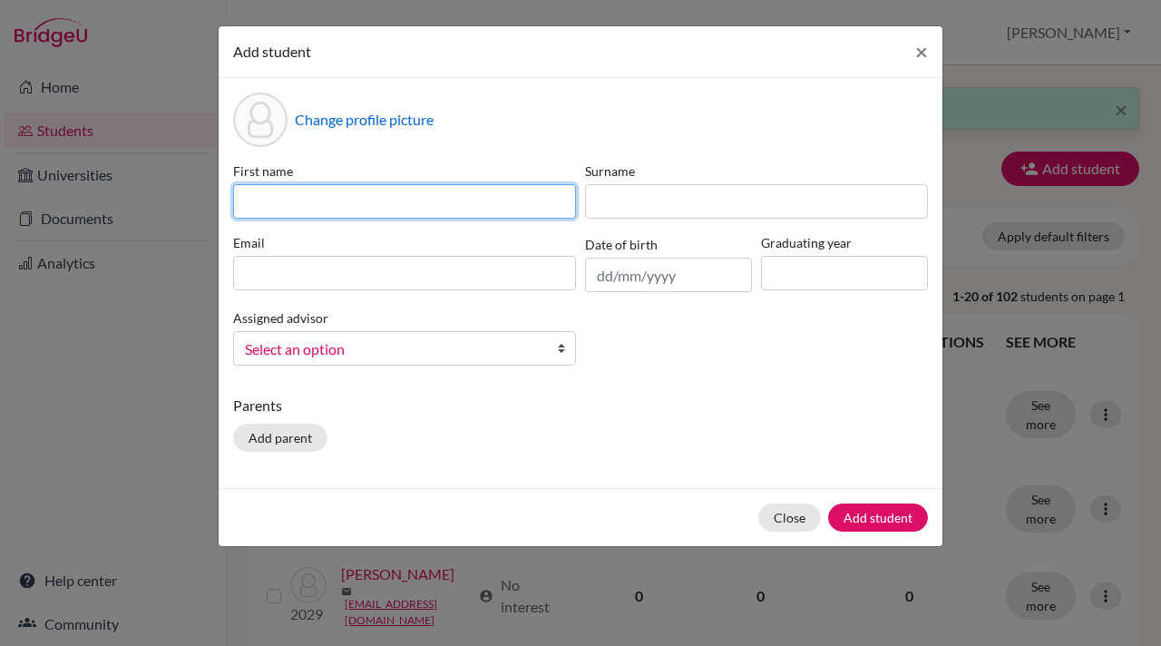
click at [241, 202] on input at bounding box center [404, 201] width 343 height 34
paste input "[EMAIL_ADDRESS][DOMAIN_NAME]"
type input "[EMAIL_ADDRESS][DOMAIN_NAME]"
drag, startPoint x: 400, startPoint y: 199, endPoint x: 229, endPoint y: 198, distance: 171.4
click at [229, 198] on div "First name urjab.student@mlsi.in" at bounding box center [405, 189] width 352 height 57
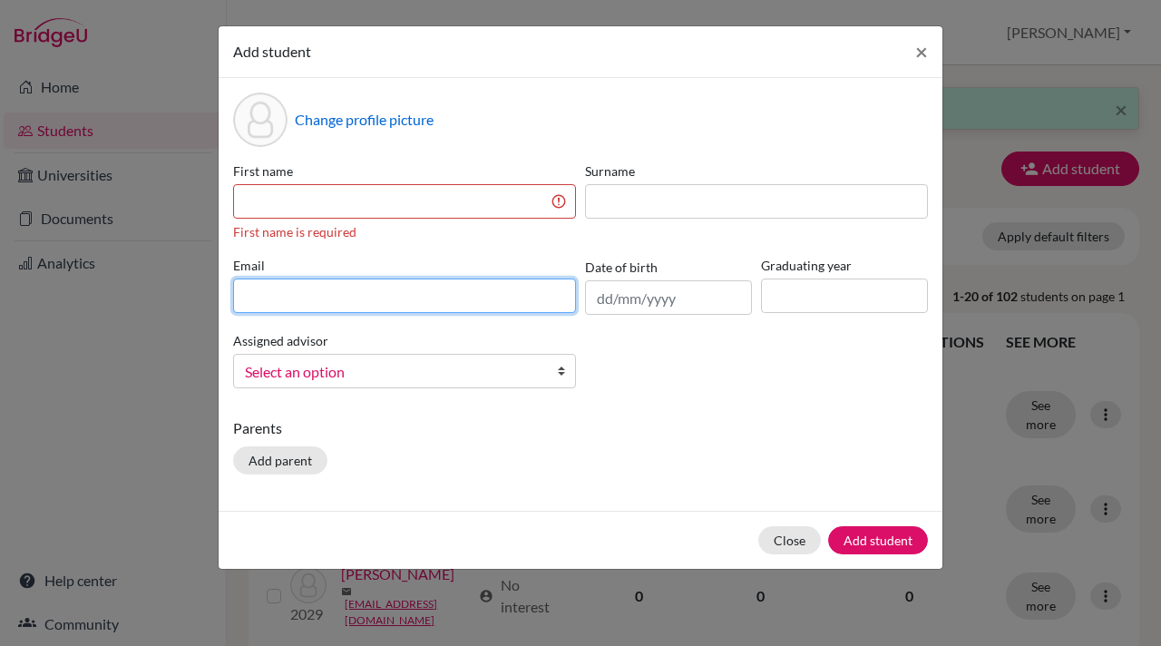
click at [244, 275] on div "Email" at bounding box center [405, 285] width 352 height 59
paste input "[EMAIL_ADDRESS][DOMAIN_NAME]"
type input "[EMAIL_ADDRESS][DOMAIN_NAME]"
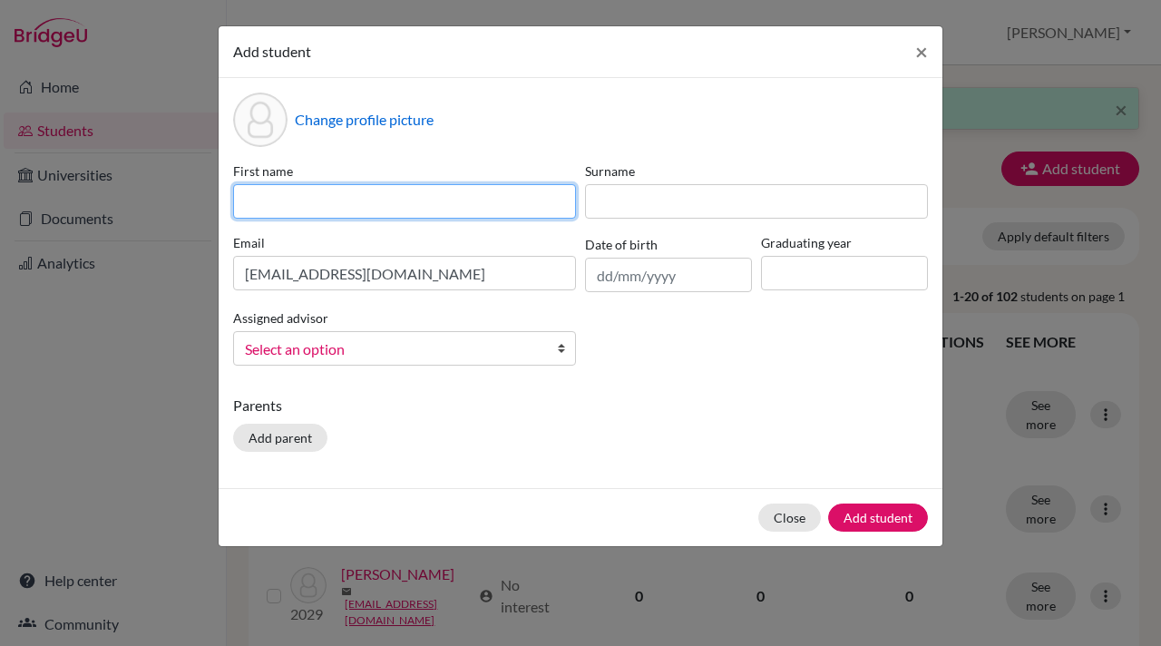
click at [249, 190] on input at bounding box center [404, 201] width 343 height 34
type input "Urja"
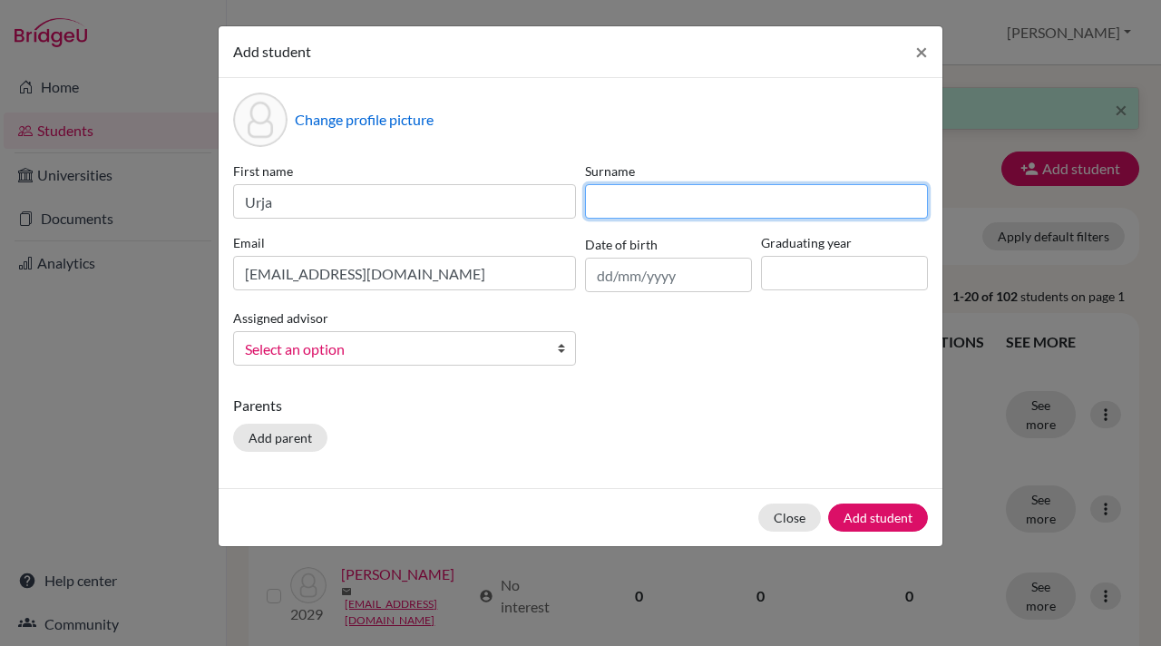
click at [605, 209] on input at bounding box center [756, 201] width 343 height 34
type input "Bhat"
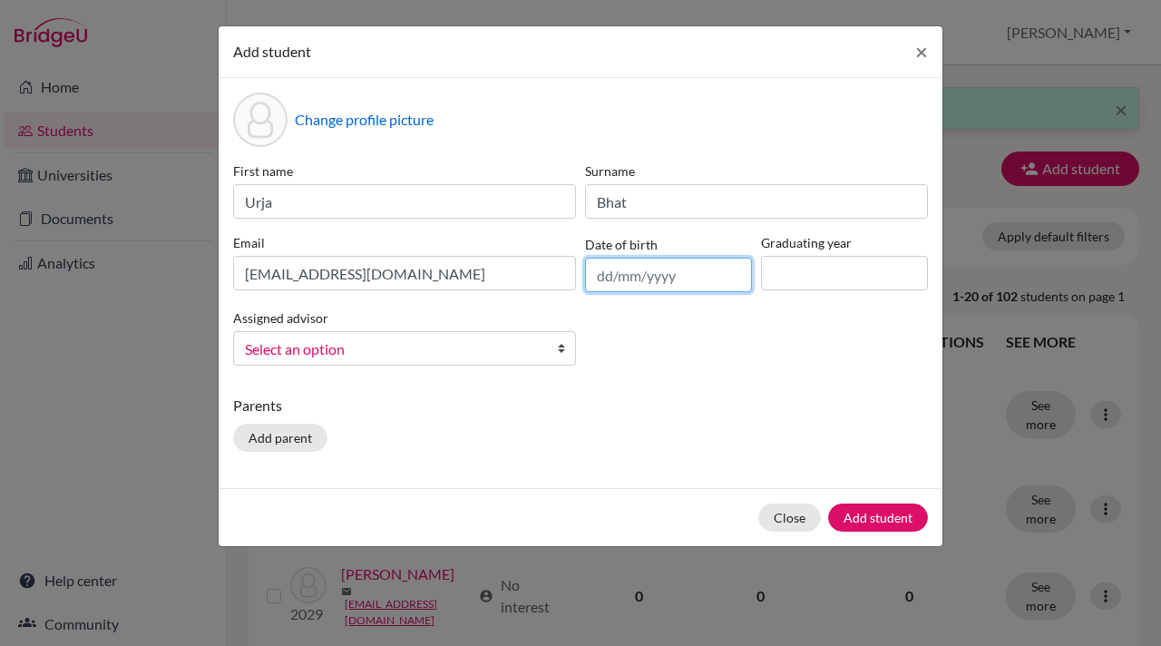
click at [604, 278] on input "text" at bounding box center [668, 275] width 167 height 34
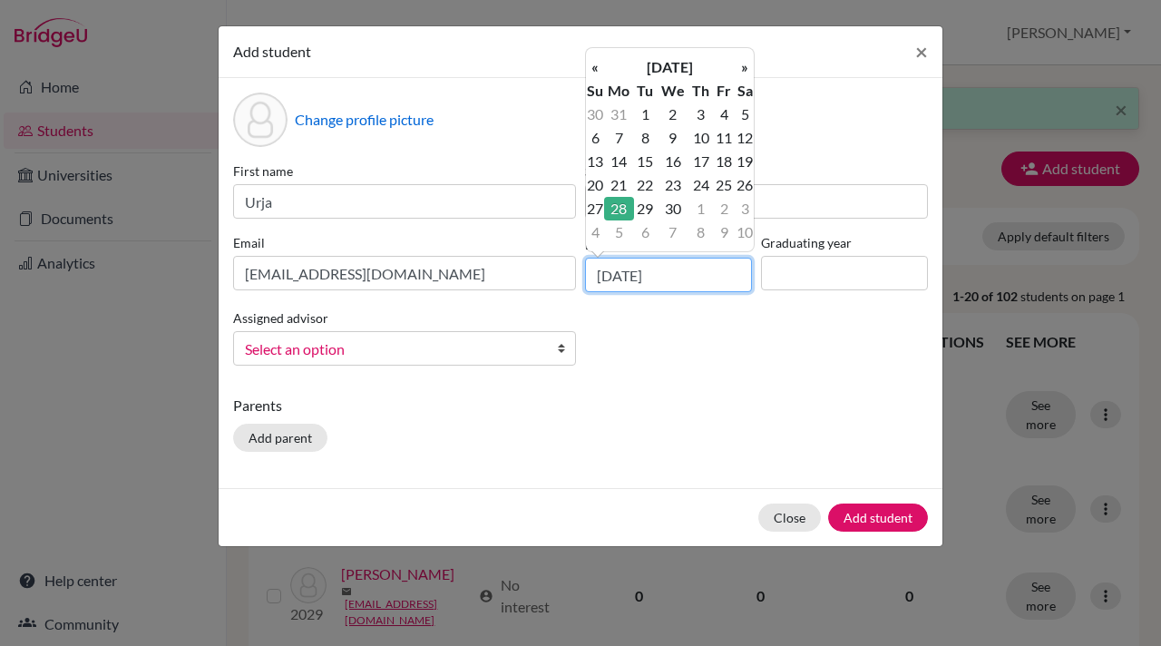
type input "28/09/2009"
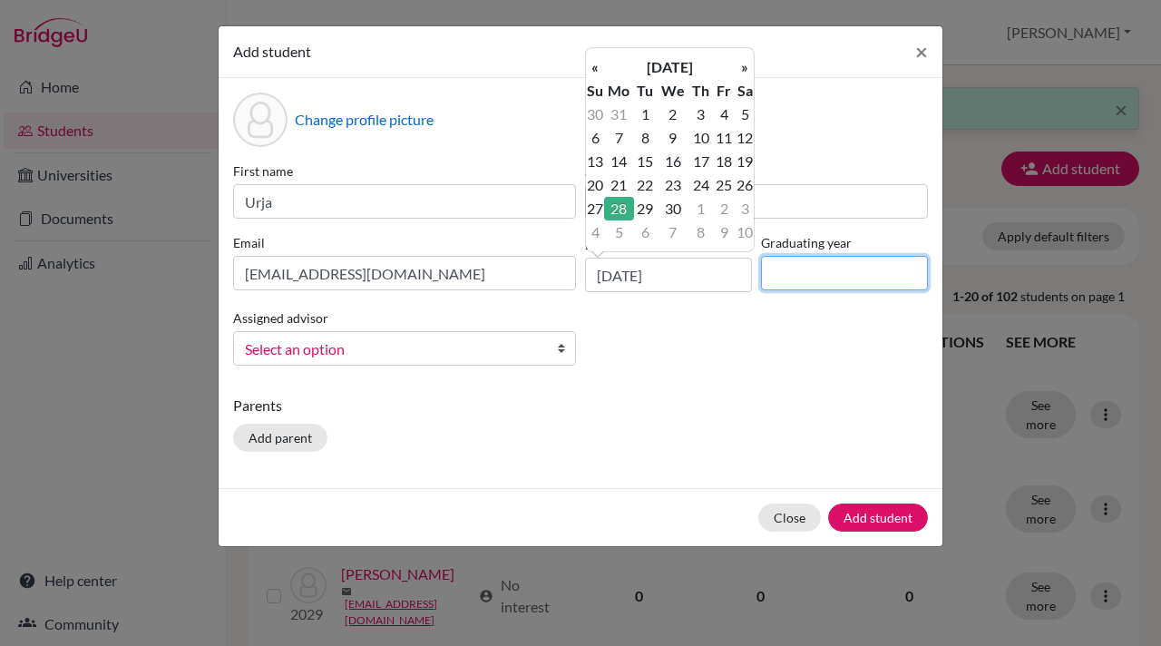
click at [800, 274] on input at bounding box center [844, 273] width 167 height 34
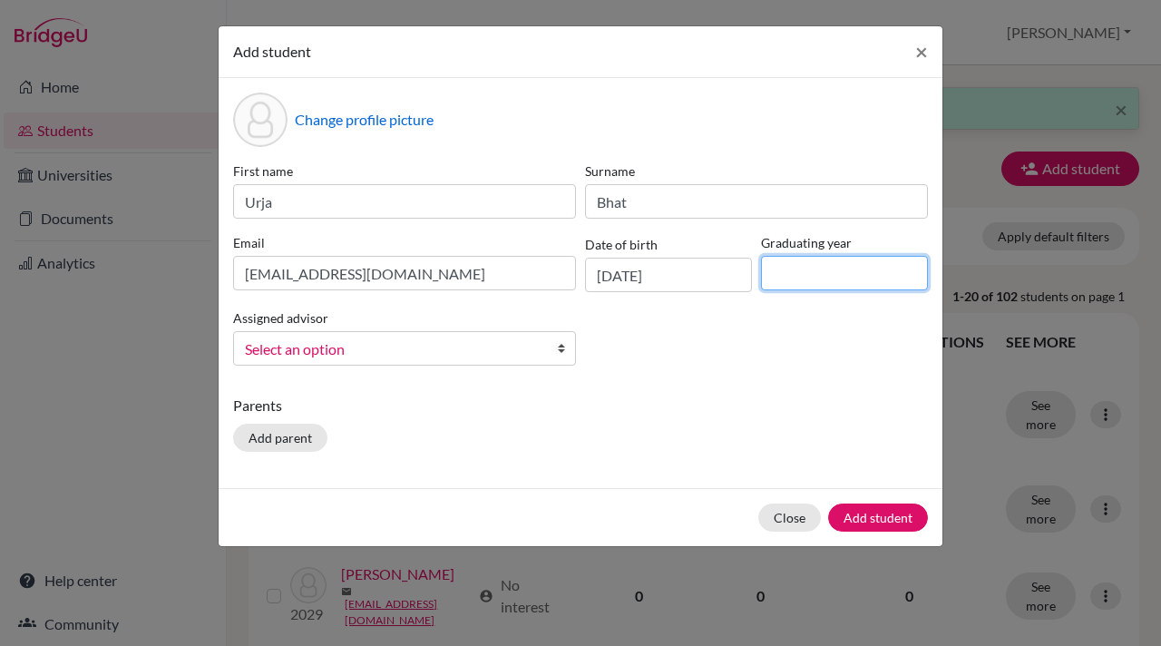
type input "2028"
click at [562, 346] on b at bounding box center [566, 348] width 18 height 33
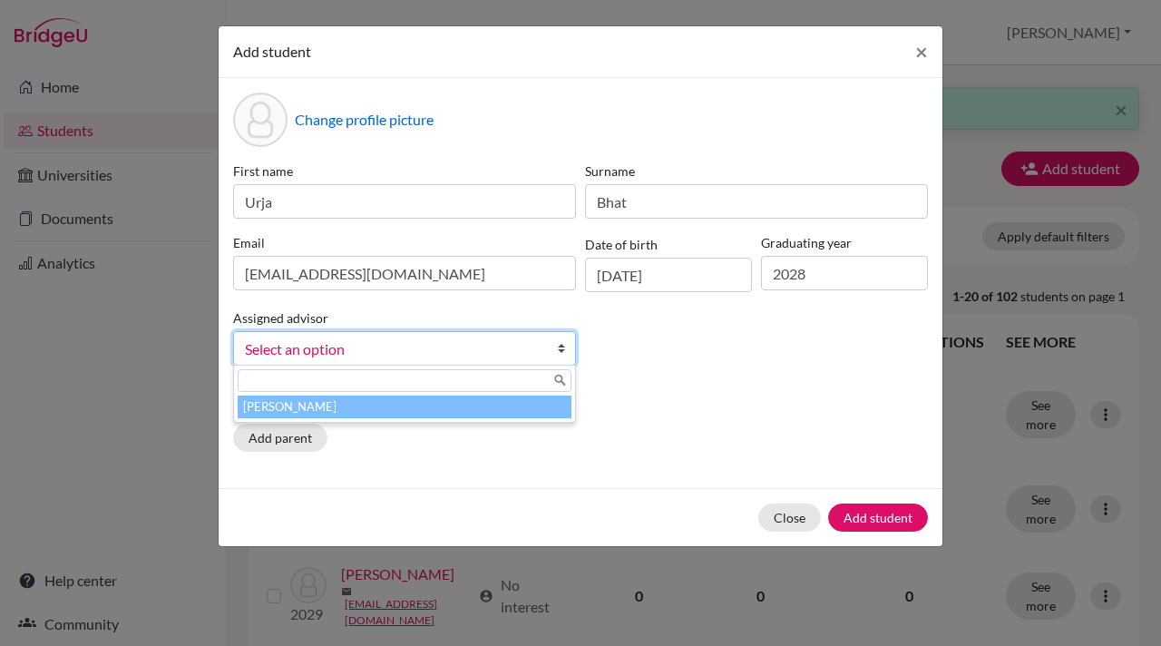
click at [419, 413] on li "[PERSON_NAME]" at bounding box center [405, 406] width 334 height 23
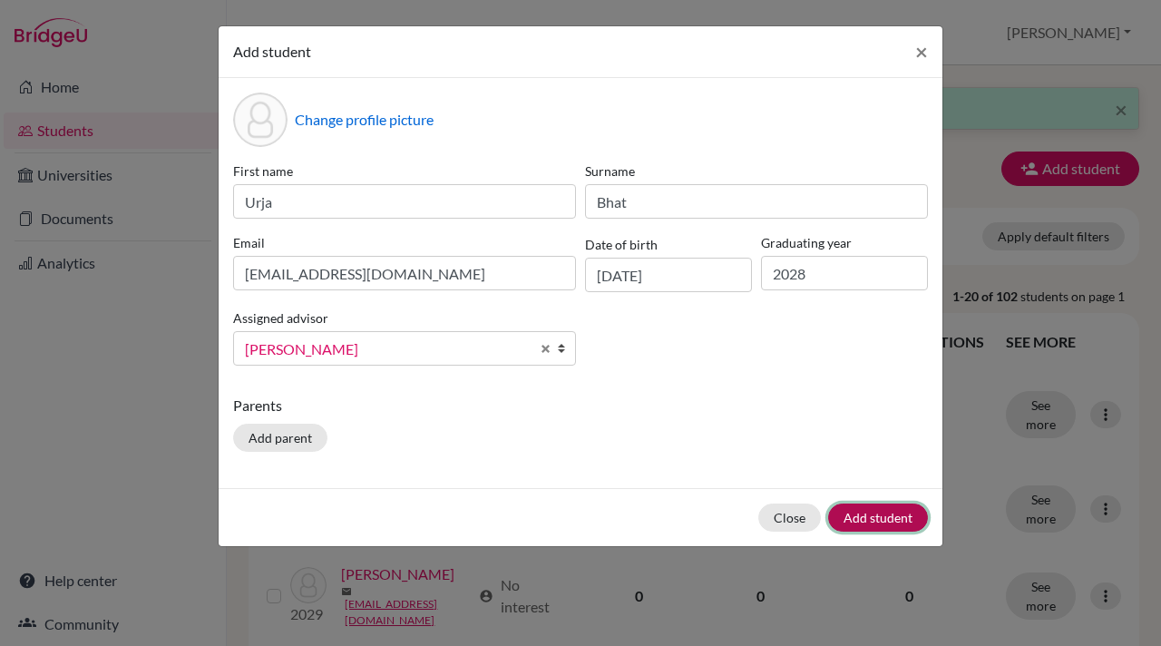
click at [871, 518] on button "Add student" at bounding box center [878, 517] width 100 height 28
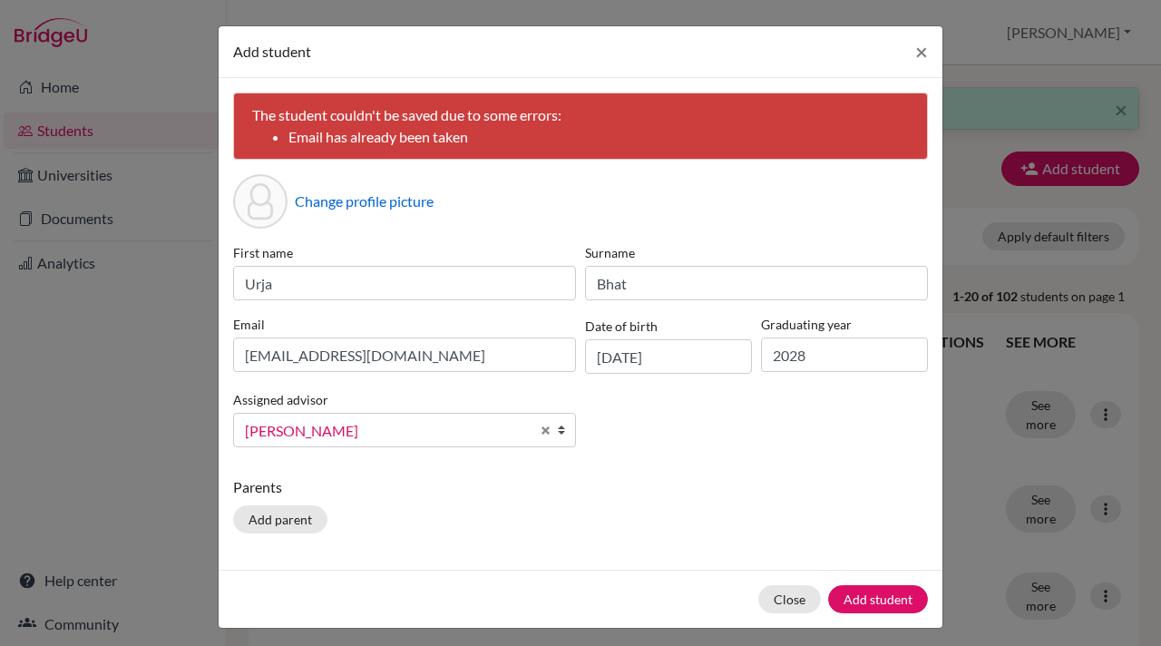
scroll to position [8, 0]
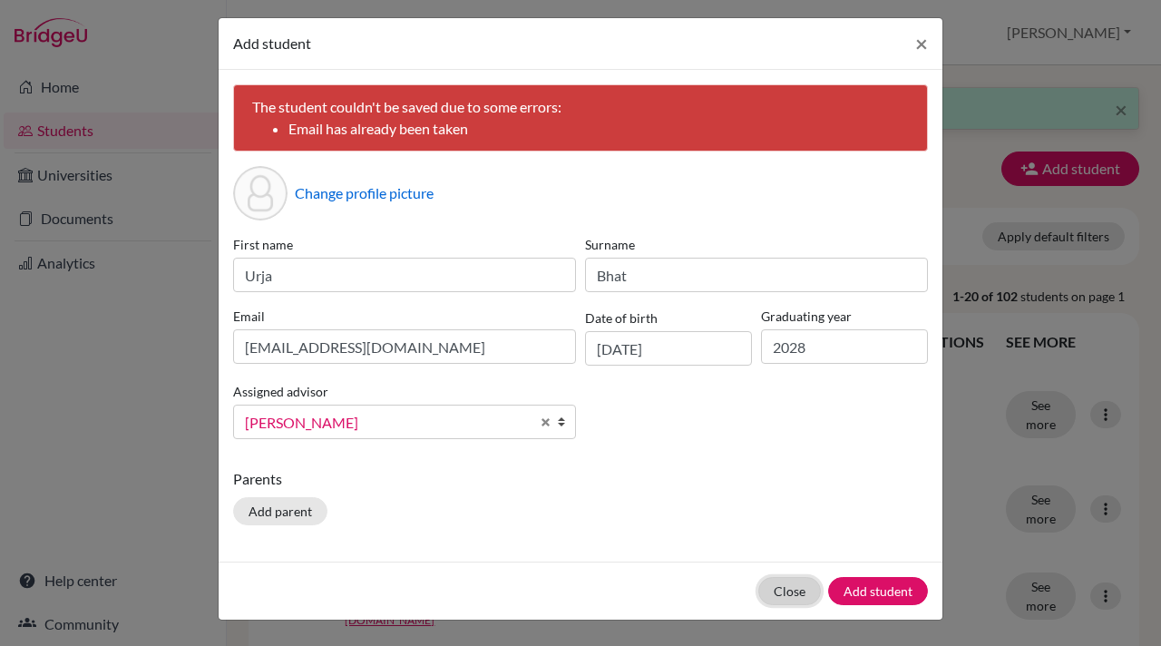
click at [784, 588] on button "Close" at bounding box center [789, 591] width 63 height 28
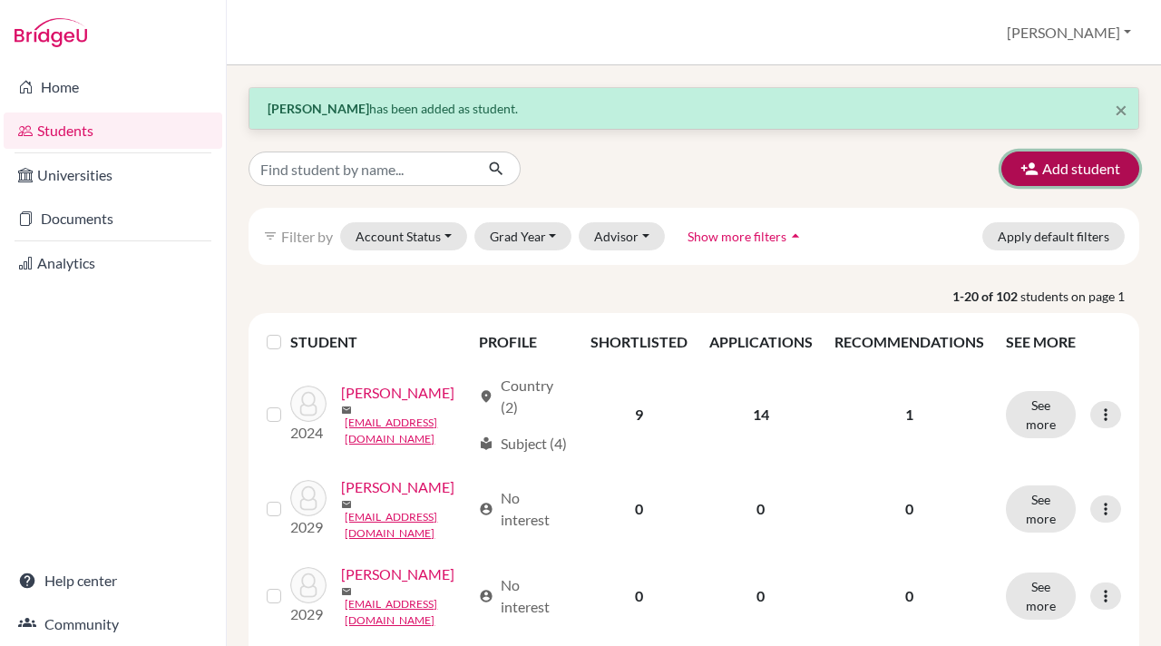
click at [1023, 164] on icon "button" at bounding box center [1029, 169] width 18 height 18
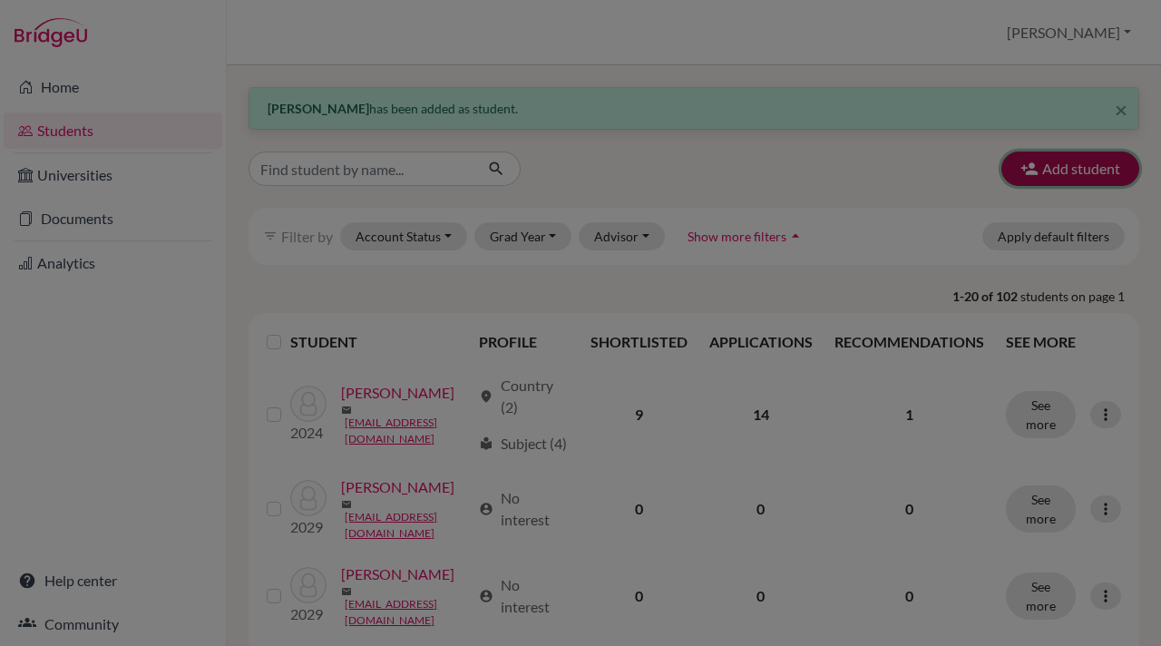
scroll to position [0, 0]
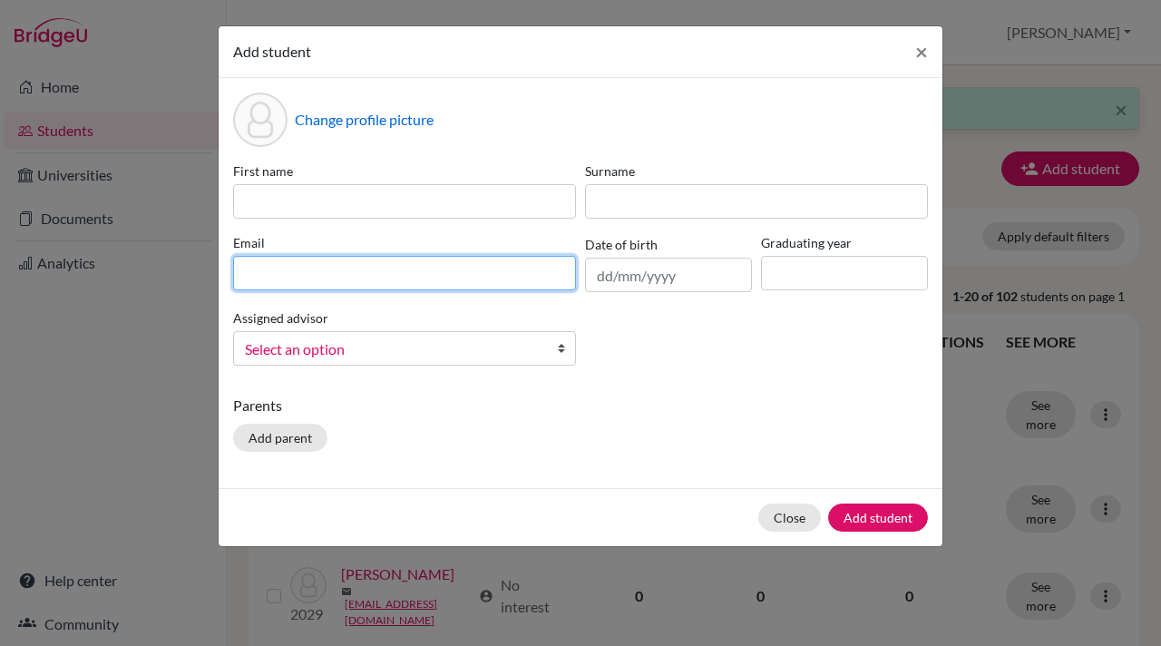
click at [245, 272] on input at bounding box center [404, 273] width 343 height 34
paste input "vedants.student@mlsi.in"
type input "vedants.student@mlsi.in"
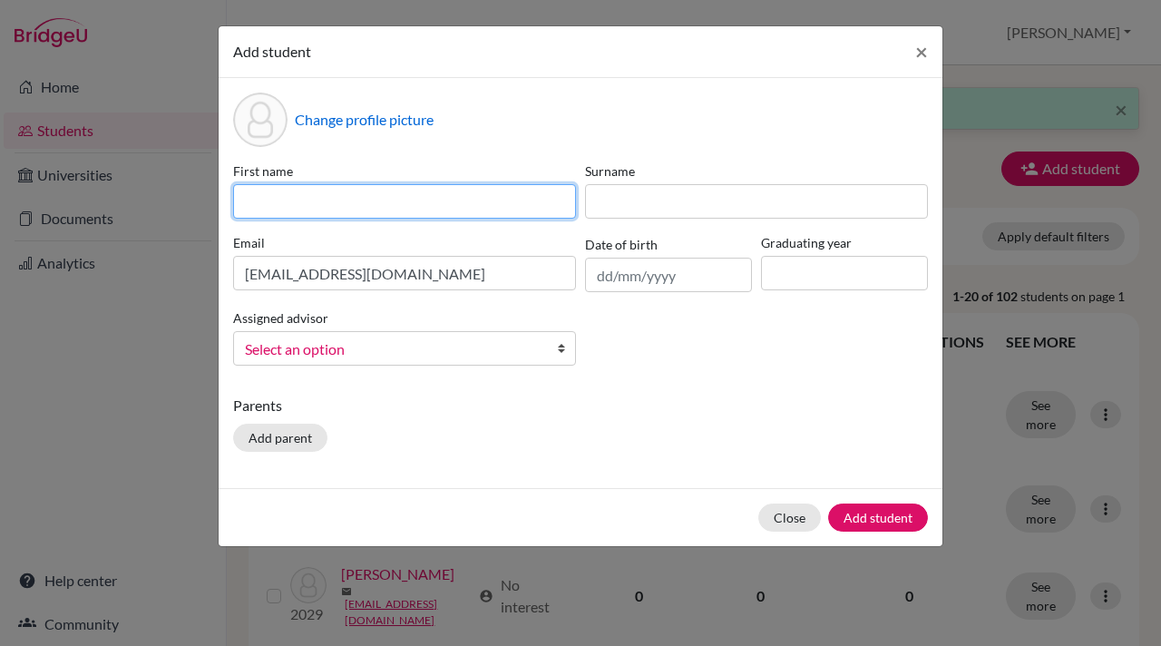
click at [248, 206] on input at bounding box center [404, 201] width 343 height 34
type input "Vedant"
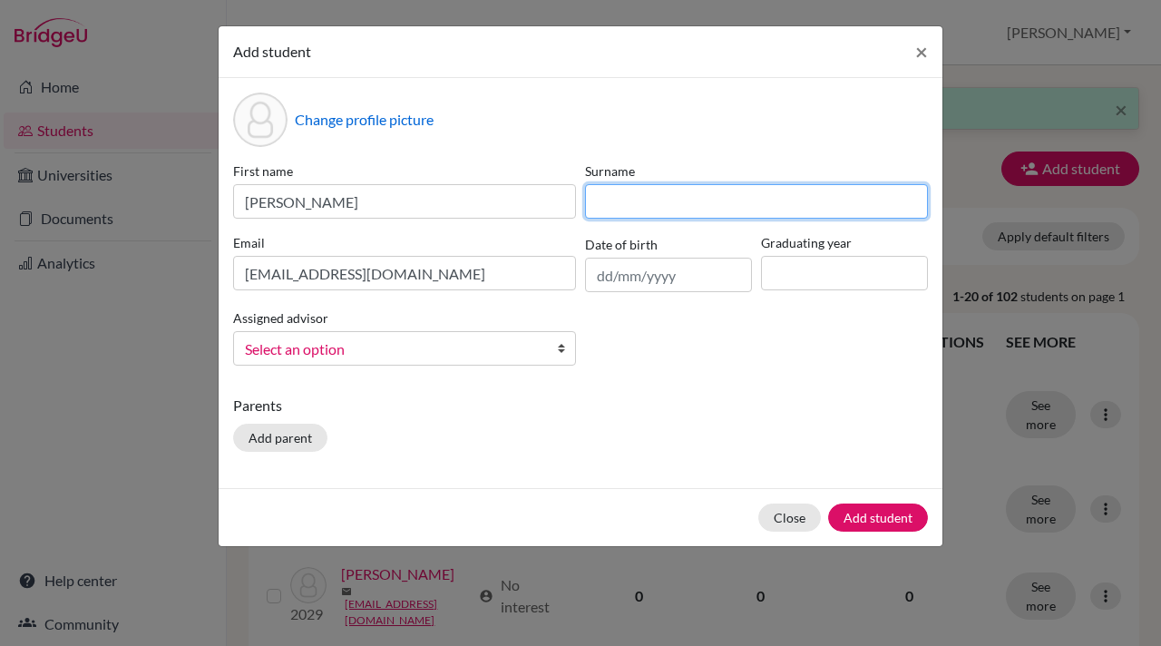
click at [606, 210] on input at bounding box center [756, 201] width 343 height 34
type input "Srivastava"
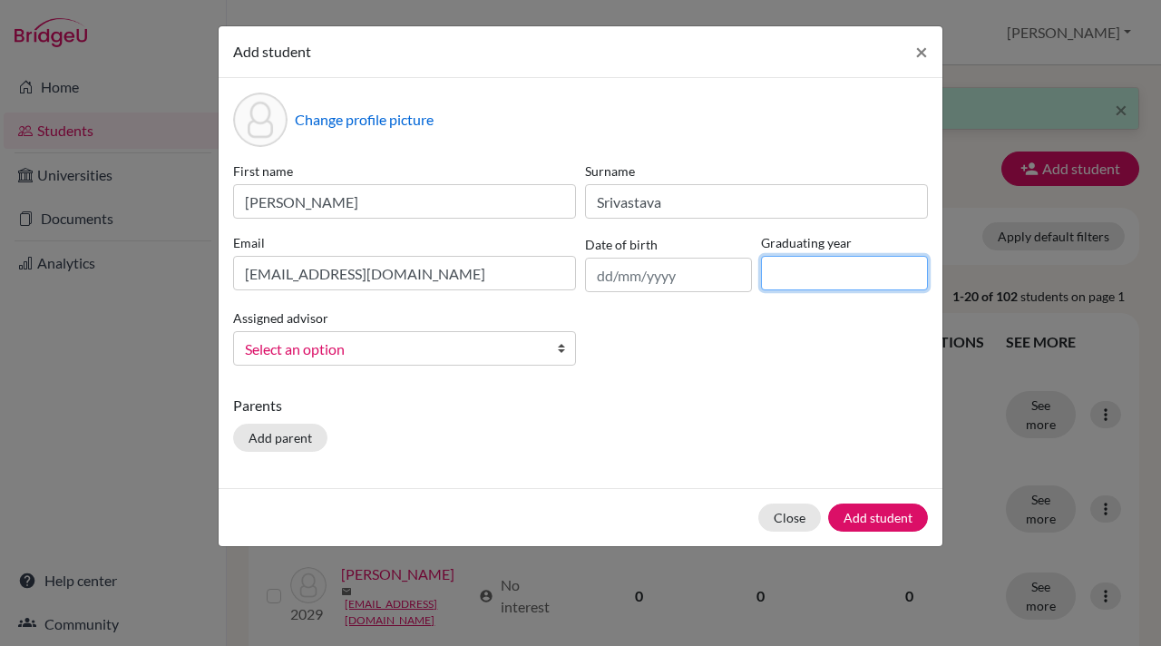
click at [818, 272] on input at bounding box center [844, 273] width 167 height 34
type input "2028"
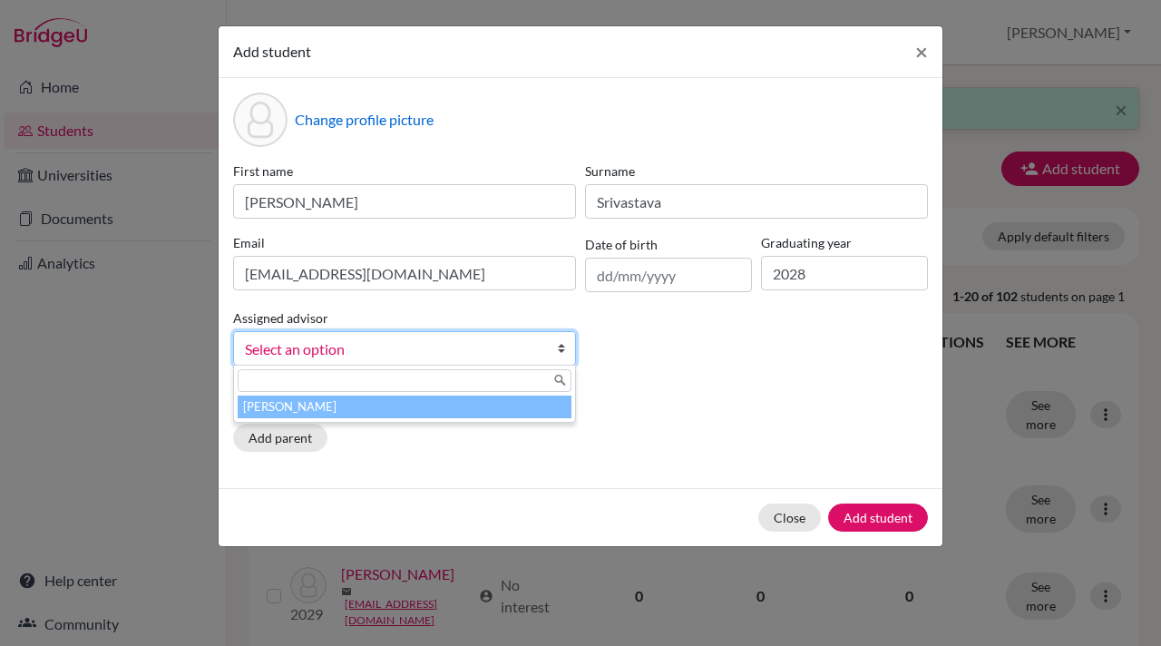
click at [564, 350] on b at bounding box center [566, 348] width 18 height 33
click at [505, 410] on li "[PERSON_NAME]" at bounding box center [405, 406] width 334 height 23
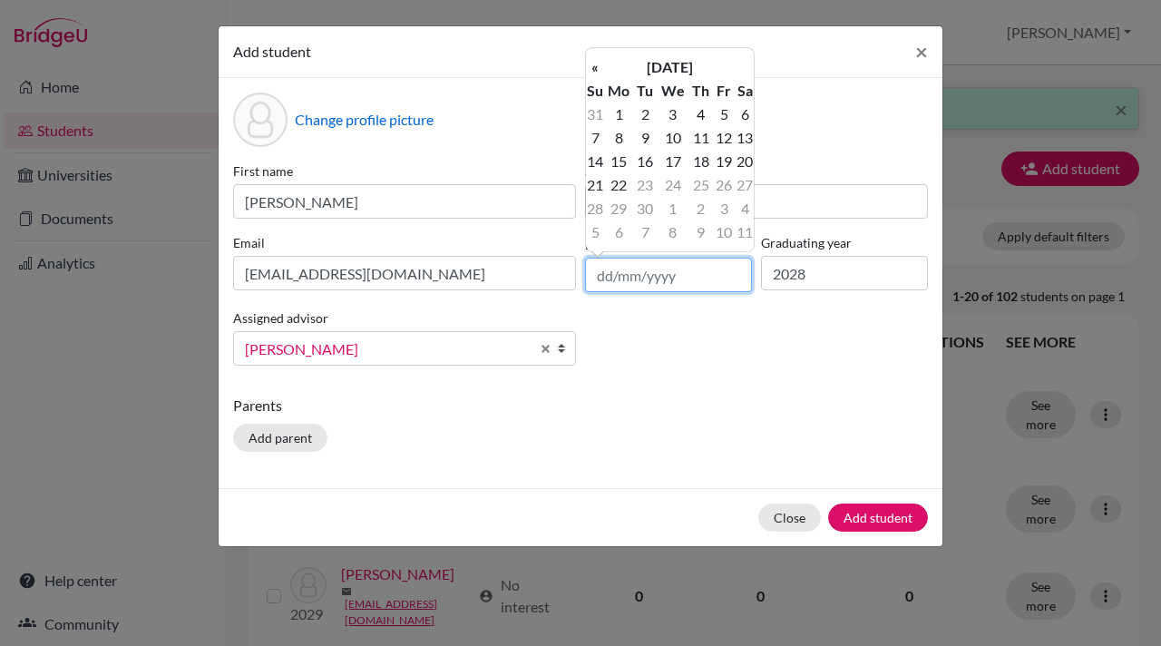
click at [600, 281] on input "text" at bounding box center [668, 275] width 167 height 34
paste input "14/09/2010"
click at [632, 273] on input "14/09/2010" at bounding box center [668, 275] width 167 height 34
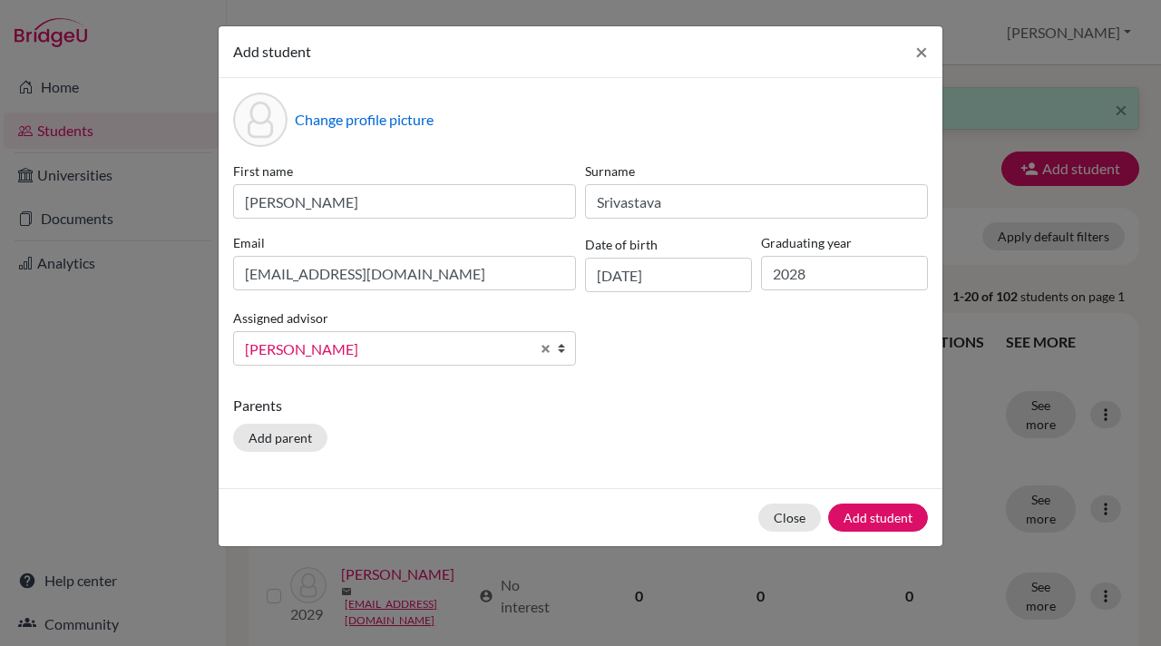
click at [682, 376] on div "First name Vedant Surname Srivastava Email vedants.student@mlsi.in Date of birt…" at bounding box center [581, 270] width 704 height 219
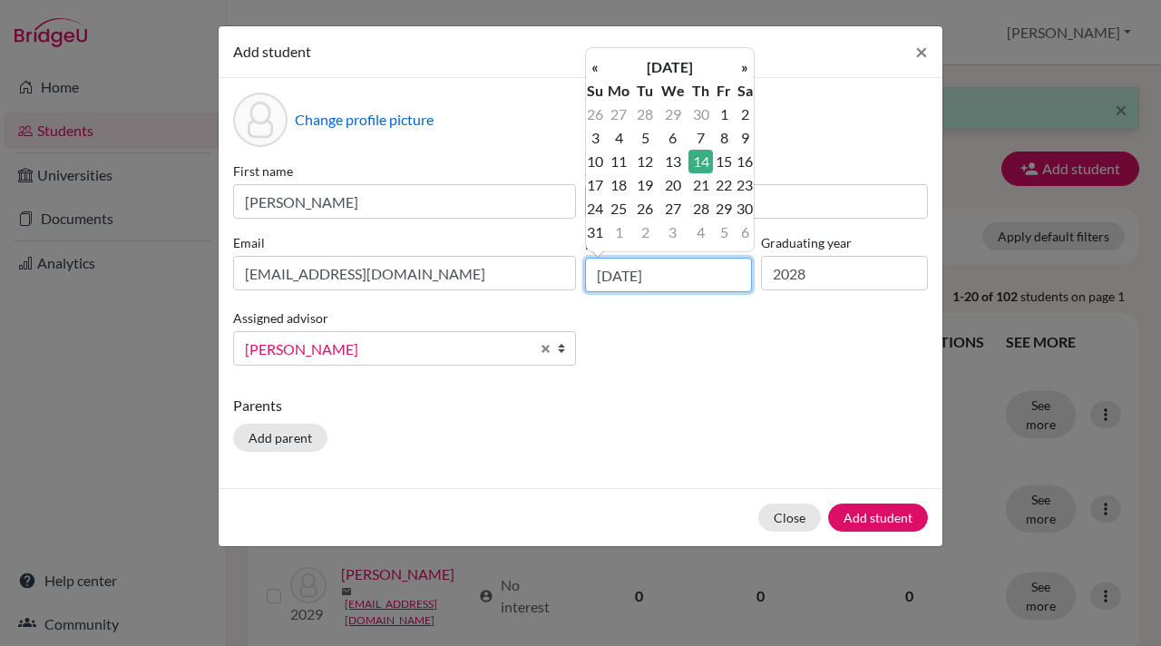
click at [634, 278] on input "14/10/2010" at bounding box center [668, 275] width 167 height 34
type input "14/06/2010"
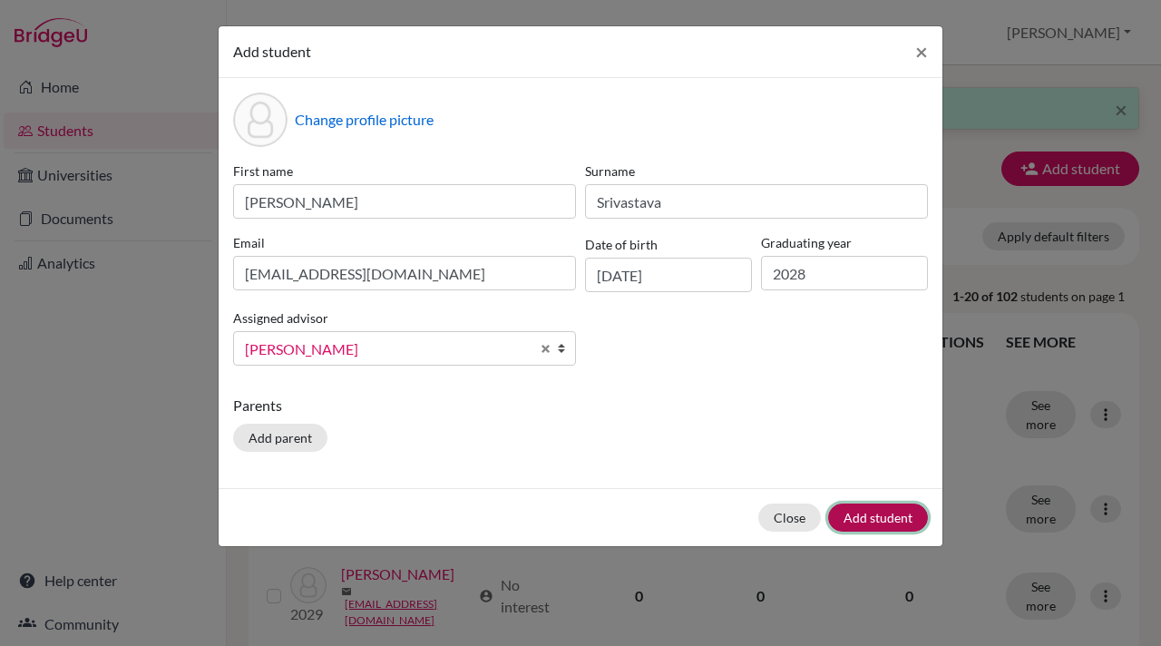
click at [883, 519] on button "Add student" at bounding box center [878, 517] width 100 height 28
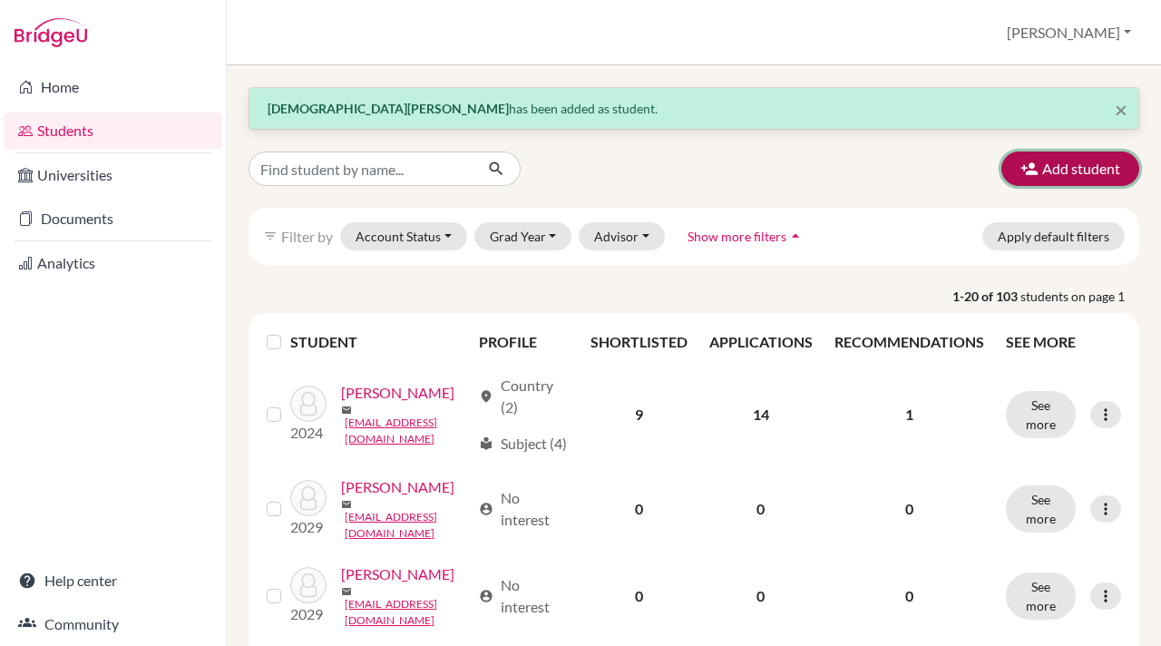
click at [1028, 166] on icon "button" at bounding box center [1029, 169] width 18 height 18
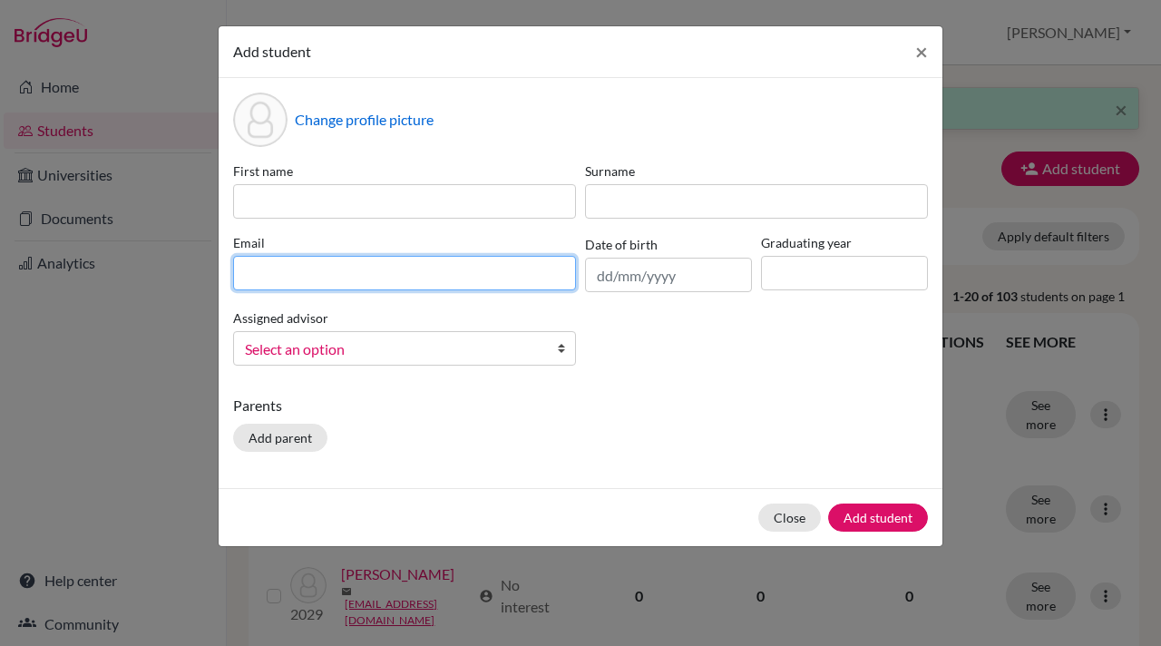
click at [248, 273] on input at bounding box center [404, 273] width 343 height 34
paste input "[EMAIL_ADDRESS][DOMAIN_NAME]"
type input "[EMAIL_ADDRESS][DOMAIN_NAME]"
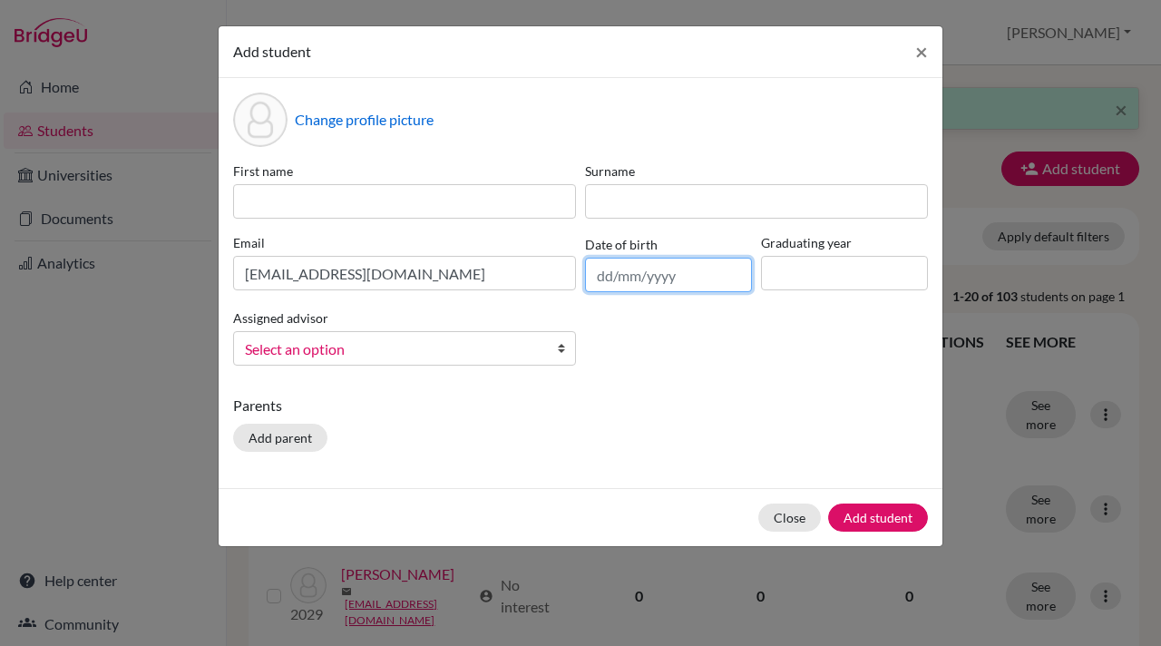
click at [658, 276] on input "text" at bounding box center [668, 275] width 167 height 34
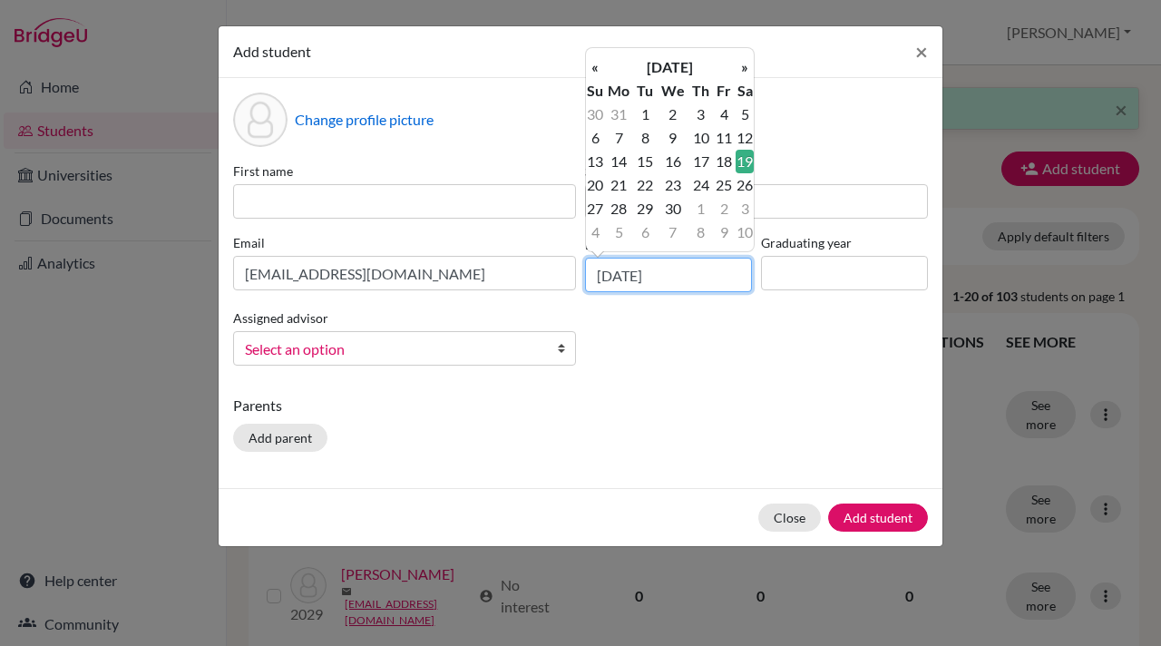
type input "[DATE]"
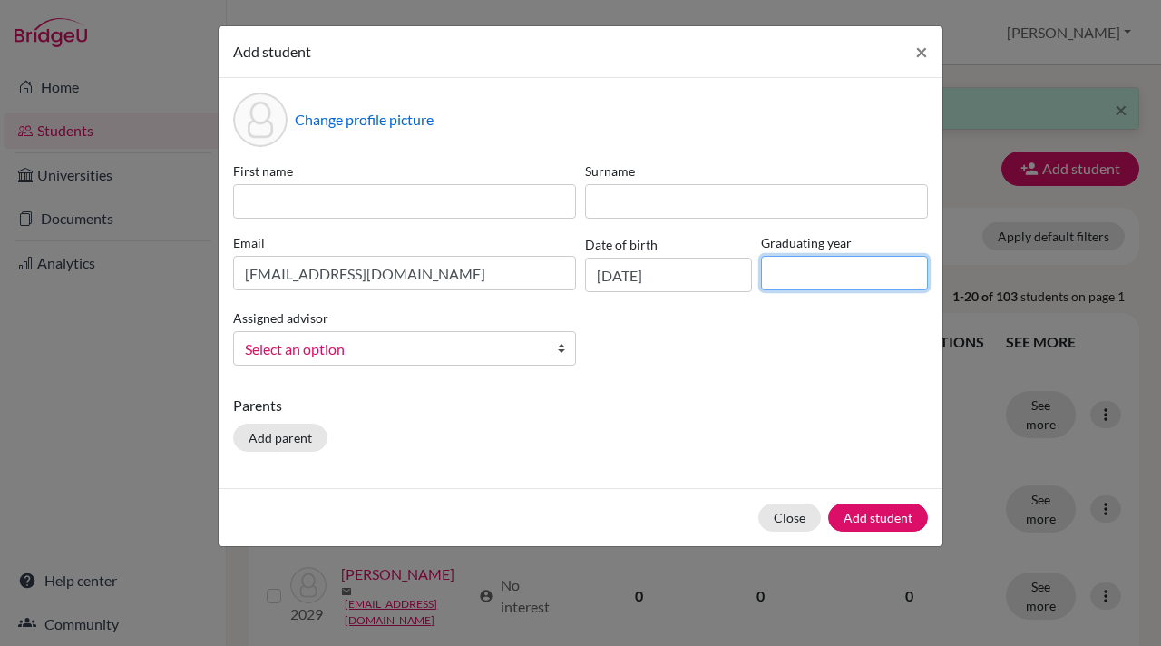
click at [767, 280] on input at bounding box center [844, 273] width 167 height 34
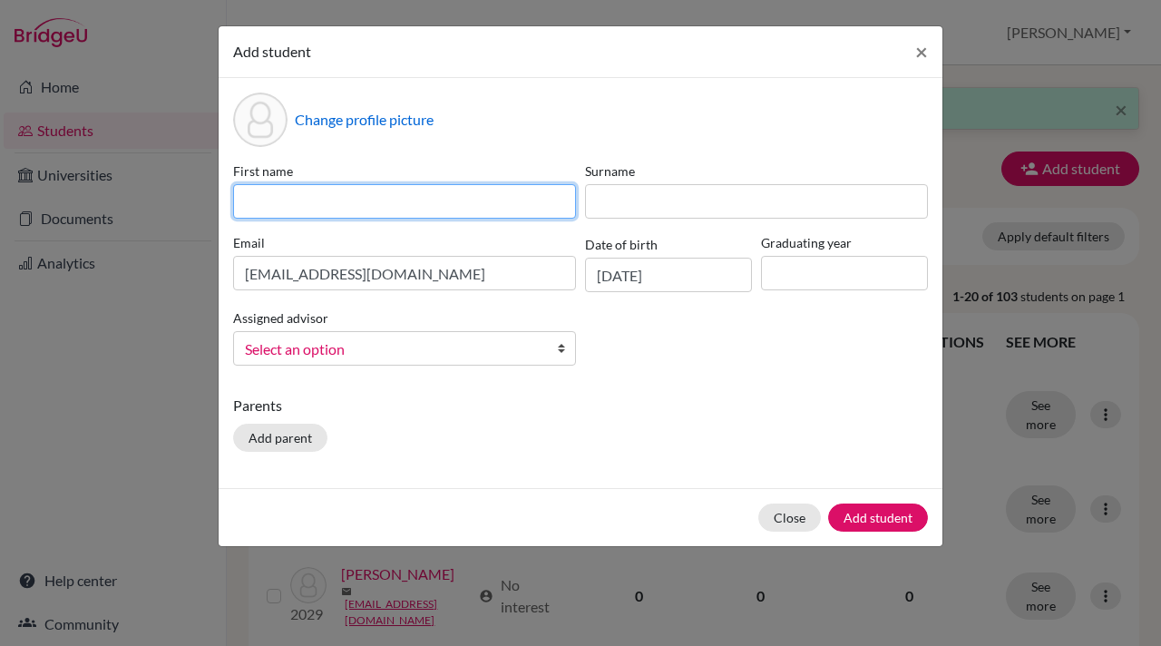
click at [253, 194] on input at bounding box center [404, 201] width 343 height 34
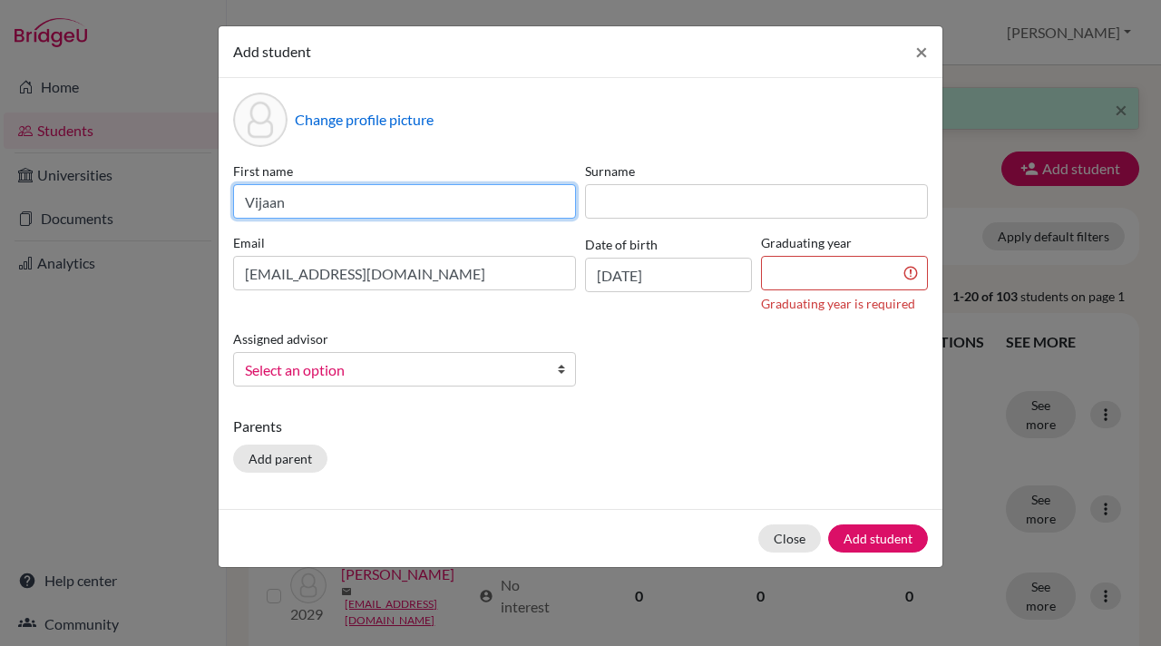
click at [262, 206] on input "Vijaan" at bounding box center [404, 201] width 343 height 34
type input "Vihaan"
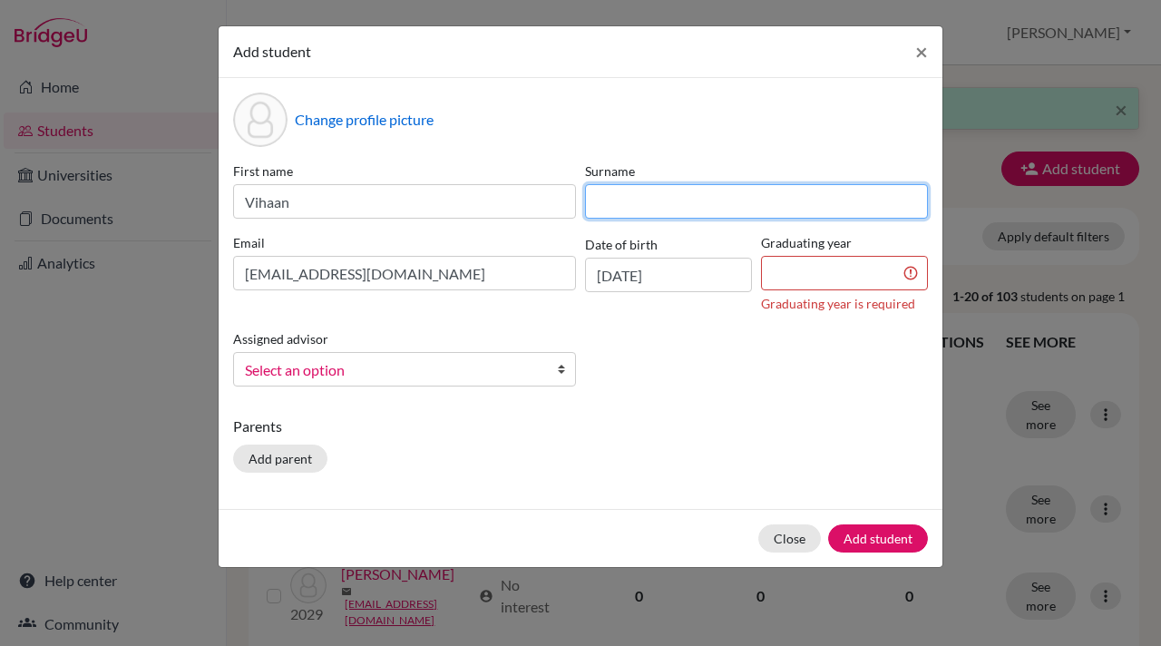
click at [604, 208] on input at bounding box center [756, 201] width 343 height 34
type input "[PERSON_NAME]"
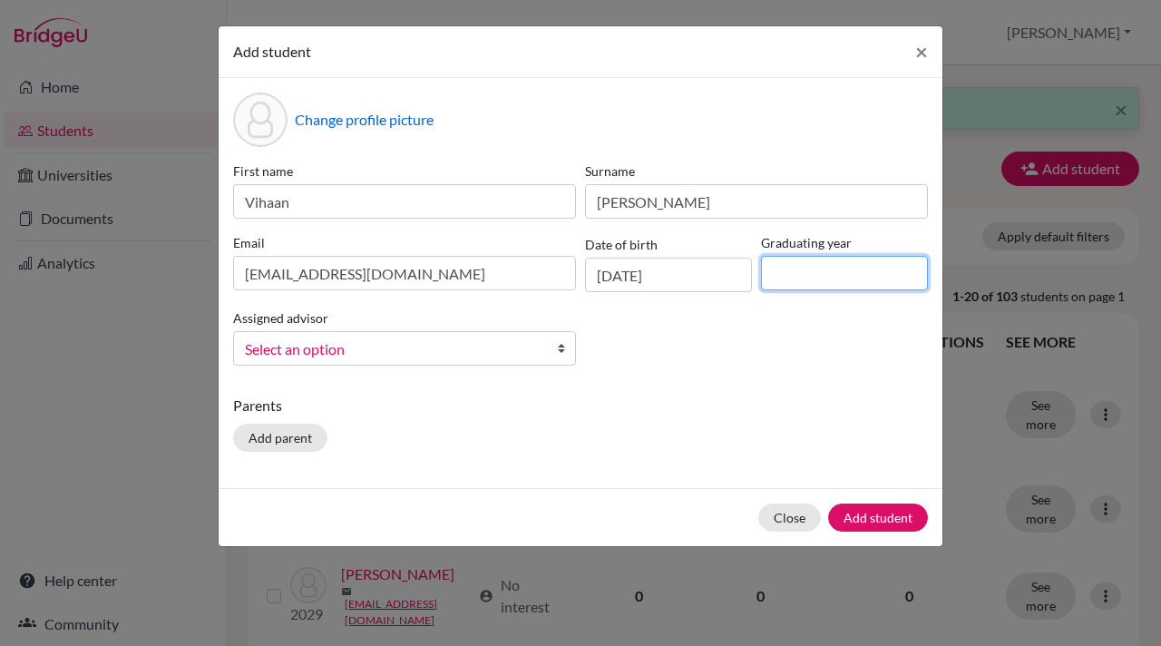
click at [789, 278] on input at bounding box center [844, 273] width 167 height 34
type input "2028"
click at [567, 346] on b at bounding box center [566, 348] width 18 height 33
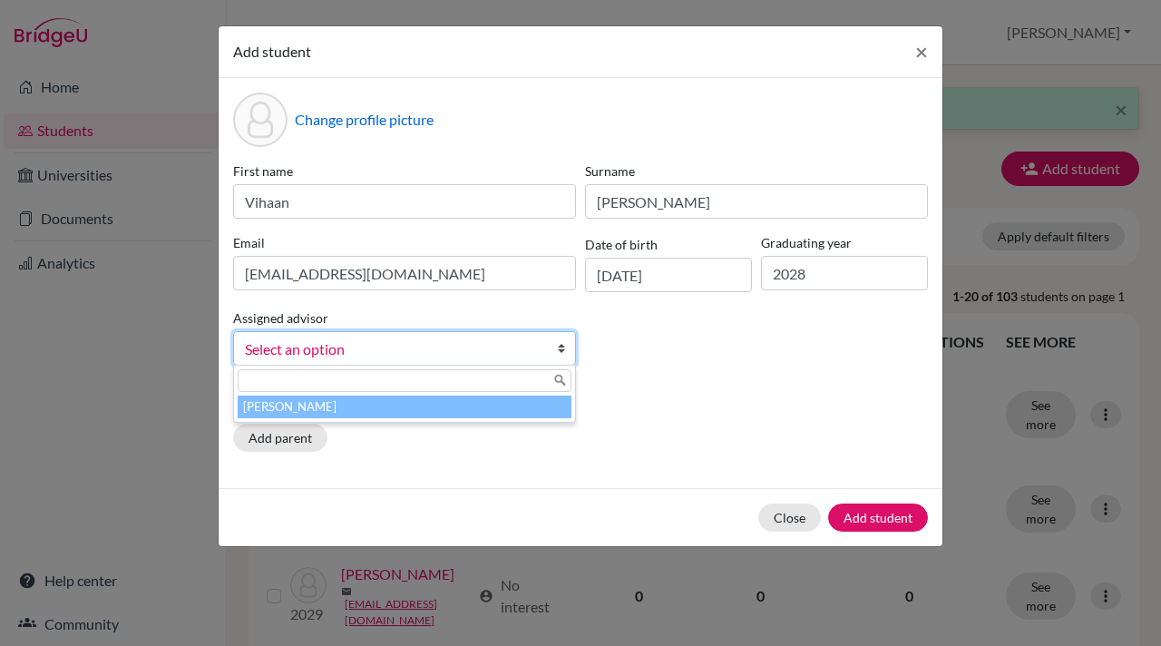
click at [508, 405] on li "[PERSON_NAME]" at bounding box center [405, 406] width 334 height 23
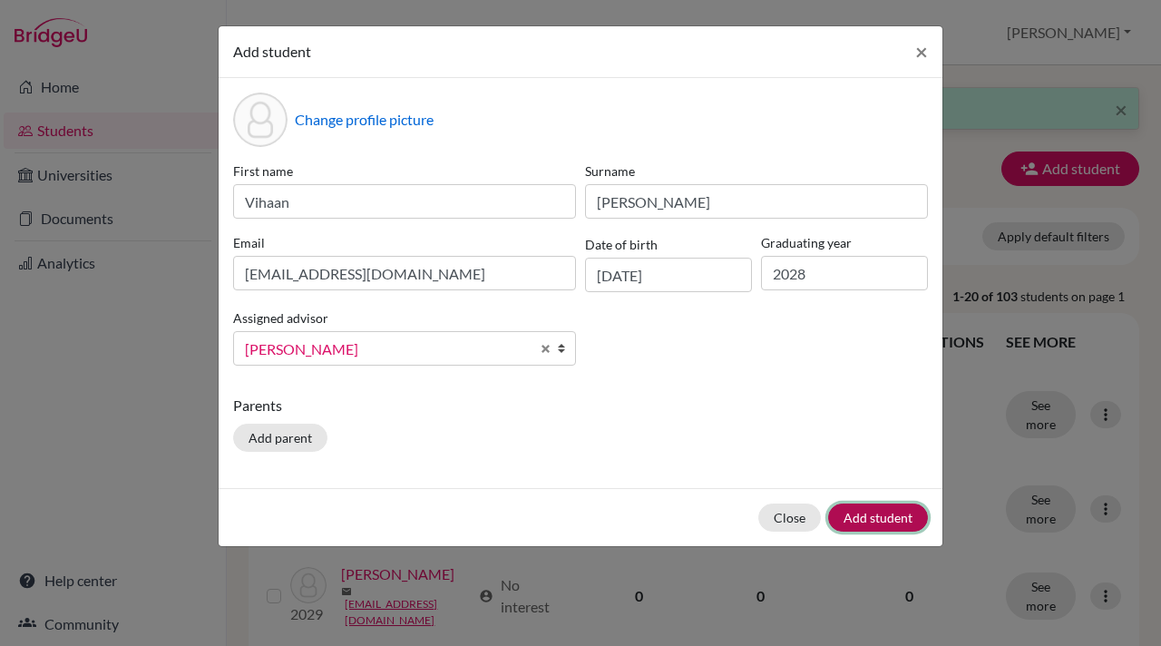
click at [872, 523] on button "Add student" at bounding box center [878, 517] width 100 height 28
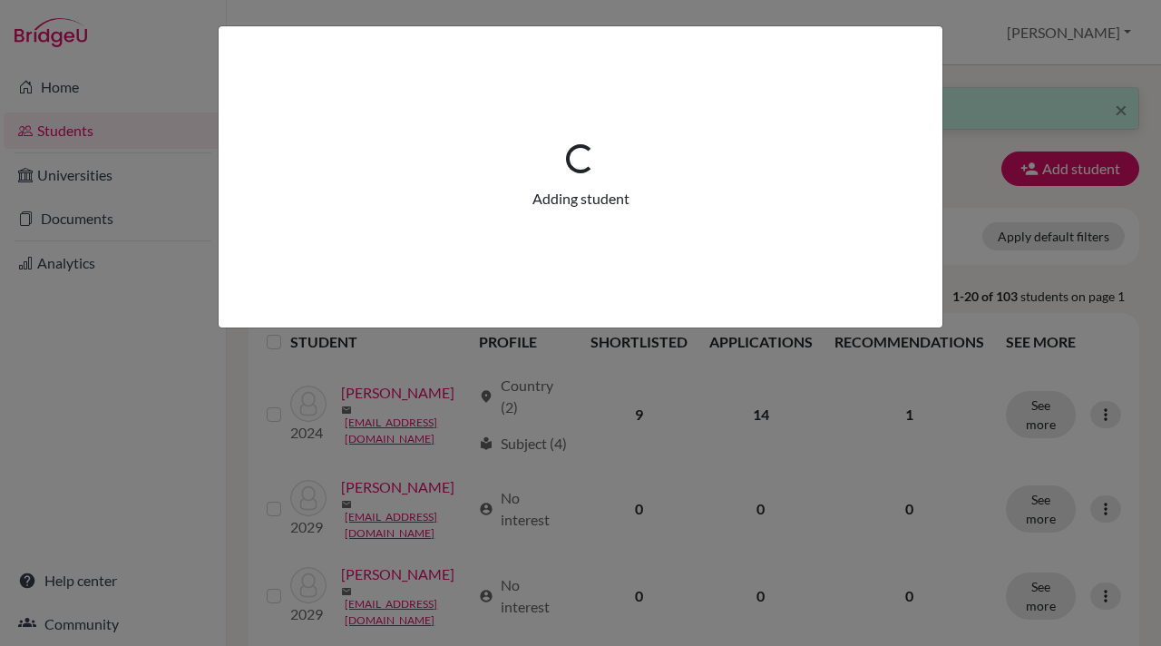
click at [163, 380] on div "Loading... Adding student" at bounding box center [580, 323] width 1161 height 646
click at [825, 403] on div "Loading... Adding student" at bounding box center [580, 323] width 1161 height 646
click at [969, 141] on div "Loading... Adding student" at bounding box center [580, 323] width 1161 height 646
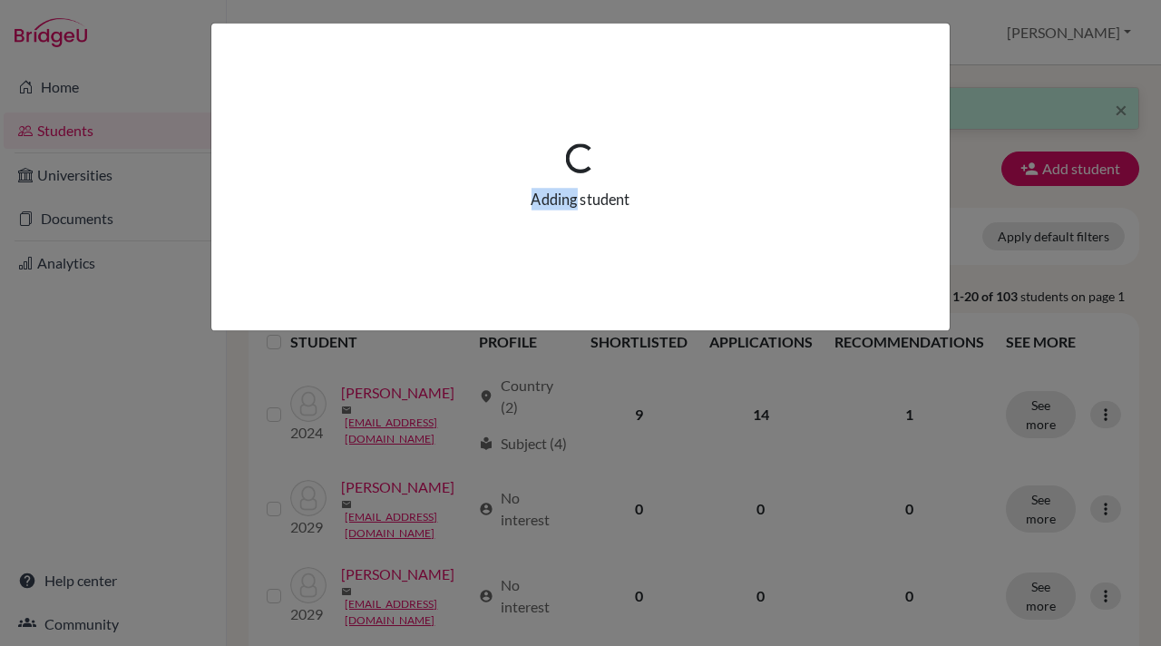
click at [969, 141] on div "Loading... Adding student" at bounding box center [580, 323] width 1161 height 646
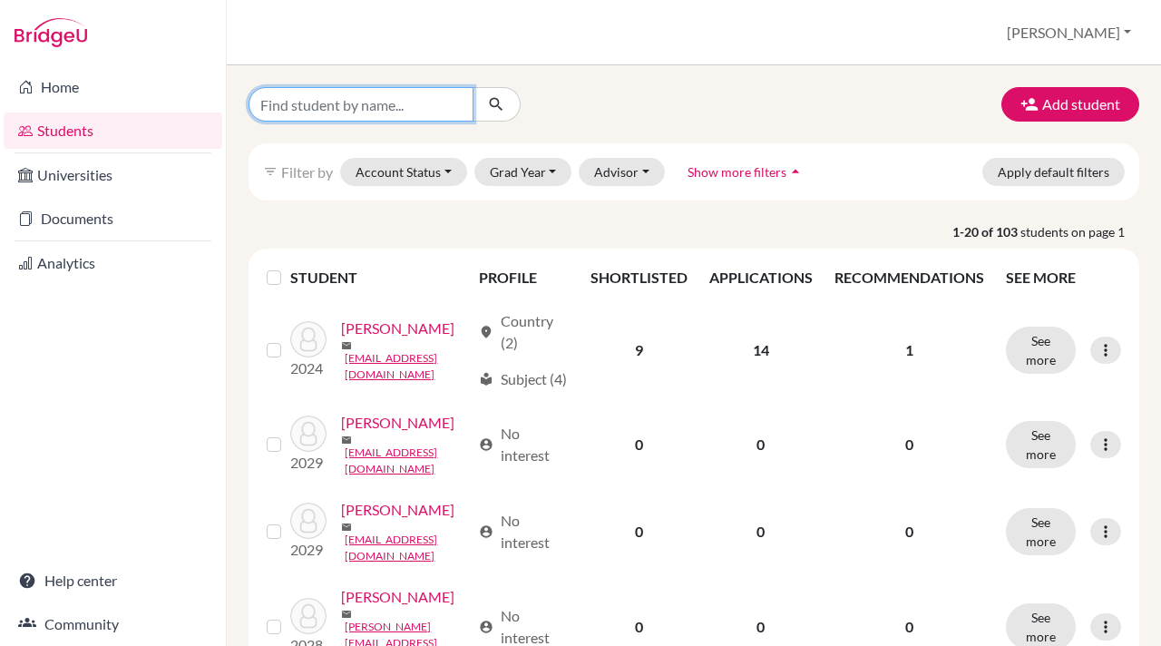
click at [317, 105] on input "Find student by name..." at bounding box center [360, 104] width 225 height 34
type input "vihaan"
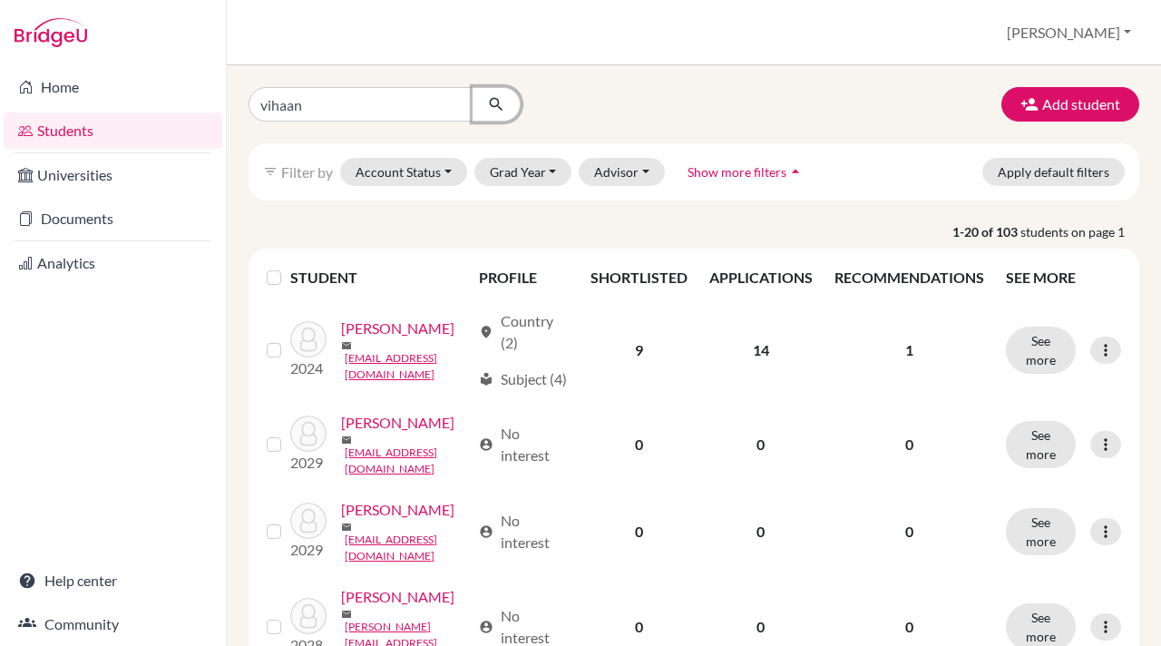
click at [494, 100] on icon "submit" at bounding box center [496, 104] width 18 height 18
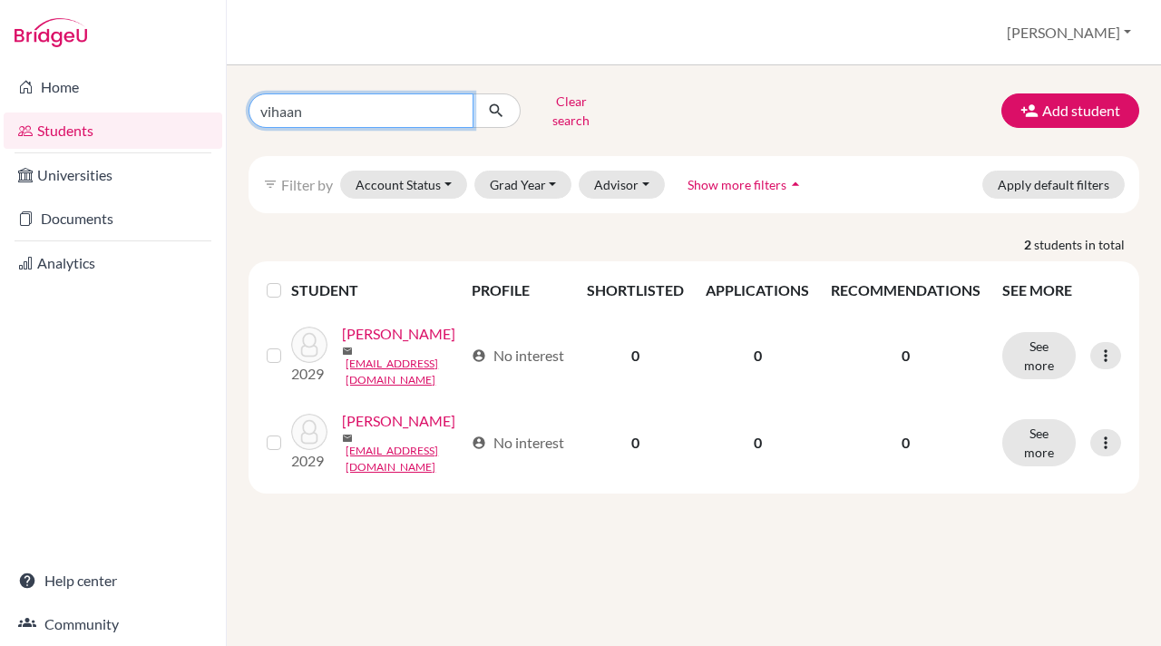
drag, startPoint x: 306, startPoint y: 105, endPoint x: 219, endPoint y: 109, distance: 87.1
click at [219, 109] on div "Home Students Universities Documents Analytics Help center Community Students o…" at bounding box center [580, 323] width 1161 height 646
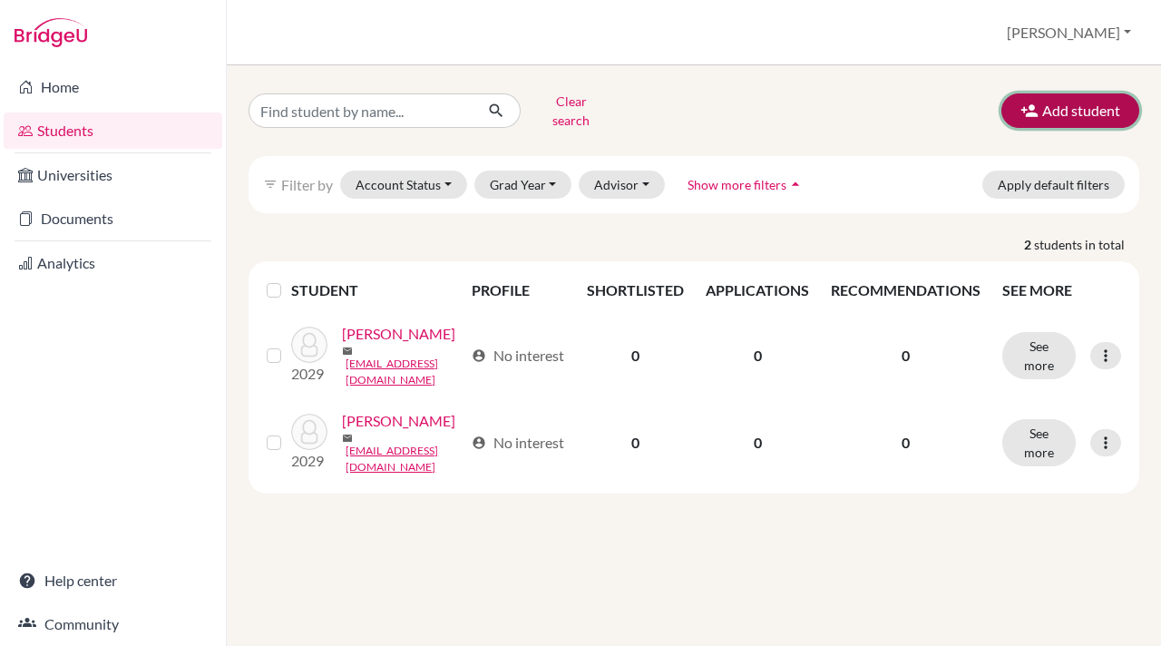
click at [1027, 102] on icon "button" at bounding box center [1029, 111] width 18 height 18
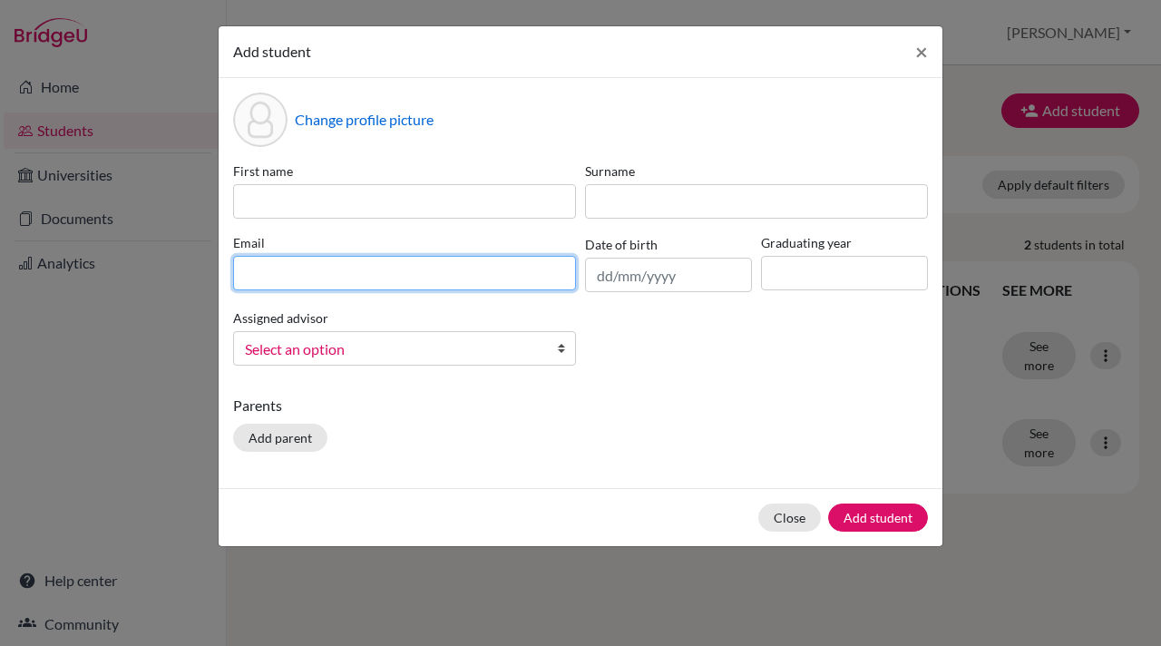
click at [239, 265] on input at bounding box center [404, 273] width 343 height 34
paste input "[EMAIL_ADDRESS][DOMAIN_NAME]"
type input "[EMAIL_ADDRESS][DOMAIN_NAME]"
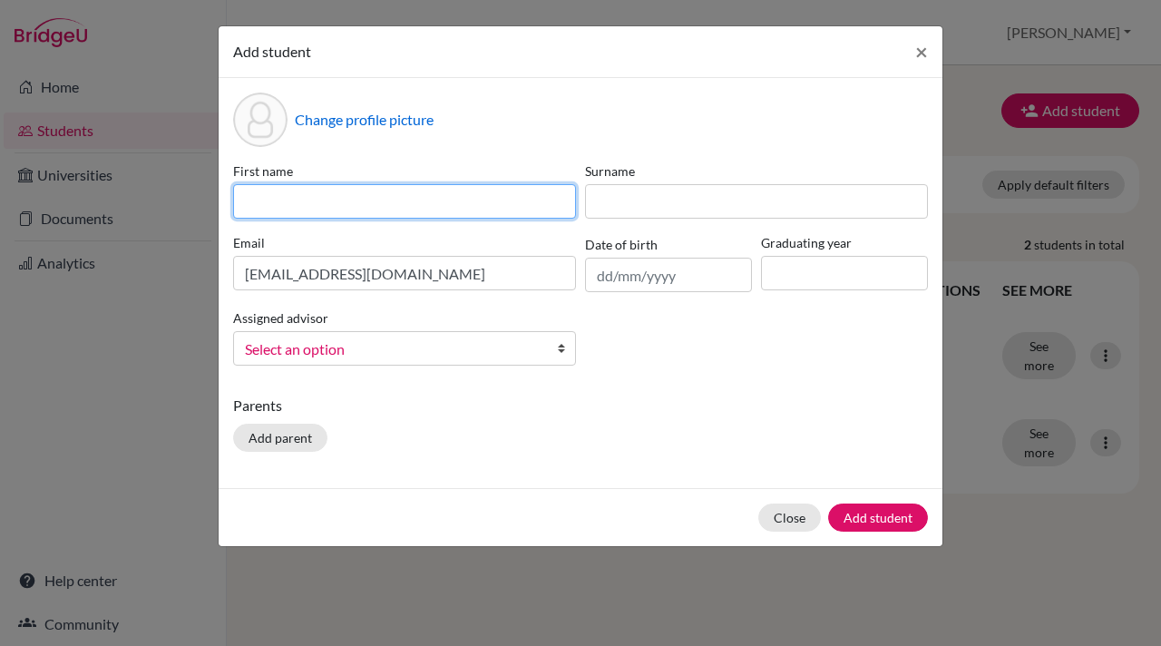
click at [244, 202] on input at bounding box center [404, 201] width 343 height 34
type input "Vihaan"
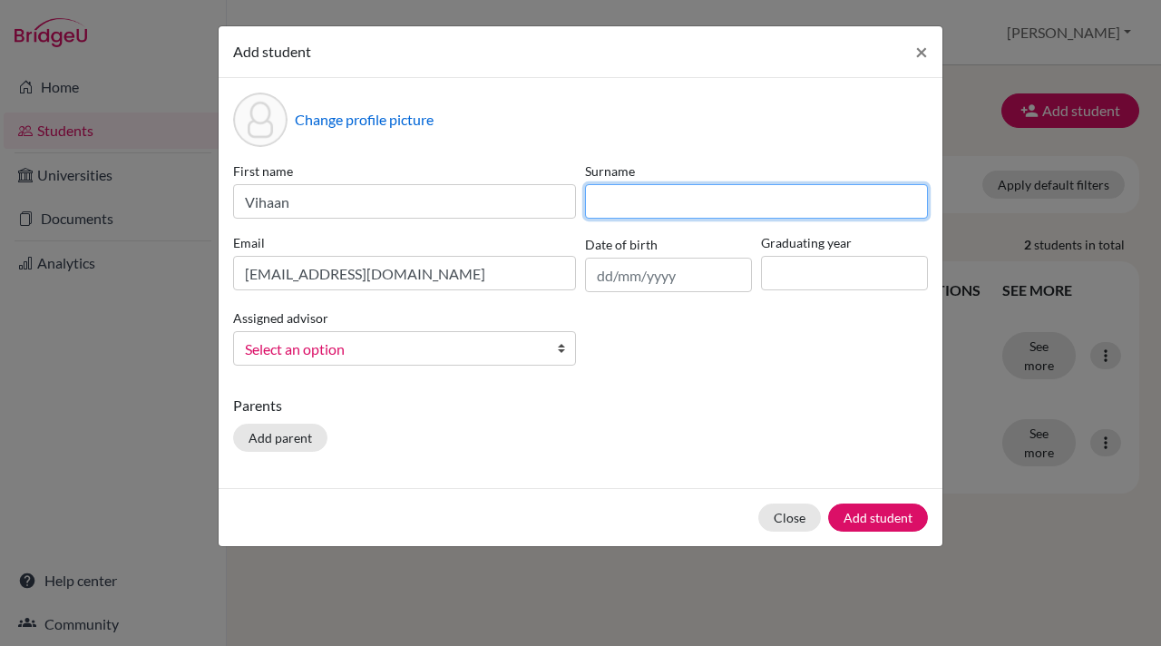
click at [628, 203] on input at bounding box center [756, 201] width 343 height 34
type input "[PERSON_NAME]"
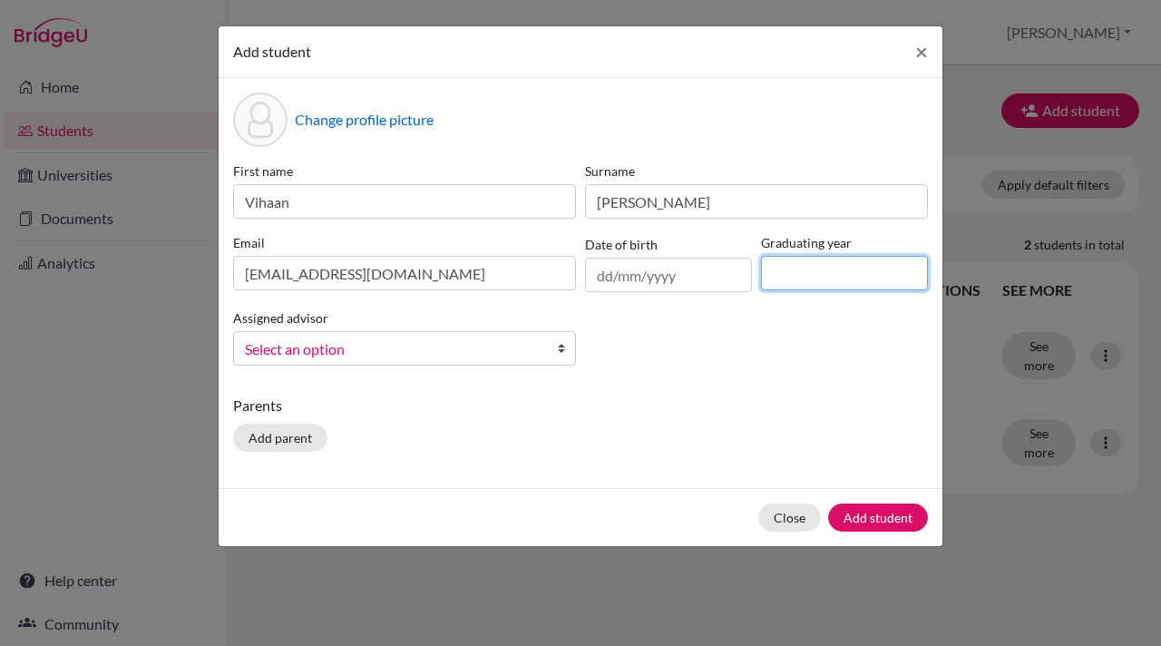
click at [784, 271] on input at bounding box center [844, 273] width 167 height 34
type input "2028"
click at [564, 350] on b at bounding box center [566, 348] width 18 height 33
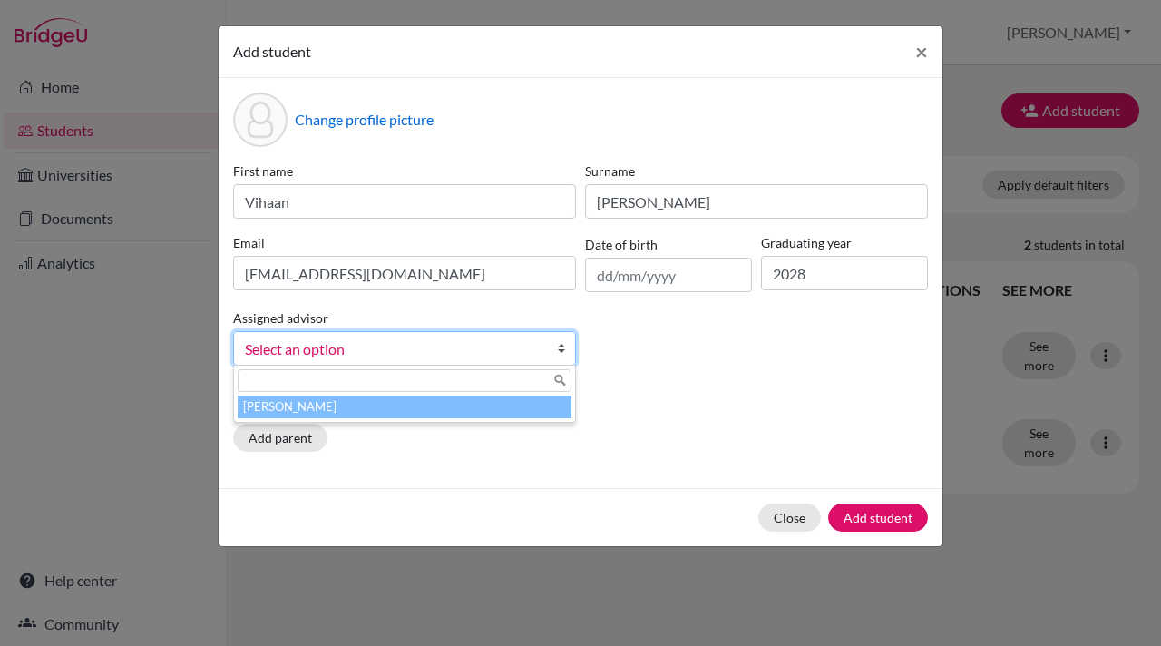
click at [495, 413] on li "[PERSON_NAME]" at bounding box center [405, 406] width 334 height 23
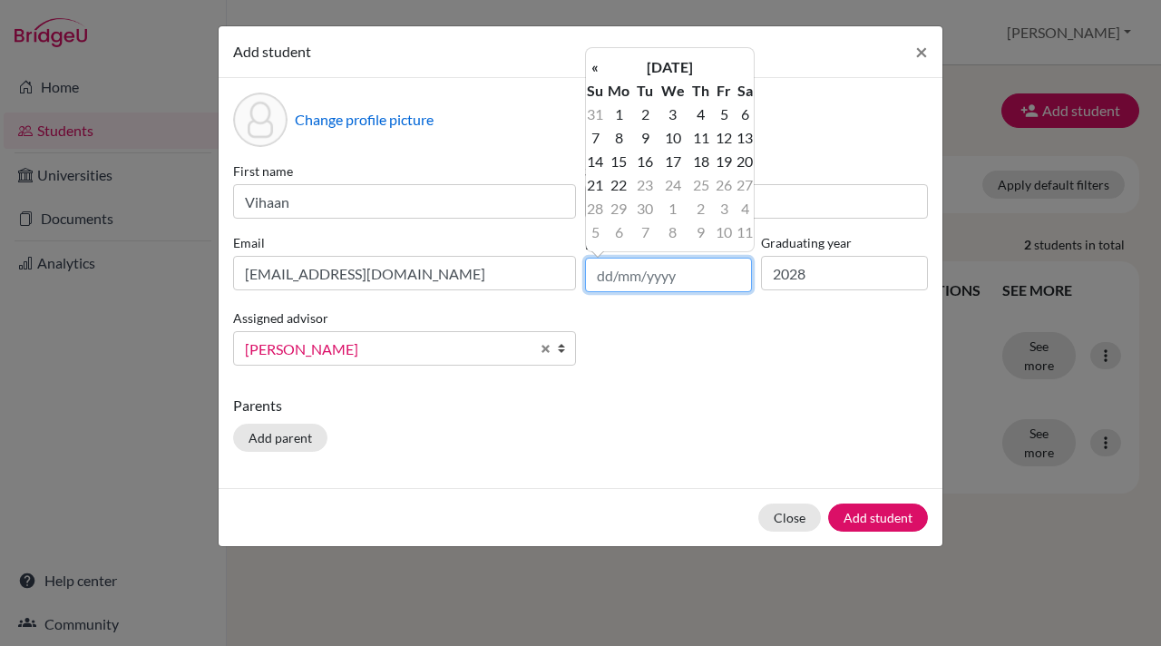
click at [638, 280] on input "text" at bounding box center [668, 275] width 167 height 34
click at [677, 270] on input "text" at bounding box center [668, 275] width 167 height 34
click at [649, 66] on th "[DATE]" at bounding box center [669, 67] width 131 height 24
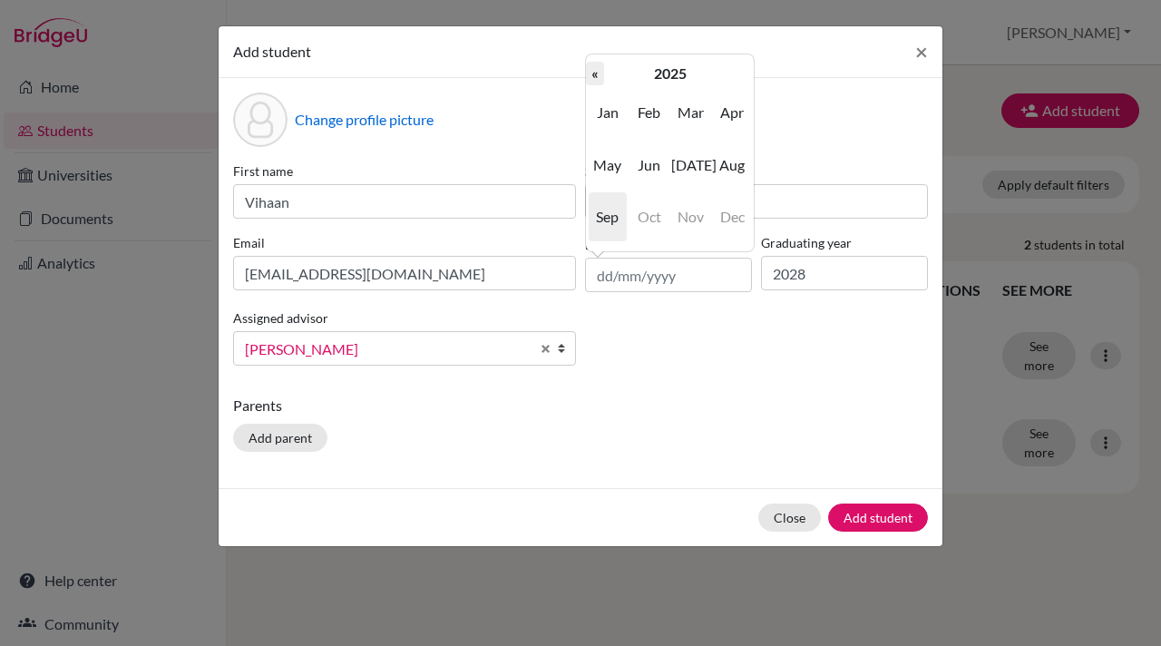
click at [597, 75] on th "«" at bounding box center [595, 74] width 18 height 24
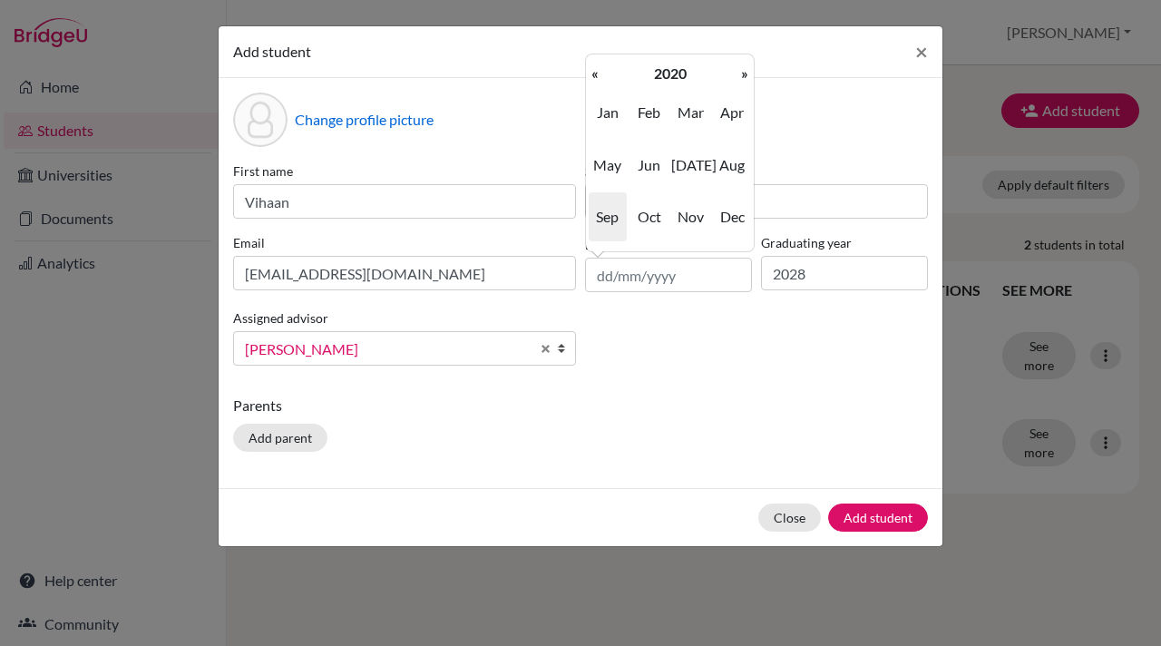
click at [597, 75] on th "«" at bounding box center [595, 74] width 18 height 24
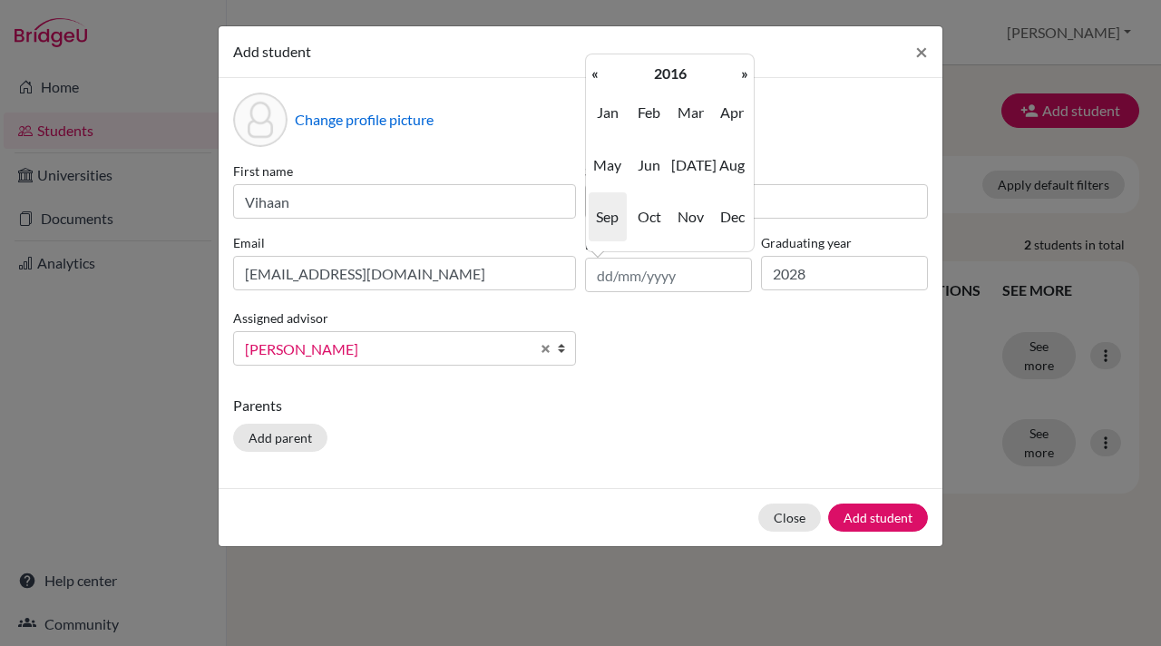
click at [597, 75] on th "«" at bounding box center [595, 74] width 18 height 24
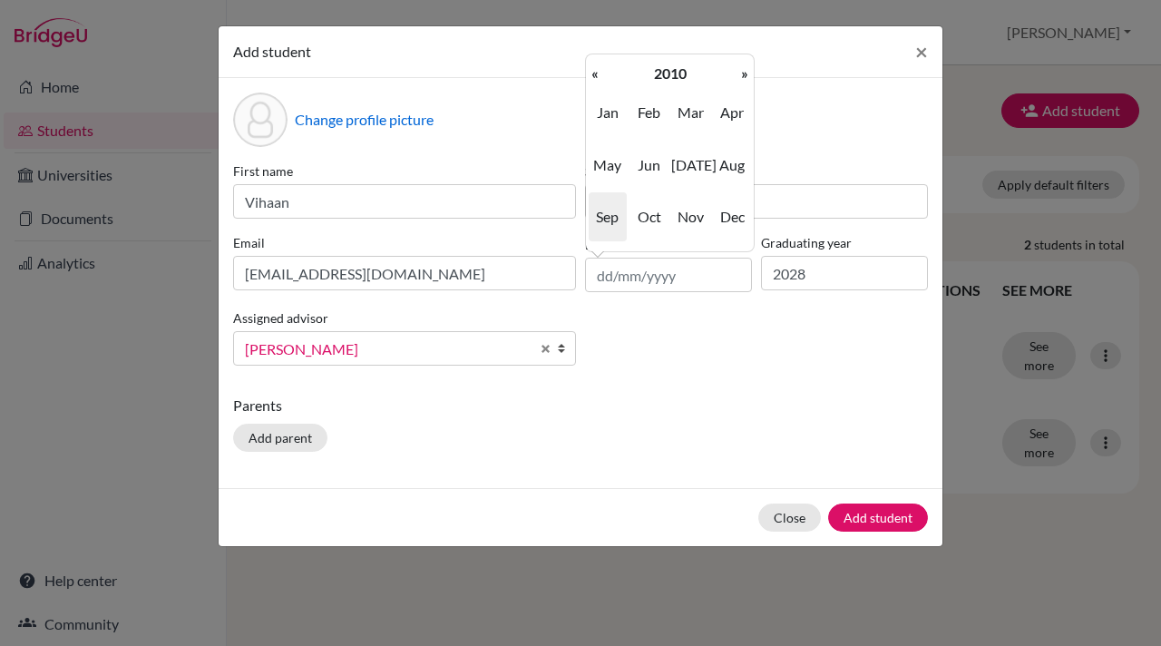
click at [597, 75] on th "«" at bounding box center [595, 74] width 18 height 24
click at [743, 75] on th "»" at bounding box center [744, 74] width 18 height 24
click at [653, 168] on span "Jun" at bounding box center [649, 165] width 38 height 49
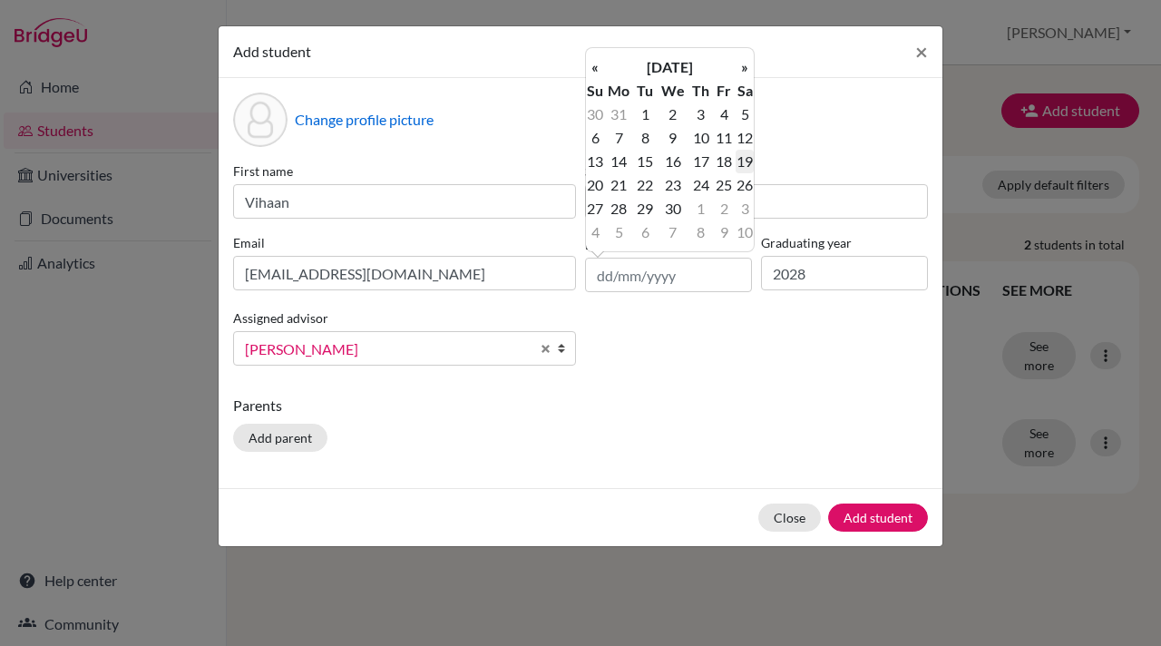
click at [751, 163] on td "19" at bounding box center [744, 162] width 18 height 24
type input "[DATE]"
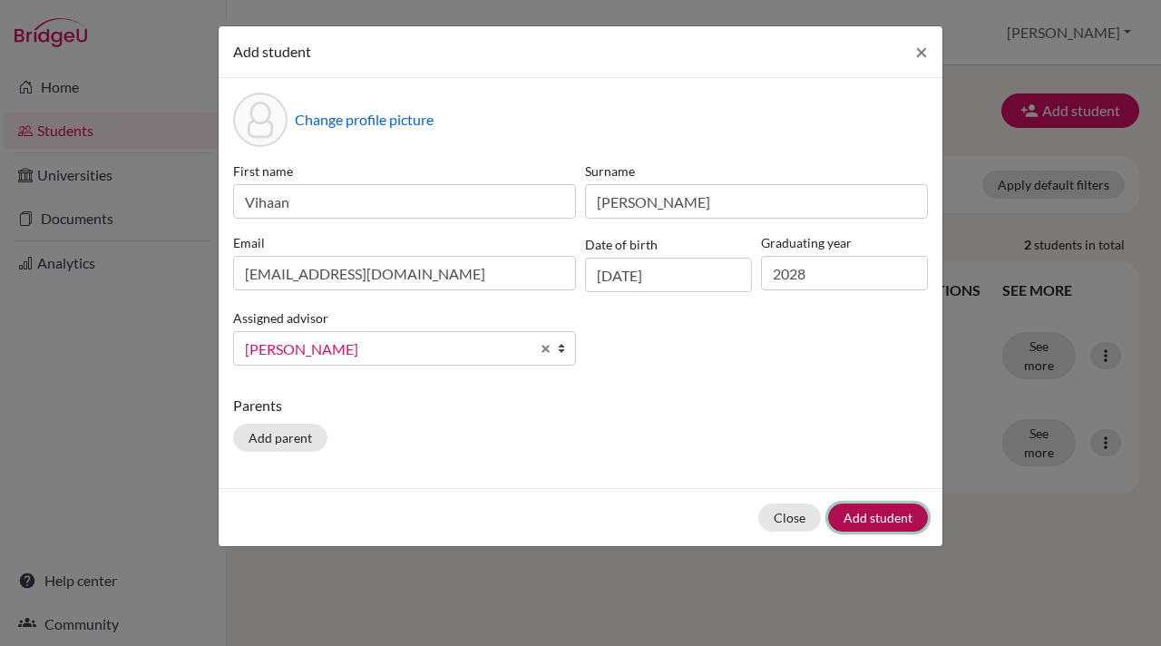
click at [873, 515] on button "Add student" at bounding box center [878, 517] width 100 height 28
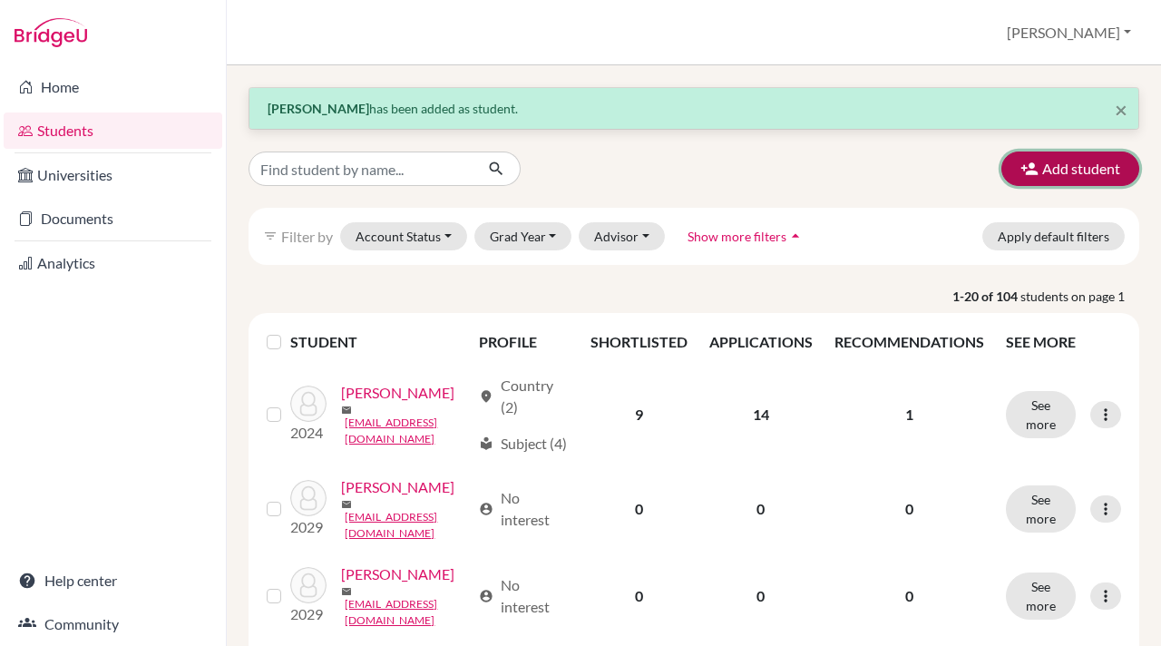
click at [1024, 166] on icon "button" at bounding box center [1029, 169] width 18 height 18
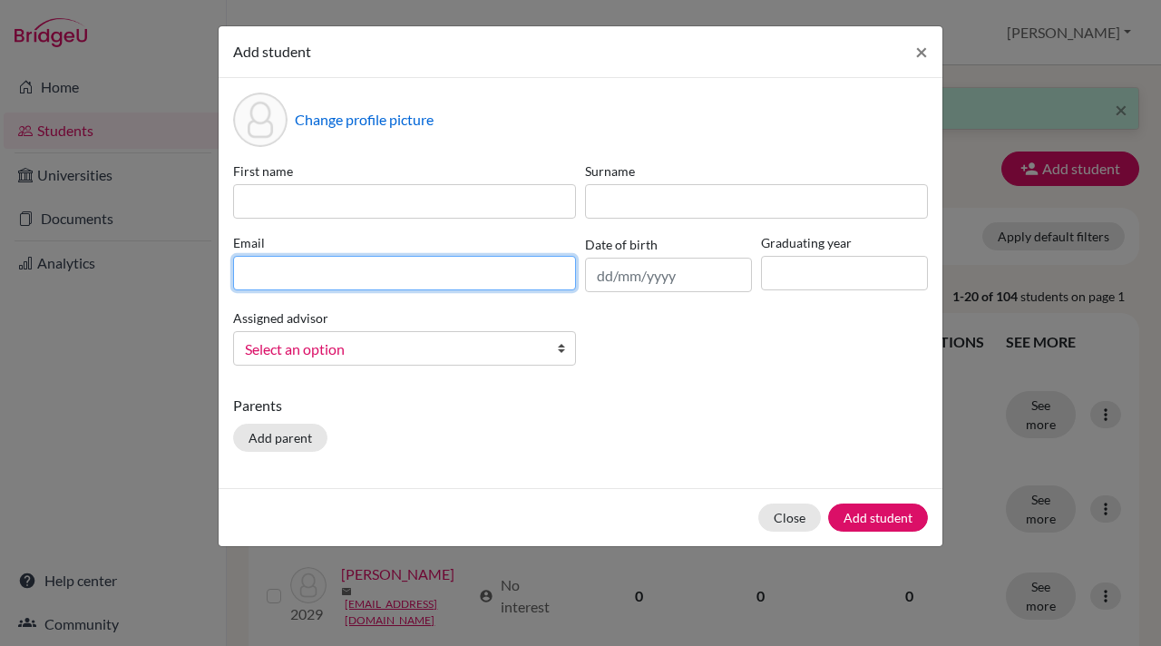
click at [237, 276] on input at bounding box center [404, 273] width 343 height 34
paste input "[EMAIL_ADDRESS][DOMAIN_NAME]"
type input "[EMAIL_ADDRESS][DOMAIN_NAME]"
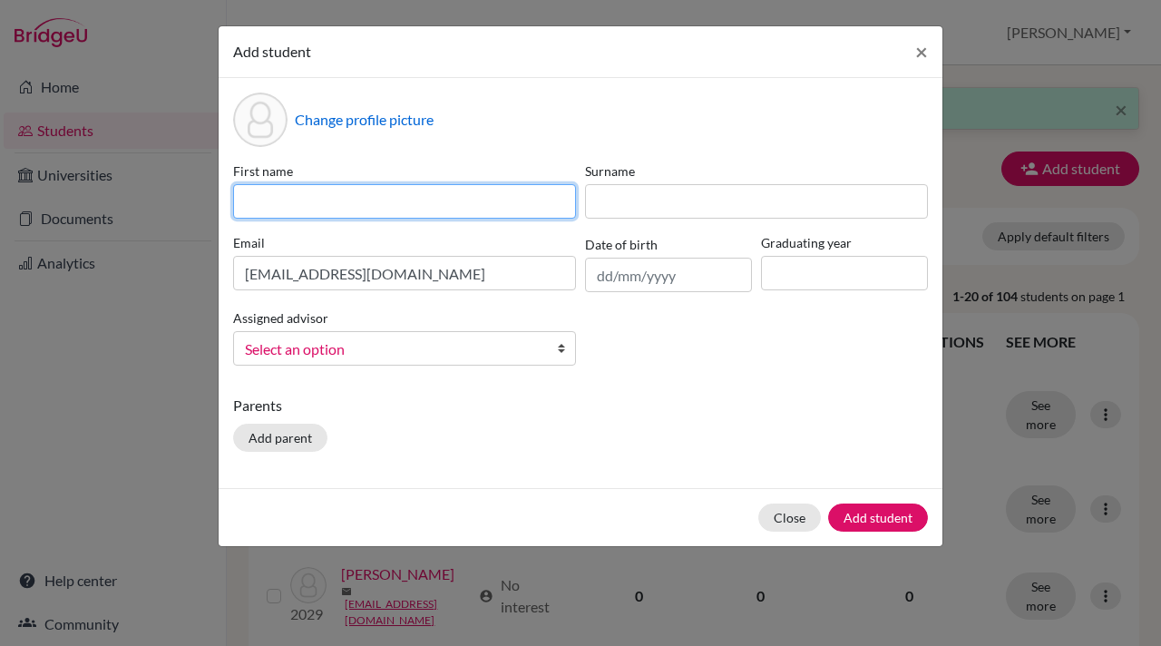
click at [260, 199] on input at bounding box center [404, 201] width 343 height 34
click at [250, 207] on input "[PERSON_NAME]" at bounding box center [404, 201] width 343 height 34
type input "[PERSON_NAME]"
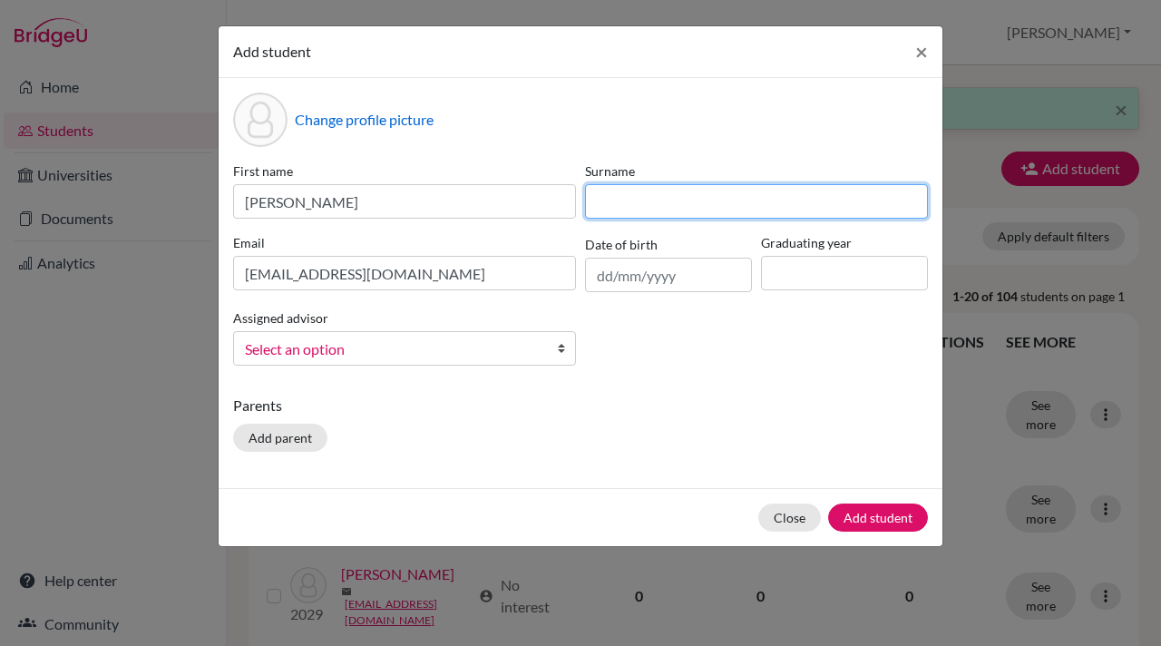
click at [602, 203] on input at bounding box center [756, 201] width 343 height 34
type input "Parekh"
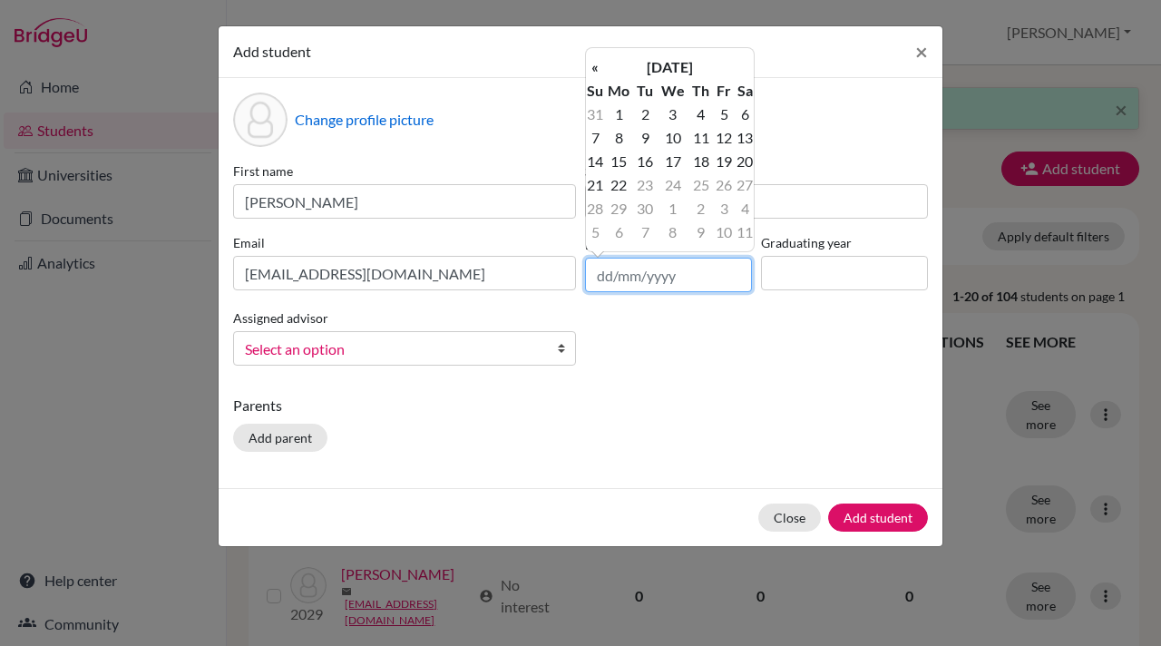
click at [613, 276] on input "text" at bounding box center [668, 275] width 167 height 34
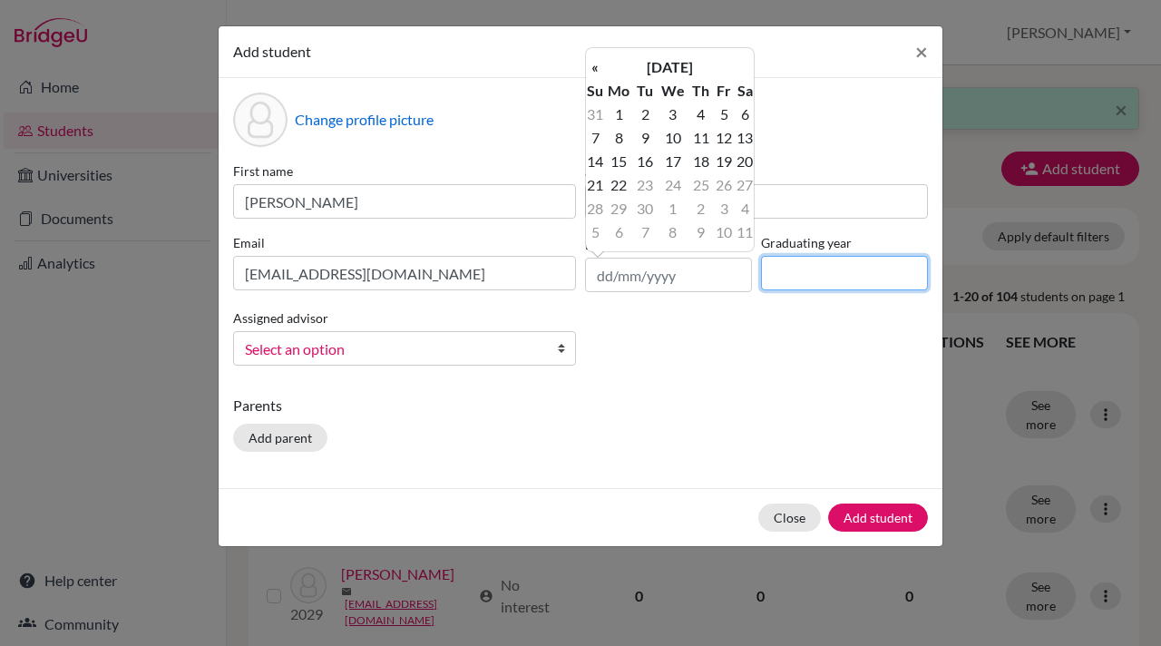
click at [850, 270] on input at bounding box center [844, 273] width 167 height 34
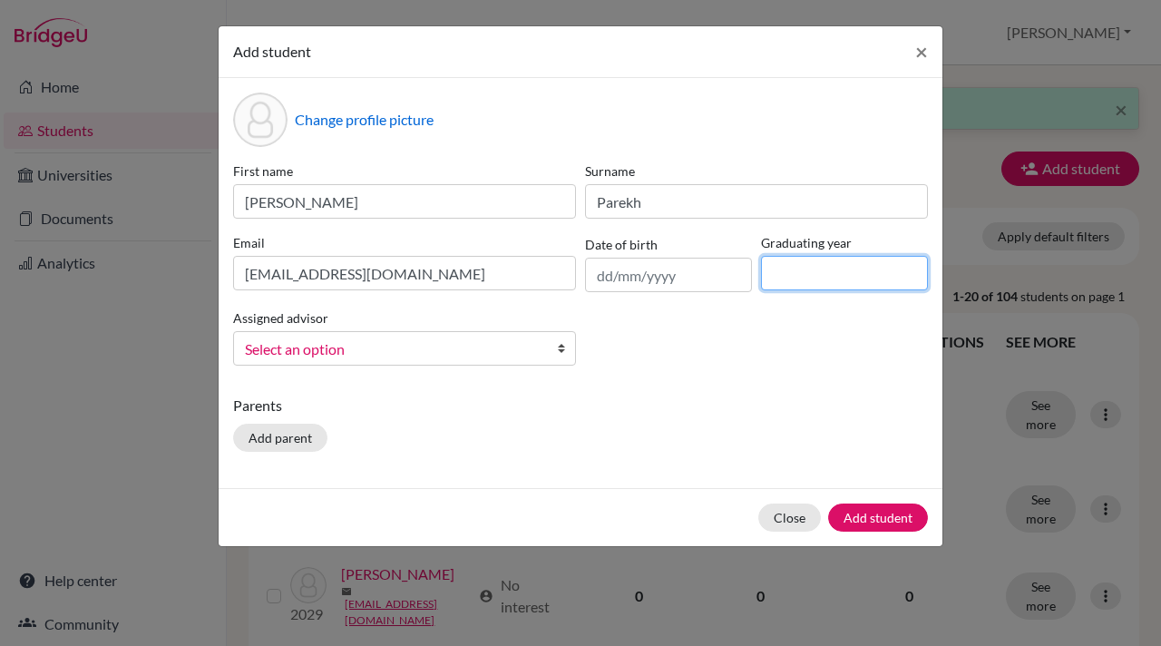
type input "2028"
click at [560, 348] on b at bounding box center [566, 348] width 18 height 33
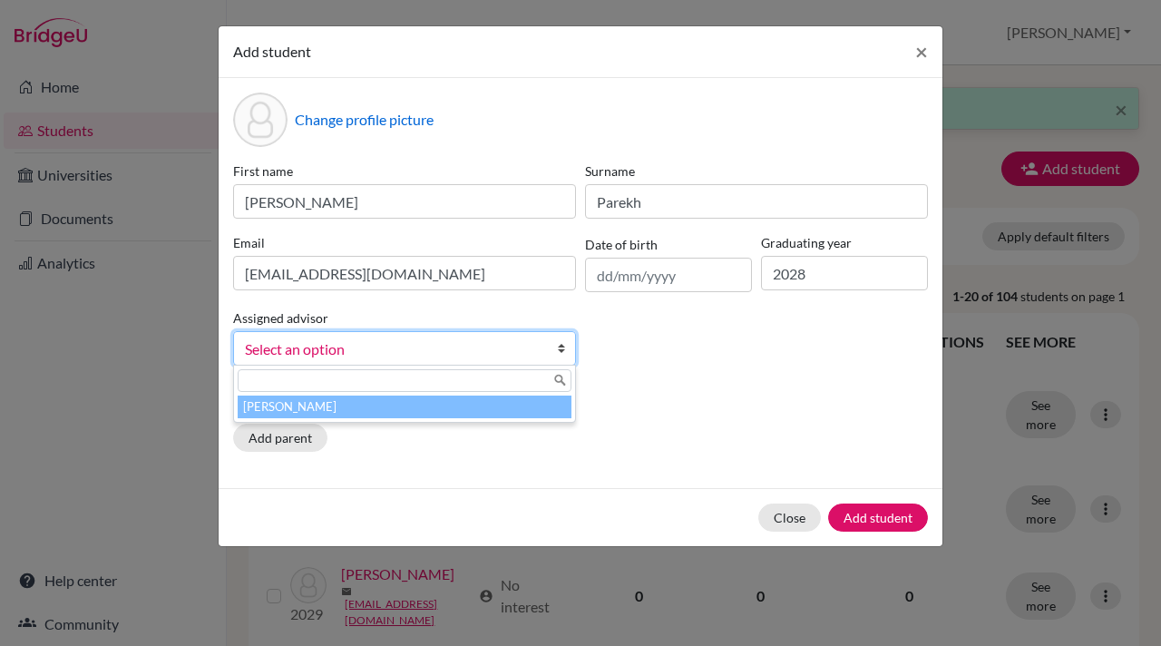
click at [447, 411] on li "[PERSON_NAME]" at bounding box center [405, 406] width 334 height 23
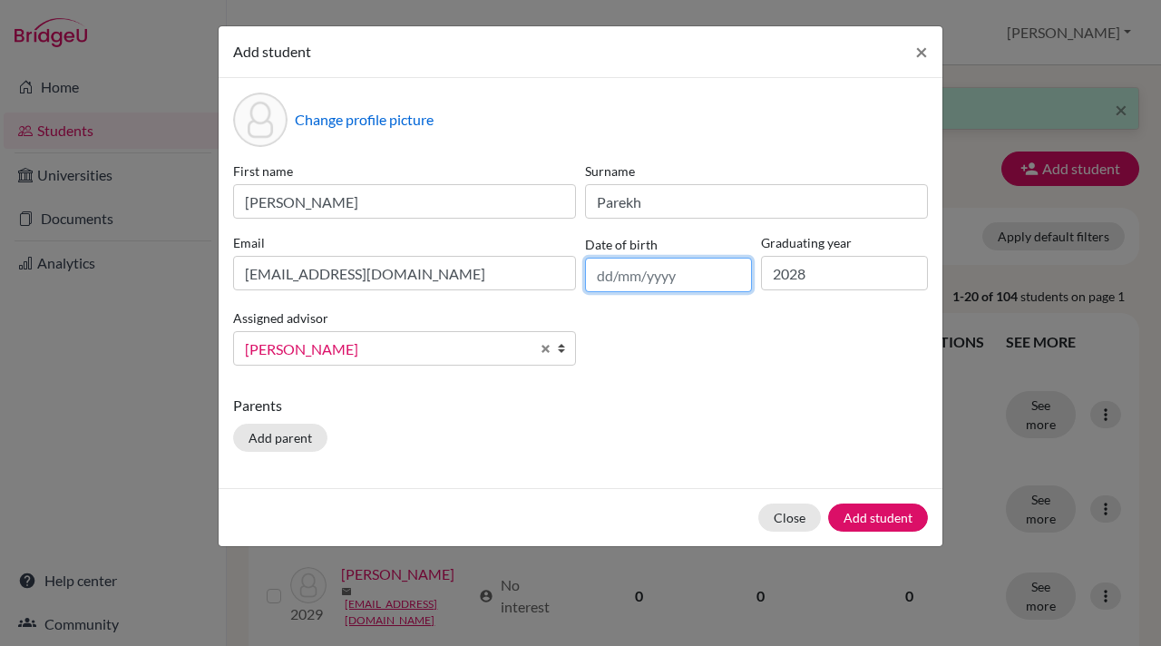
click at [681, 274] on input "text" at bounding box center [668, 275] width 167 height 34
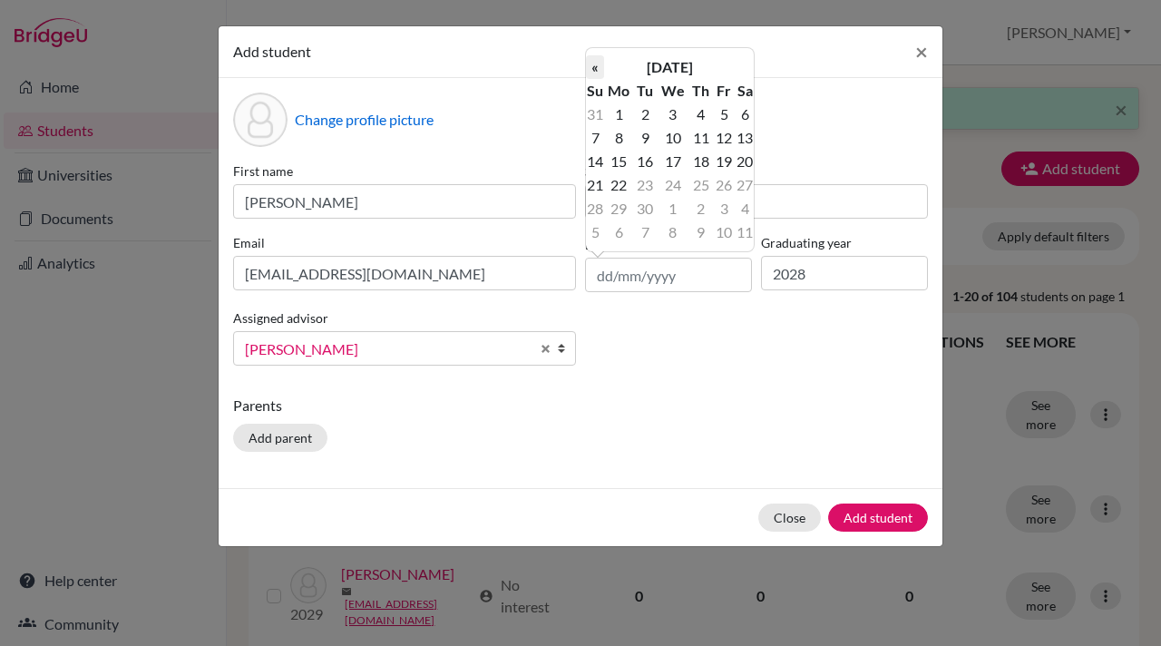
click at [597, 66] on th "«" at bounding box center [595, 67] width 18 height 24
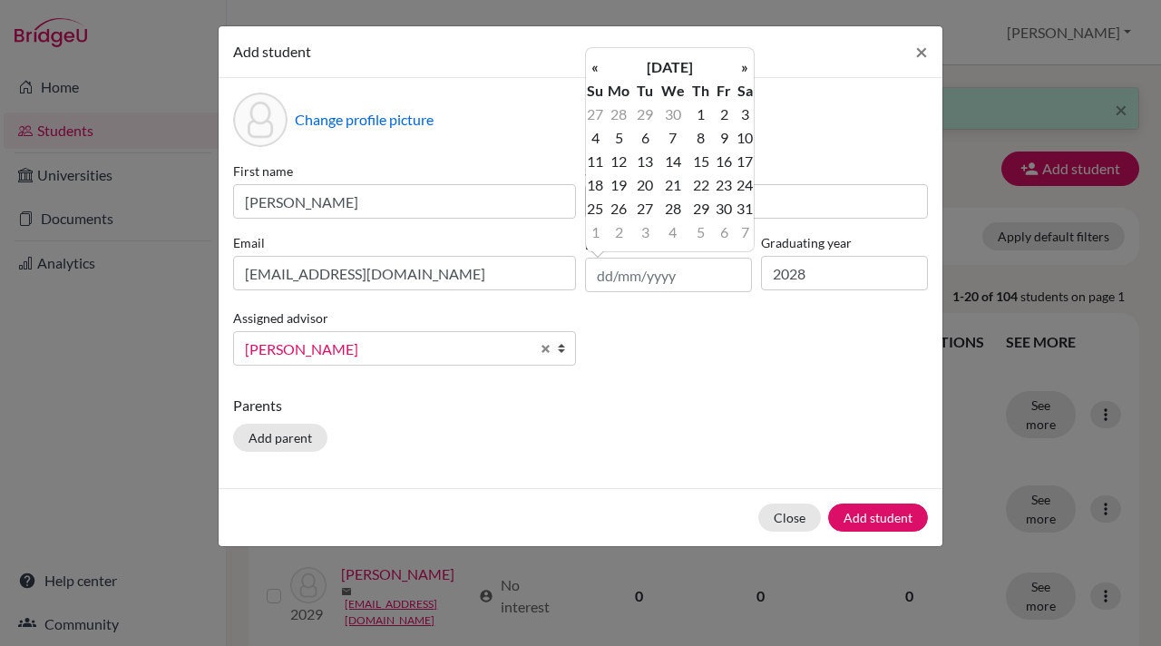
click at [597, 66] on th "«" at bounding box center [595, 67] width 18 height 24
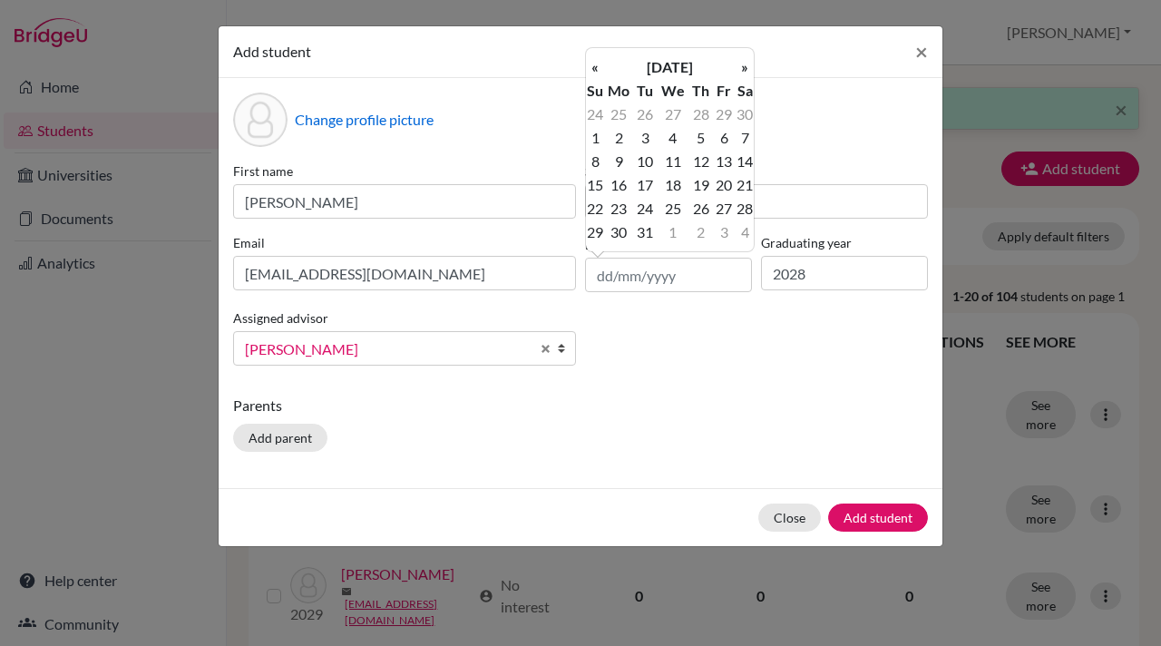
click at [597, 66] on th "«" at bounding box center [595, 67] width 18 height 24
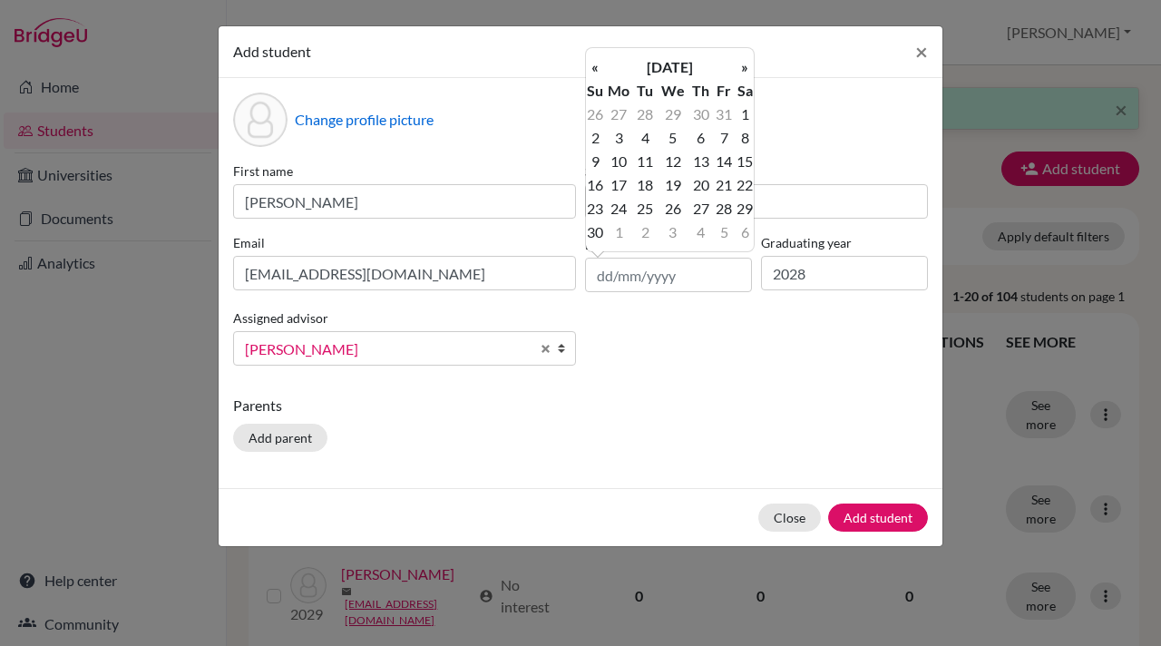
click at [597, 66] on th "«" at bounding box center [595, 67] width 18 height 24
click at [669, 58] on th "[DATE]" at bounding box center [669, 67] width 131 height 24
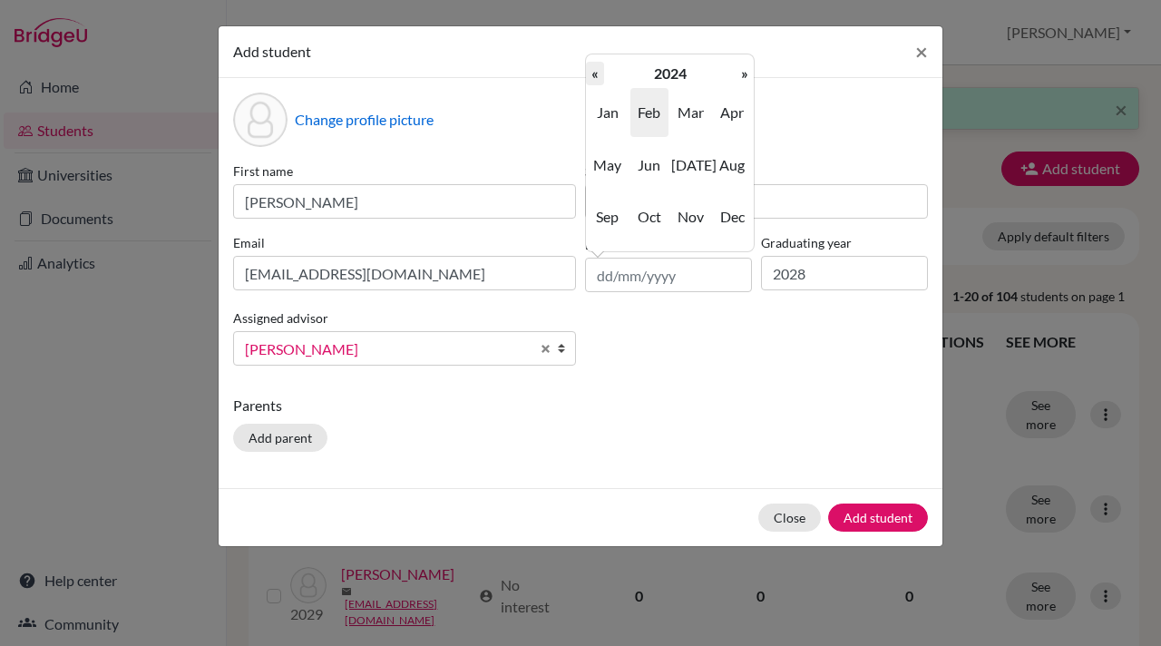
click at [595, 75] on th "«" at bounding box center [595, 74] width 18 height 24
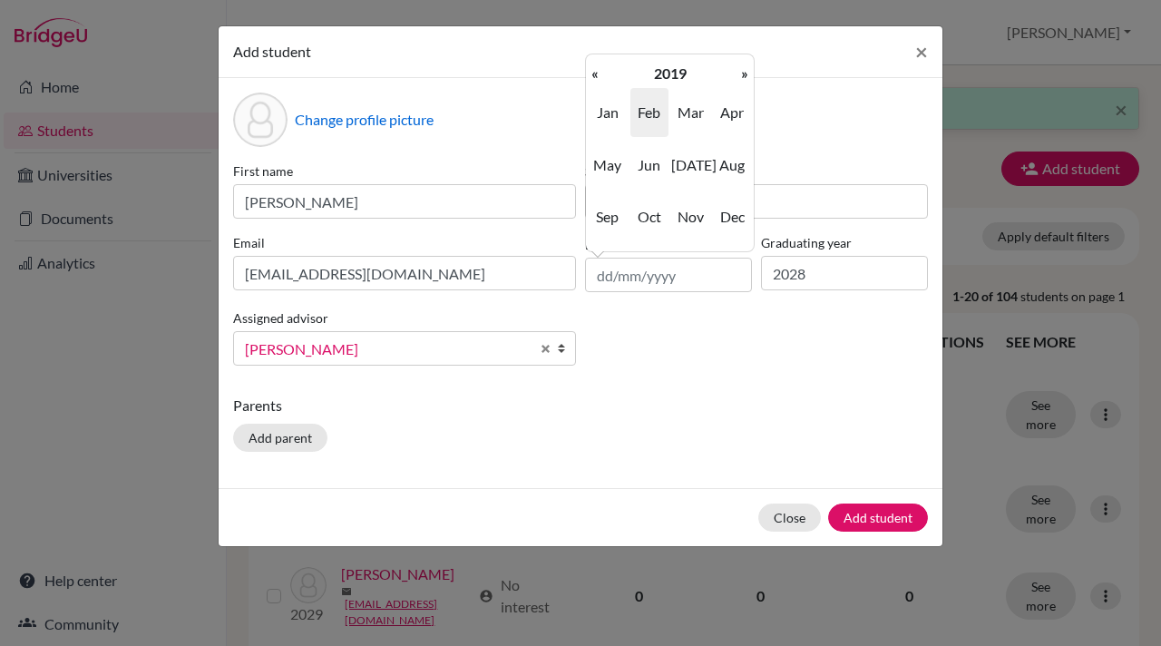
click at [595, 75] on th "«" at bounding box center [595, 74] width 18 height 24
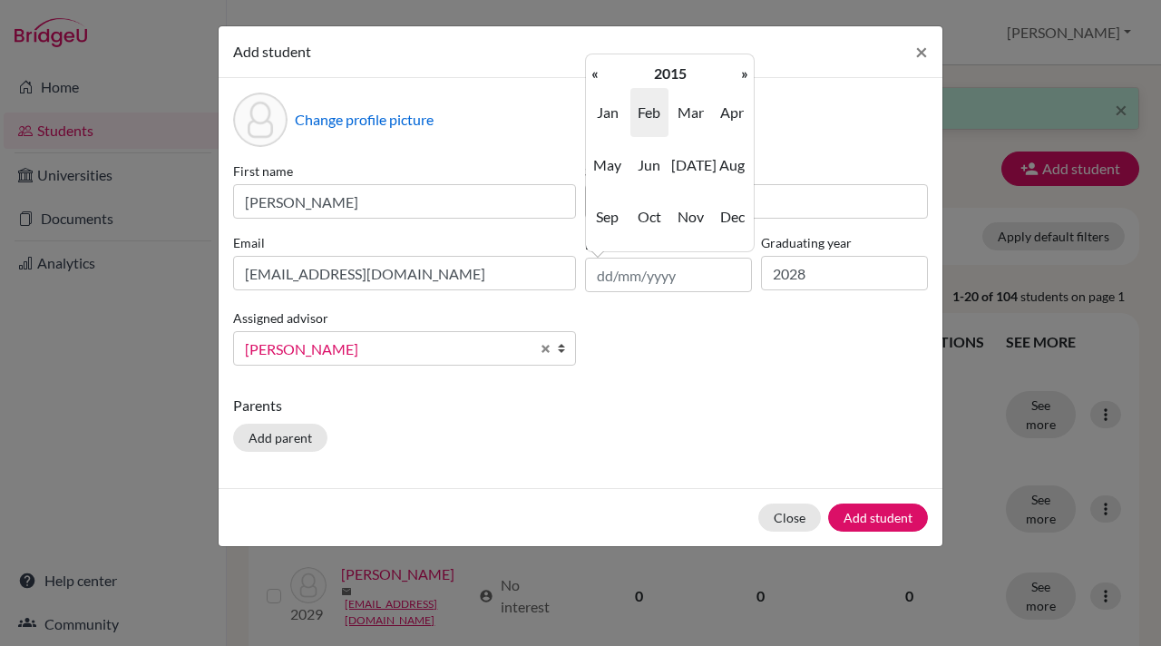
click at [595, 75] on th "«" at bounding box center [595, 74] width 18 height 24
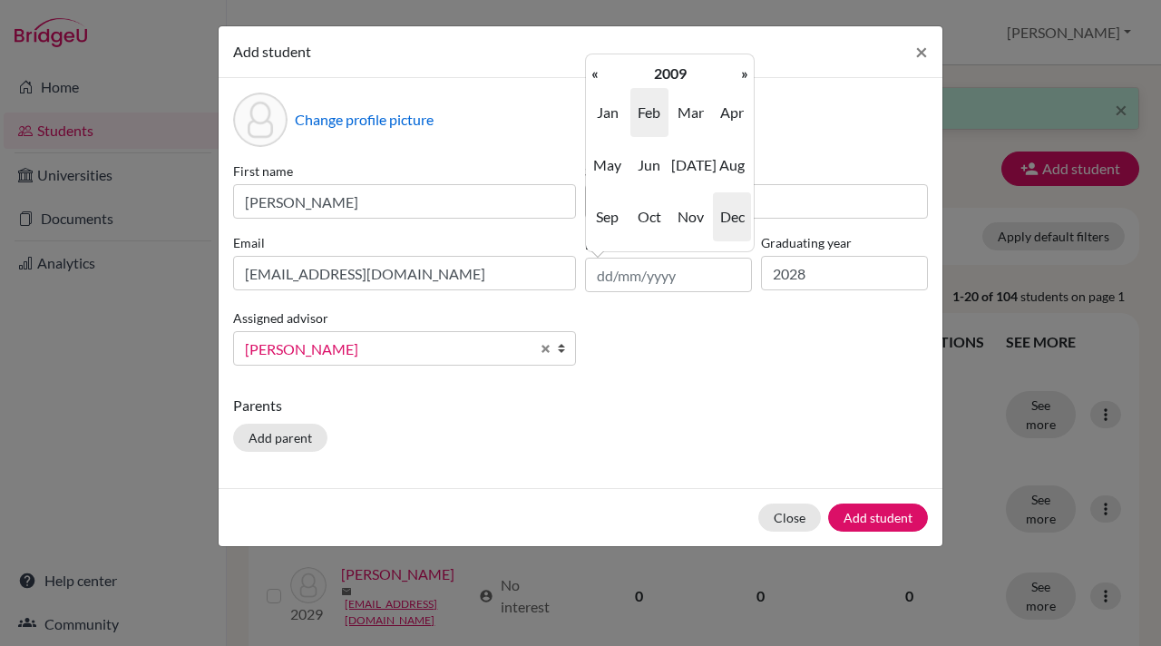
click at [736, 218] on span "Dec" at bounding box center [732, 216] width 38 height 49
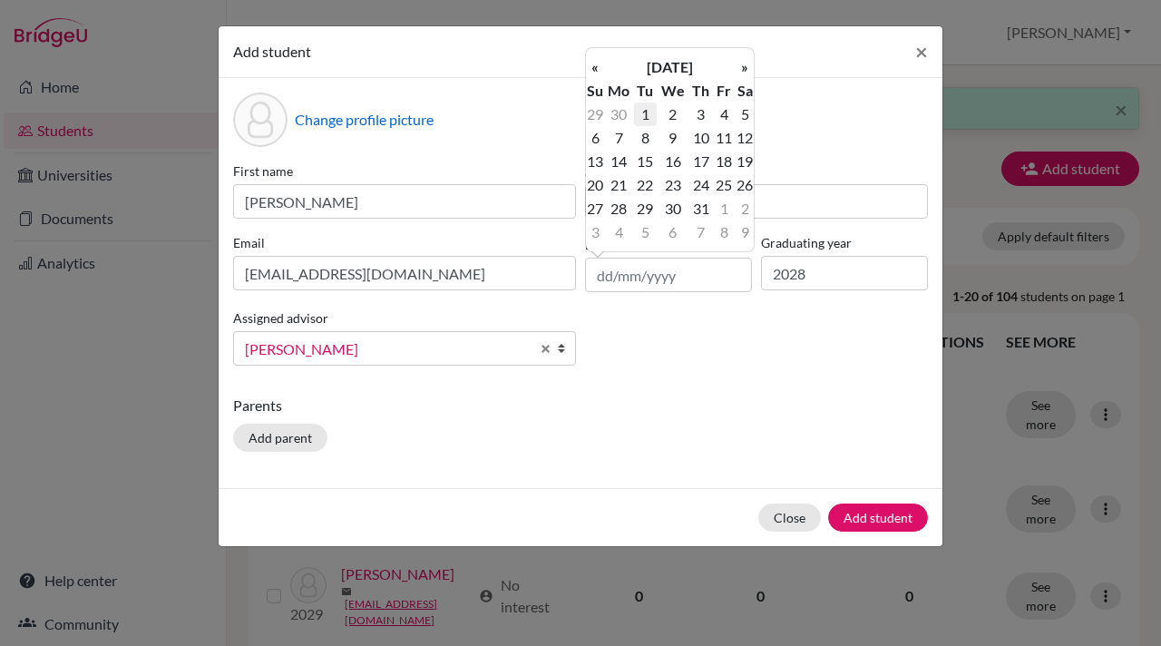
click at [646, 116] on td "1" at bounding box center [645, 114] width 23 height 24
type input "[DATE]"
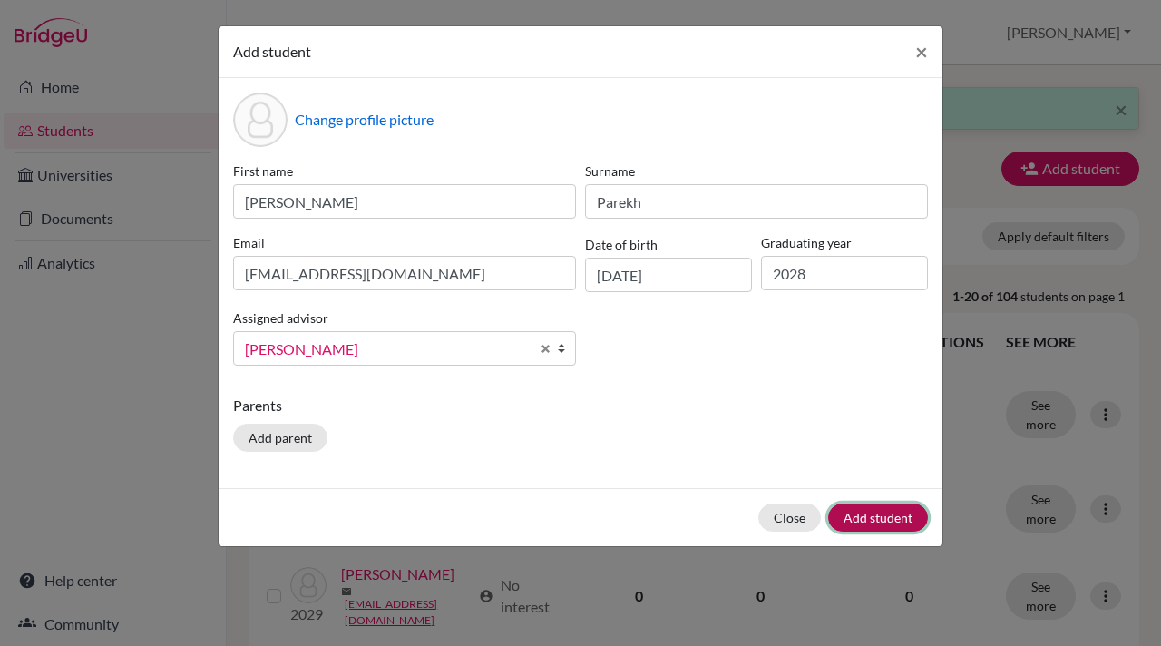
click at [872, 520] on button "Add student" at bounding box center [878, 517] width 100 height 28
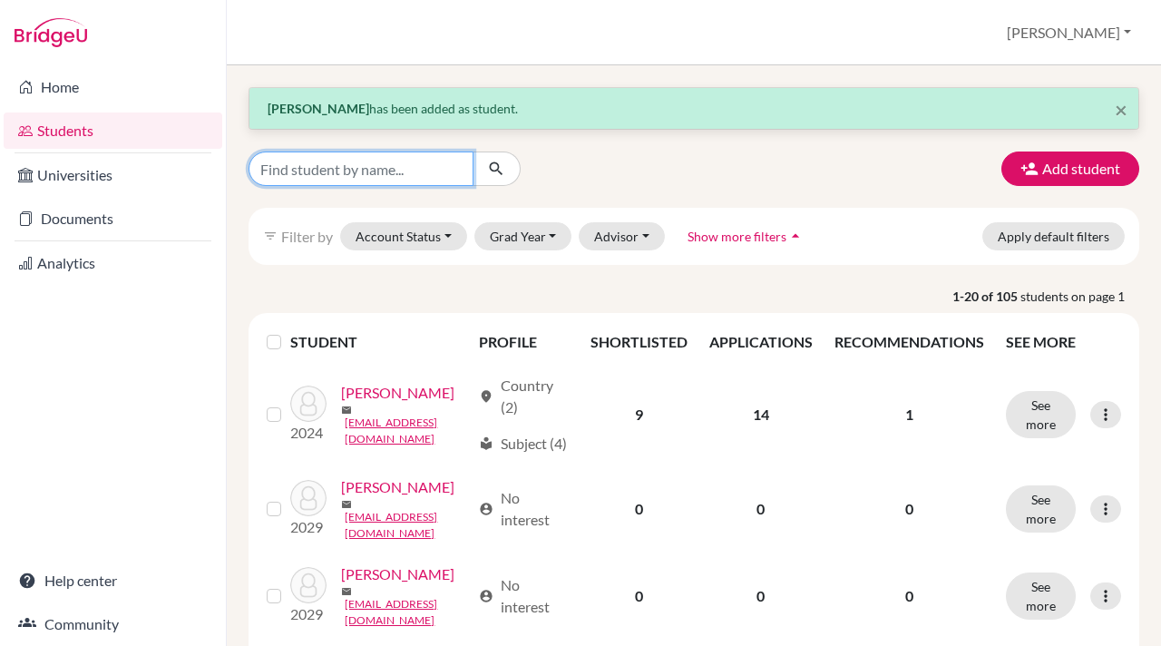
click at [267, 168] on input "Find student by name..." at bounding box center [360, 168] width 225 height 34
type input "urja"
click at [492, 166] on icon "submit" at bounding box center [496, 169] width 18 height 18
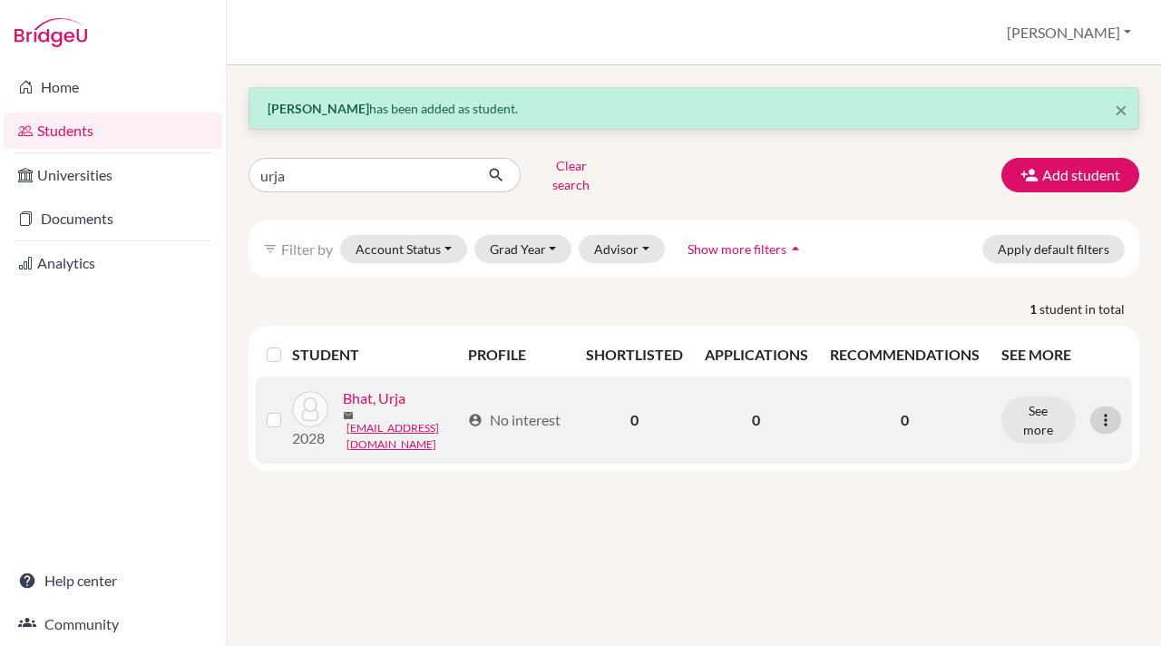
click at [1105, 411] on icon at bounding box center [1105, 420] width 18 height 18
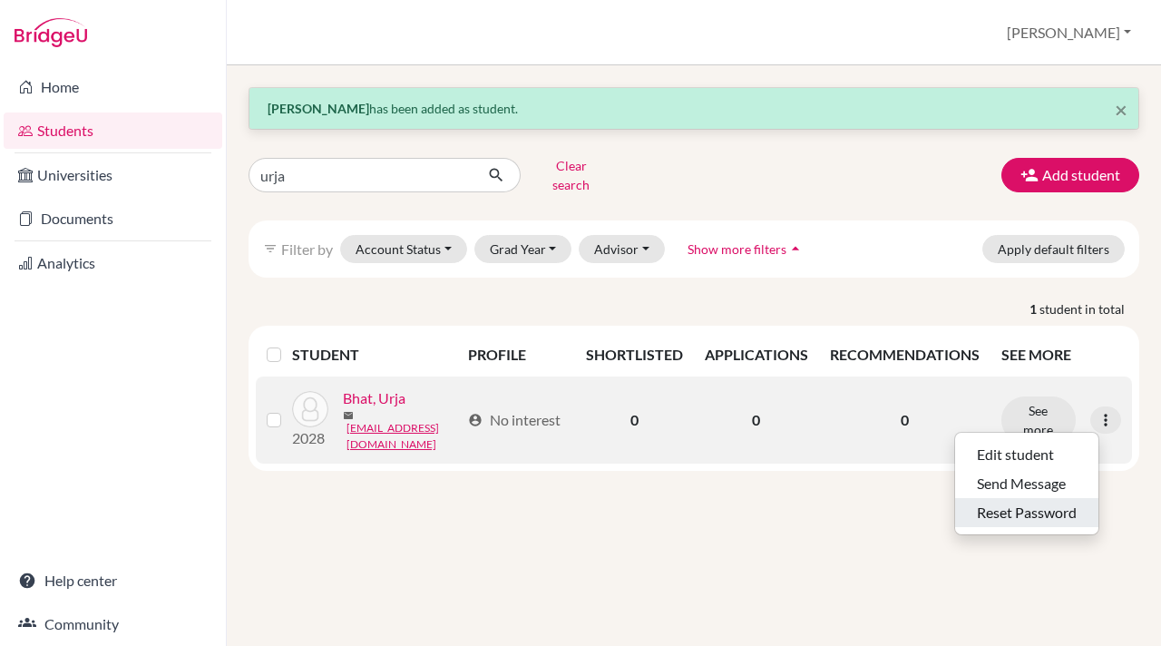
click at [1034, 498] on button "Reset Password" at bounding box center [1026, 512] width 143 height 29
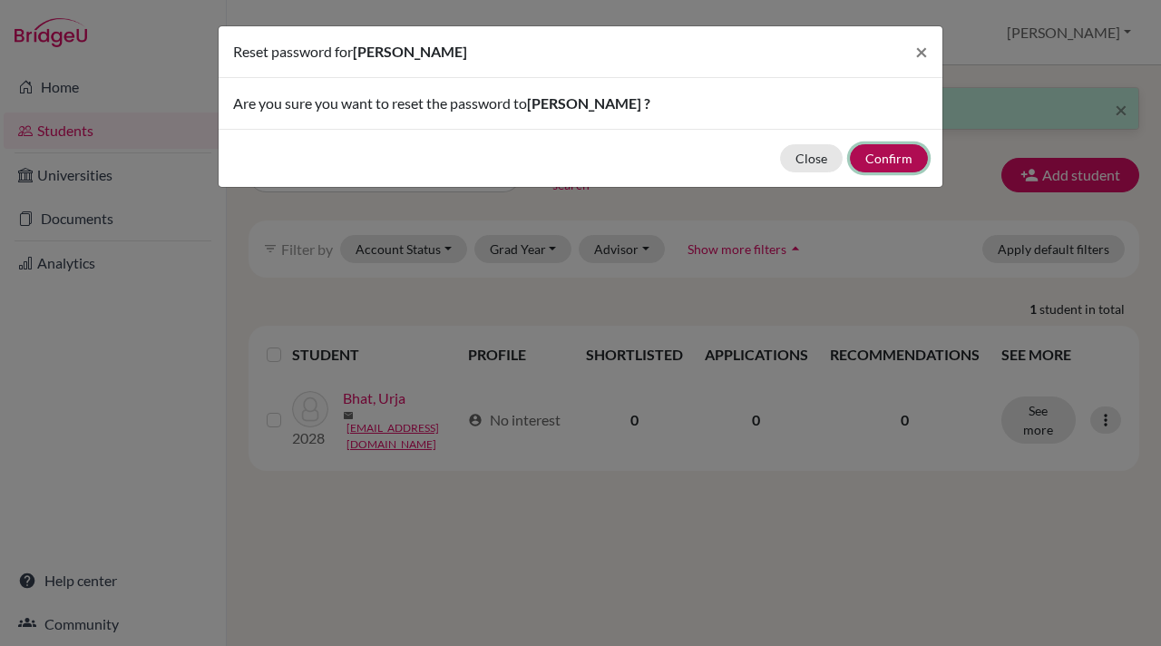
click at [891, 157] on button "Confirm" at bounding box center [889, 158] width 78 height 28
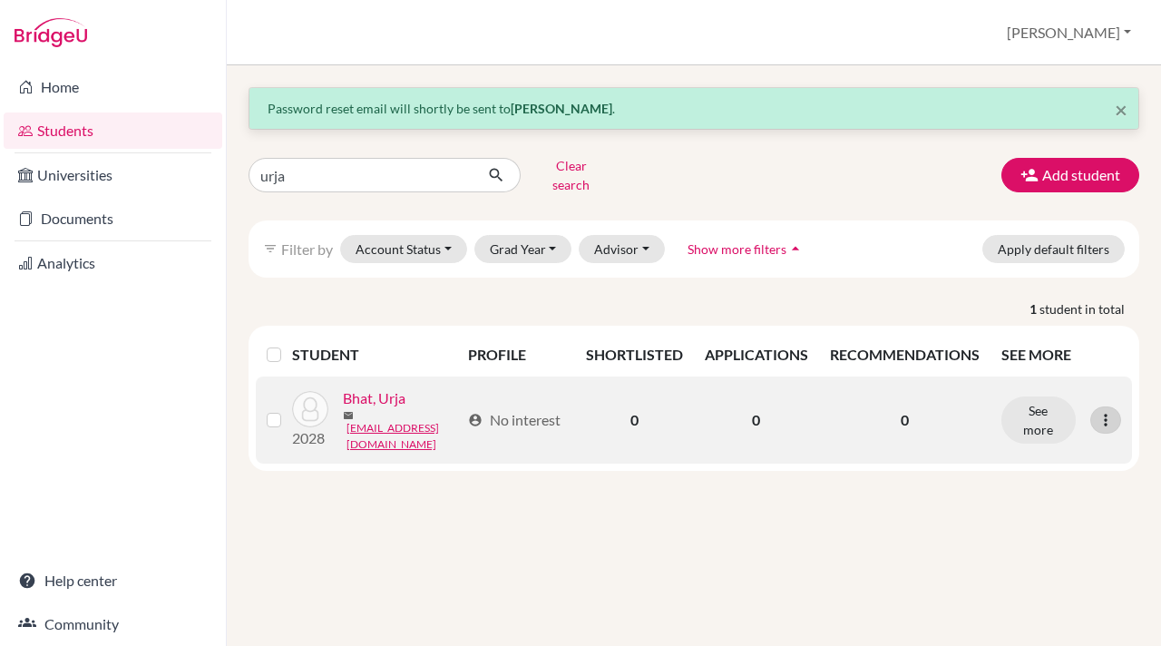
click at [1099, 411] on icon at bounding box center [1105, 420] width 18 height 18
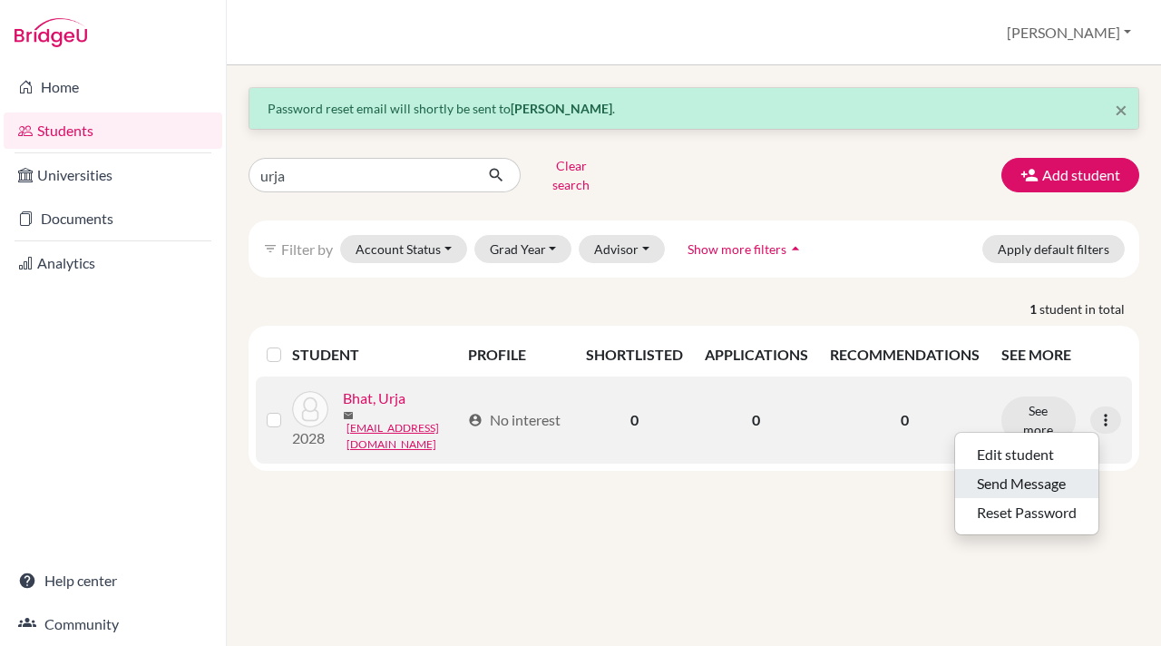
click at [1025, 471] on button "Send Message" at bounding box center [1026, 483] width 143 height 29
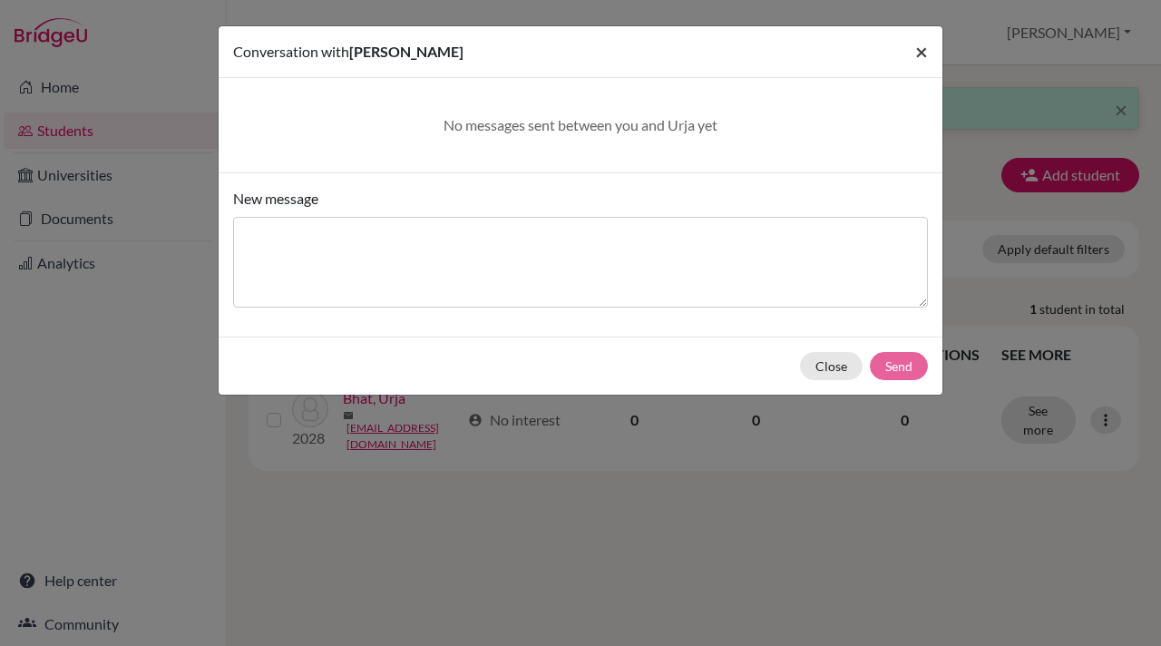
click at [920, 47] on span "×" at bounding box center [921, 51] width 13 height 26
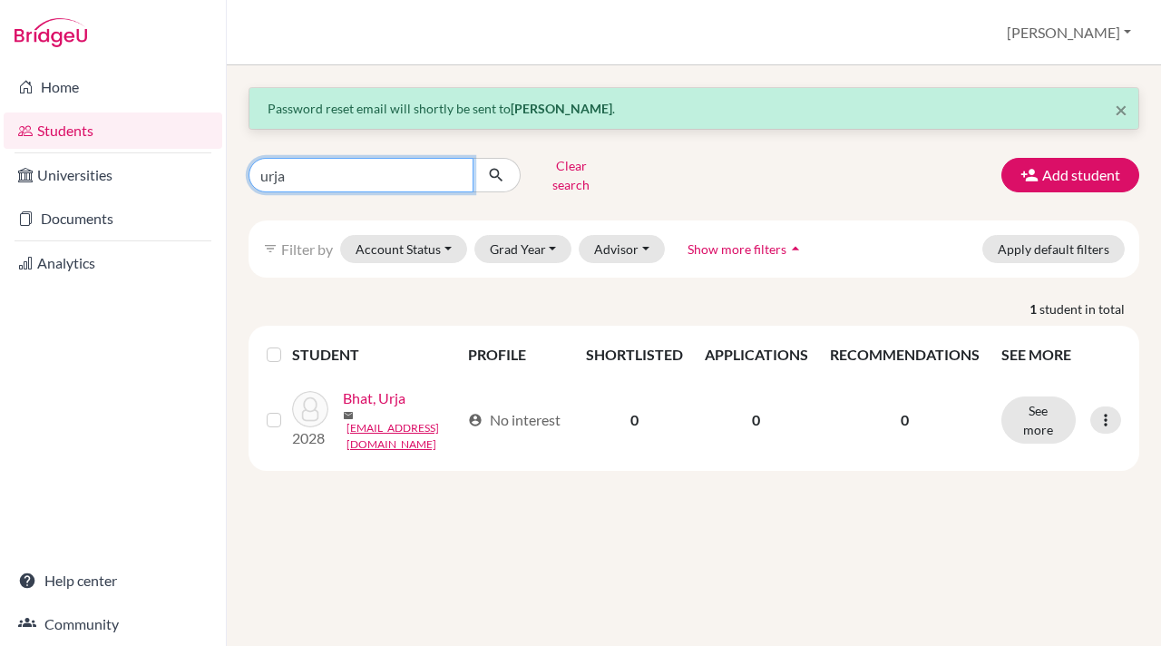
click at [297, 173] on input "urja" at bounding box center [360, 175] width 225 height 34
type input "u"
